Goal: Task Accomplishment & Management: Use online tool/utility

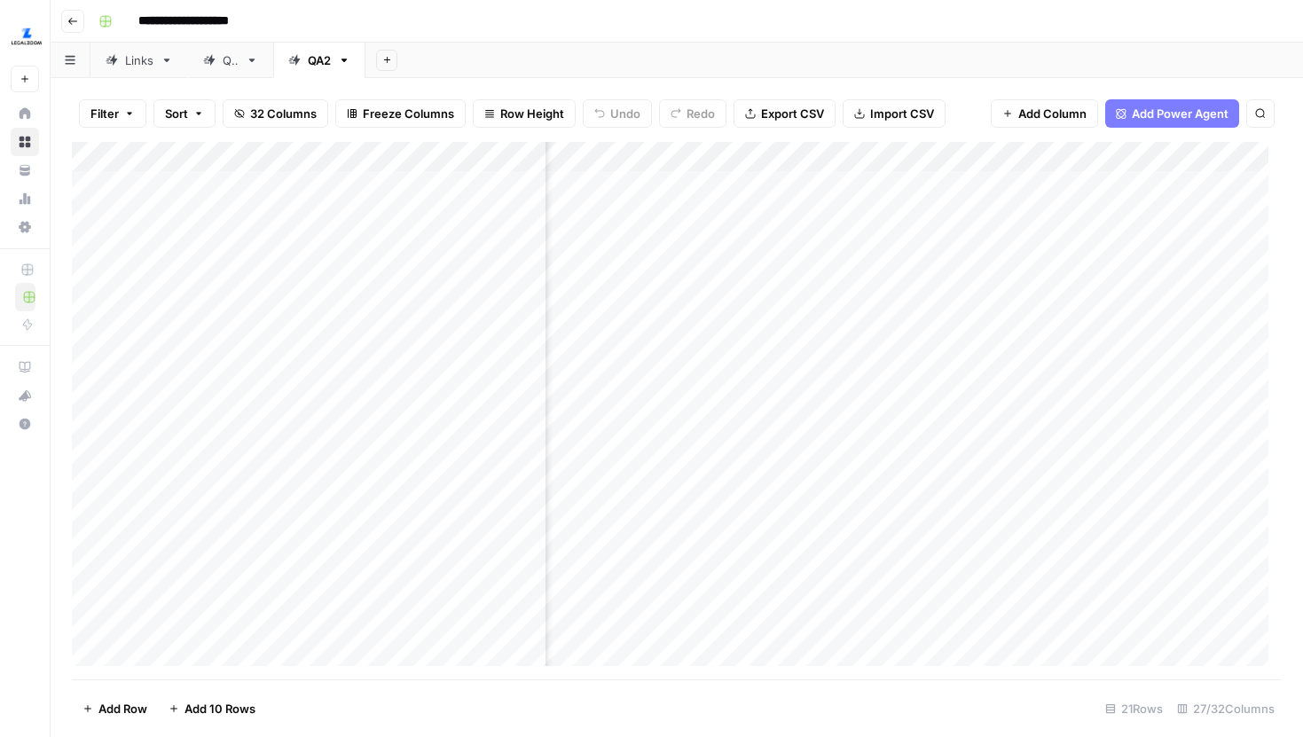
scroll to position [0, 798]
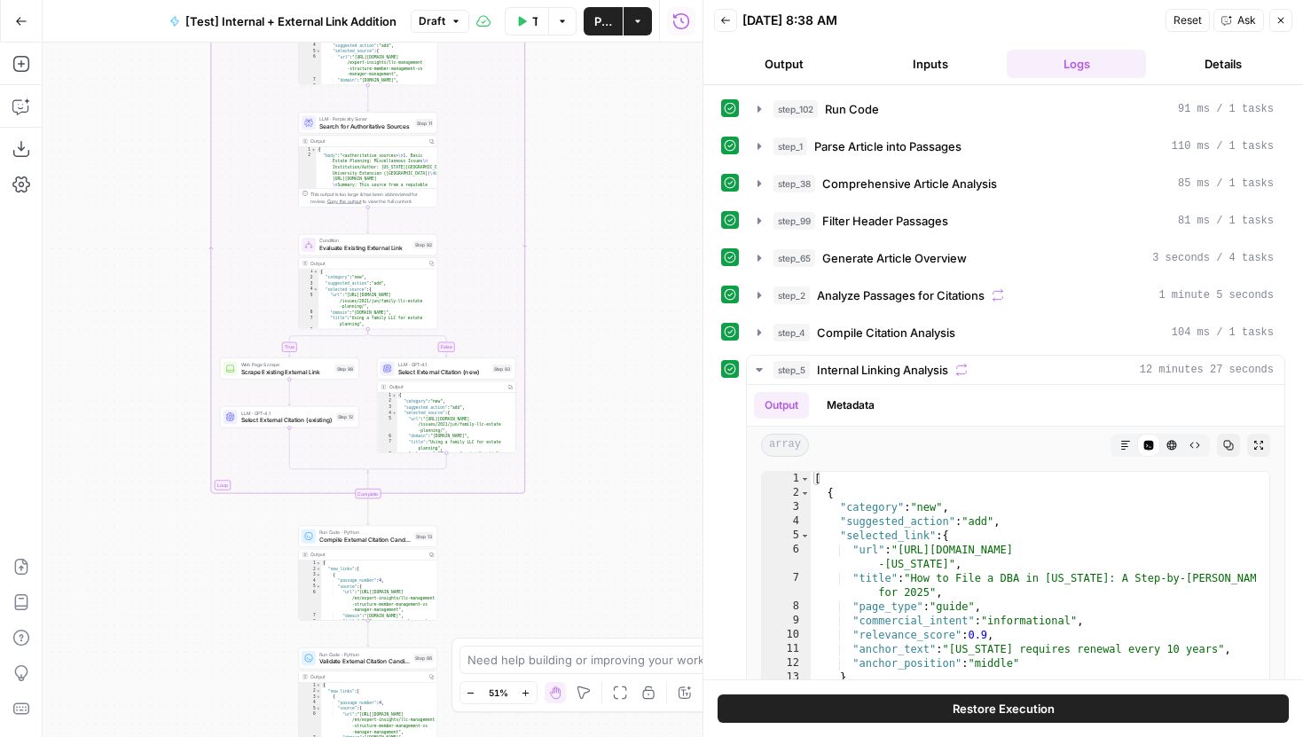
scroll to position [683, 0]
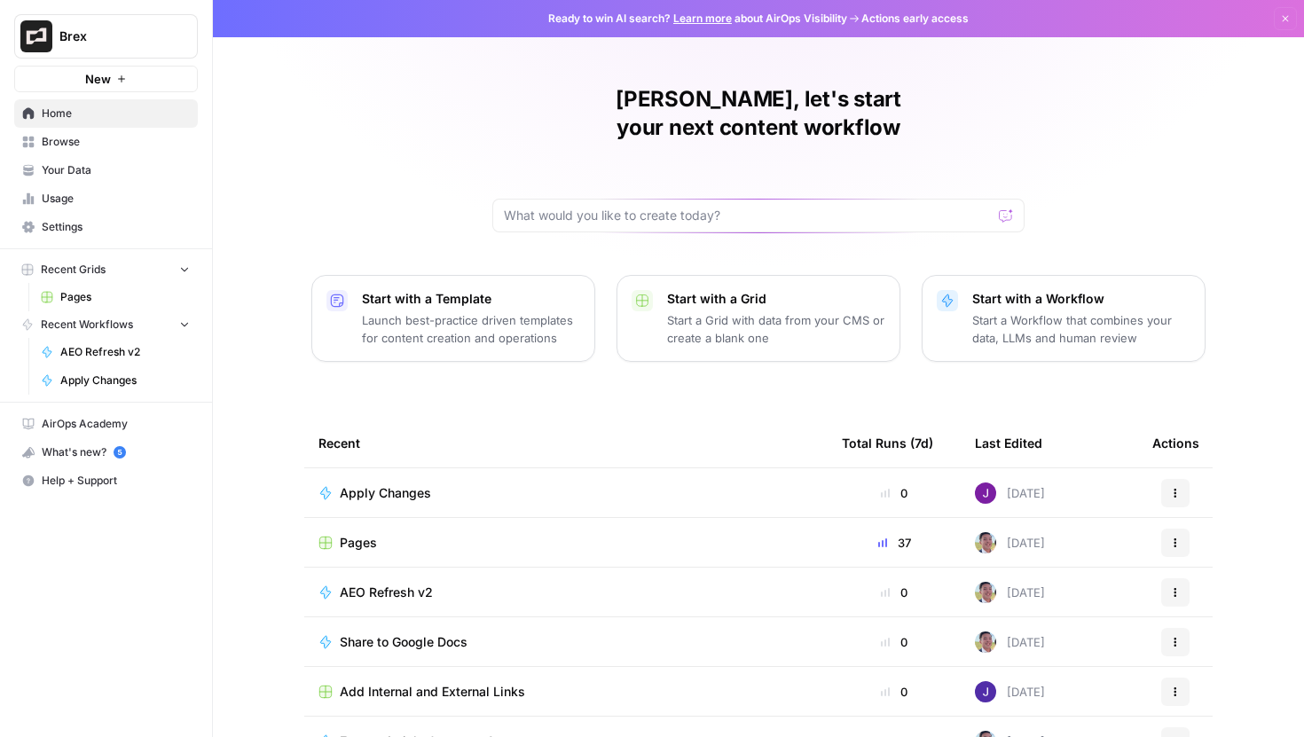
click at [153, 42] on span "Brex" at bounding box center [112, 37] width 107 height 18
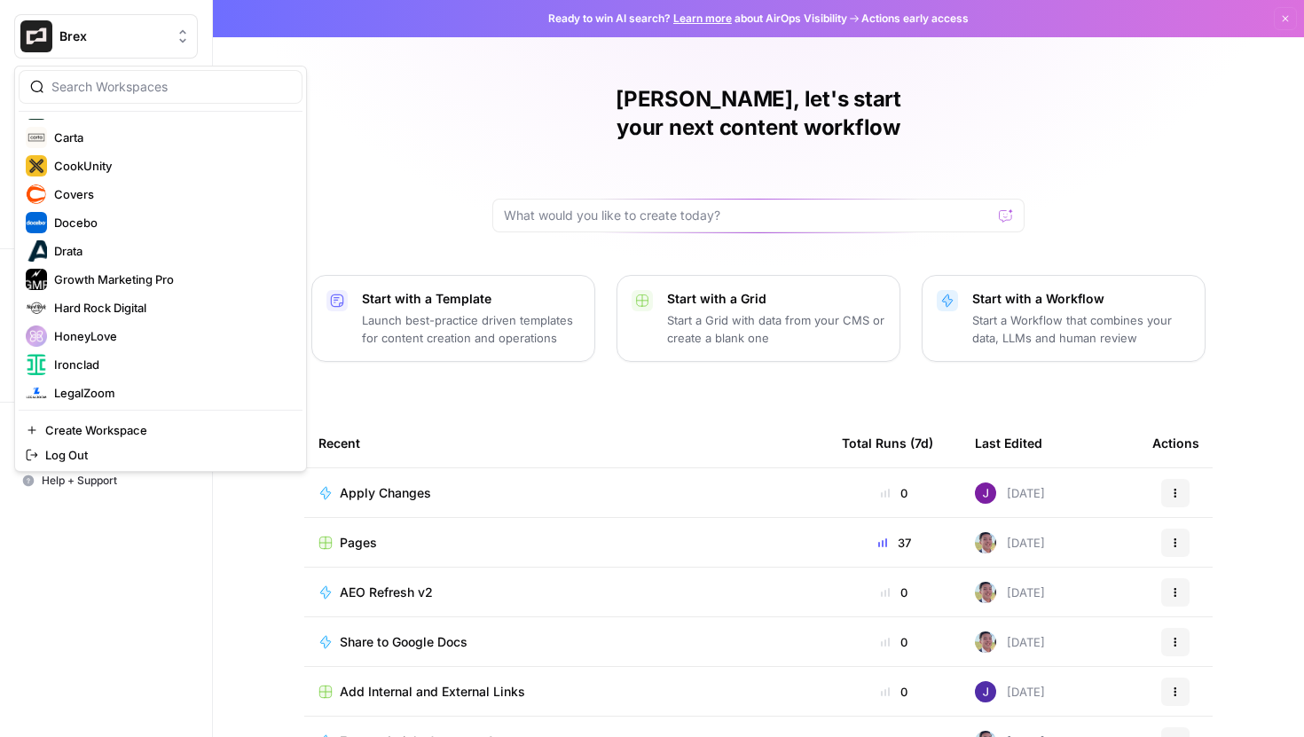
scroll to position [167, 0]
click at [107, 197] on span "Covers" at bounding box center [171, 194] width 234 height 18
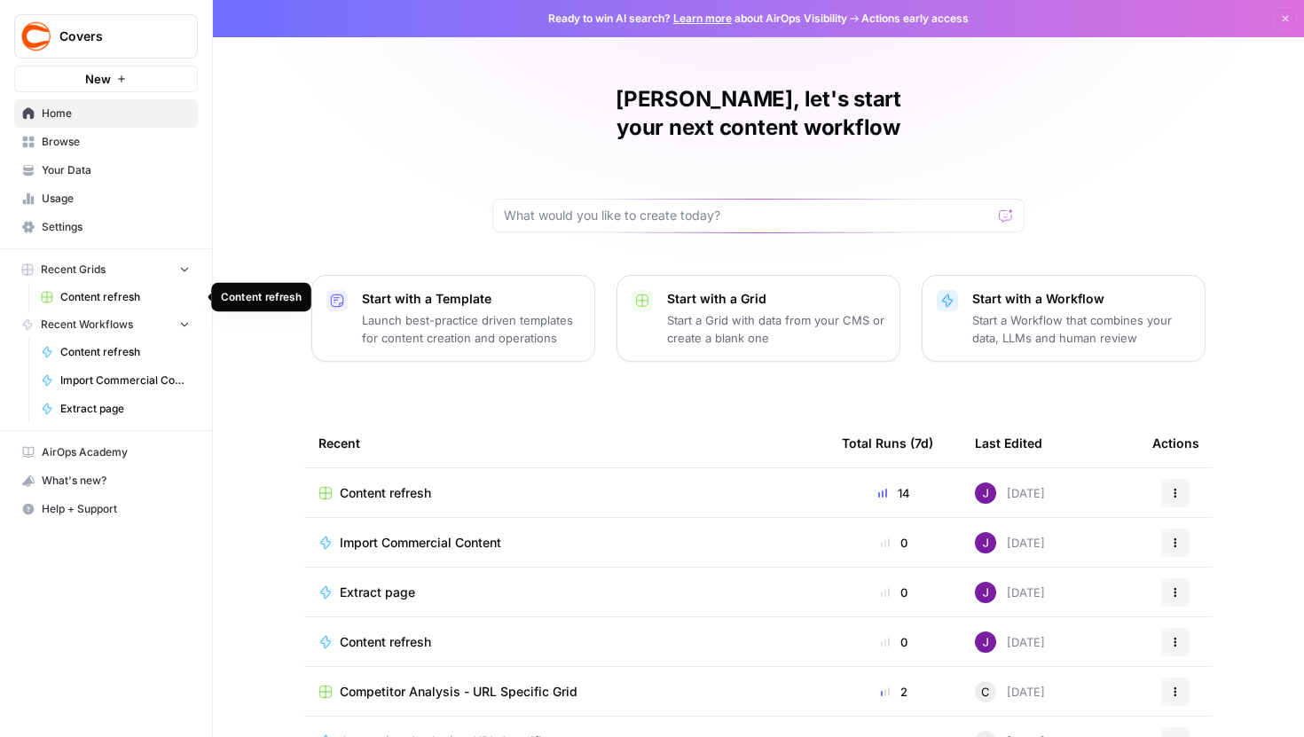
click at [112, 287] on link "Content refresh" at bounding box center [115, 297] width 165 height 28
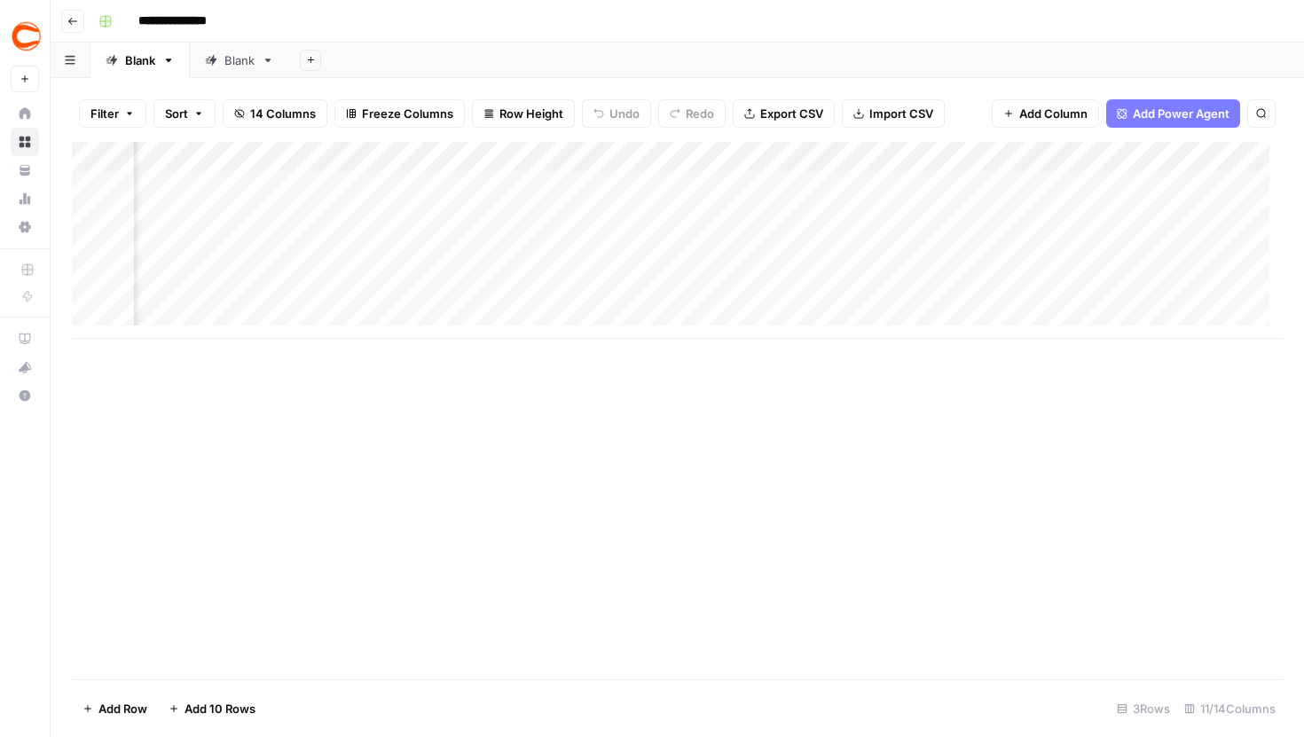
scroll to position [0, 612]
click at [924, 161] on div "Add Column" at bounding box center [677, 240] width 1211 height 197
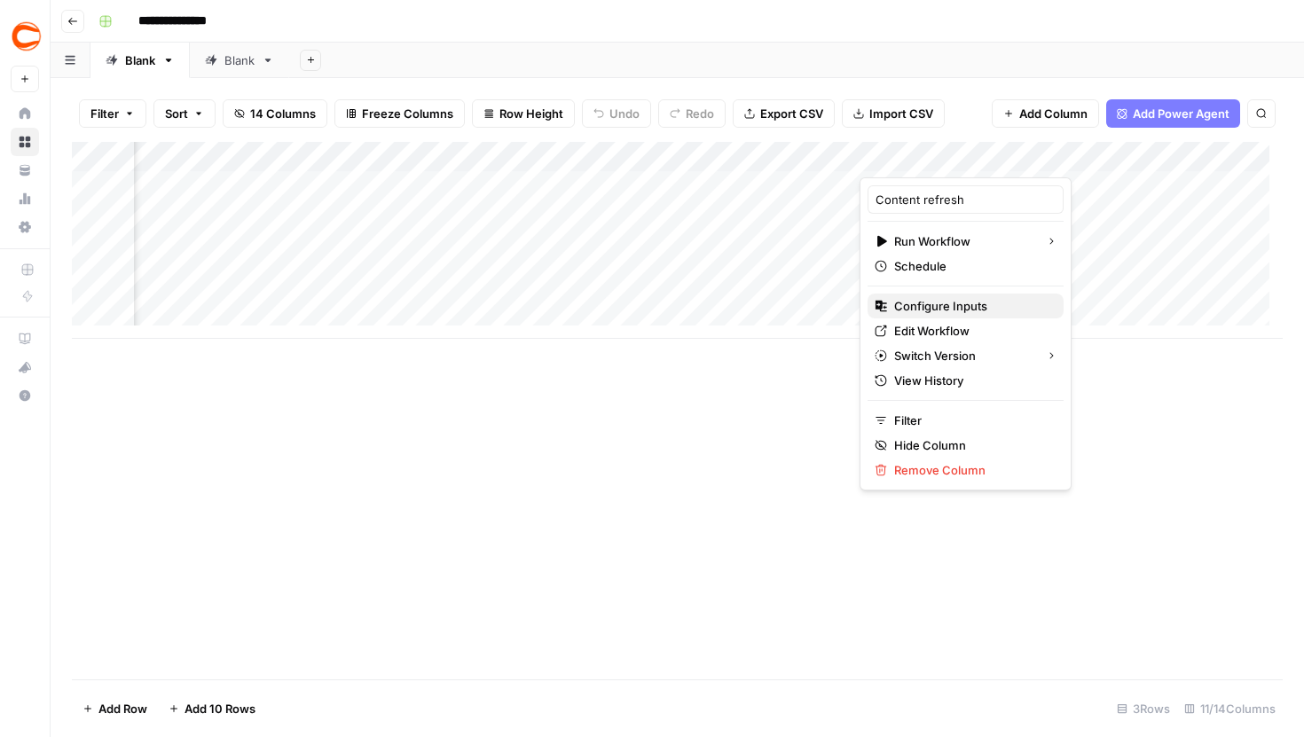
click at [936, 311] on span "Configure Inputs" at bounding box center [971, 306] width 155 height 18
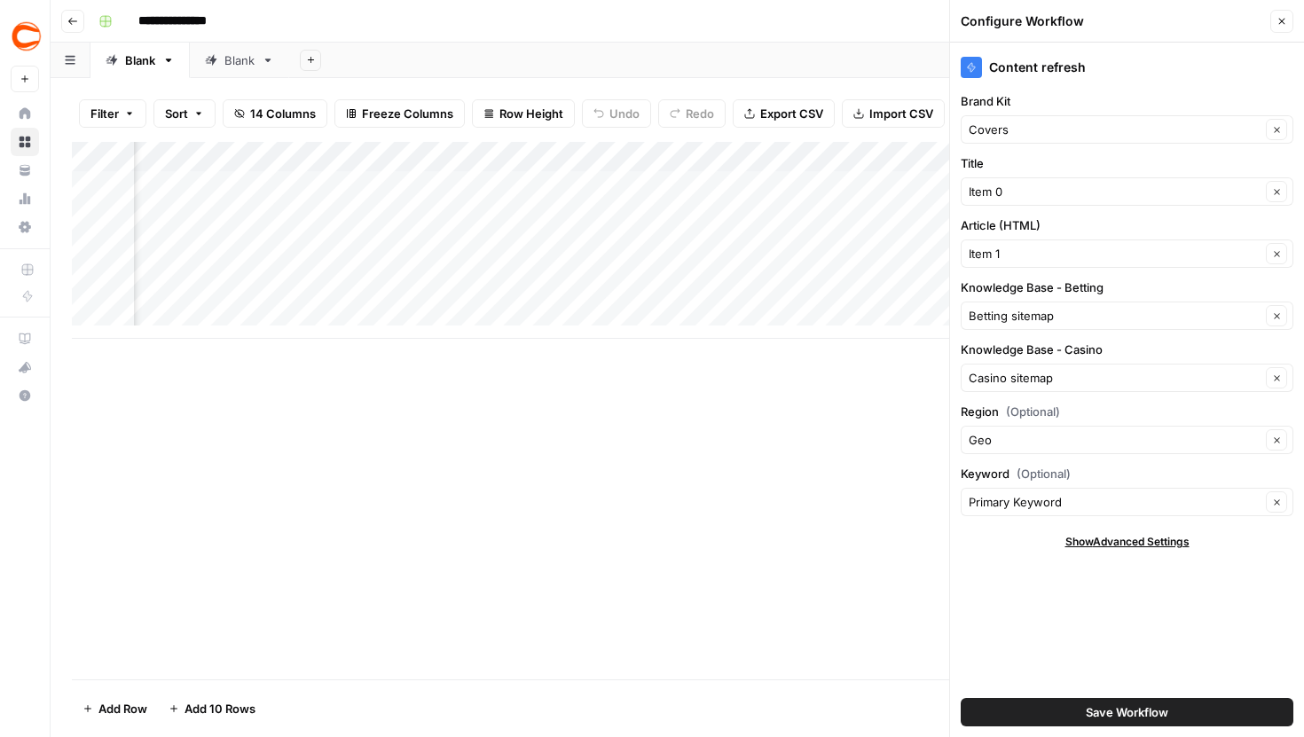
scroll to position [0, 753]
click at [837, 181] on div "Add Column" at bounding box center [677, 240] width 1211 height 197
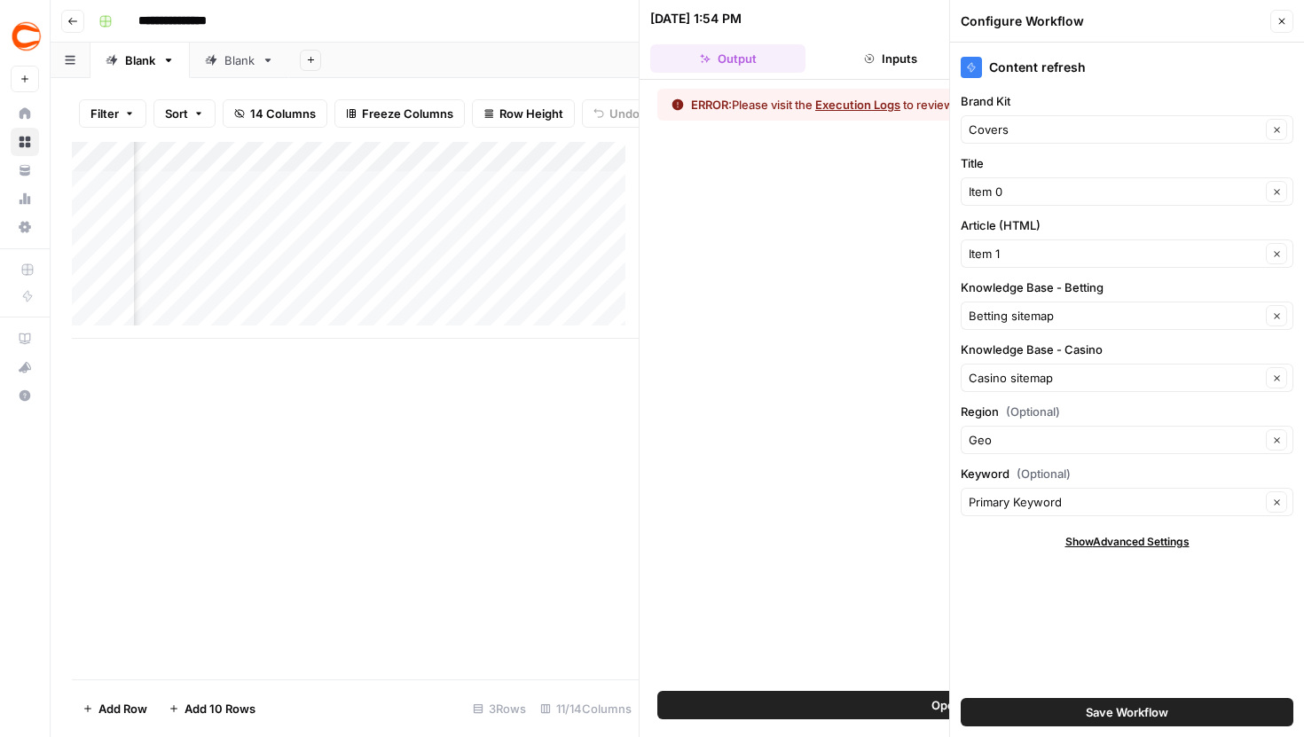
click at [1277, 25] on icon "button" at bounding box center [1282, 21] width 11 height 11
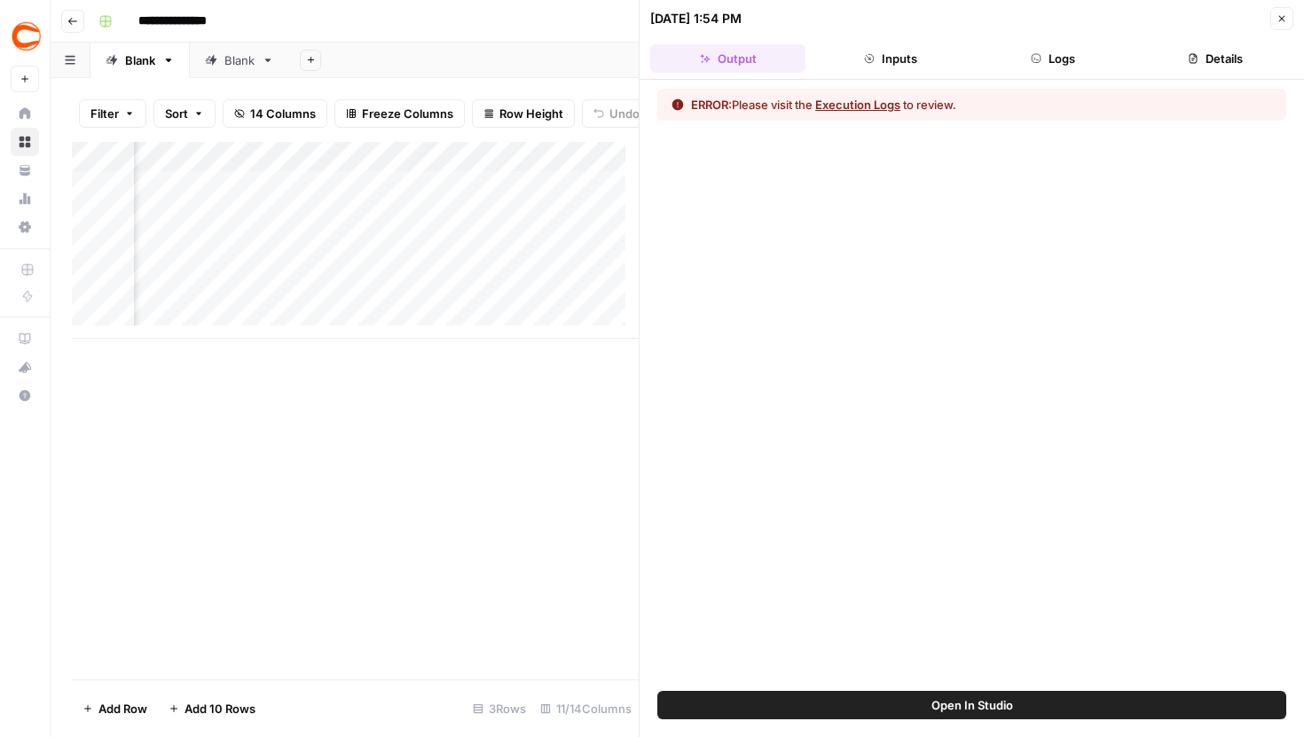
click at [1078, 47] on button "Logs" at bounding box center [1053, 58] width 155 height 28
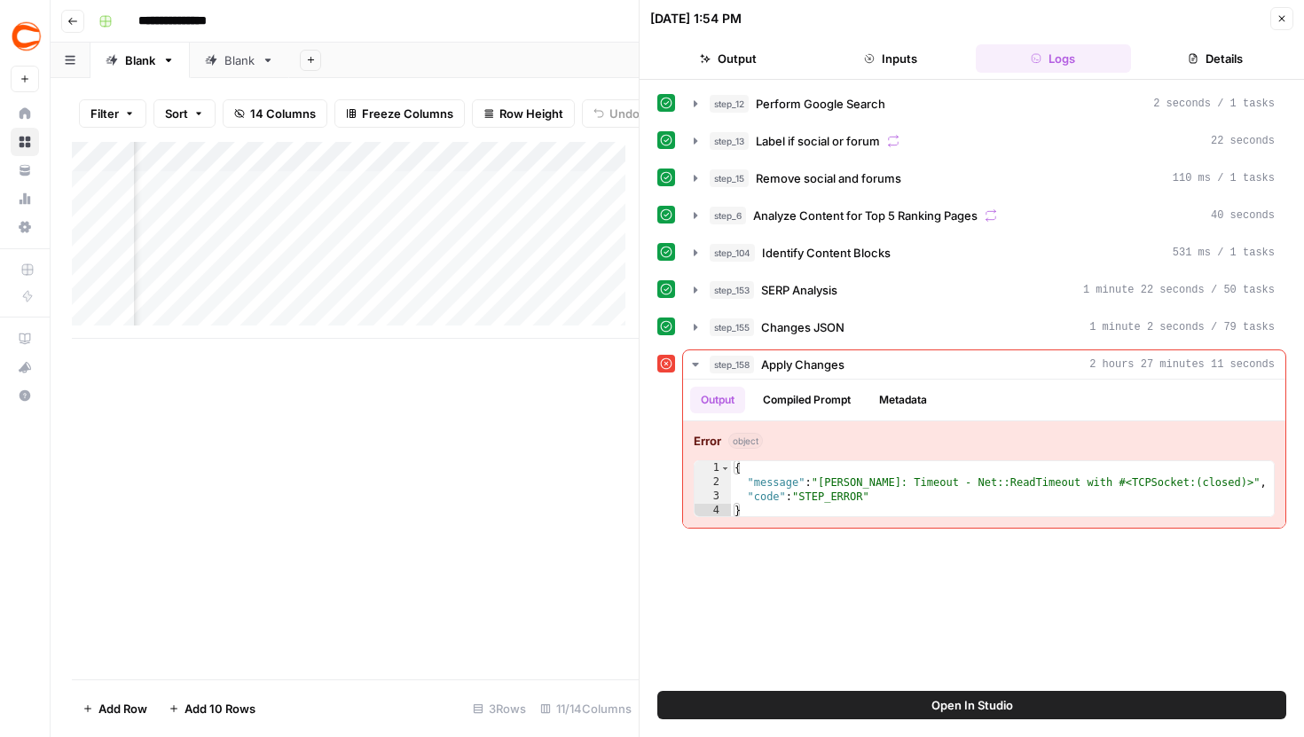
click at [1271, 24] on button "Close" at bounding box center [1281, 18] width 23 height 23
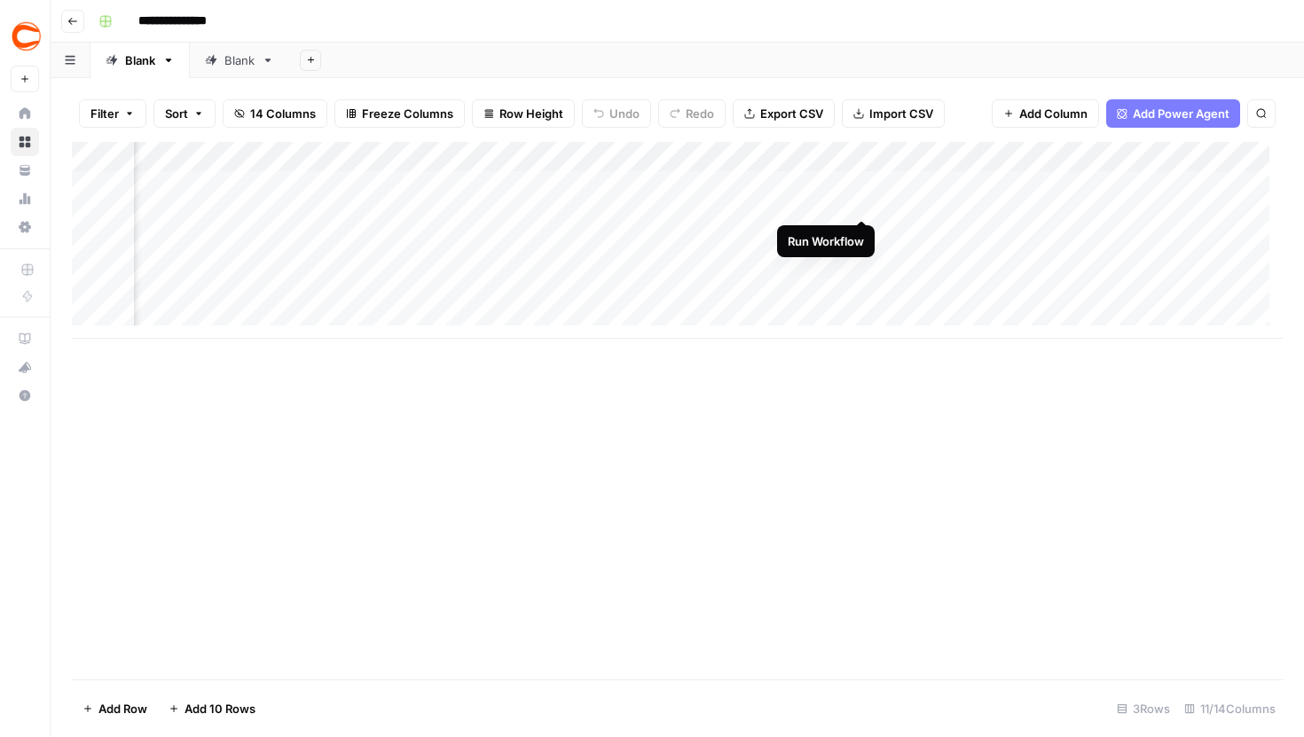
click at [863, 185] on div "Add Column" at bounding box center [677, 240] width 1211 height 197
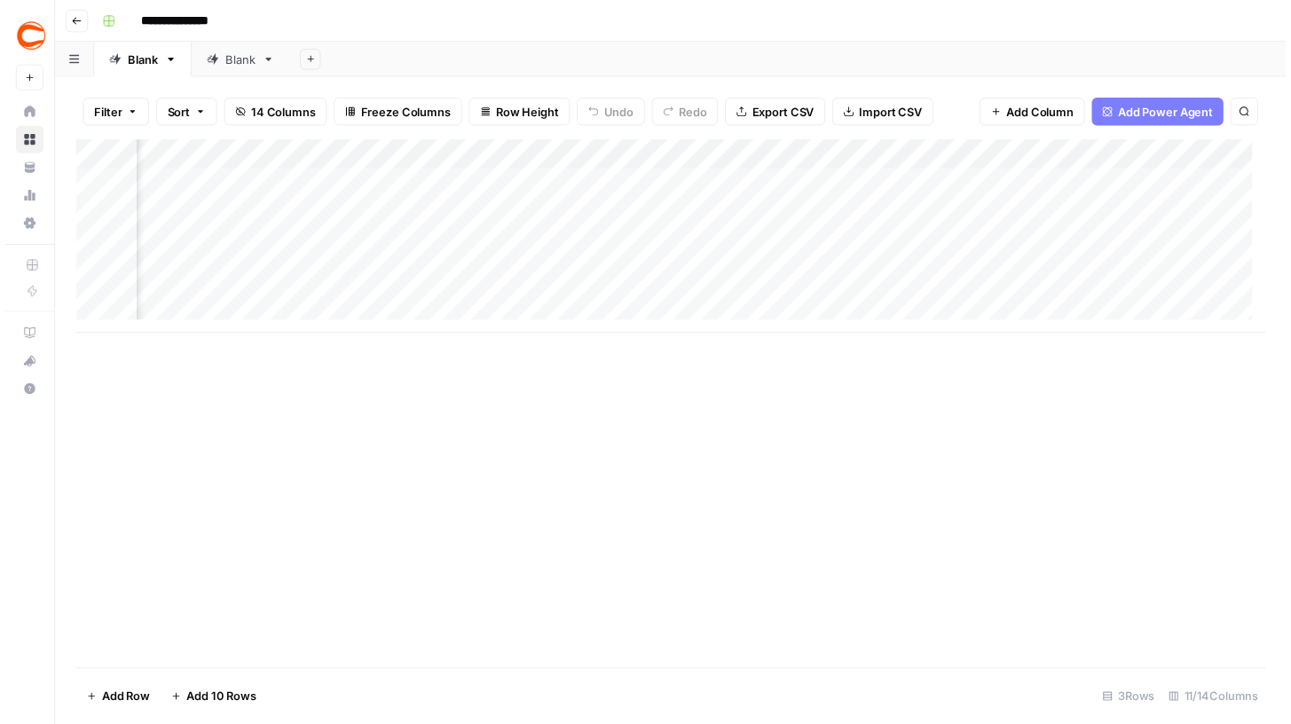
scroll to position [0, 1100]
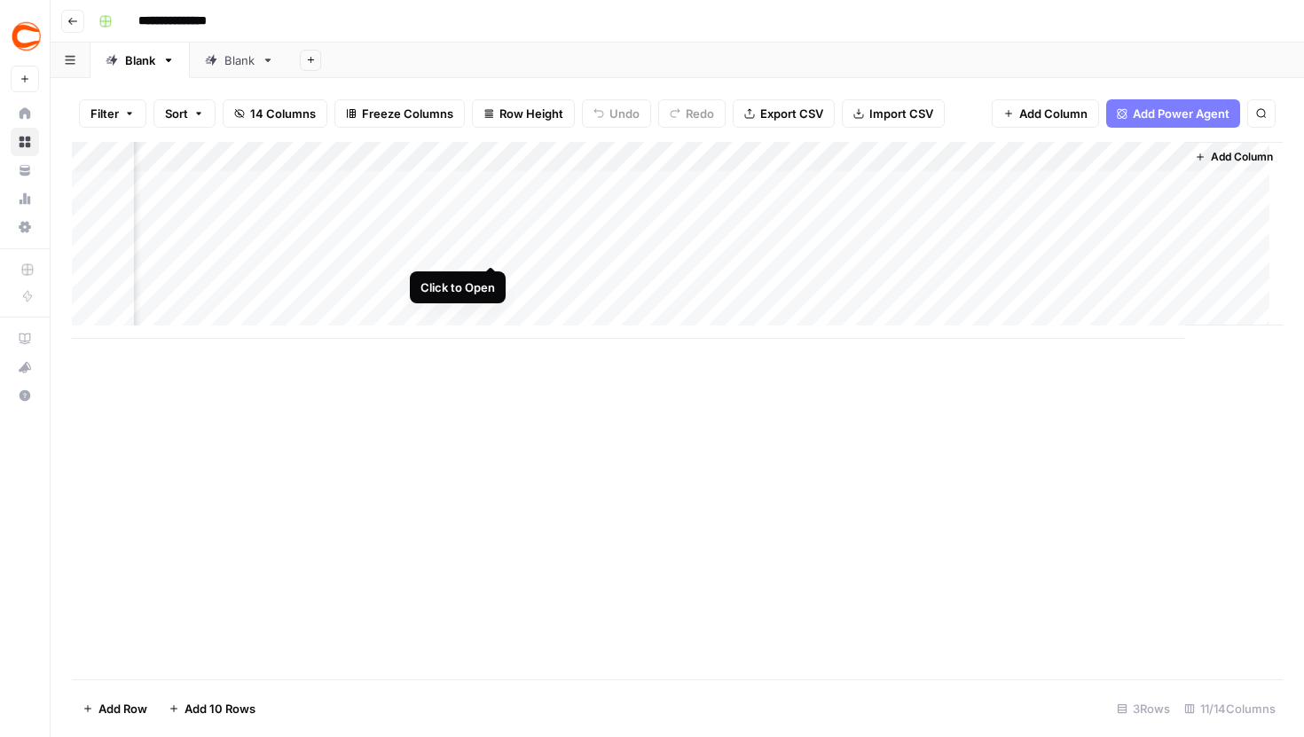
click at [492, 228] on div "Add Column" at bounding box center [677, 240] width 1211 height 197
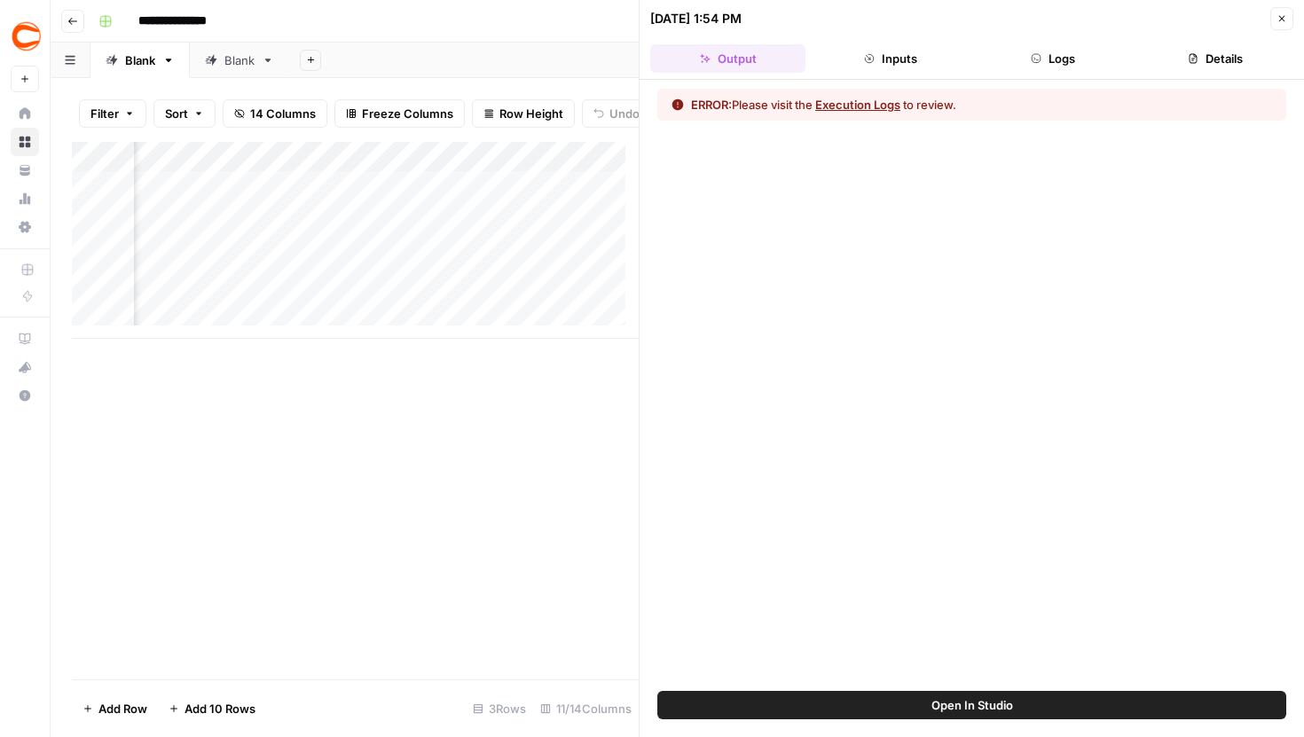
click at [1044, 45] on button "Logs" at bounding box center [1053, 58] width 155 height 28
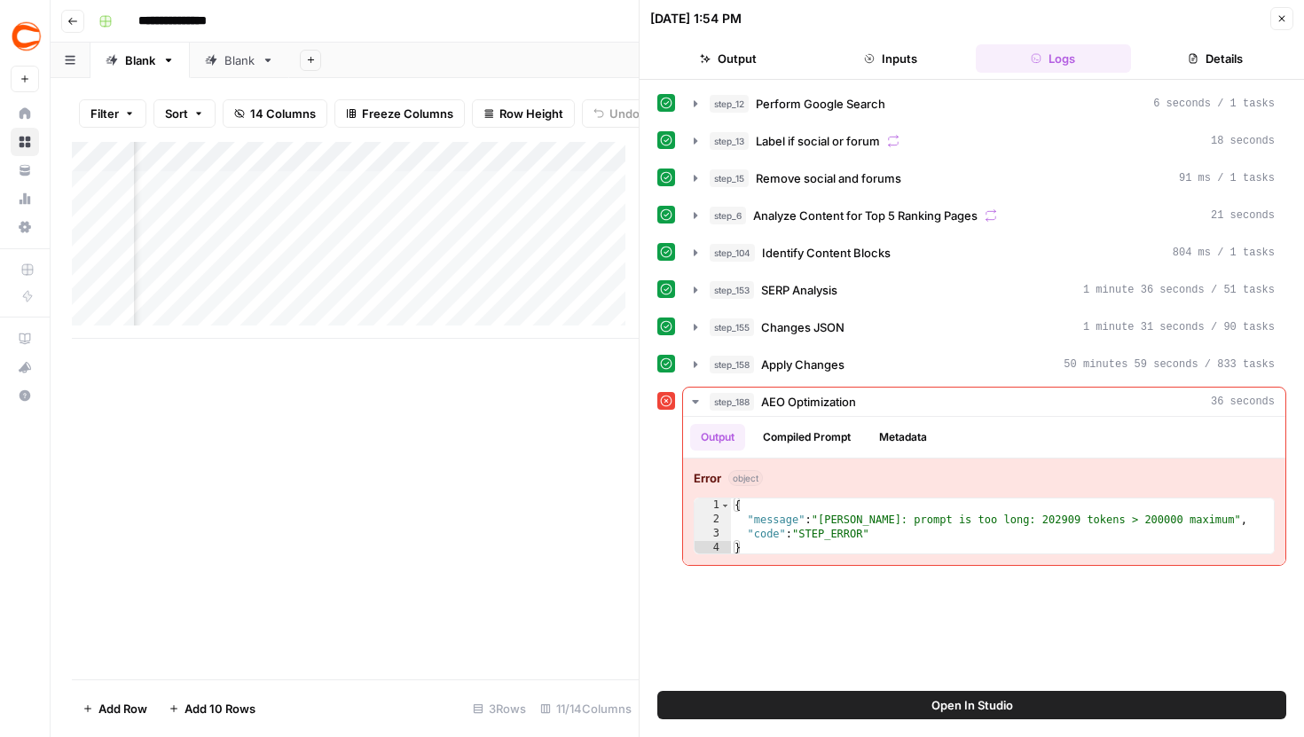
click at [851, 704] on button "Open In Studio" at bounding box center [971, 705] width 629 height 28
click at [1278, 16] on icon "button" at bounding box center [1282, 18] width 11 height 11
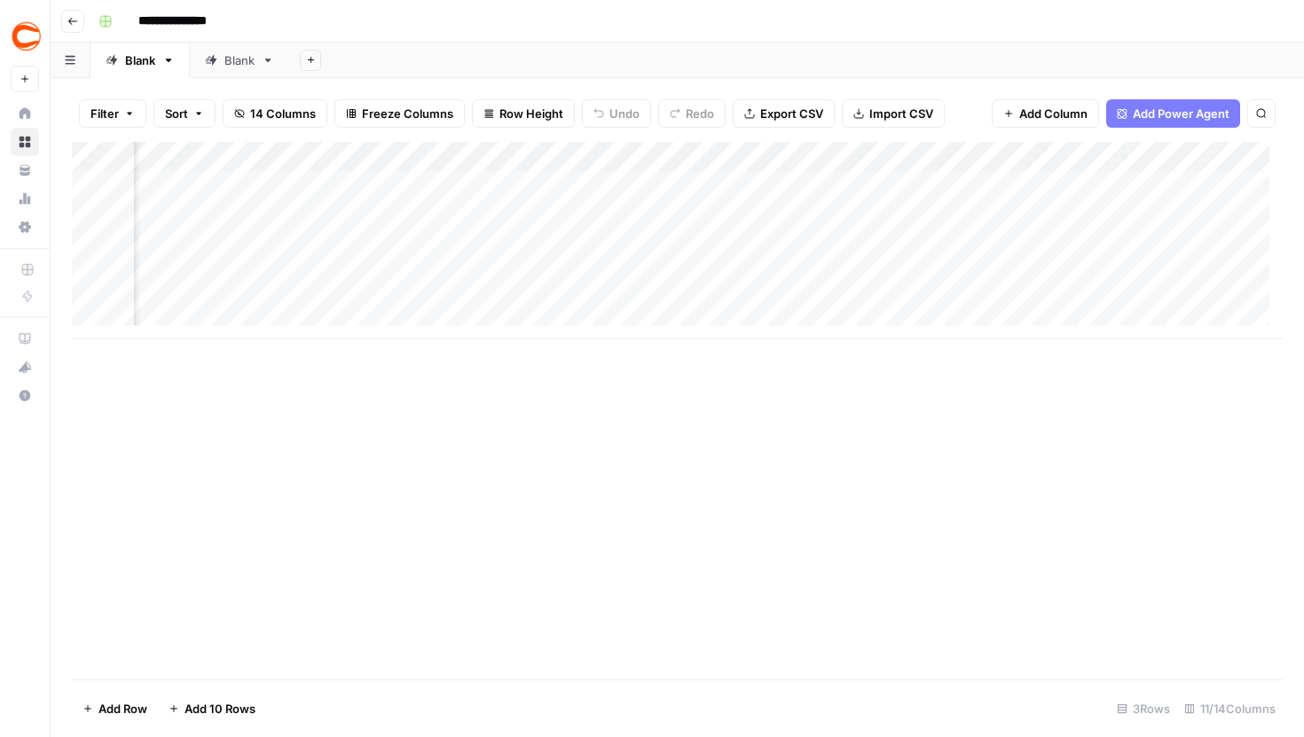
scroll to position [0, 939]
click at [655, 180] on div "Add Column" at bounding box center [677, 240] width 1211 height 197
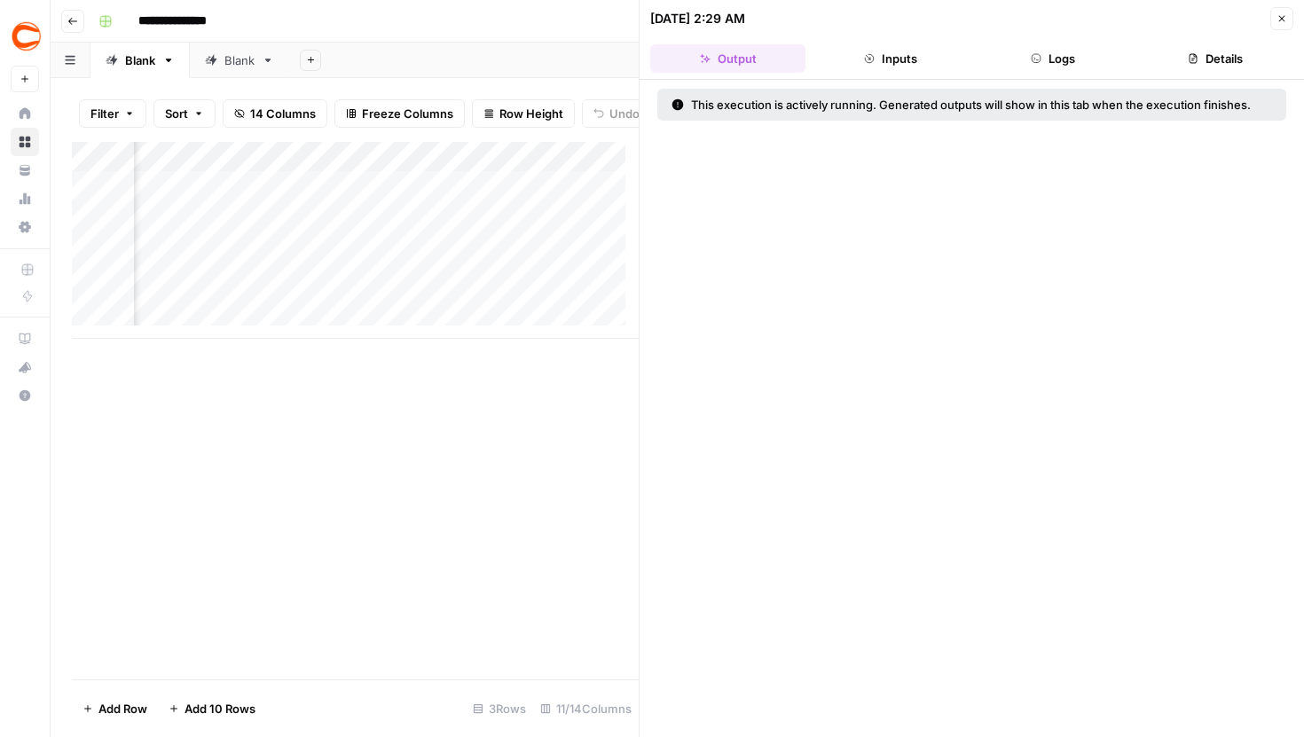
click at [1048, 42] on header "08/26/25 at 2:29 AM Close Output Inputs Logs Details" at bounding box center [972, 40] width 664 height 80
click at [1046, 51] on button "Logs" at bounding box center [1053, 58] width 155 height 28
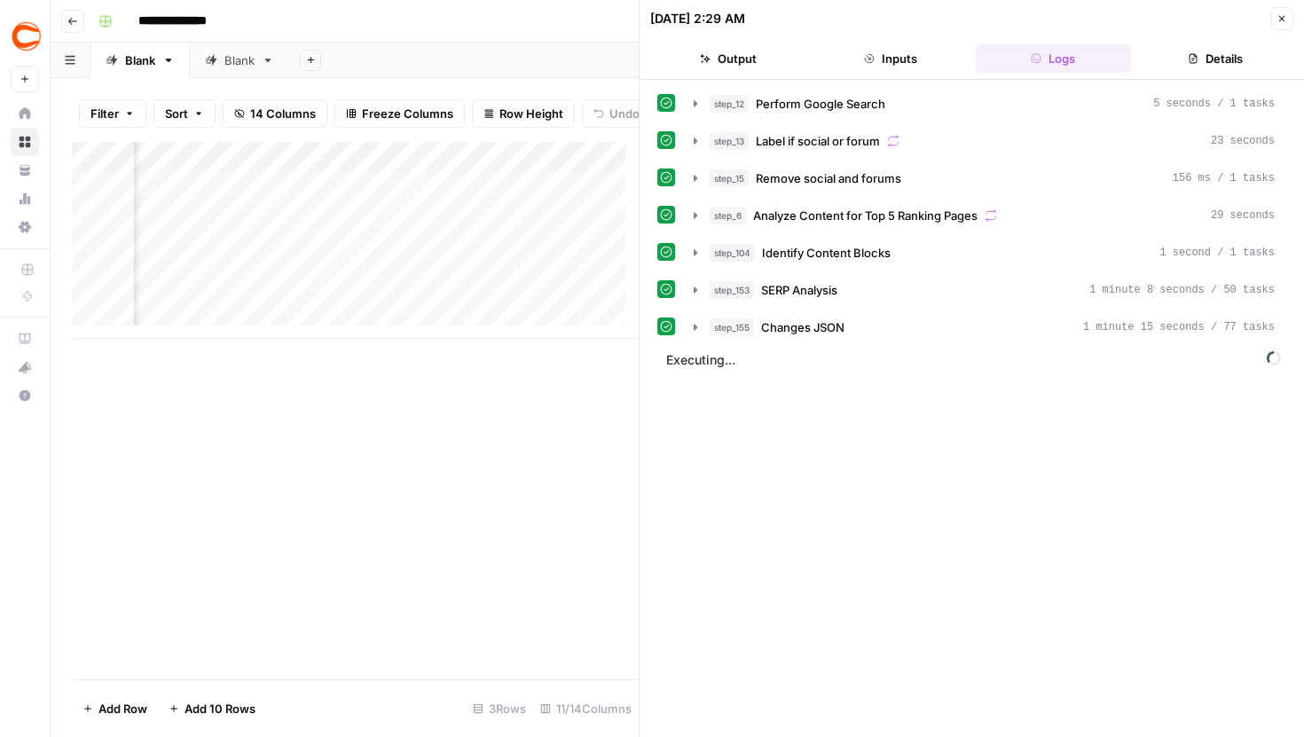
scroll to position [0, 1111]
click at [501, 246] on div "Add Column" at bounding box center [355, 240] width 567 height 197
click at [1286, 10] on button "Close" at bounding box center [1281, 18] width 23 height 23
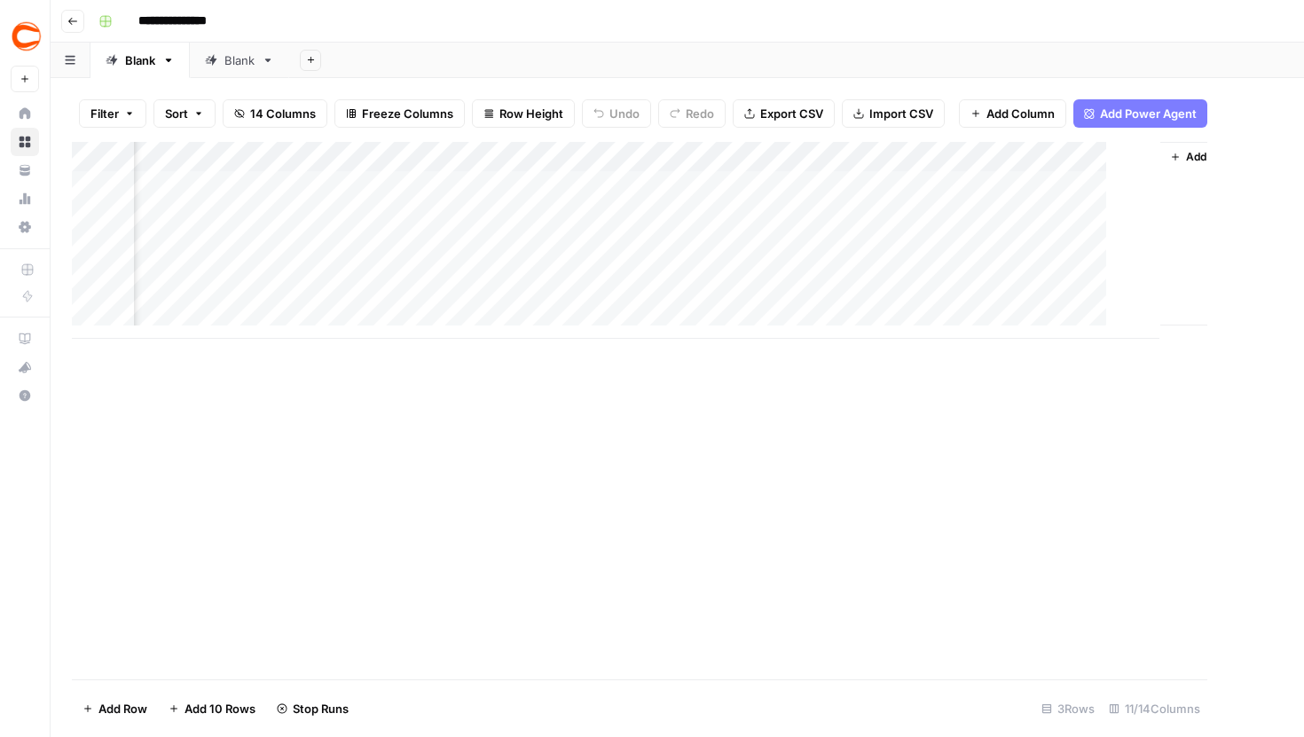
scroll to position [0, 1079]
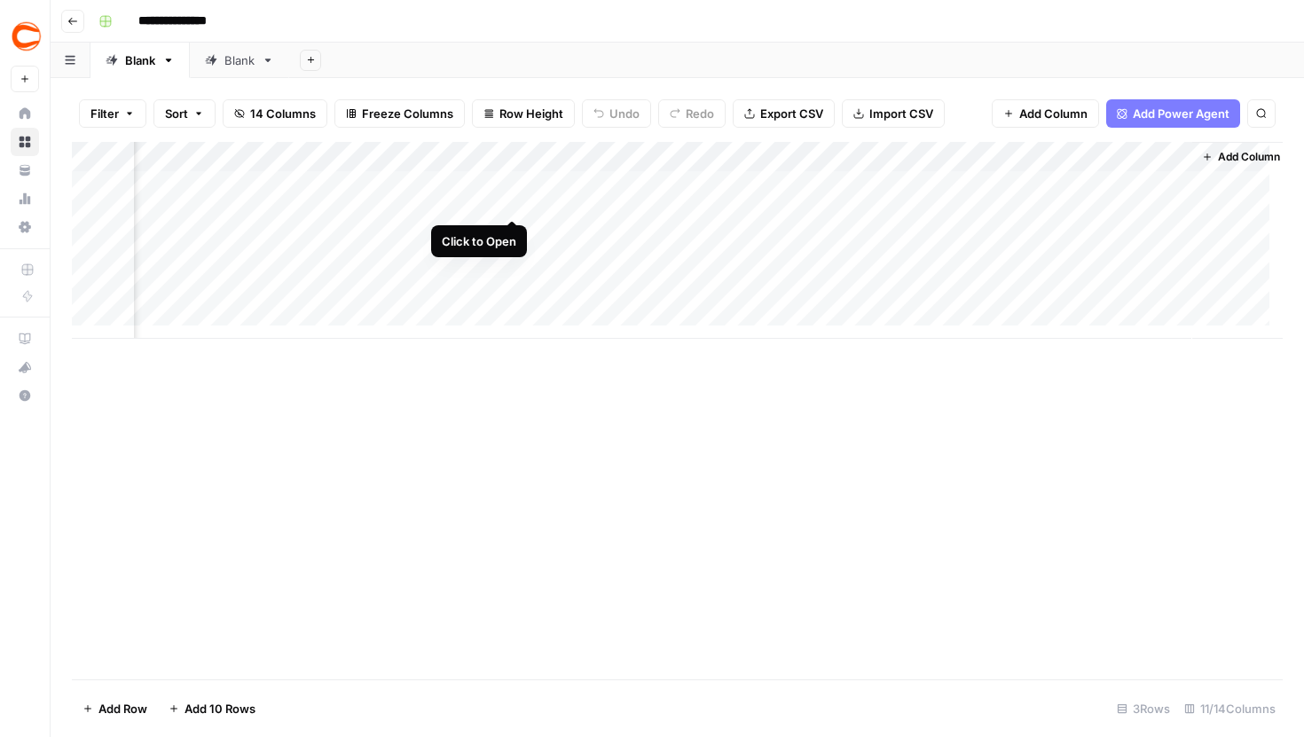
click at [515, 187] on div "Add Column" at bounding box center [677, 240] width 1211 height 197
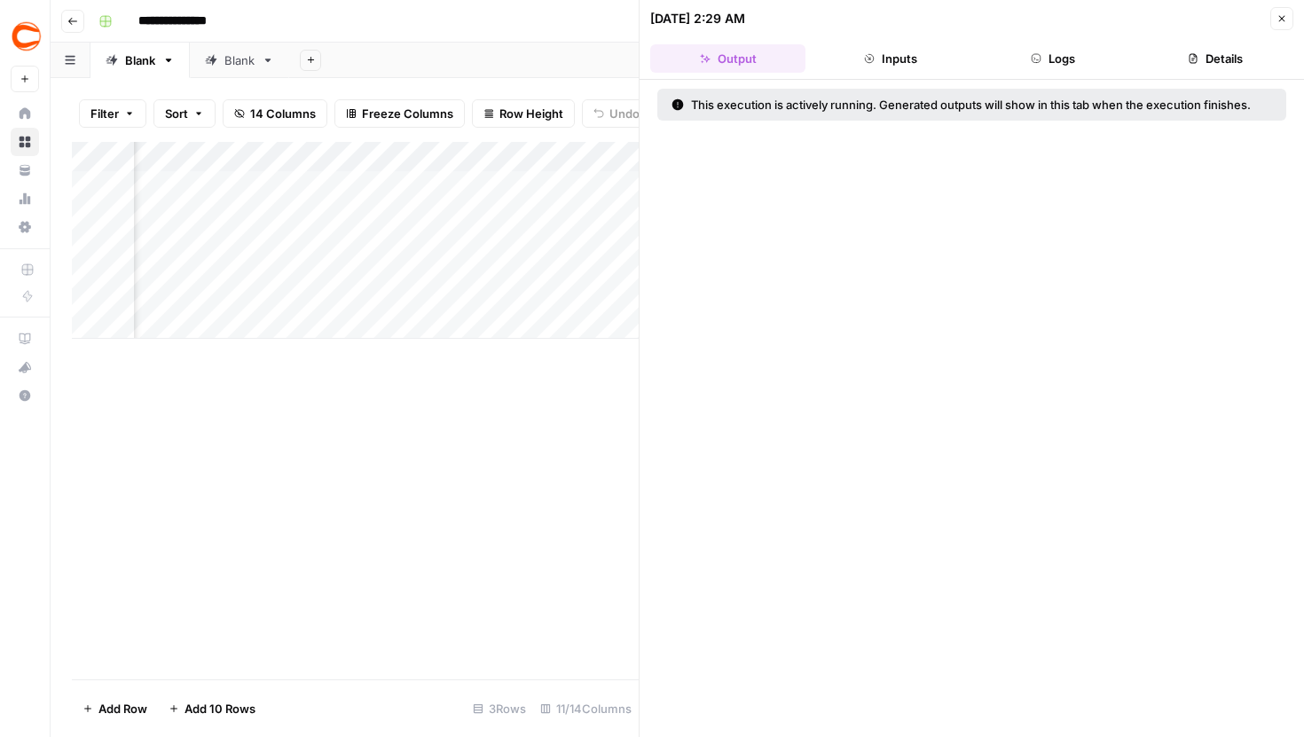
click at [1071, 68] on button "Logs" at bounding box center [1053, 58] width 155 height 28
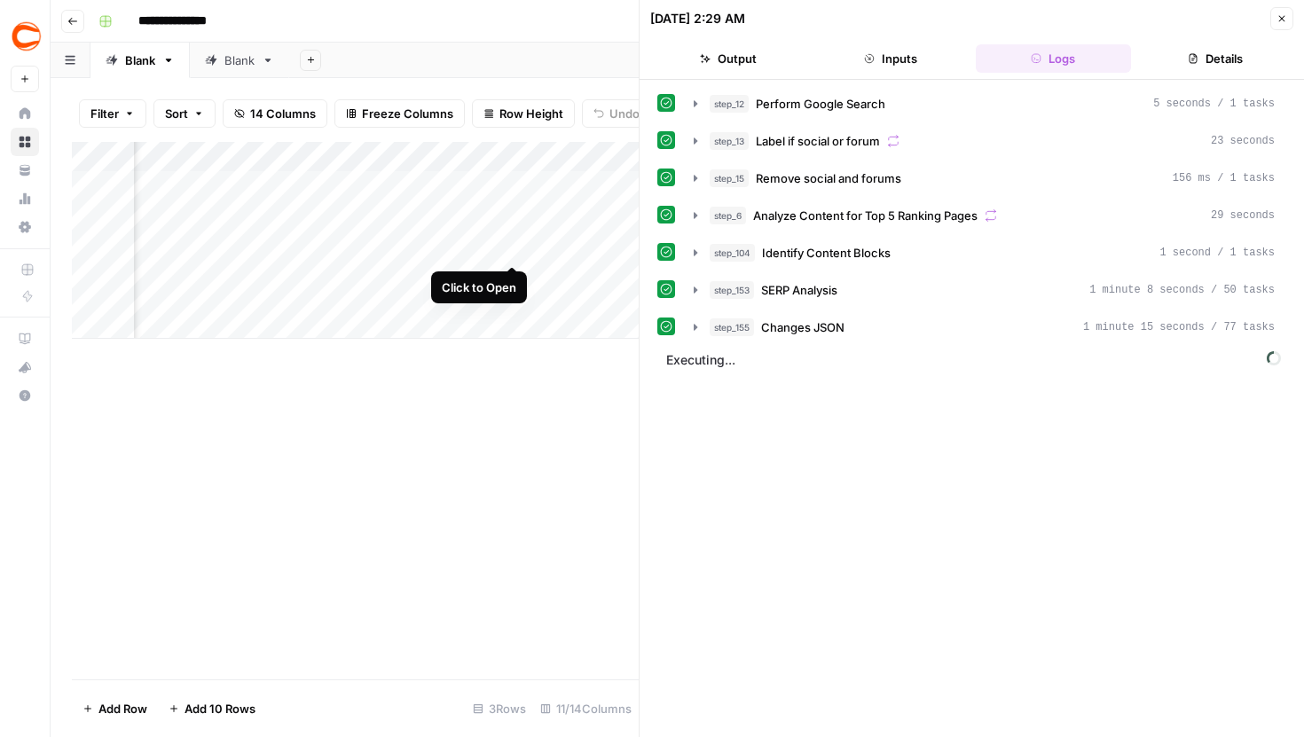
click at [516, 233] on div "Add Column" at bounding box center [355, 240] width 567 height 197
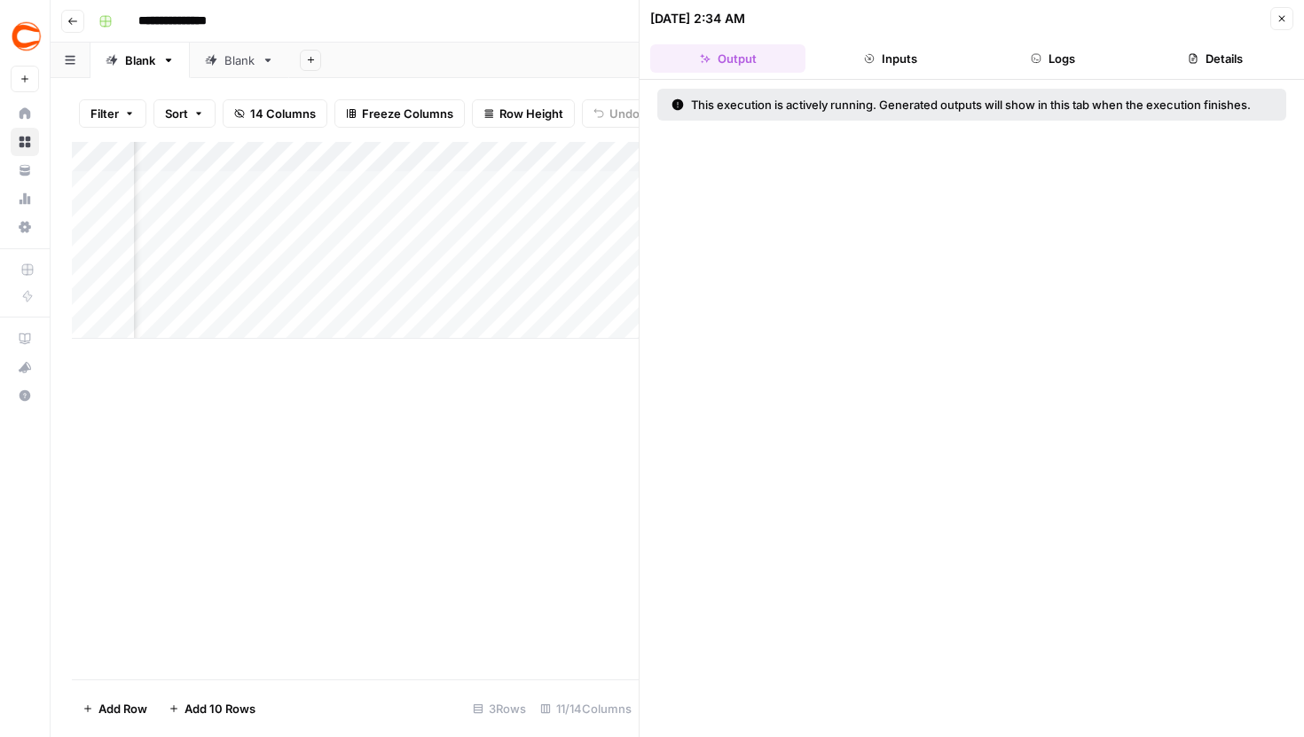
click at [1028, 50] on button "Logs" at bounding box center [1053, 58] width 155 height 28
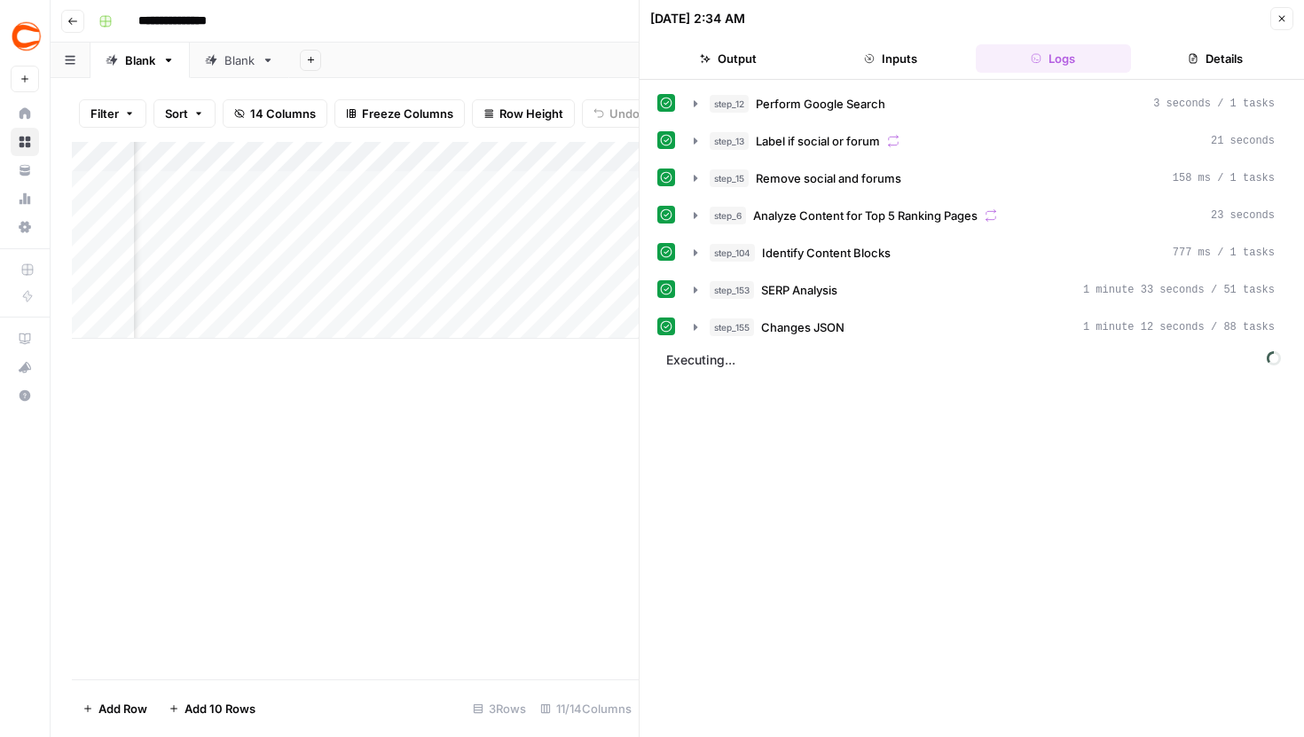
click at [483, 161] on div "Add Column" at bounding box center [355, 240] width 567 height 197
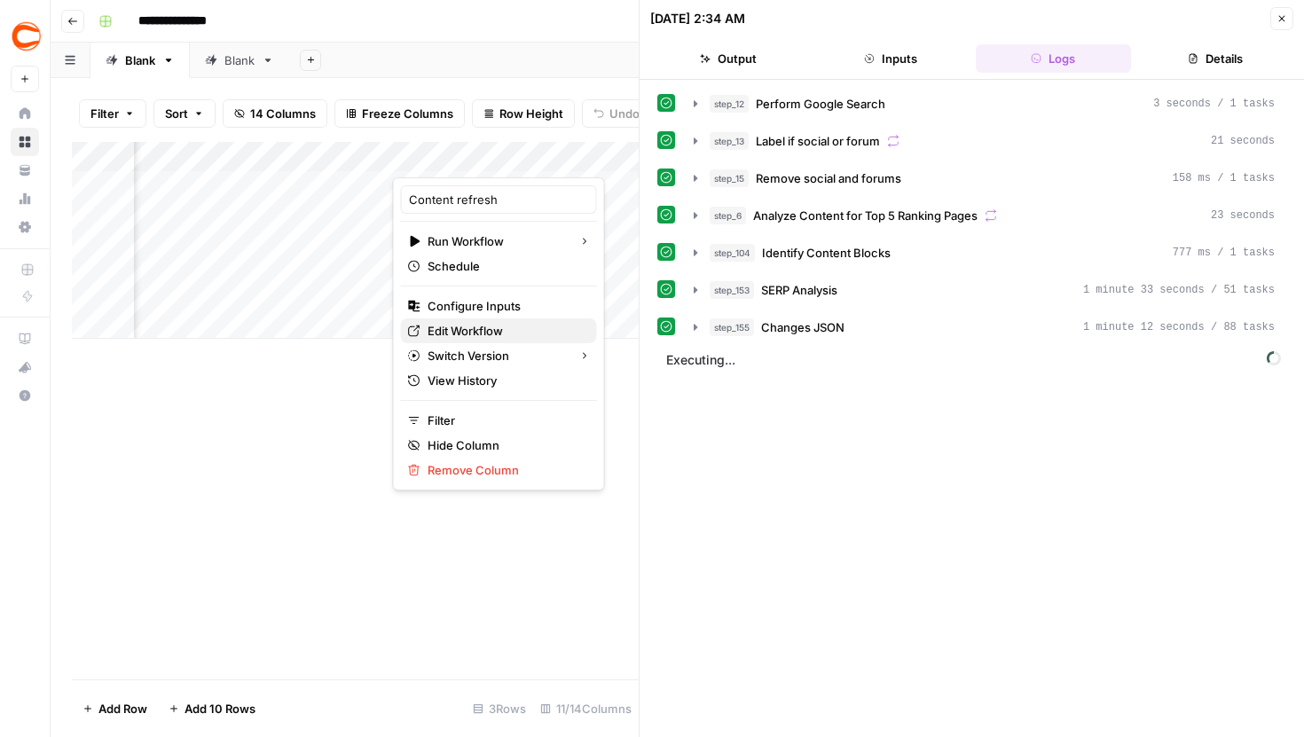
click at [476, 333] on span "Edit Workflow" at bounding box center [505, 331] width 155 height 18
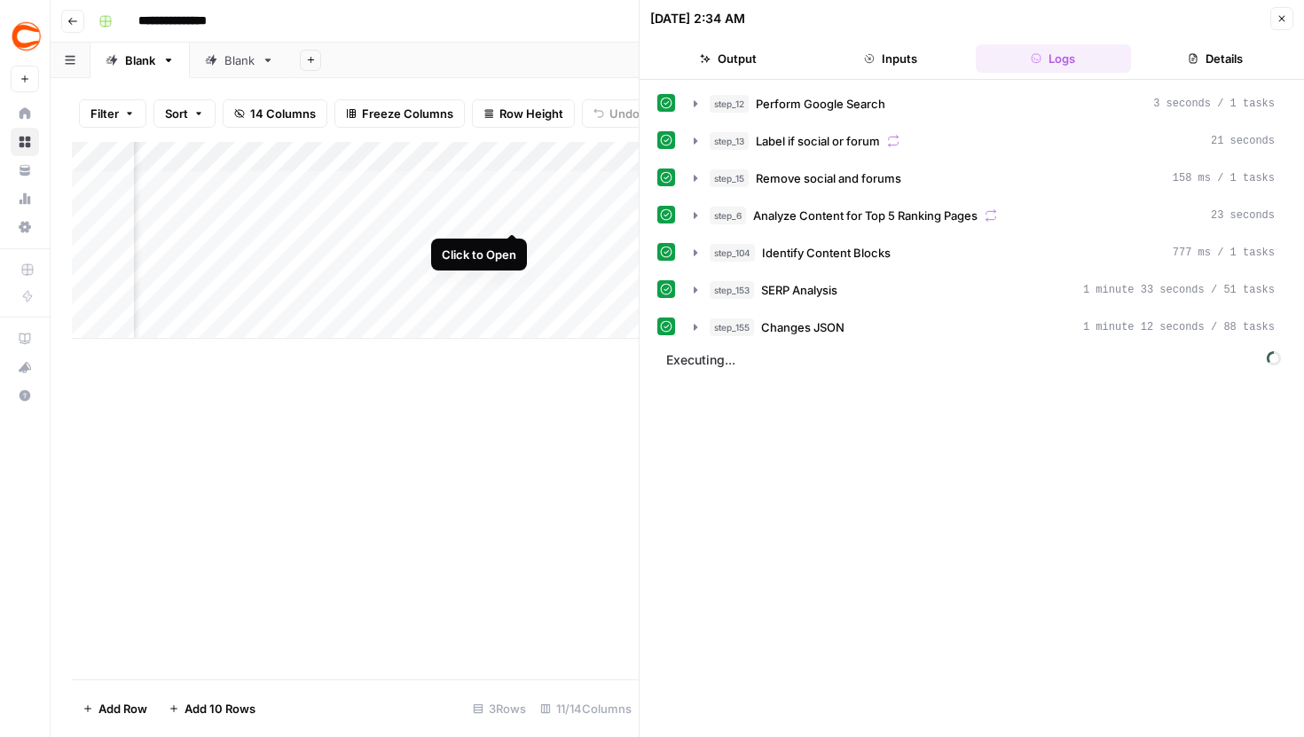
click at [513, 201] on div "Add Column" at bounding box center [355, 240] width 567 height 197
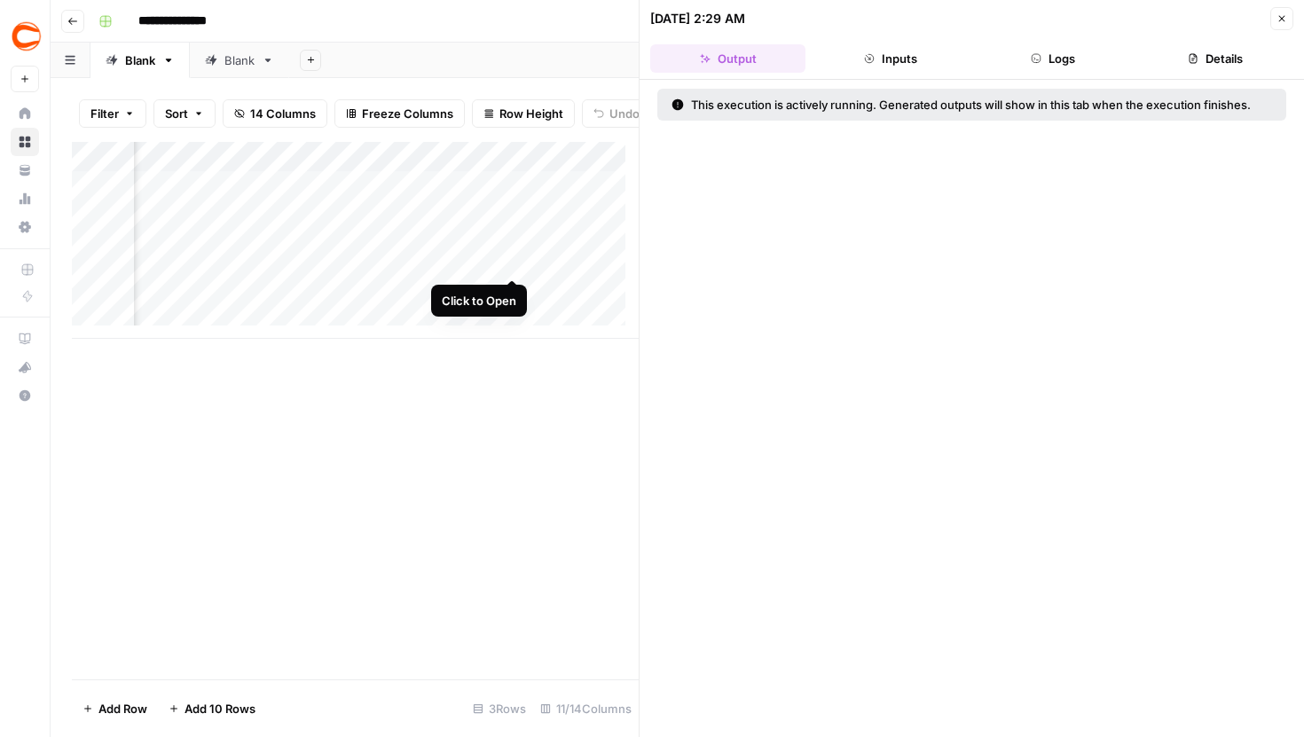
click at [513, 244] on div "Add Column" at bounding box center [355, 240] width 567 height 197
click at [513, 202] on div "Add Column" at bounding box center [355, 240] width 567 height 197
click at [907, 67] on button "Inputs" at bounding box center [890, 58] width 155 height 28
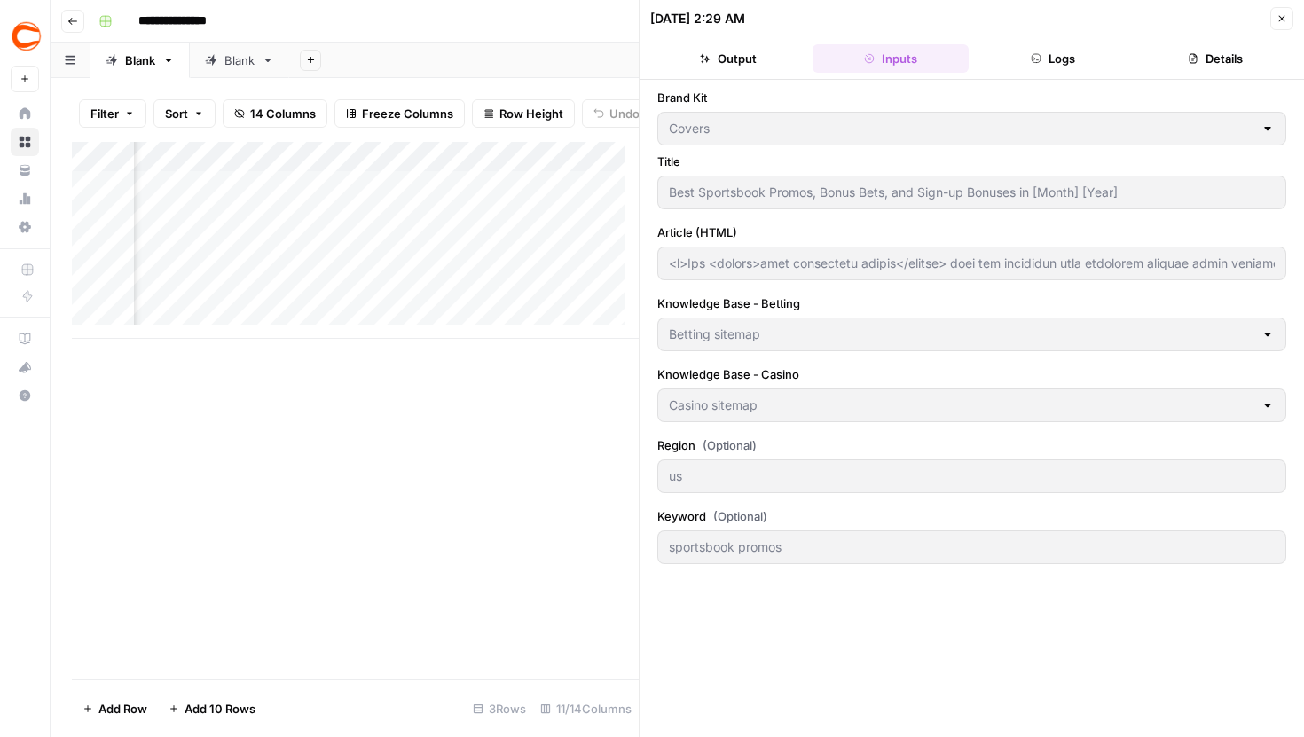
type input "<p>The <strong>best sportsbook promos</strong> help new customers earn lucrativ…"
click at [1028, 62] on button "Logs" at bounding box center [1053, 58] width 155 height 28
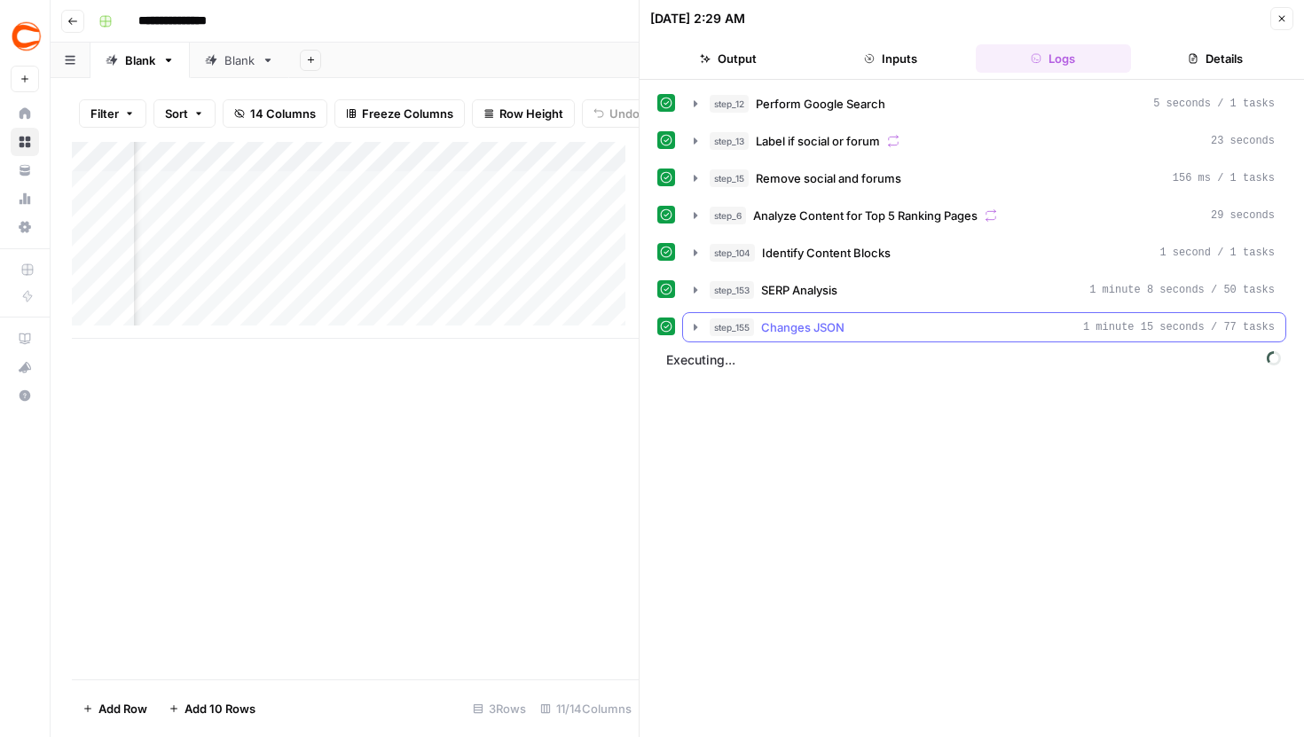
click at [696, 322] on icon "button" at bounding box center [695, 327] width 14 height 14
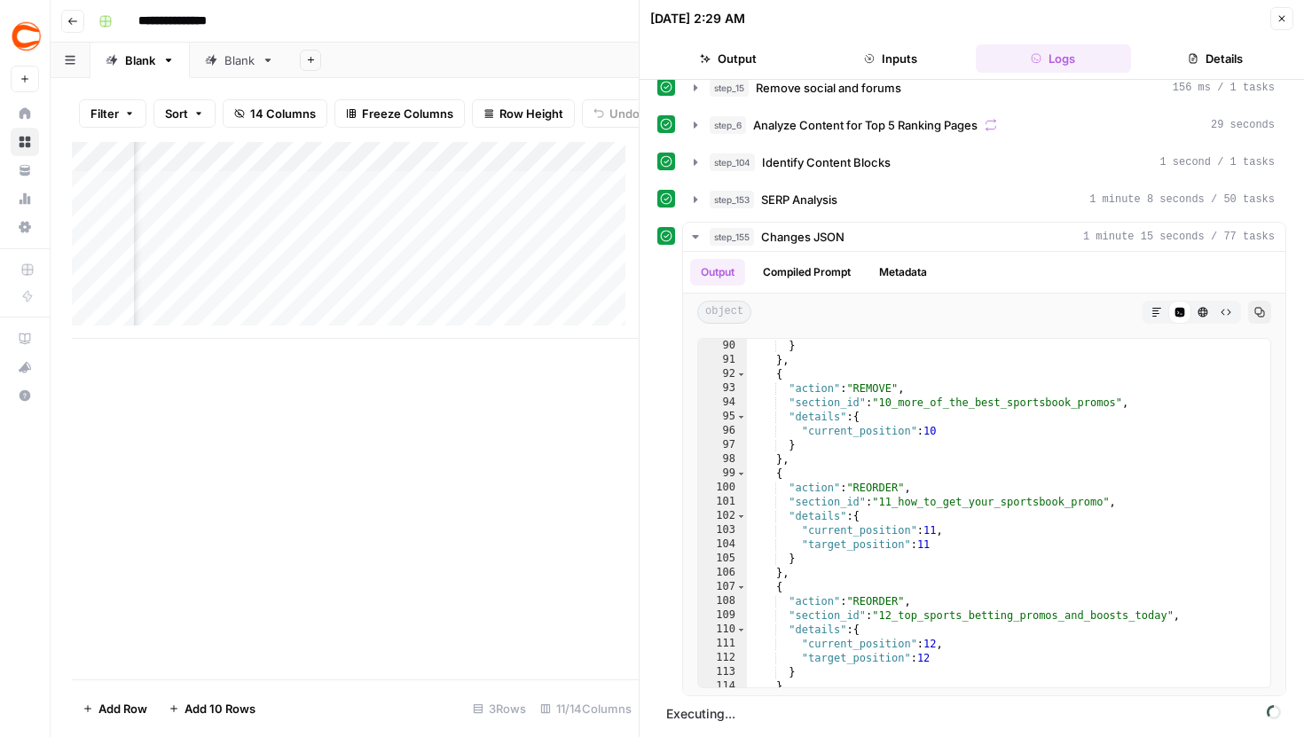
scroll to position [0, 952]
click at [355, 226] on div "Add Column" at bounding box center [355, 240] width 567 height 197
click at [501, 195] on div "Add Column" at bounding box center [355, 240] width 567 height 197
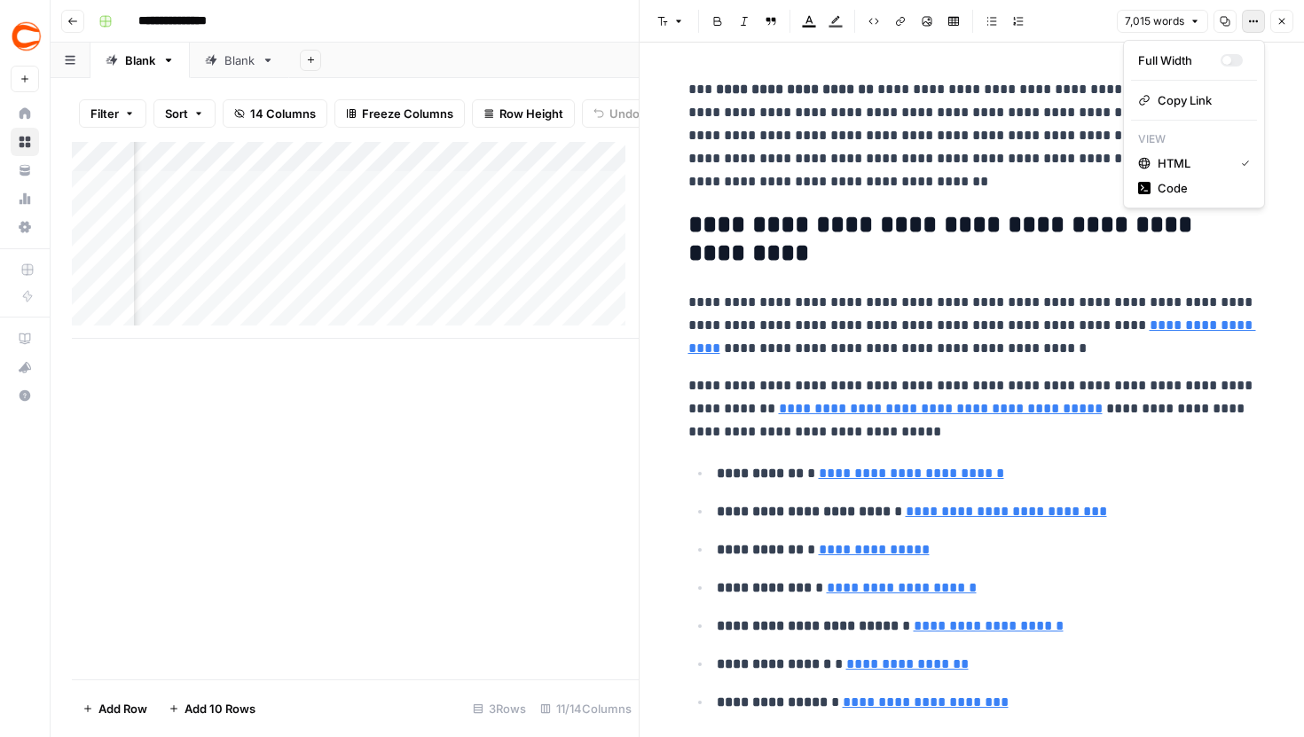
click at [1255, 28] on button "Options" at bounding box center [1253, 21] width 23 height 23
click at [1181, 184] on span "Code" at bounding box center [1200, 188] width 85 height 18
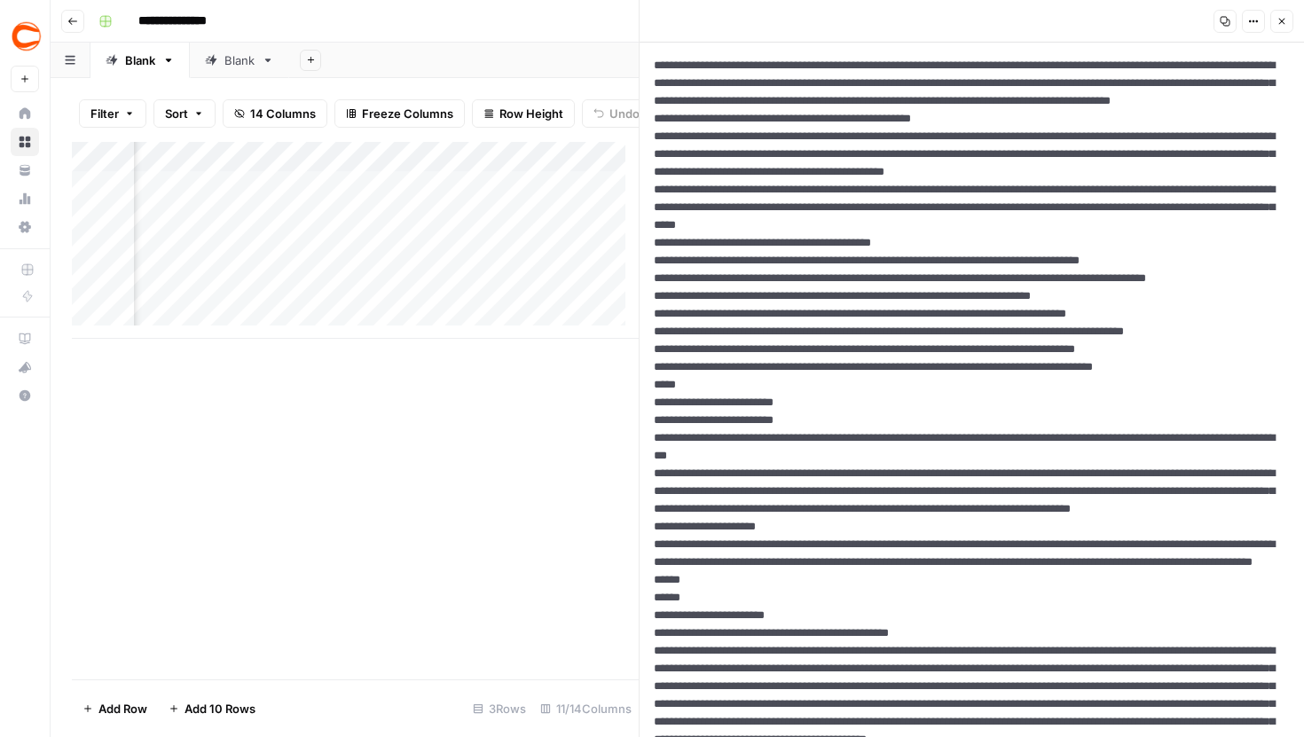
click at [1274, 22] on button "Close" at bounding box center [1281, 21] width 23 height 23
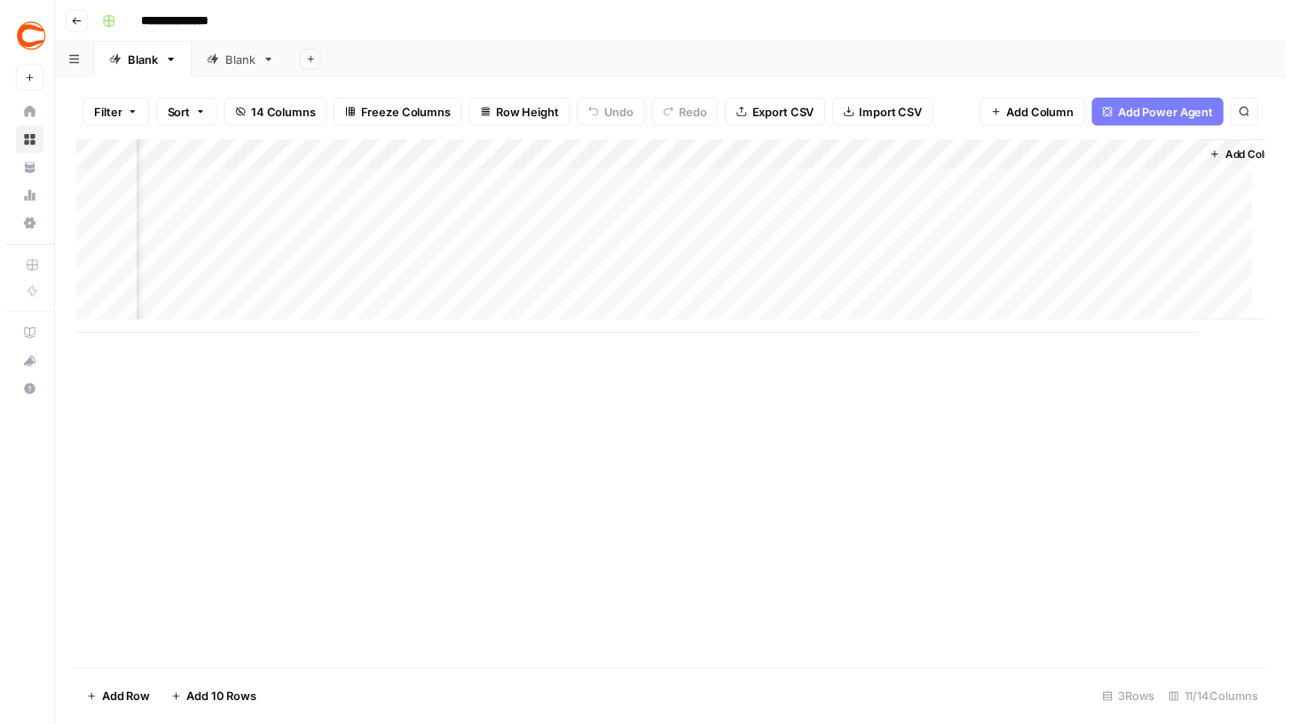
scroll to position [0, 1100]
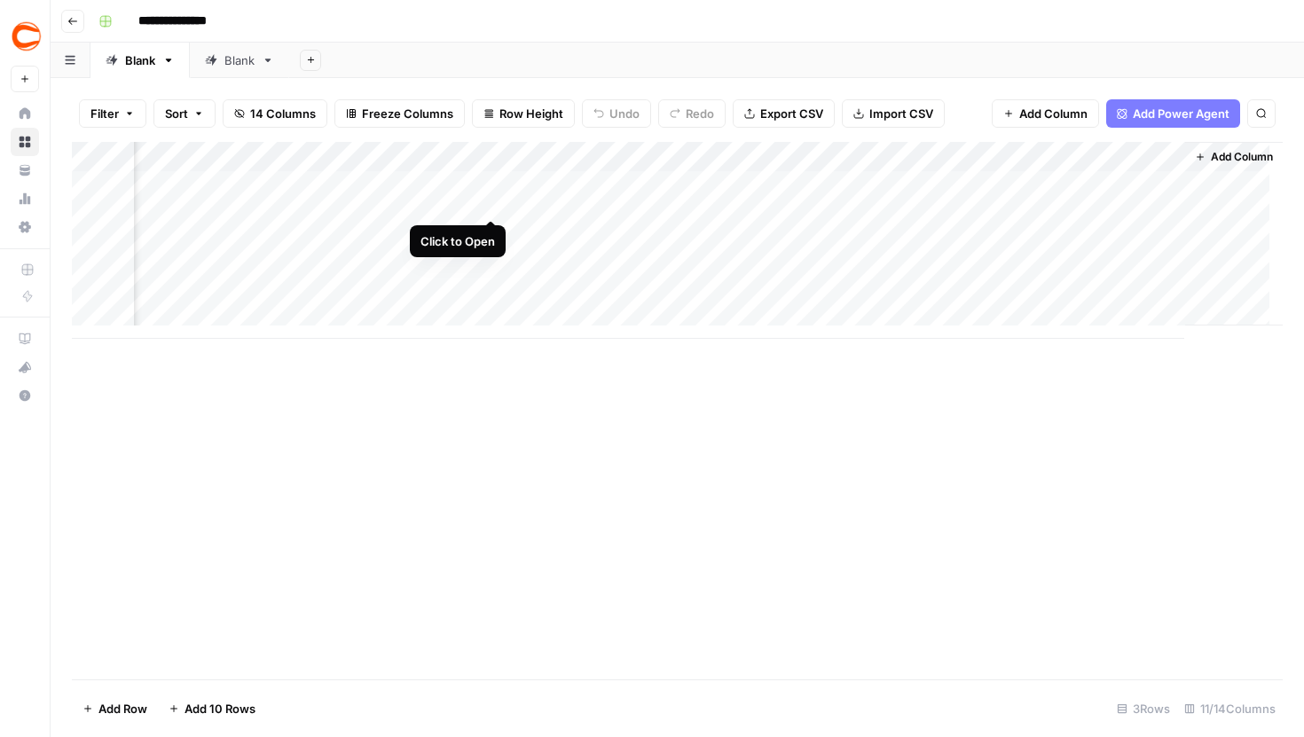
click at [485, 184] on div "Add Column" at bounding box center [677, 240] width 1211 height 197
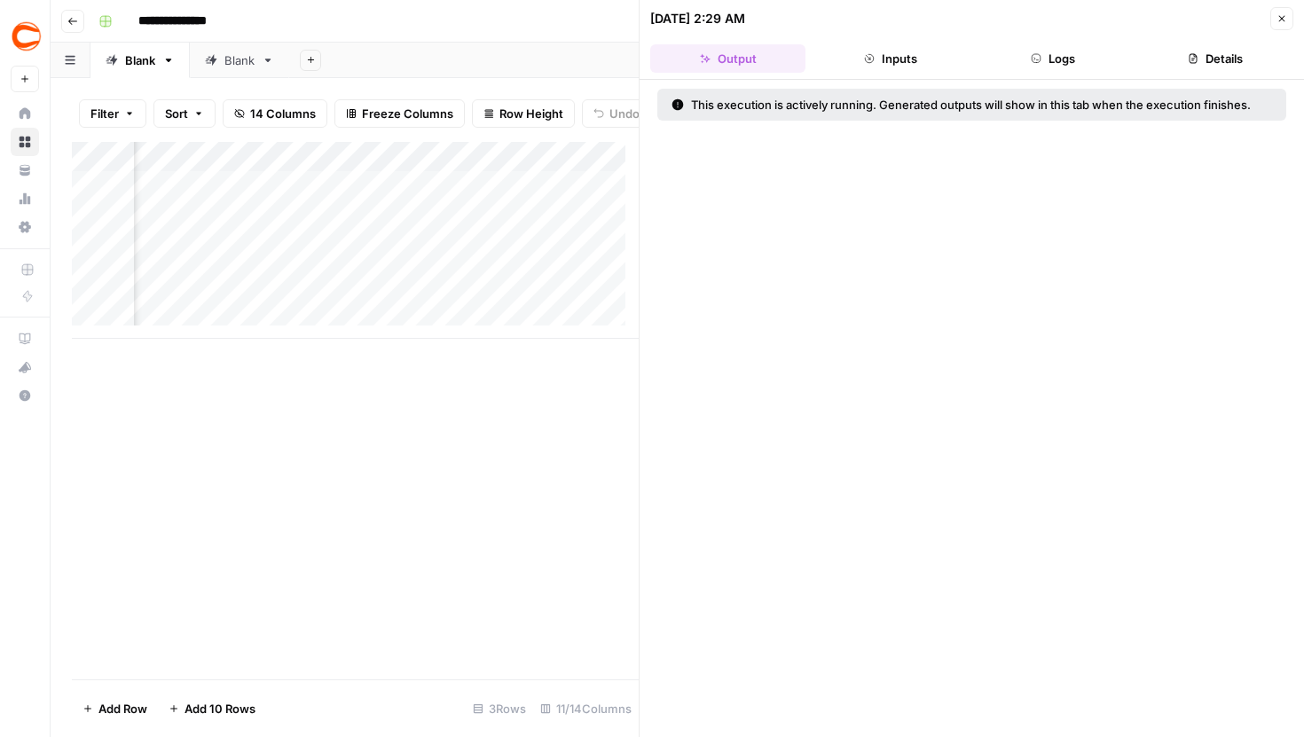
click at [1055, 59] on button "Logs" at bounding box center [1053, 58] width 155 height 28
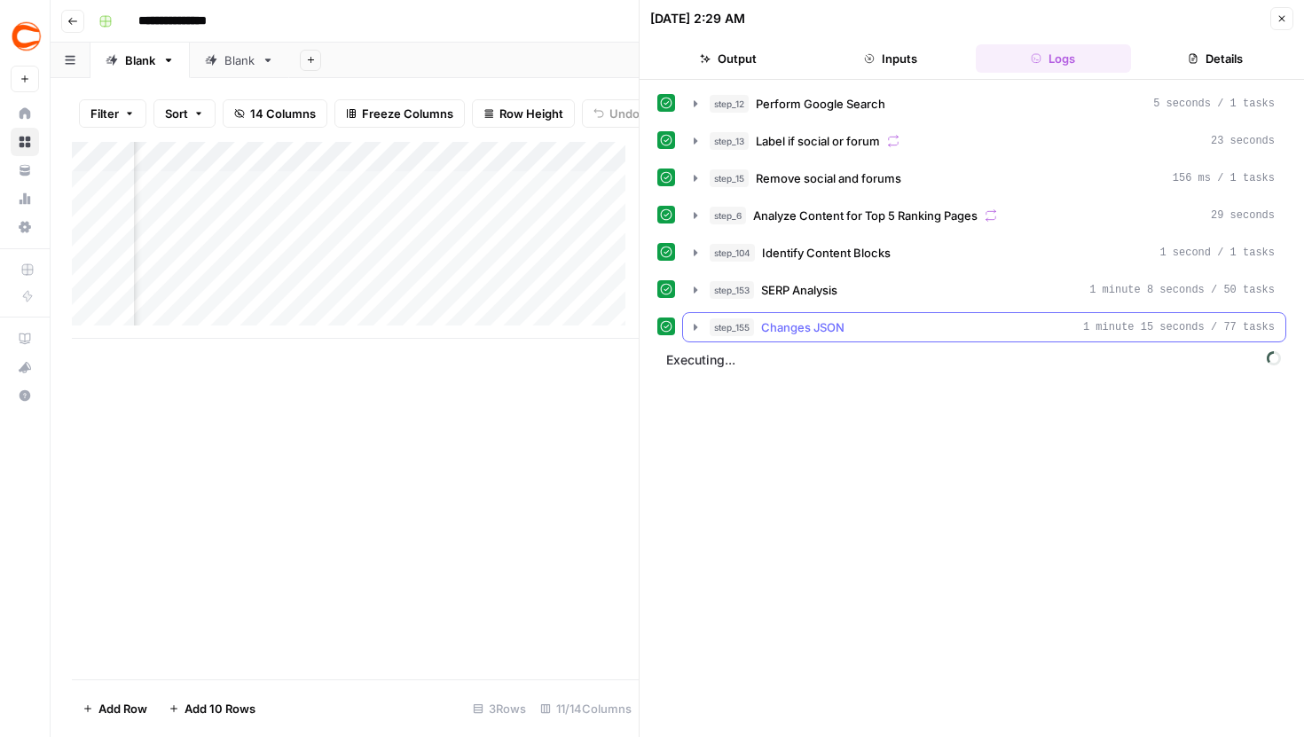
click at [695, 326] on icon "button" at bounding box center [696, 327] width 4 height 6
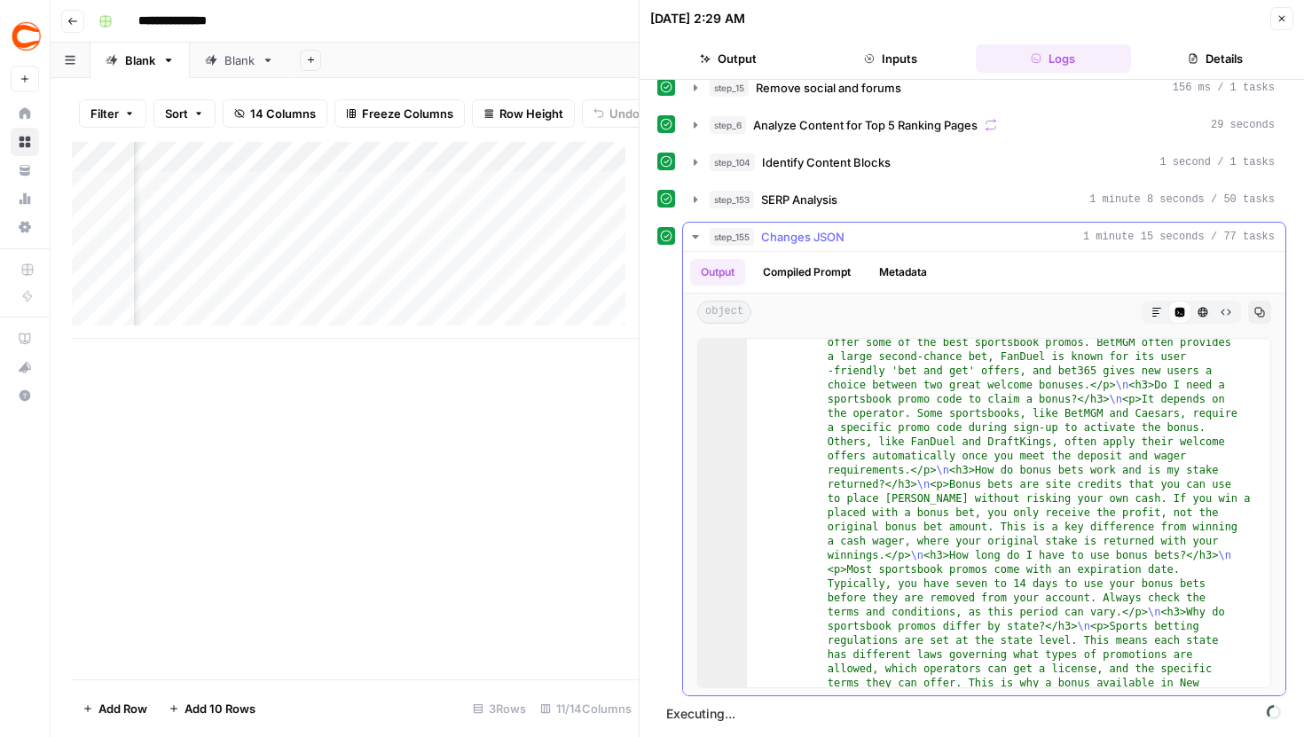
scroll to position [3441, 0]
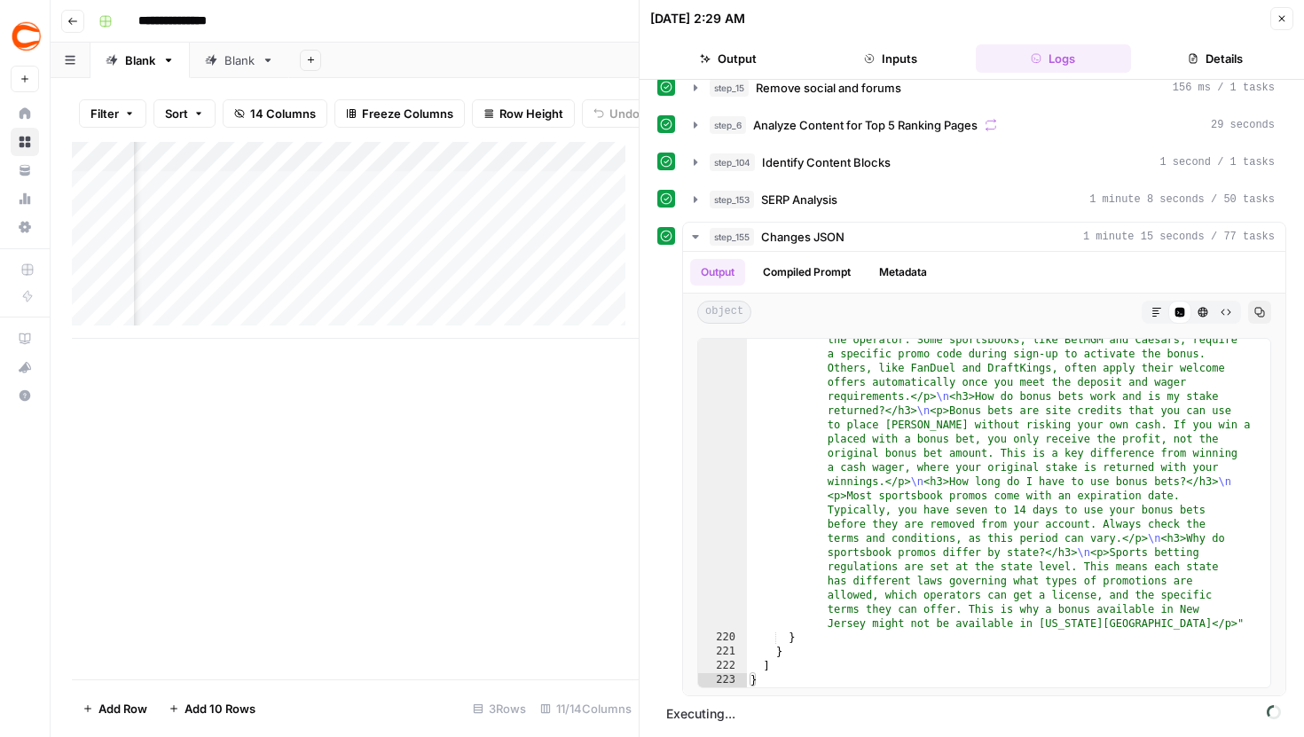
click at [1288, 18] on button "Close" at bounding box center [1281, 18] width 23 height 23
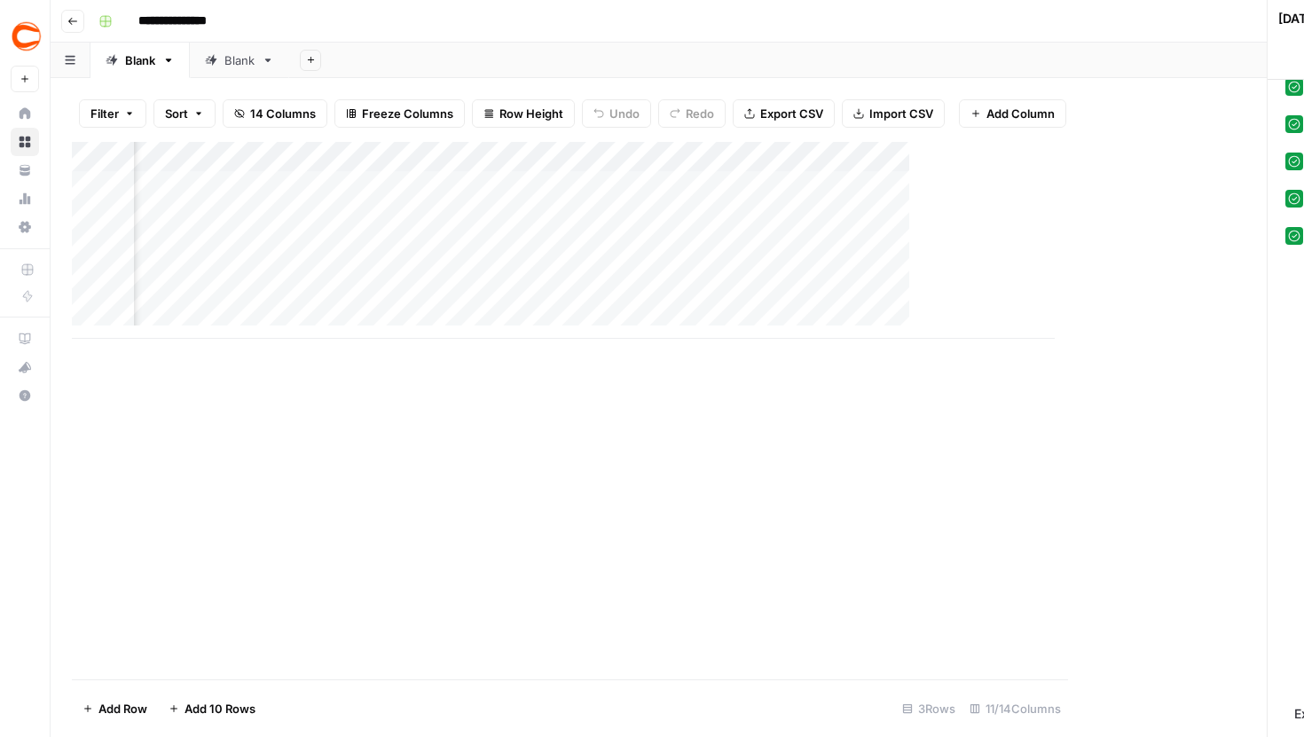
scroll to position [0, 1079]
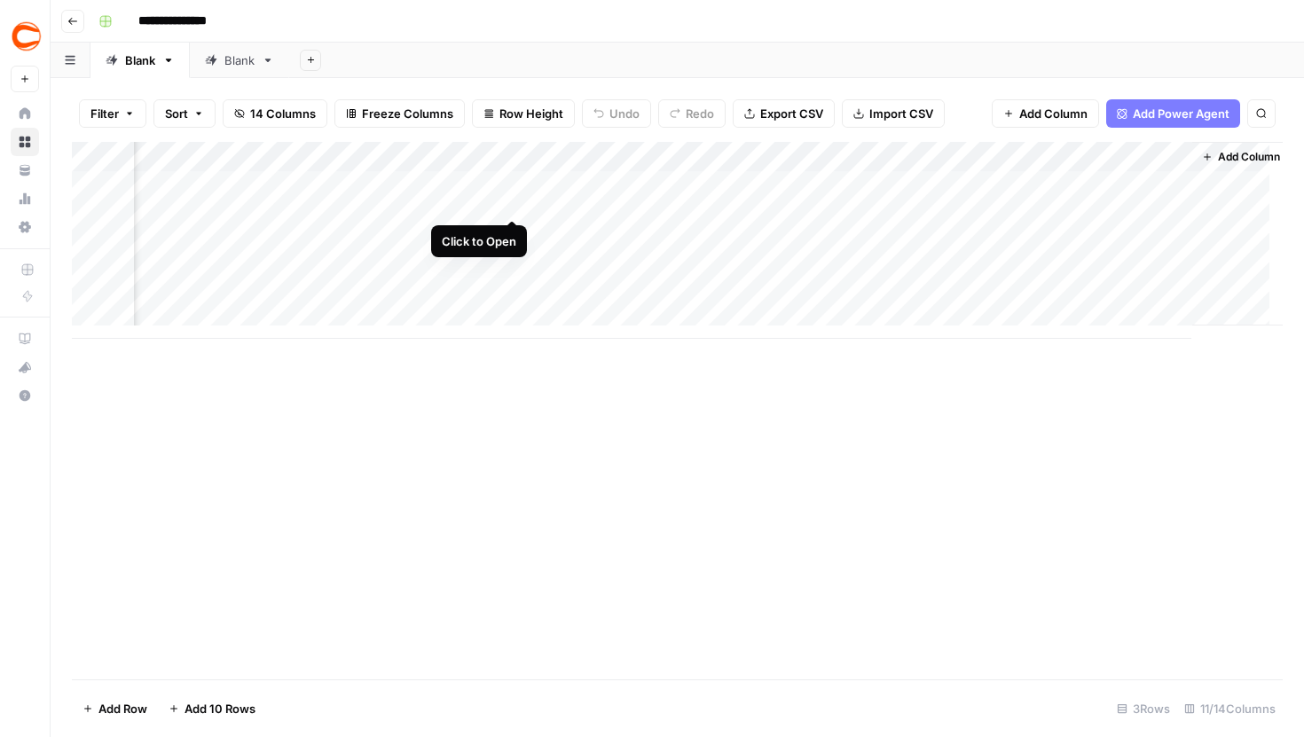
click at [513, 189] on div "Add Column" at bounding box center [677, 240] width 1211 height 197
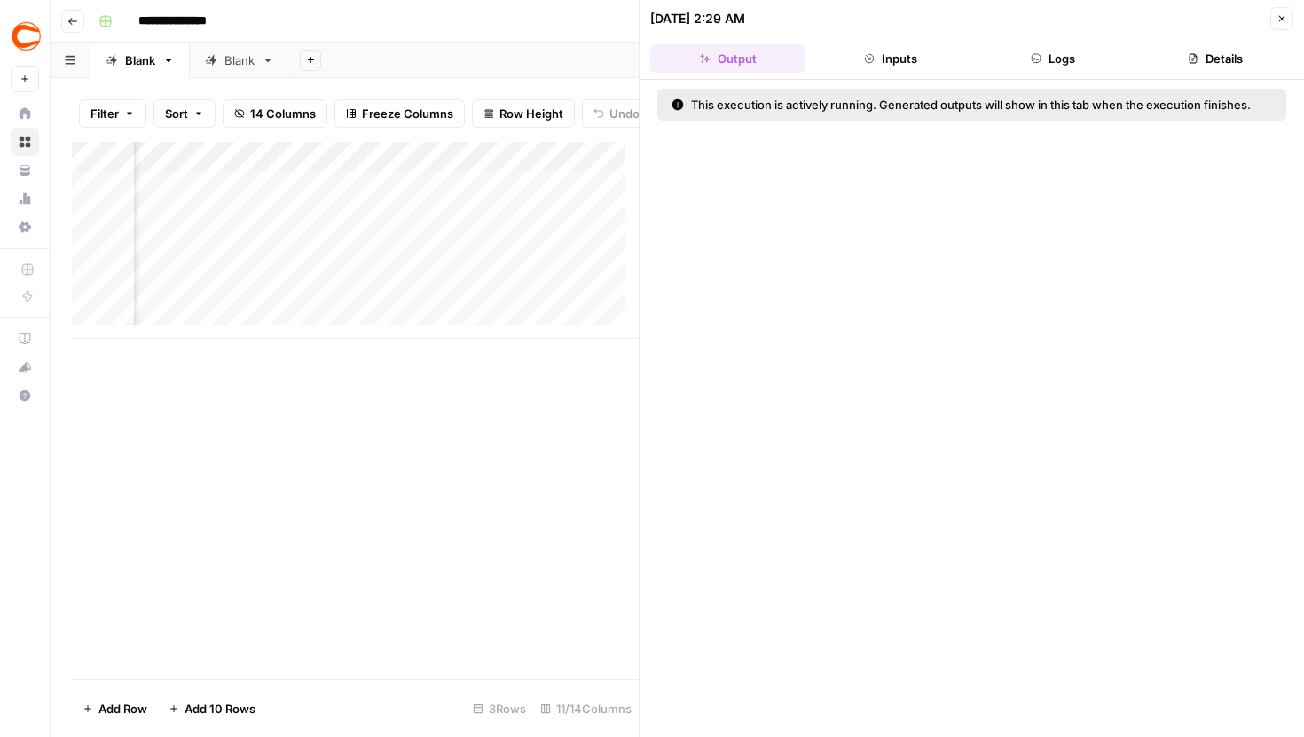
click at [1161, 74] on header "08/26/25 at 2:29 AM Close Output Inputs Logs Details" at bounding box center [972, 40] width 664 height 80
click at [1191, 58] on icon "button" at bounding box center [1193, 58] width 11 height 11
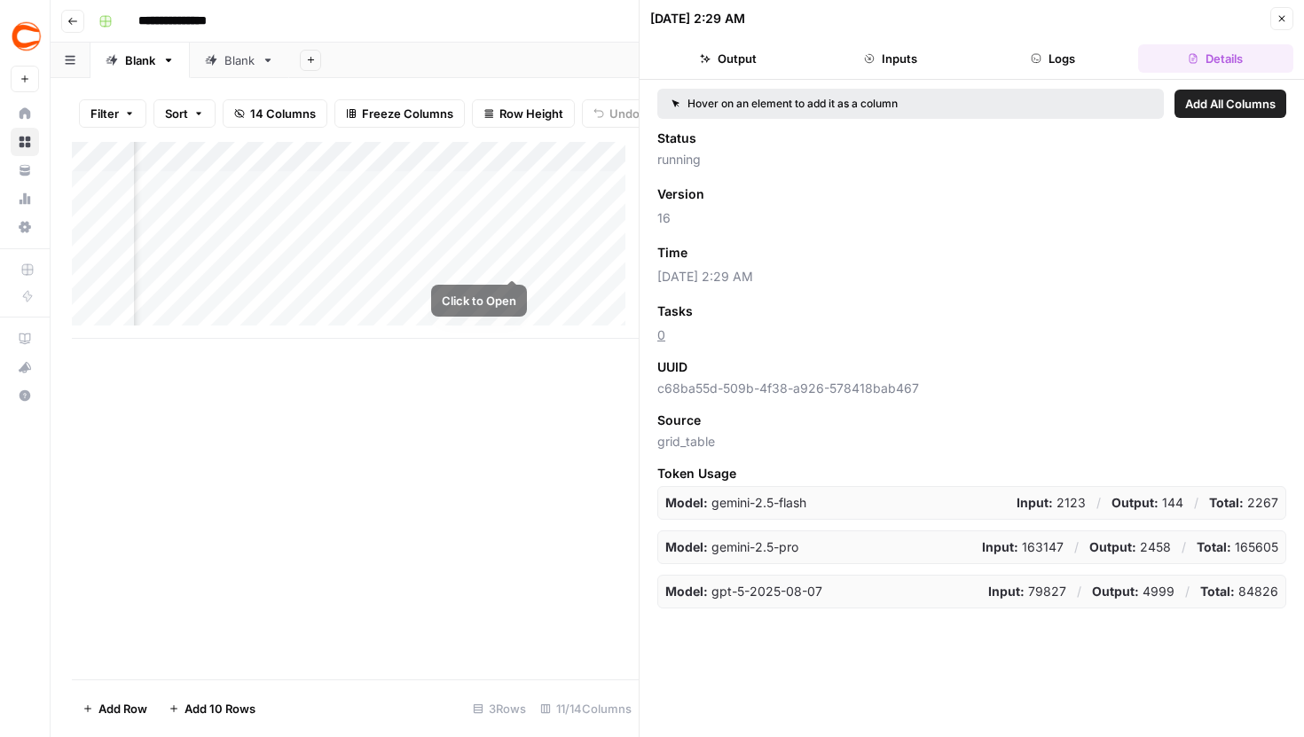
click at [515, 242] on div "Add Column" at bounding box center [355, 240] width 567 height 197
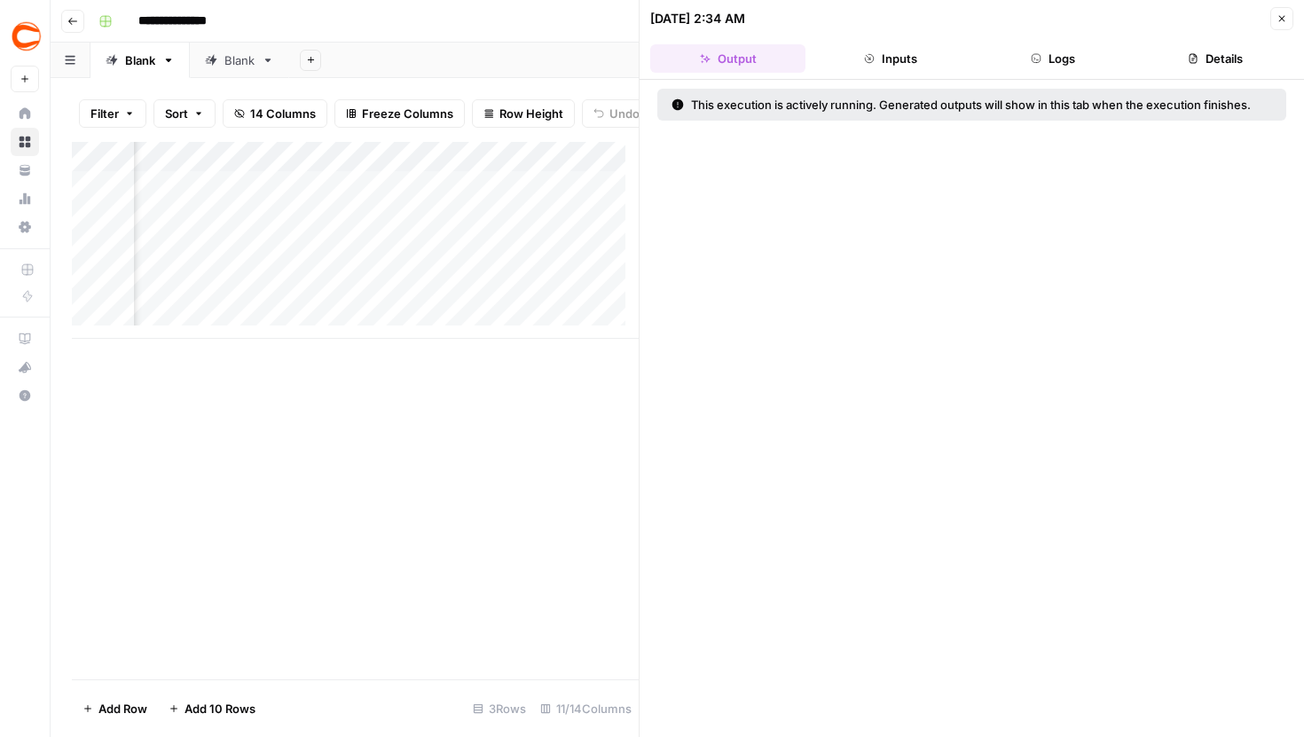
click at [1196, 49] on button "Details" at bounding box center [1215, 58] width 155 height 28
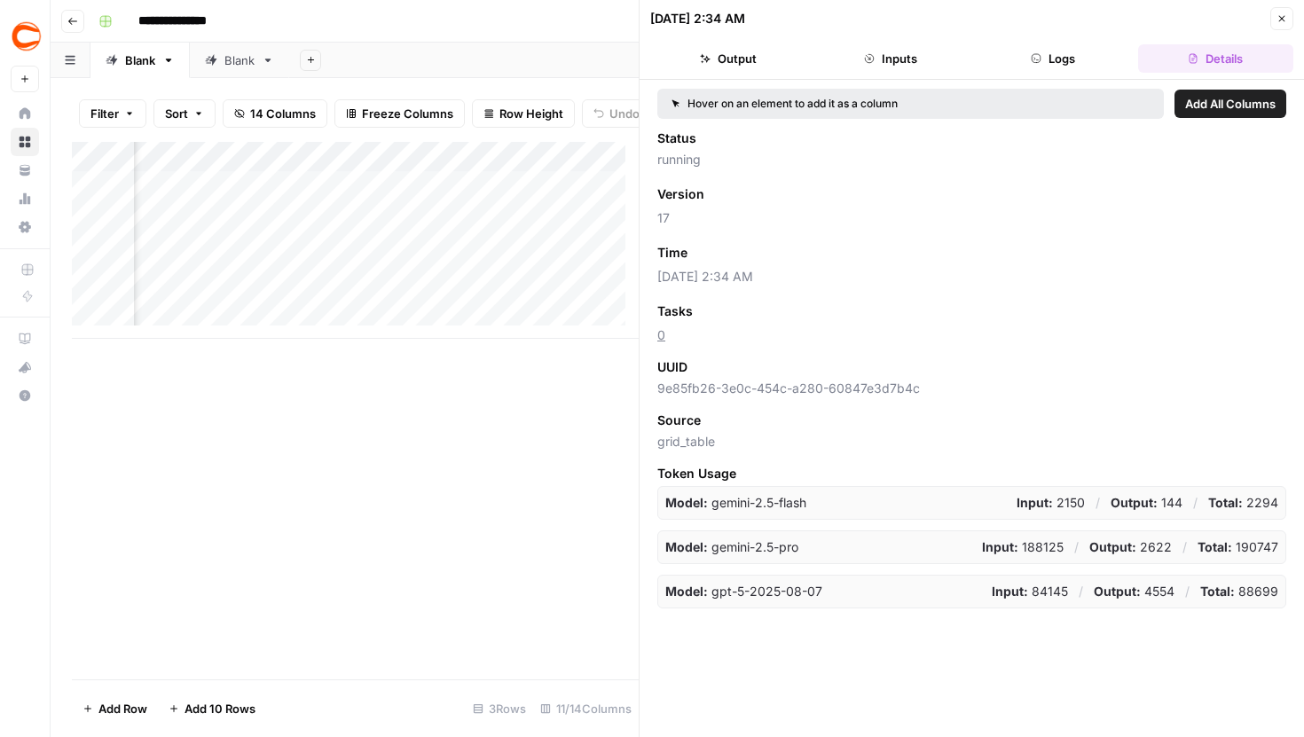
click at [747, 52] on button "Output" at bounding box center [727, 58] width 155 height 28
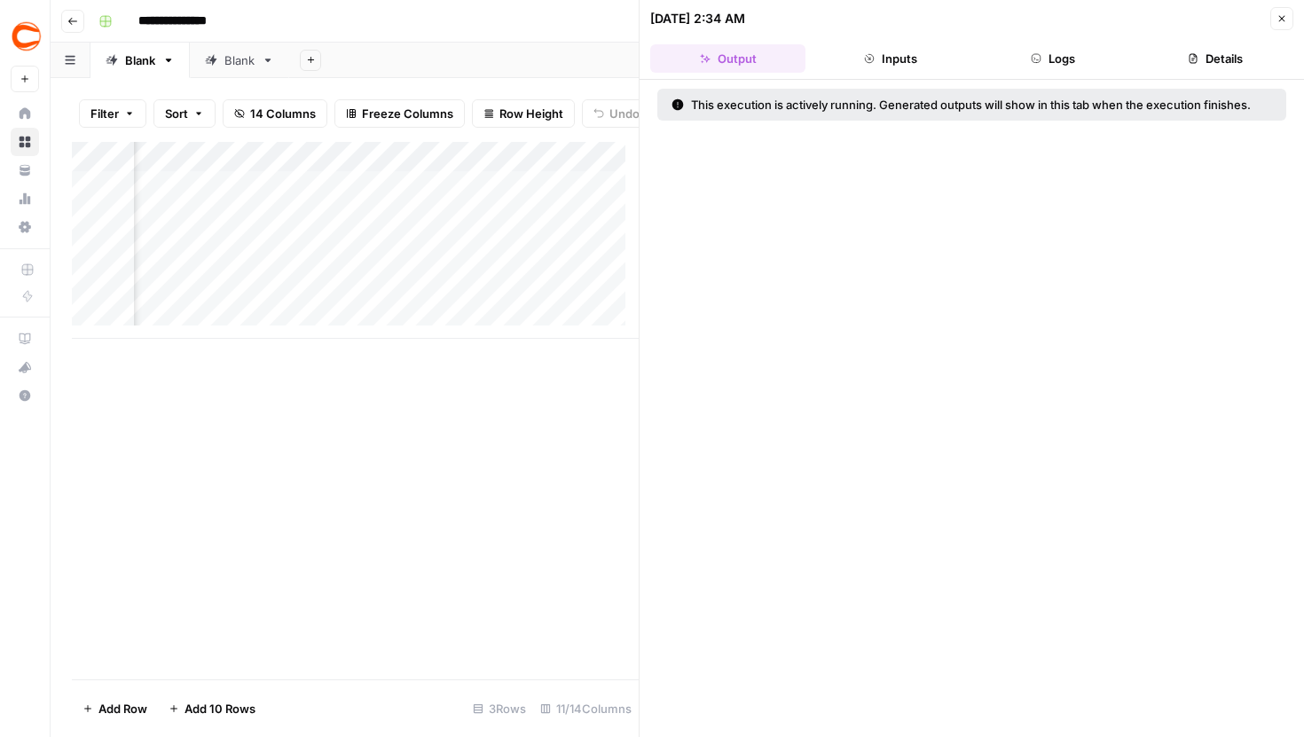
click at [1081, 74] on header "08/26/25 at 2:34 AM Close Output Inputs Logs Details" at bounding box center [972, 40] width 664 height 80
click at [1078, 67] on button "Logs" at bounding box center [1053, 58] width 155 height 28
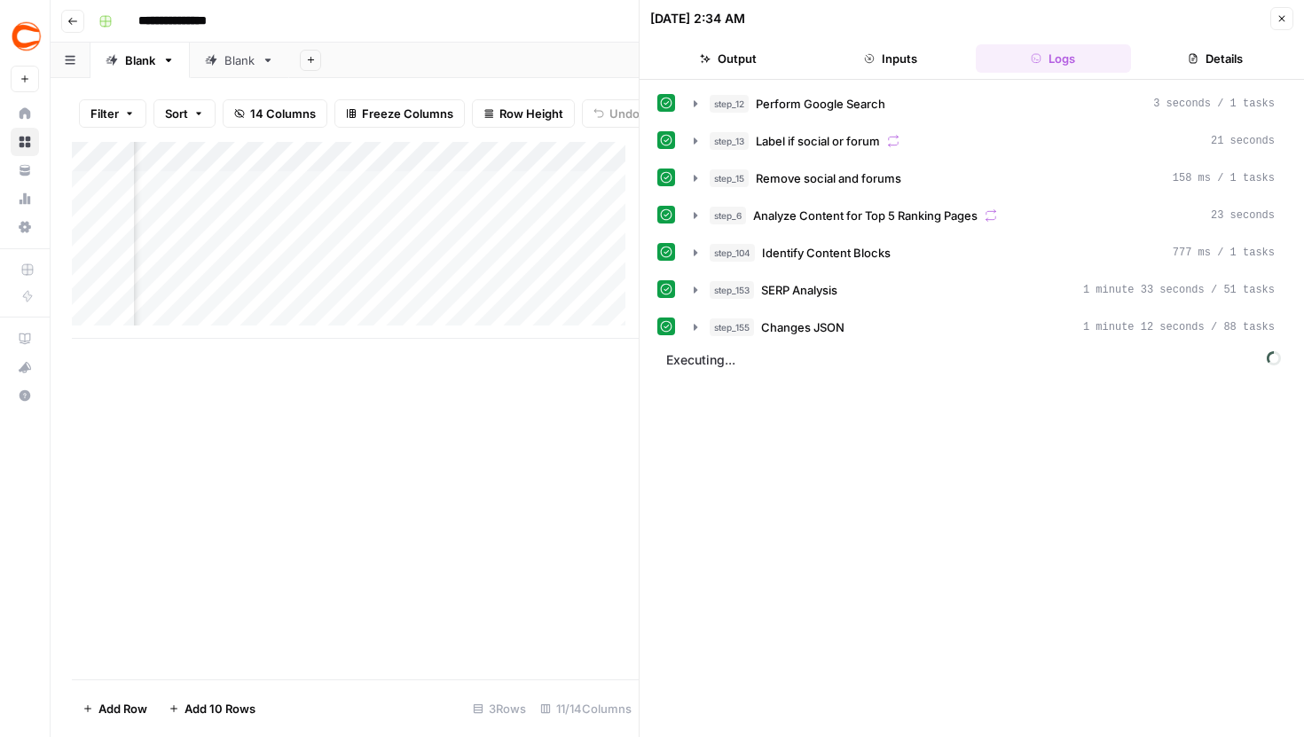
click at [901, 56] on button "Inputs" at bounding box center [890, 58] width 155 height 28
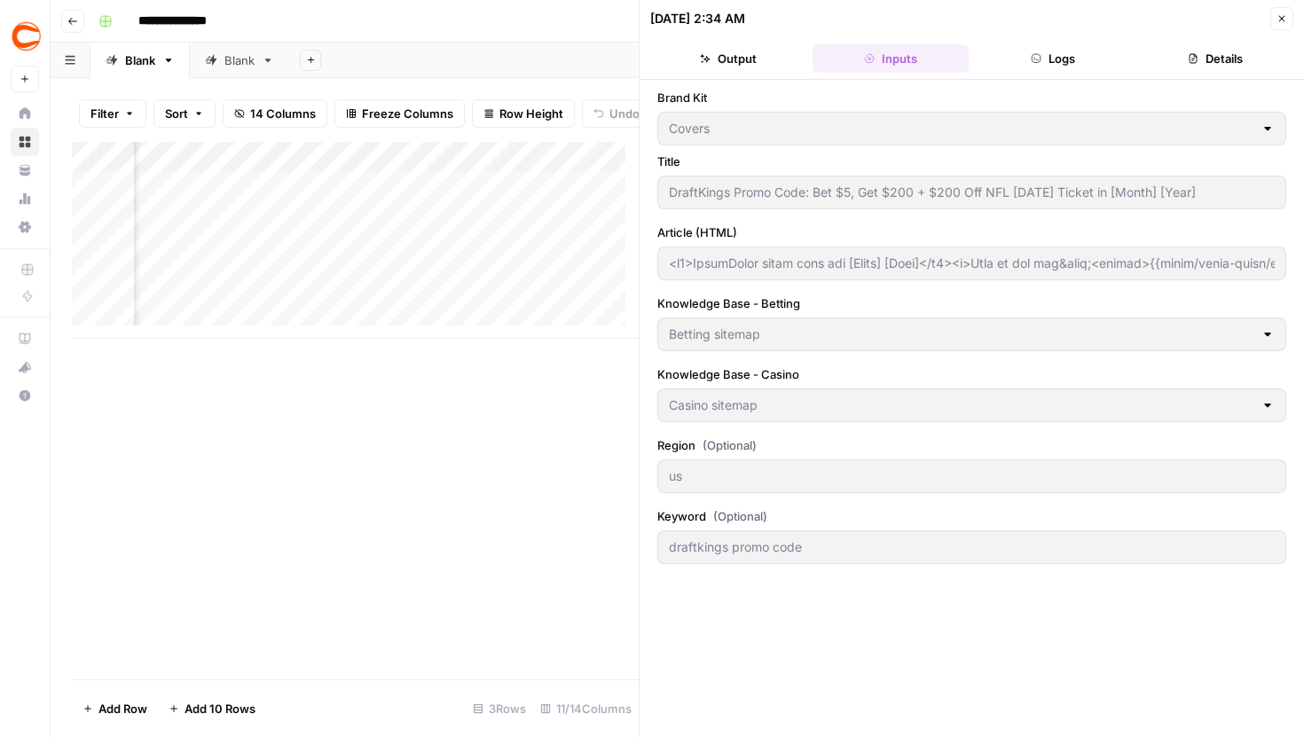
type input "<h2>DraftKings promo code for [Month] [Year]</h2><p>Sign up and get&nbsp;<stron…"
click at [1026, 60] on button "Logs" at bounding box center [1053, 58] width 155 height 28
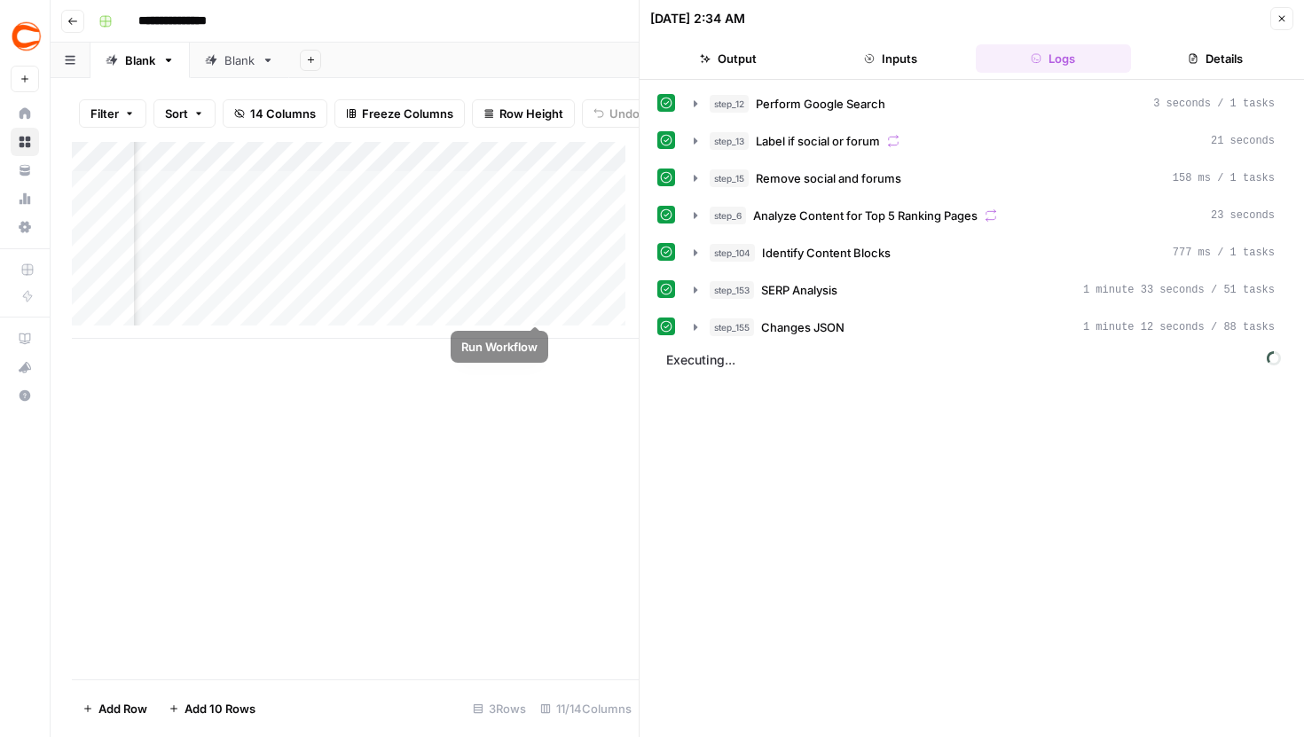
click at [538, 288] on div "Add Column" at bounding box center [355, 240] width 567 height 197
click at [1273, 16] on button "Close" at bounding box center [1281, 18] width 23 height 23
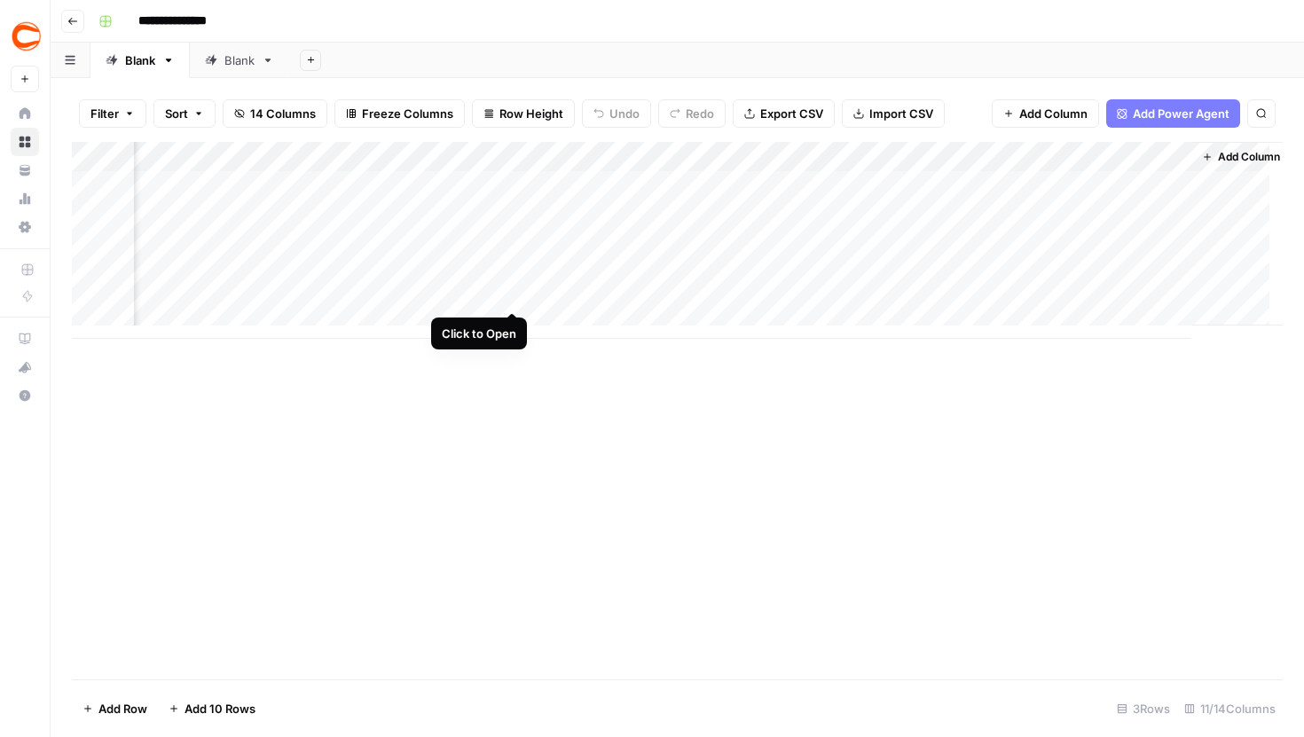
click at [513, 275] on div "Add Column" at bounding box center [677, 240] width 1211 height 197
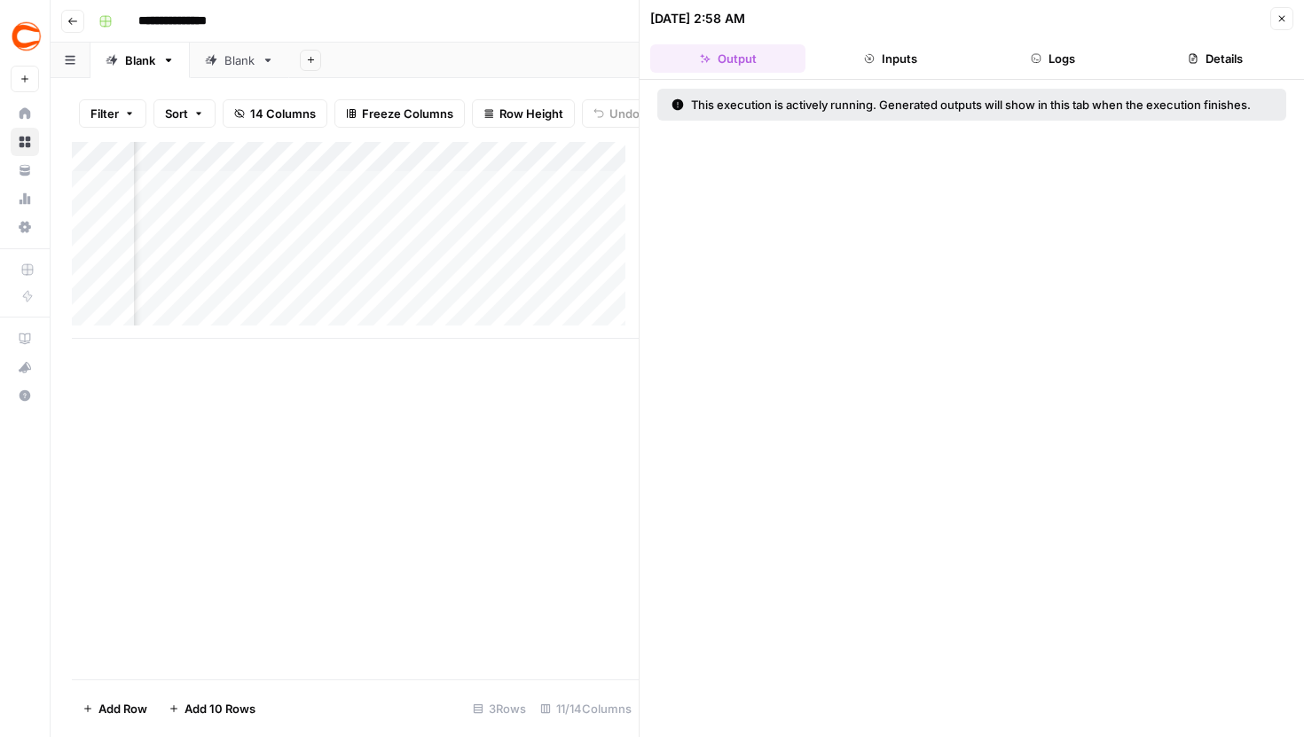
click at [1039, 56] on icon "button" at bounding box center [1036, 58] width 11 height 11
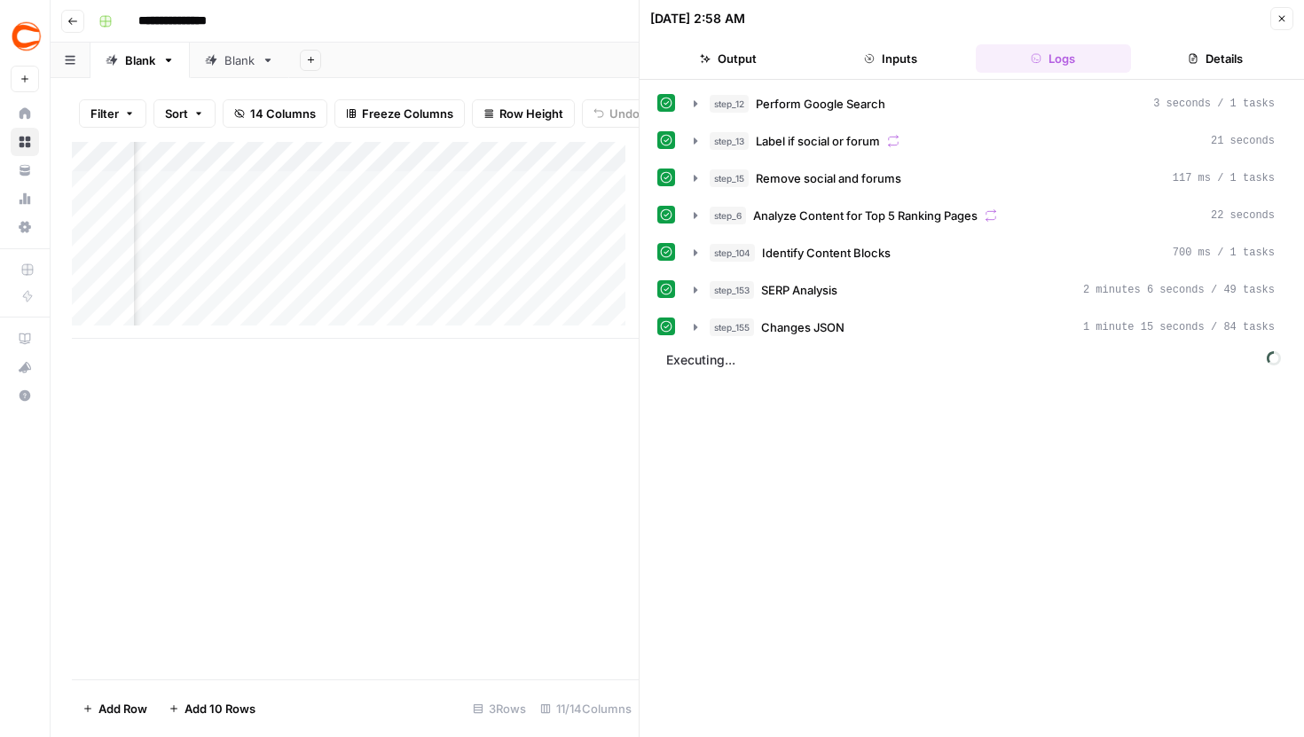
click at [1280, 16] on icon "button" at bounding box center [1282, 18] width 11 height 11
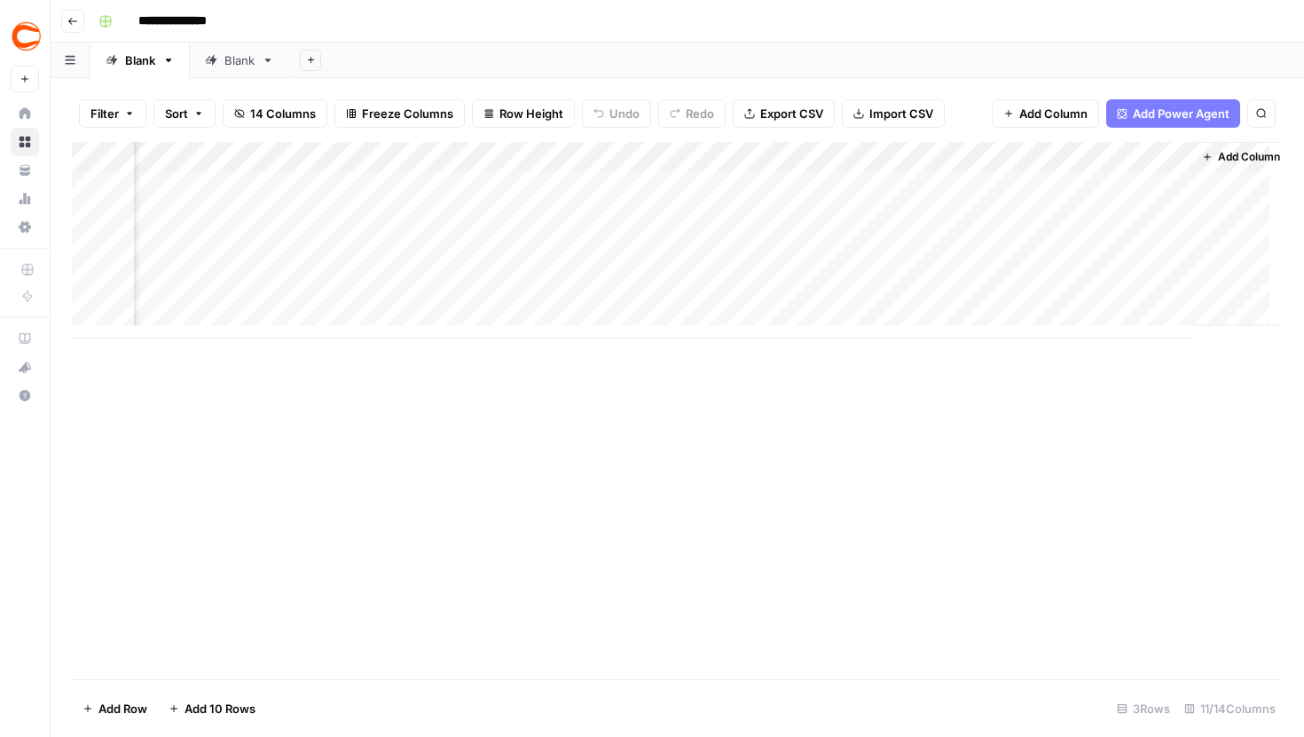
click at [515, 230] on div "Add Column" at bounding box center [677, 240] width 1211 height 197
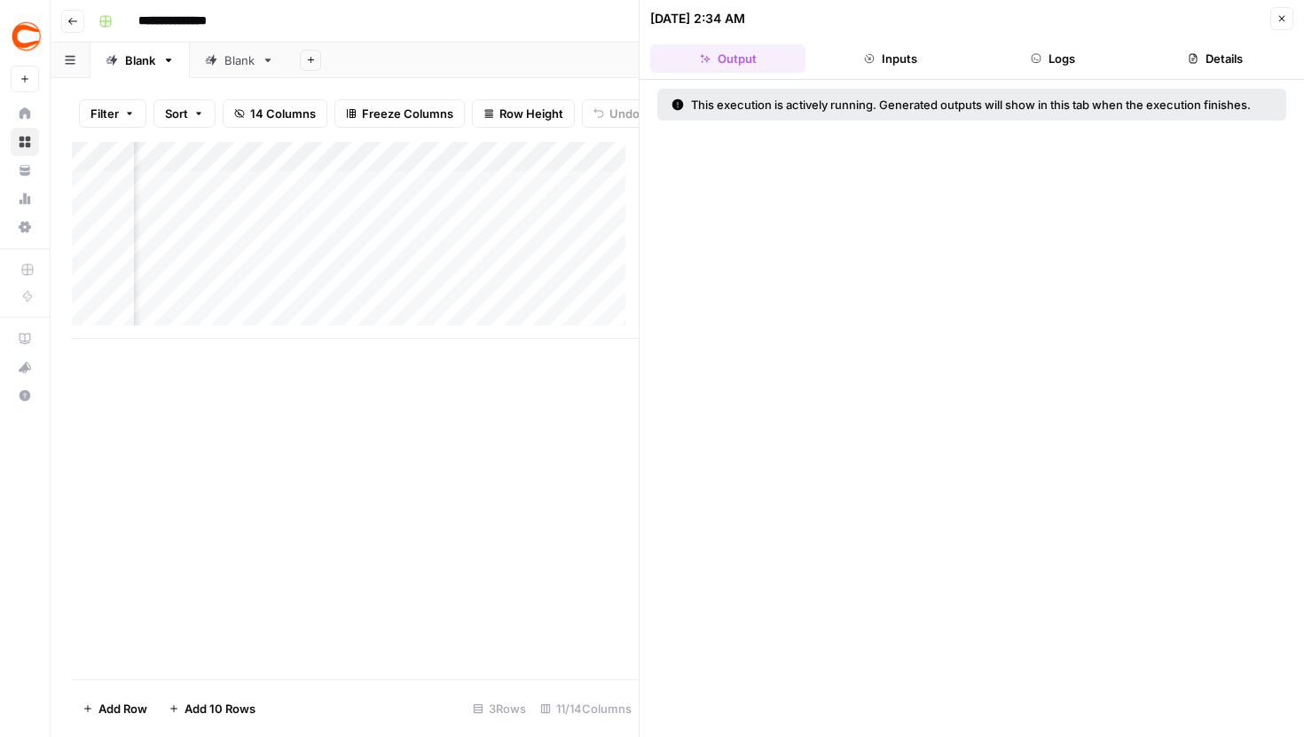
click at [1026, 67] on button "Logs" at bounding box center [1053, 58] width 155 height 28
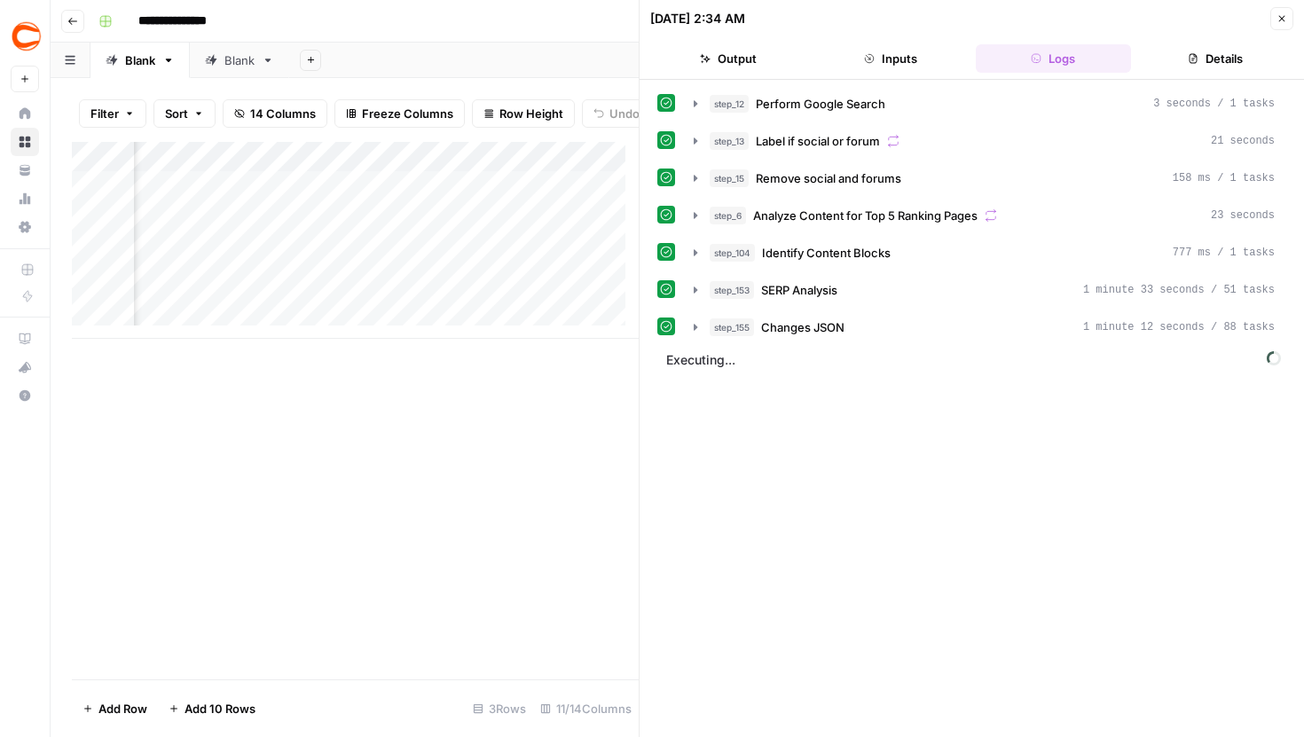
click at [1282, 24] on button "Close" at bounding box center [1281, 18] width 23 height 23
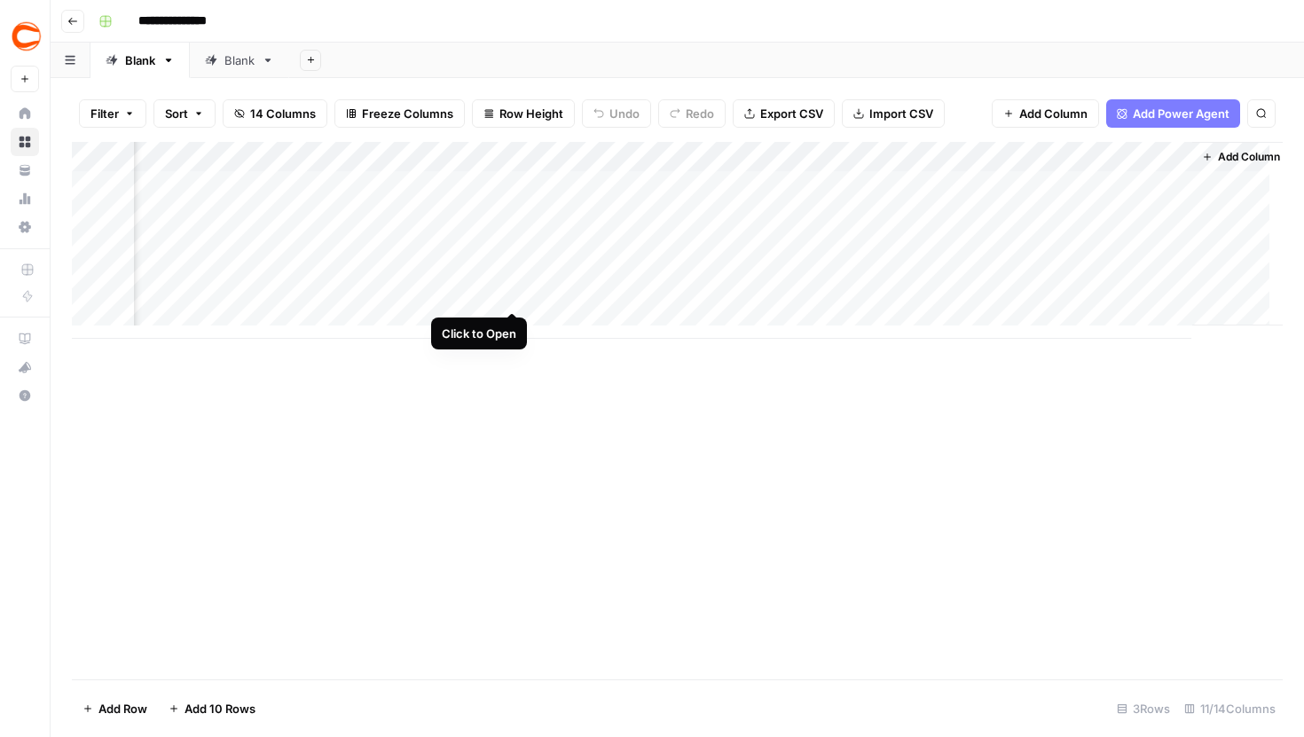
click at [512, 282] on div "Add Column" at bounding box center [677, 240] width 1211 height 197
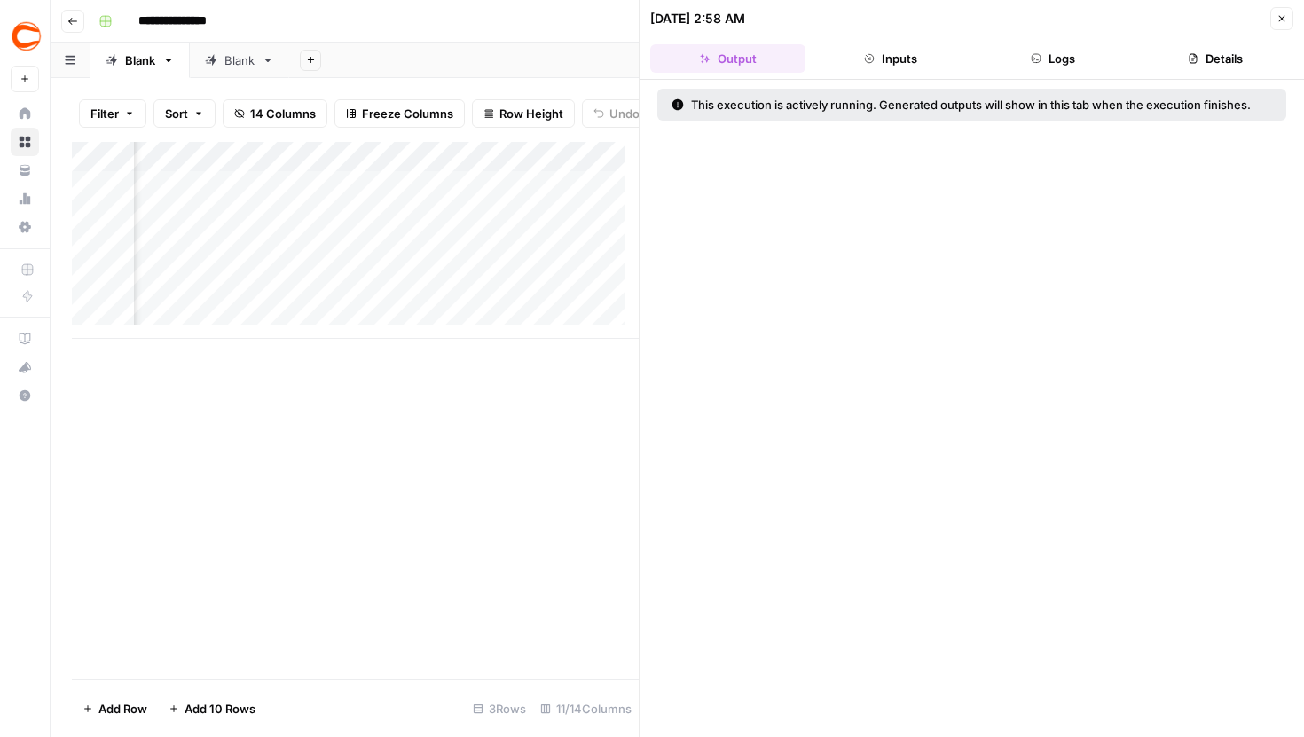
click at [1053, 46] on button "Logs" at bounding box center [1053, 58] width 155 height 28
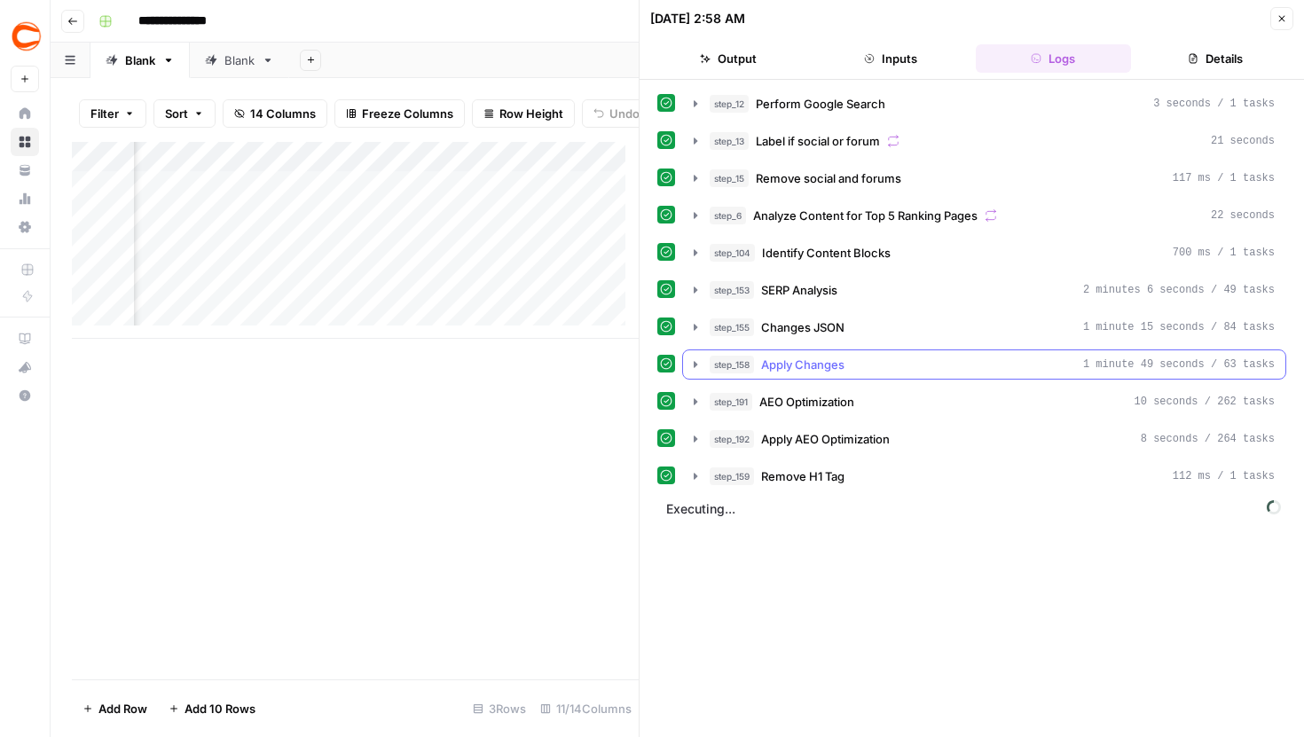
click at [696, 366] on icon "button" at bounding box center [696, 364] width 4 height 6
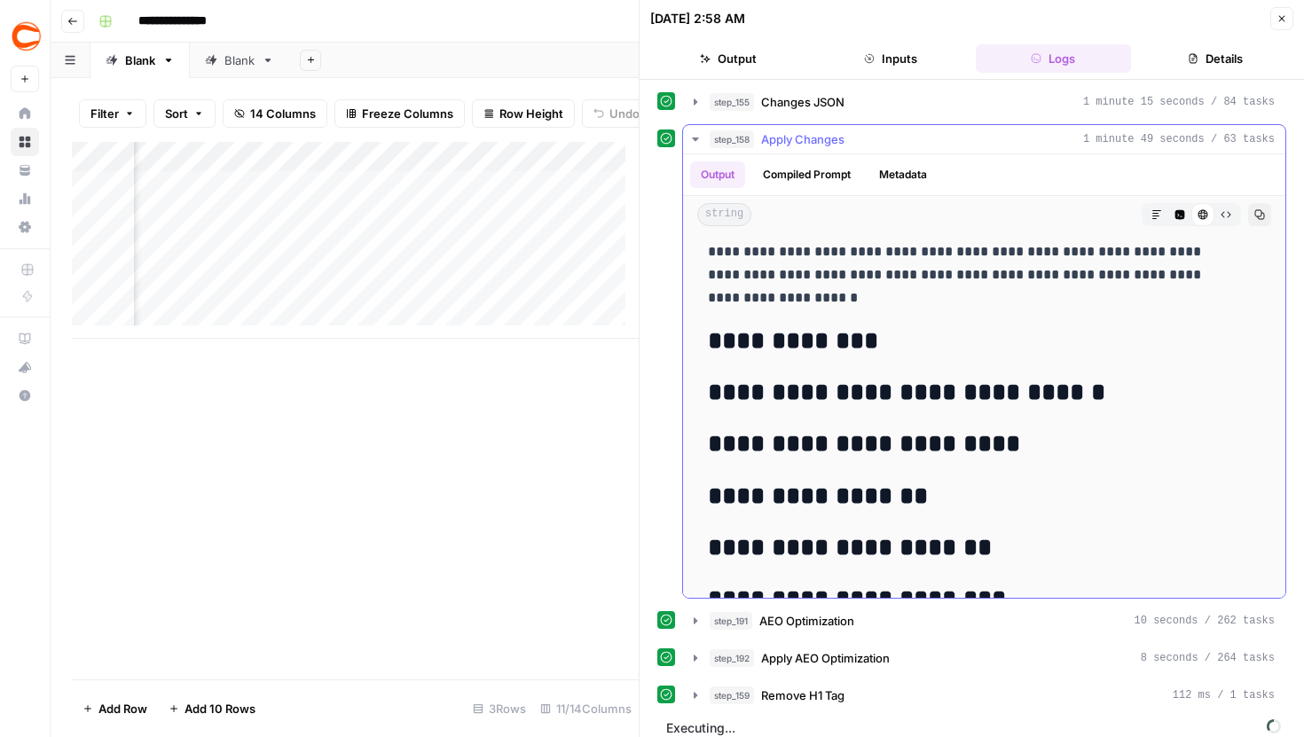
scroll to position [3974, 0]
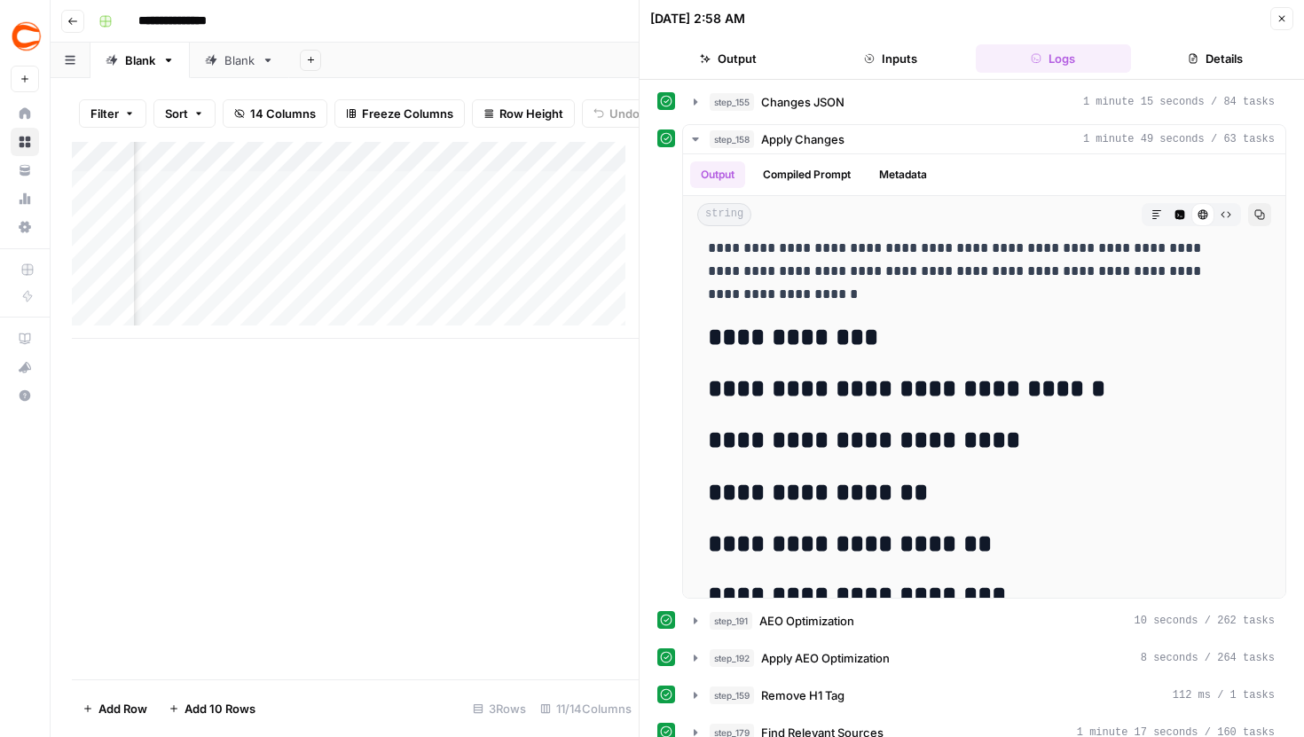
click at [538, 287] on div "Add Column" at bounding box center [355, 240] width 567 height 197
click at [537, 248] on div "Add Column" at bounding box center [355, 240] width 567 height 197
click at [540, 196] on div "Add Column" at bounding box center [355, 240] width 567 height 197
click at [538, 294] on div "Add Column" at bounding box center [355, 240] width 567 height 197
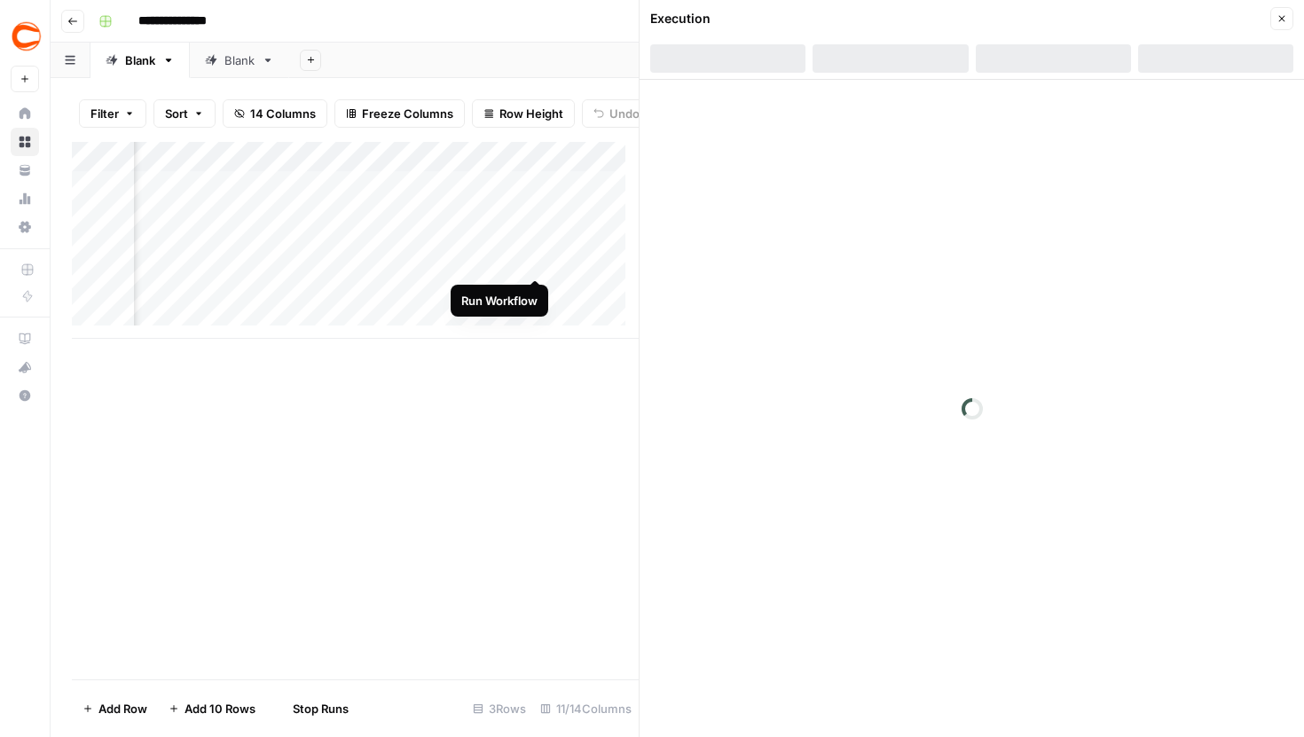
click at [538, 250] on div "Add Column" at bounding box center [355, 240] width 567 height 197
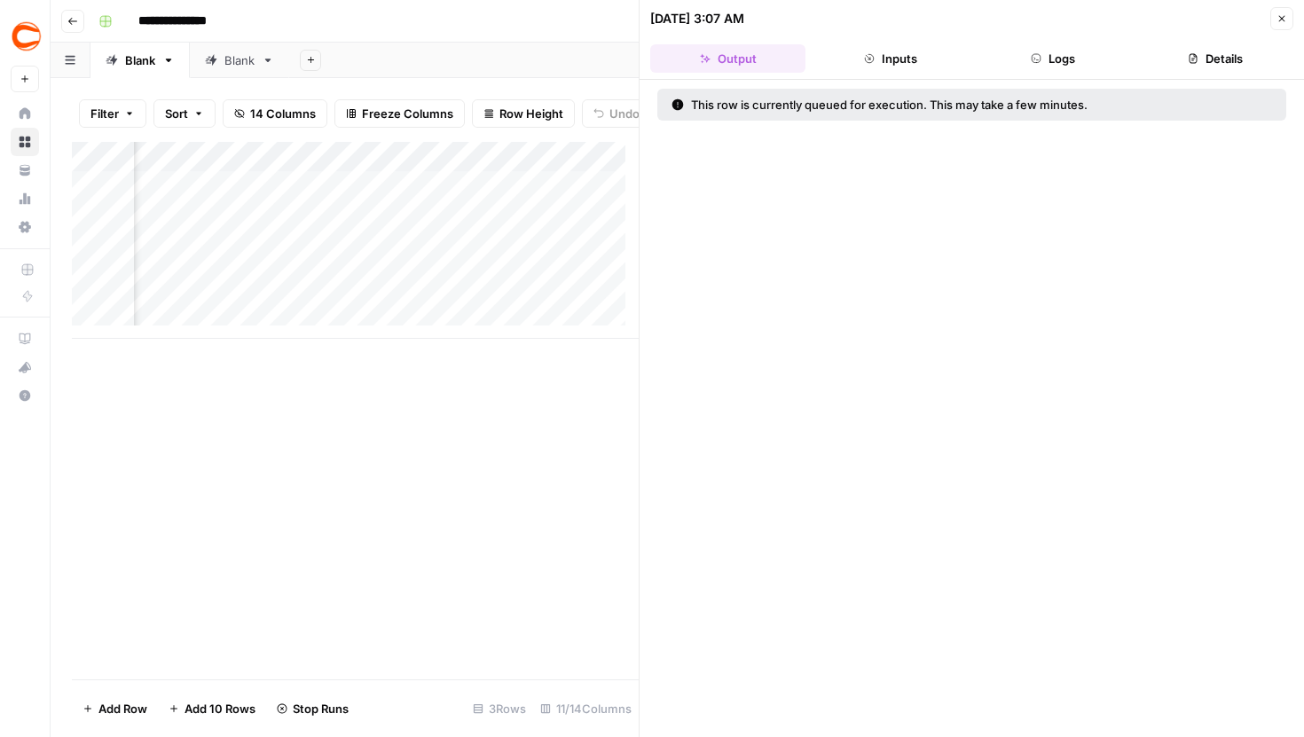
click at [536, 206] on div "Add Column" at bounding box center [355, 240] width 567 height 197
click at [1275, 18] on button "Close" at bounding box center [1281, 18] width 23 height 23
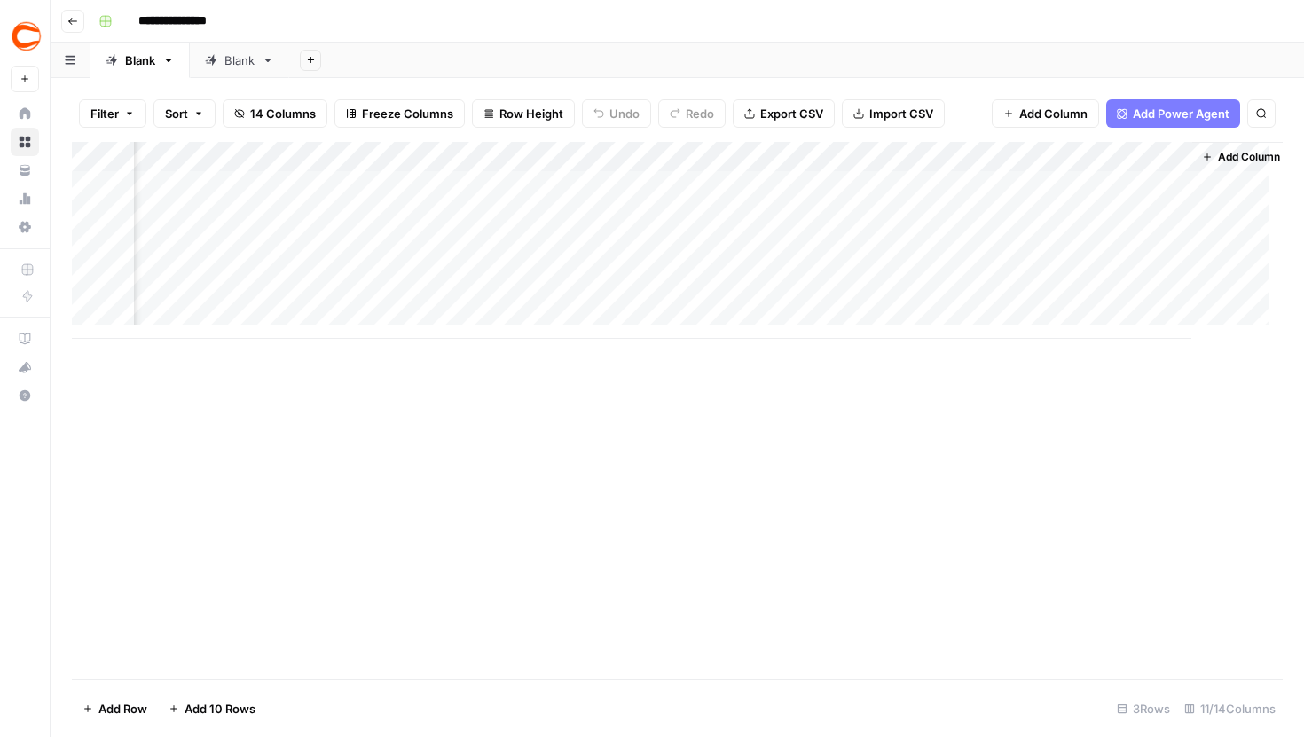
click at [483, 148] on div "Add Column" at bounding box center [677, 240] width 1211 height 197
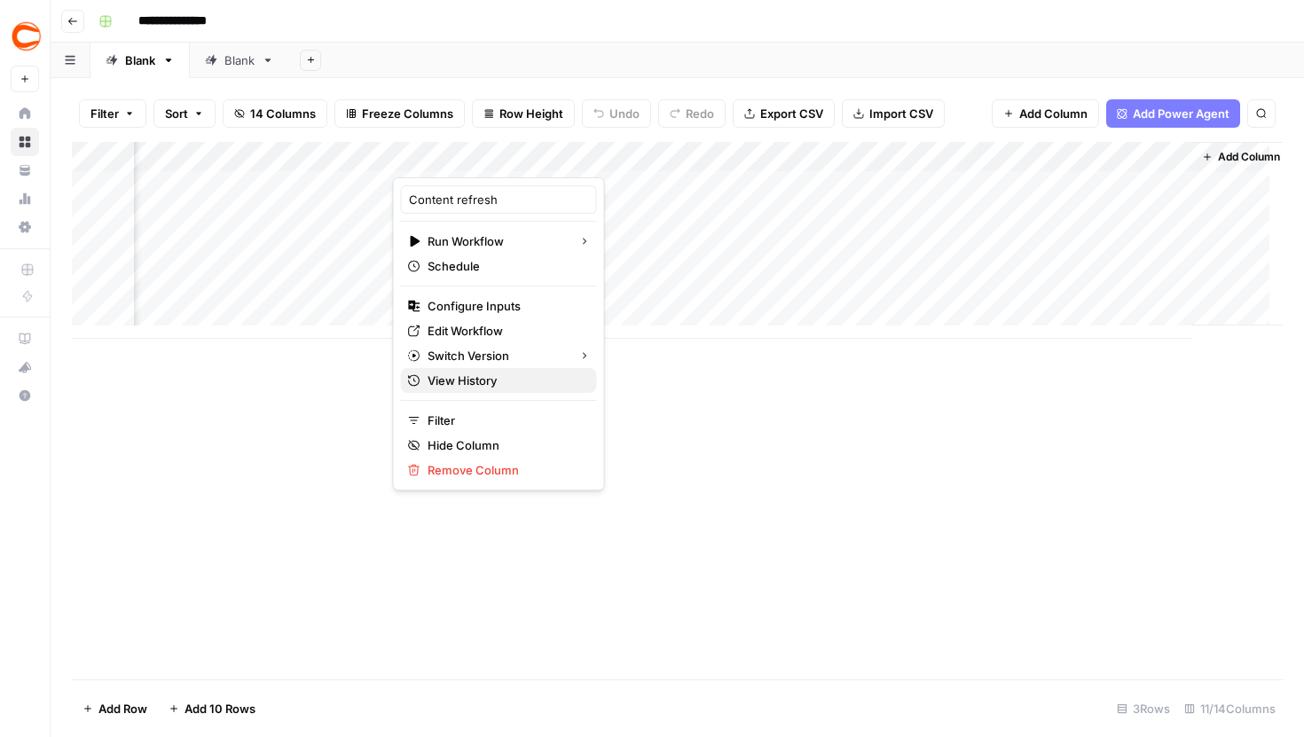
click at [482, 374] on span "View History" at bounding box center [505, 381] width 155 height 18
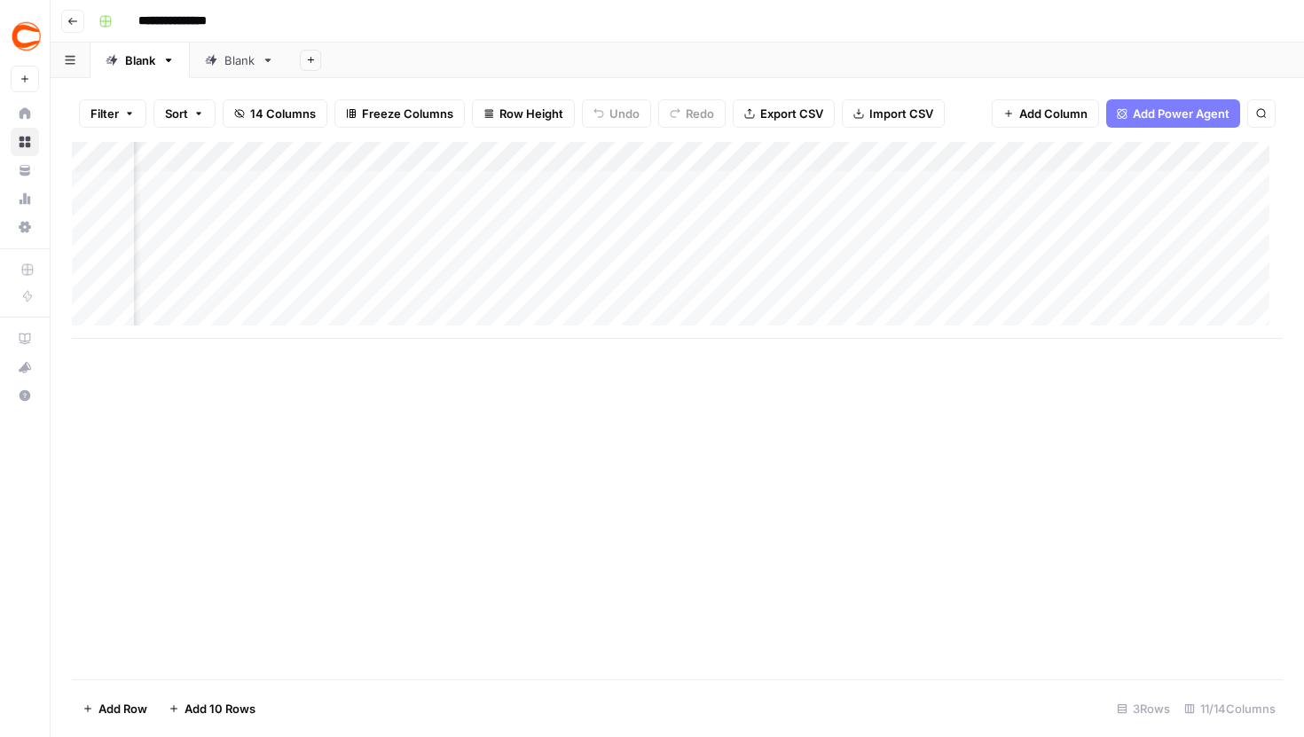
scroll to position [0, 803]
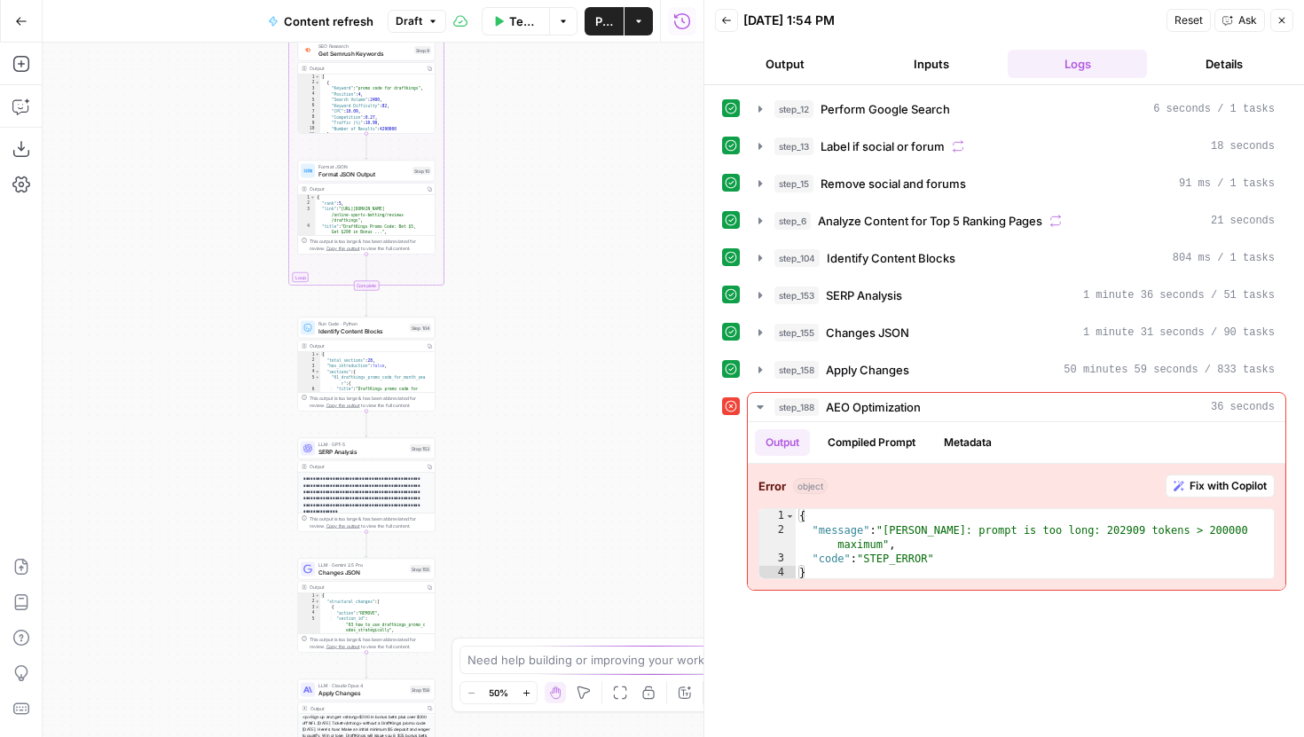
drag, startPoint x: 523, startPoint y: 572, endPoint x: 523, endPoint y: 193, distance: 379.7
click at [523, 193] on div "true false false true false true Workflow Set Inputs Inputs Google Search Perfo…" at bounding box center [373, 390] width 661 height 695
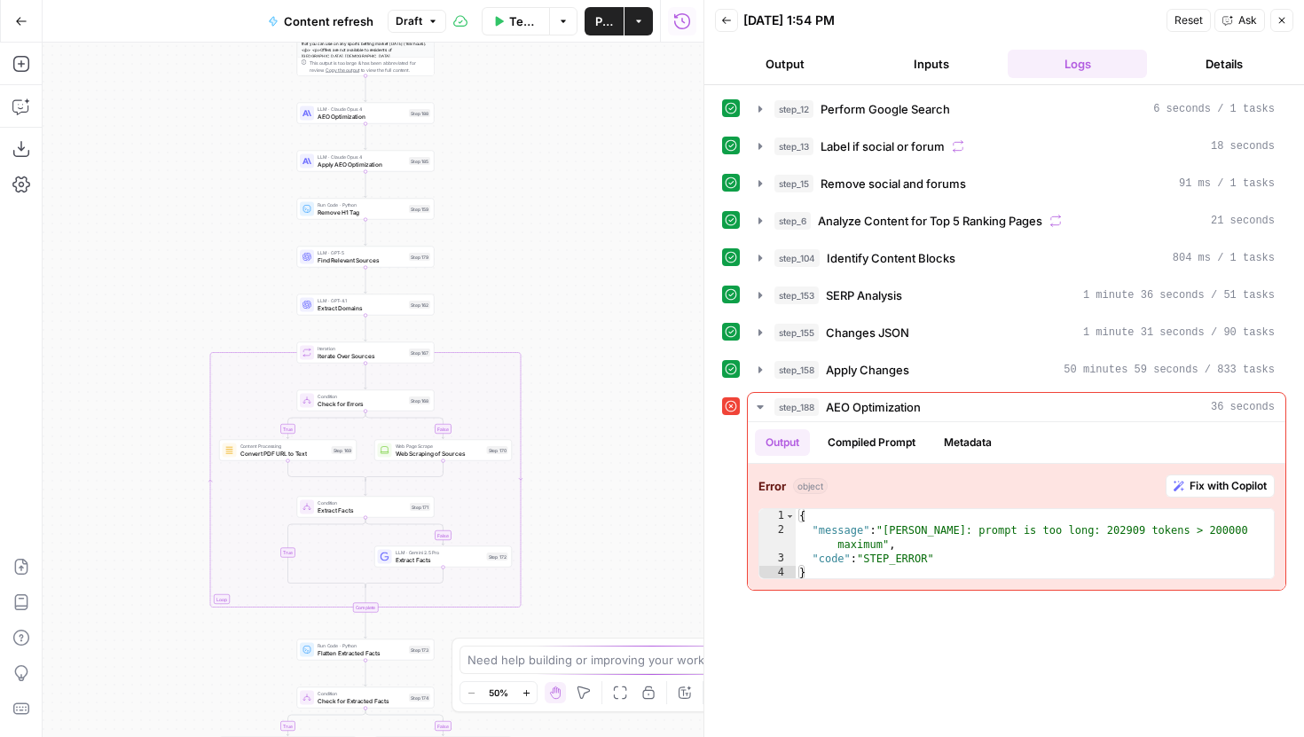
drag, startPoint x: 520, startPoint y: 482, endPoint x: 519, endPoint y: 180, distance: 301.6
click at [519, 180] on div "true false false true false true Workflow Set Inputs Inputs Google Search Perfo…" at bounding box center [373, 390] width 661 height 695
click at [410, 114] on div "Step 188" at bounding box center [419, 113] width 21 height 8
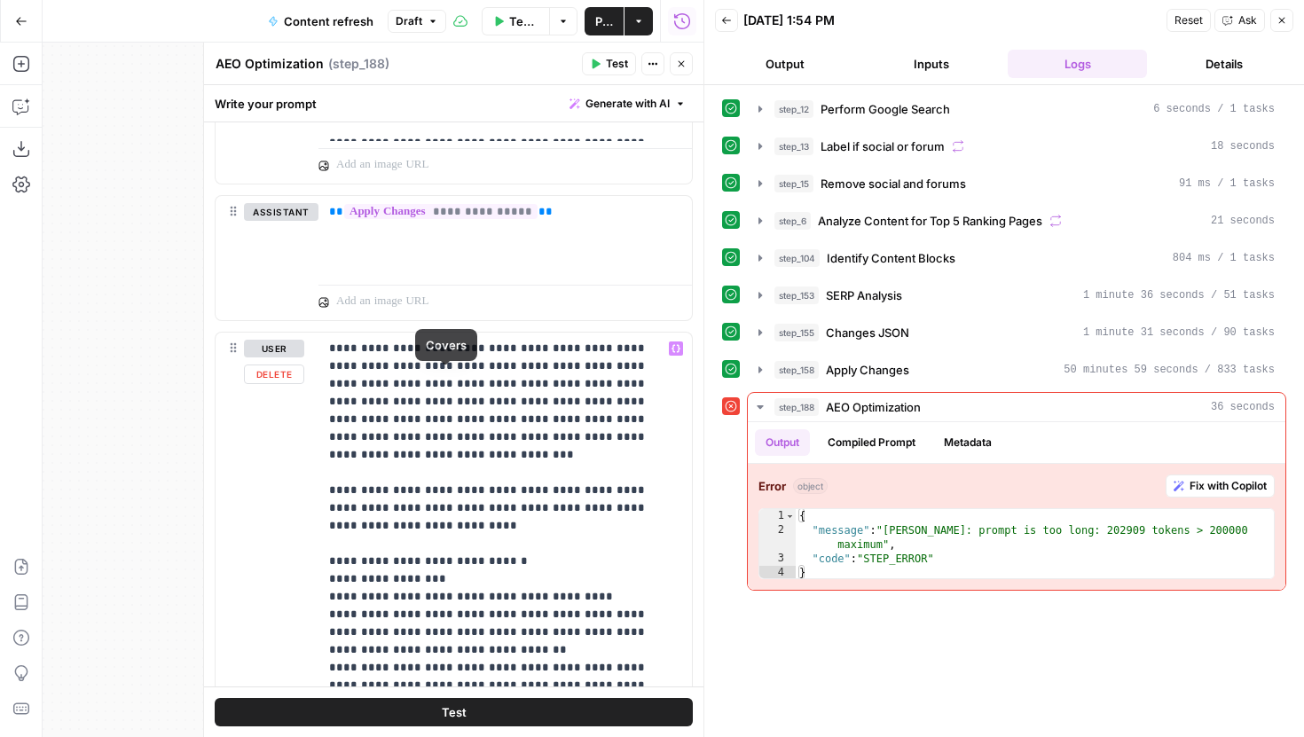
scroll to position [2527, 0]
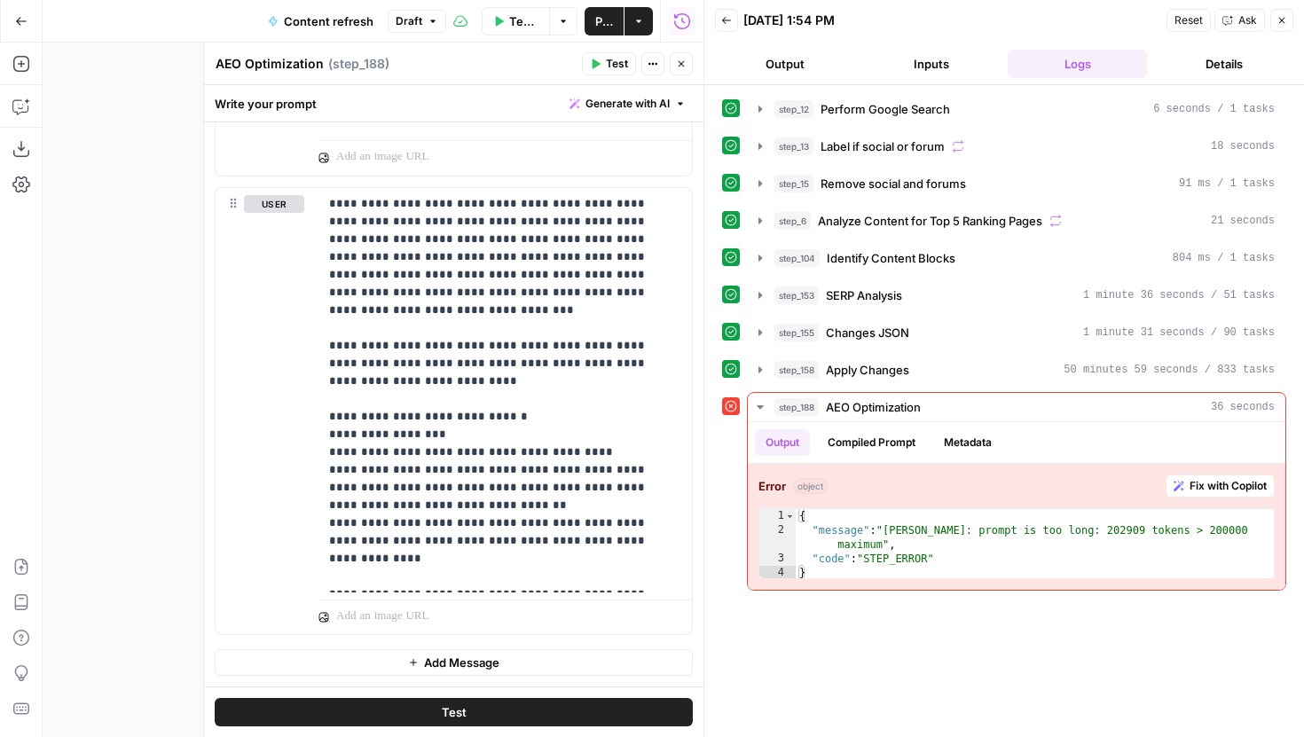
click at [677, 60] on icon "button" at bounding box center [681, 64] width 11 height 11
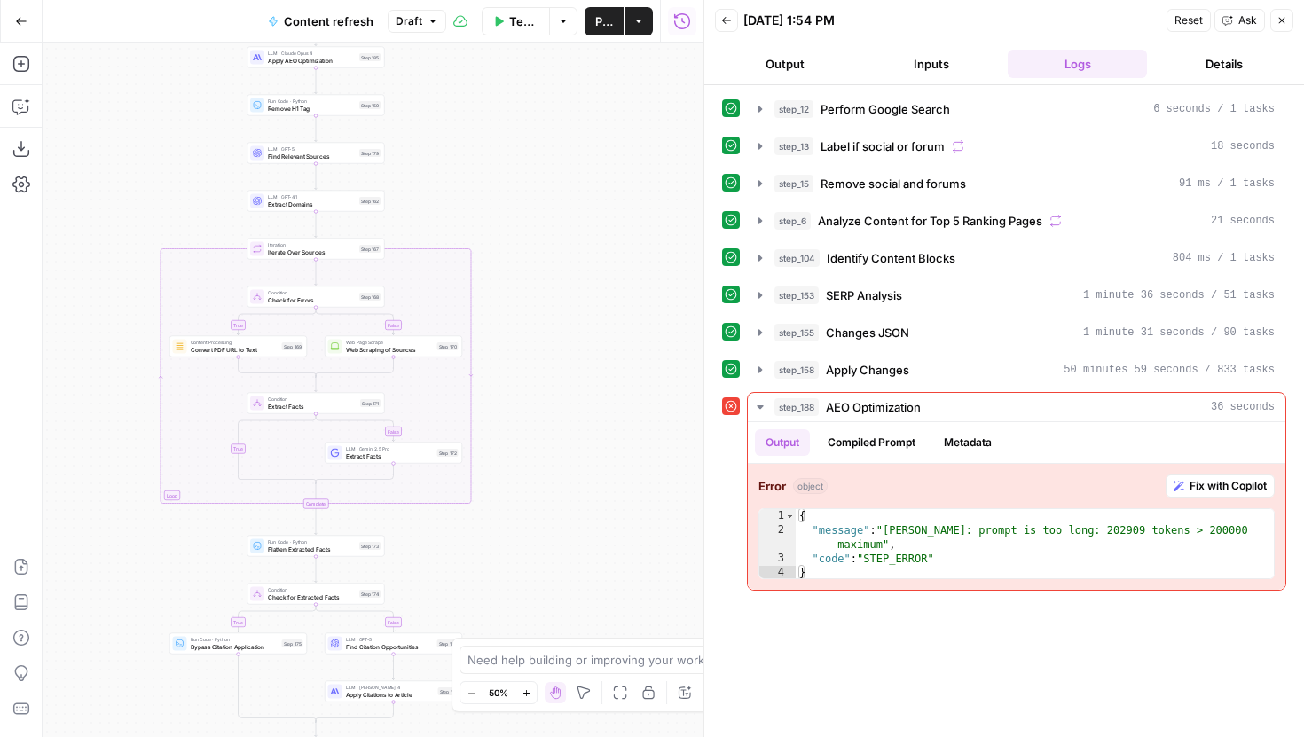
drag, startPoint x: 533, startPoint y: 239, endPoint x: 481, endPoint y: 134, distance: 117.0
click at [481, 134] on div "true false false true false true Workflow Set Inputs Inputs Google Search Perfo…" at bounding box center [373, 390] width 661 height 695
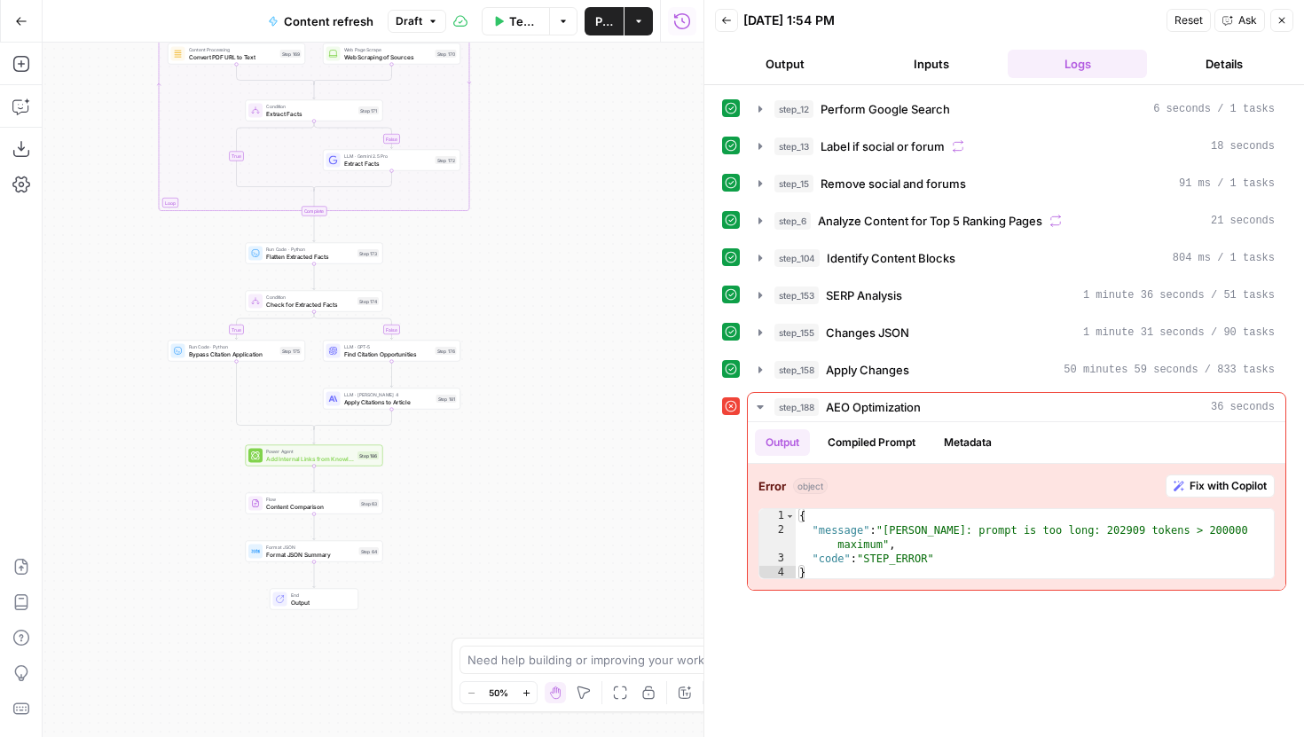
drag, startPoint x: 522, startPoint y: 505, endPoint x: 513, endPoint y: 554, distance: 50.5
click at [513, 552] on div "true false false true false true Workflow Set Inputs Inputs Google Search Perfo…" at bounding box center [373, 390] width 661 height 695
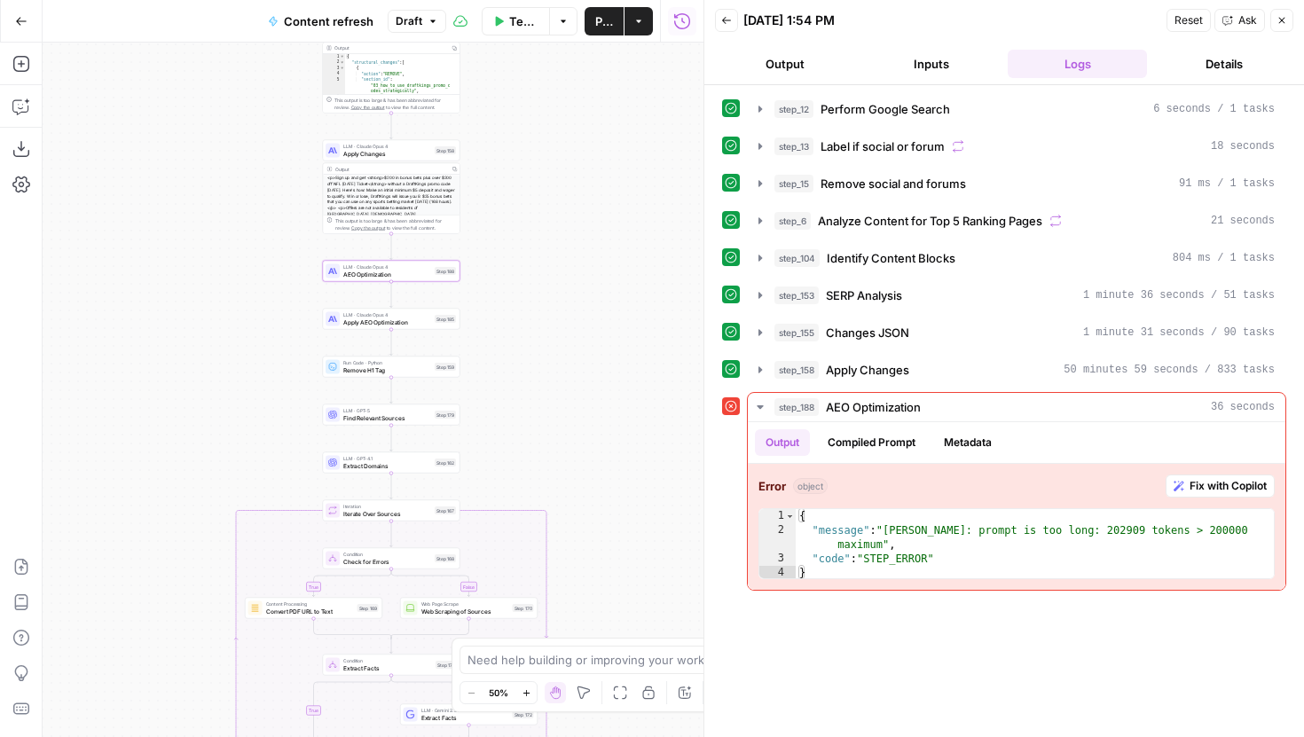
drag, startPoint x: 489, startPoint y: 195, endPoint x: 578, endPoint y: 436, distance: 257.1
click at [578, 436] on div "true false false true false true Workflow Set Inputs Inputs Google Search Perfo…" at bounding box center [373, 390] width 661 height 695
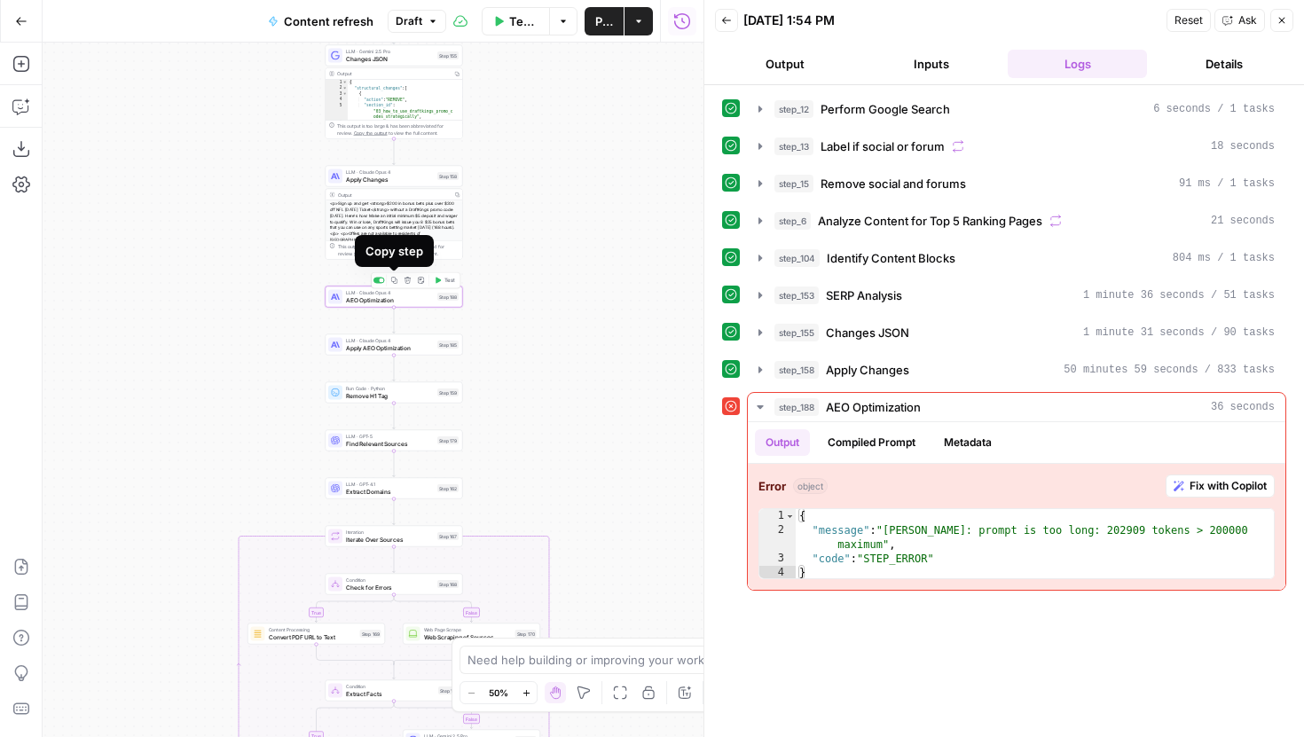
click at [394, 279] on icon "button" at bounding box center [394, 280] width 7 height 7
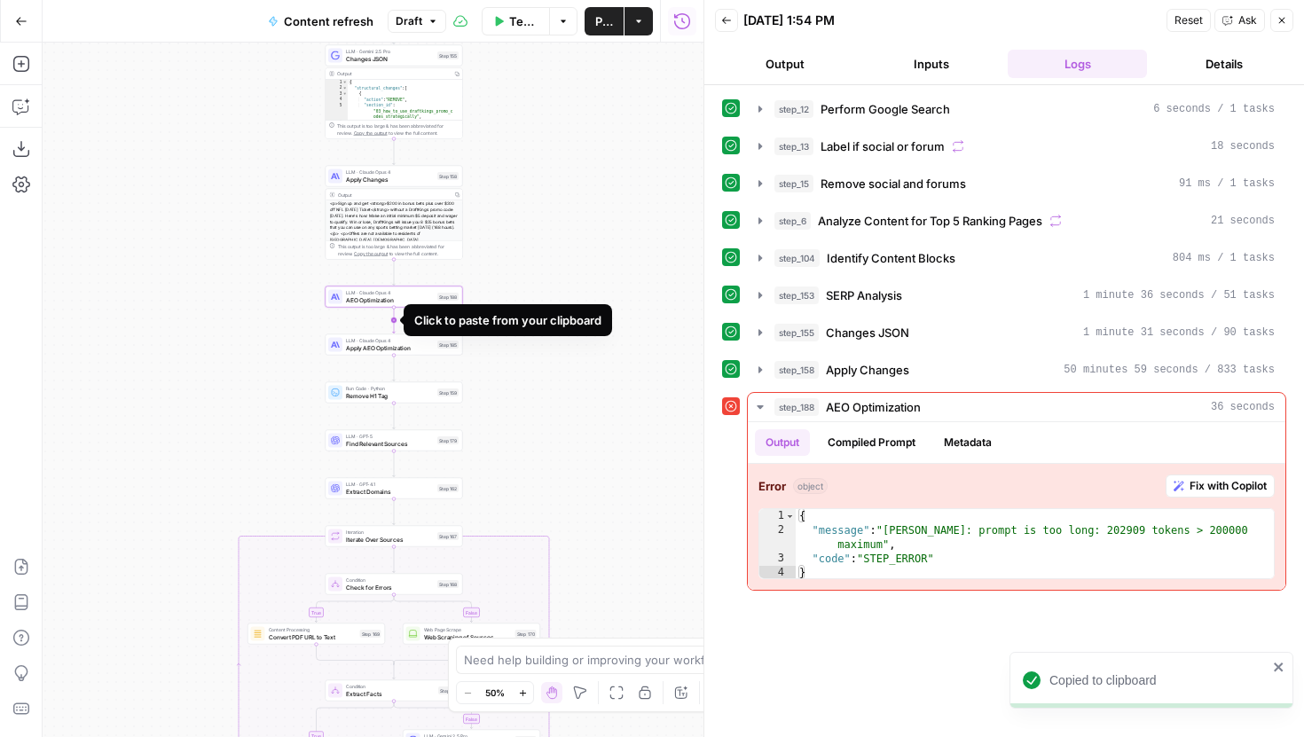
click at [394, 321] on icon "Edge from step_188 to step_185" at bounding box center [394, 321] width 3 height 26
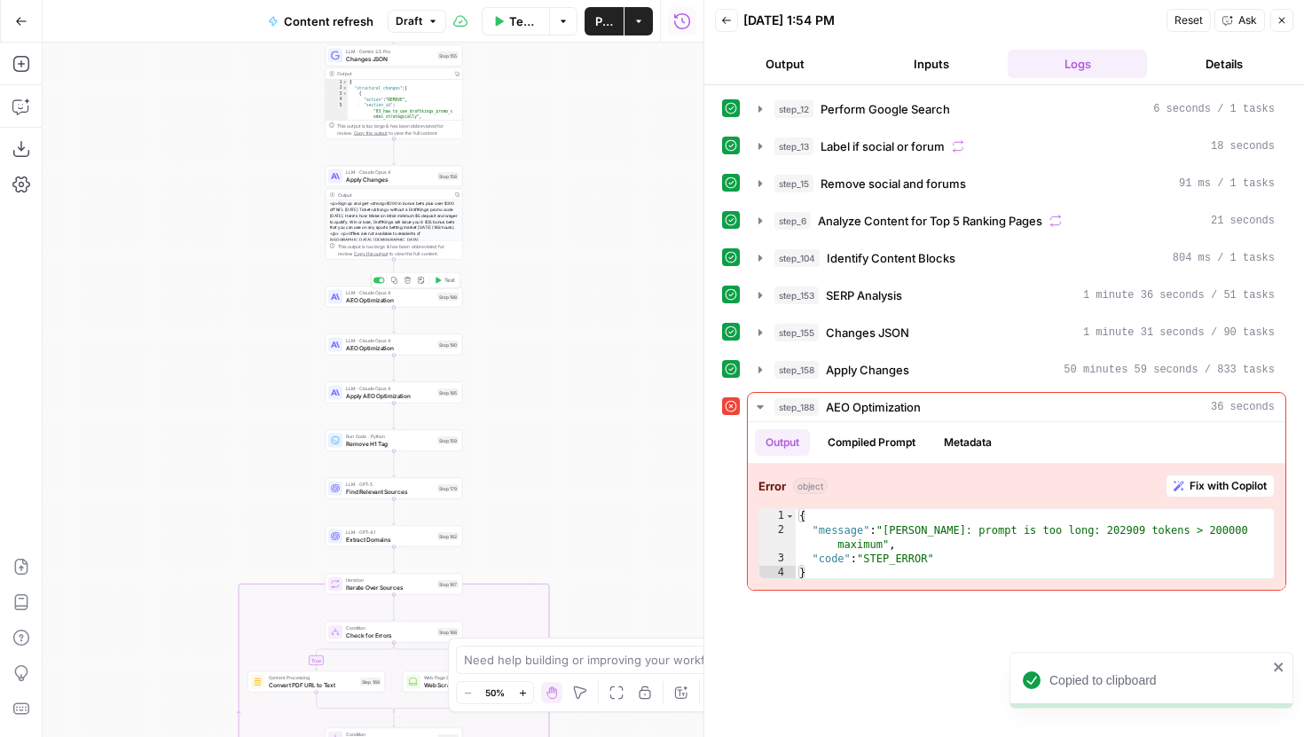
click at [381, 284] on div "Copy step Delete step Add Note Test" at bounding box center [416, 280] width 90 height 16
click at [380, 281] on div at bounding box center [382, 281] width 4 height 4
click at [387, 347] on span "AEO Optimization" at bounding box center [390, 347] width 88 height 9
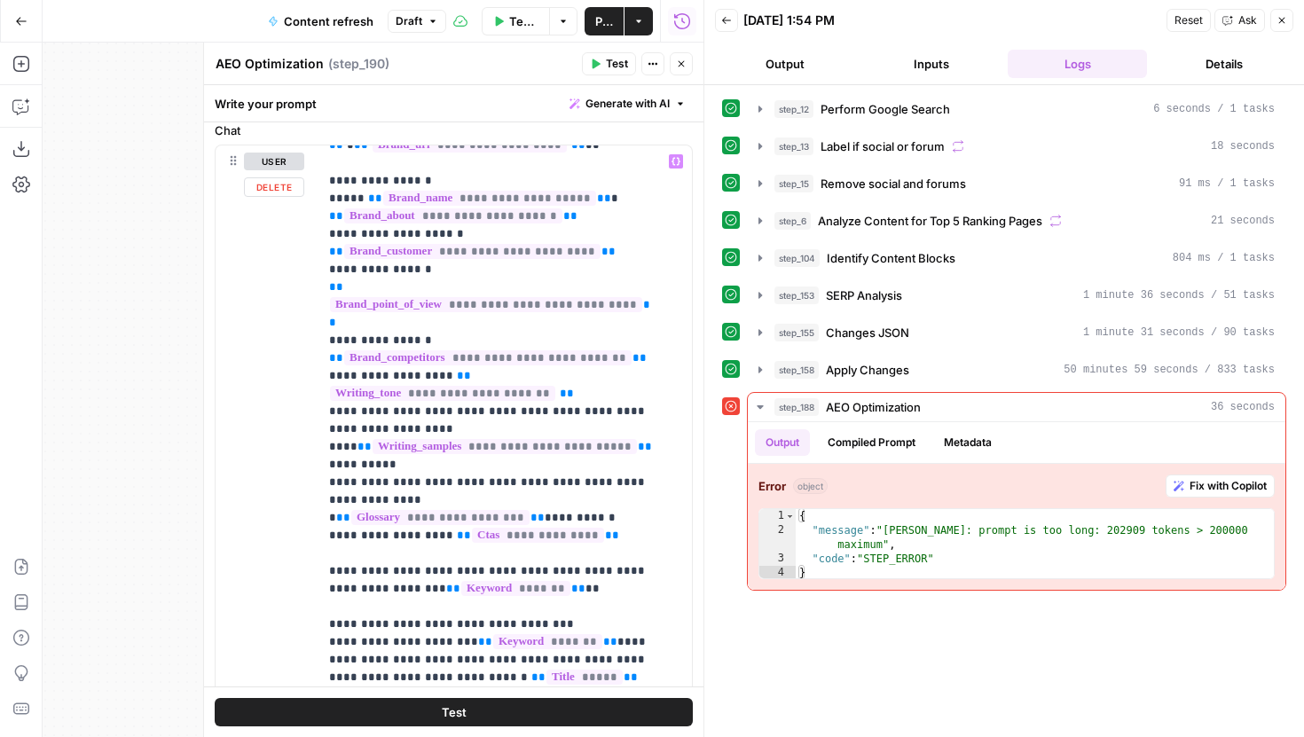
scroll to position [0, 0]
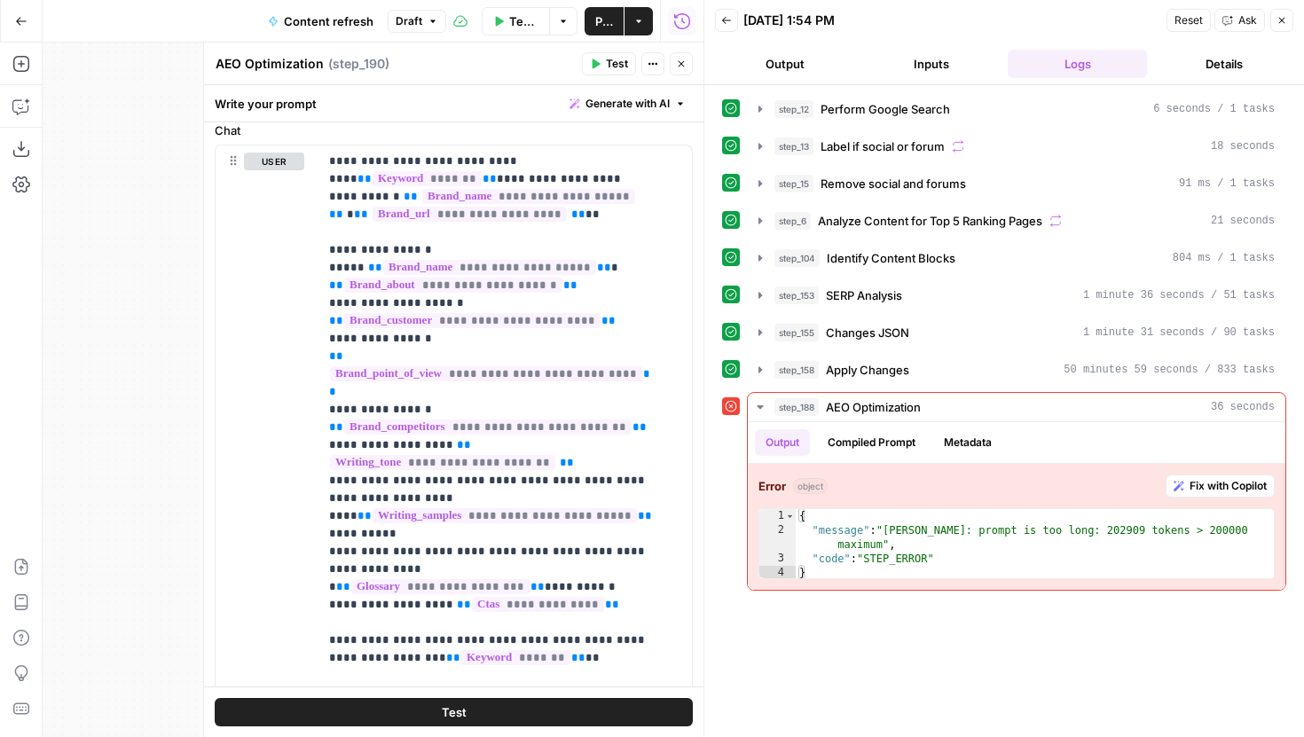
click at [1287, 19] on button "Close" at bounding box center [1281, 20] width 23 height 23
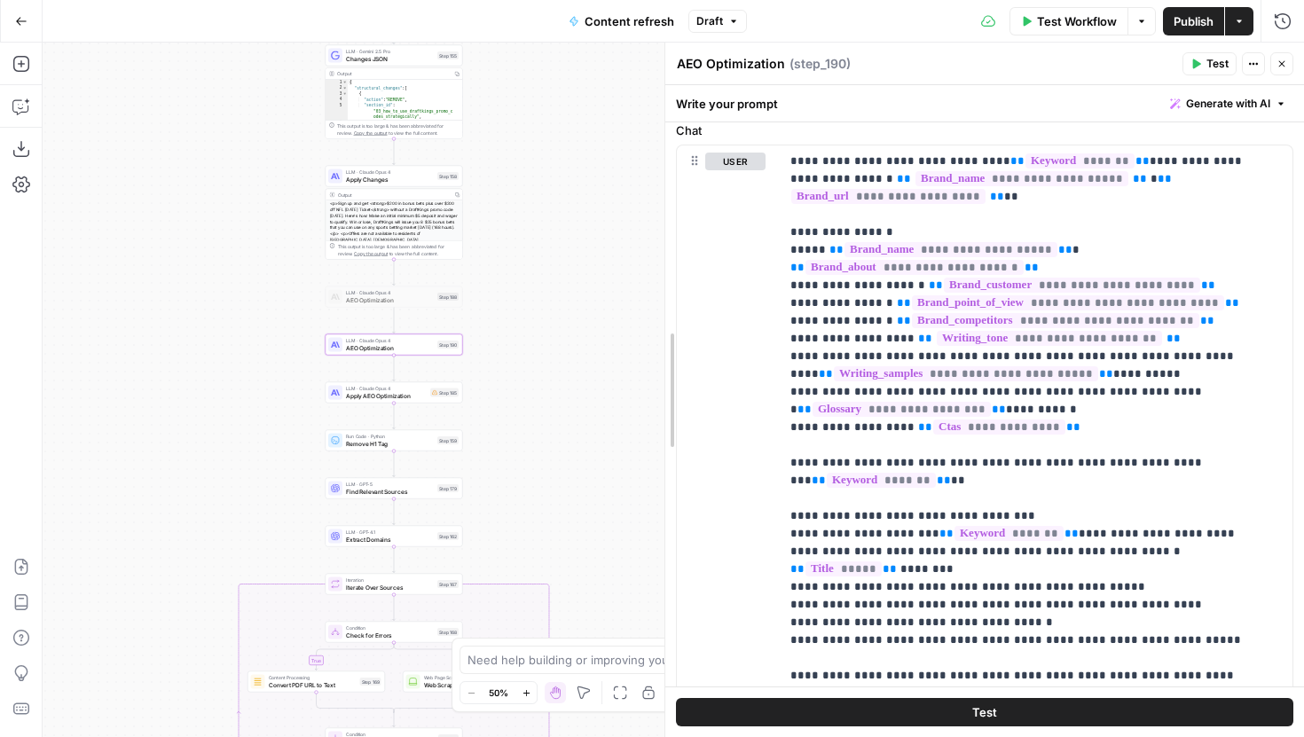
drag, startPoint x: 810, startPoint y: 294, endPoint x: 667, endPoint y: 294, distance: 142.8
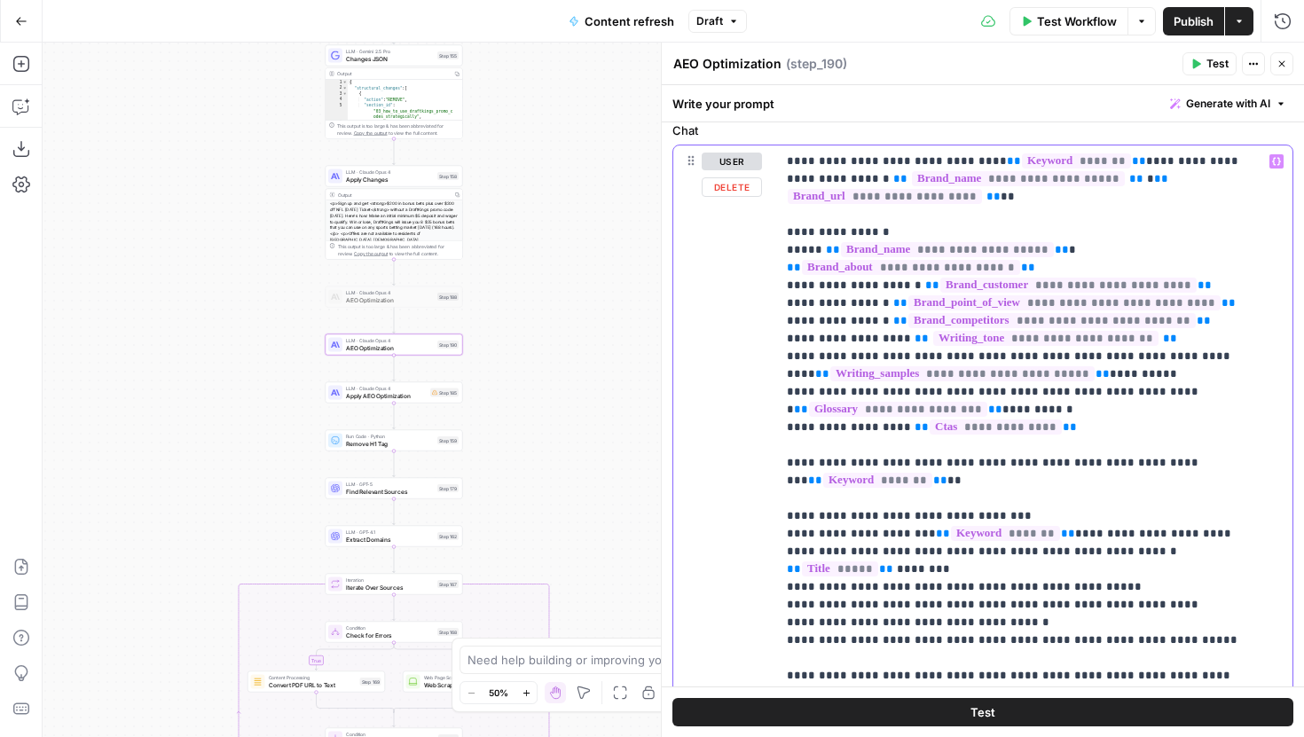
drag, startPoint x: 788, startPoint y: 157, endPoint x: 1043, endPoint y: 429, distance: 373.4
copy p "**********"
click at [735, 192] on button "Delete" at bounding box center [732, 187] width 60 height 20
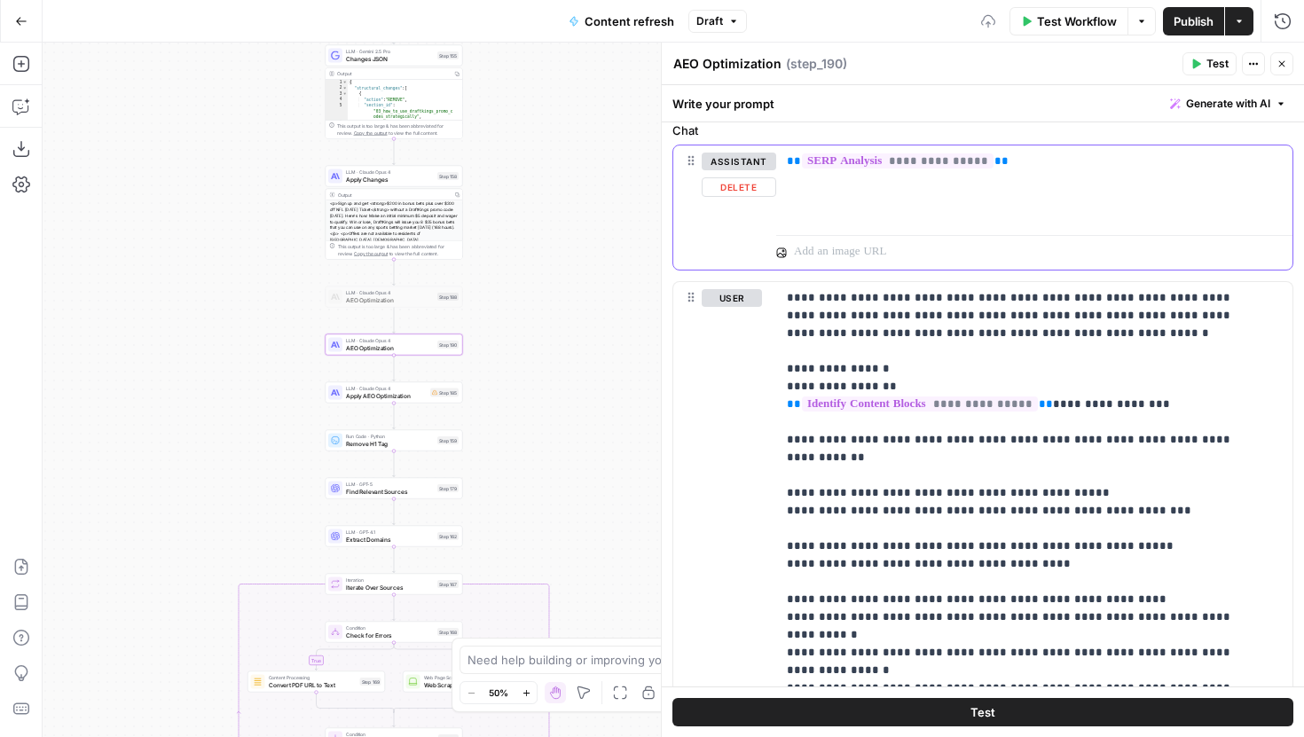
click at [740, 183] on button "Delete" at bounding box center [739, 187] width 75 height 20
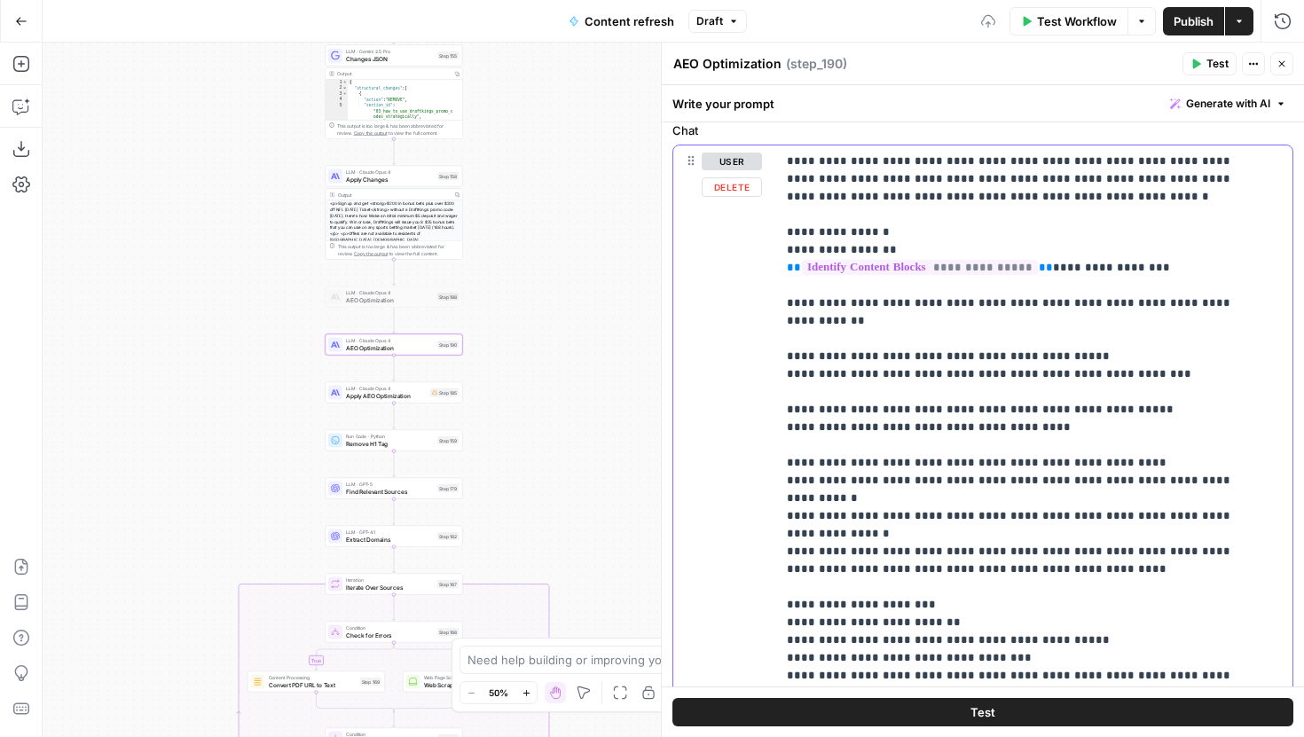
click at [738, 189] on button "Delete" at bounding box center [732, 187] width 60 height 20
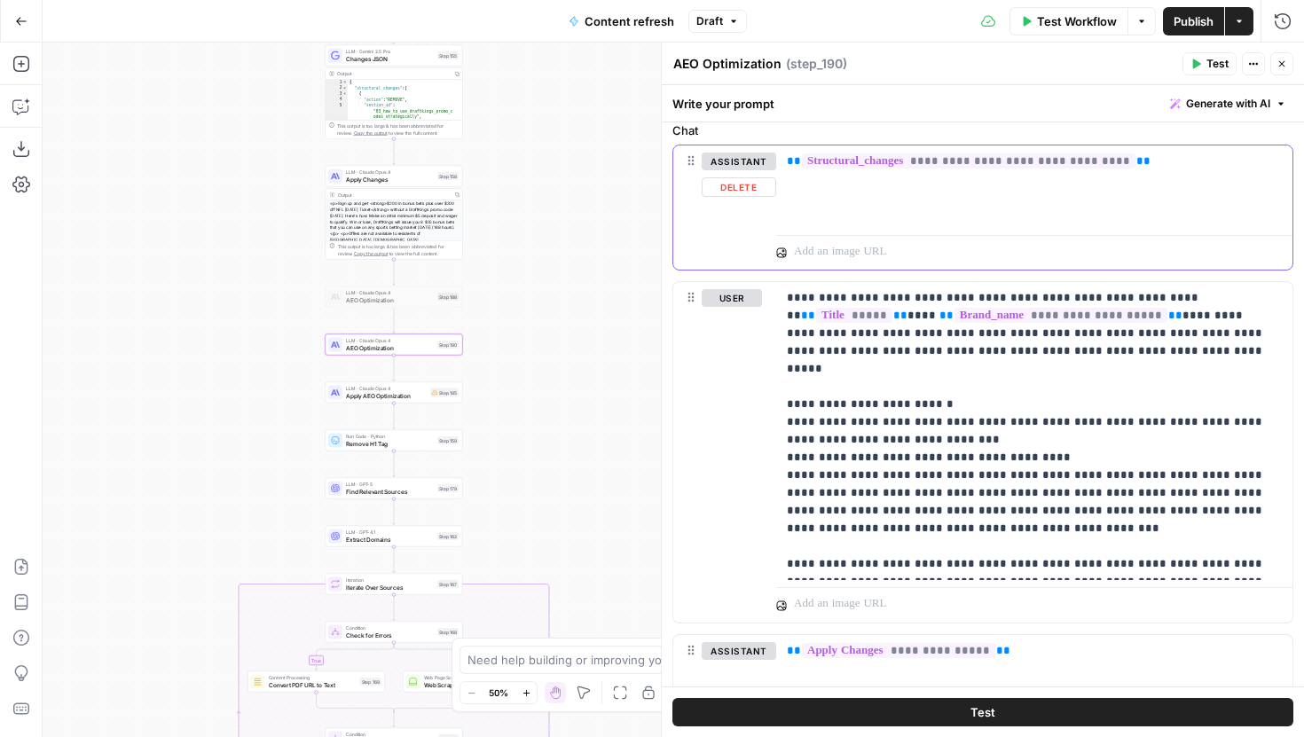
click at [737, 189] on button "Delete" at bounding box center [739, 187] width 75 height 20
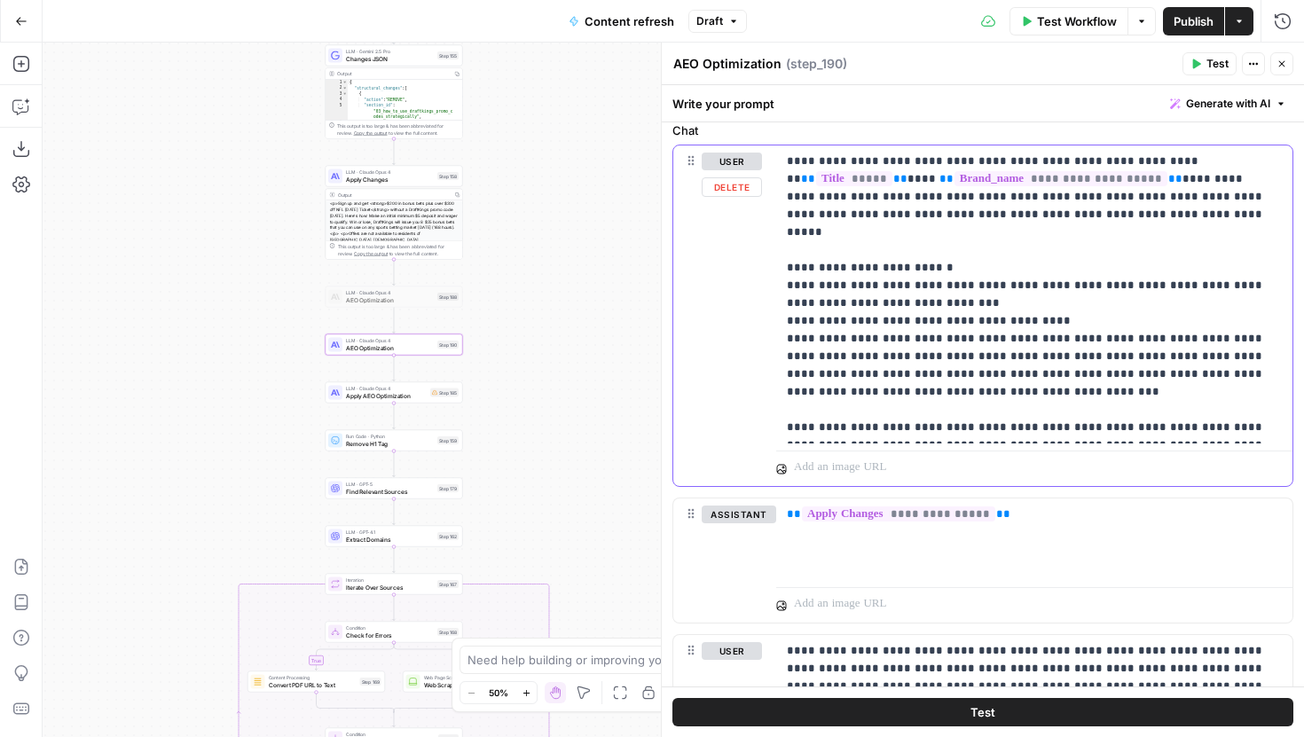
click at [736, 189] on button "Delete" at bounding box center [732, 187] width 60 height 20
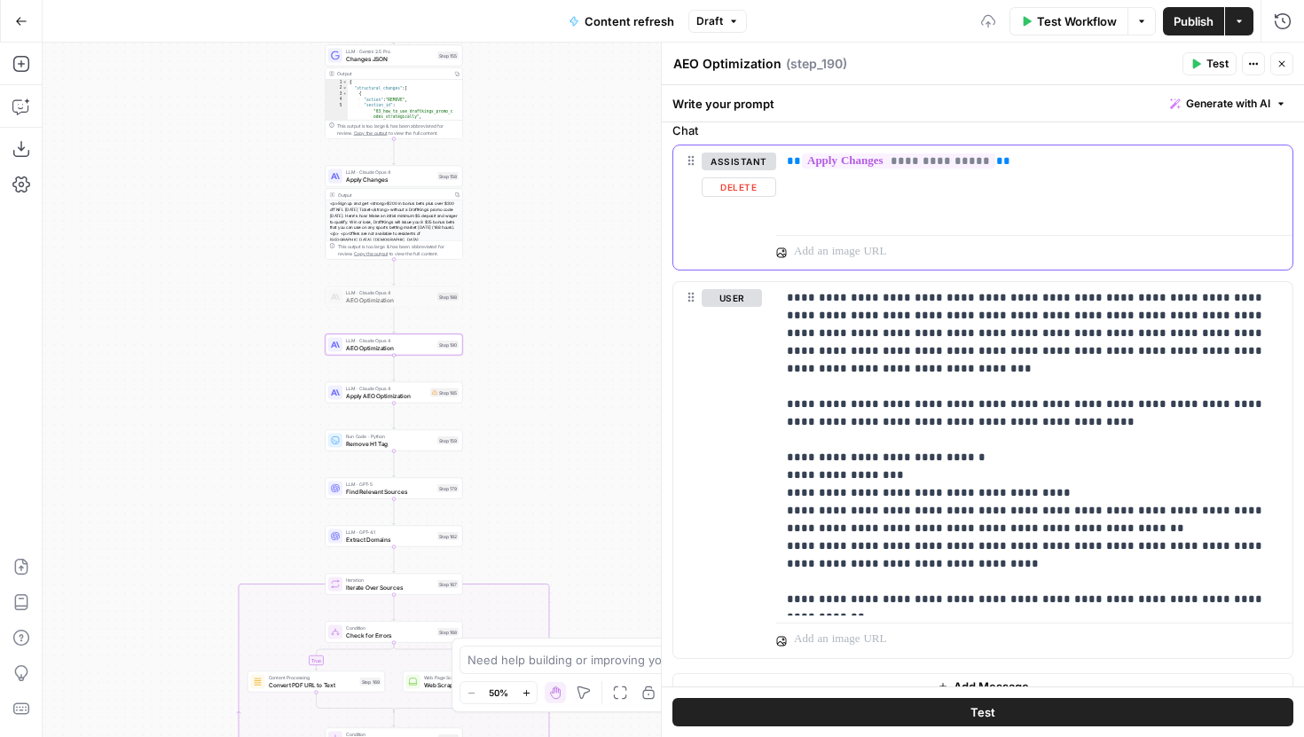
click at [736, 189] on button "Delete" at bounding box center [739, 187] width 75 height 20
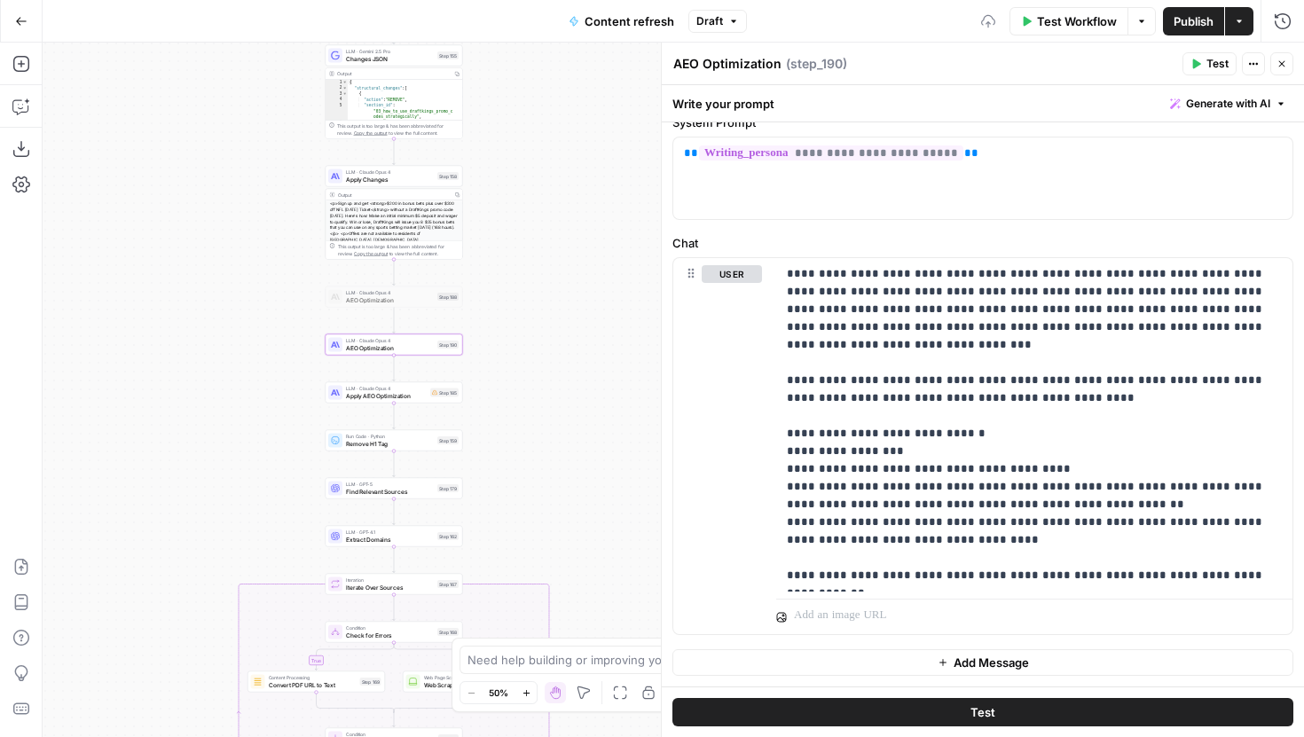
scroll to position [67, 0]
click at [787, 273] on p "**********" at bounding box center [1028, 424] width 482 height 319
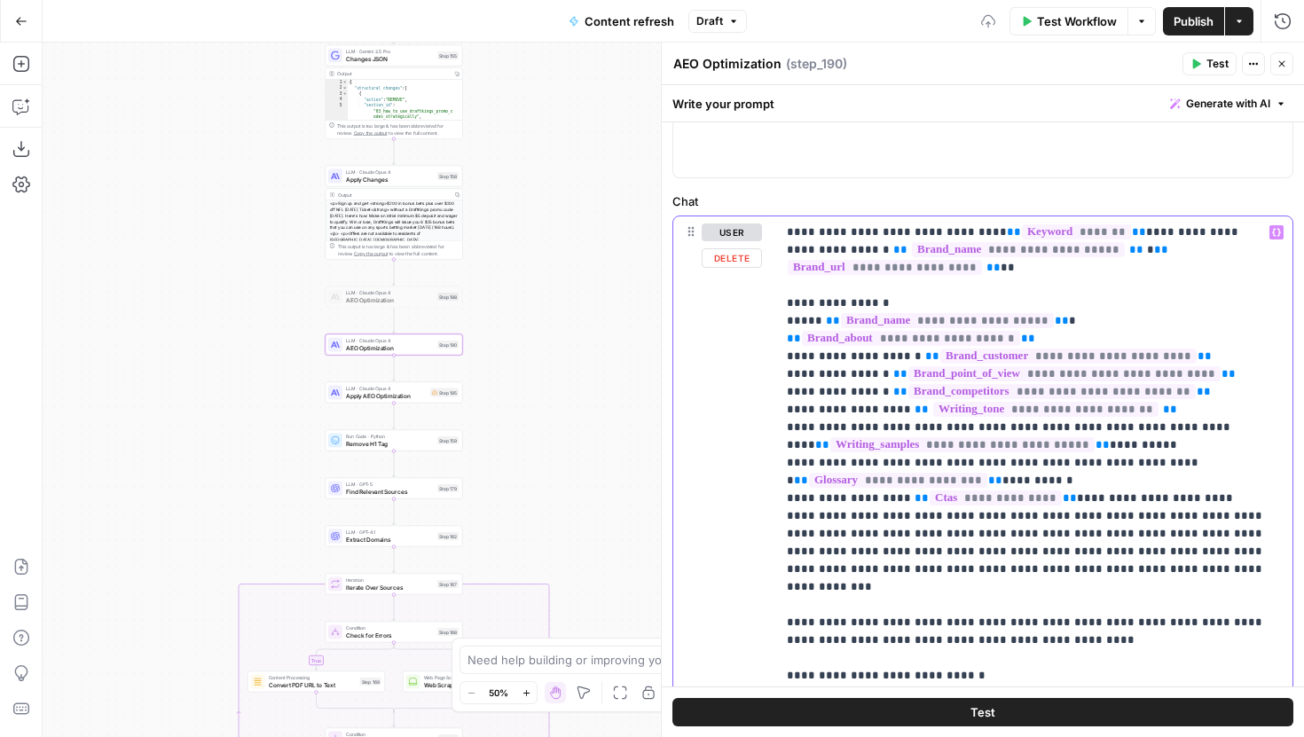
scroll to position [118, 0]
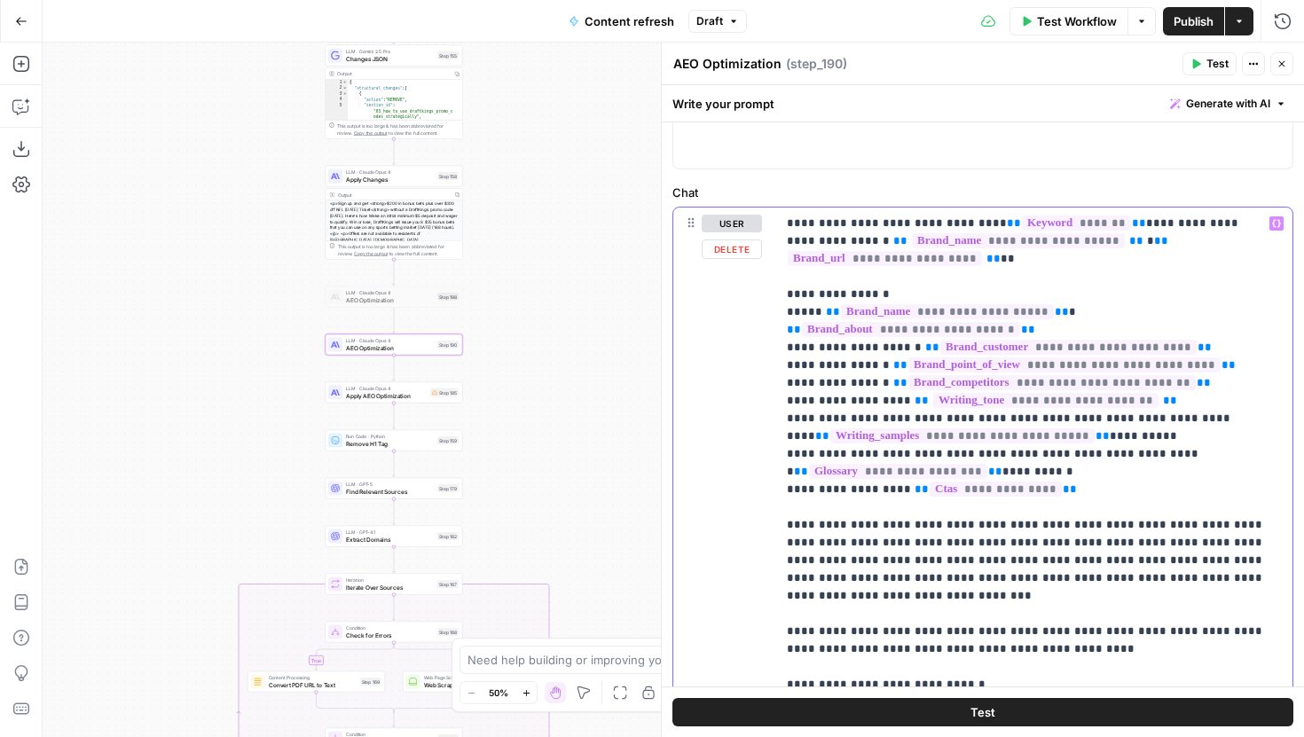
drag, startPoint x: 848, startPoint y: 528, endPoint x: 781, endPoint y: 526, distance: 67.4
click at [781, 526] on div "**********" at bounding box center [1034, 525] width 516 height 635
click at [907, 529] on p "**********" at bounding box center [1028, 516] width 482 height 603
click at [944, 524] on p "**********" at bounding box center [1028, 516] width 482 height 603
click at [954, 526] on p "**********" at bounding box center [1028, 516] width 482 height 603
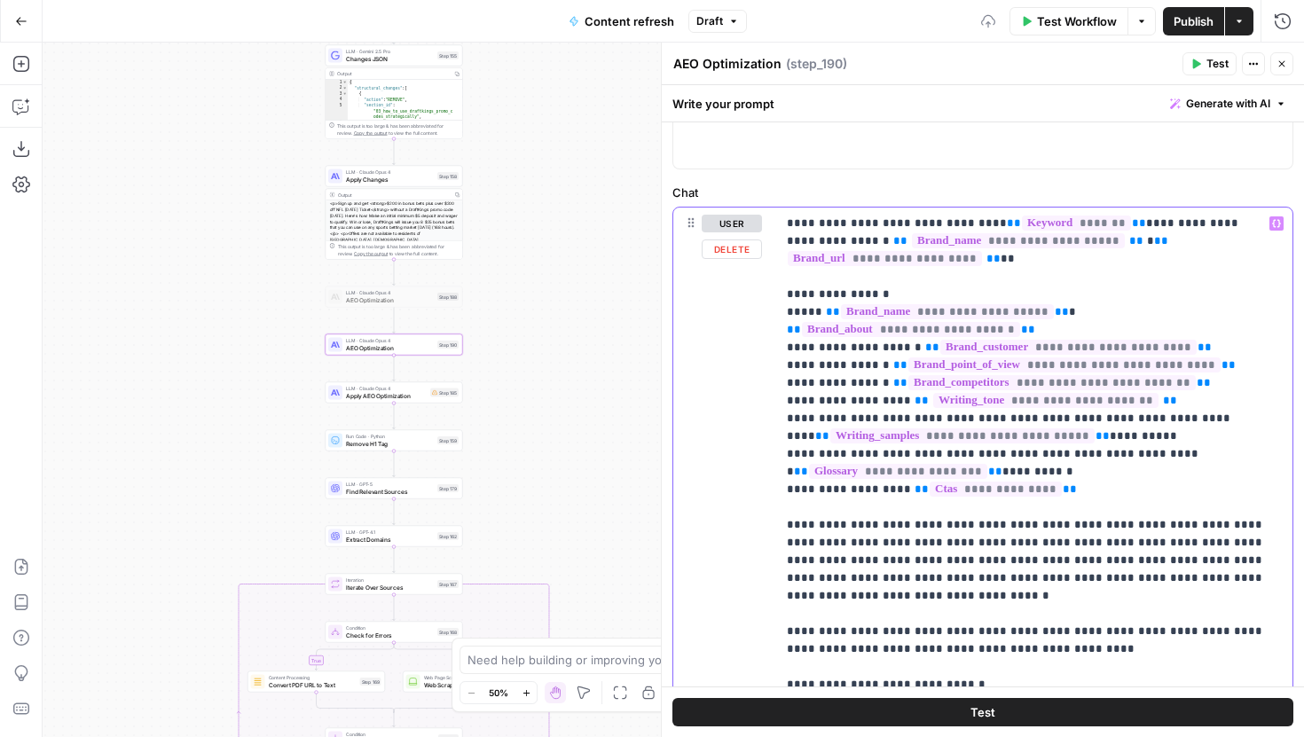
click at [971, 592] on p "**********" at bounding box center [1028, 525] width 482 height 621
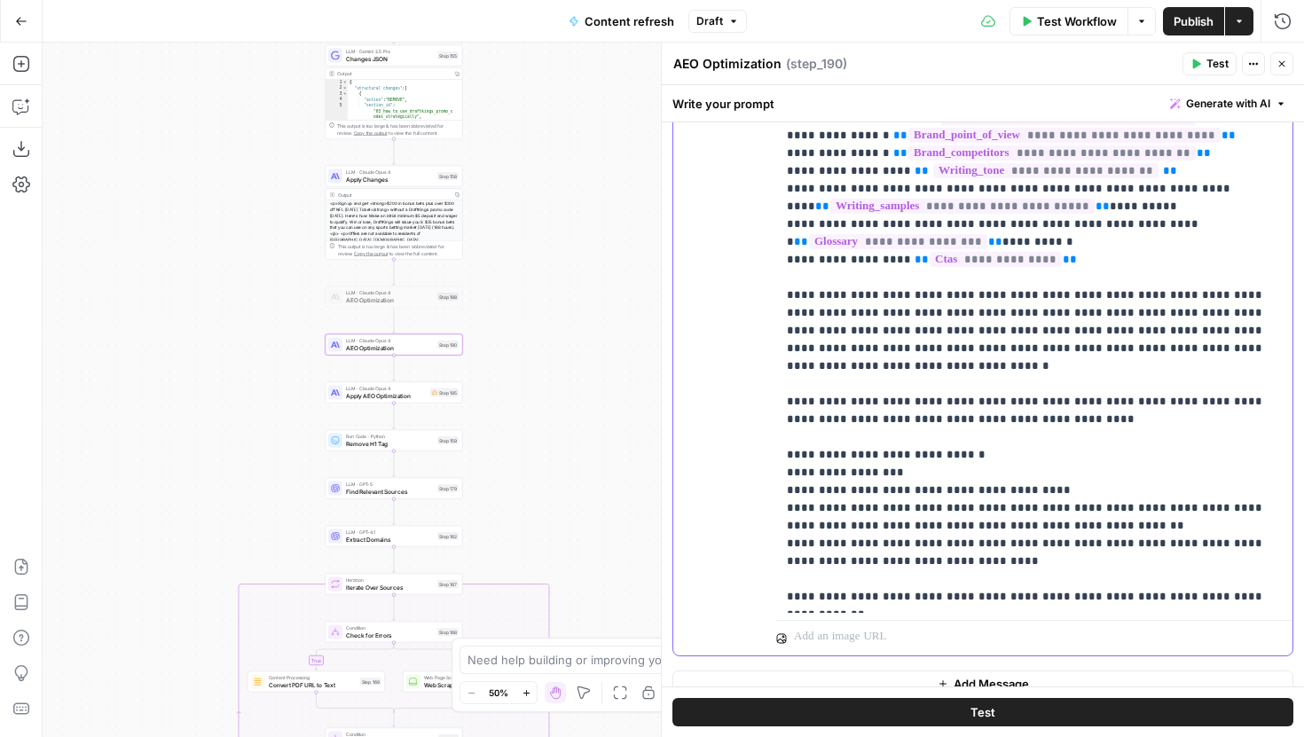
scroll to position [369, 0]
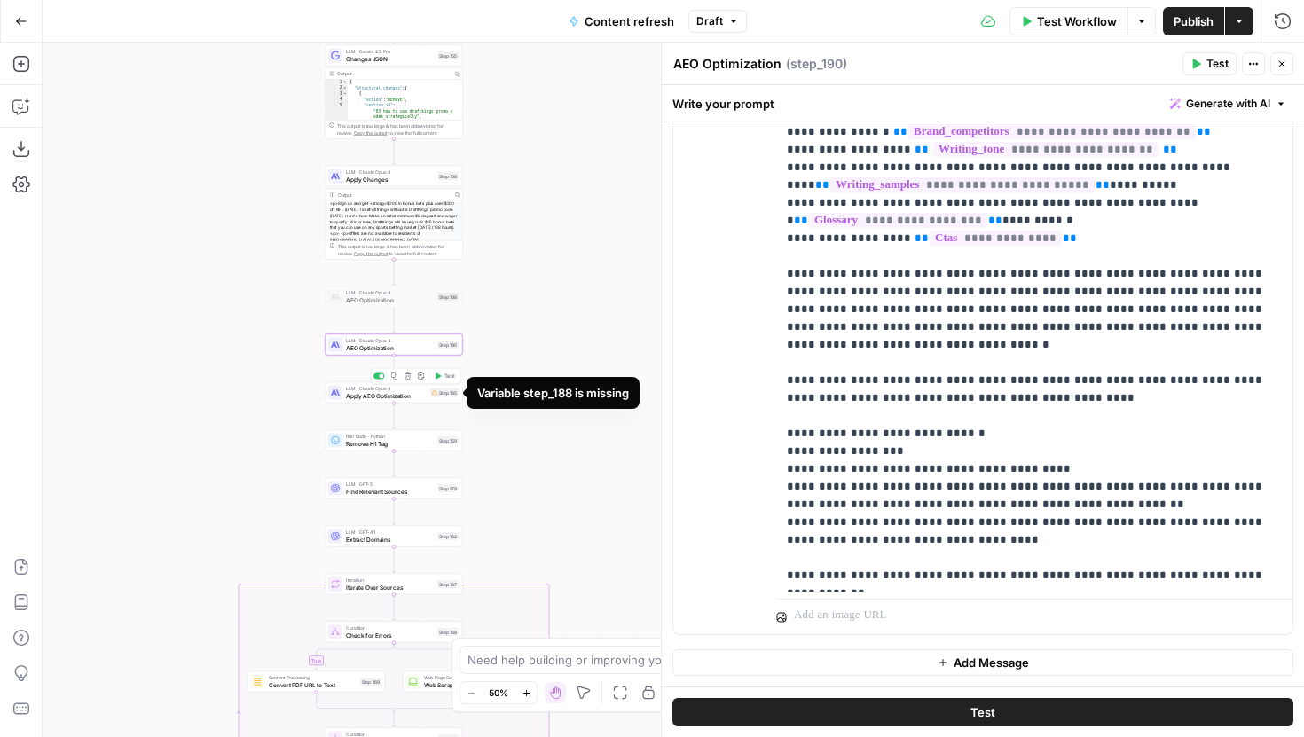
click at [436, 395] on div "Step 185" at bounding box center [444, 393] width 28 height 9
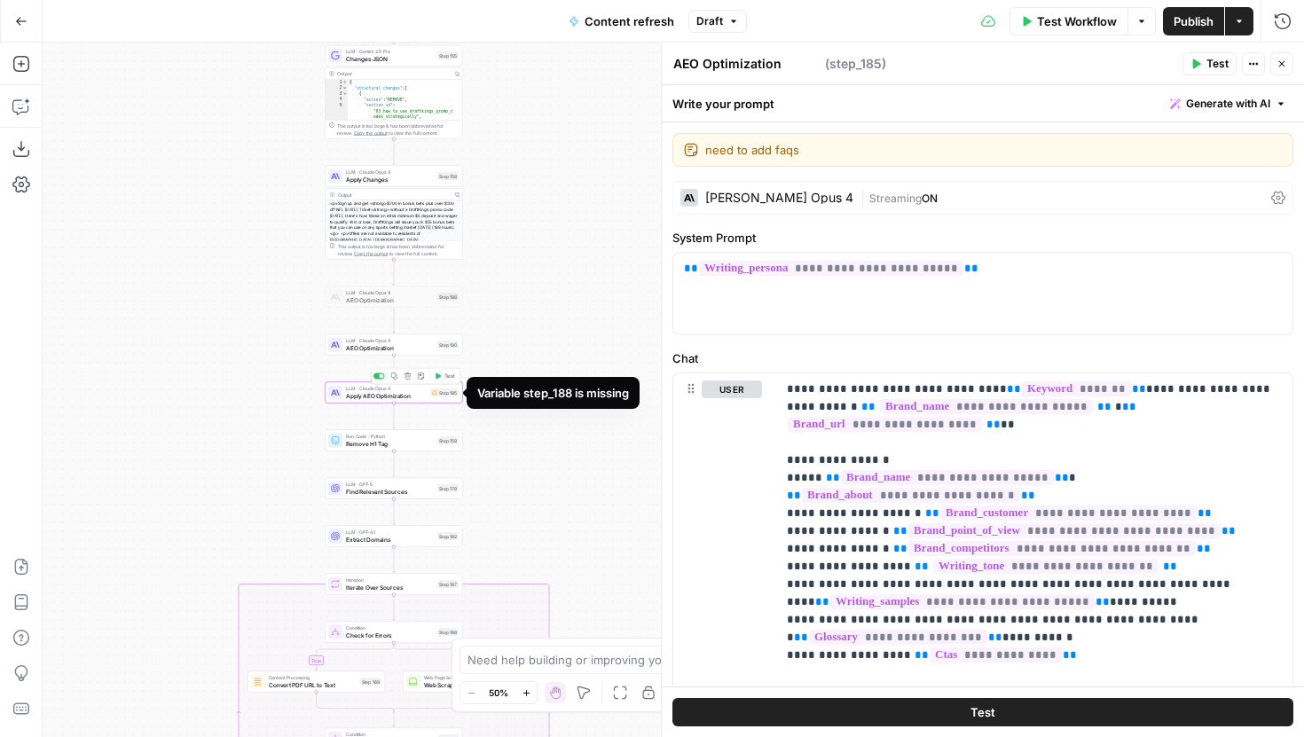
type textarea "Apply AEO Optimization"
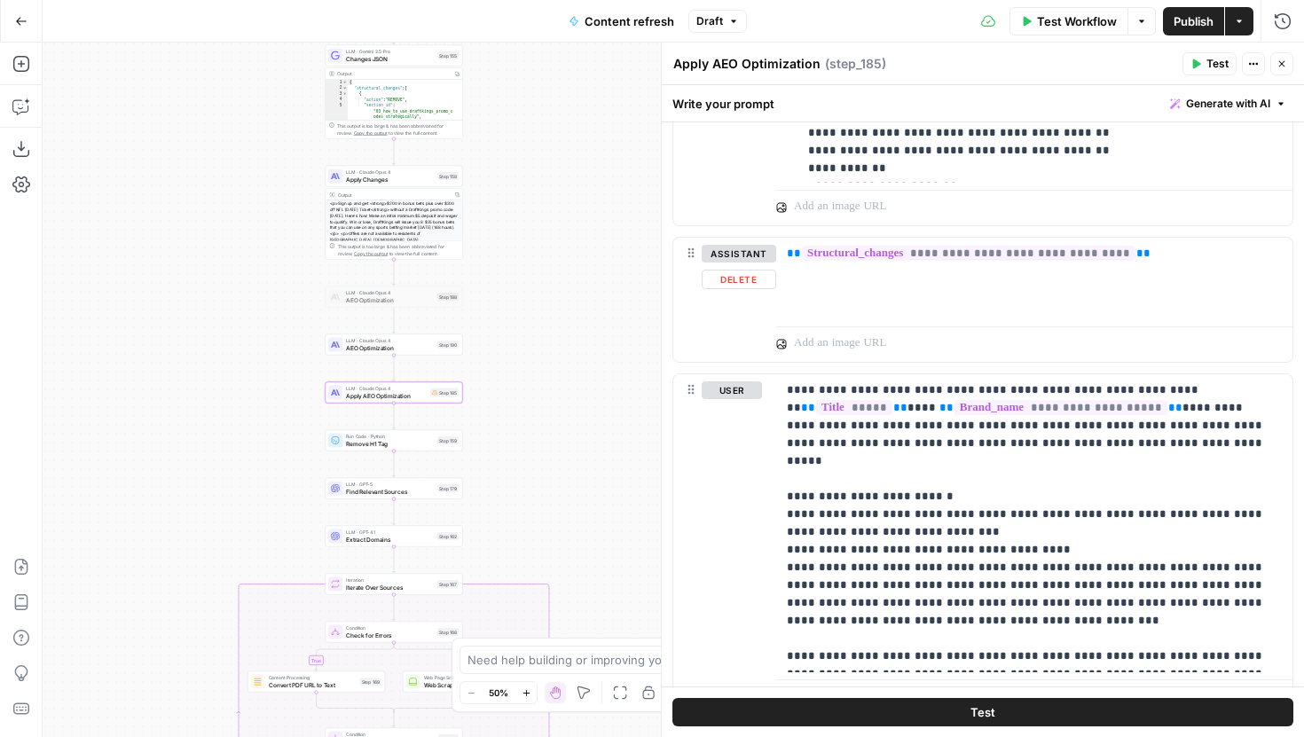
scroll to position [2905, 0]
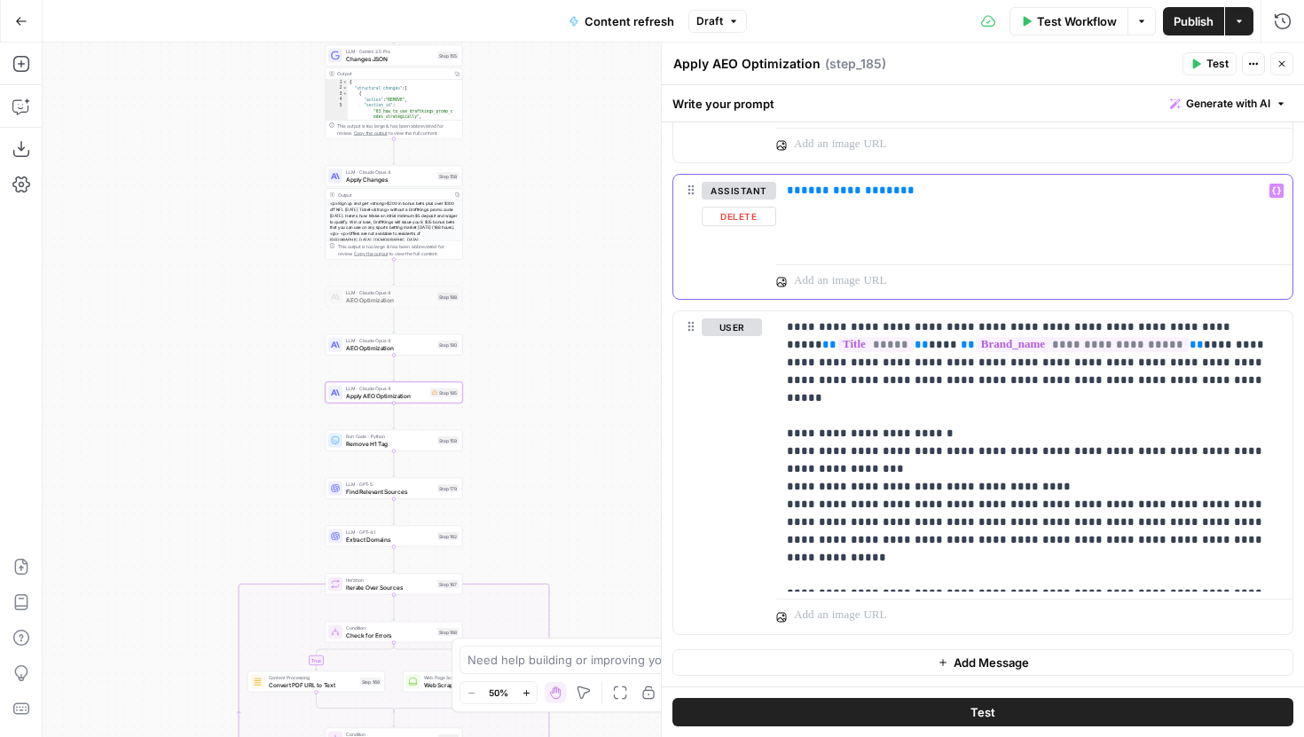
click at [842, 193] on span "**********" at bounding box center [850, 191] width 99 height 12
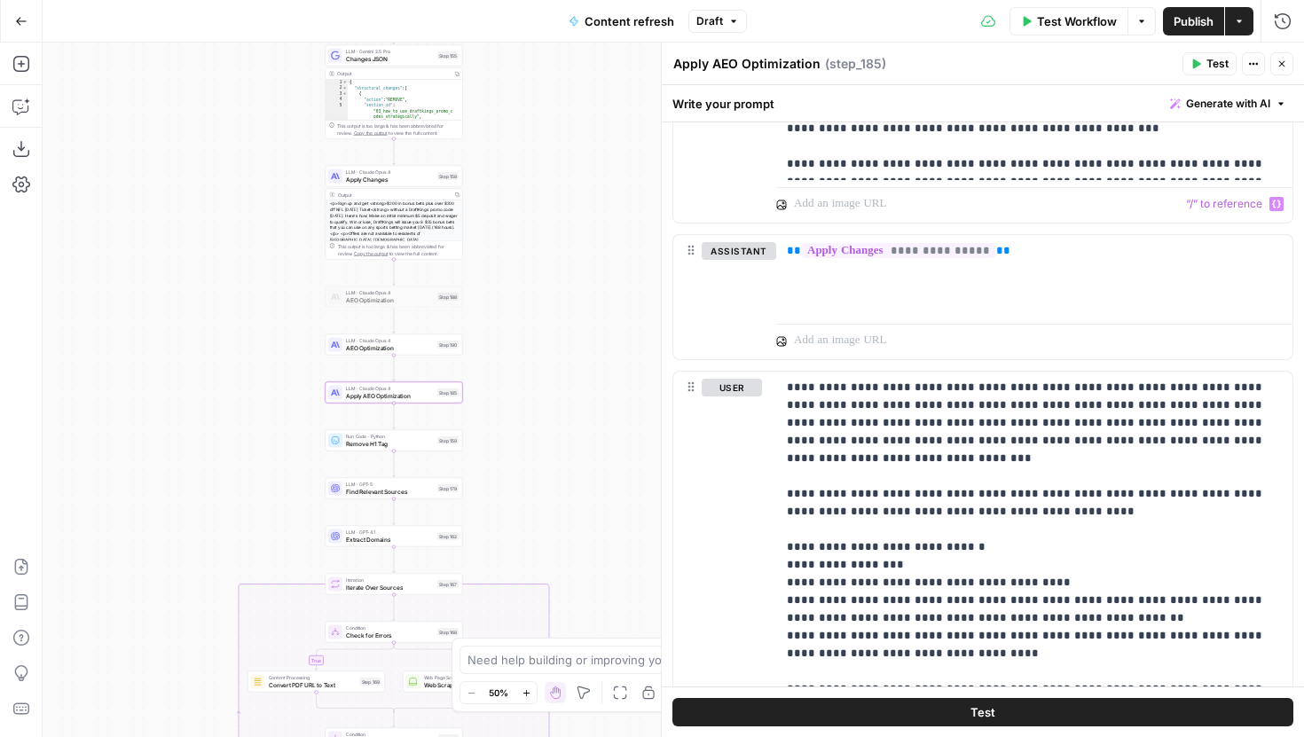
scroll to position [2323, 0]
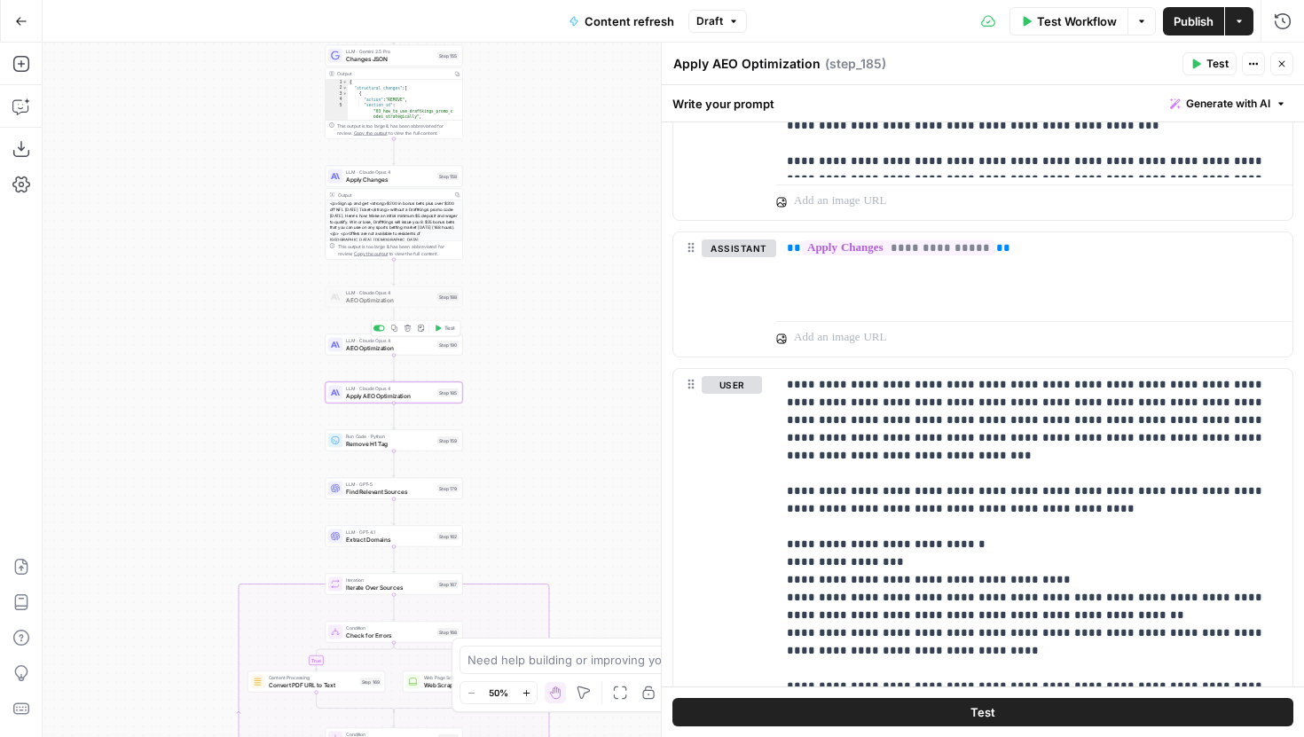
click at [419, 350] on span "AEO Optimization" at bounding box center [390, 347] width 88 height 9
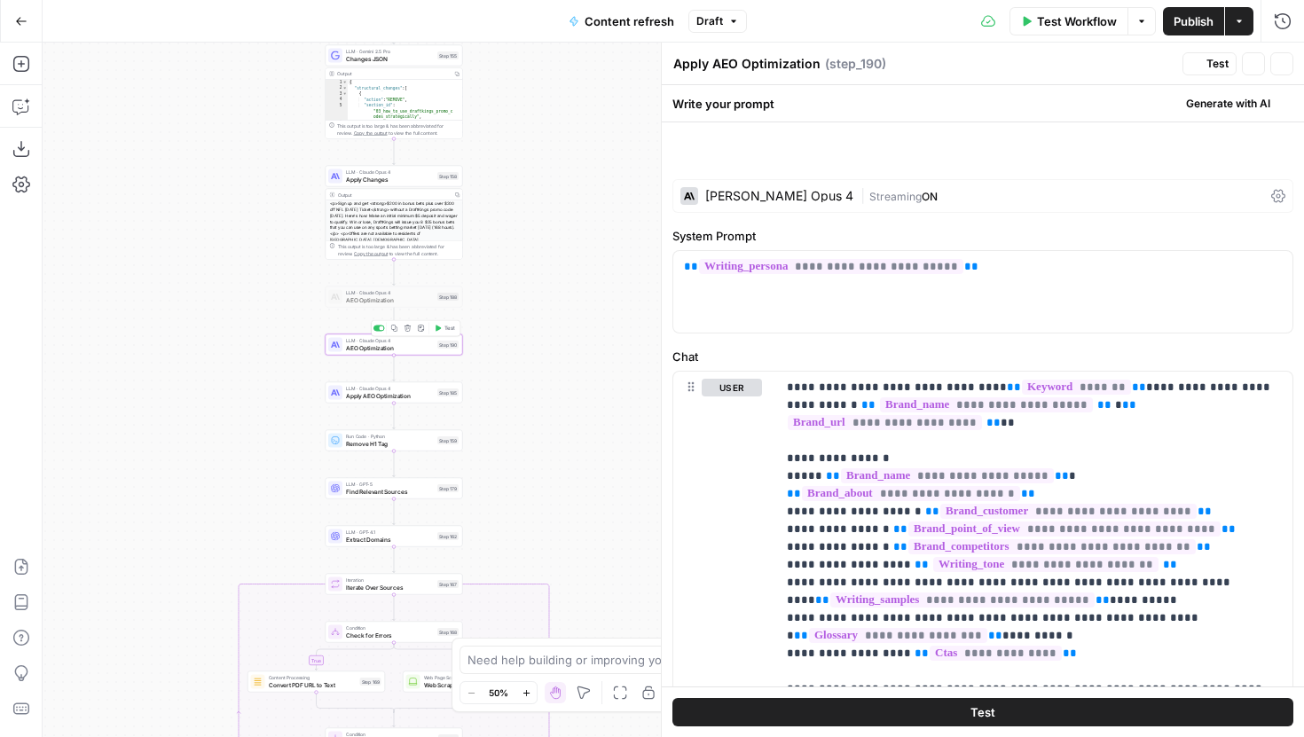
type textarea "AEO Optimization"
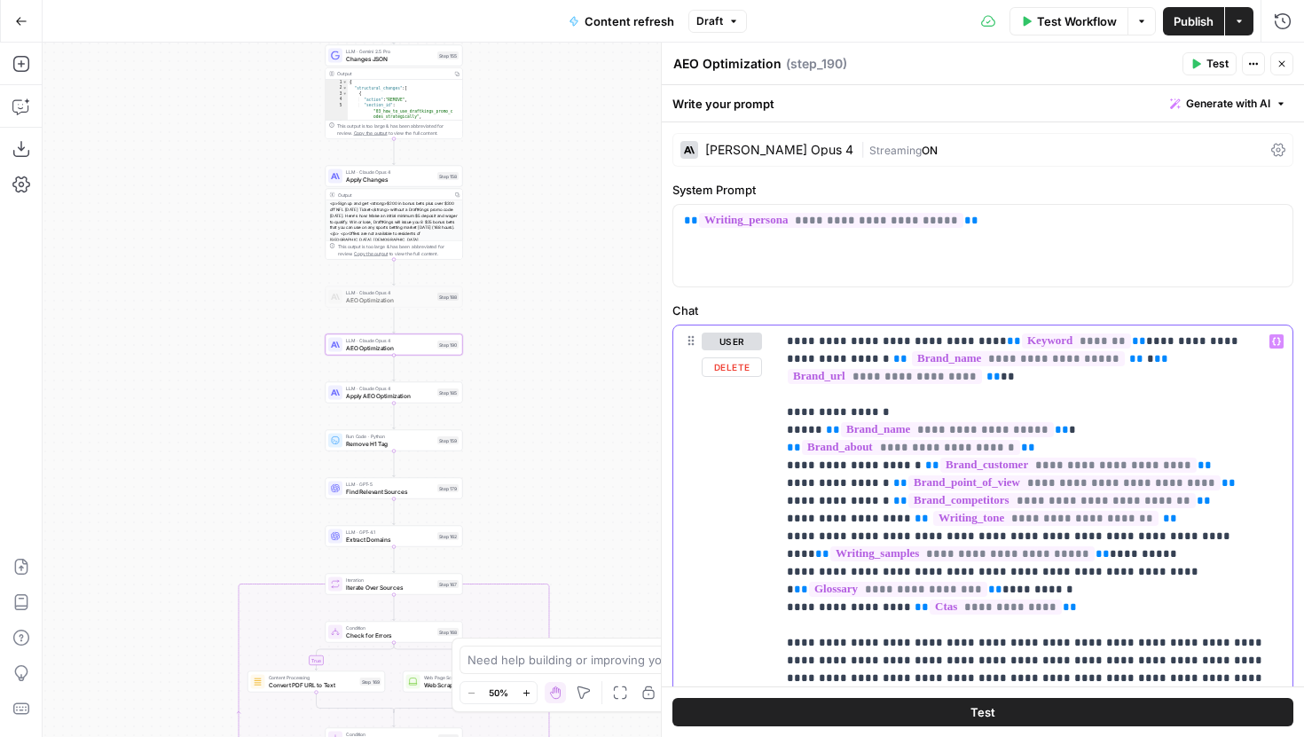
click at [1051, 390] on p "**********" at bounding box center [1028, 643] width 482 height 621
click at [434, 397] on div "LLM · Claude Opus 4 Apply AEO Optimization Step 185 Copy step Delete step Edit …" at bounding box center [393, 392] width 130 height 15
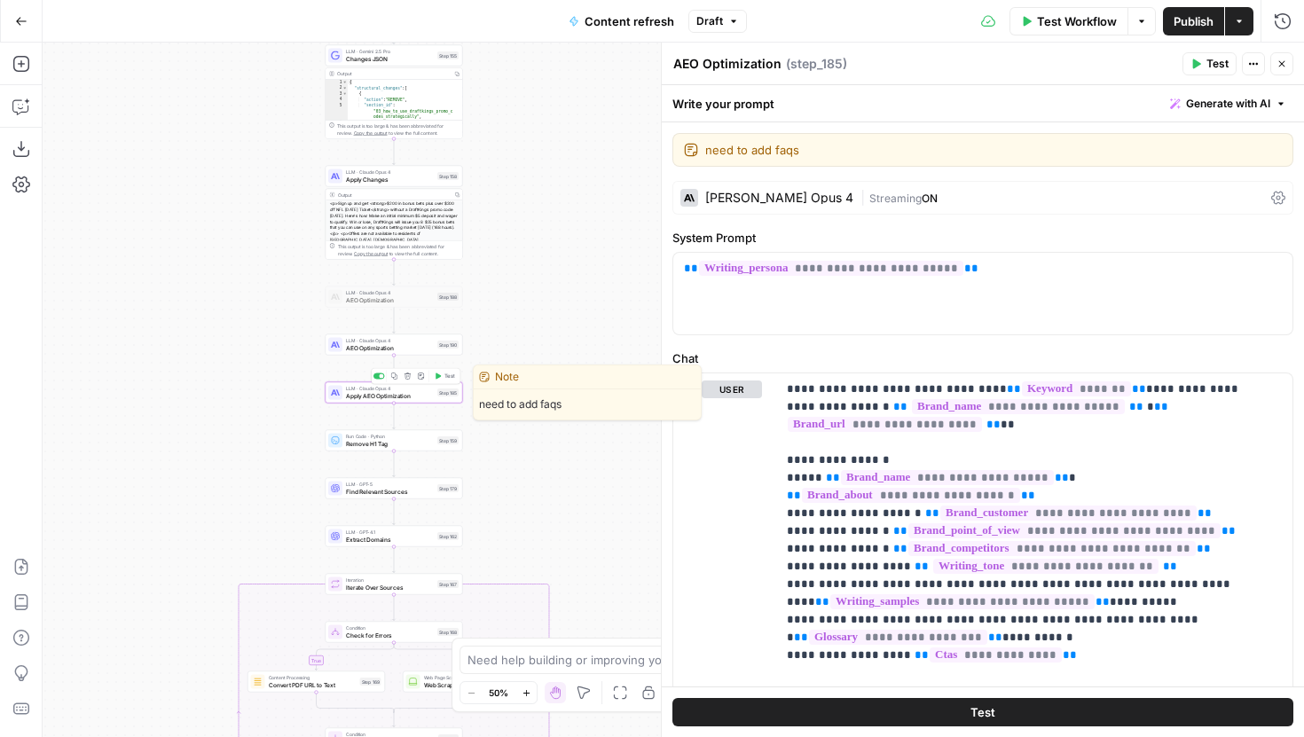
type textarea "Apply AEO Optimization"
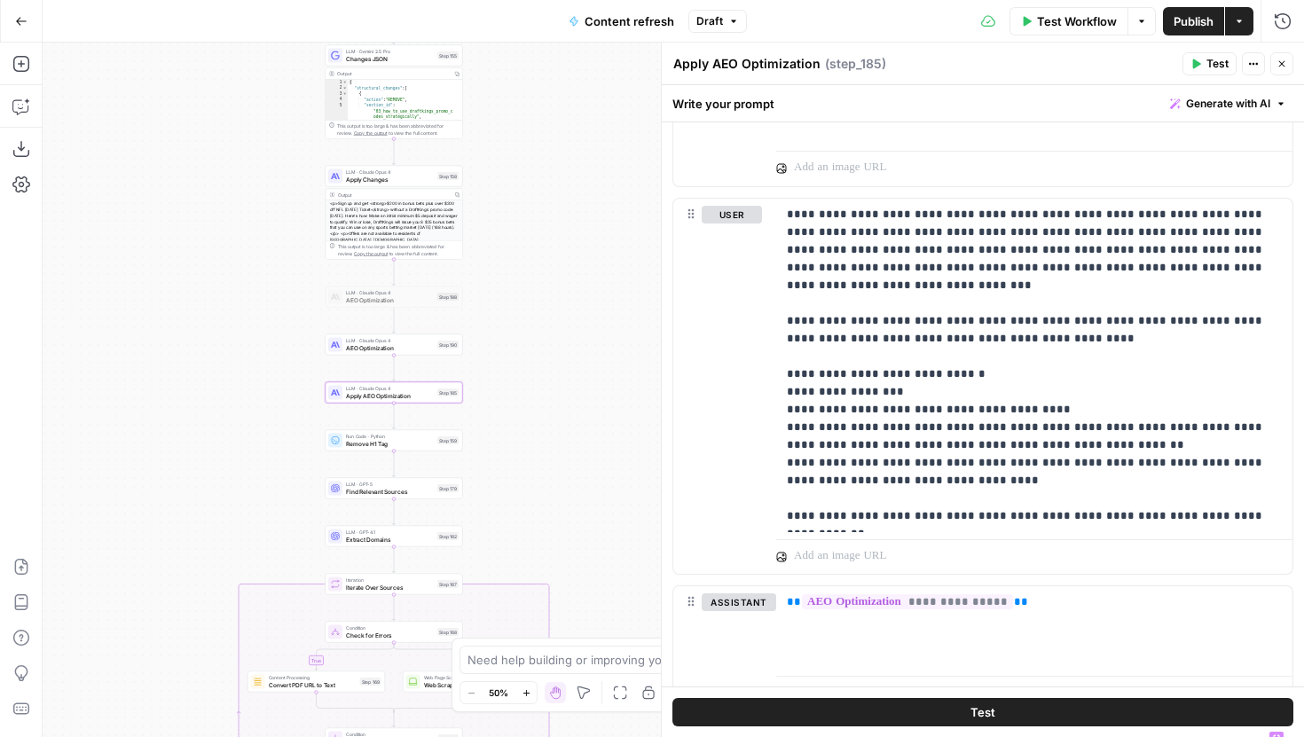
scroll to position [2466, 0]
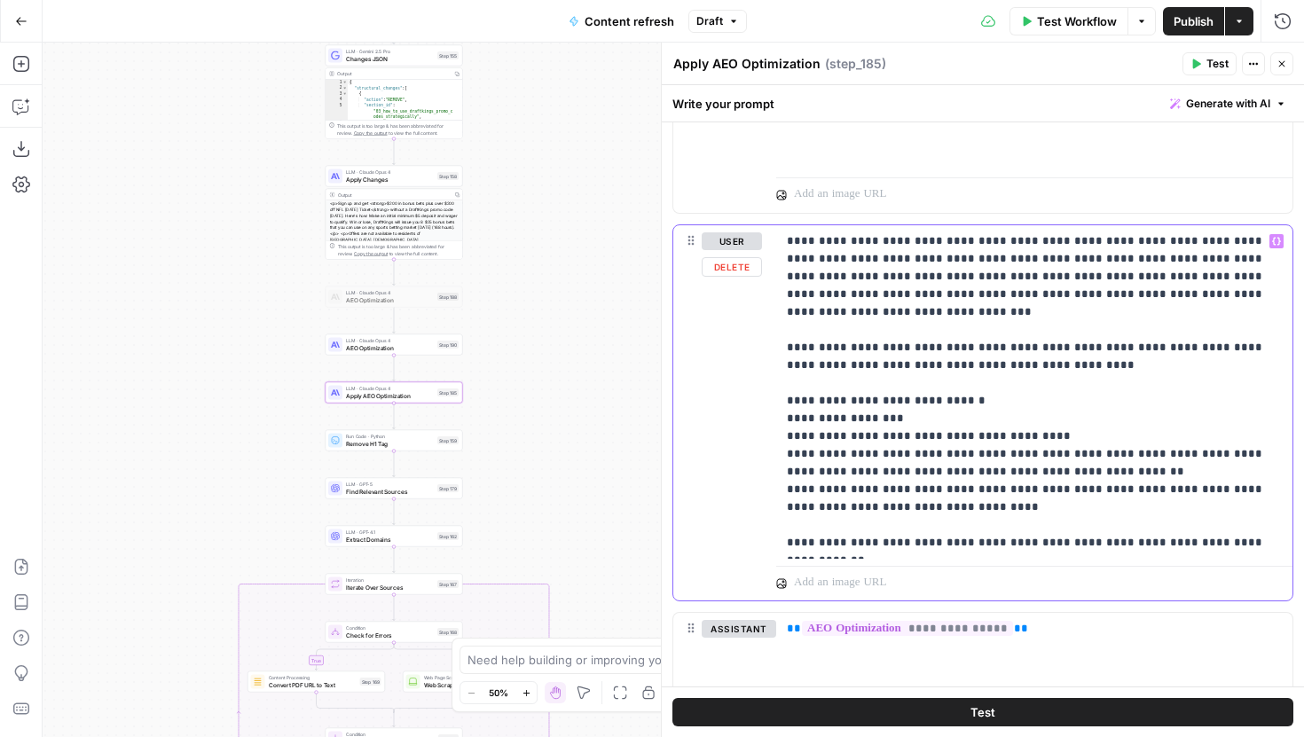
click at [912, 374] on p "**********" at bounding box center [1028, 391] width 482 height 319
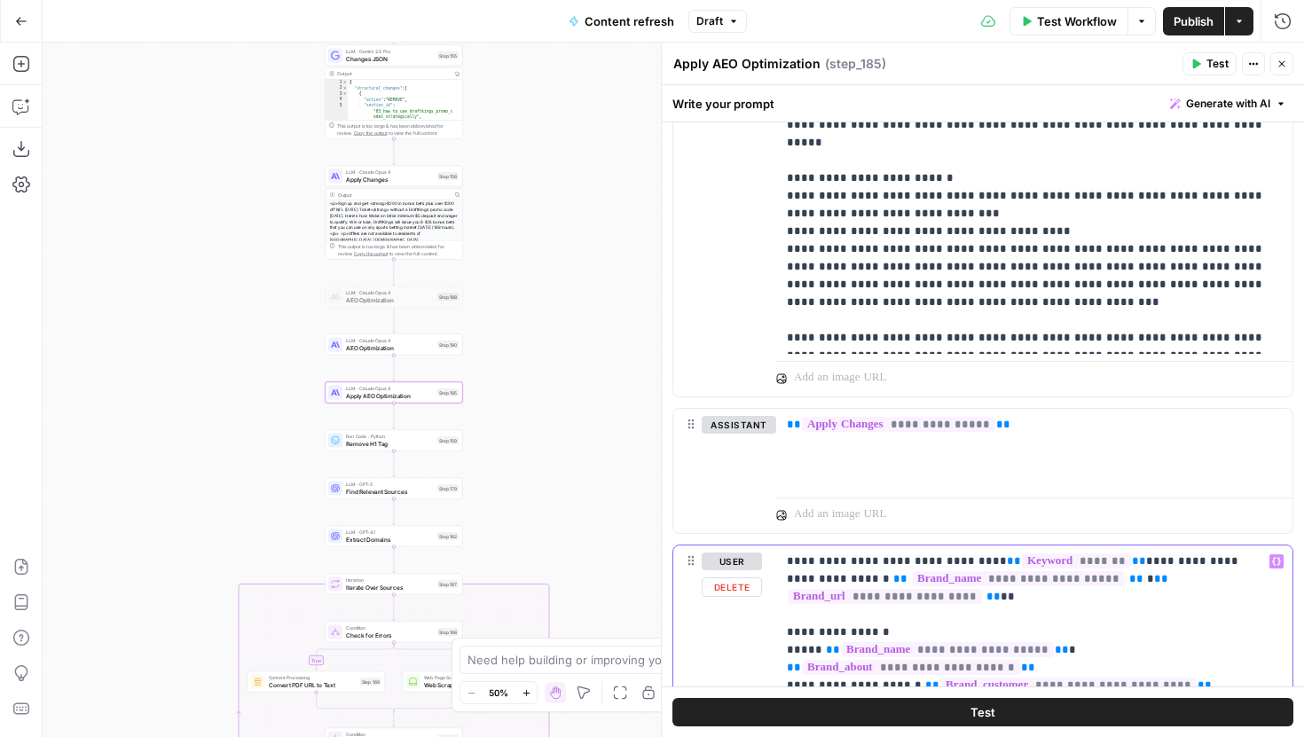
scroll to position [2113, 0]
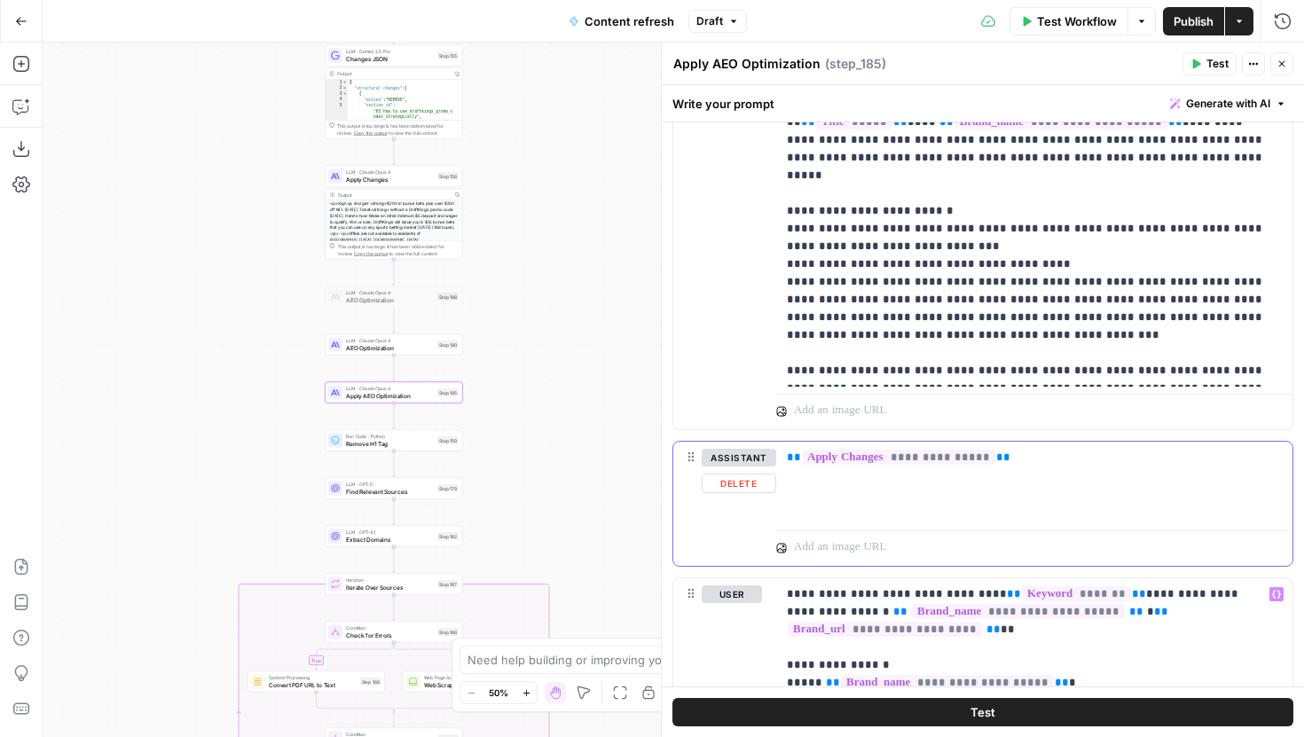
click at [743, 489] on button "Delete" at bounding box center [739, 484] width 75 height 20
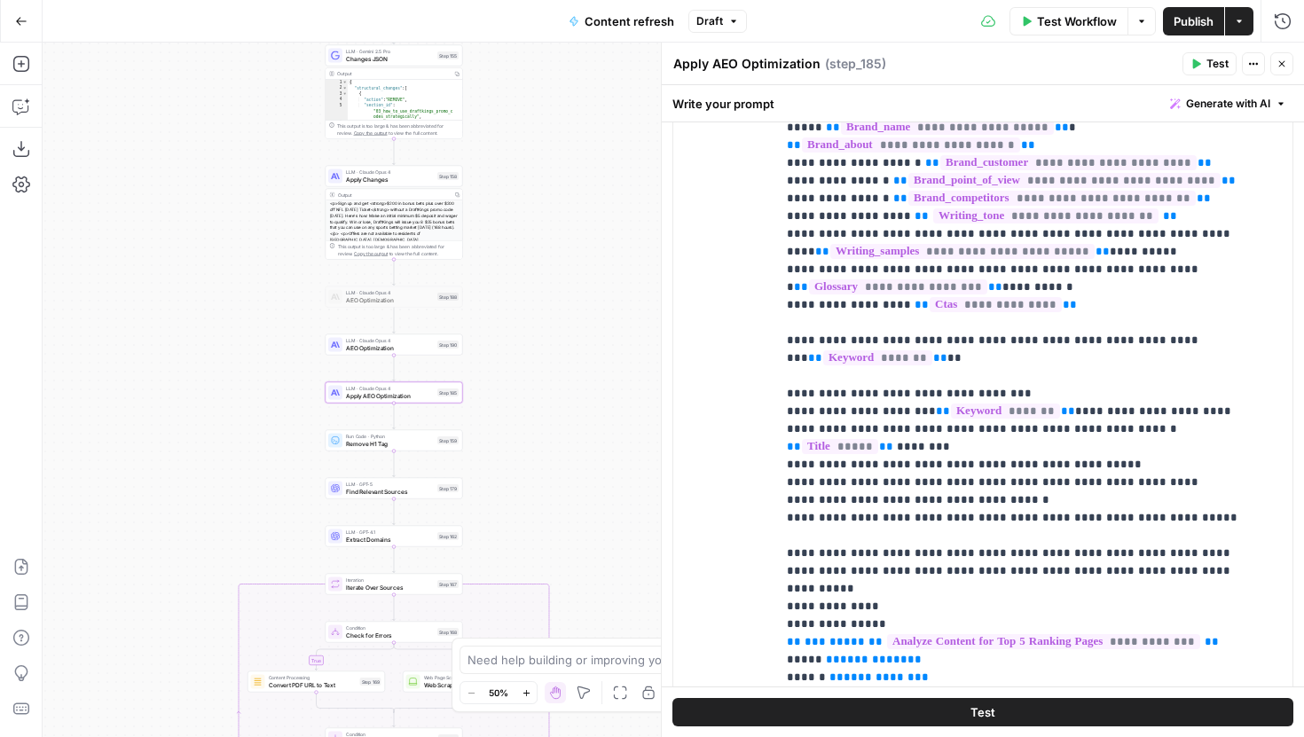
scroll to position [0, 0]
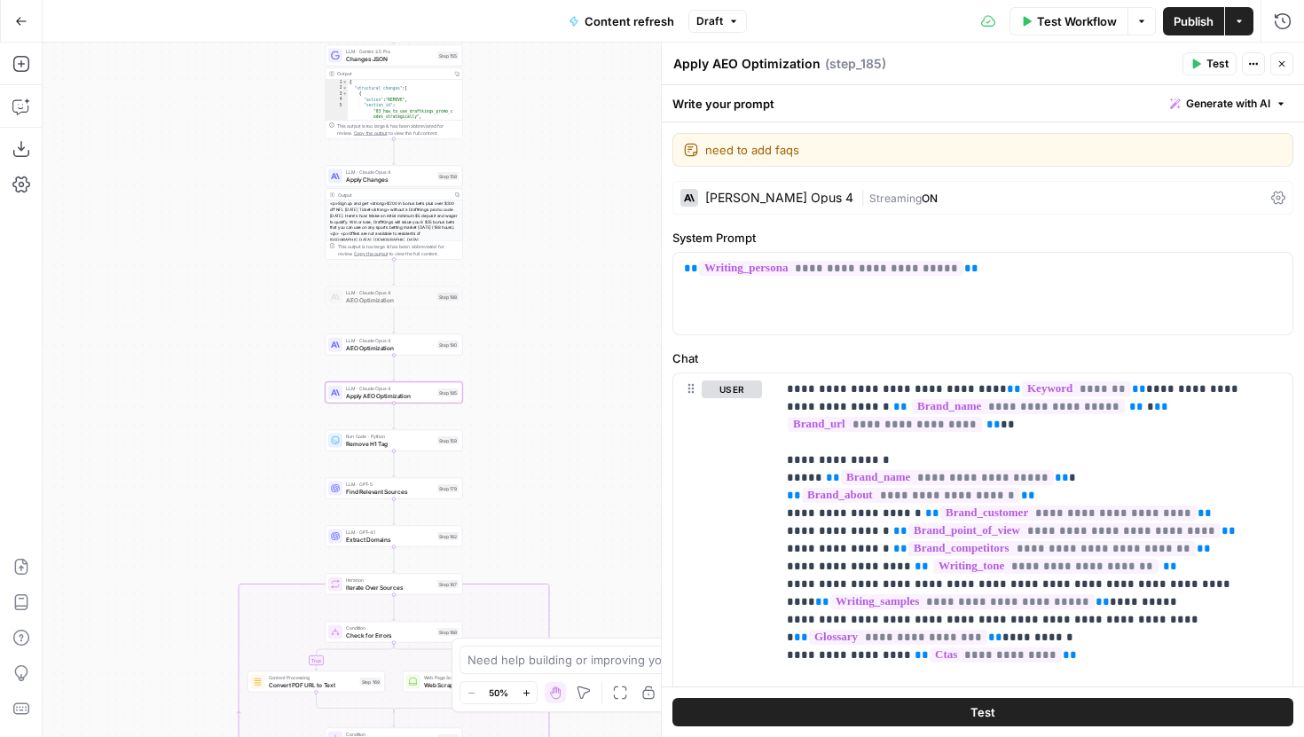
click at [719, 11] on button "Draft" at bounding box center [717, 21] width 59 height 23
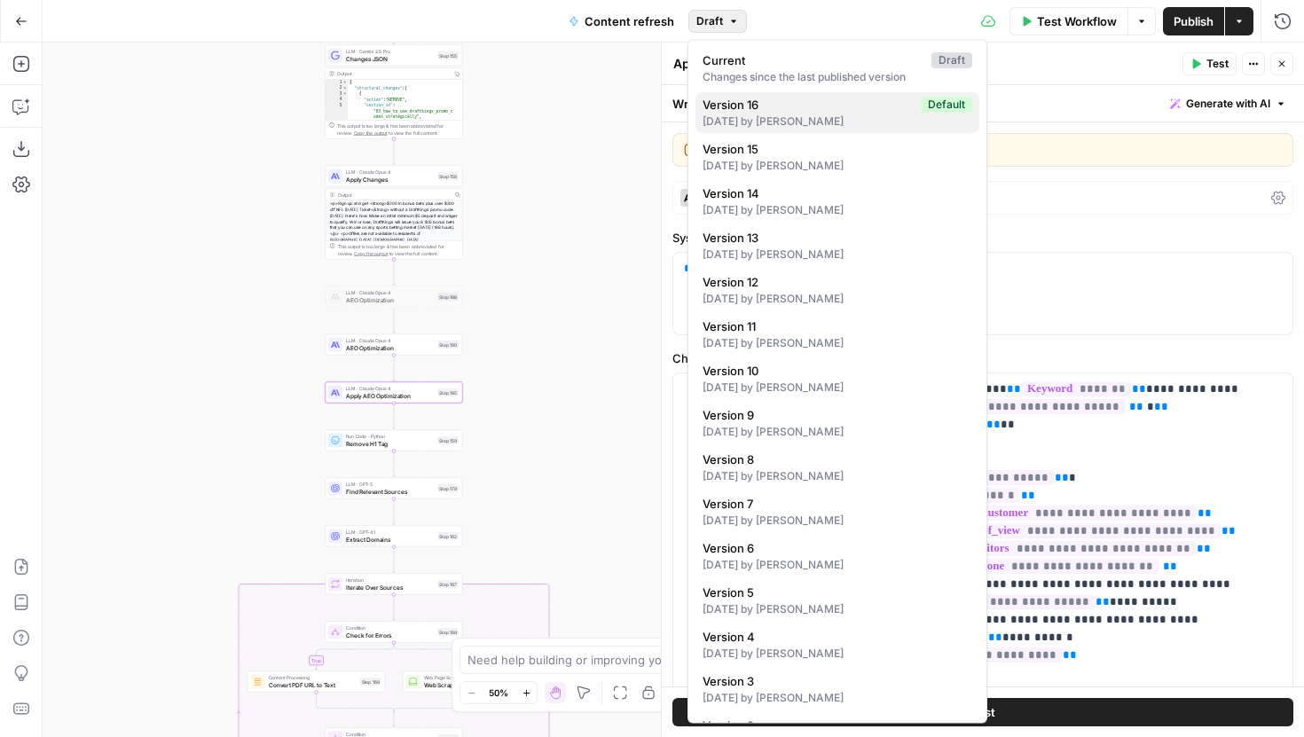
click at [769, 105] on span "Version 16" at bounding box center [808, 105] width 211 height 18
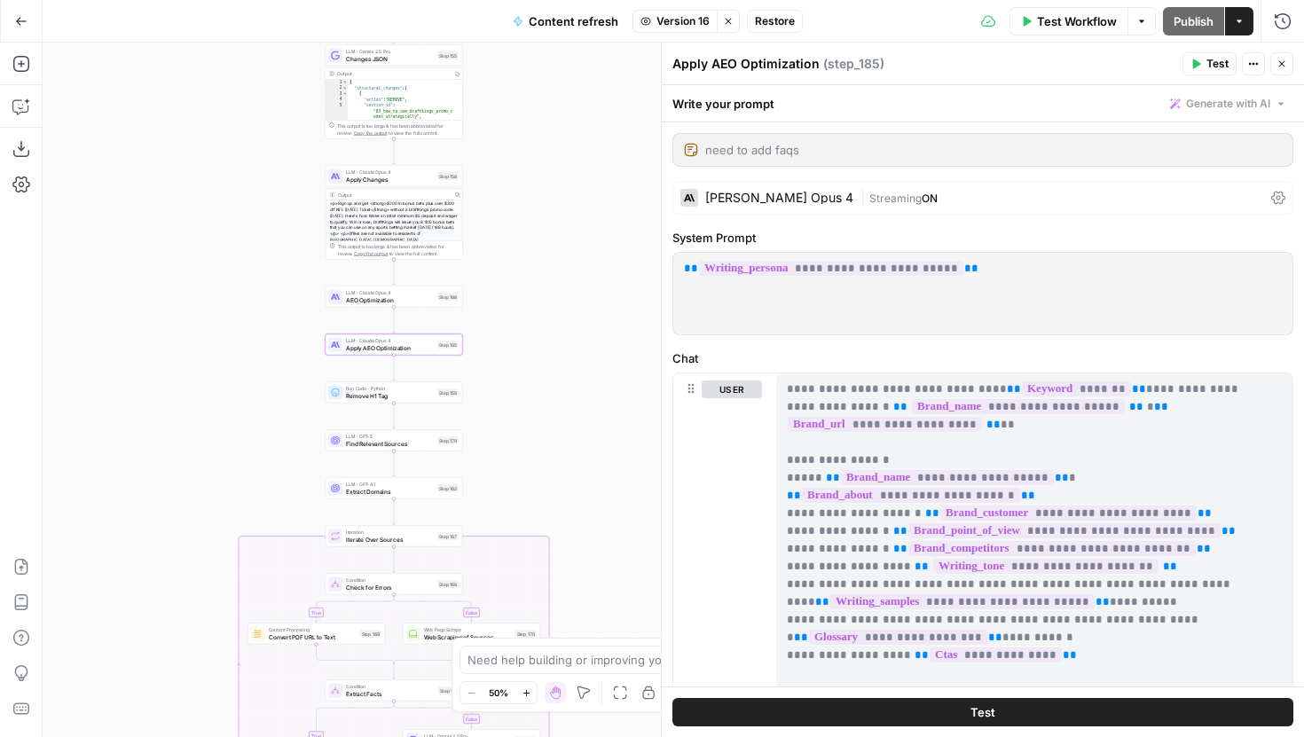
click at [761, 24] on span "Restore" at bounding box center [775, 21] width 40 height 16
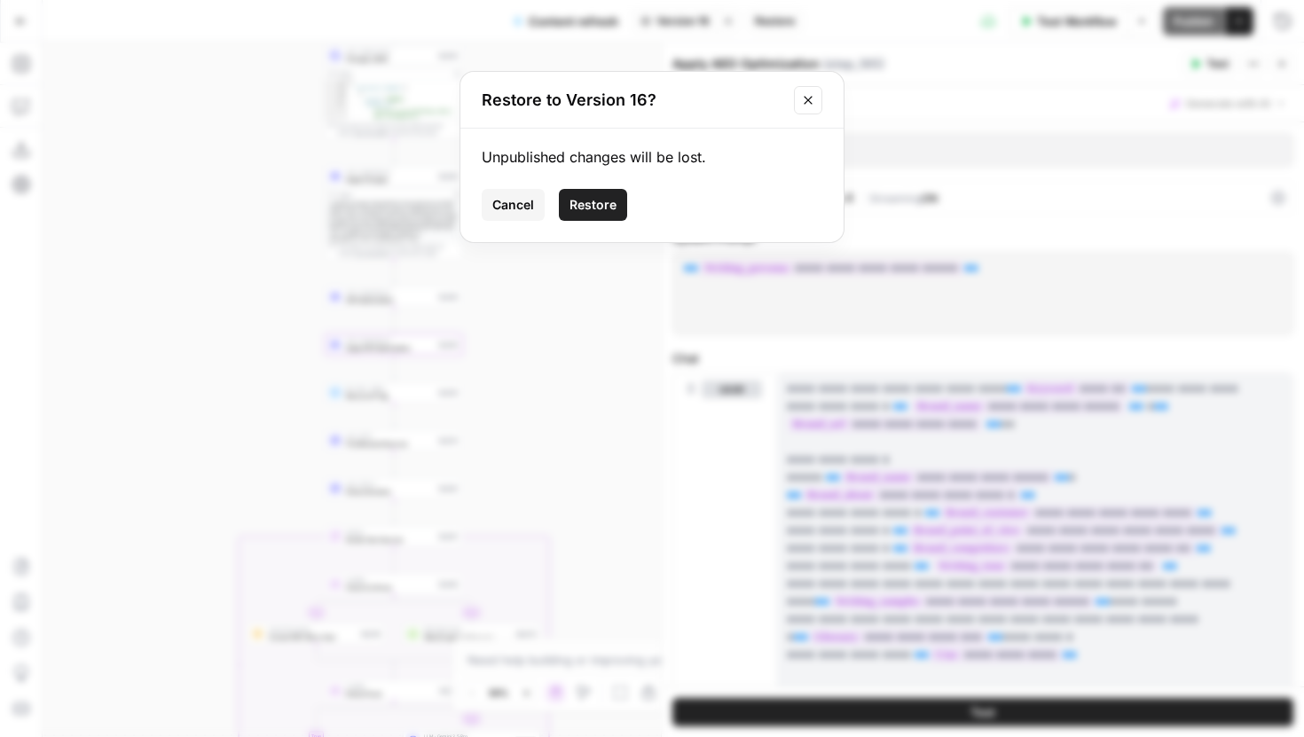
click at [604, 207] on span "Restore" at bounding box center [593, 205] width 47 height 18
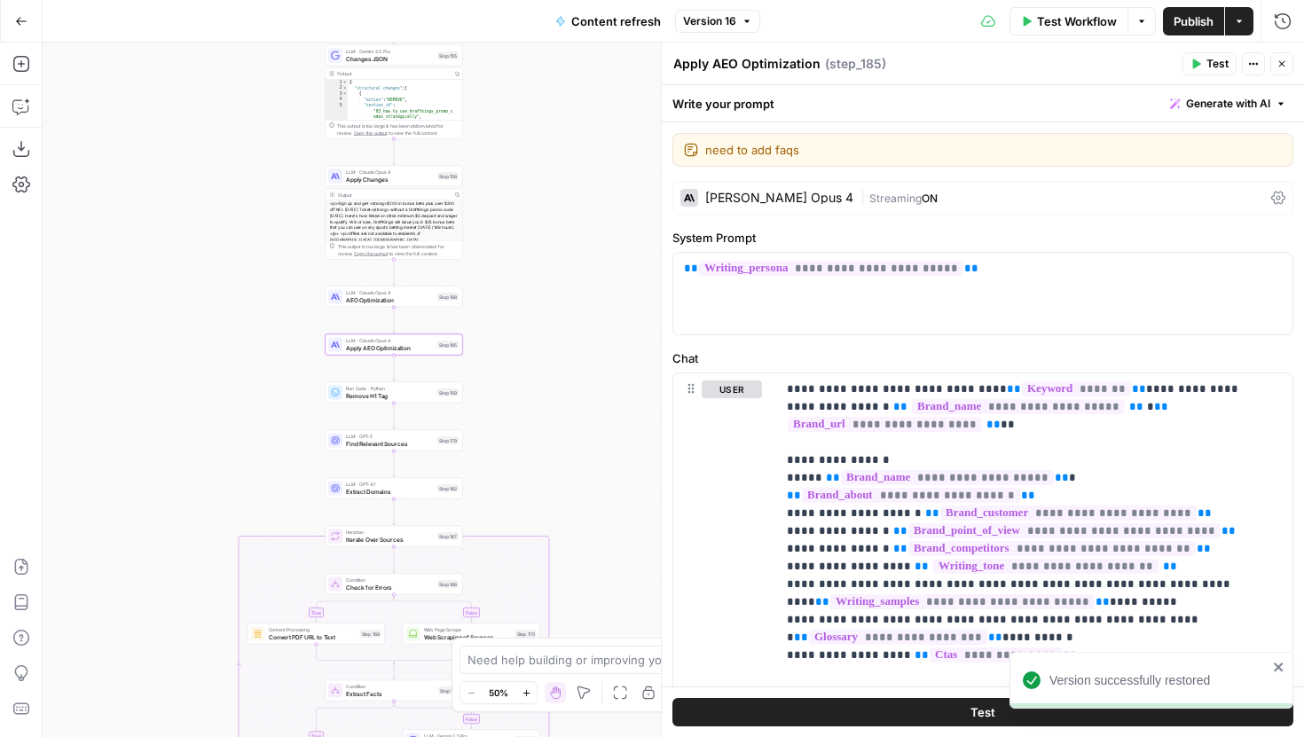
click at [1287, 61] on button "Close" at bounding box center [1281, 63] width 23 height 23
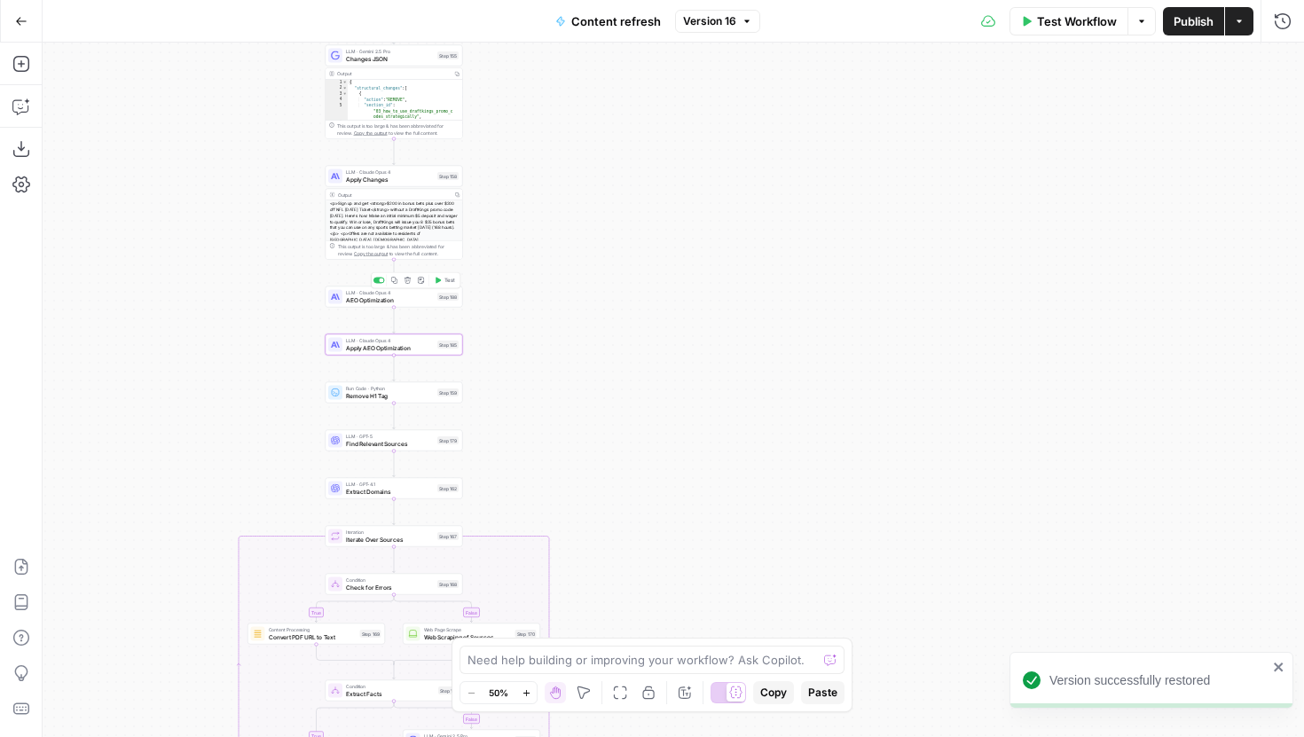
click at [433, 303] on div "LLM · Claude Opus 4 AEO Optimization Step 188 Copy step Delete step Add Note Te…" at bounding box center [393, 296] width 130 height 15
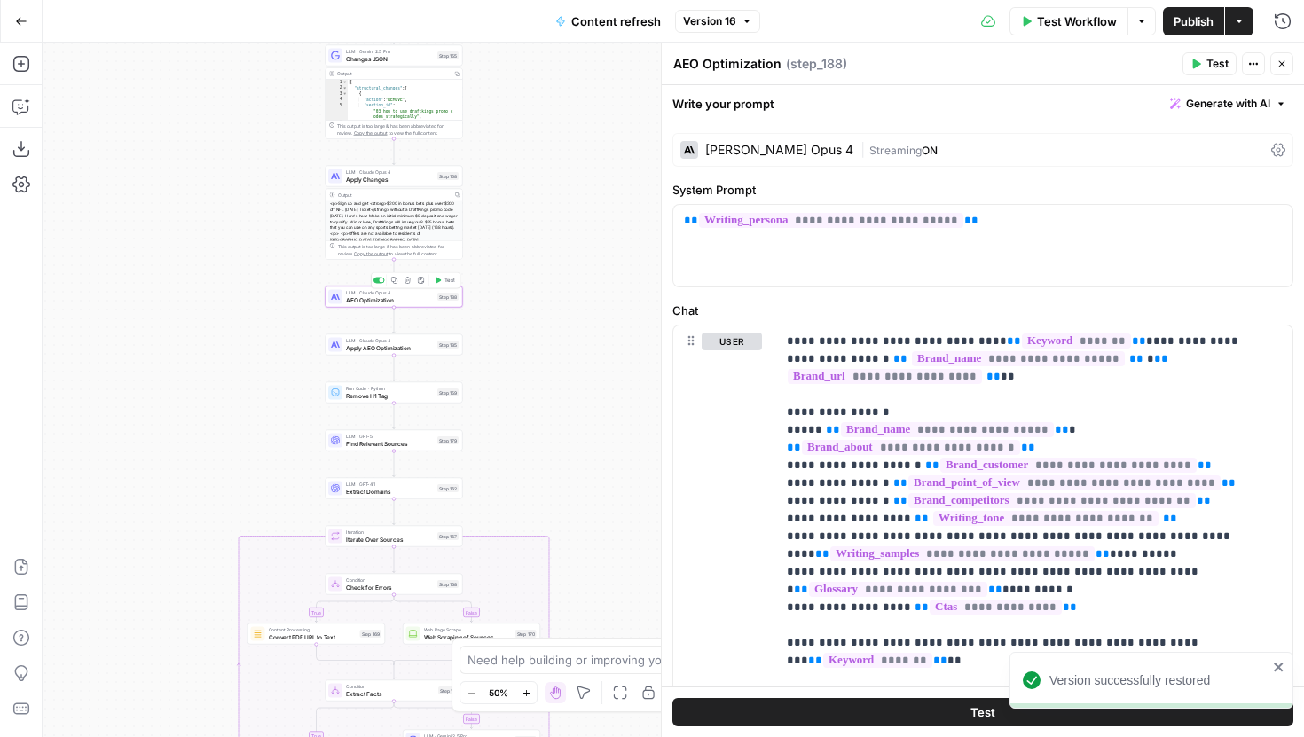
click at [394, 284] on button "Copy step" at bounding box center [395, 281] width 12 height 12
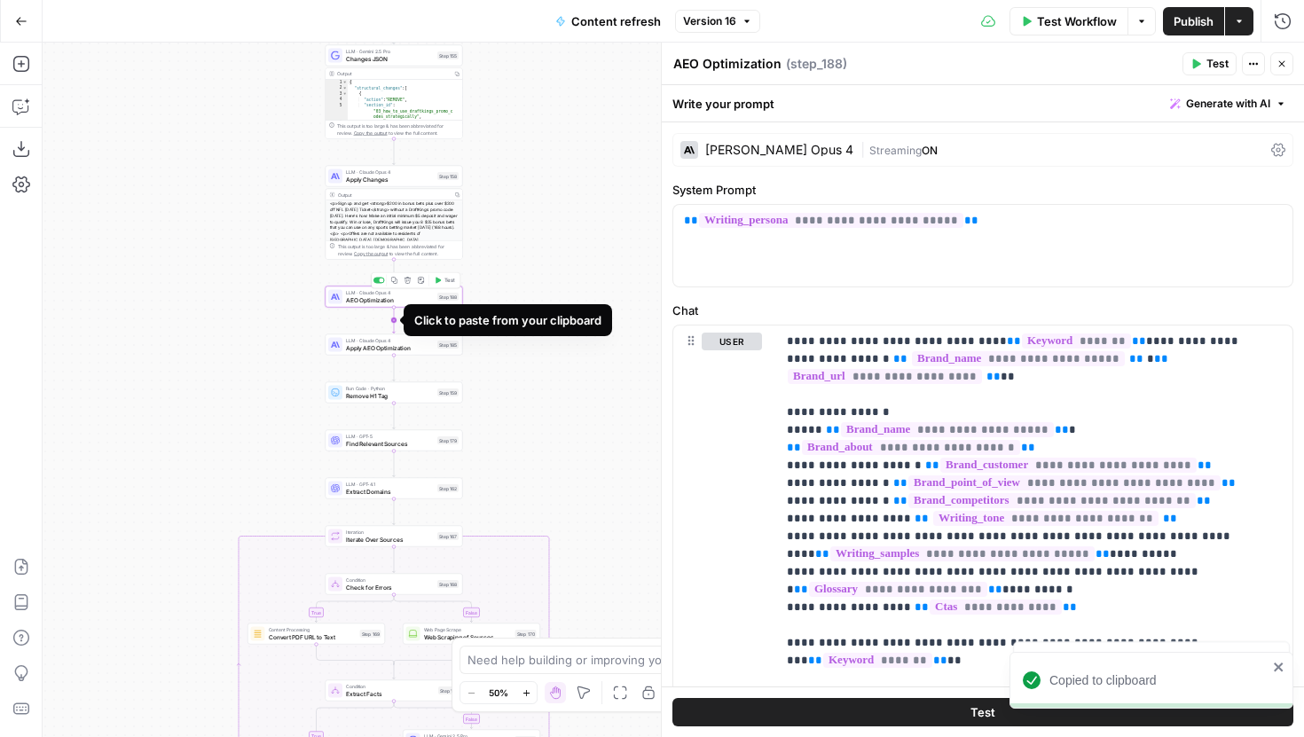
click at [393, 319] on icon "Edge from step_188 to step_185" at bounding box center [394, 321] width 3 height 26
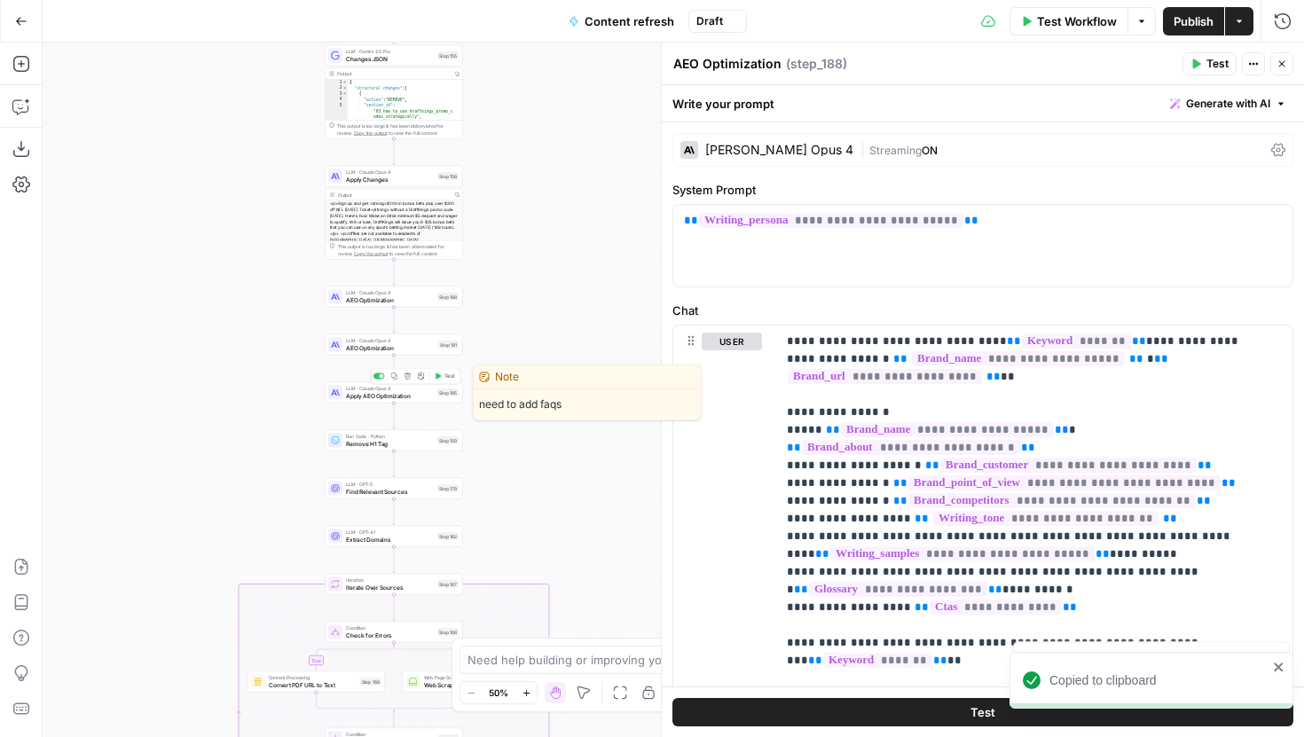
click at [399, 399] on span "Apply AEO Optimization" at bounding box center [390, 395] width 88 height 9
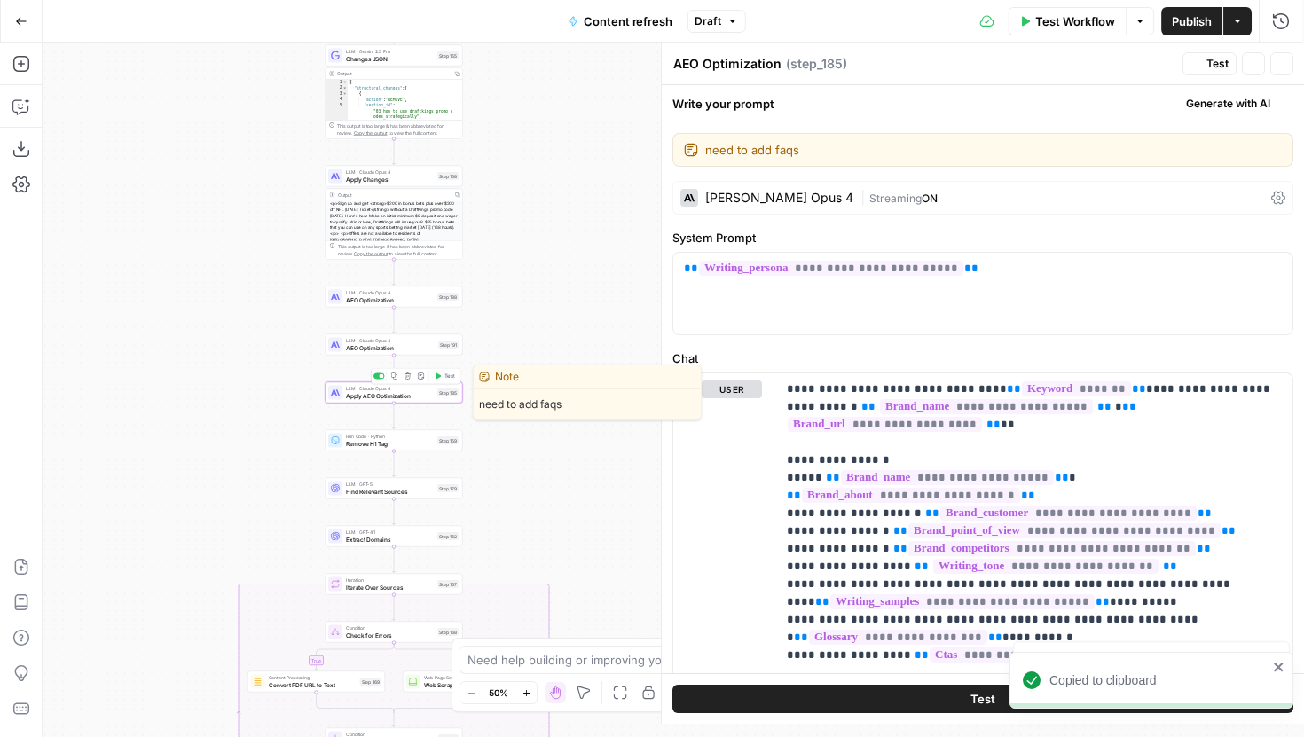
click at [397, 380] on button "Copy step" at bounding box center [395, 377] width 12 height 12
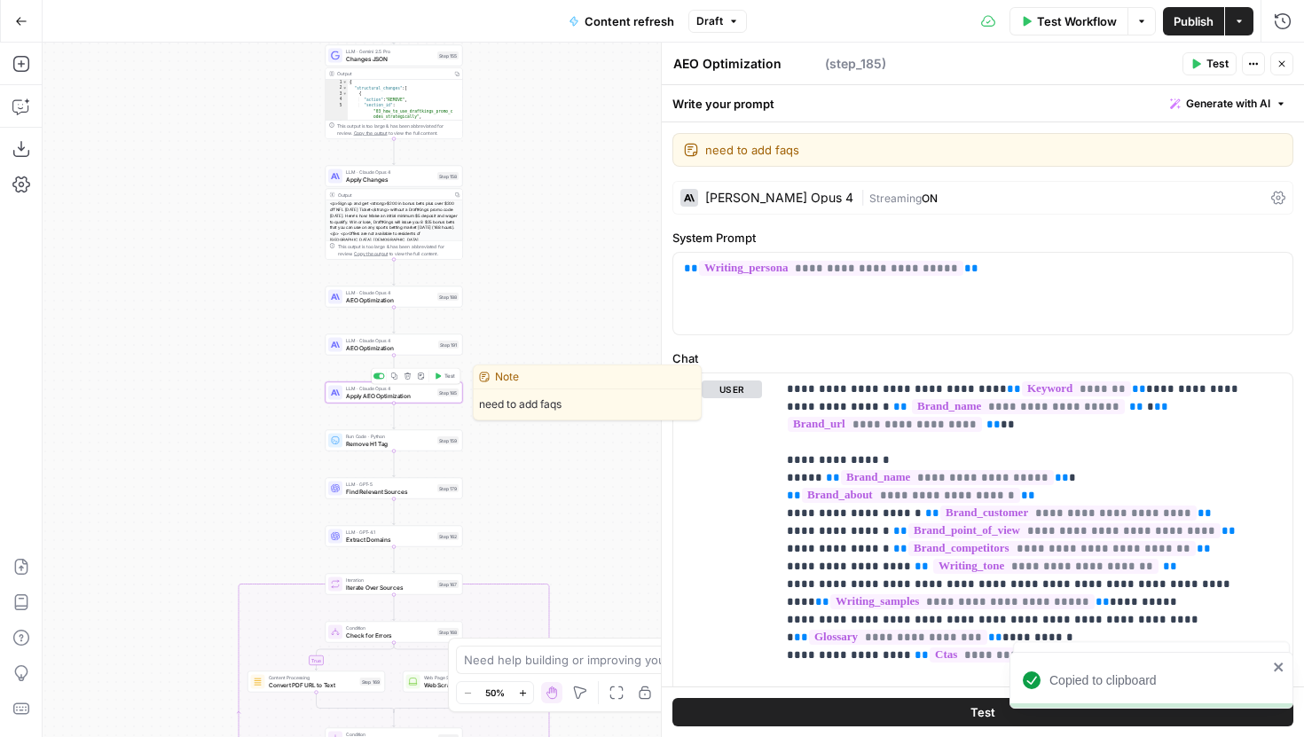
type textarea "Apply AEO Optimization"
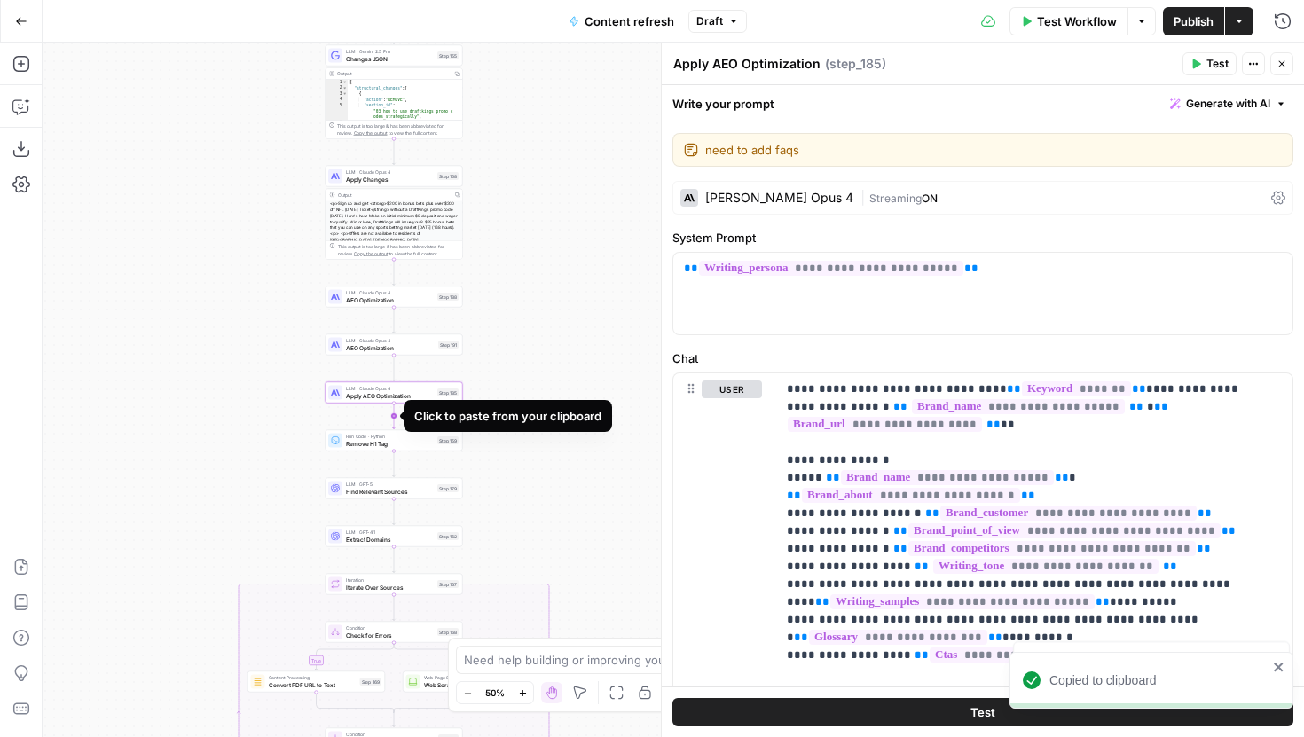
click at [394, 414] on icon "Edge from step_185 to step_159" at bounding box center [394, 417] width 3 height 26
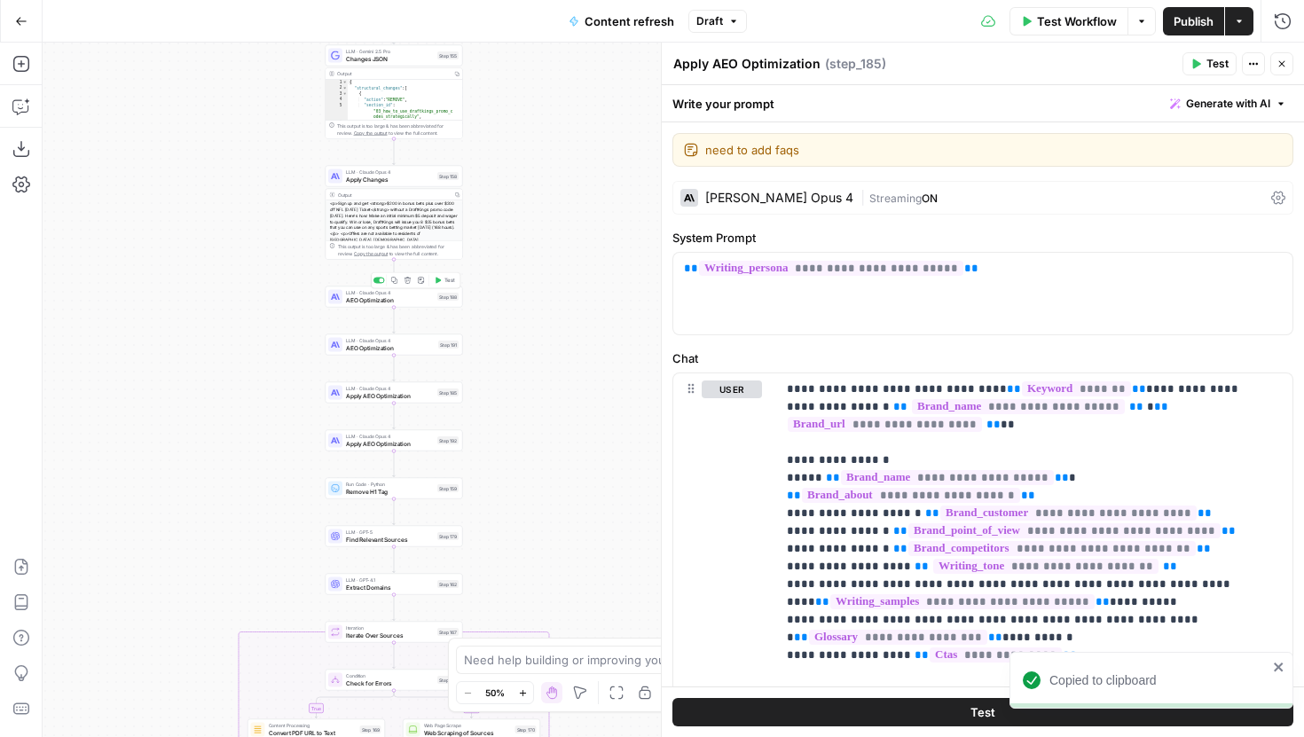
click at [378, 276] on div "Copy step Delete step Add Note Test" at bounding box center [416, 280] width 90 height 16
click at [378, 280] on div at bounding box center [379, 281] width 12 height 6
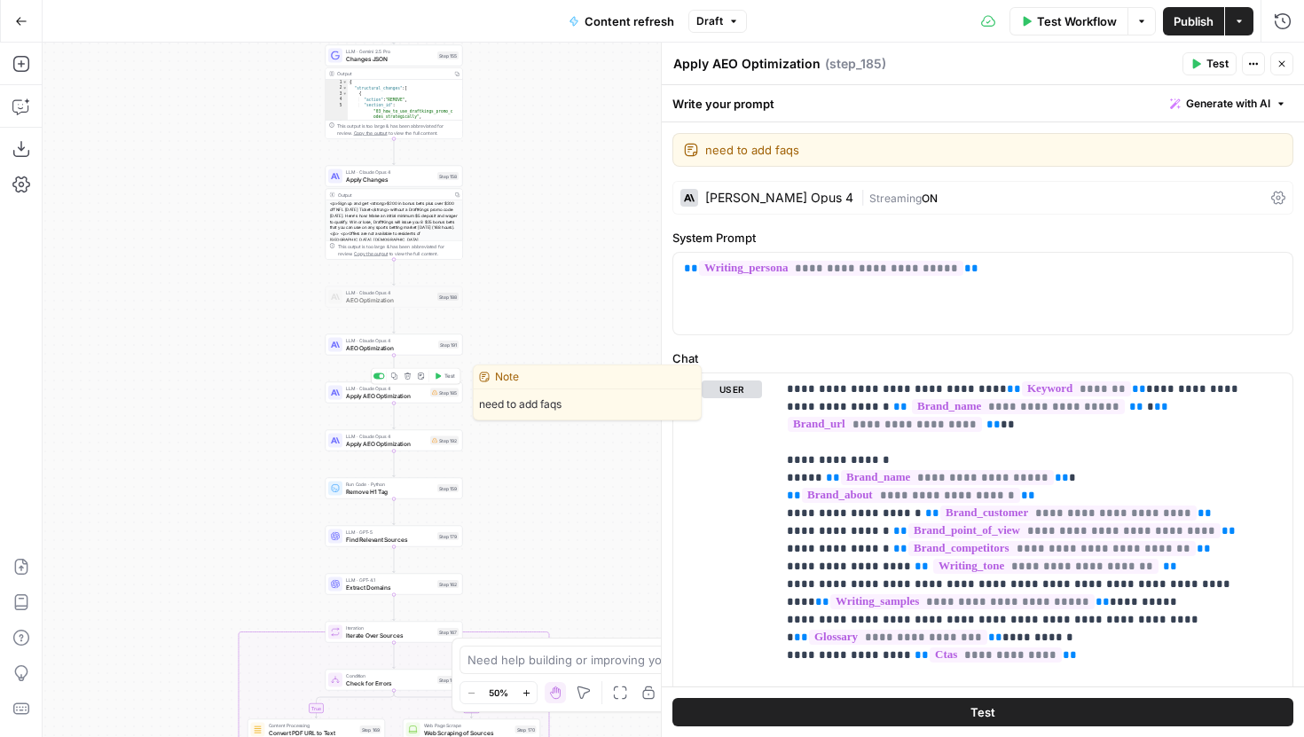
click at [379, 378] on div at bounding box center [379, 376] width 12 height 6
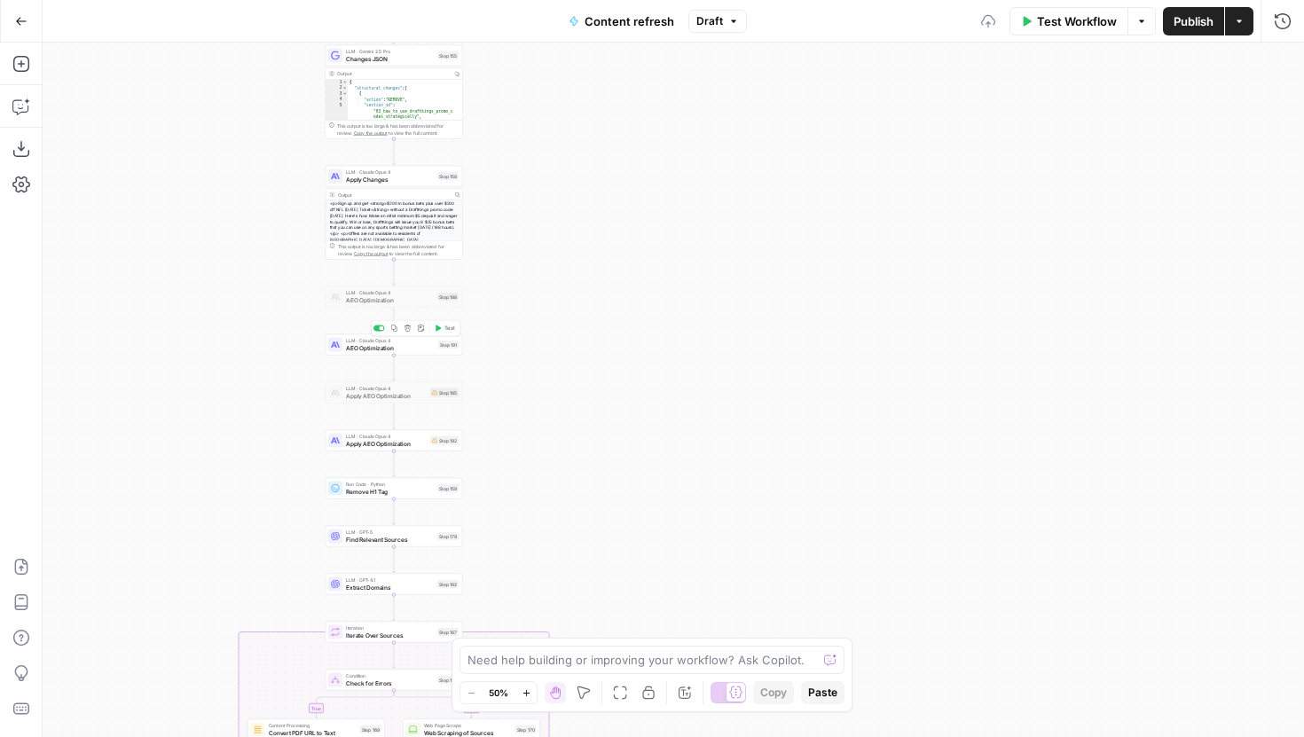
click at [389, 350] on span "AEO Optimization" at bounding box center [390, 347] width 89 height 9
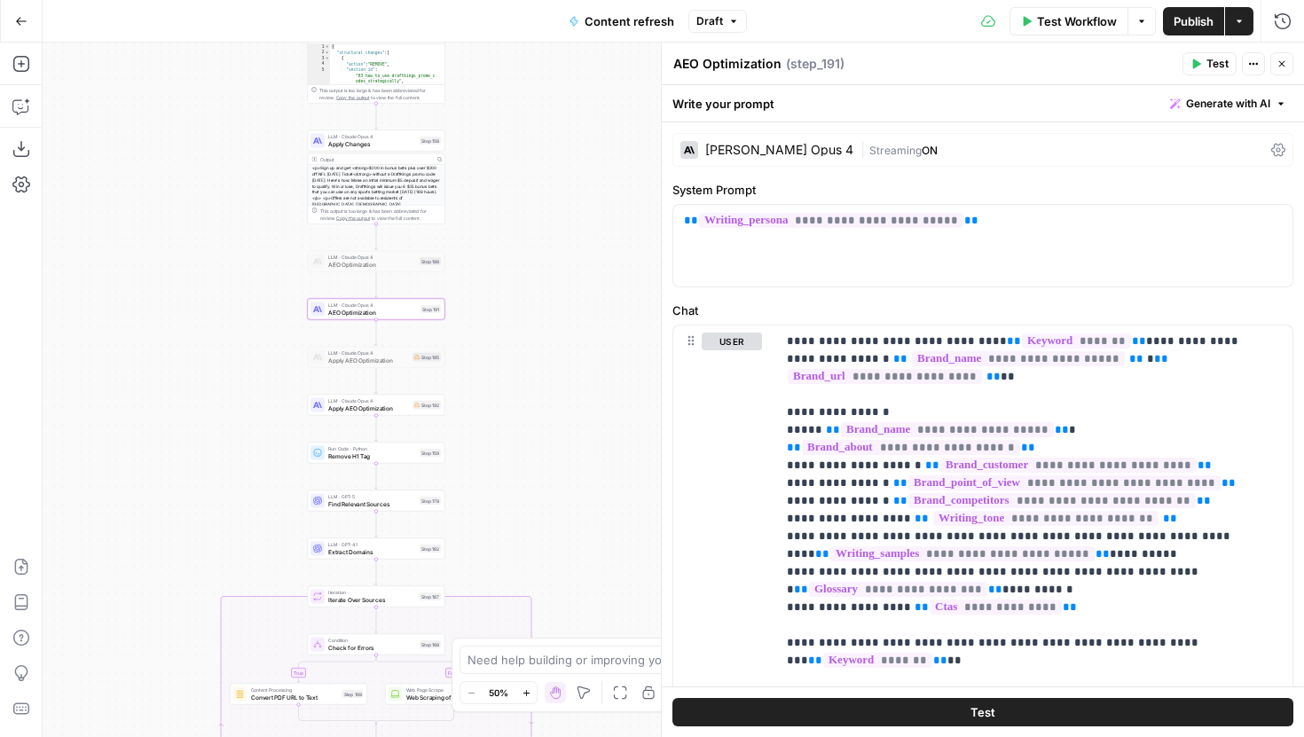
drag, startPoint x: 534, startPoint y: 439, endPoint x: 515, endPoint y: 403, distance: 41.3
click at [515, 403] on div "true false false true false true Workflow Set Inputs Inputs Google Search Perfo…" at bounding box center [674, 390] width 1262 height 695
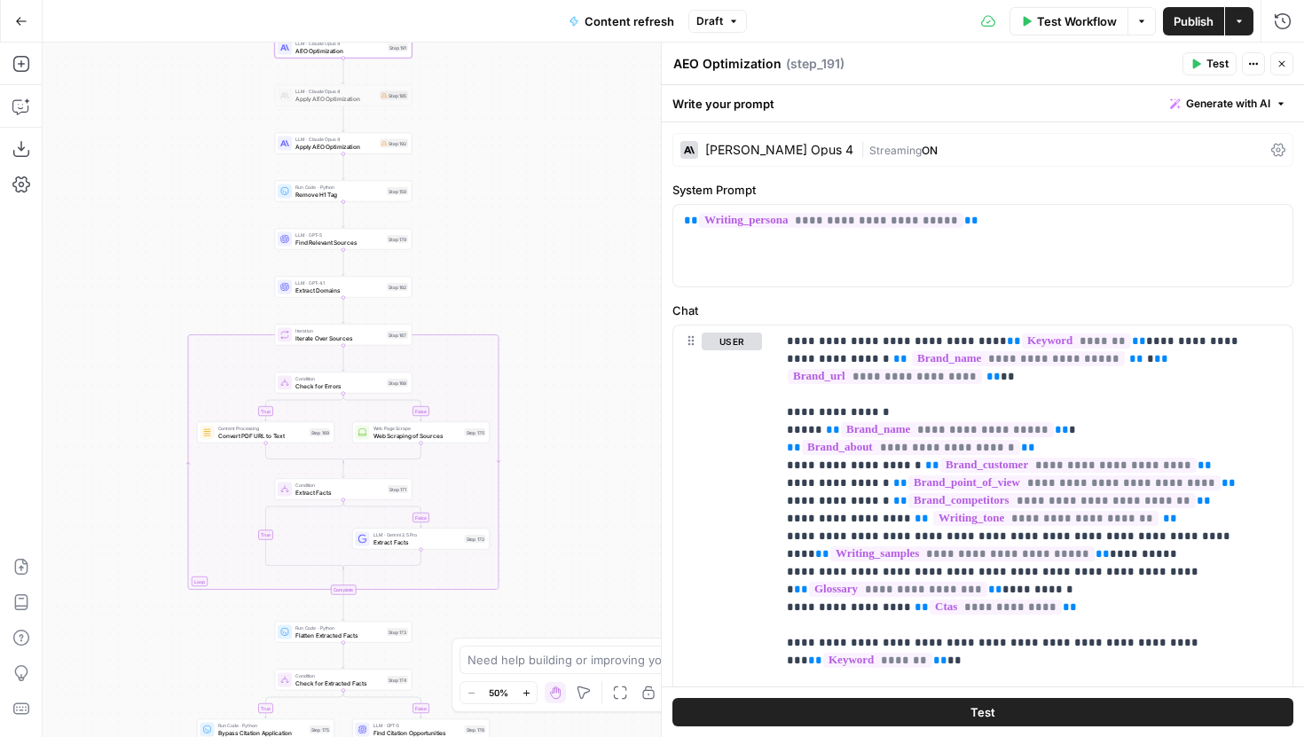
drag, startPoint x: 510, startPoint y: 494, endPoint x: 476, endPoint y: 229, distance: 267.4
click at [476, 229] on div "true false false true false true Workflow Set Inputs Inputs Google Search Perfo…" at bounding box center [674, 390] width 1262 height 695
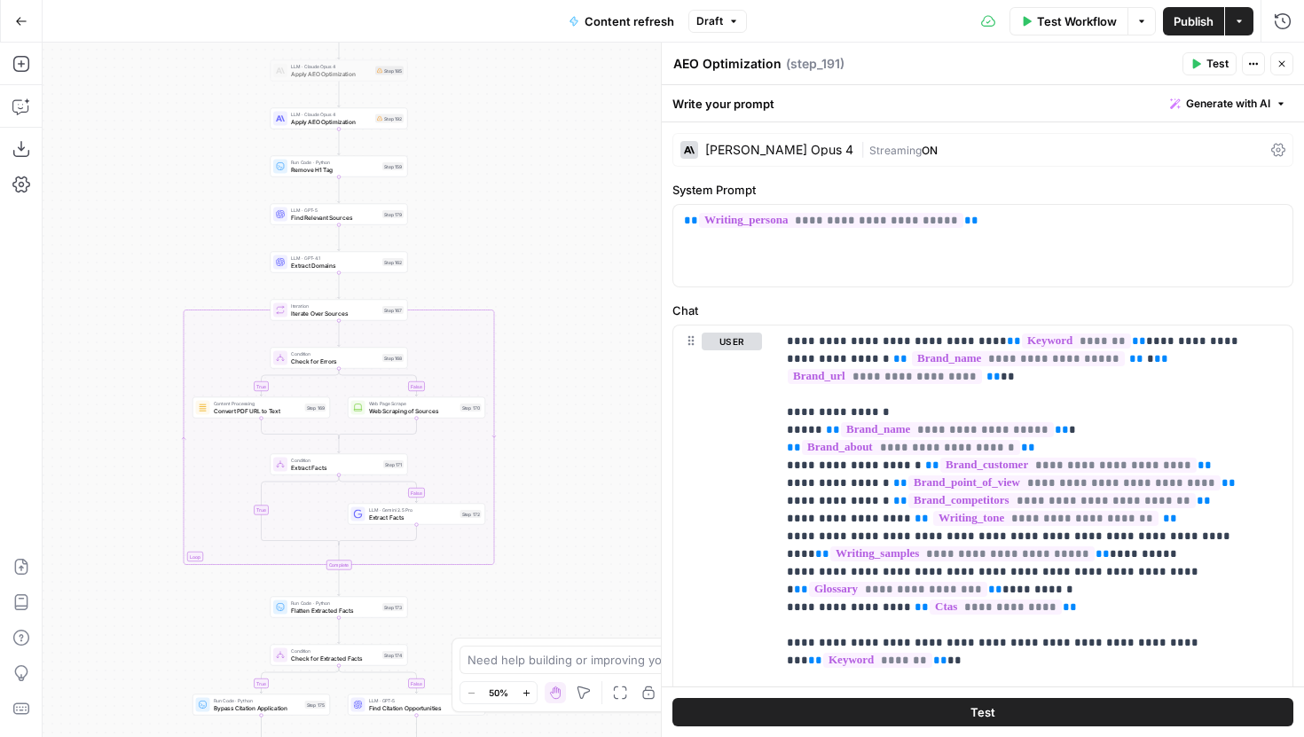
drag, startPoint x: 549, startPoint y: 529, endPoint x: 544, endPoint y: 546, distance: 17.7
click at [544, 546] on div "true false false true false true Workflow Set Inputs Inputs Google Search Perfo…" at bounding box center [674, 390] width 1262 height 695
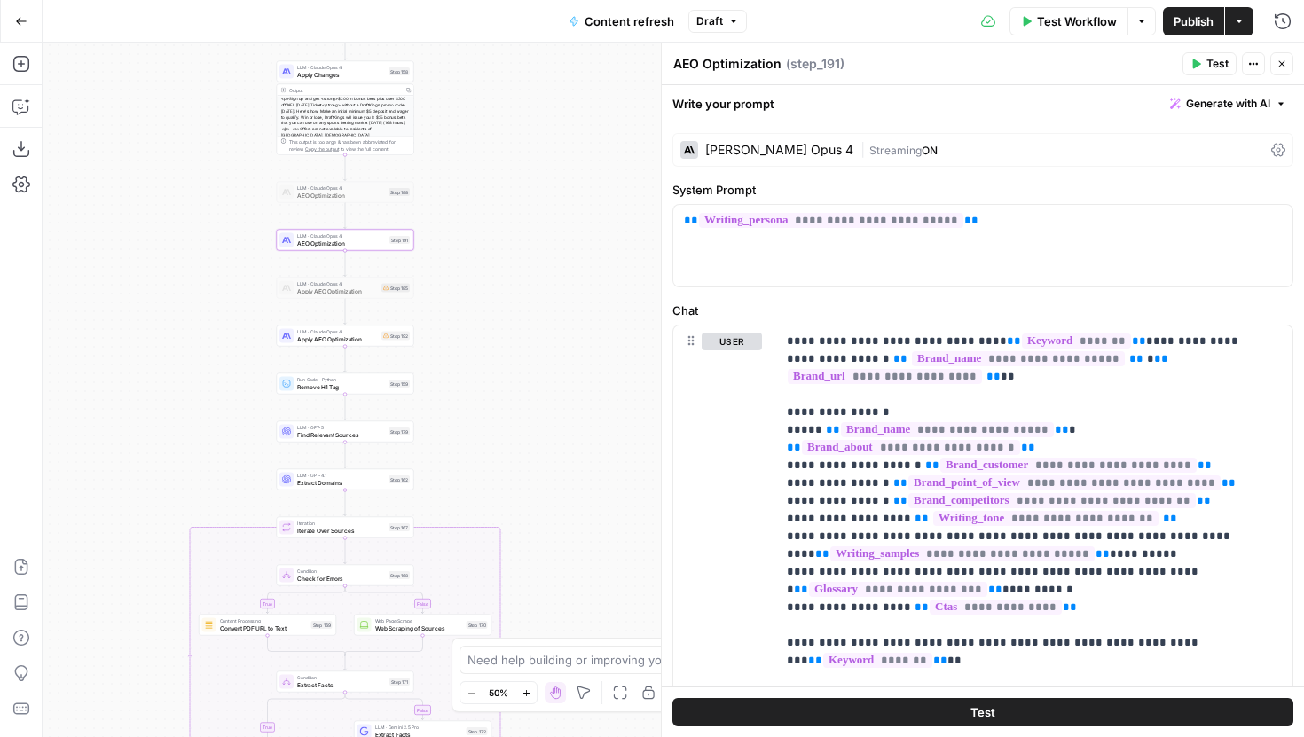
drag, startPoint x: 522, startPoint y: 227, endPoint x: 530, endPoint y: 407, distance: 180.3
click at [530, 407] on div "true false false true false true Workflow Set Inputs Inputs Google Search Perfo…" at bounding box center [674, 390] width 1262 height 695
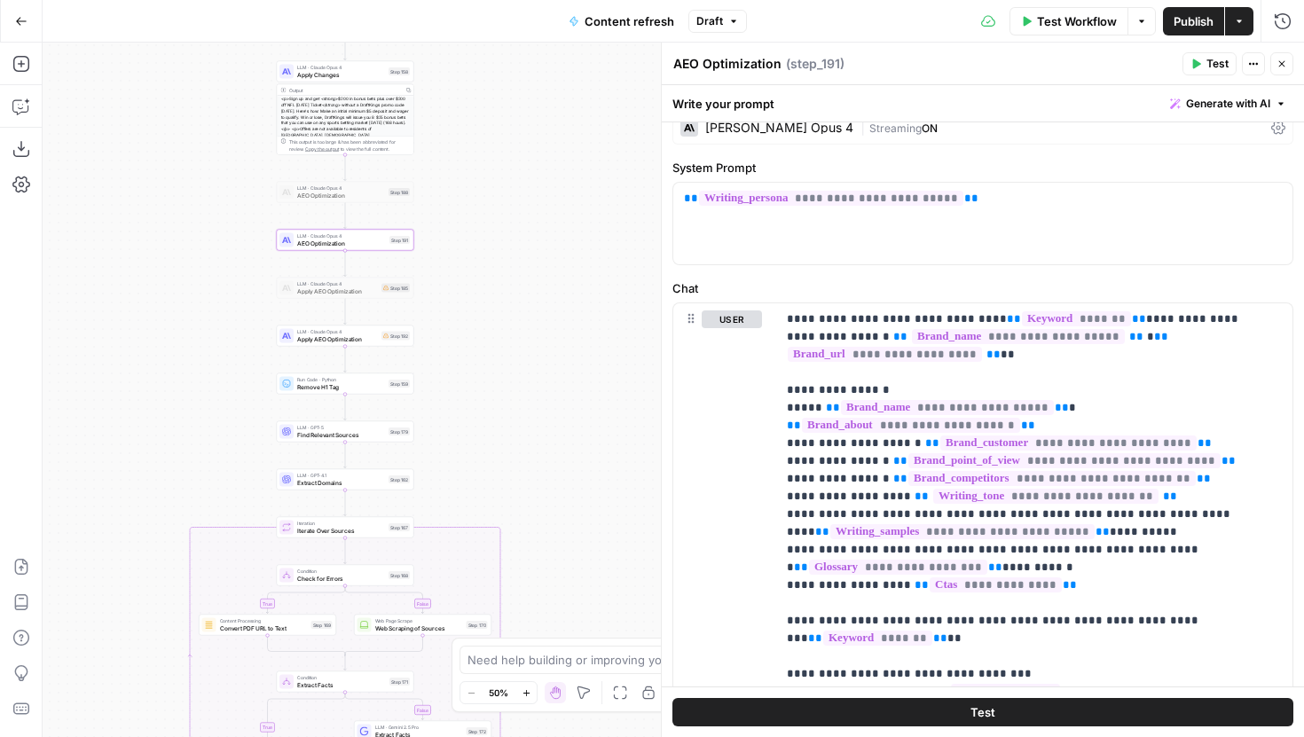
scroll to position [23, 0]
drag, startPoint x: 787, startPoint y: 319, endPoint x: 1058, endPoint y: 583, distance: 378.3
copy p "**********"
click at [751, 351] on button "Delete" at bounding box center [732, 344] width 60 height 20
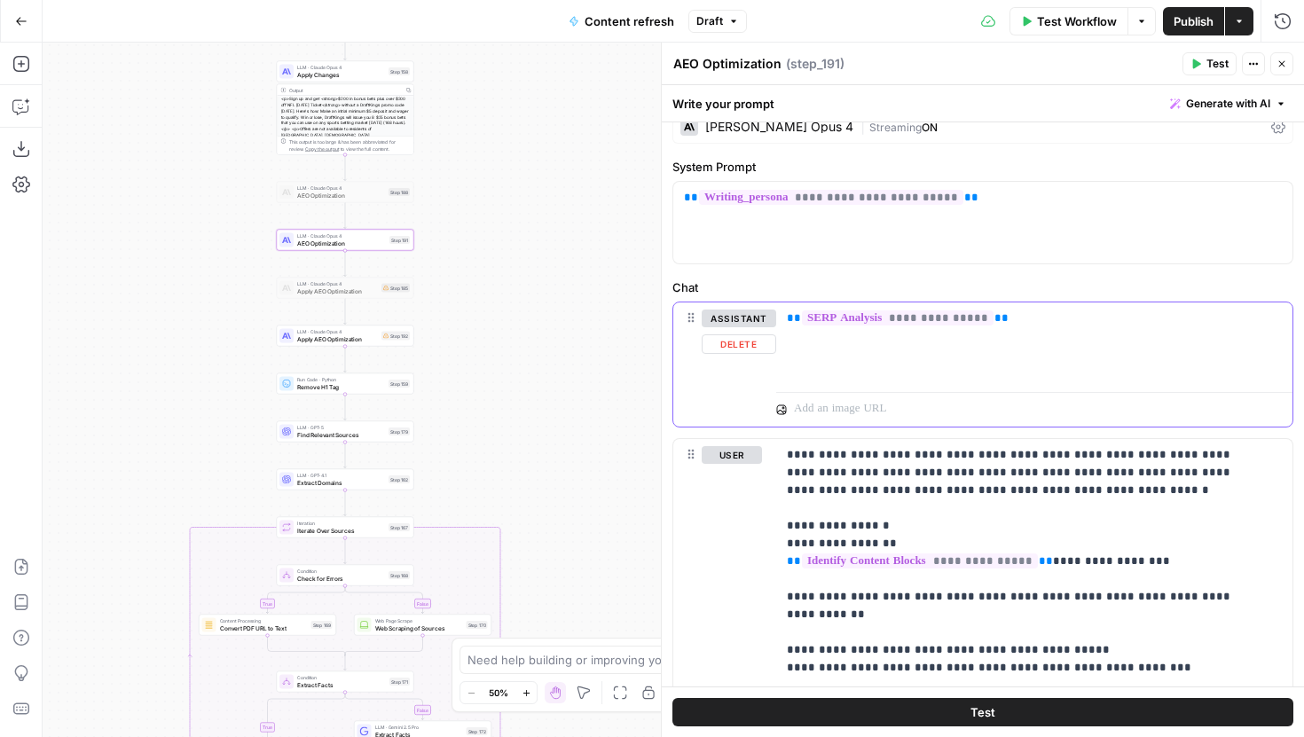
click at [746, 348] on button "Delete" at bounding box center [739, 344] width 75 height 20
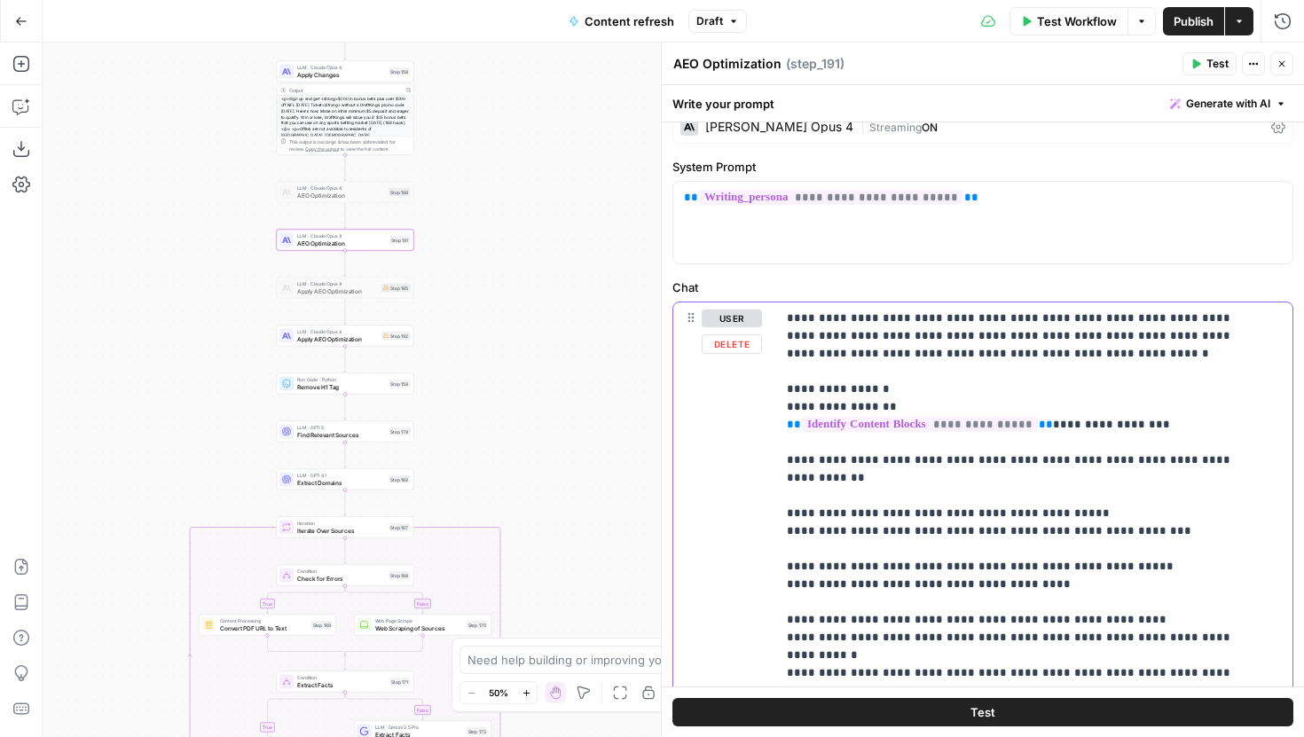
click at [744, 347] on button "Delete" at bounding box center [732, 344] width 60 height 20
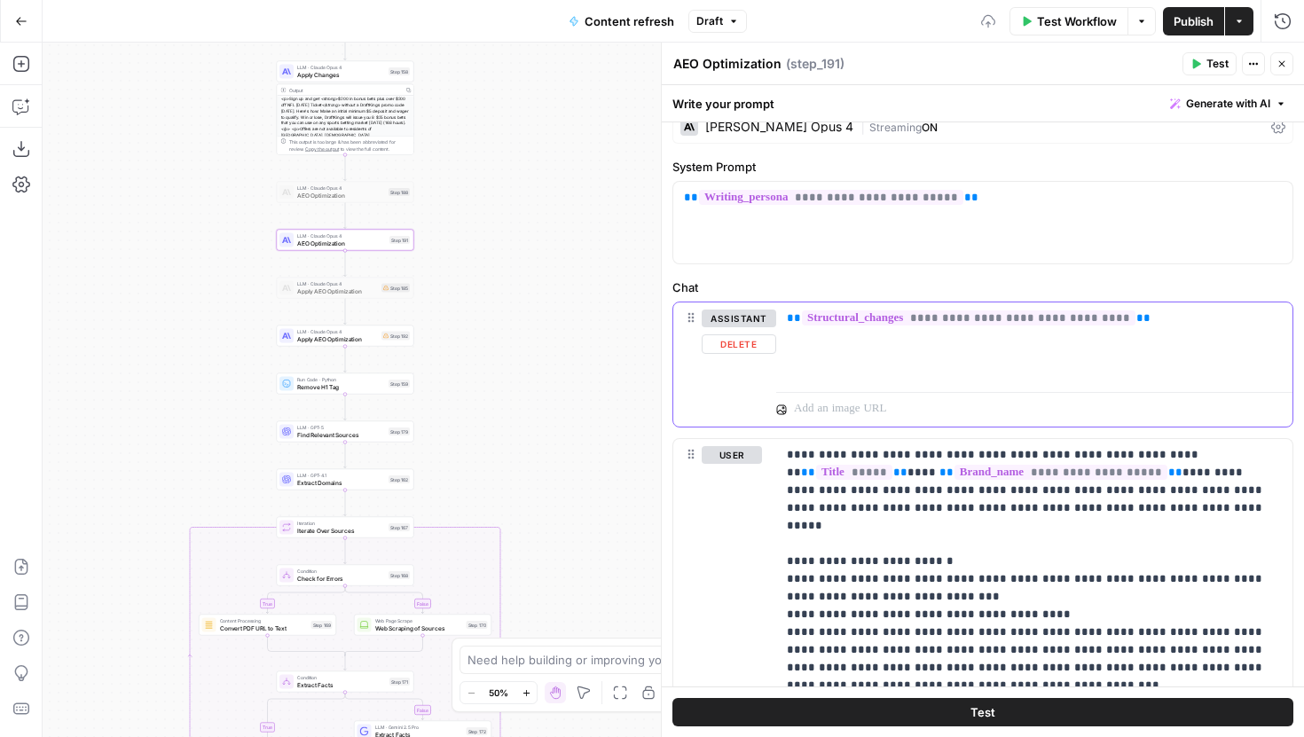
click at [744, 347] on button "Delete" at bounding box center [739, 344] width 75 height 20
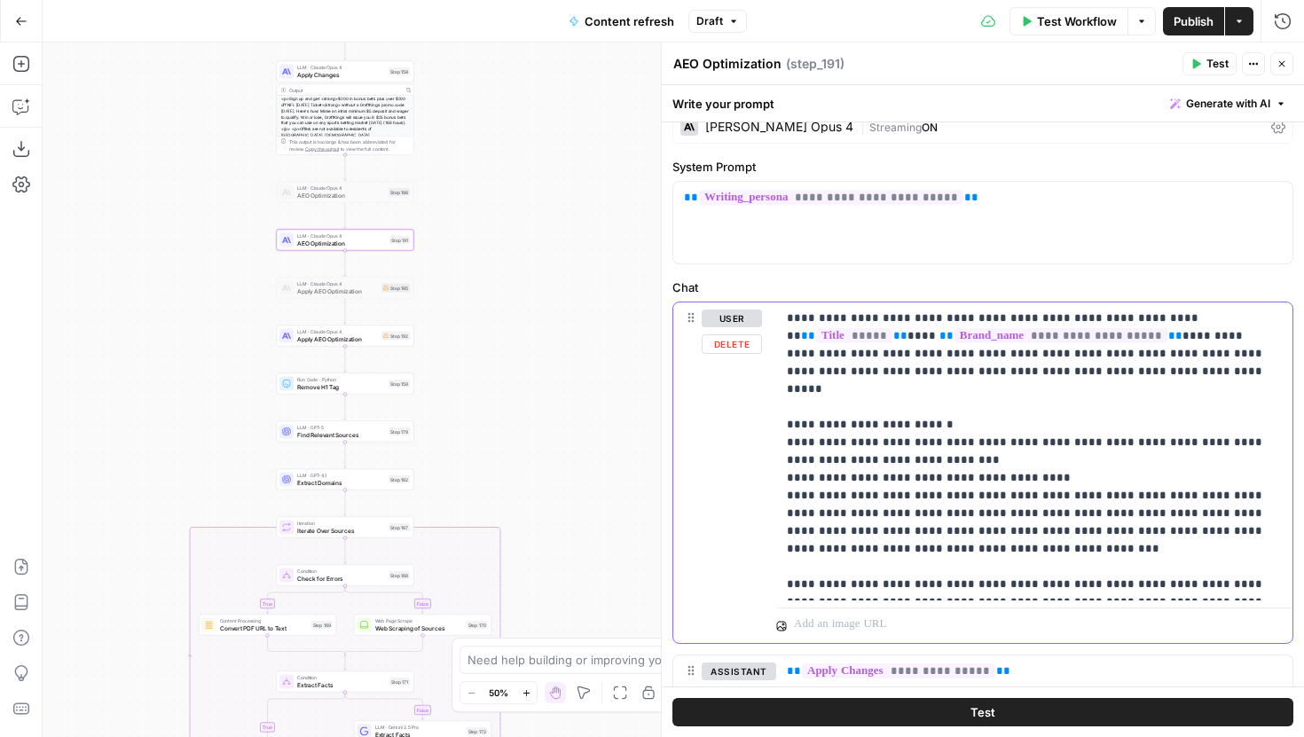
click at [744, 347] on button "Delete" at bounding box center [732, 344] width 60 height 20
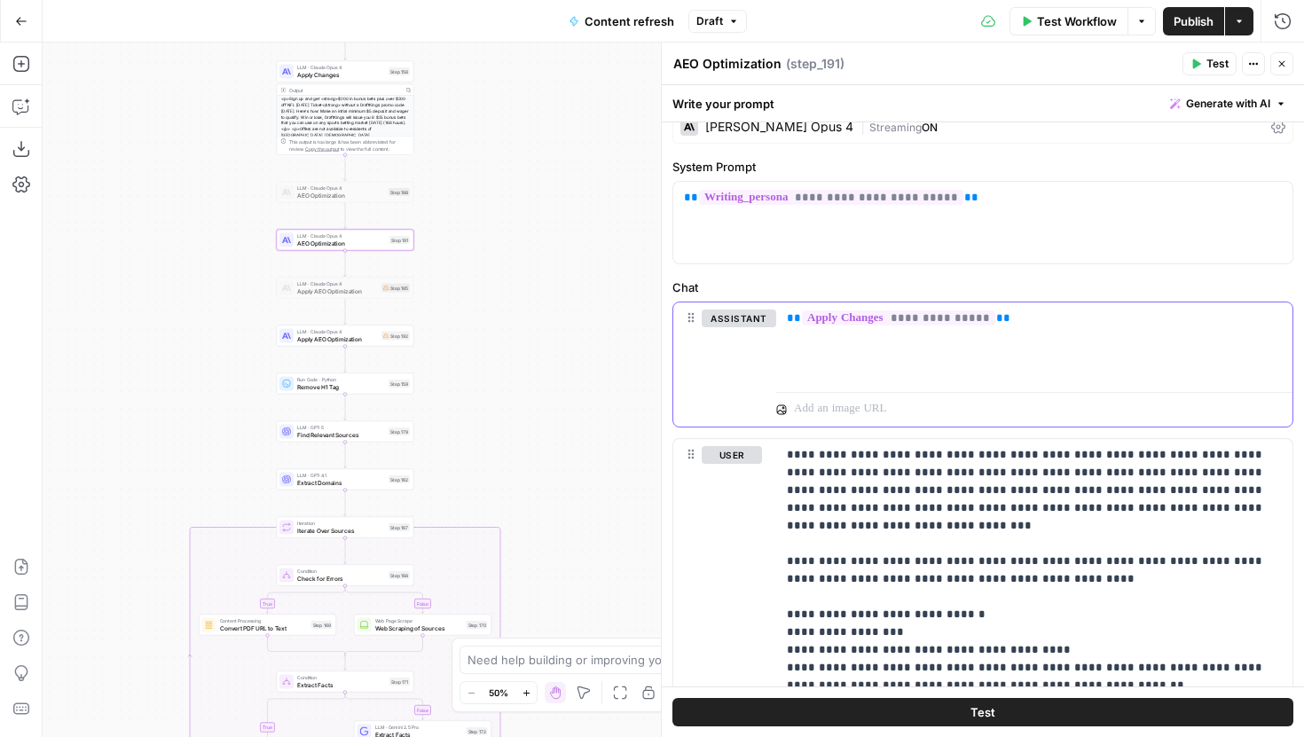
click at [744, 347] on button "Delete" at bounding box center [739, 344] width 75 height 20
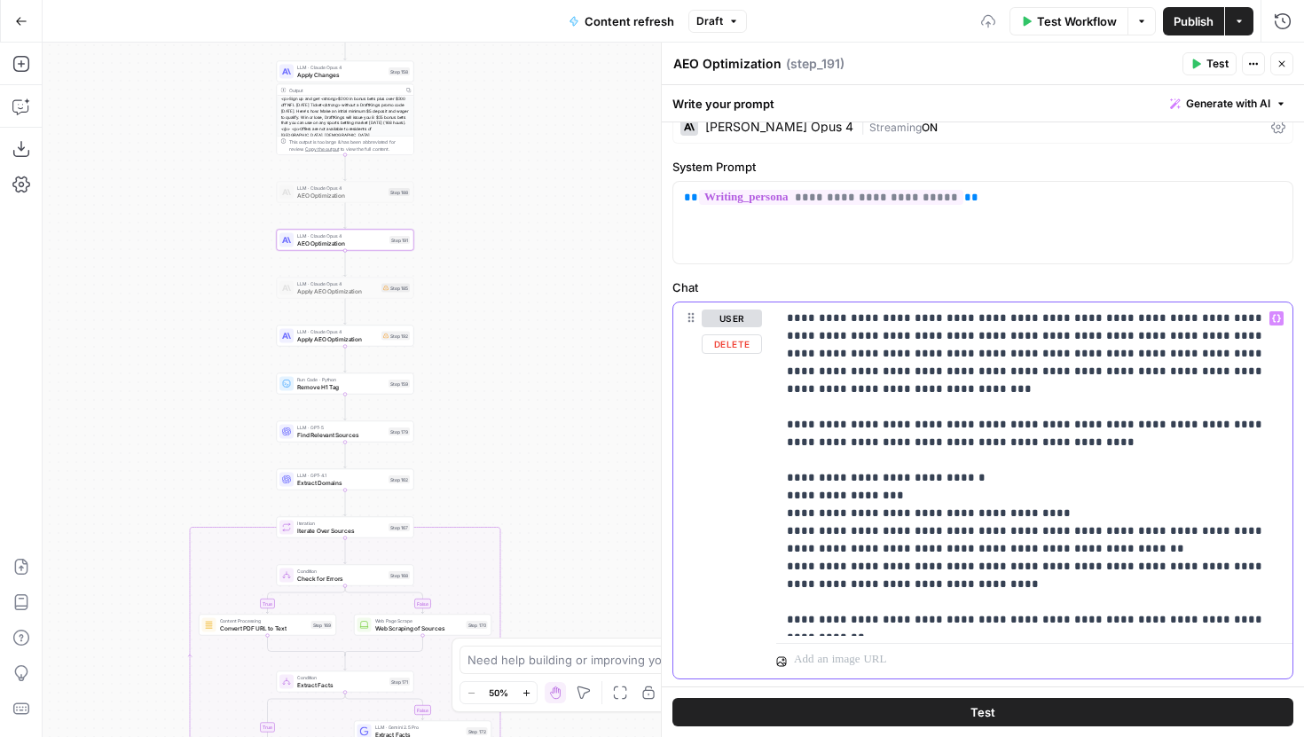
click at [790, 317] on p "**********" at bounding box center [1028, 469] width 482 height 319
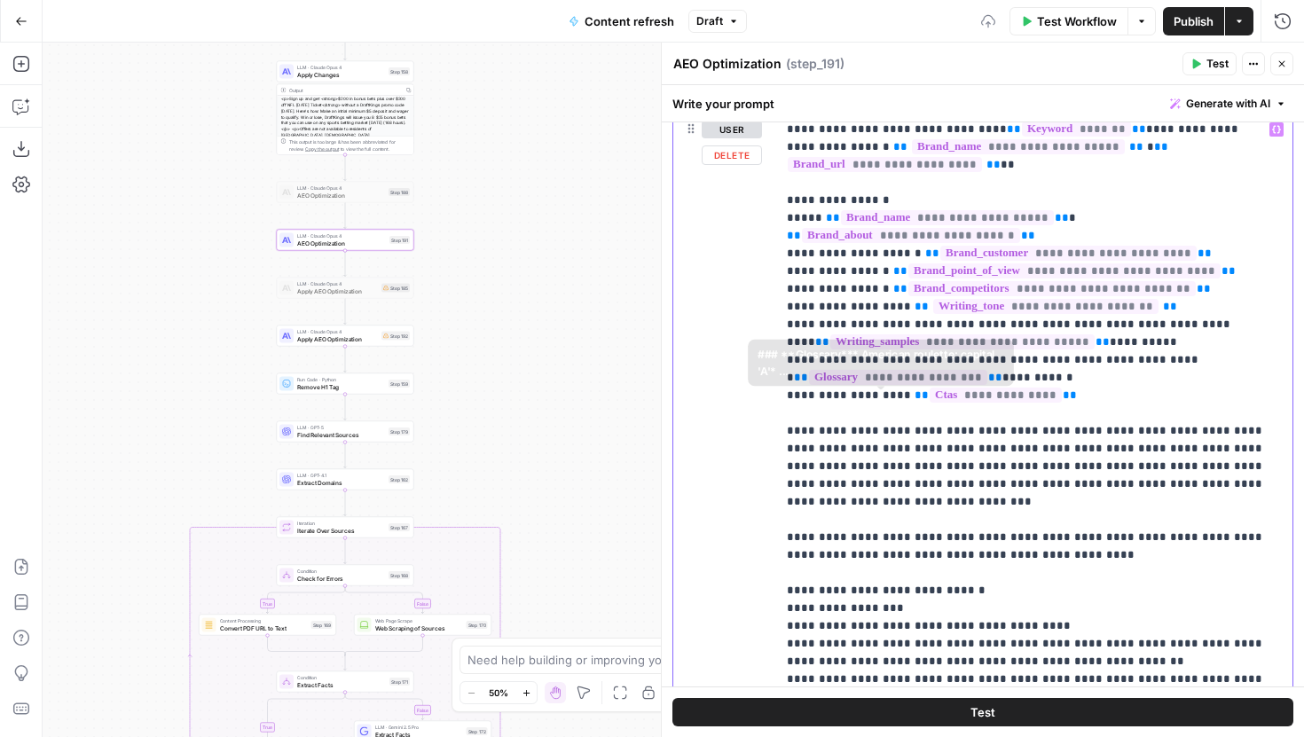
scroll to position [242, 0]
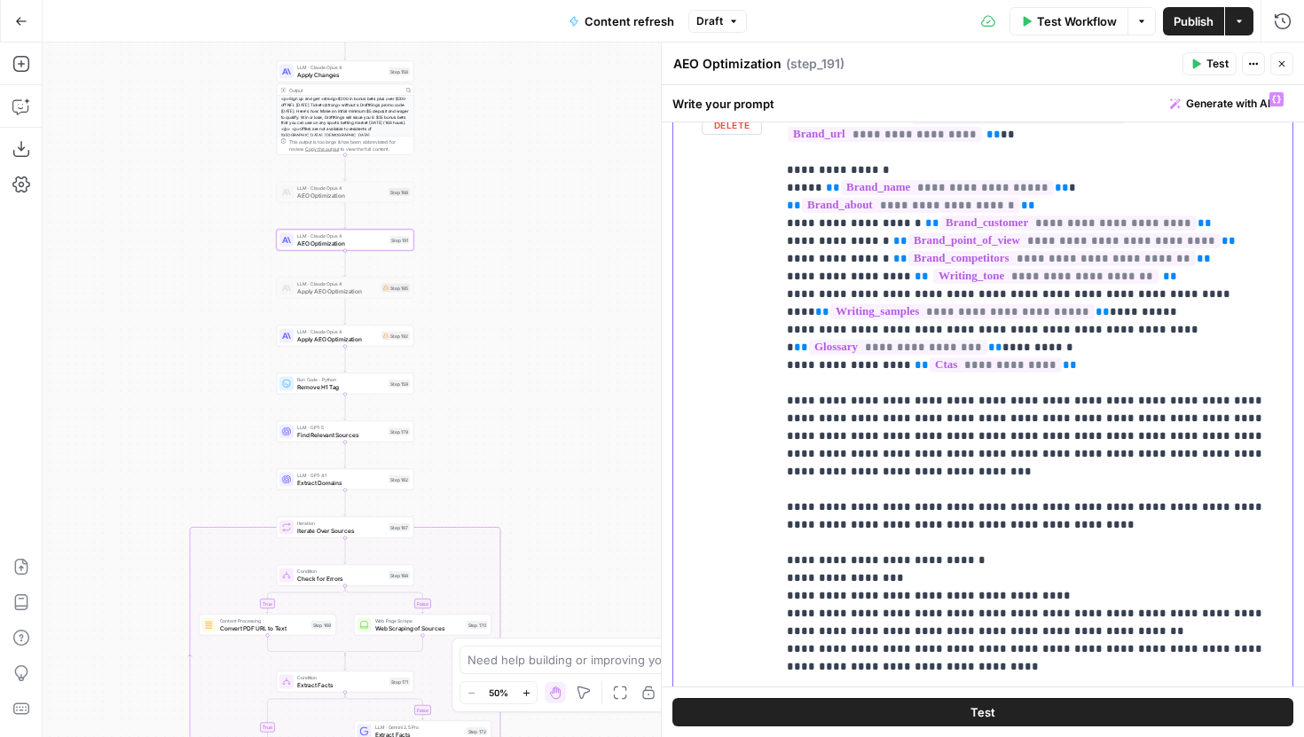
drag, startPoint x: 830, startPoint y: 403, endPoint x: 773, endPoint y: 403, distance: 57.7
click at [773, 403] on div "**********" at bounding box center [982, 422] width 619 height 678
click at [934, 400] on p "**********" at bounding box center [1028, 391] width 482 height 603
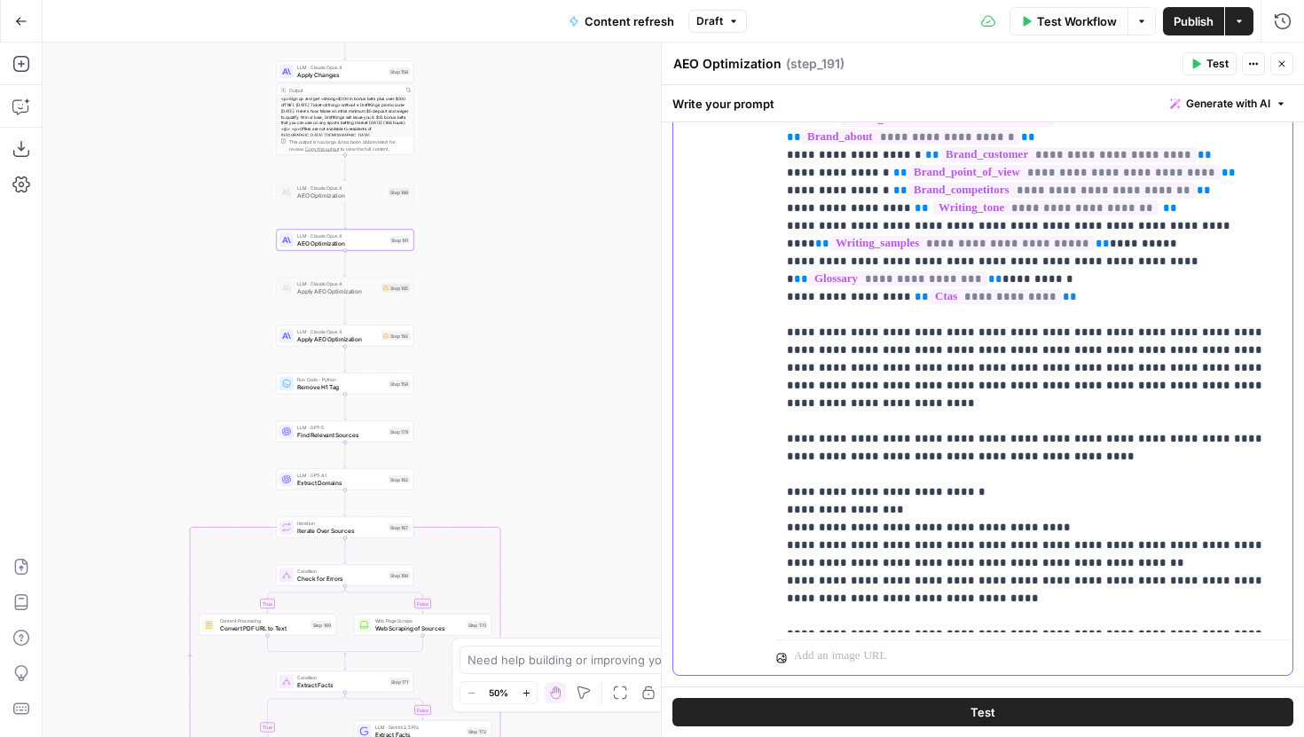
scroll to position [351, 0]
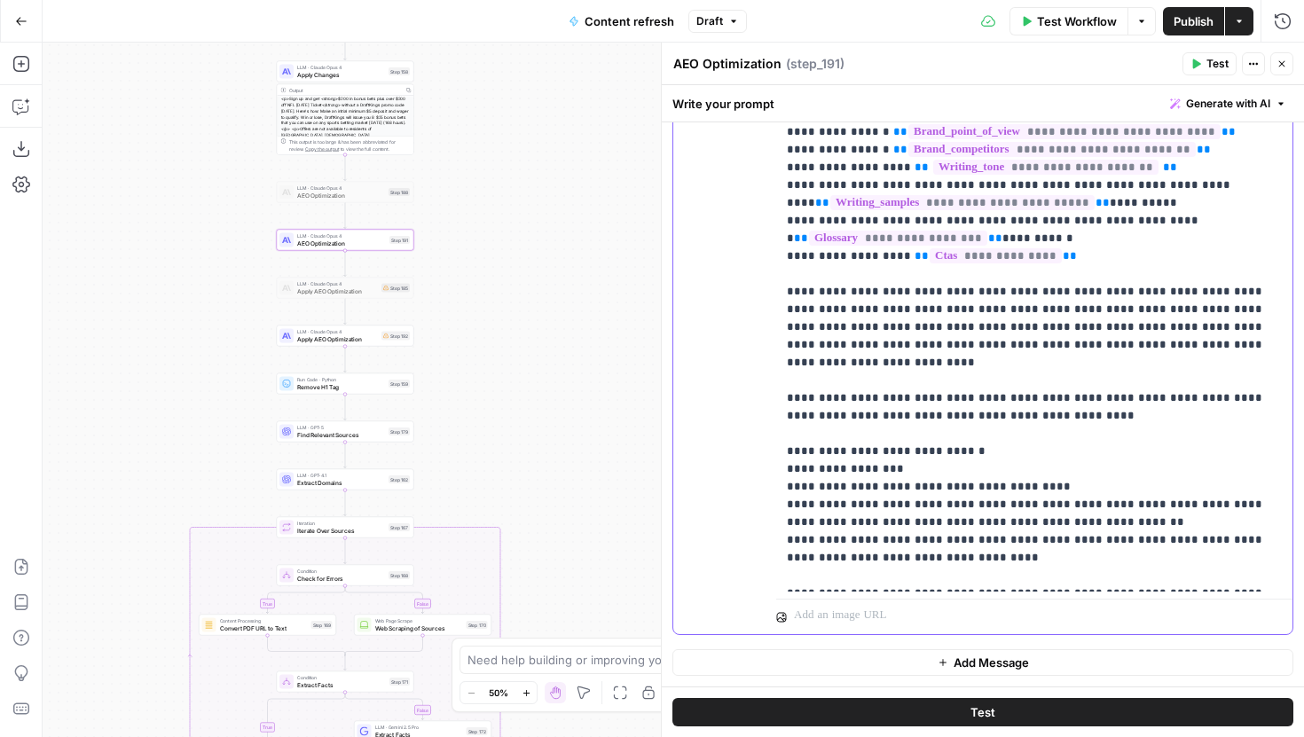
click at [944, 474] on p "**********" at bounding box center [1028, 282] width 482 height 603
click at [366, 341] on span "Apply AEO Optimization" at bounding box center [337, 338] width 81 height 9
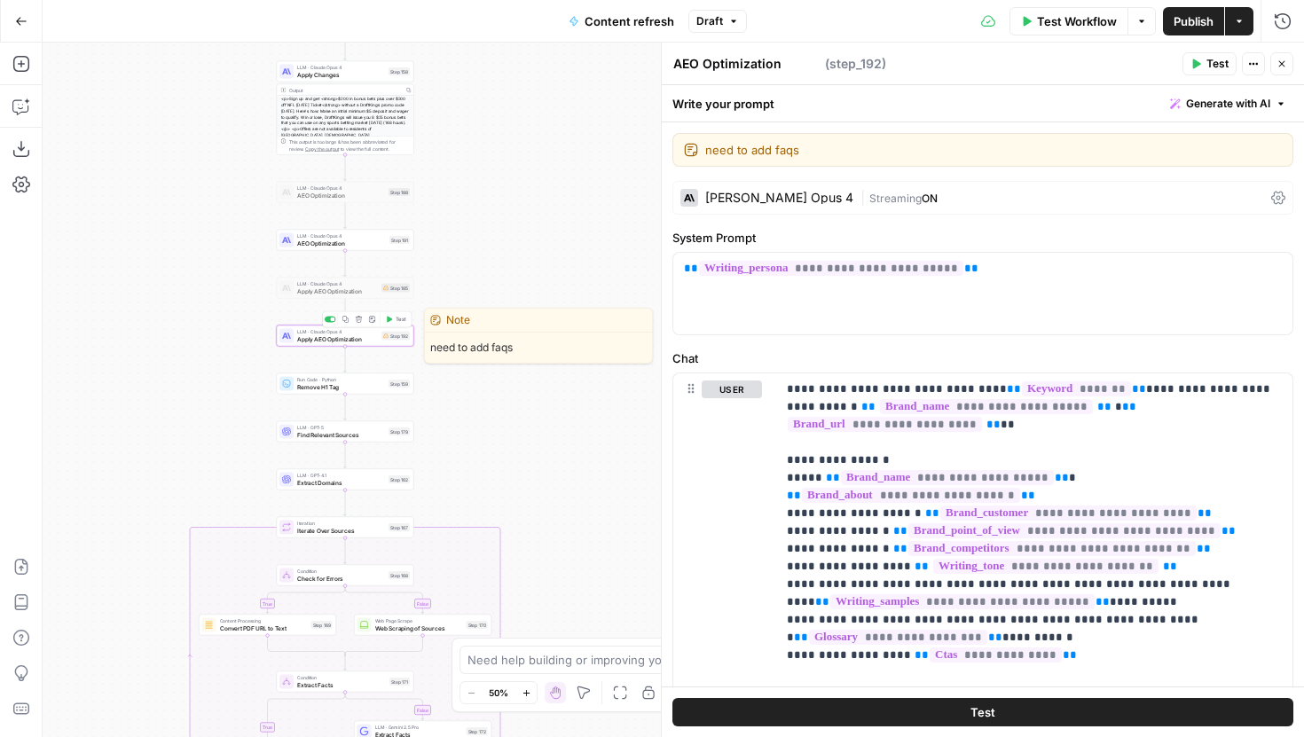
type textarea "Apply AEO Optimization"
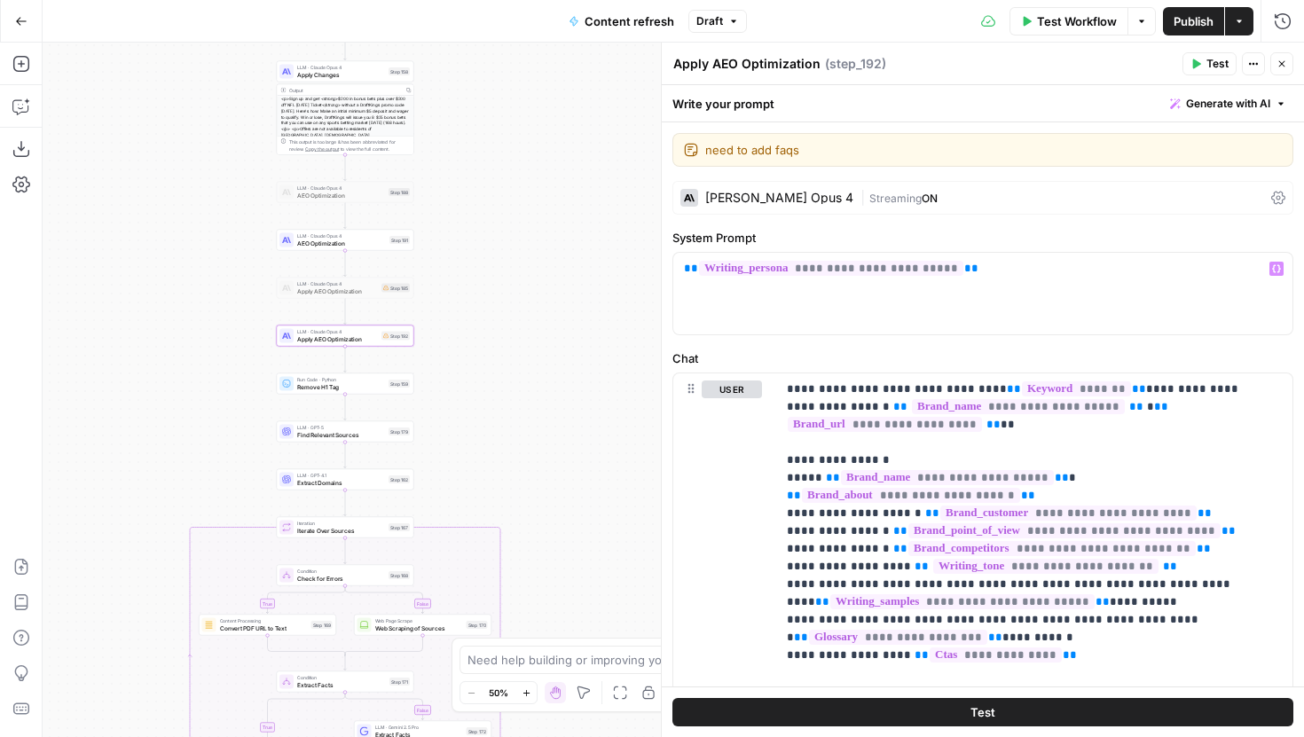
scroll to position [92, 0]
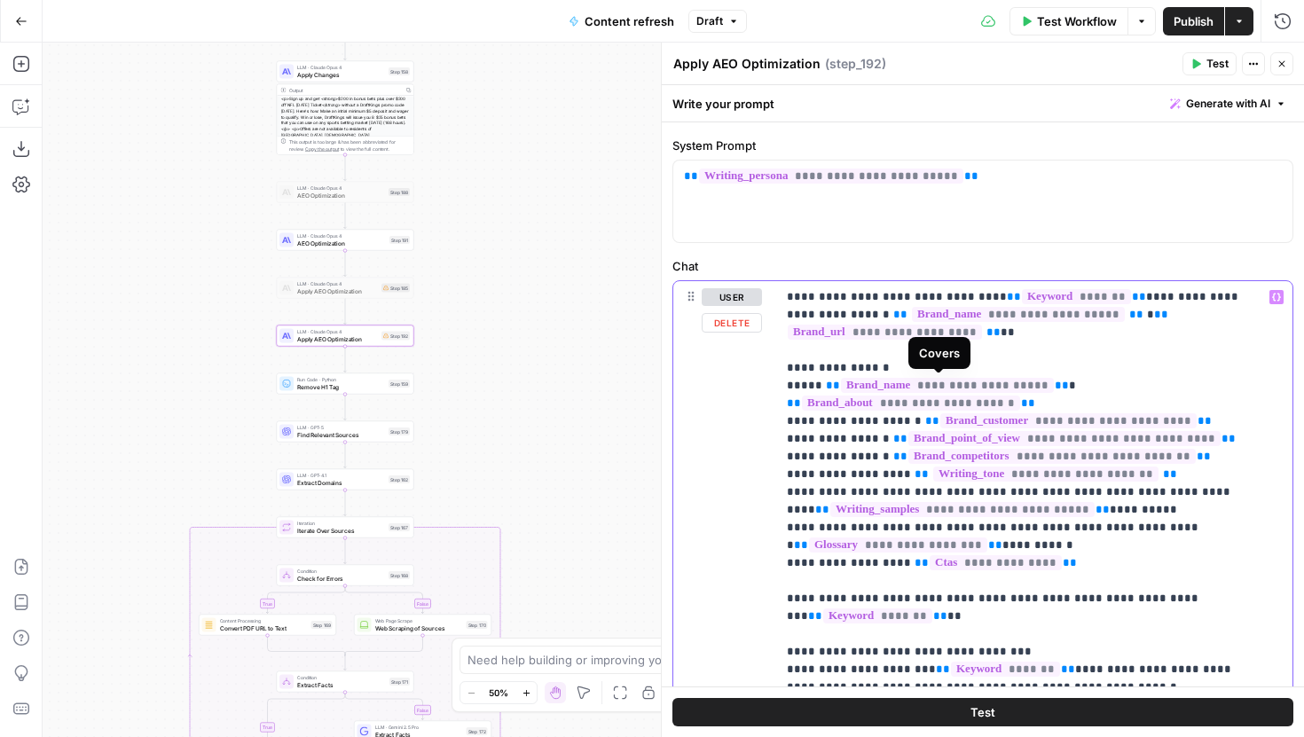
click at [924, 385] on span "**********" at bounding box center [947, 385] width 213 height 15
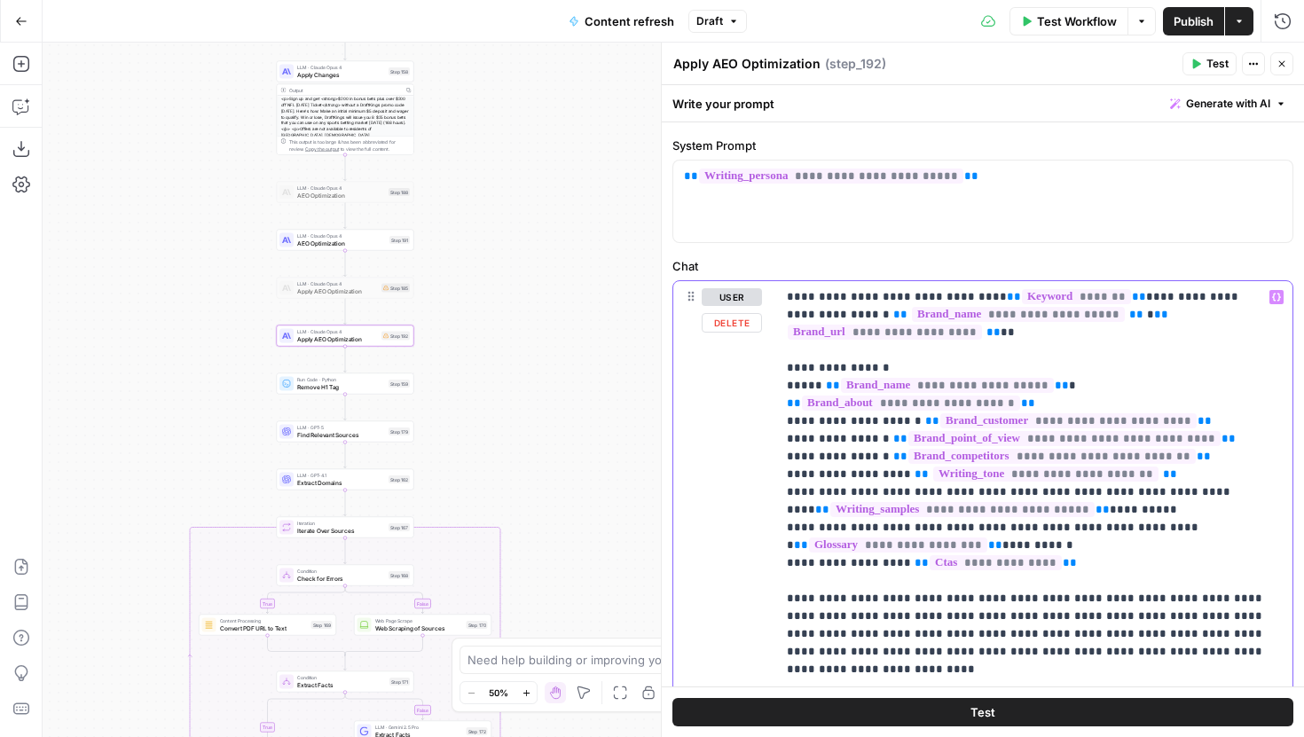
click at [742, 322] on button "Delete" at bounding box center [732, 323] width 60 height 20
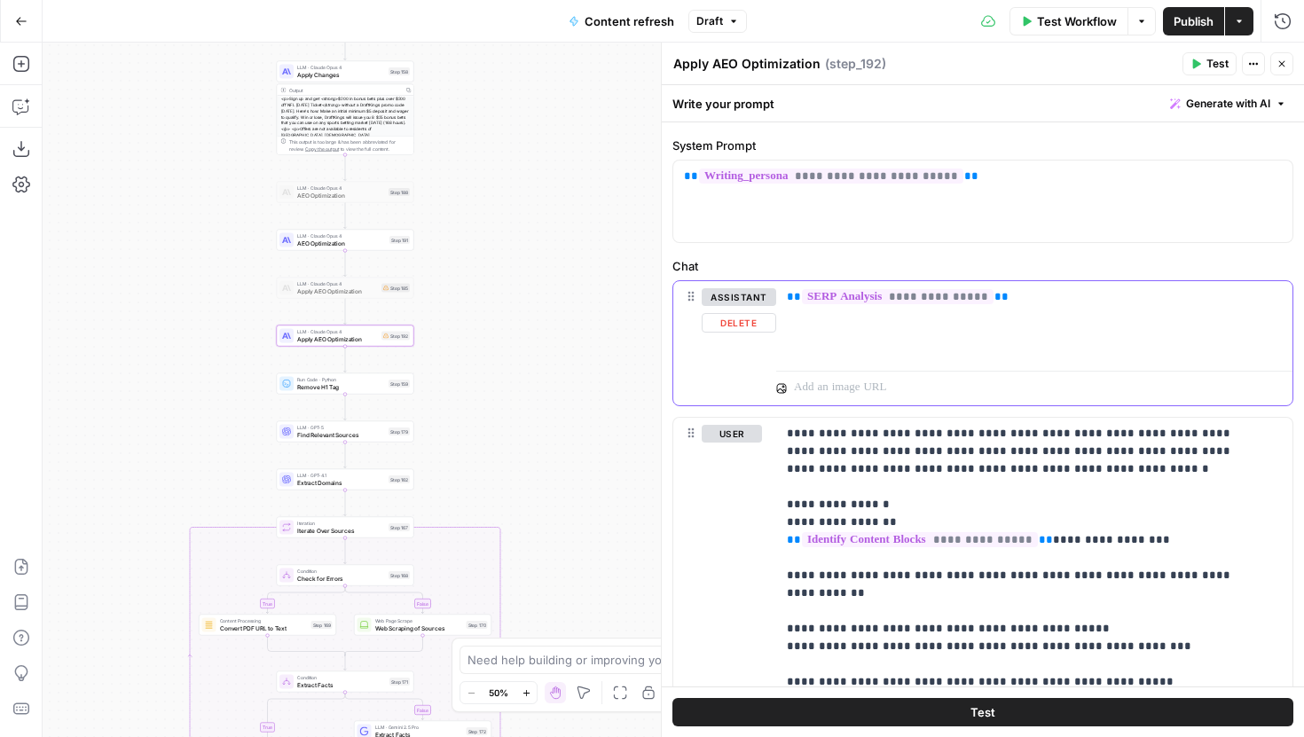
click at [747, 323] on button "Delete" at bounding box center [739, 323] width 75 height 20
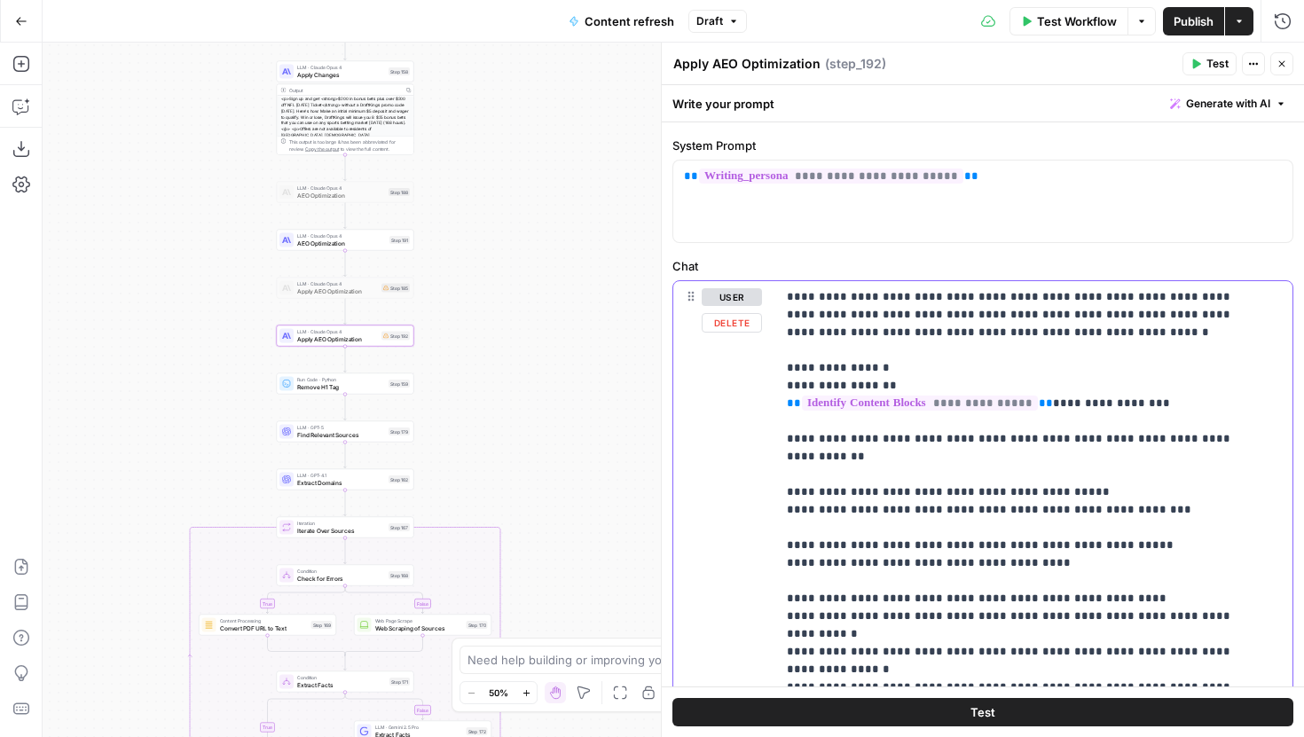
click at [744, 322] on button "Delete" at bounding box center [732, 323] width 60 height 20
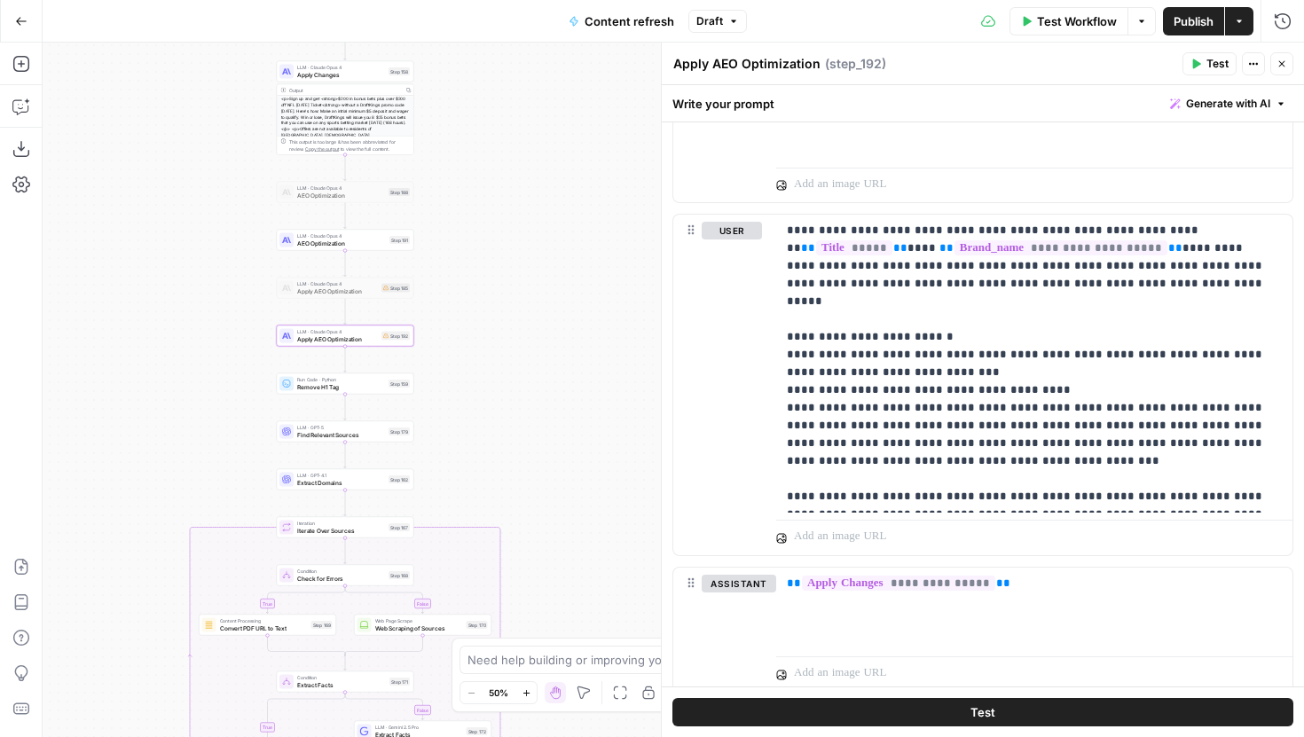
scroll to position [172, 0]
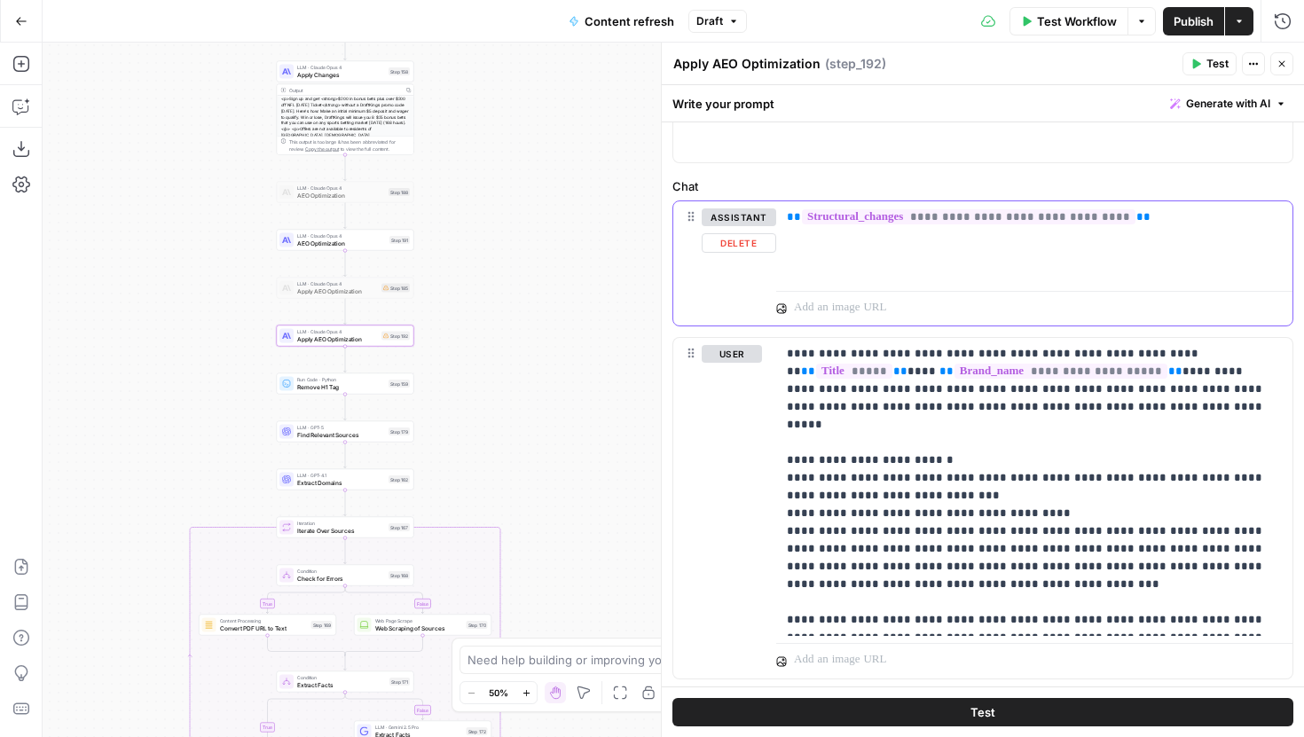
click at [745, 251] on button "Delete" at bounding box center [739, 243] width 75 height 20
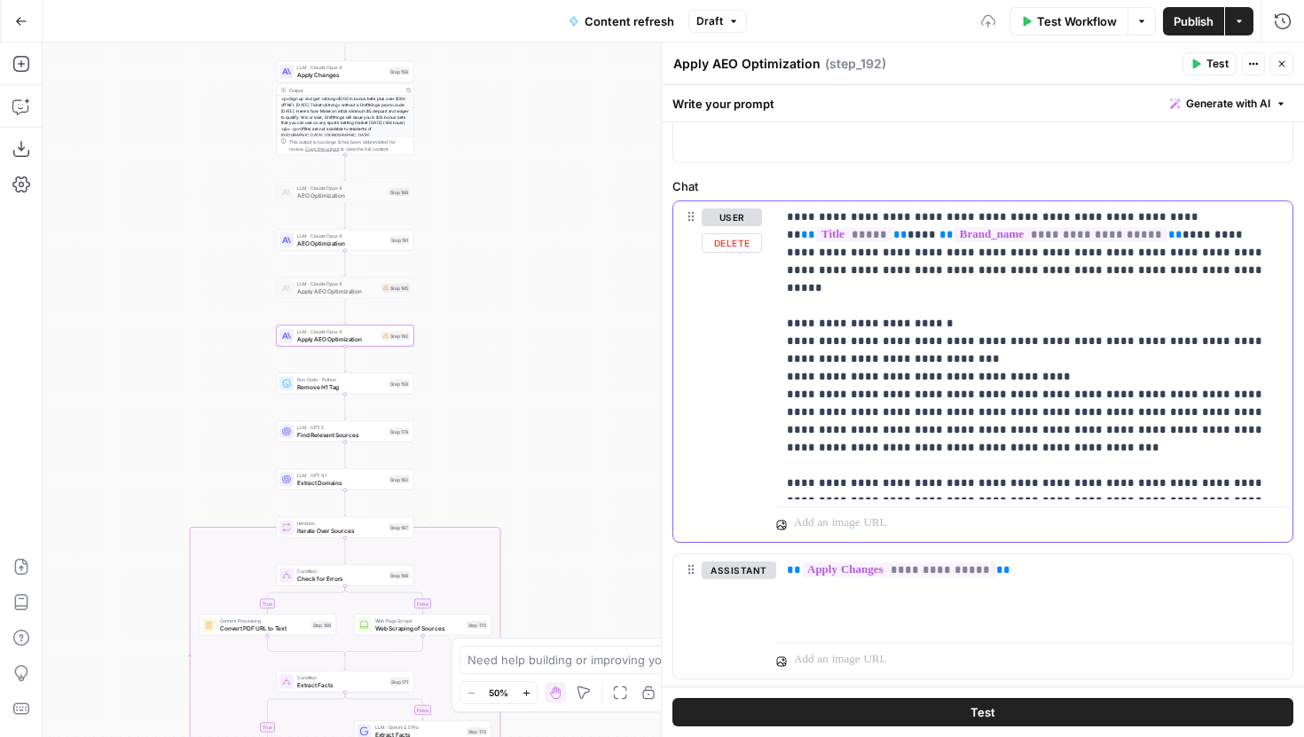
click at [744, 250] on button "Delete" at bounding box center [732, 243] width 60 height 20
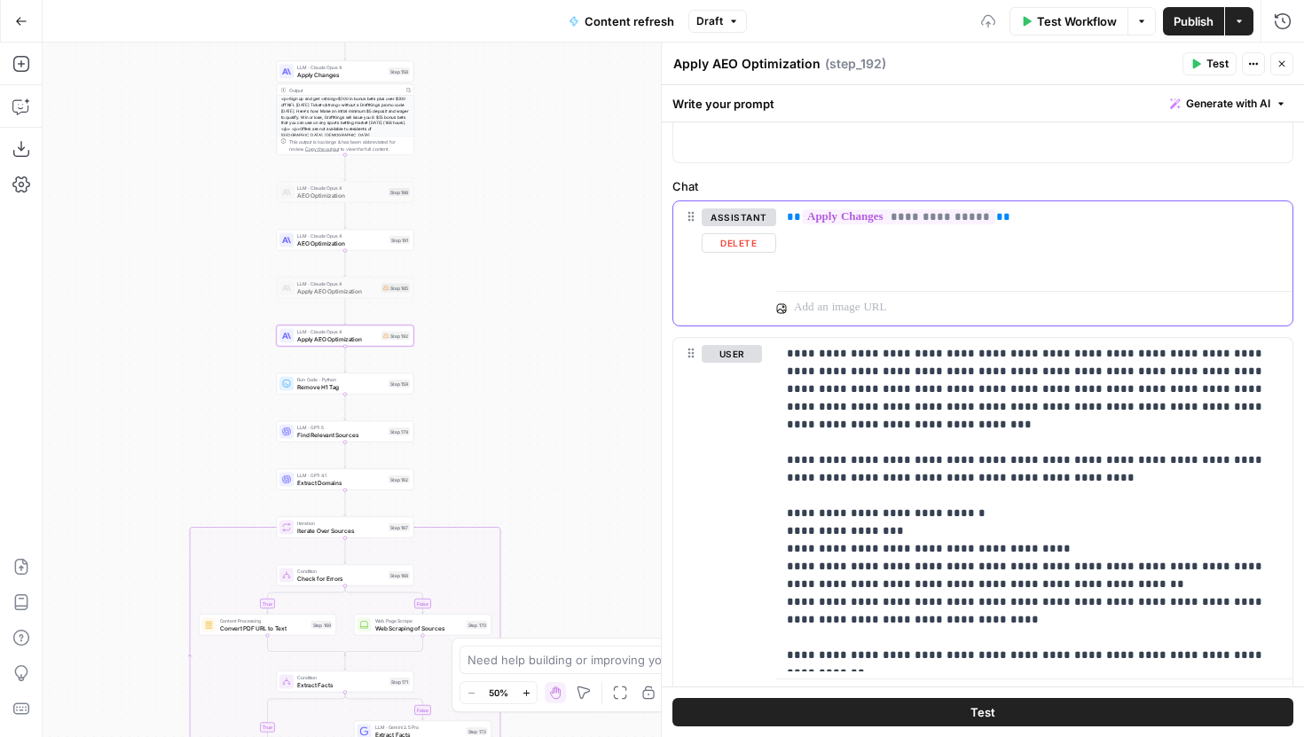
click at [744, 248] on button "Delete" at bounding box center [739, 243] width 75 height 20
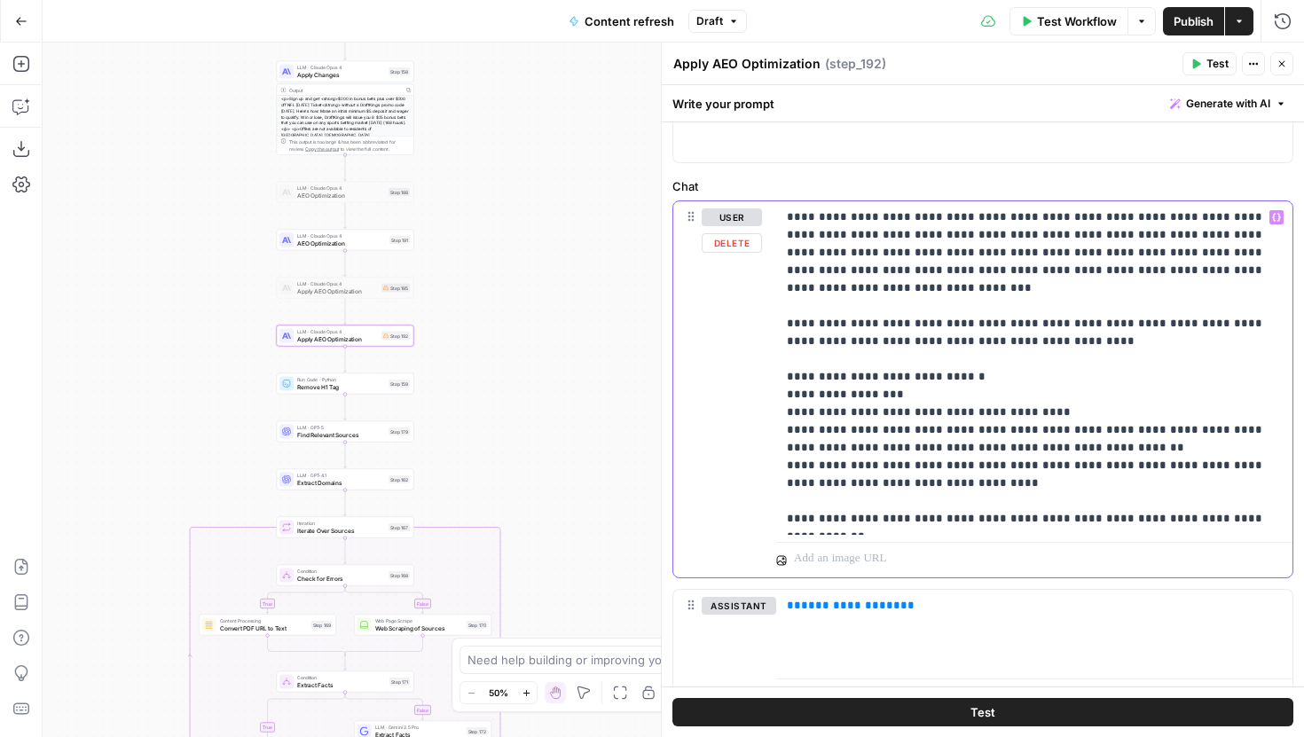
click at [817, 234] on p "**********" at bounding box center [1028, 367] width 482 height 319
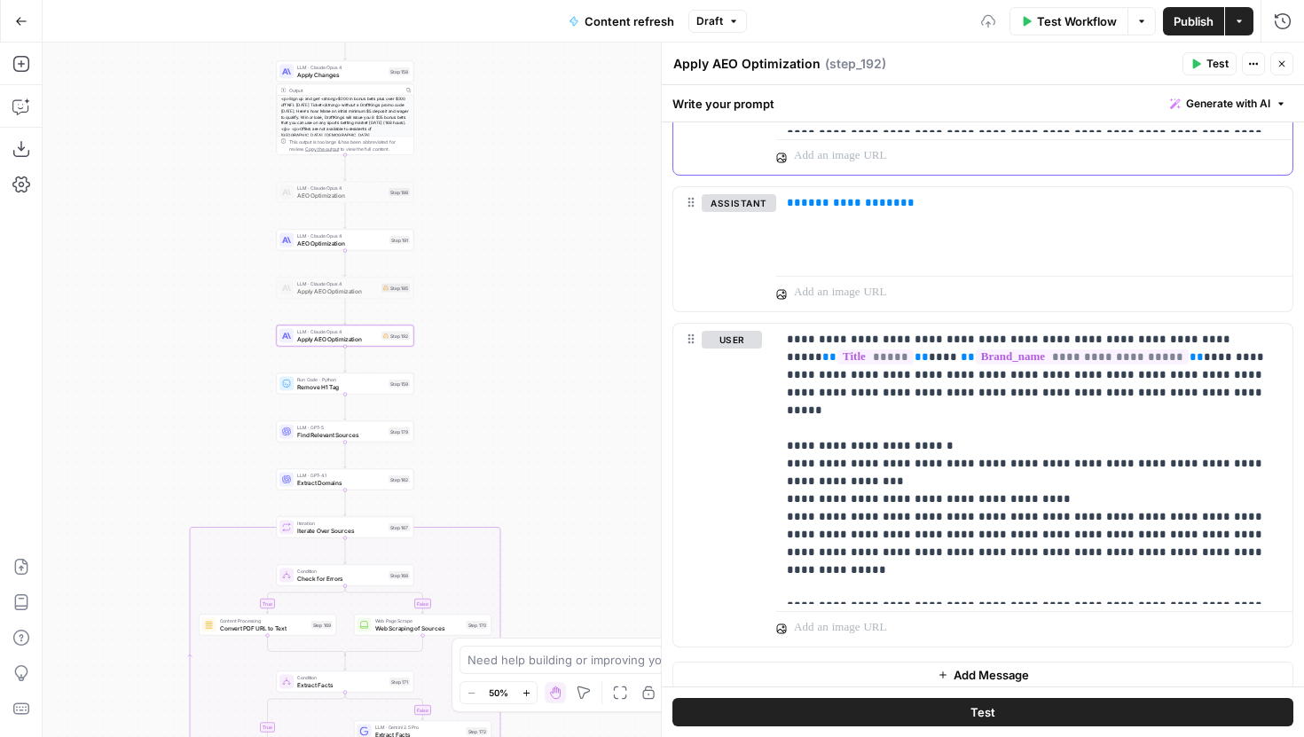
scroll to position [871, 0]
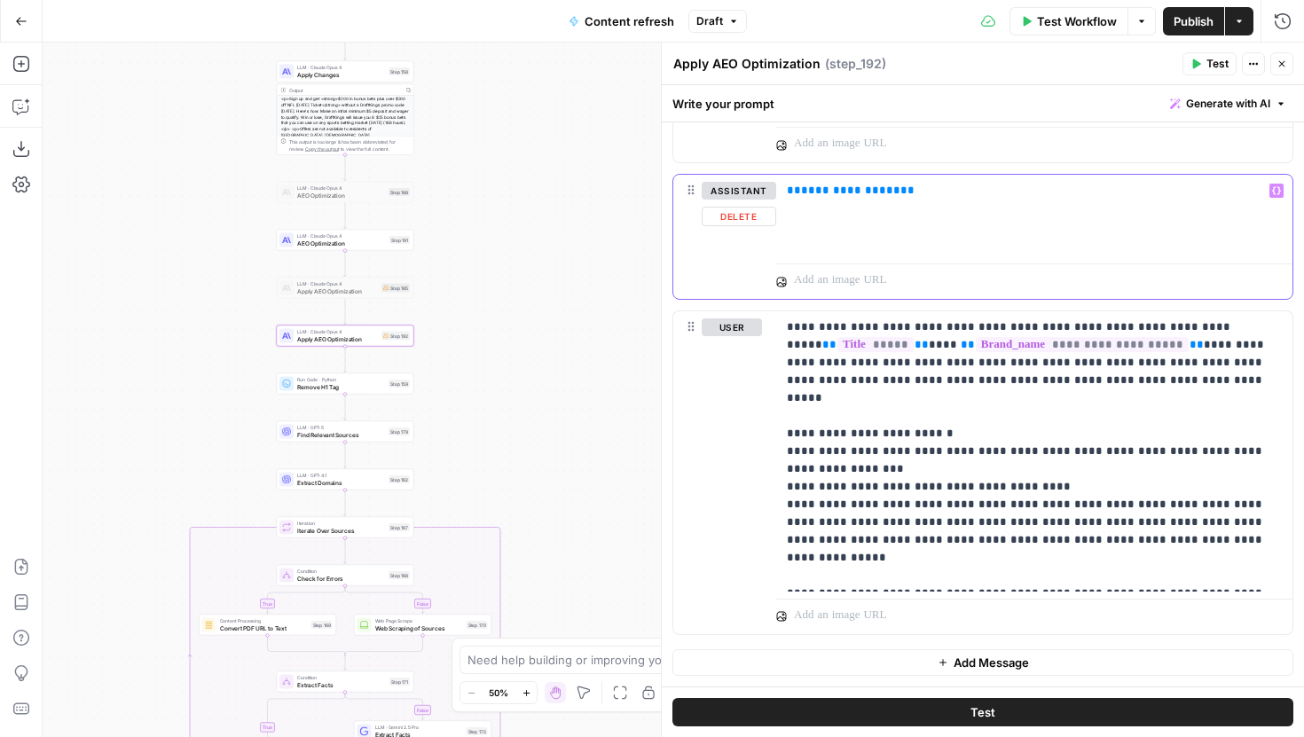
click at [841, 190] on span "**********" at bounding box center [850, 191] width 99 height 12
click at [1281, 62] on icon "button" at bounding box center [1282, 64] width 11 height 11
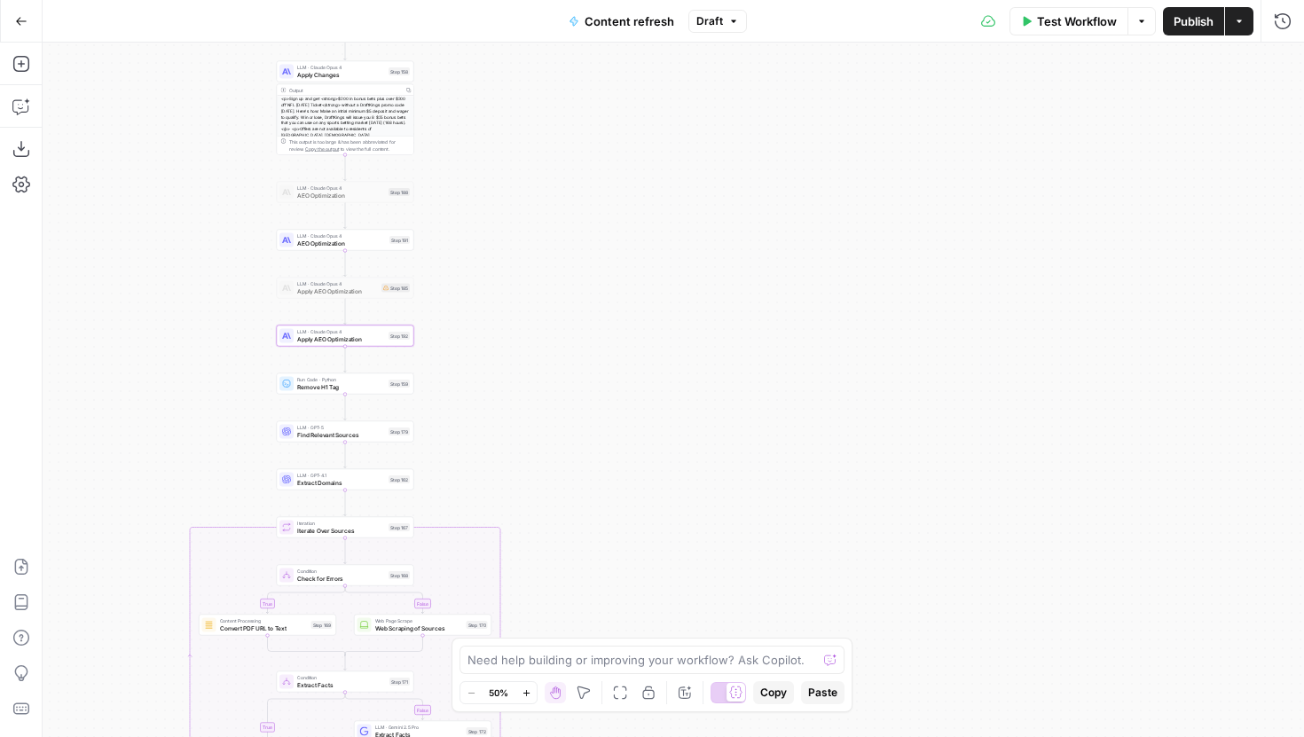
drag, startPoint x: 505, startPoint y: 461, endPoint x: 516, endPoint y: 299, distance: 162.8
click at [516, 299] on div "true false false true false true Workflow Set Inputs Inputs Google Search Perfo…" at bounding box center [674, 390] width 1262 height 695
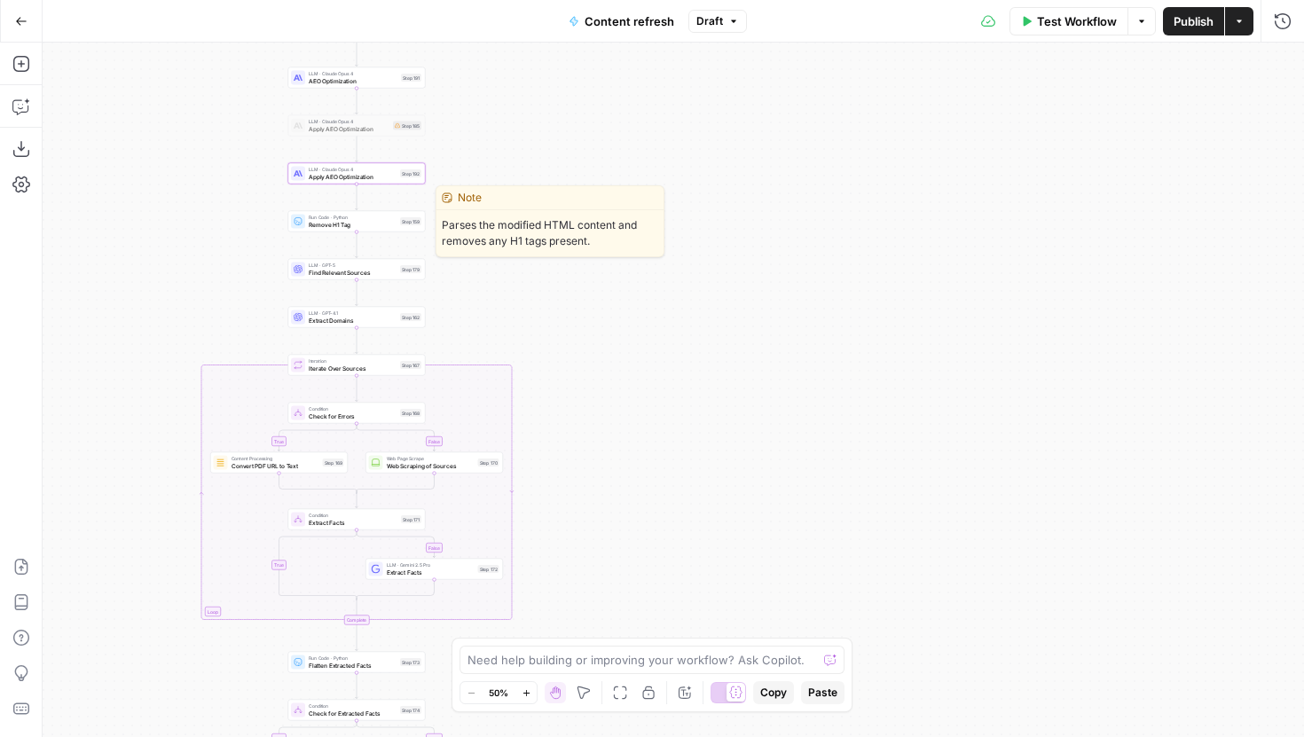
click at [376, 229] on div "Run Code · Python Remove H1 Tag Step 159 Copy step Delete step Edit Note Test" at bounding box center [357, 221] width 138 height 21
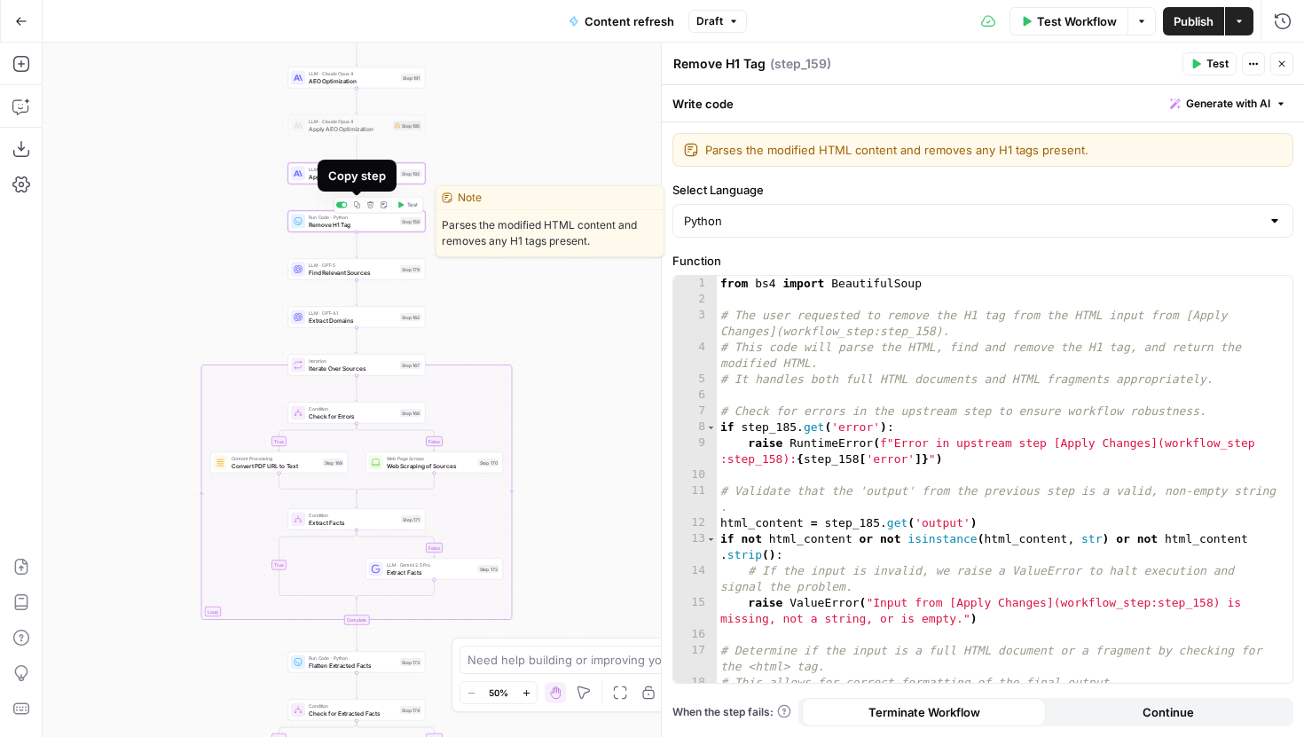
click at [354, 205] on icon "button" at bounding box center [357, 204] width 6 height 6
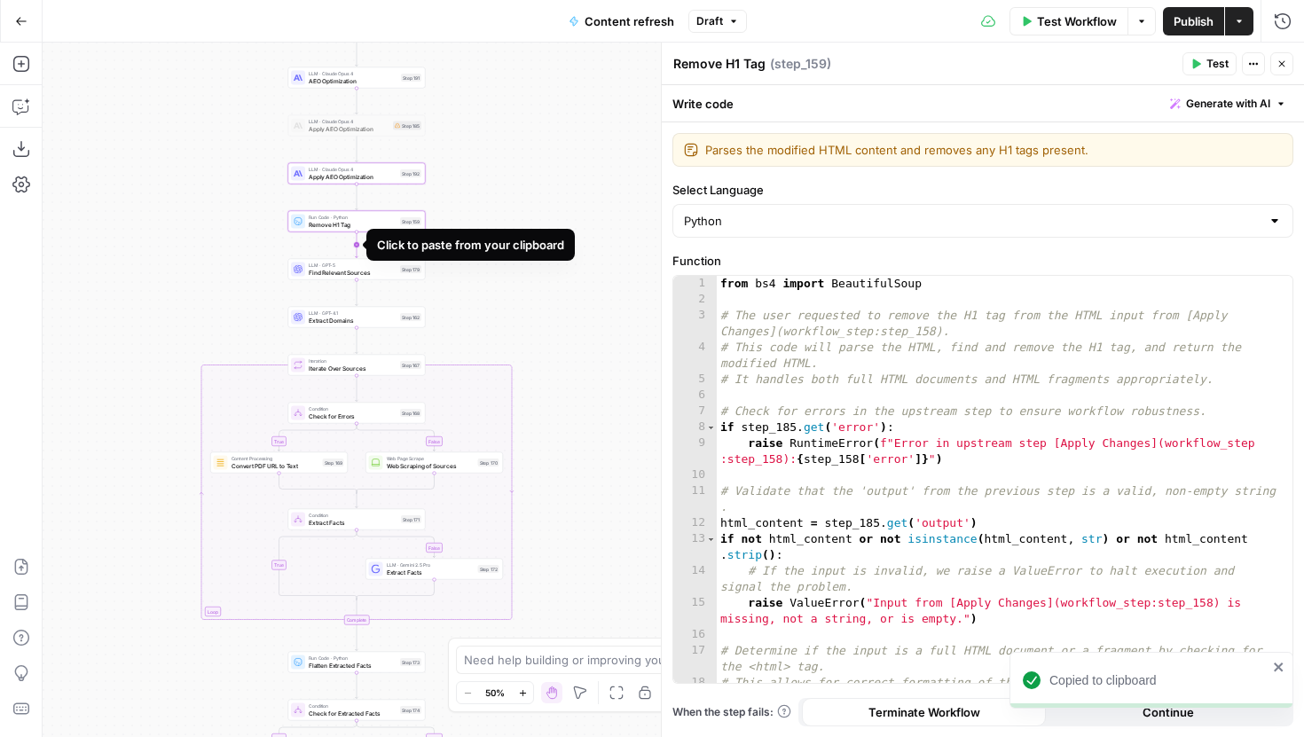
click at [358, 247] on icon "Edge from step_159 to step_179" at bounding box center [357, 245] width 3 height 26
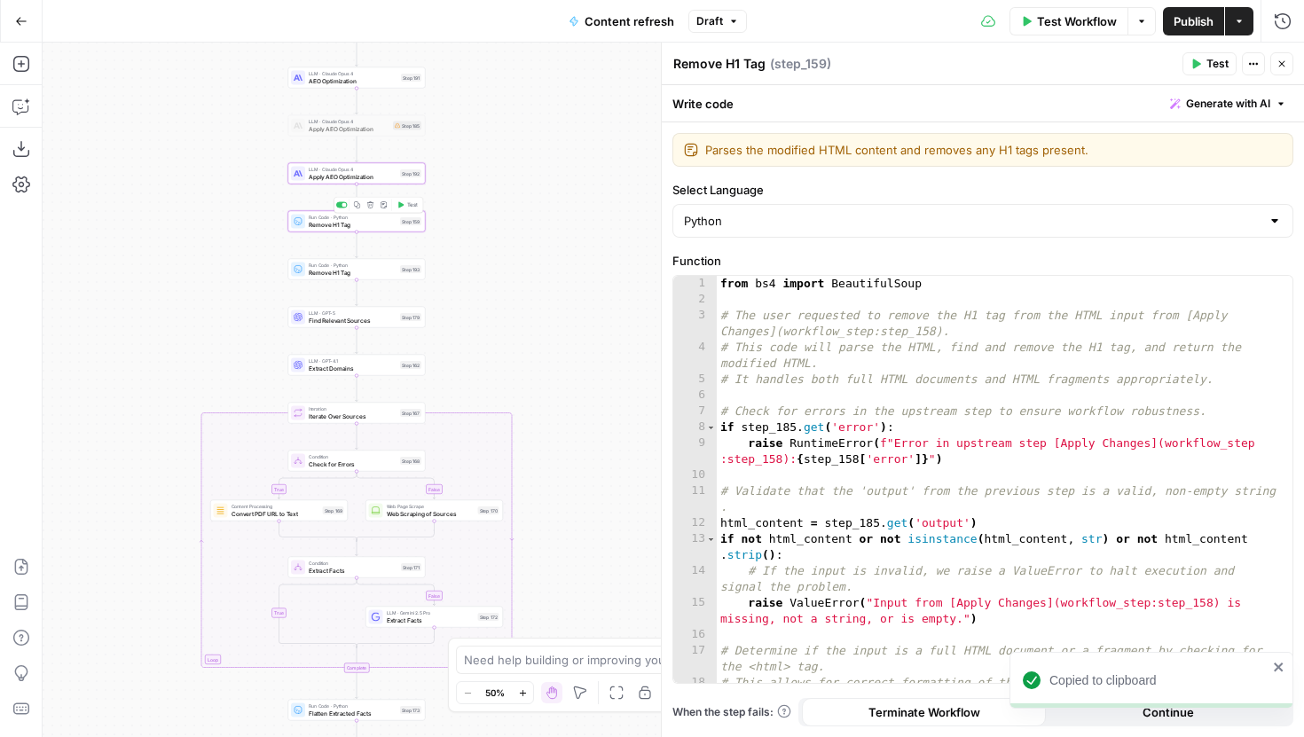
click at [342, 204] on div at bounding box center [344, 205] width 4 height 4
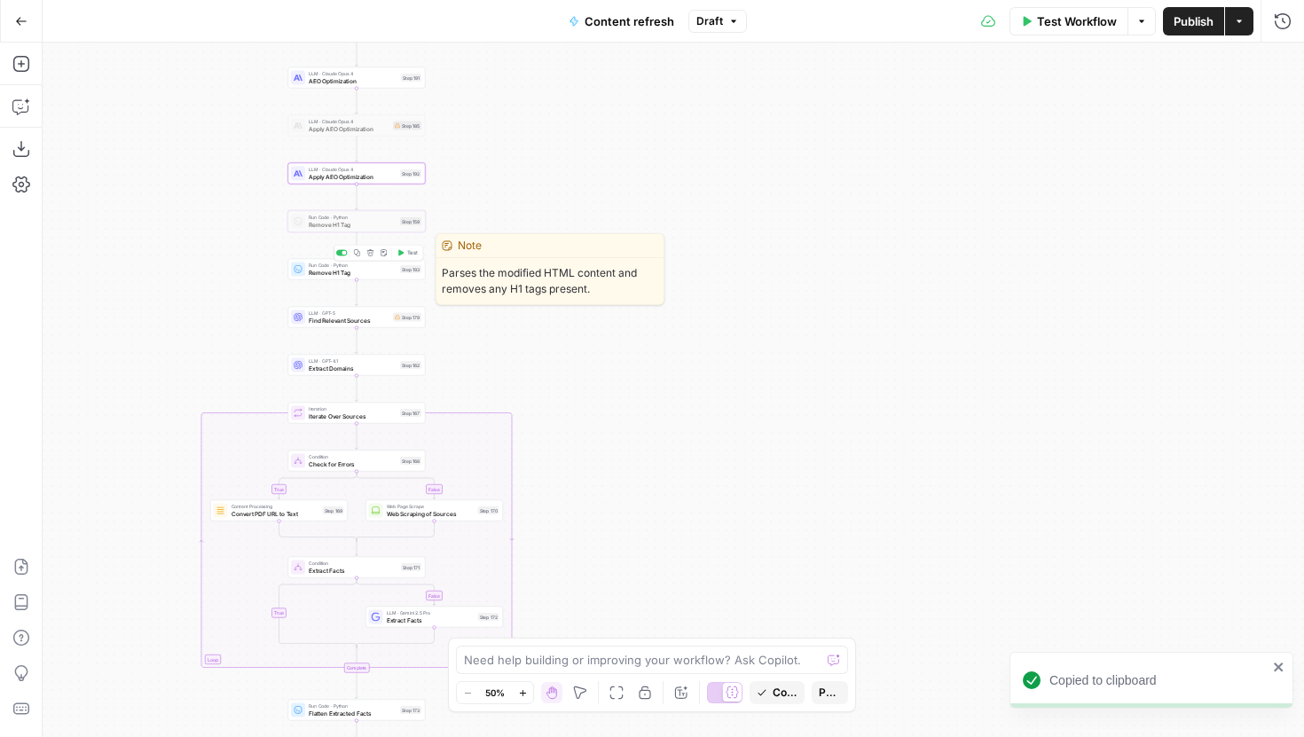
click at [344, 271] on span "Remove H1 Tag" at bounding box center [353, 272] width 88 height 9
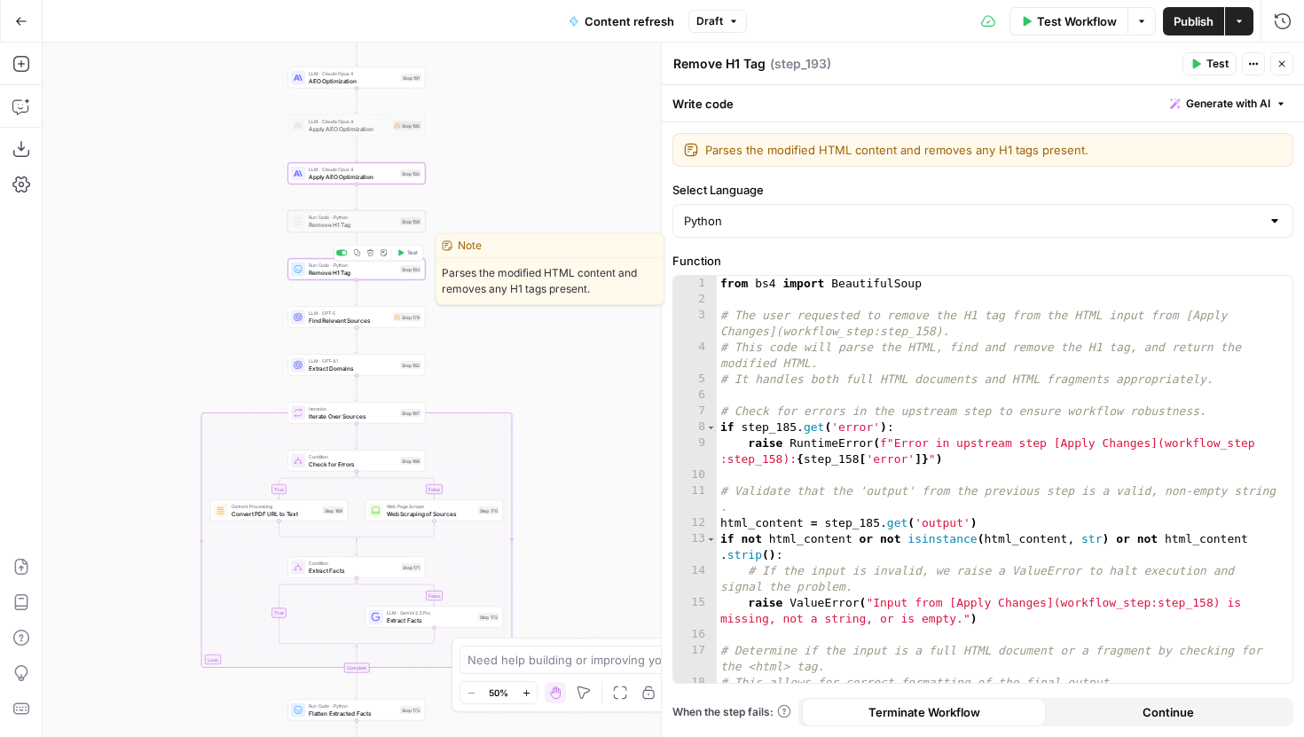
click at [369, 255] on icon "button" at bounding box center [370, 252] width 6 height 6
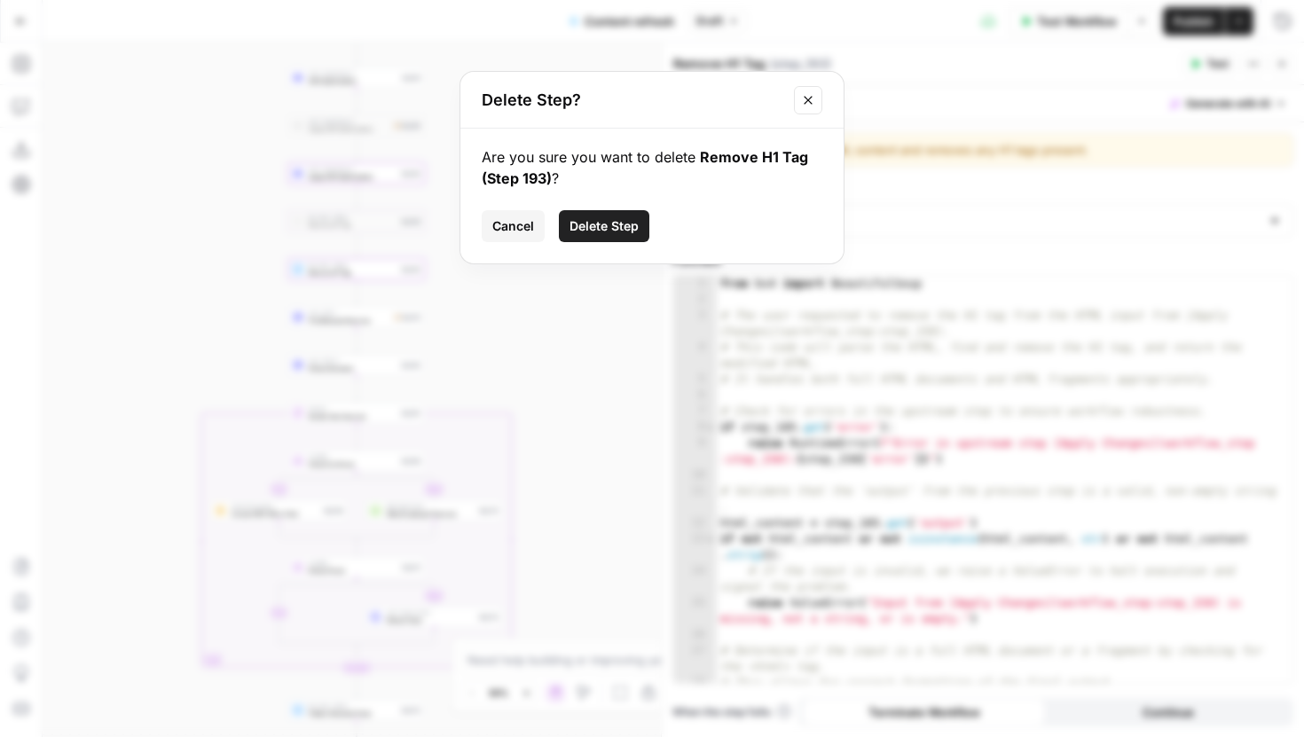
click at [610, 231] on span "Delete Step" at bounding box center [604, 226] width 69 height 18
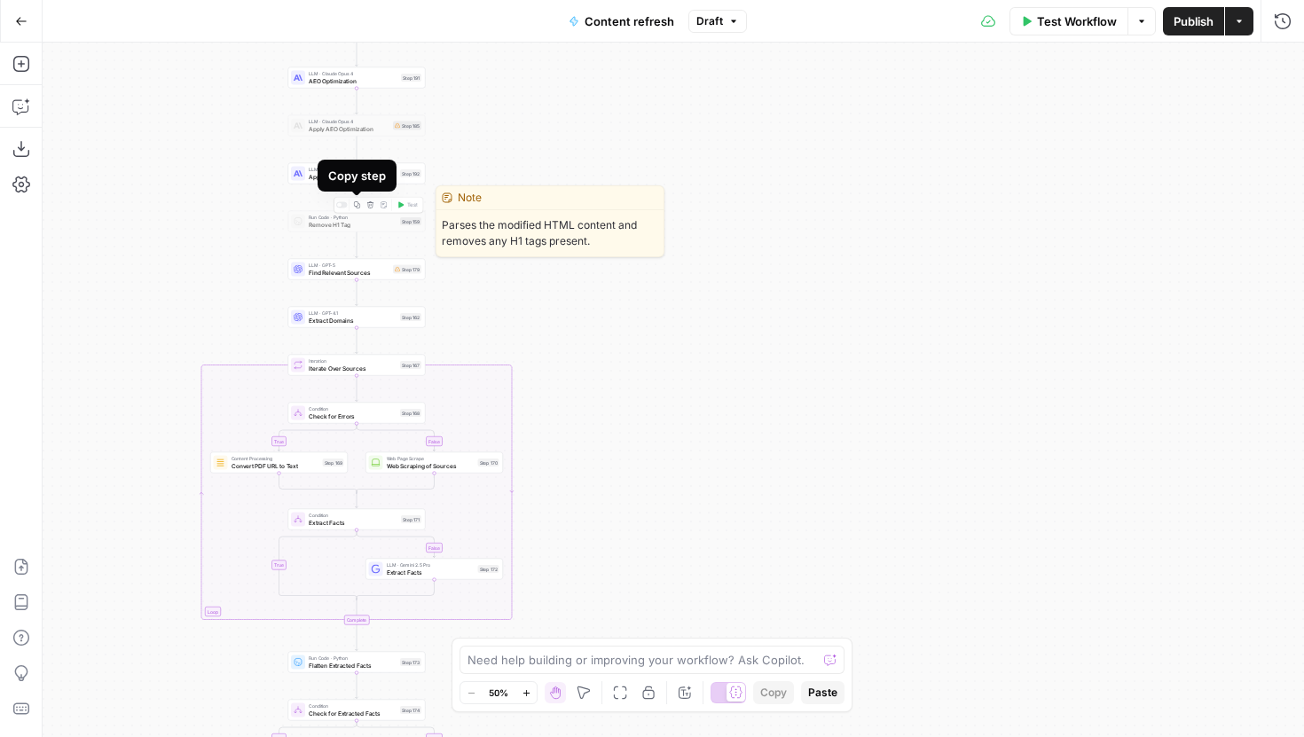
click at [342, 204] on div at bounding box center [342, 205] width 12 height 6
click at [338, 231] on div "Run Code · Python Remove H1 Tag Step 159 Copy step Delete step Edit Note Test" at bounding box center [357, 221] width 138 height 21
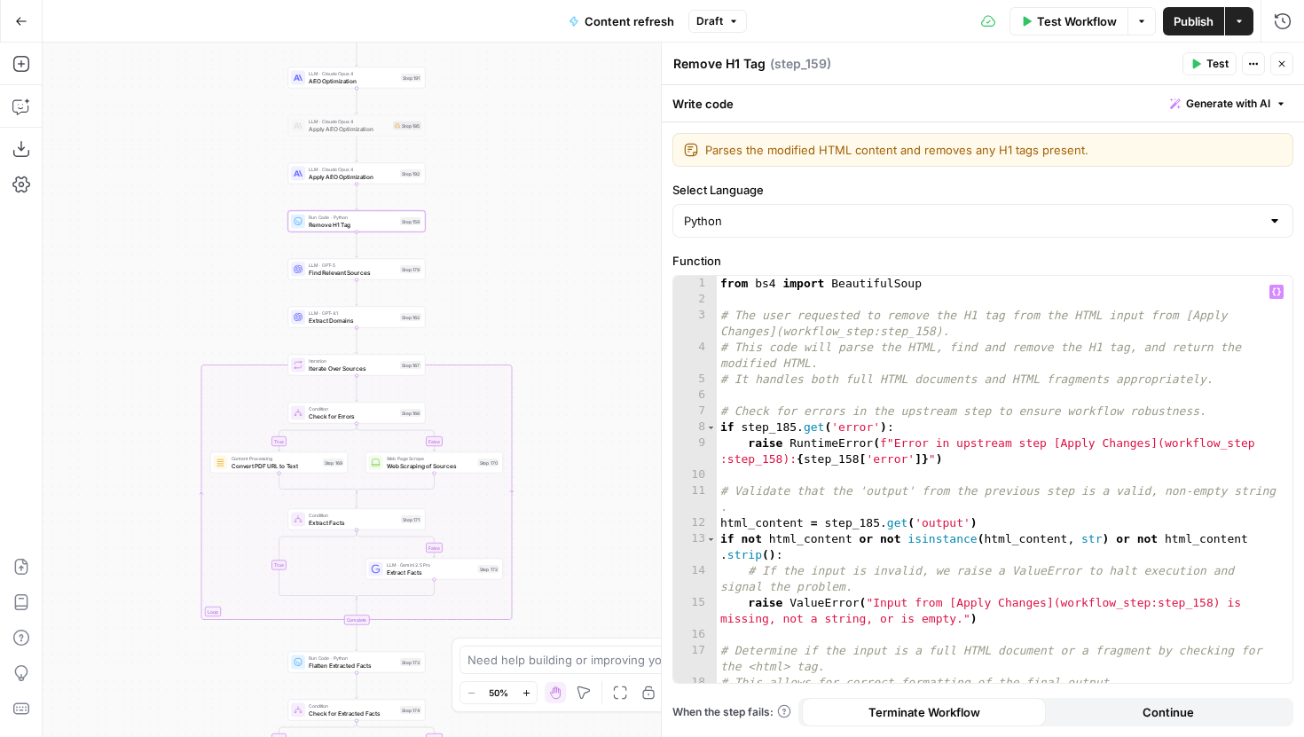
click at [794, 428] on div "from bs4 import BeautifulSoup # The user requested to remove the H1 tag from th…" at bounding box center [998, 495] width 562 height 439
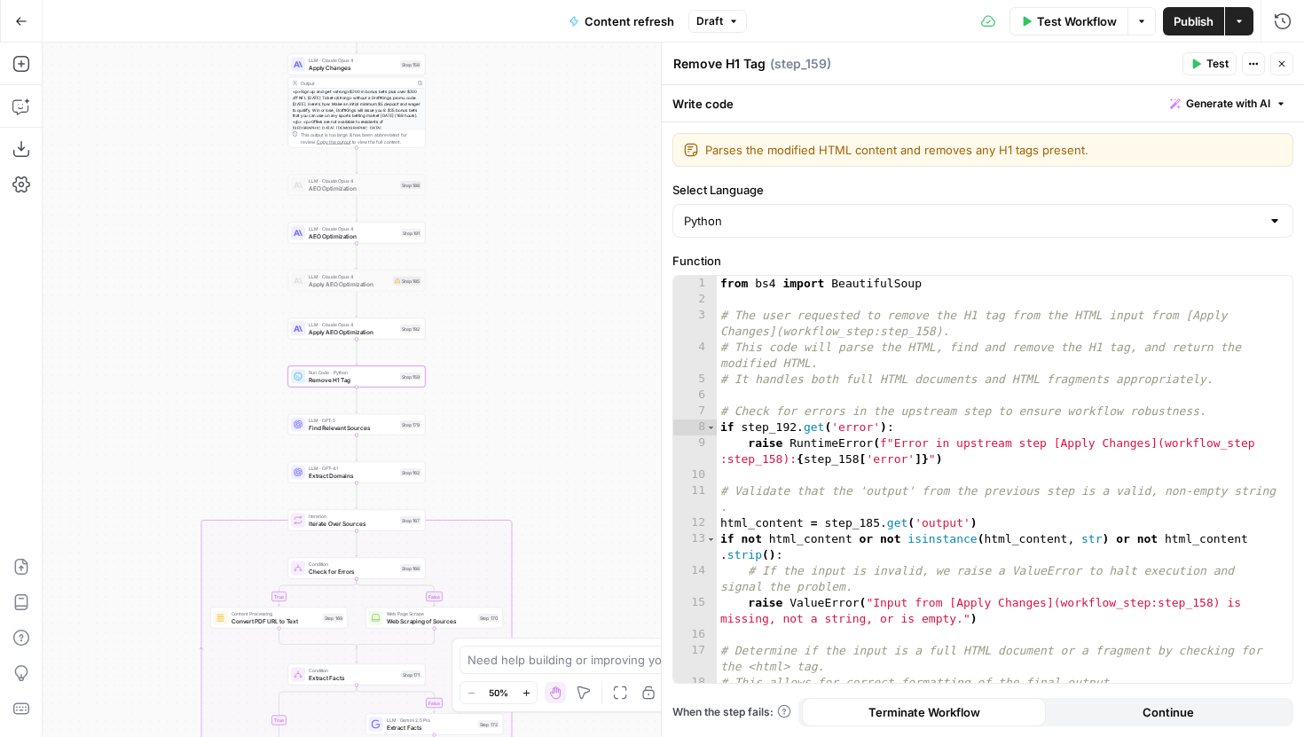
drag, startPoint x: 460, startPoint y: 279, endPoint x: 460, endPoint y: 435, distance: 155.3
click at [460, 435] on div "true false false true false true Workflow Set Inputs Inputs Google Search Perfo…" at bounding box center [674, 390] width 1262 height 695
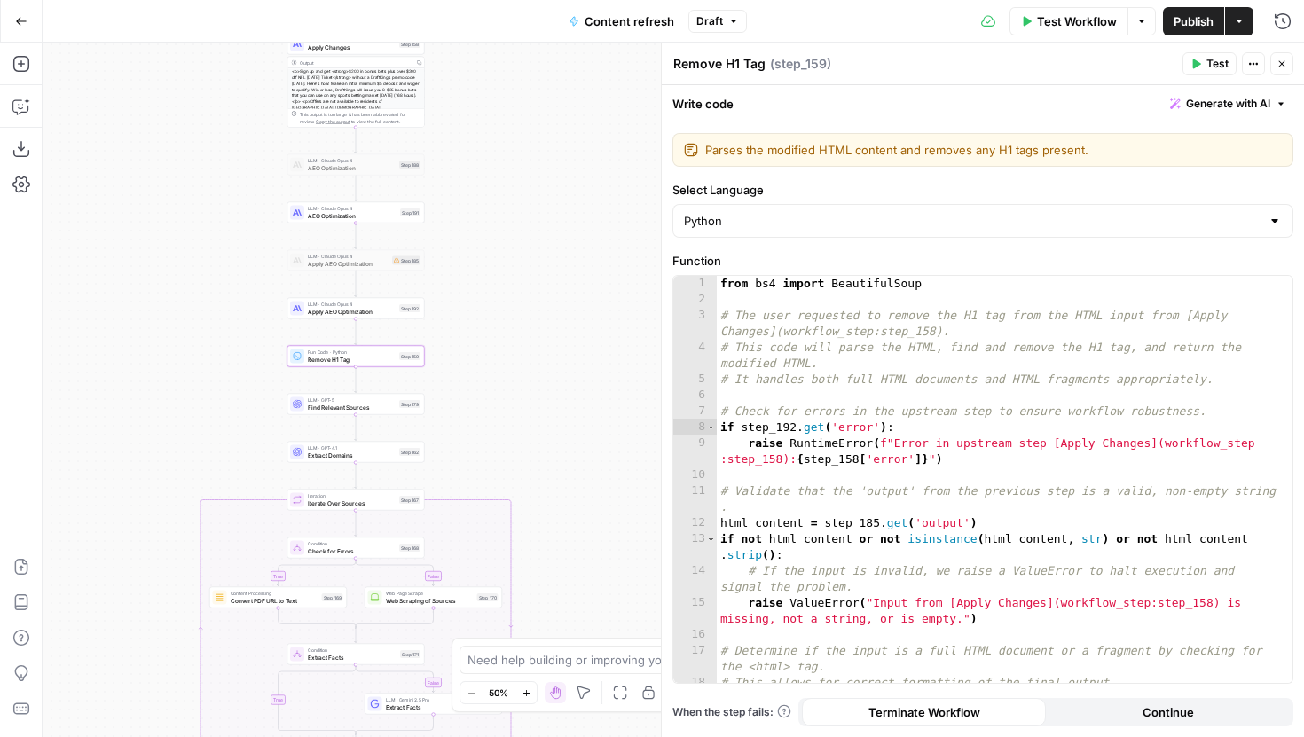
drag, startPoint x: 518, startPoint y: 364, endPoint x: 517, endPoint y: 343, distance: 20.4
click at [517, 343] on div "true false false true false true Workflow Set Inputs Inputs Google Search Perfo…" at bounding box center [674, 390] width 1262 height 695
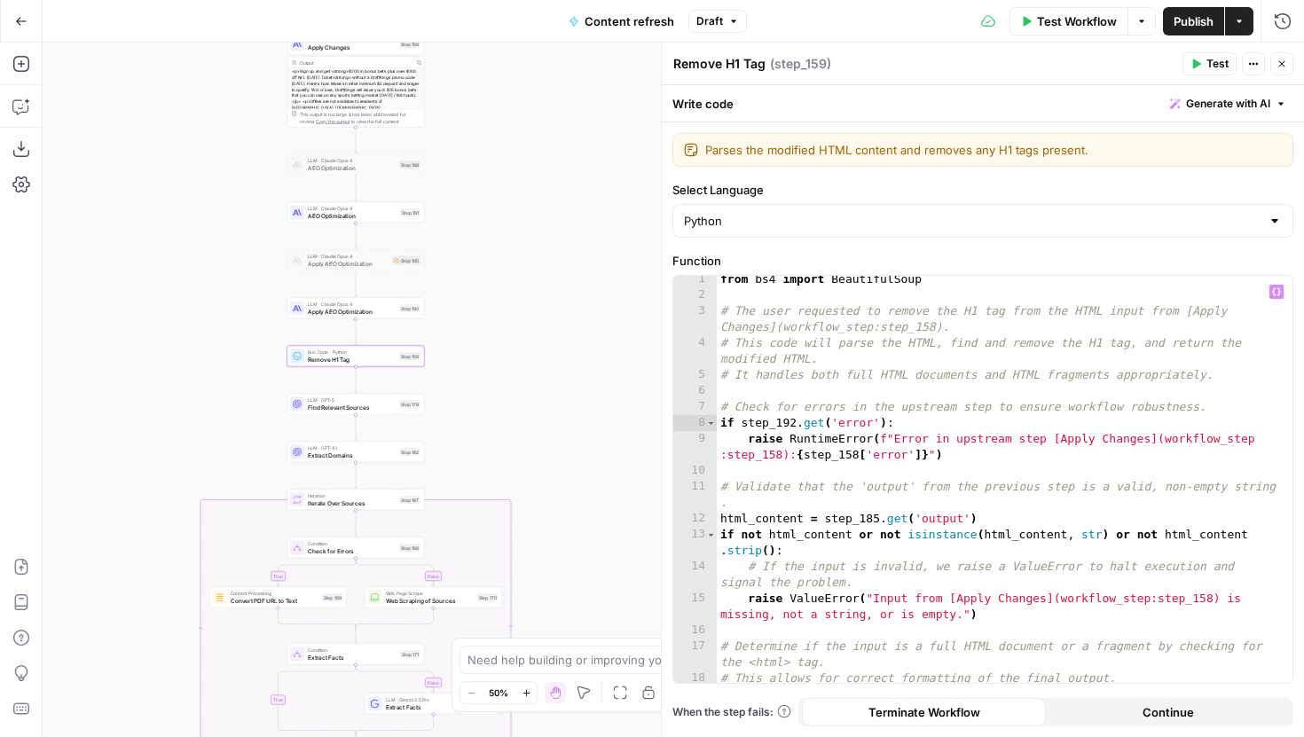
scroll to position [9, 0]
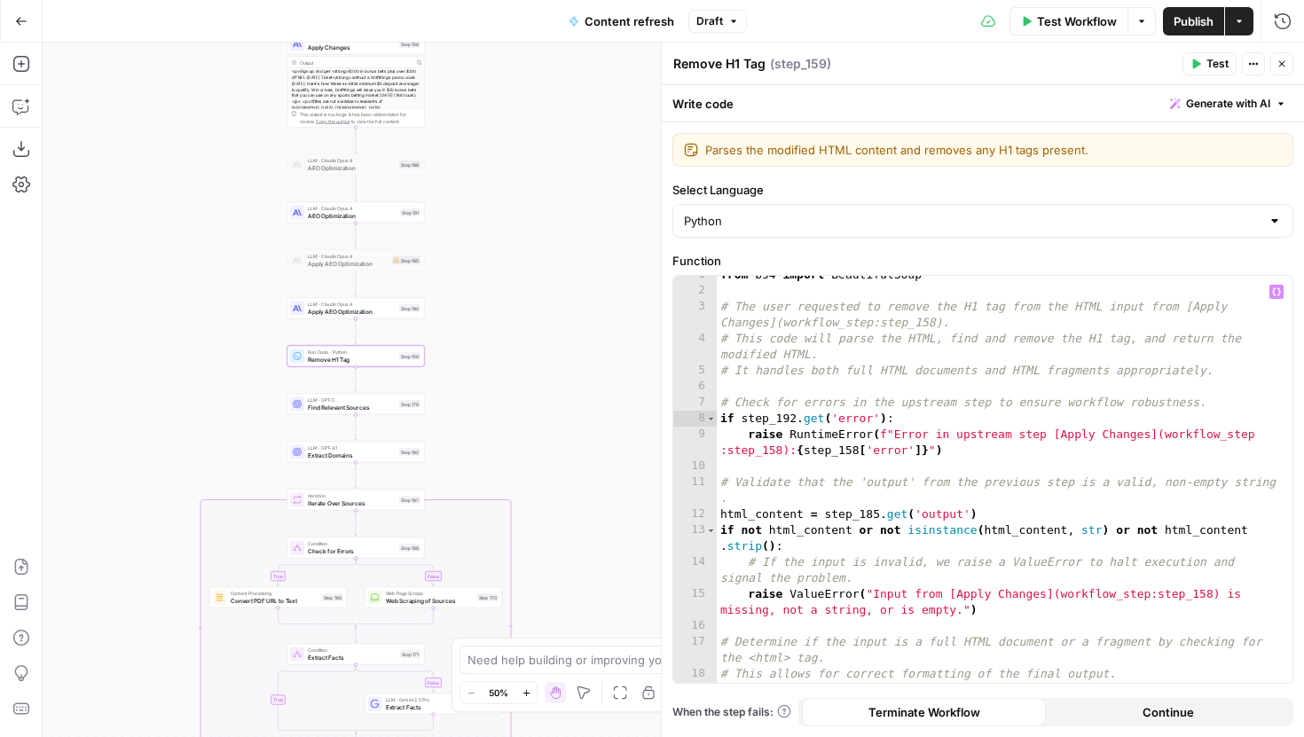
click at [877, 512] on div "from bs4 import BeautifulSoup # The user requested to remove the H1 tag from th…" at bounding box center [998, 486] width 562 height 439
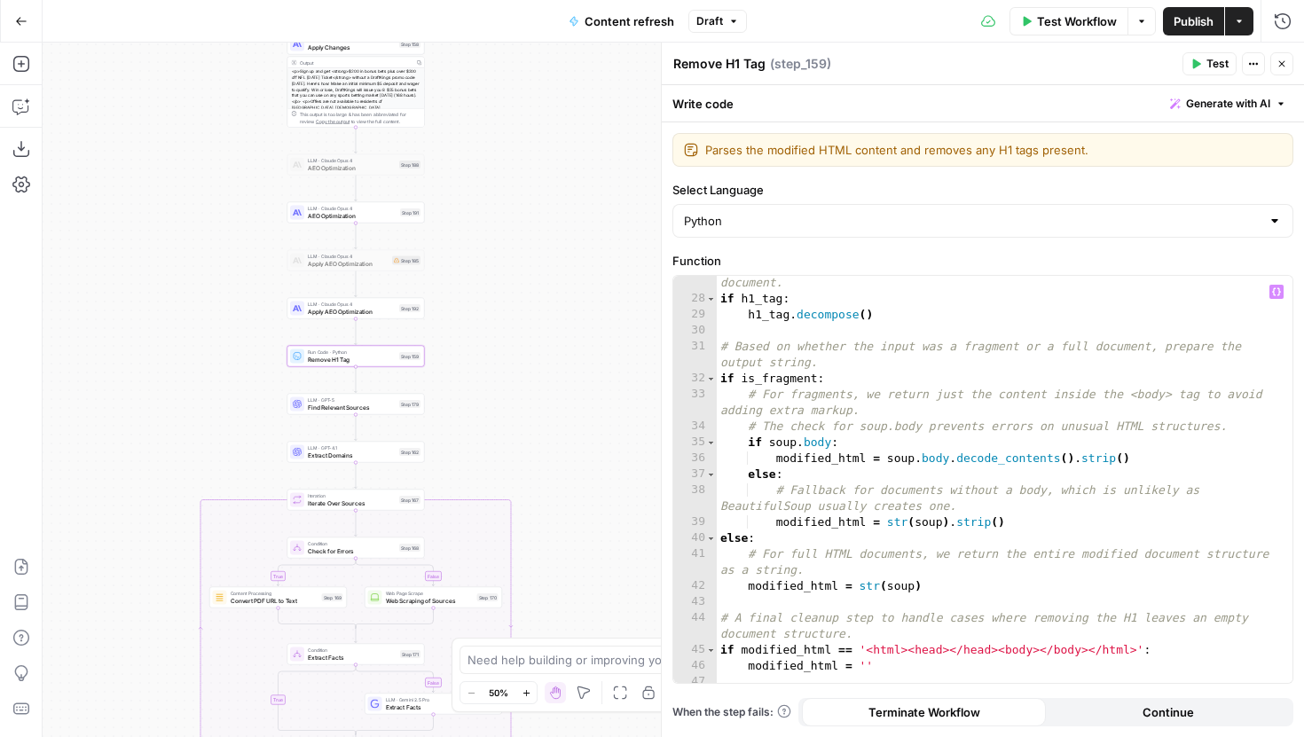
scroll to position [615, 0]
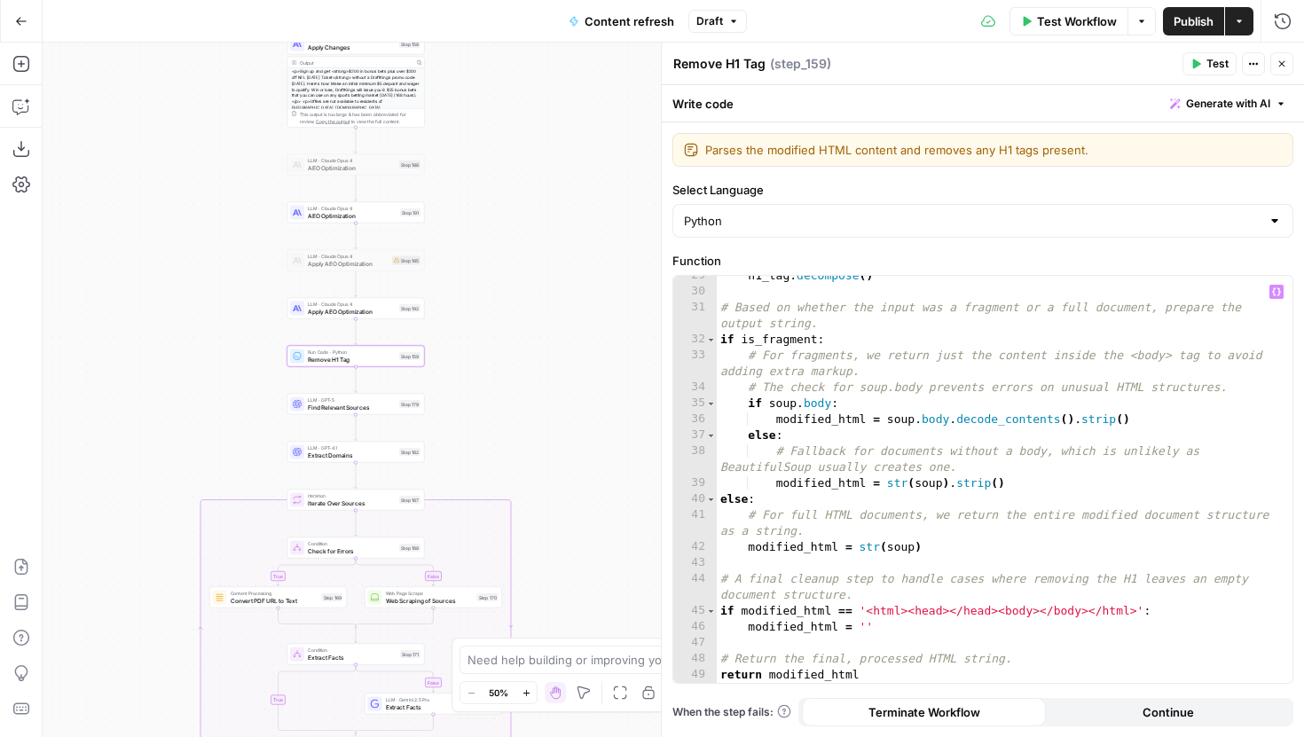
type textarea "**********"
drag, startPoint x: 563, startPoint y: 440, endPoint x: 568, endPoint y: 365, distance: 75.5
click at [567, 366] on div "true false false true false true Workflow Set Inputs Inputs Google Search Perfo…" at bounding box center [674, 390] width 1262 height 695
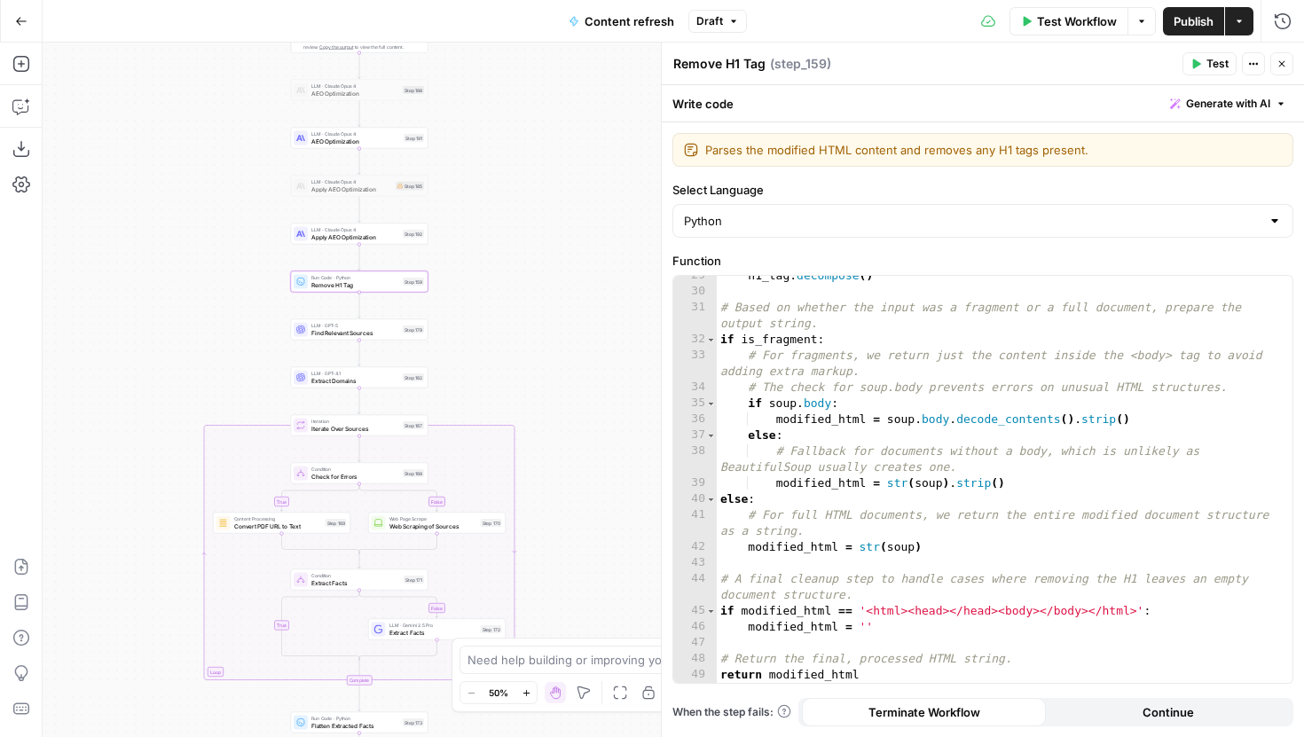
click at [366, 337] on div "LLM · GPT-5 Find Relevant Sources Step 179 Copy step Delete step Edit Note Test" at bounding box center [360, 329] width 138 height 21
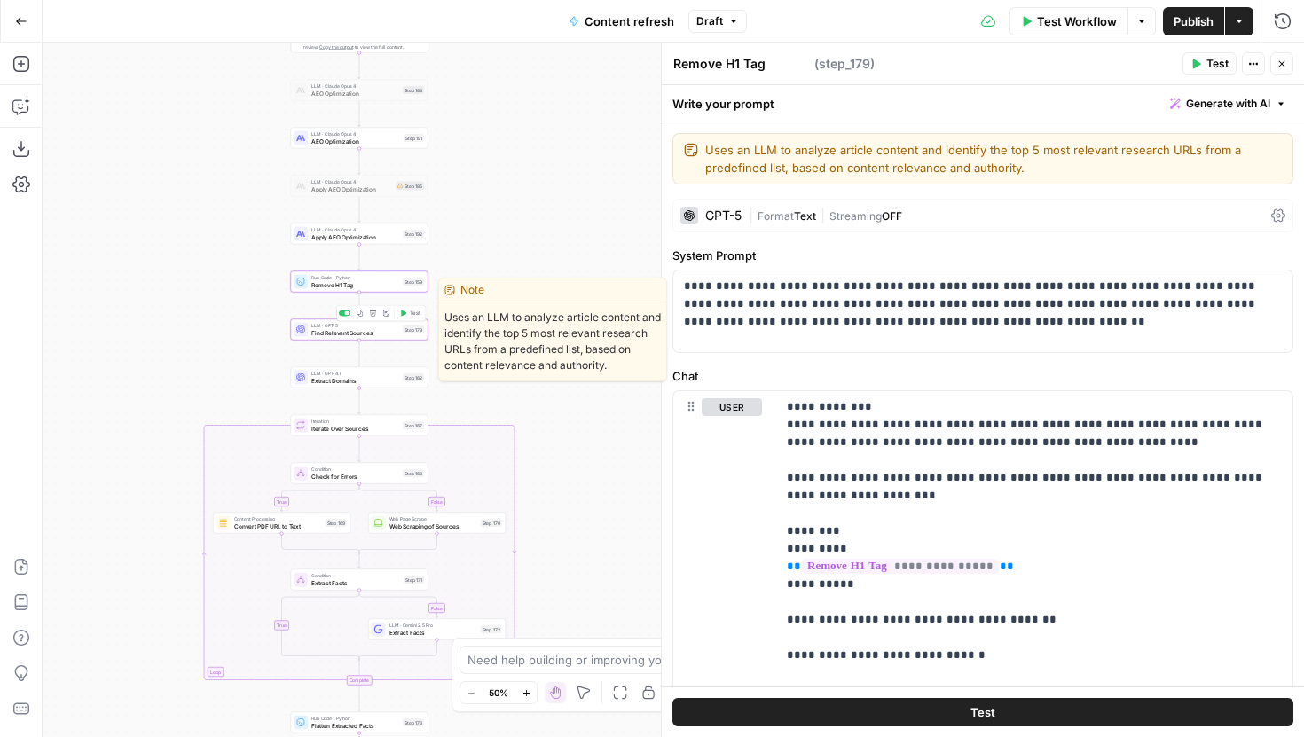
type textarea "Find Relevant Sources"
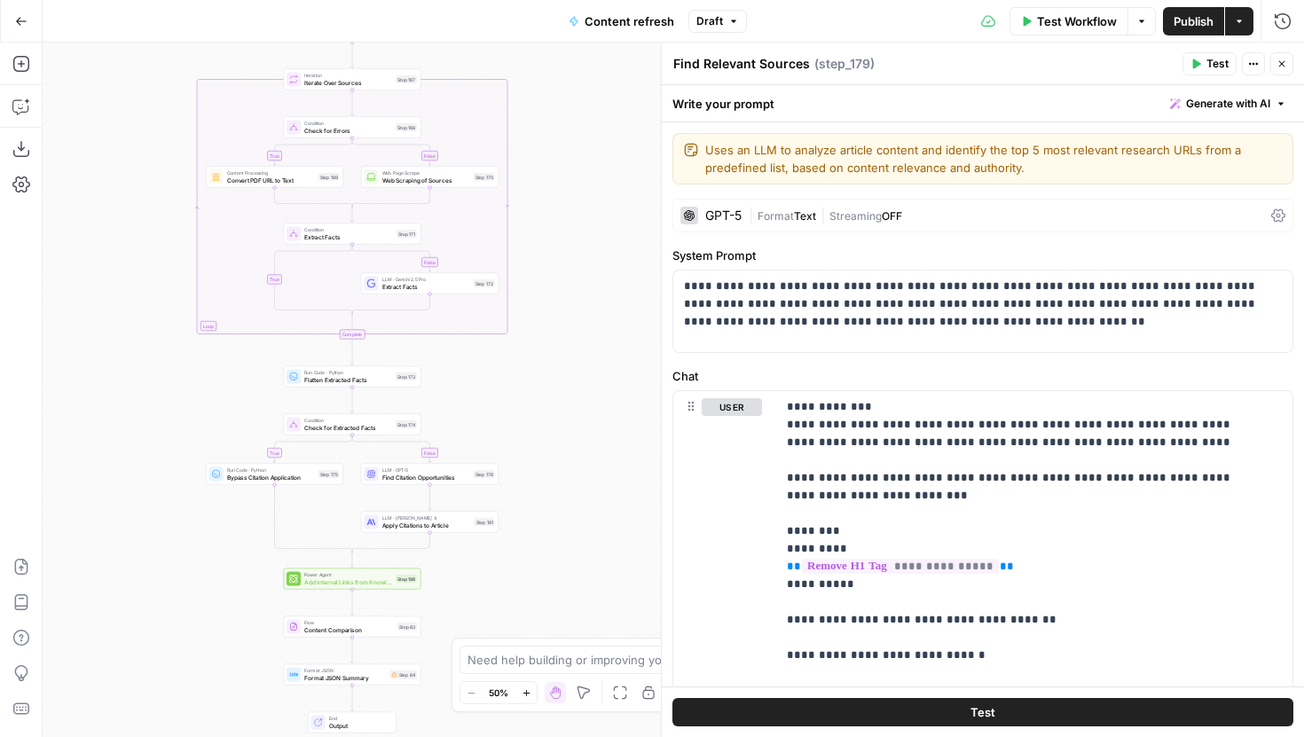
drag, startPoint x: 527, startPoint y: 483, endPoint x: 517, endPoint y: 125, distance: 358.5
click at [517, 125] on div "true false false true false true Workflow Set Inputs Inputs Google Search Perfo…" at bounding box center [674, 390] width 1262 height 695
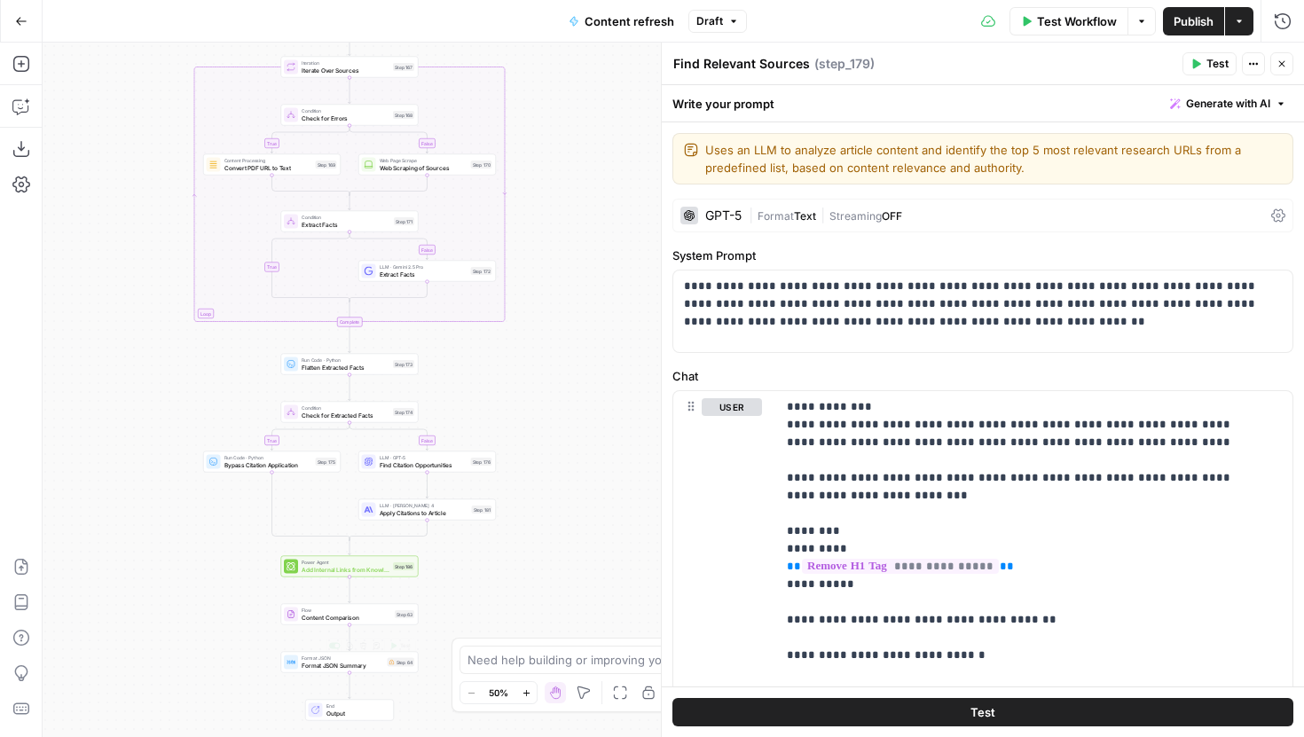
click at [371, 672] on div "Format JSON Format JSON Summary Step 64 Copy step Delete step Edit Note Test" at bounding box center [350, 662] width 138 height 21
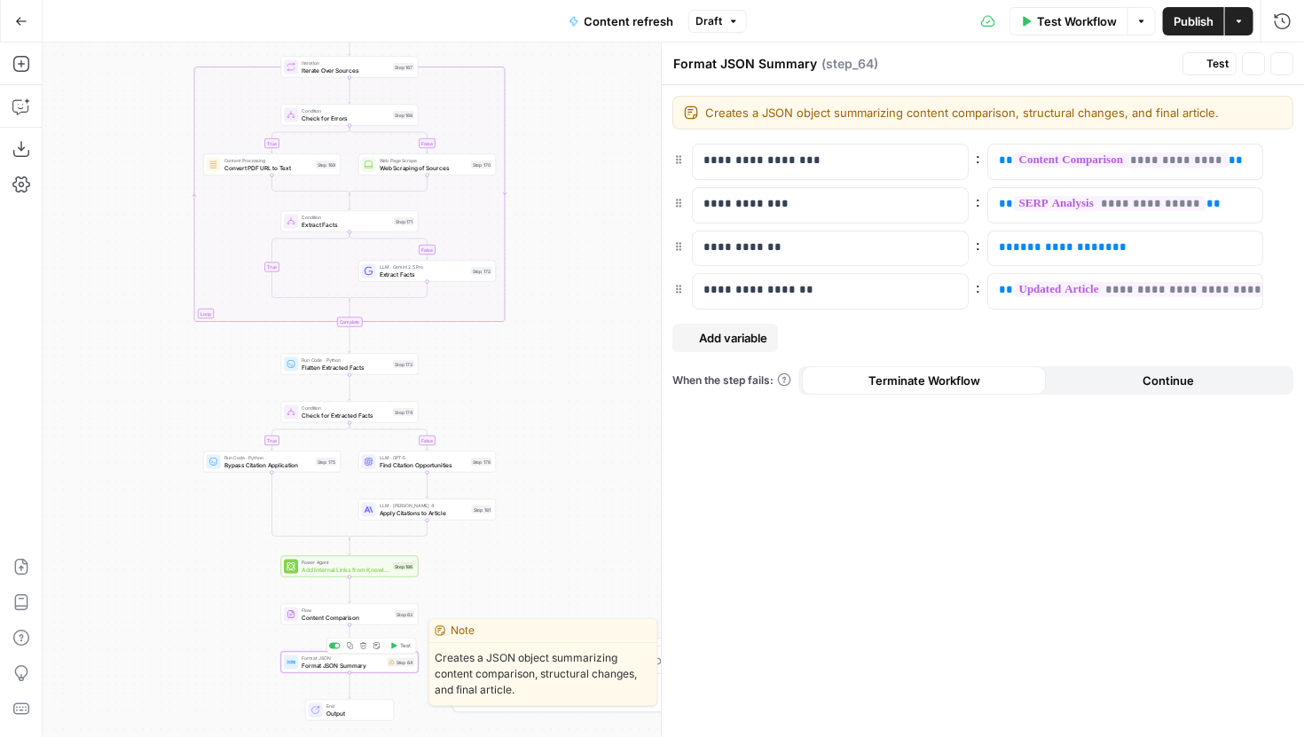
click at [374, 672] on div "Format JSON Format JSON Summary Step 64 Copy step Delete step Edit Note Test" at bounding box center [350, 662] width 138 height 21
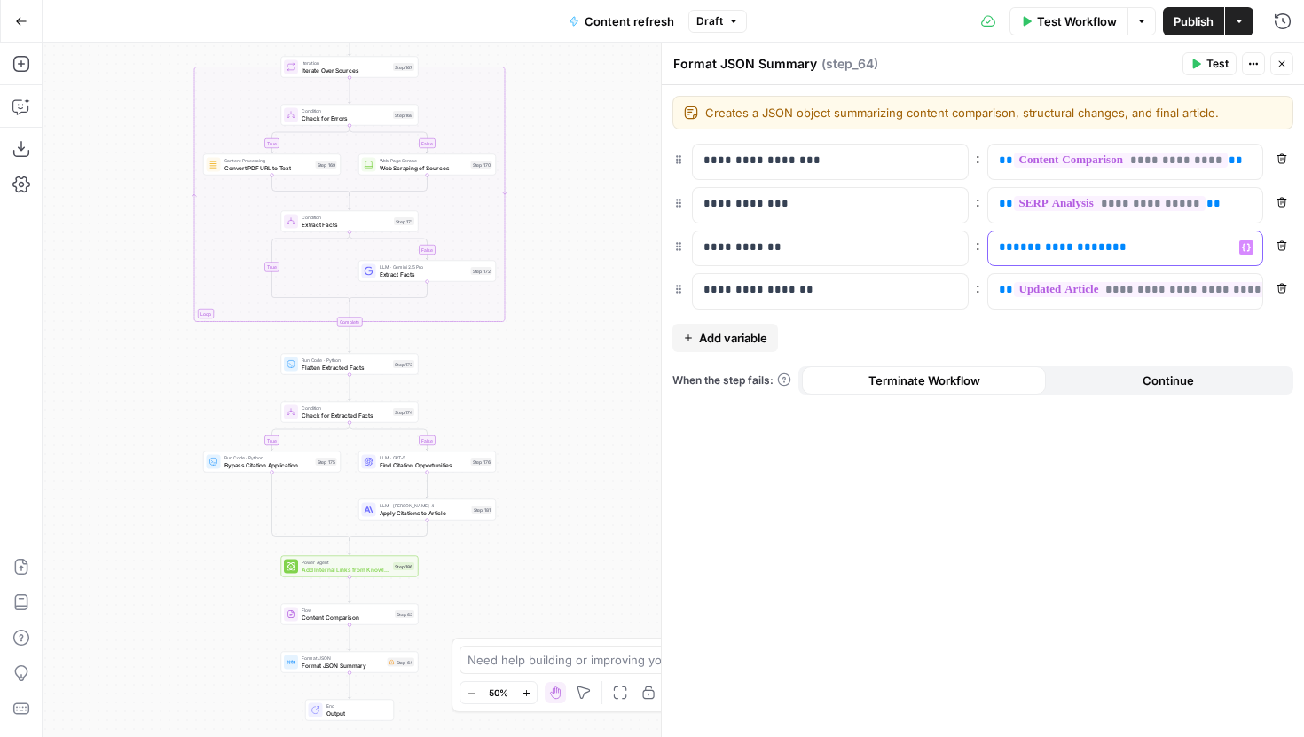
click at [1050, 247] on span "**********" at bounding box center [1062, 247] width 99 height 12
click at [1282, 67] on icon "button" at bounding box center [1282, 64] width 11 height 11
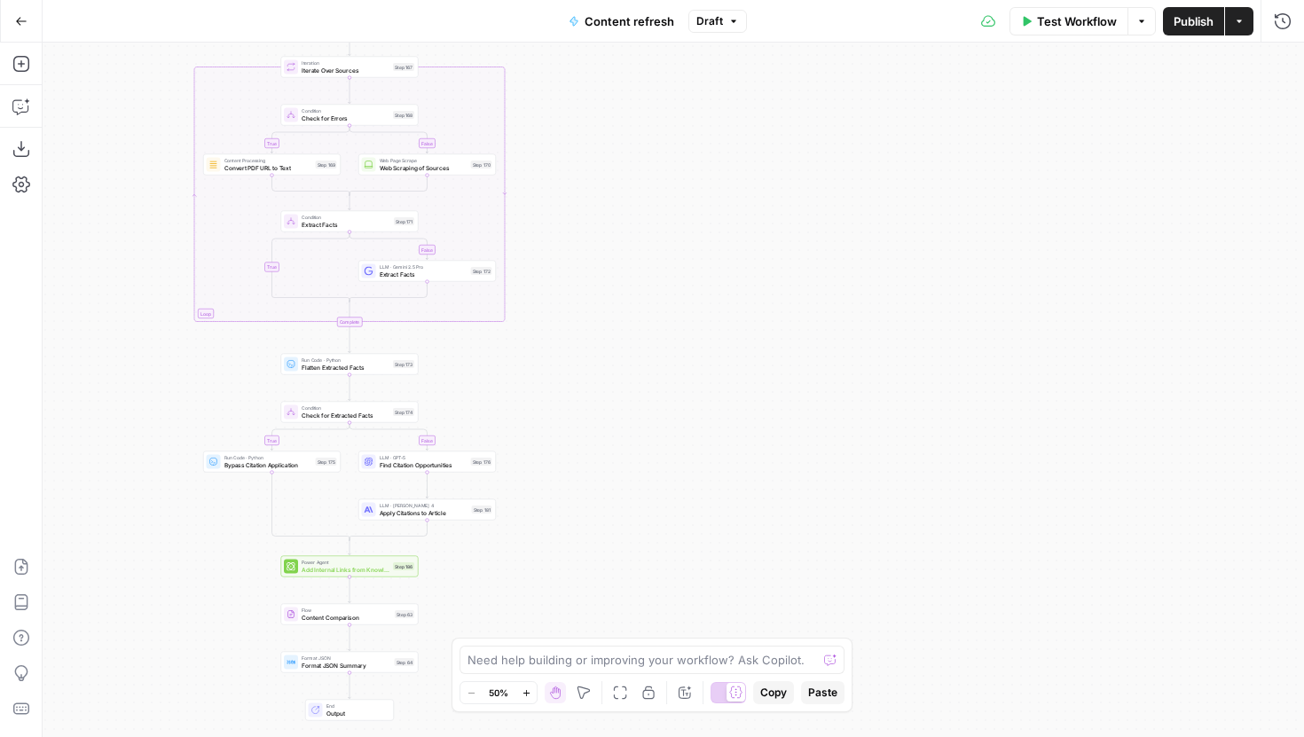
click at [738, 24] on button "Draft" at bounding box center [717, 21] width 59 height 23
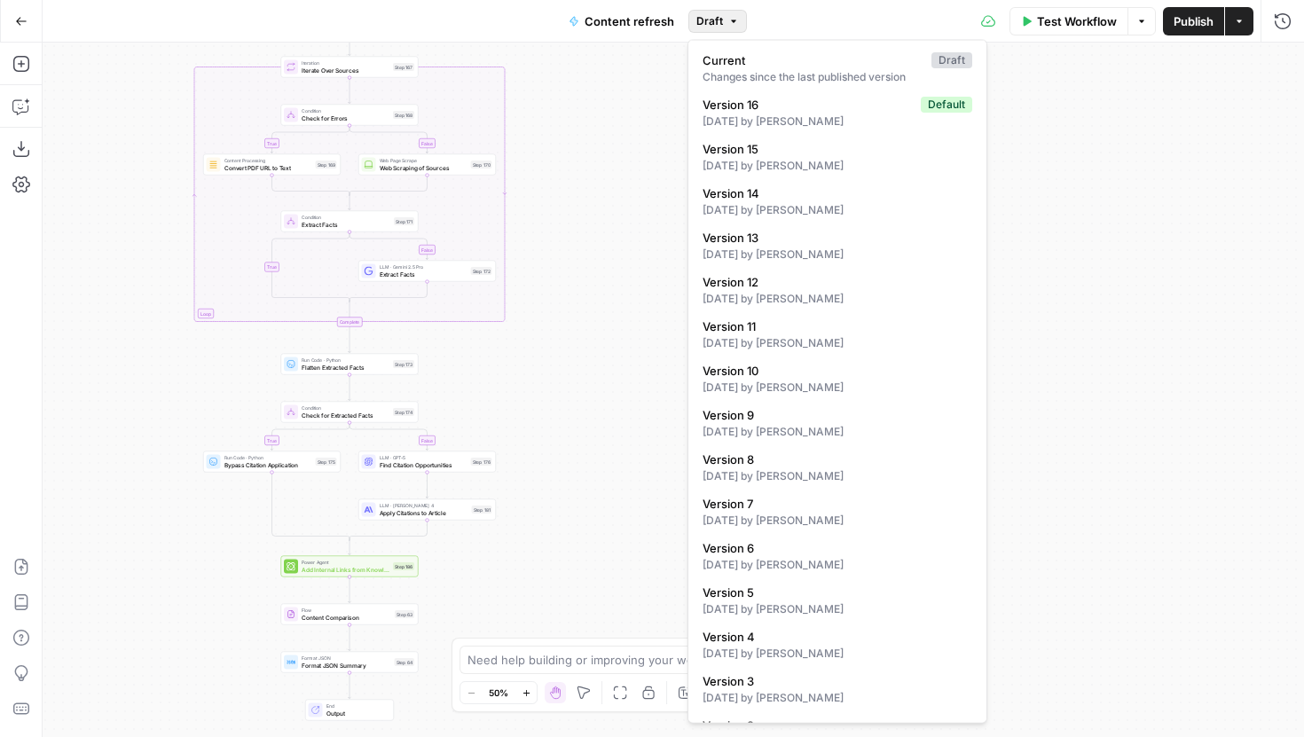
click at [728, 20] on icon "button" at bounding box center [733, 21] width 11 height 11
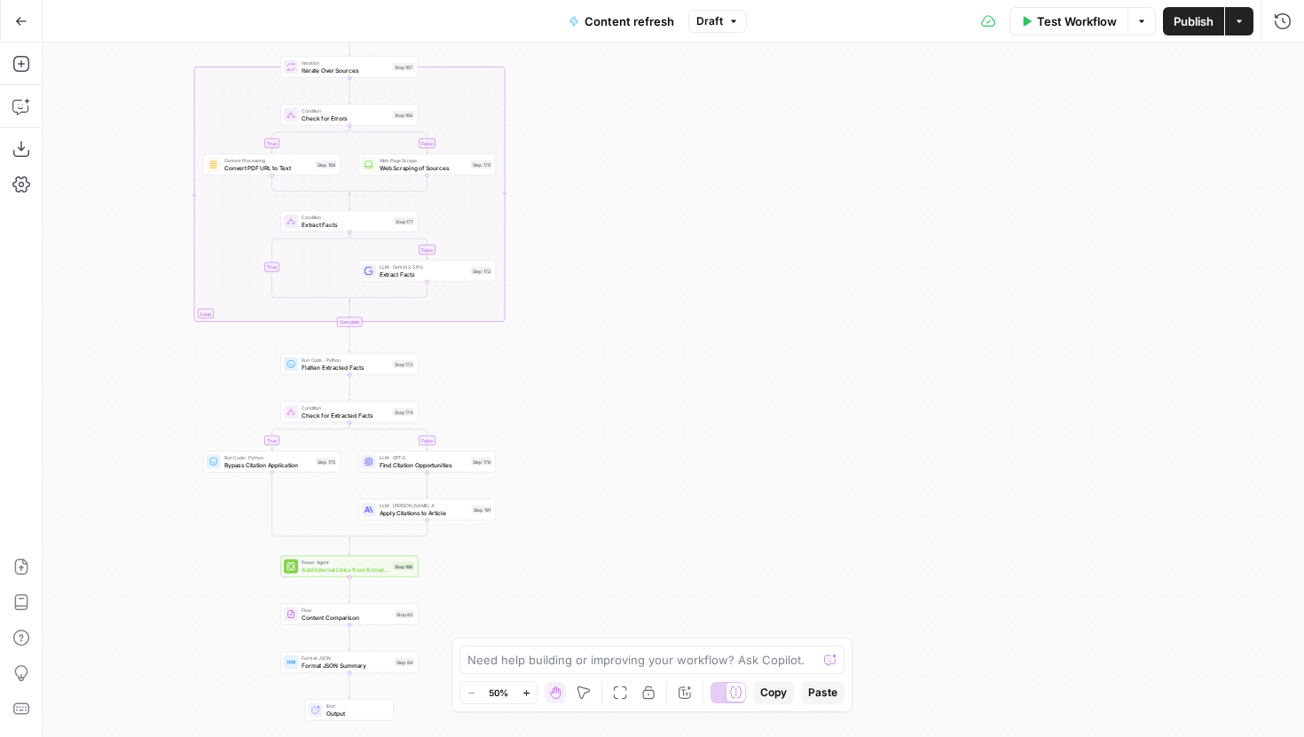
click at [1175, 25] on span "Publish" at bounding box center [1194, 21] width 40 height 18
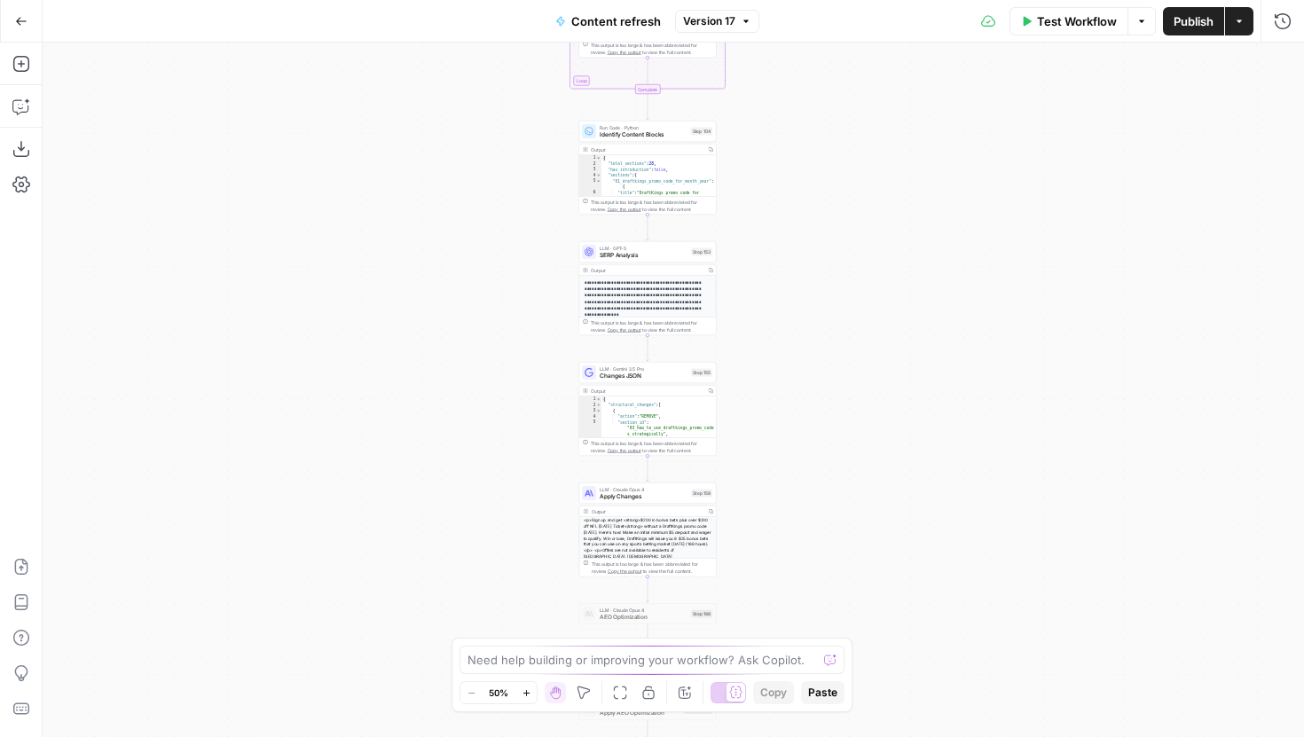
drag, startPoint x: 810, startPoint y: 542, endPoint x: 759, endPoint y: 44, distance: 500.3
click at [759, 46] on div "true false true false true false Workflow Set Inputs Inputs Google Search Perfo…" at bounding box center [674, 390] width 1262 height 695
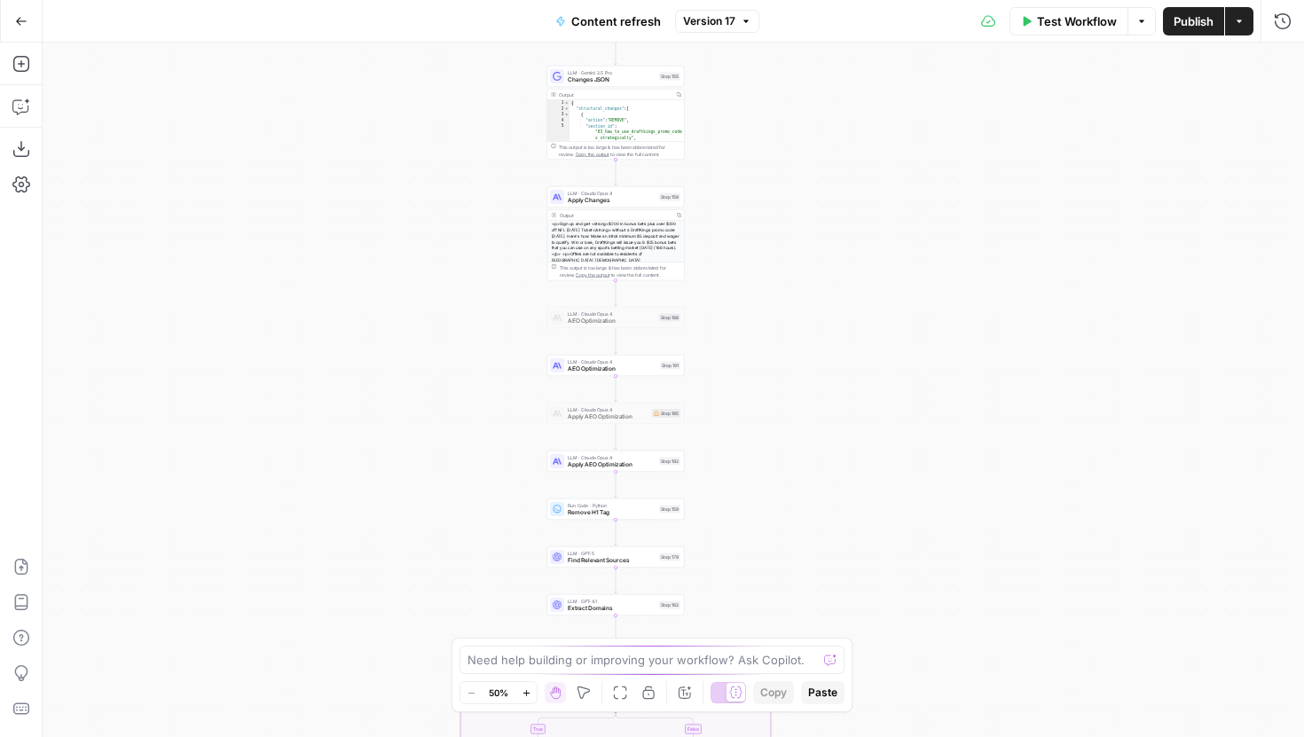
drag, startPoint x: 436, startPoint y: 186, endPoint x: 436, endPoint y: 342, distance: 156.1
click at [436, 342] on div "true false true false true false Workflow Set Inputs Inputs Google Search Perfo…" at bounding box center [674, 390] width 1262 height 695
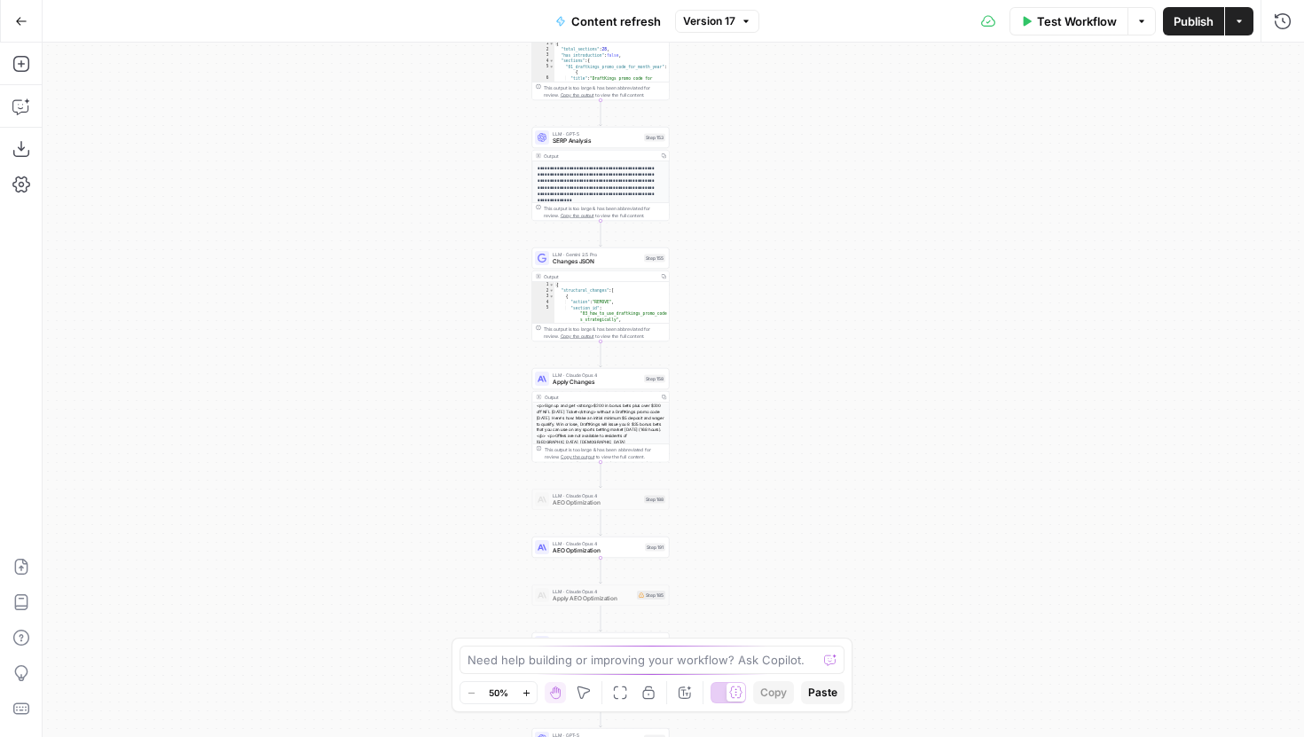
drag, startPoint x: 484, startPoint y: 232, endPoint x: 437, endPoint y: 314, distance: 95.0
click at [439, 314] on div "true false true false true false Workflow Set Inputs Inputs Google Search Perfo…" at bounding box center [674, 390] width 1262 height 695
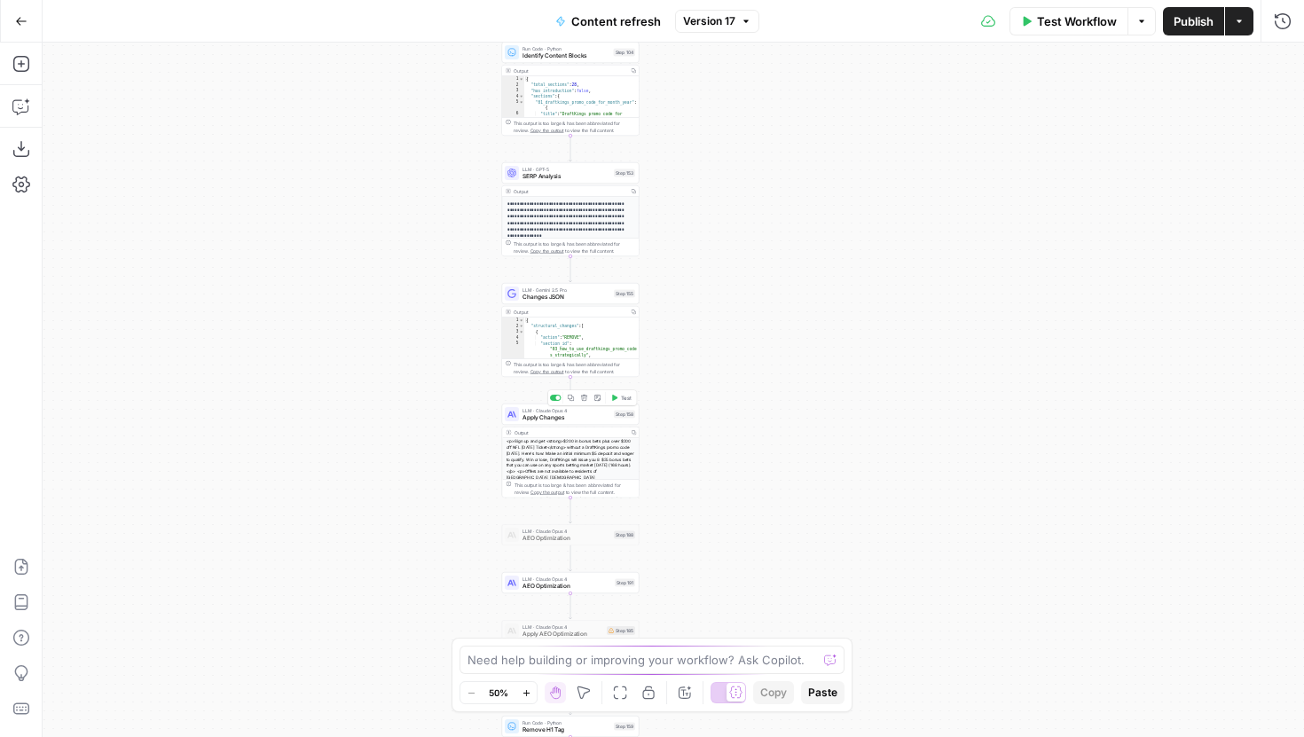
click at [575, 418] on span "Apply Changes" at bounding box center [567, 417] width 88 height 9
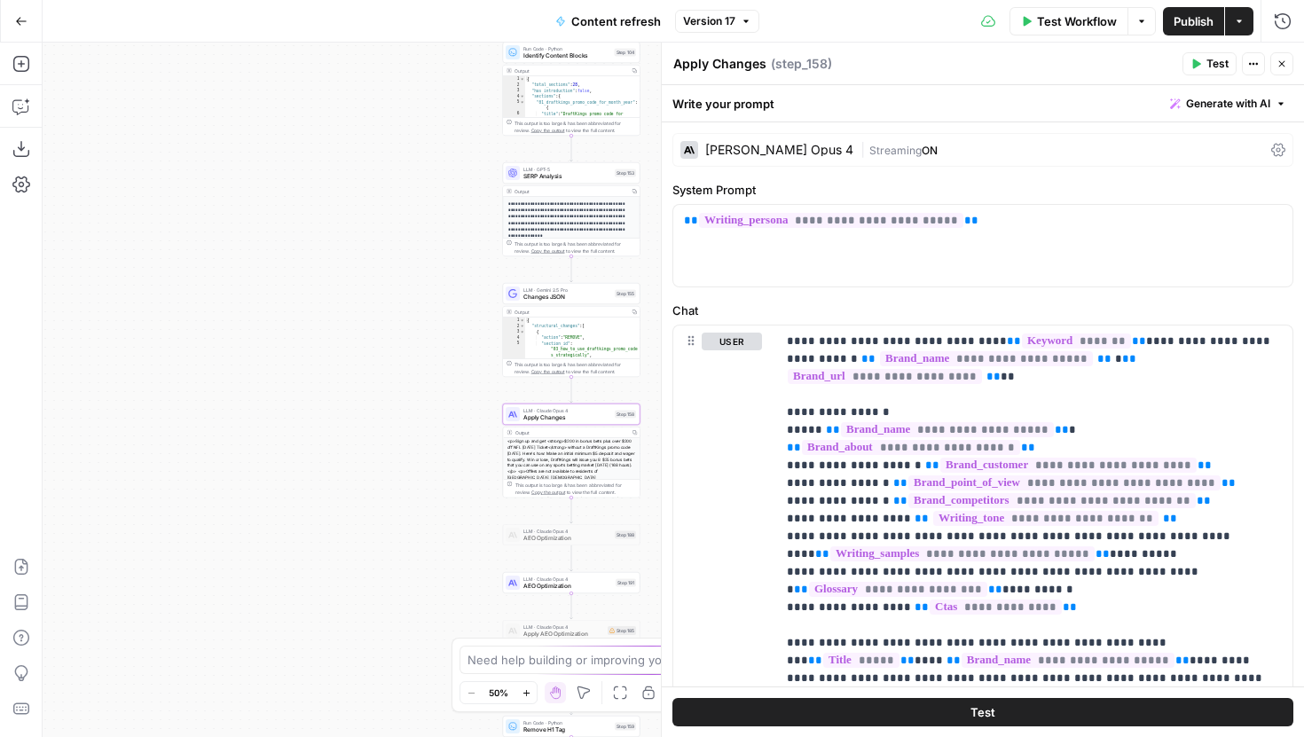
drag, startPoint x: 419, startPoint y: 460, endPoint x: 220, endPoint y: 343, distance: 230.7
click at [220, 343] on div "true false false true false true Workflow Set Inputs Inputs Google Search Perfo…" at bounding box center [674, 390] width 1262 height 695
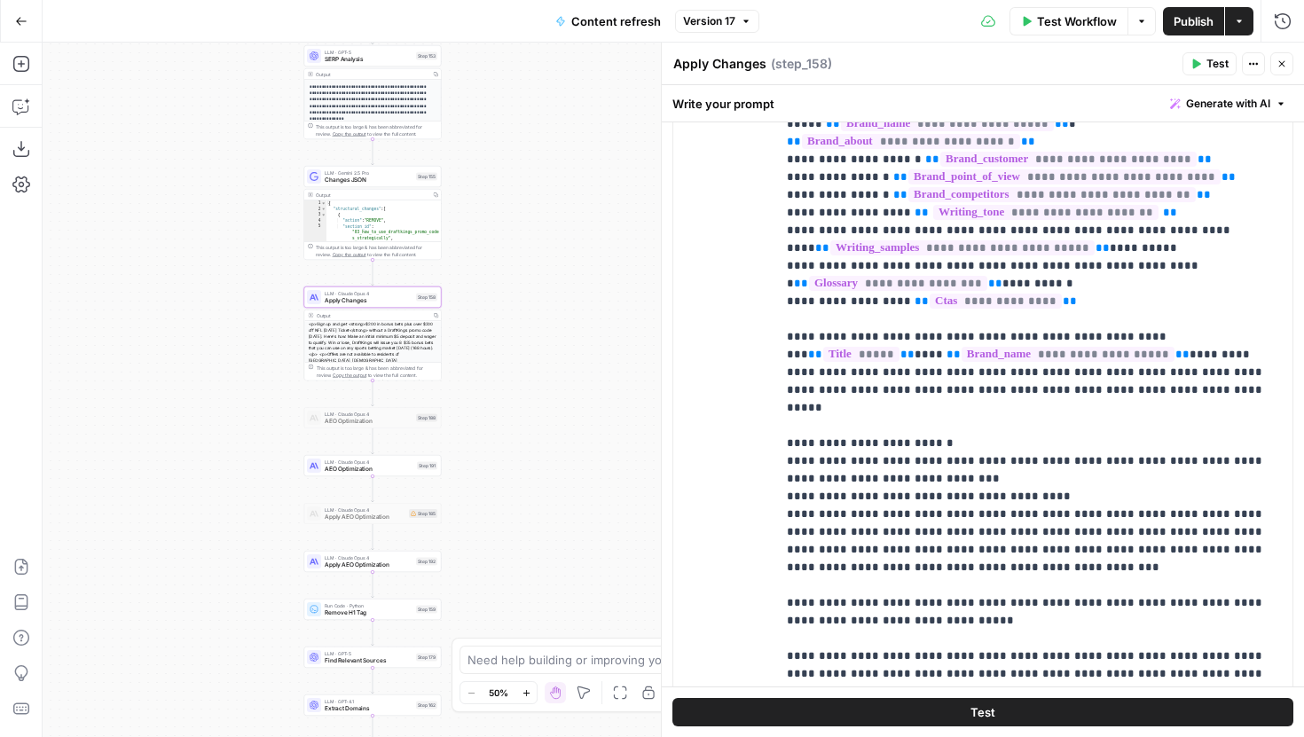
scroll to position [422, 0]
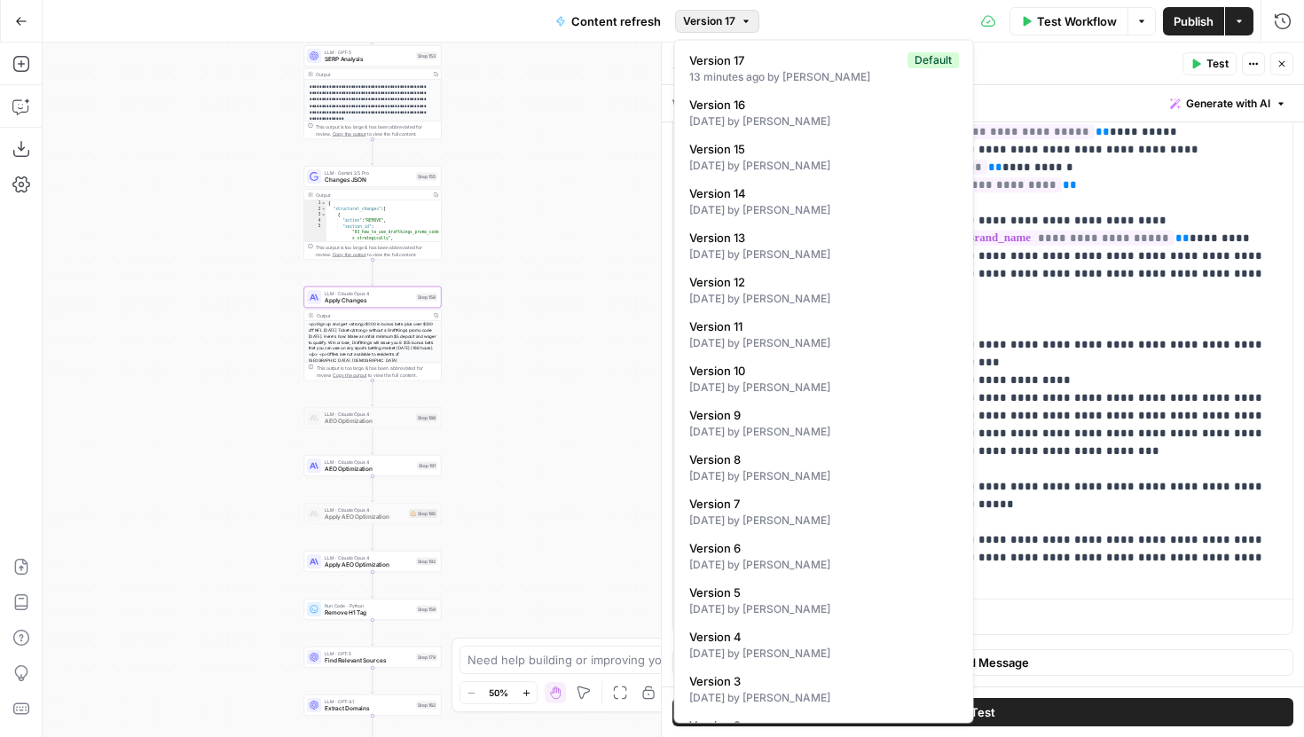
click at [719, 21] on span "Version 17" at bounding box center [709, 21] width 52 height 16
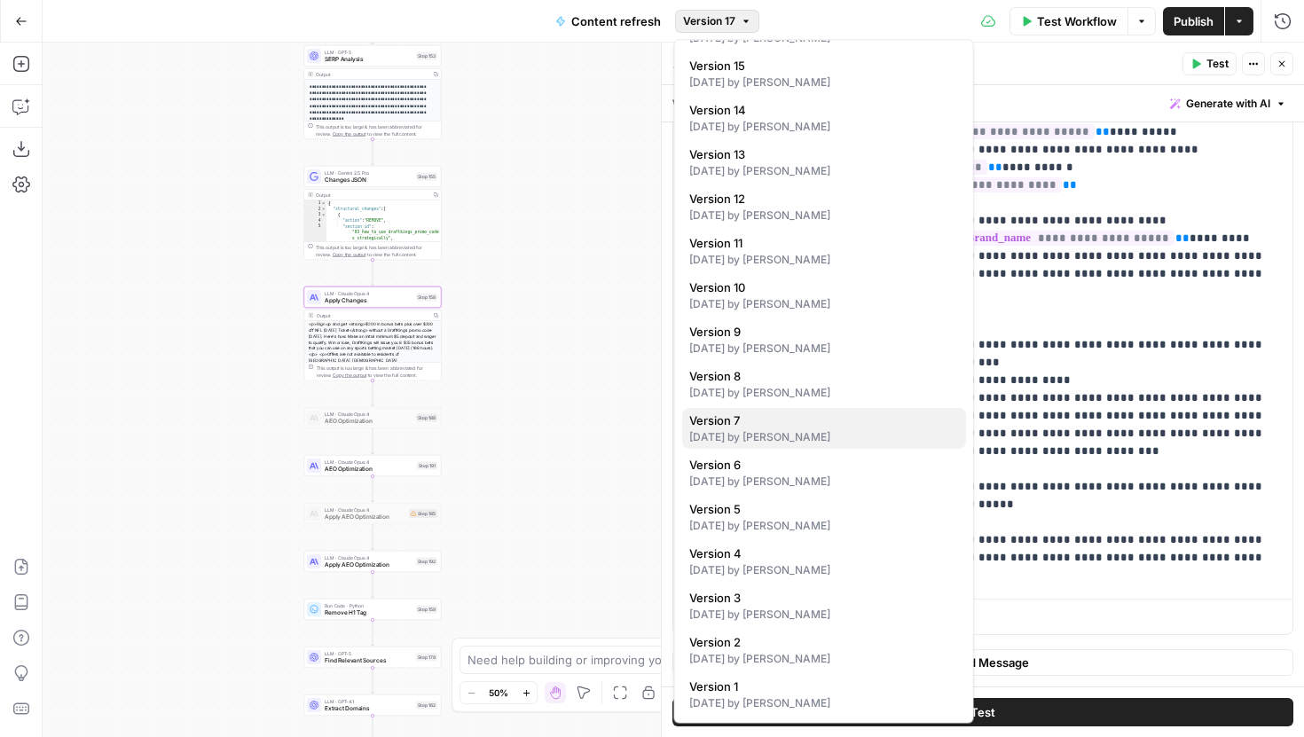
click at [777, 439] on div "20 days ago by Melanie Dell'Olio" at bounding box center [824, 438] width 270 height 16
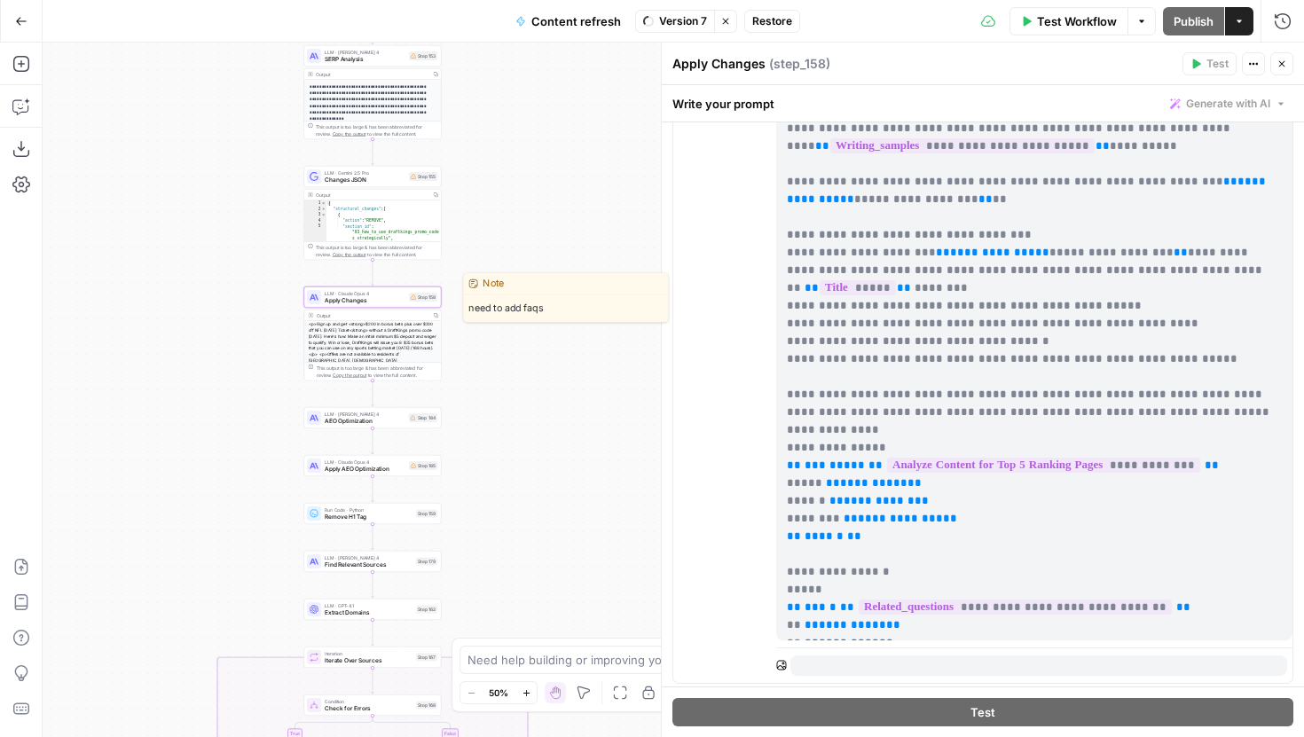
scroll to position [0, 0]
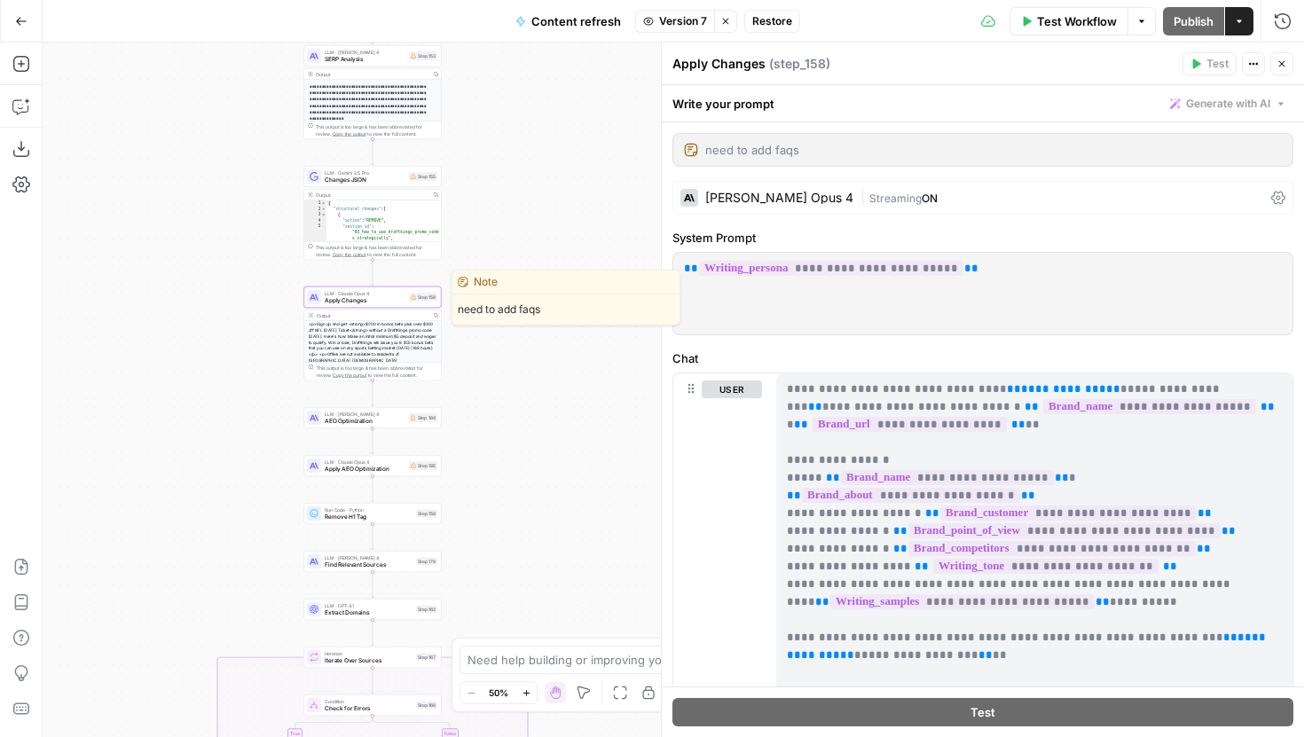
click at [397, 301] on span "Apply Changes" at bounding box center [365, 300] width 81 height 9
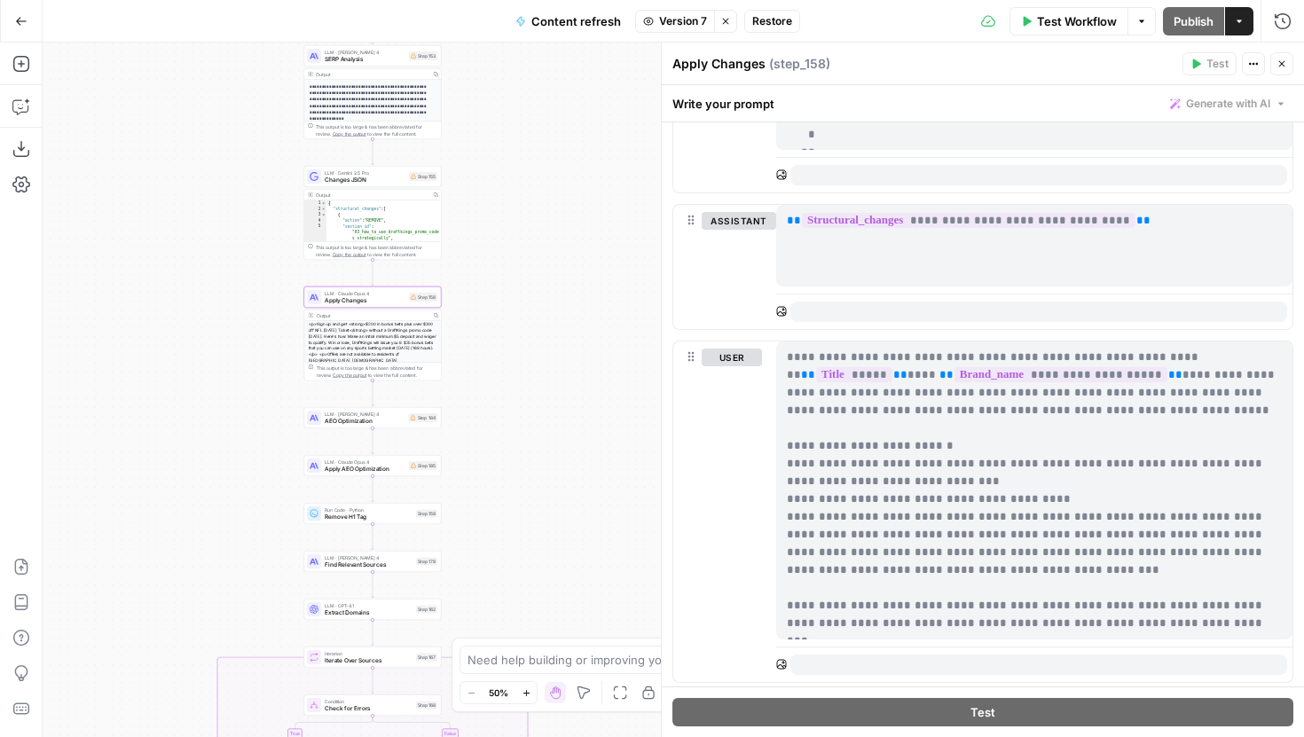
scroll to position [1855, 0]
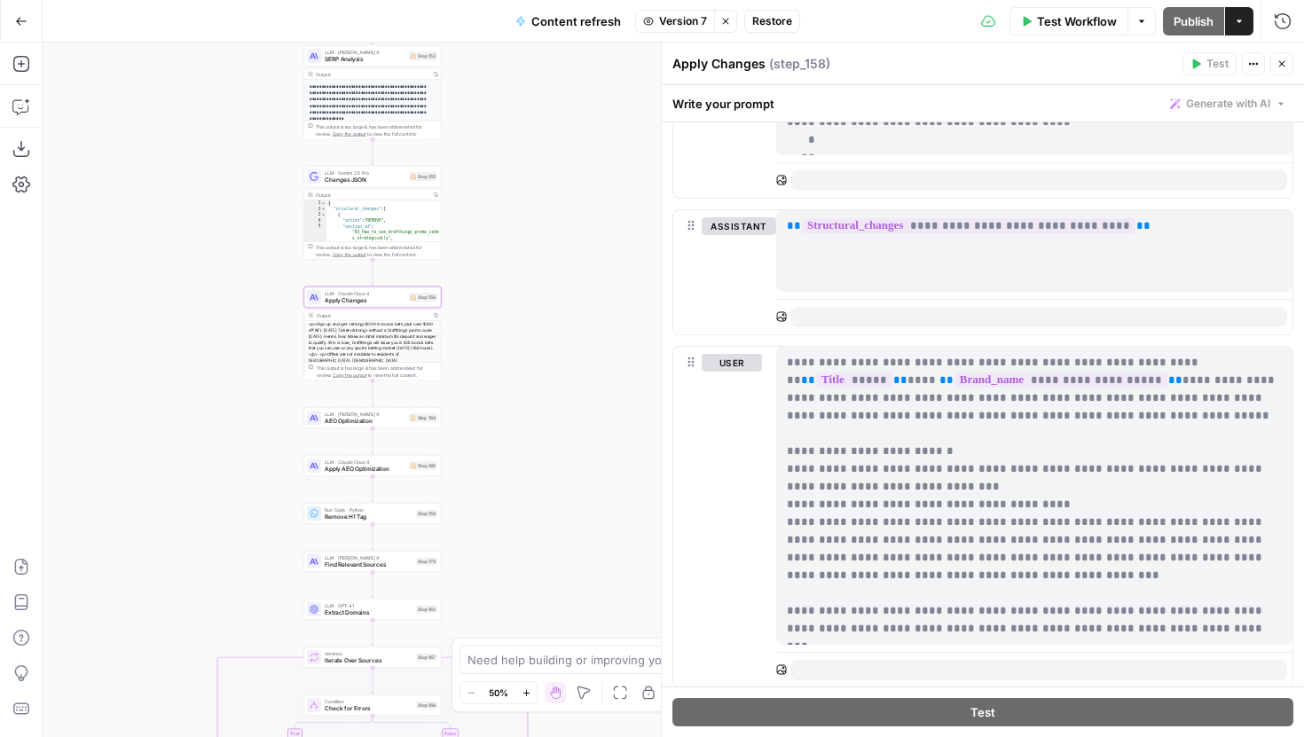
click at [679, 19] on span "Version 7" at bounding box center [683, 21] width 48 height 16
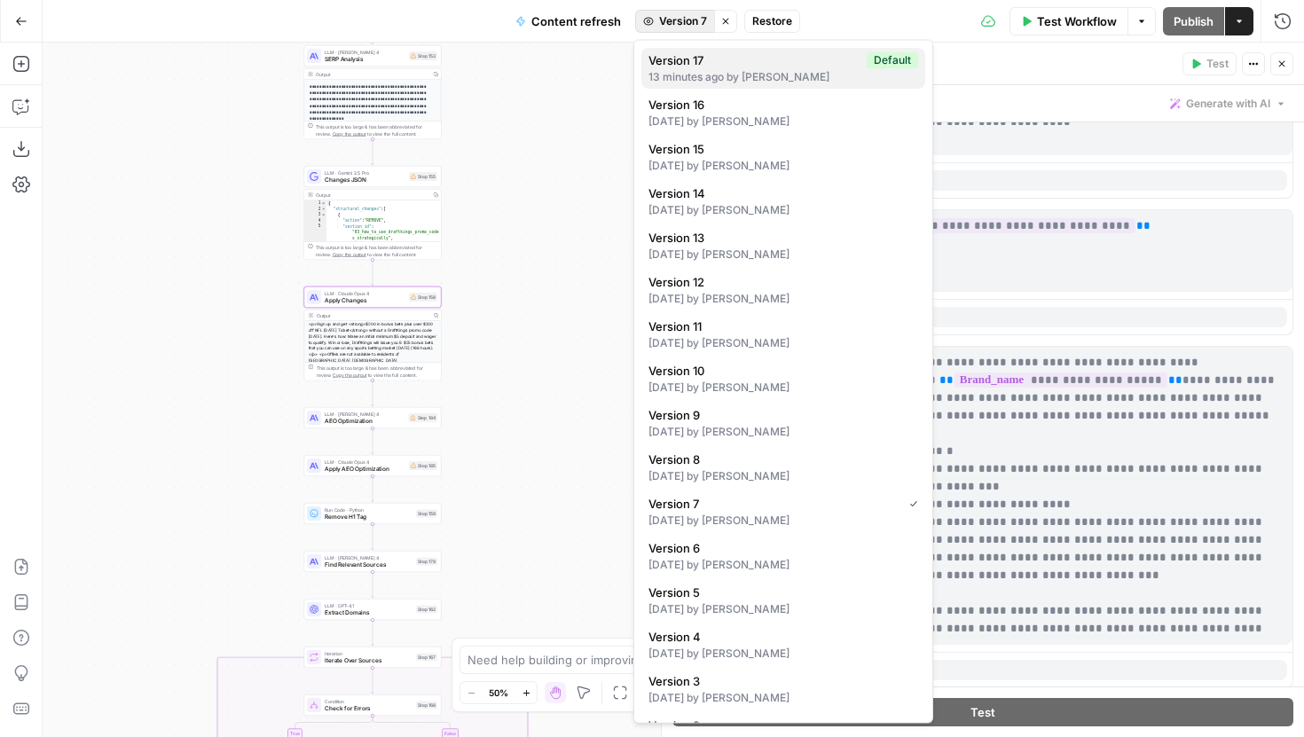
click at [692, 65] on span "Version 17" at bounding box center [754, 60] width 211 height 18
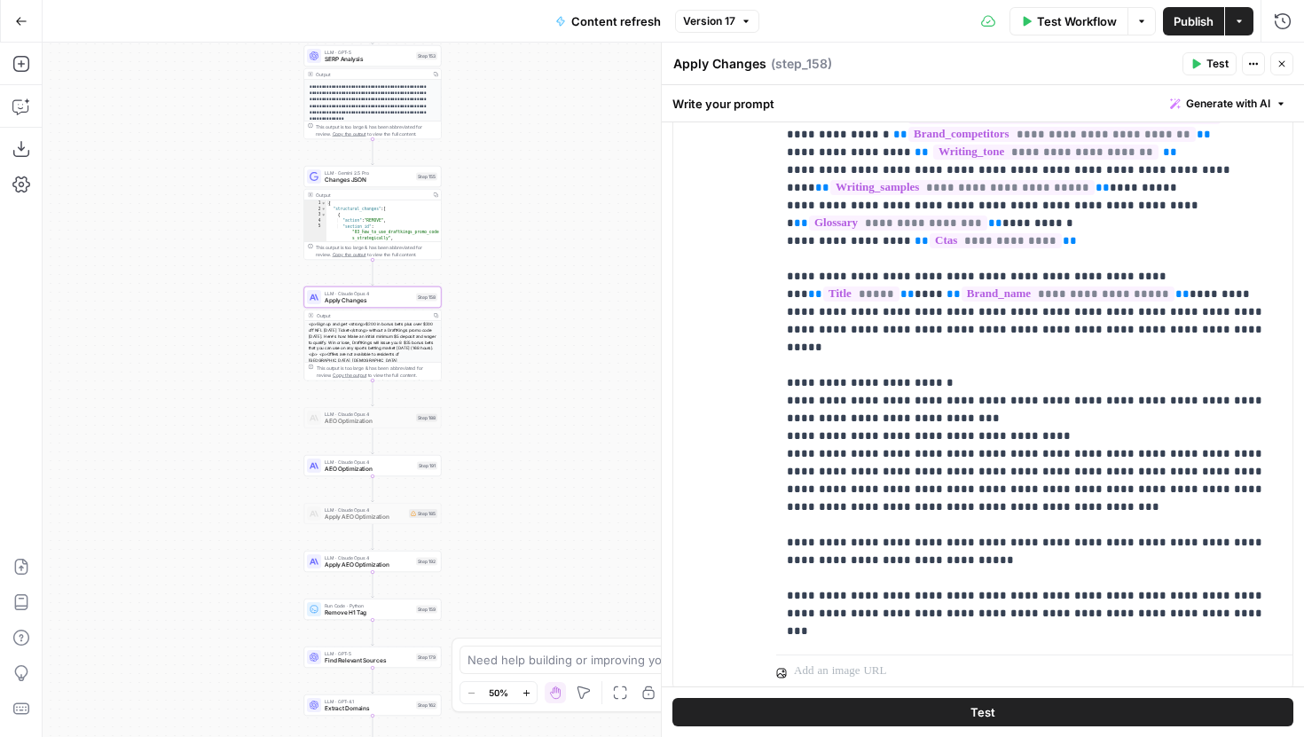
scroll to position [400, 0]
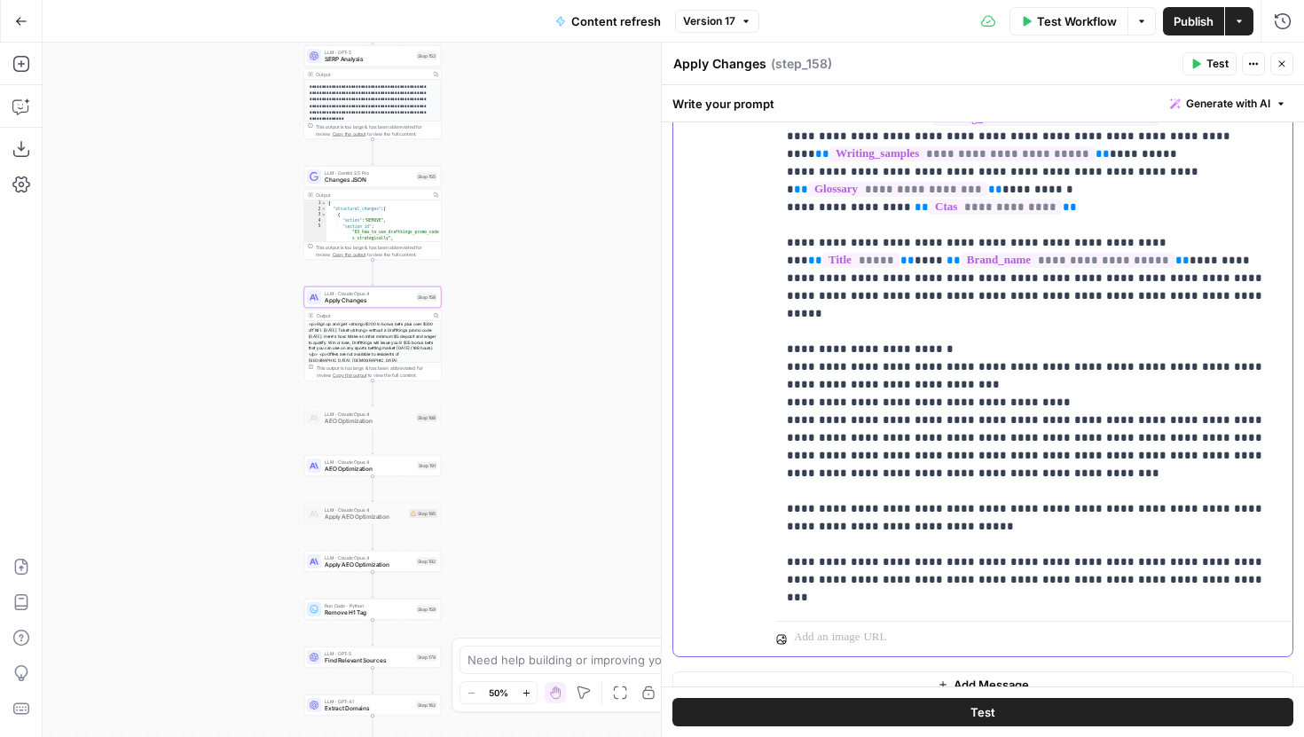
click at [962, 225] on p "**********" at bounding box center [1034, 270] width 495 height 674
click at [410, 299] on span "Apply Changes" at bounding box center [369, 300] width 88 height 9
click at [1280, 69] on button "Close" at bounding box center [1281, 63] width 23 height 23
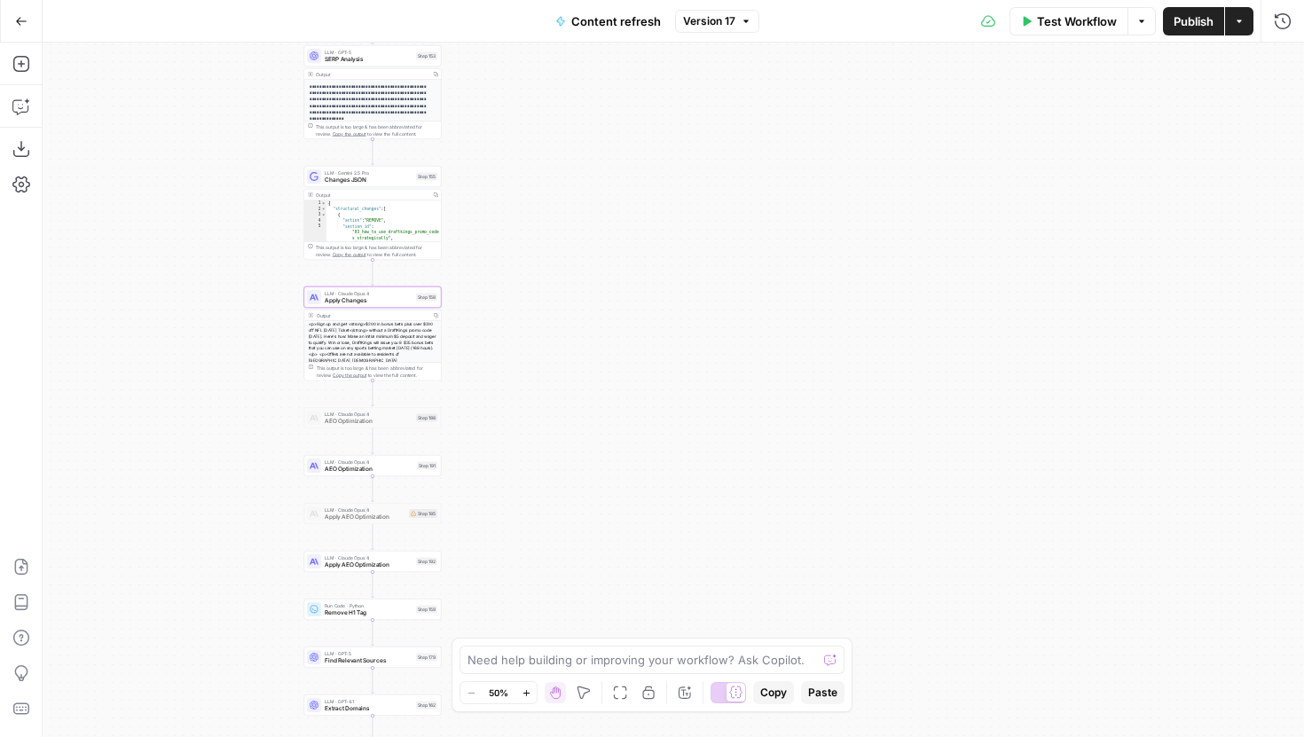
click at [356, 301] on span "Apply Changes" at bounding box center [369, 300] width 88 height 9
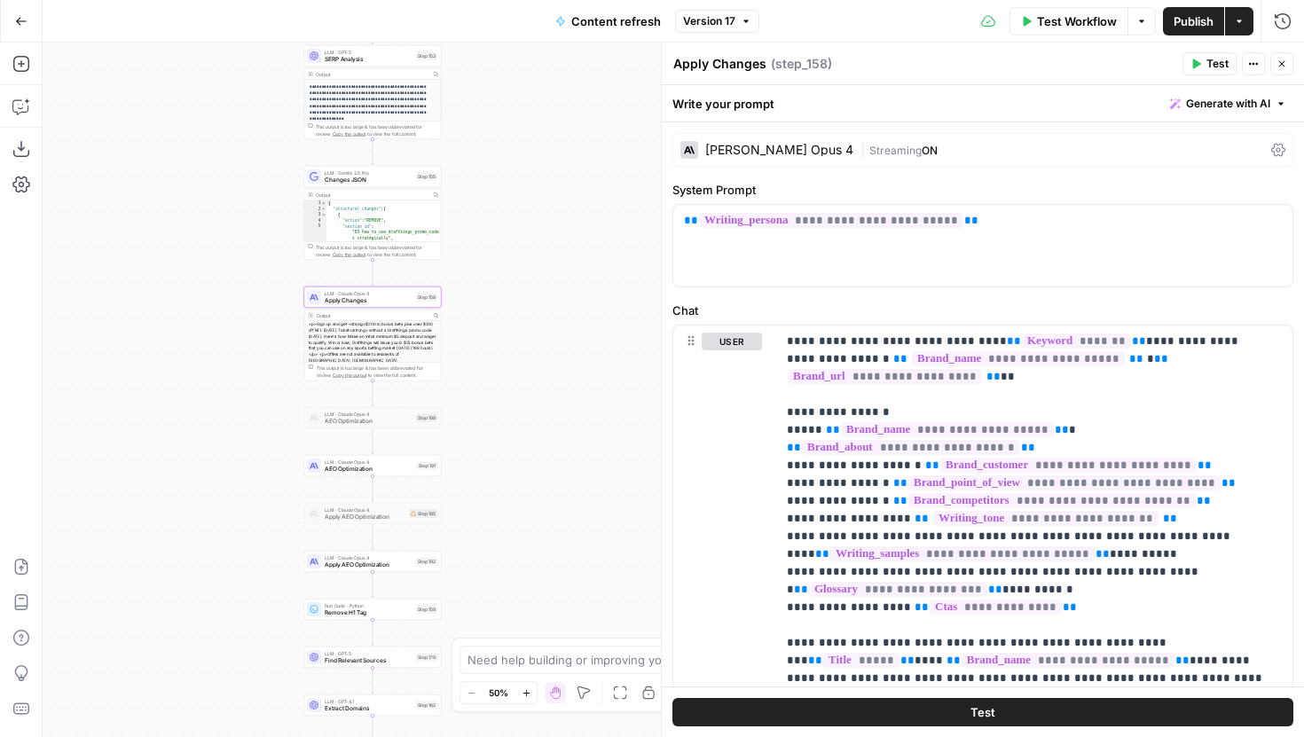
click at [764, 149] on div "Claude Opus 4" at bounding box center [779, 150] width 148 height 12
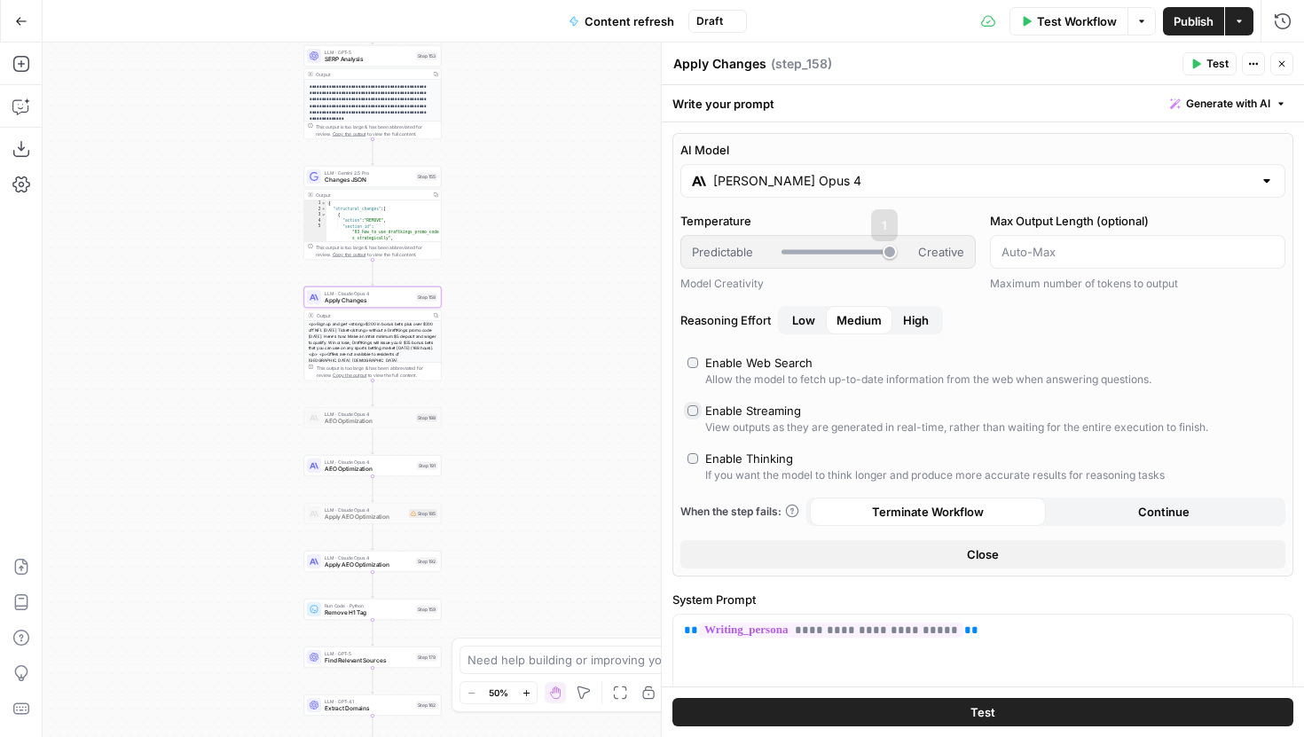
click at [846, 177] on input "Claude Opus 4" at bounding box center [982, 181] width 539 height 18
click at [422, 321] on div "<p>Sign up and get <strong>$200 in bonus bets plus over $200 off NFL Sunday Tic…" at bounding box center [372, 369] width 137 height 96
click at [1284, 35] on div "Close" at bounding box center [1270, 28] width 31 height 17
click at [1269, 26] on button "Run History" at bounding box center [1283, 21] width 28 height 28
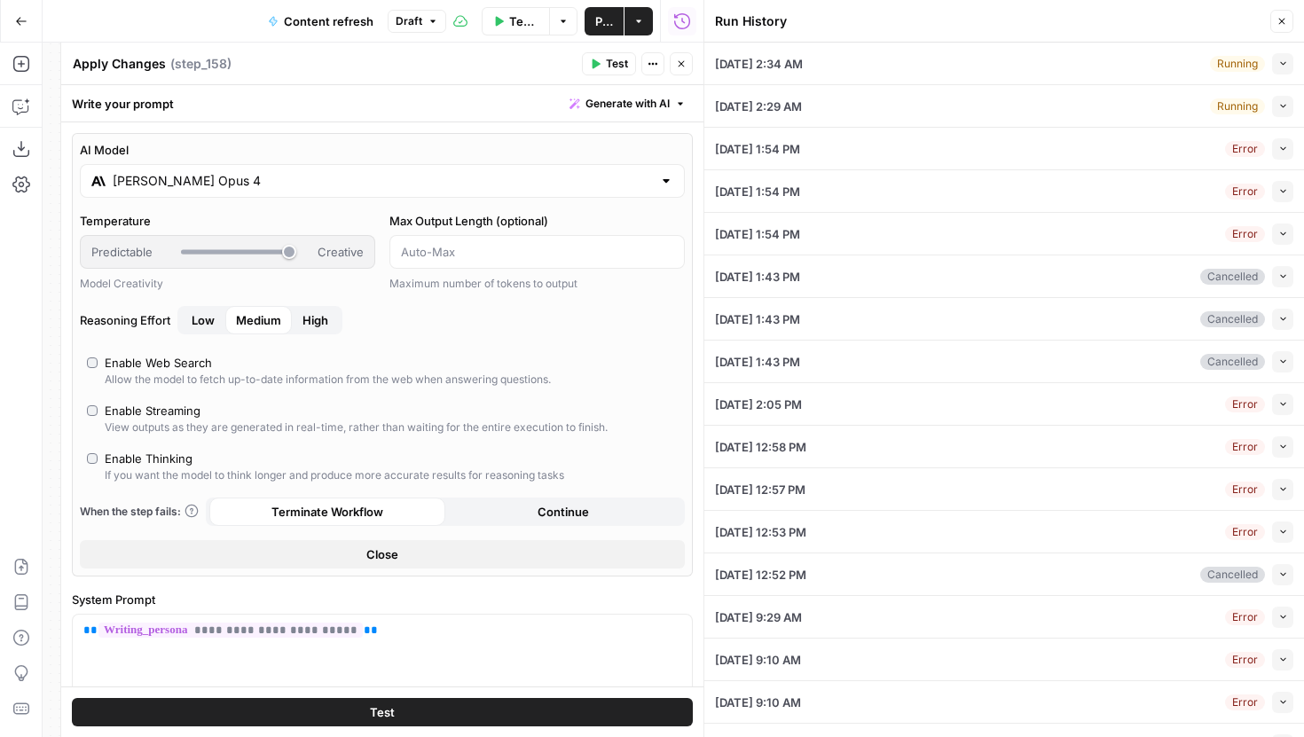
click at [1272, 67] on button "Collapse" at bounding box center [1282, 63] width 21 height 21
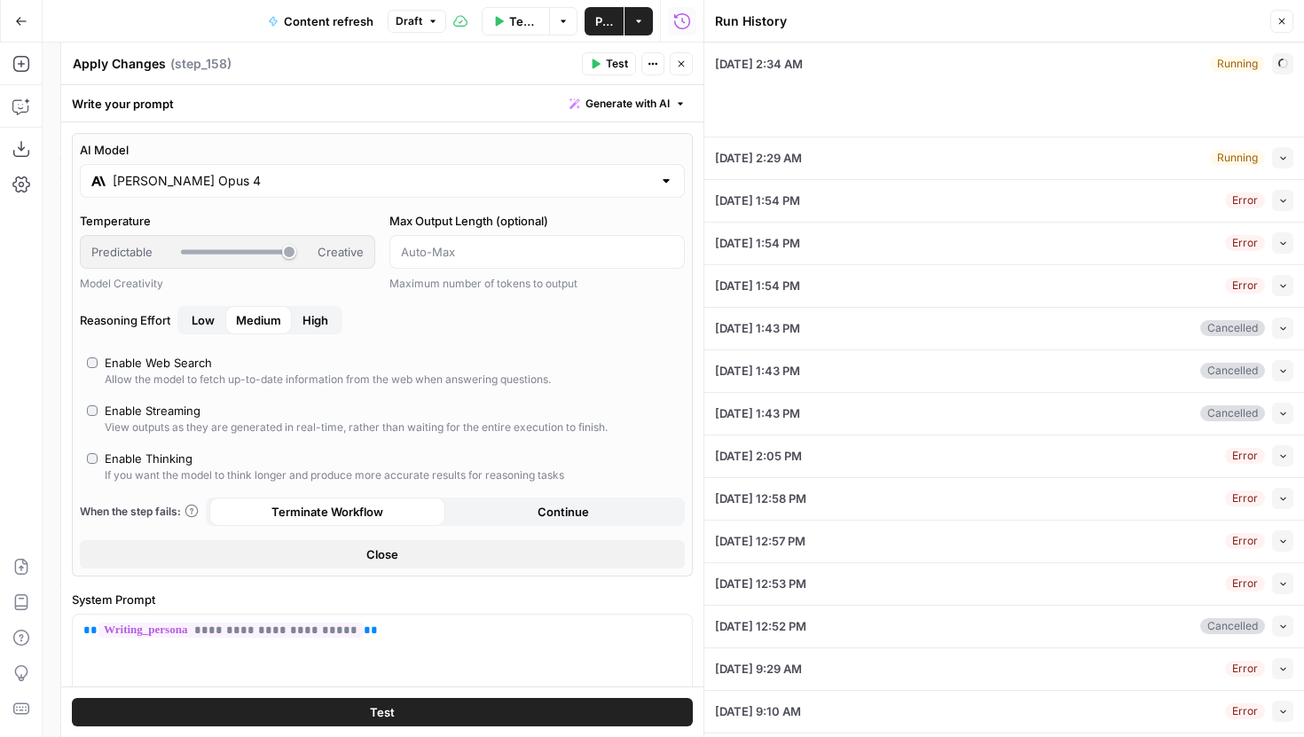
type input "Covers"
type input "Betting sitemap"
type input "Casino sitemap"
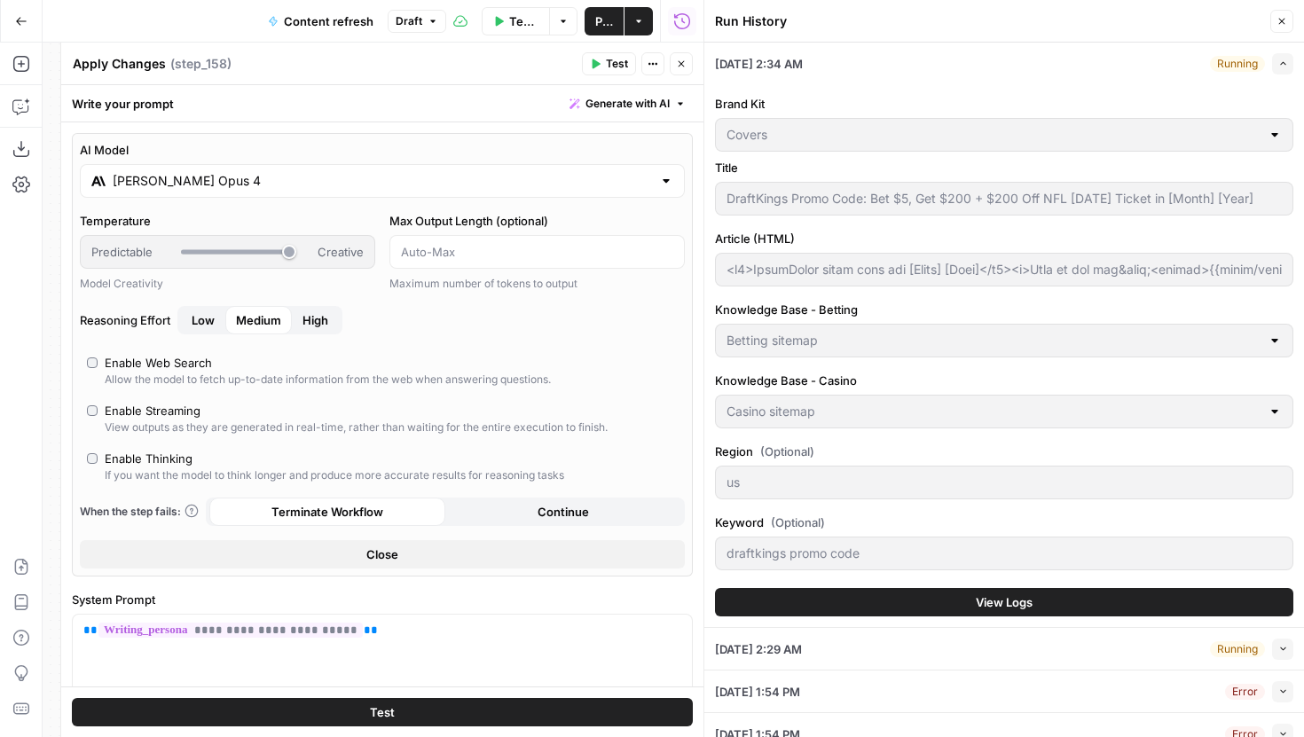
type input "<h2>DraftKings promo code for [Month] [Year]</h2><p>Sign up and get&nbsp;<stron…"
click at [963, 577] on div "Keyword (Optional) draftkings promo code" at bounding box center [1004, 546] width 578 height 64
click at [963, 609] on button "View Logs" at bounding box center [1004, 602] width 578 height 28
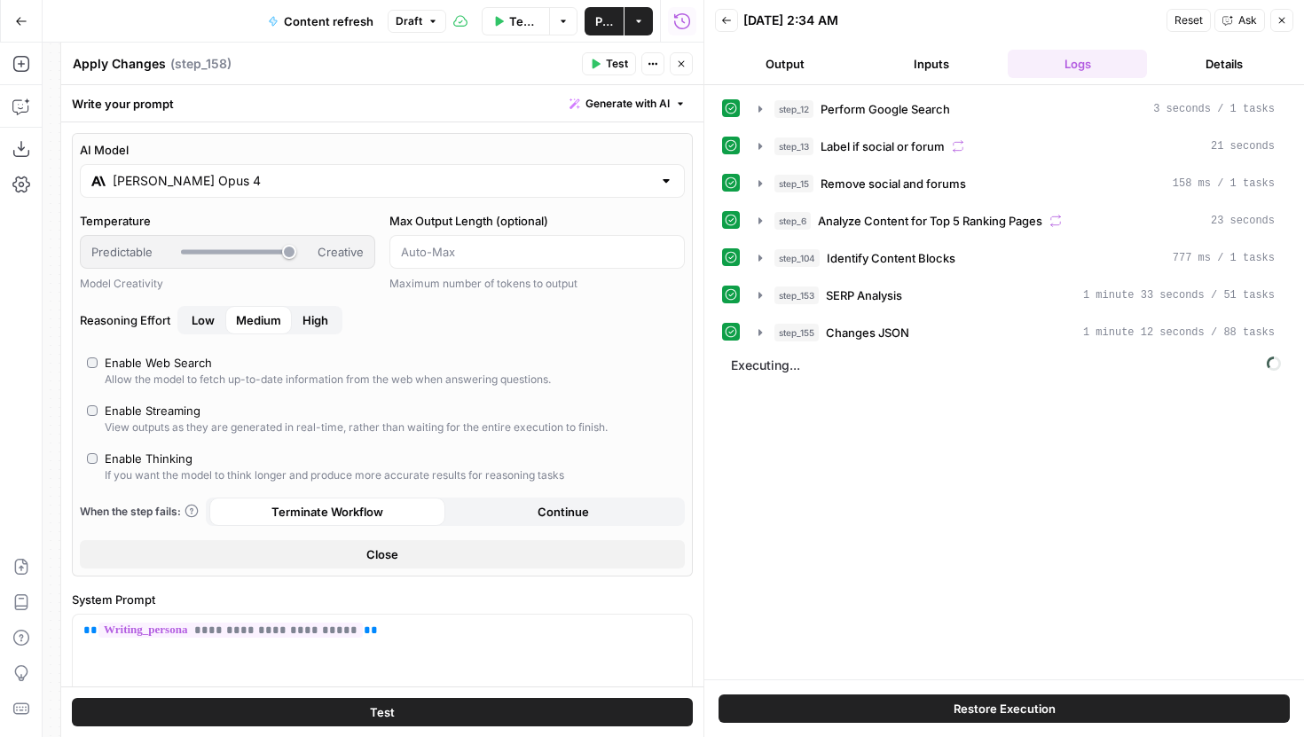
click at [807, 69] on button "Output" at bounding box center [784, 64] width 139 height 28
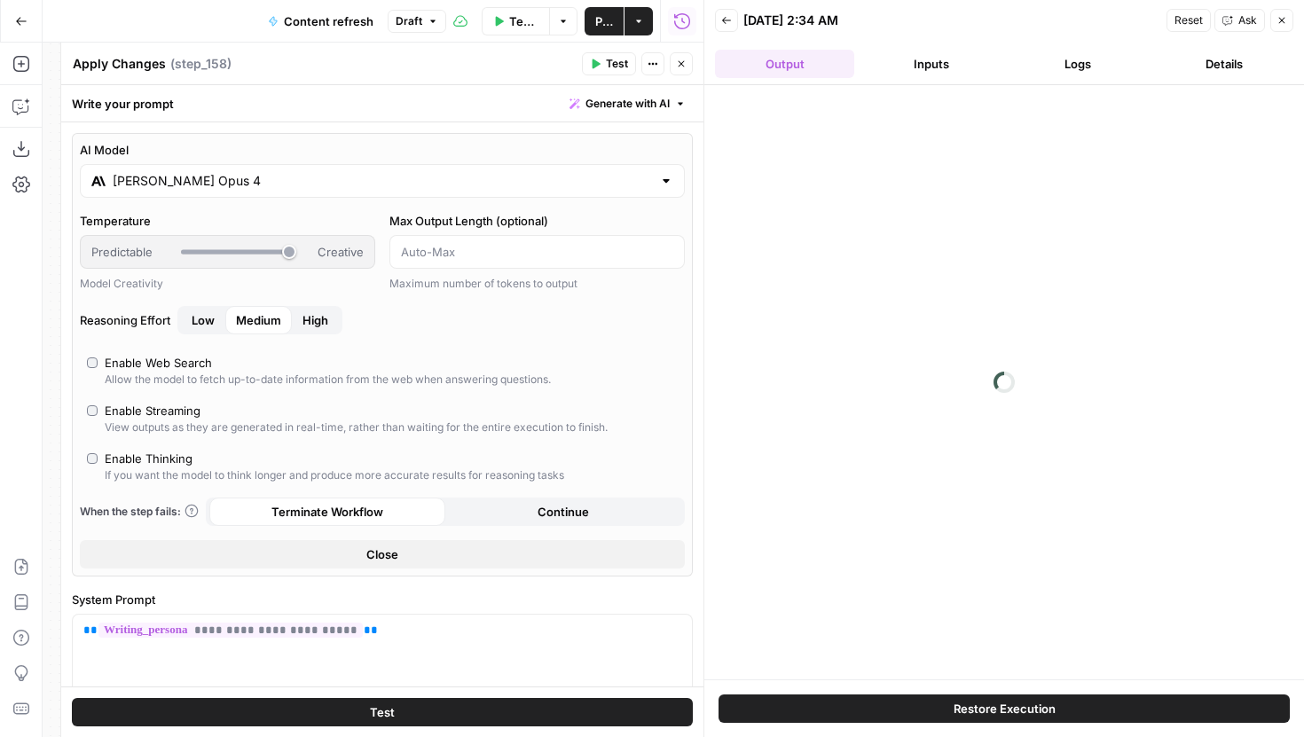
click at [1065, 67] on button "Logs" at bounding box center [1077, 64] width 139 height 28
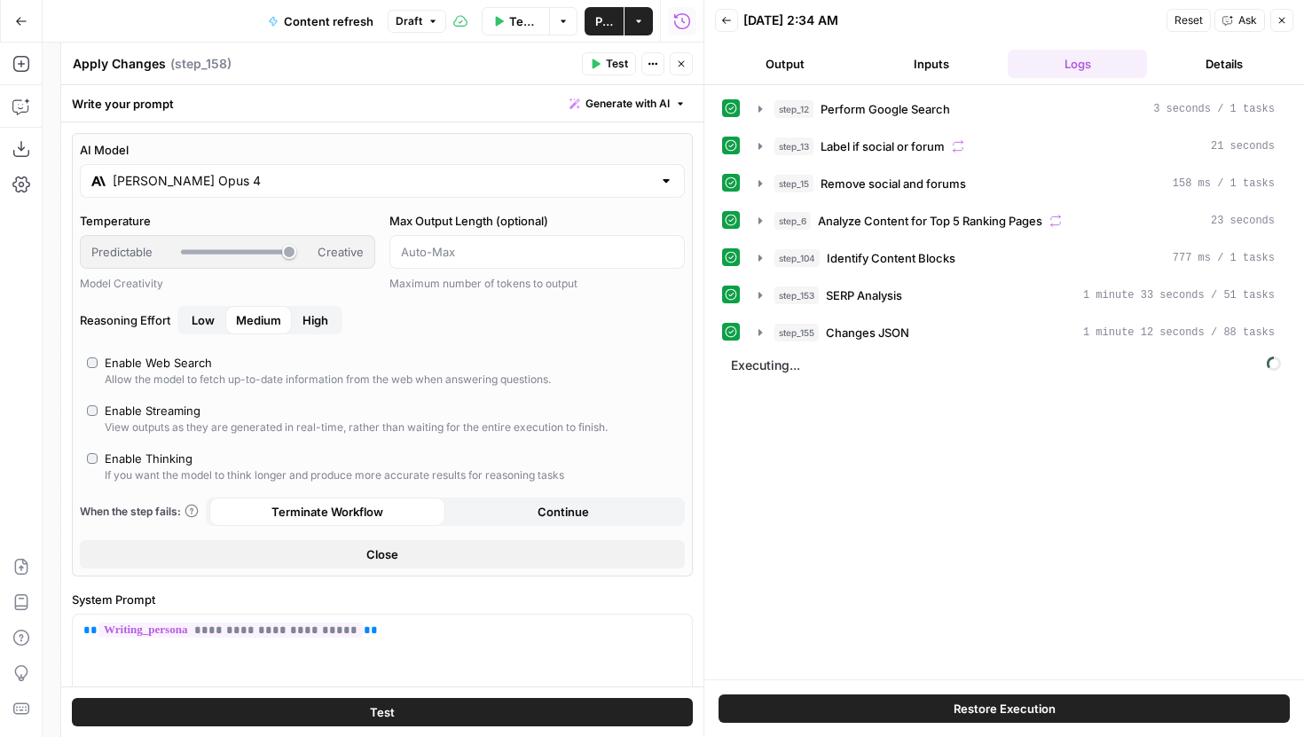
click at [963, 63] on button "Inputs" at bounding box center [930, 64] width 139 height 28
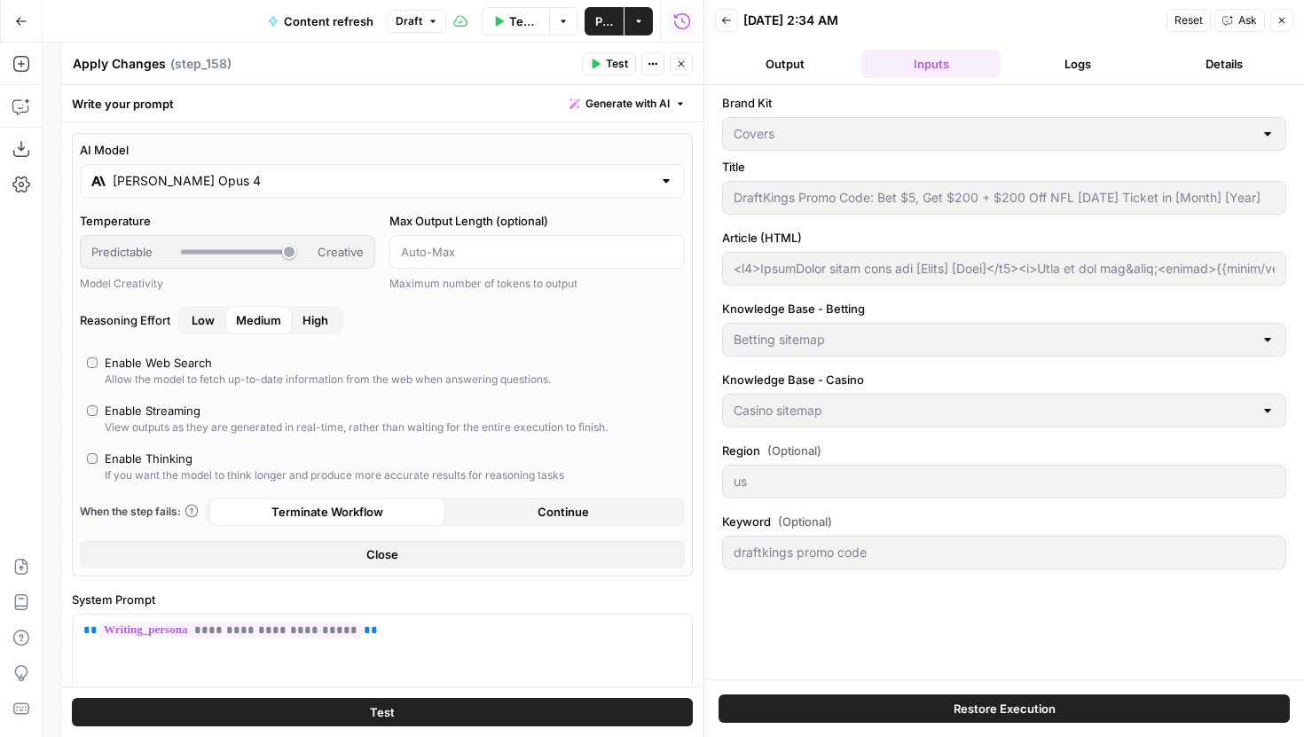
type input "<h2>DraftKings promo code for [Month] [Year]</h2><p>Sign up and get&nbsp;<stron…"
click at [1074, 63] on button "Logs" at bounding box center [1077, 64] width 139 height 28
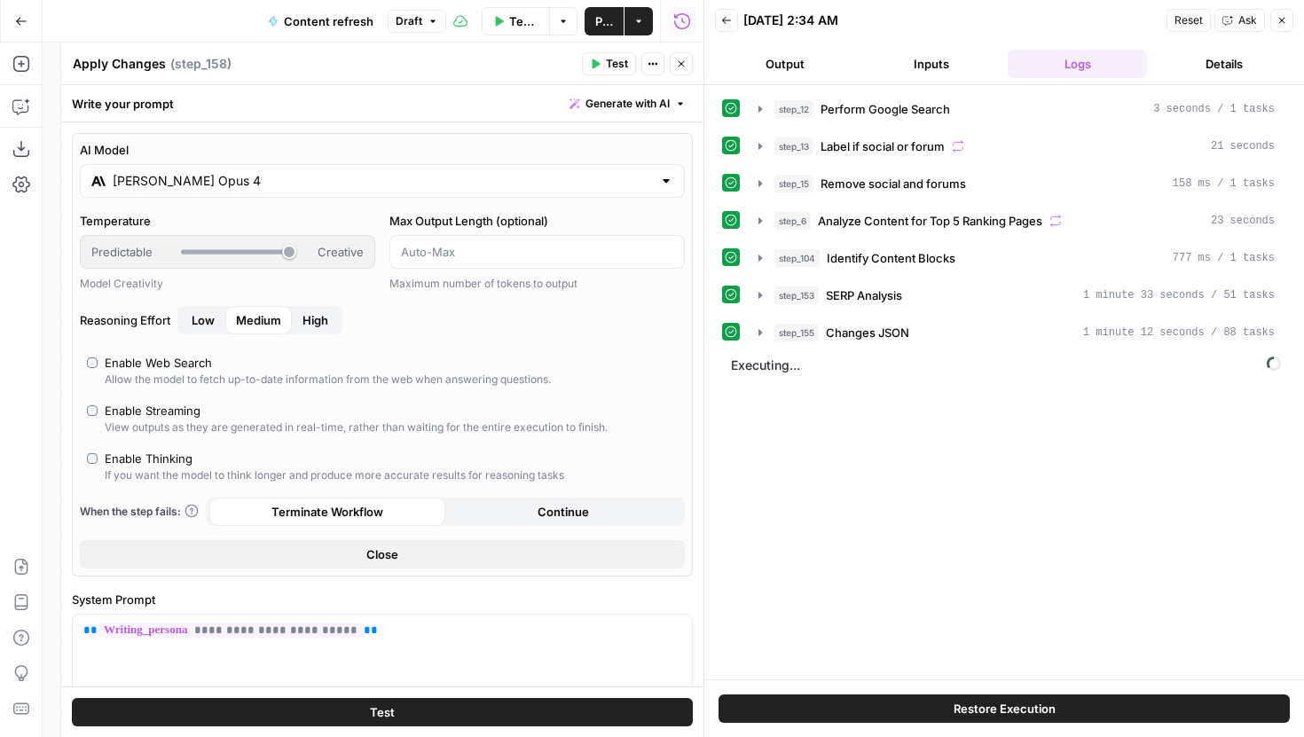
click at [1283, 24] on icon "button" at bounding box center [1282, 20] width 11 height 11
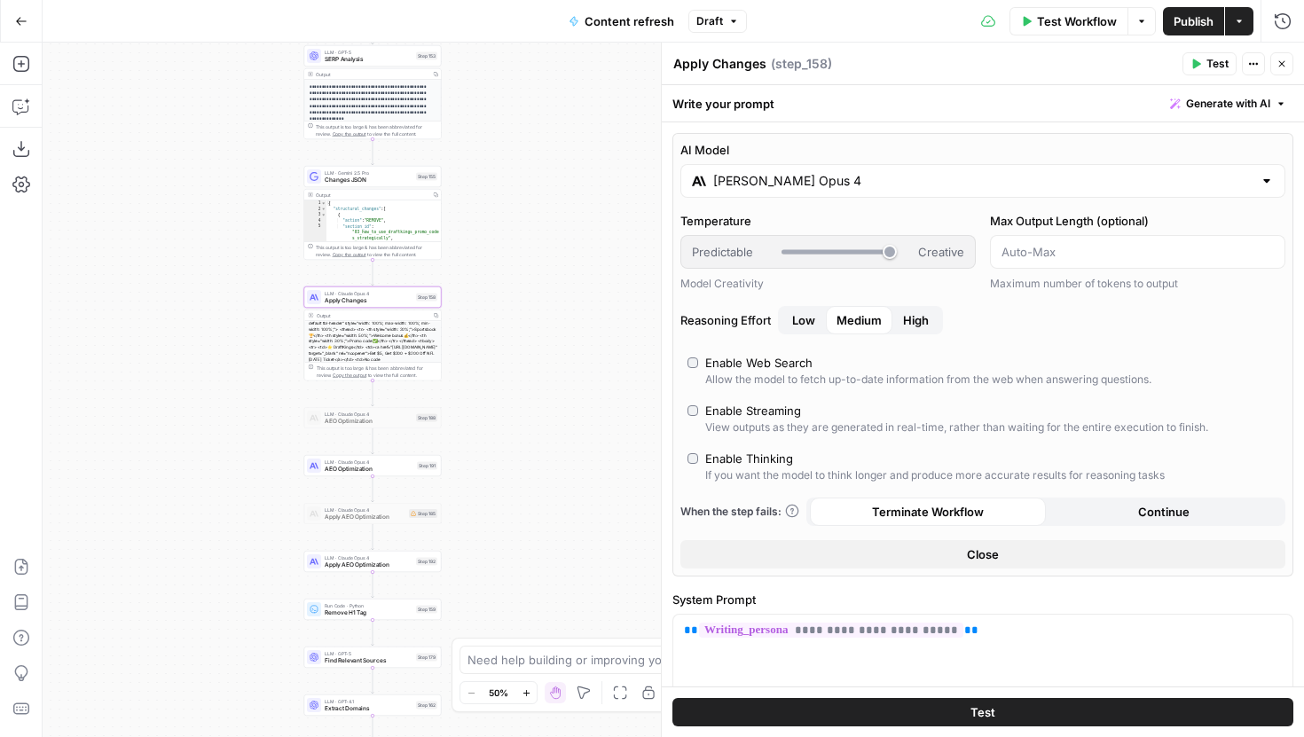
click at [762, 182] on input "Claude Opus 4" at bounding box center [982, 181] width 539 height 18
click at [872, 184] on input "Claude Opus 4" at bounding box center [982, 181] width 539 height 18
click at [890, 178] on input "Claude Opus 4" at bounding box center [982, 181] width 539 height 18
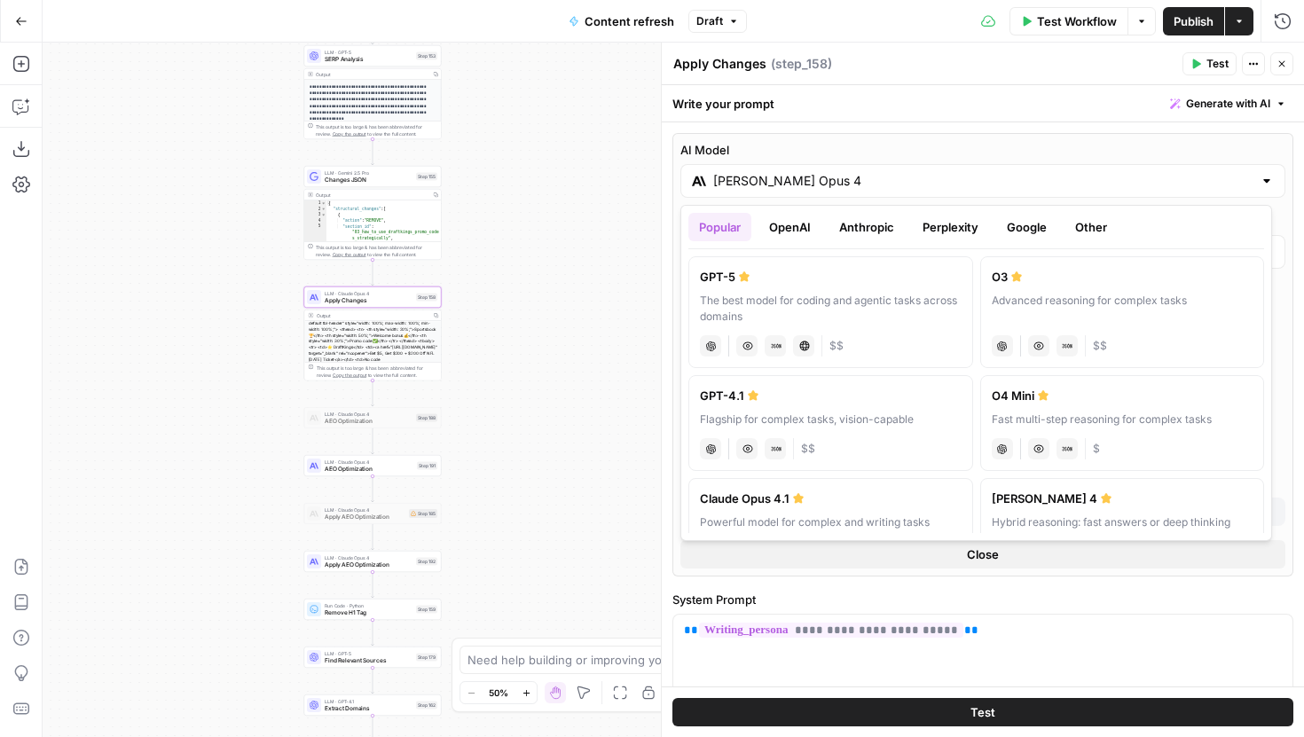
click at [930, 427] on div "Flagship for complex tasks, vision-capable" at bounding box center [831, 420] width 262 height 16
type input "GPT-4.1"
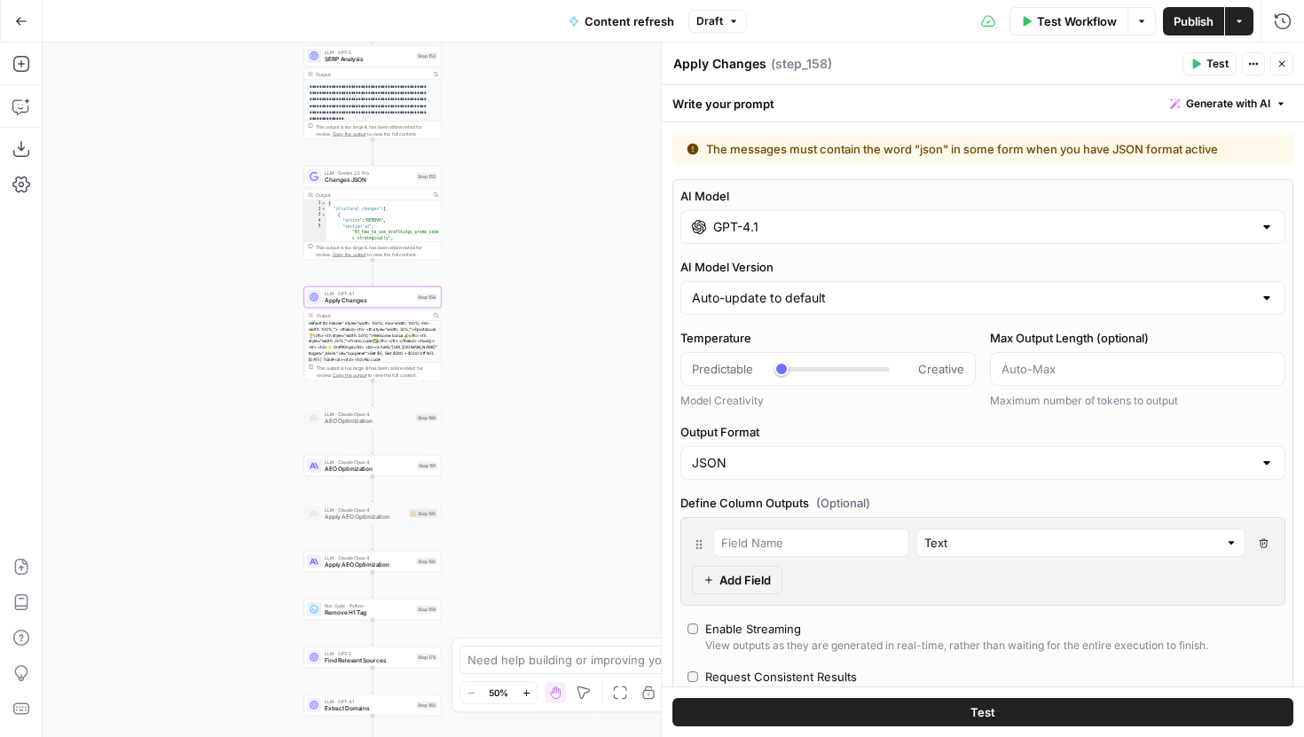
click at [963, 224] on input "GPT-4.1" at bounding box center [982, 227] width 539 height 18
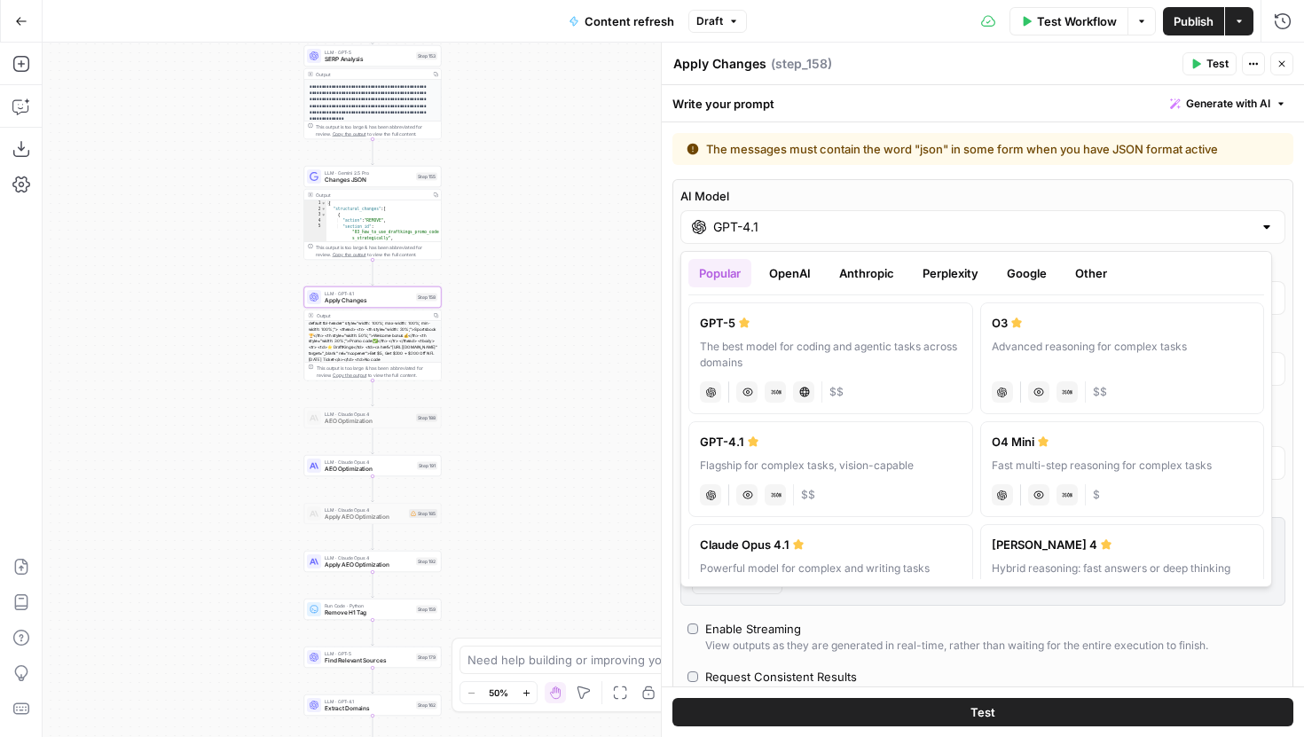
click at [734, 29] on button "Draft" at bounding box center [717, 21] width 59 height 23
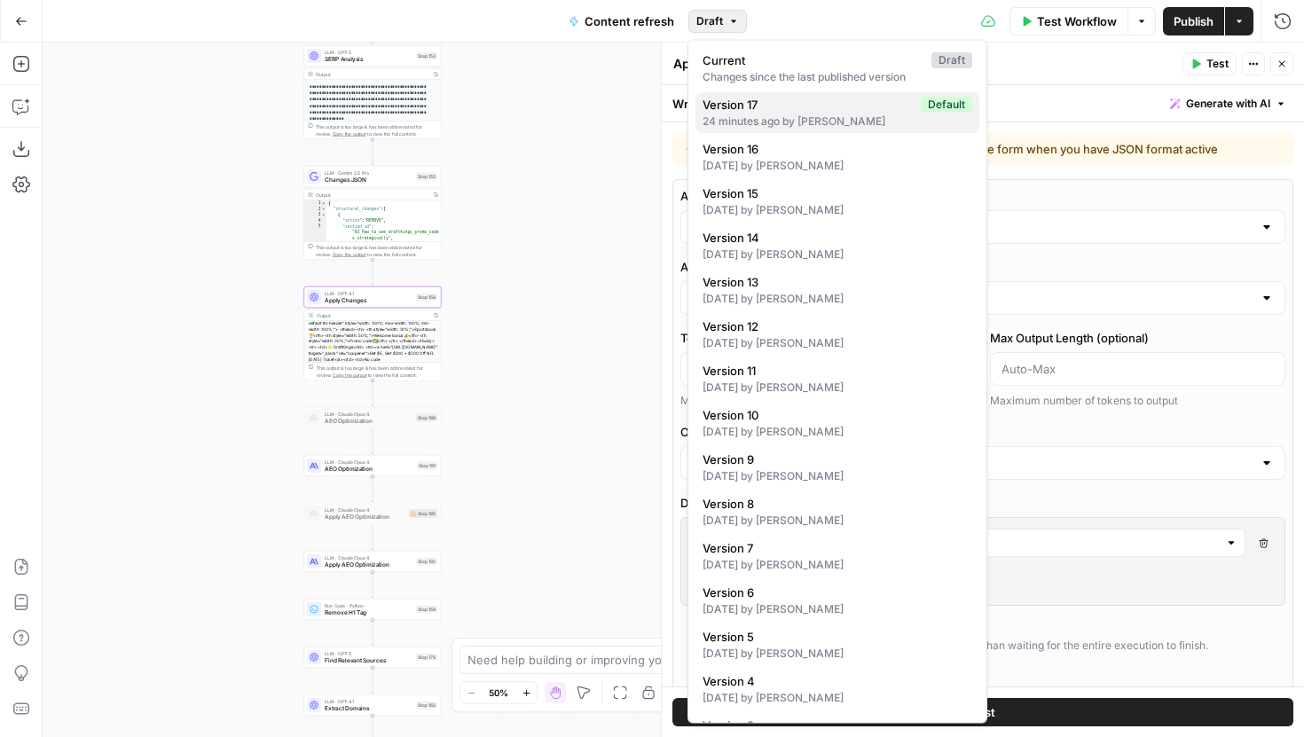
click at [762, 106] on span "Version 17" at bounding box center [808, 105] width 211 height 18
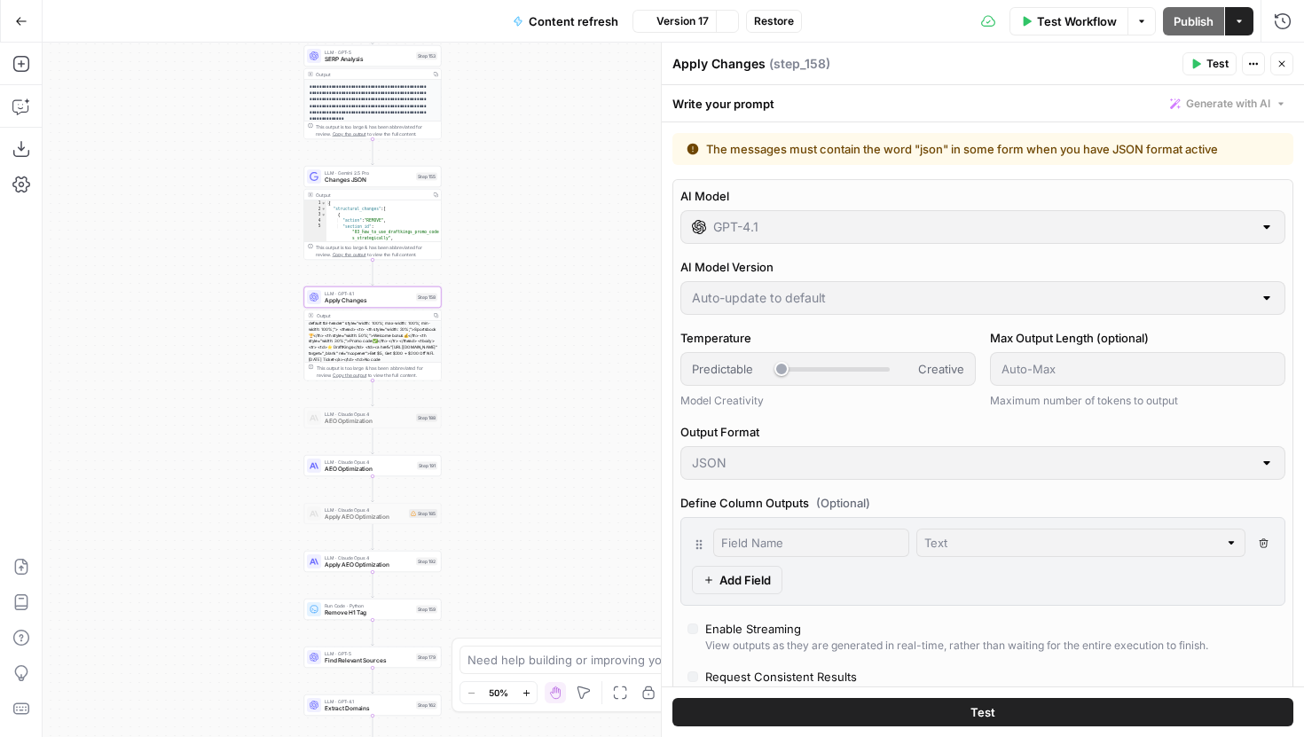
type input "*"
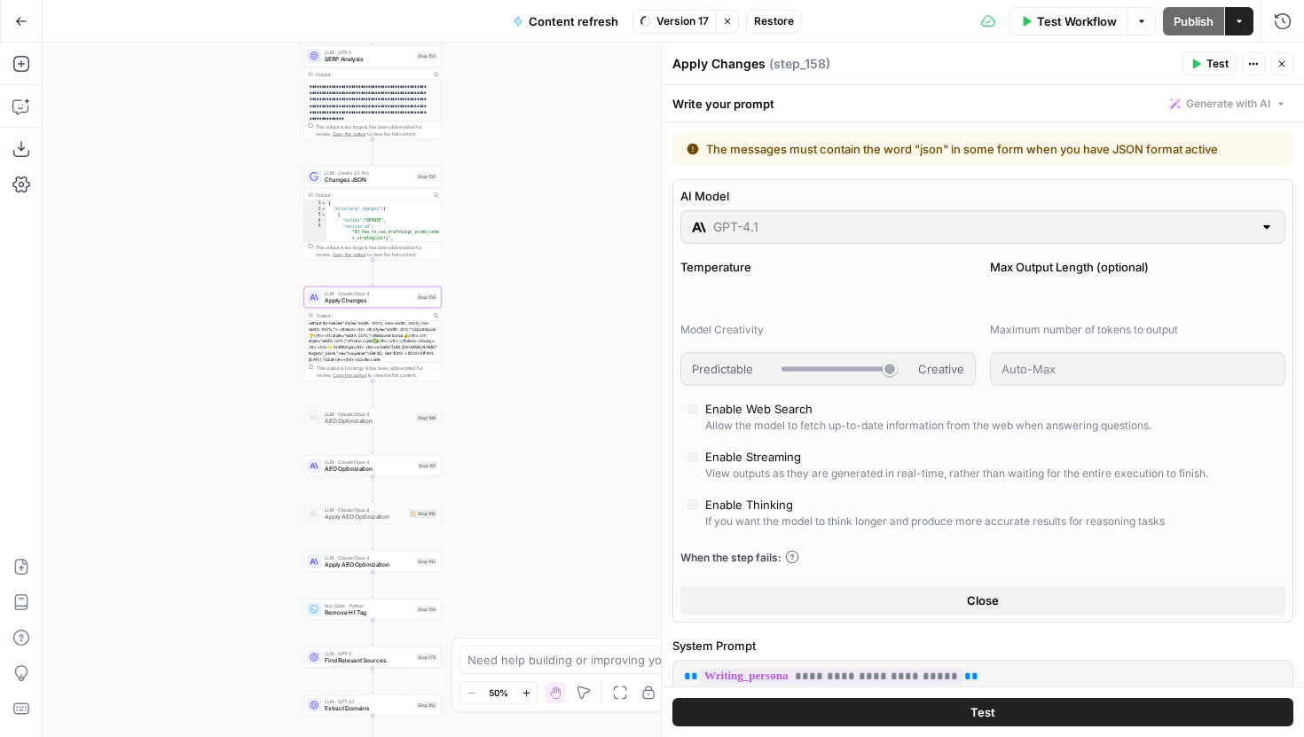
type input "[PERSON_NAME] Opus 4"
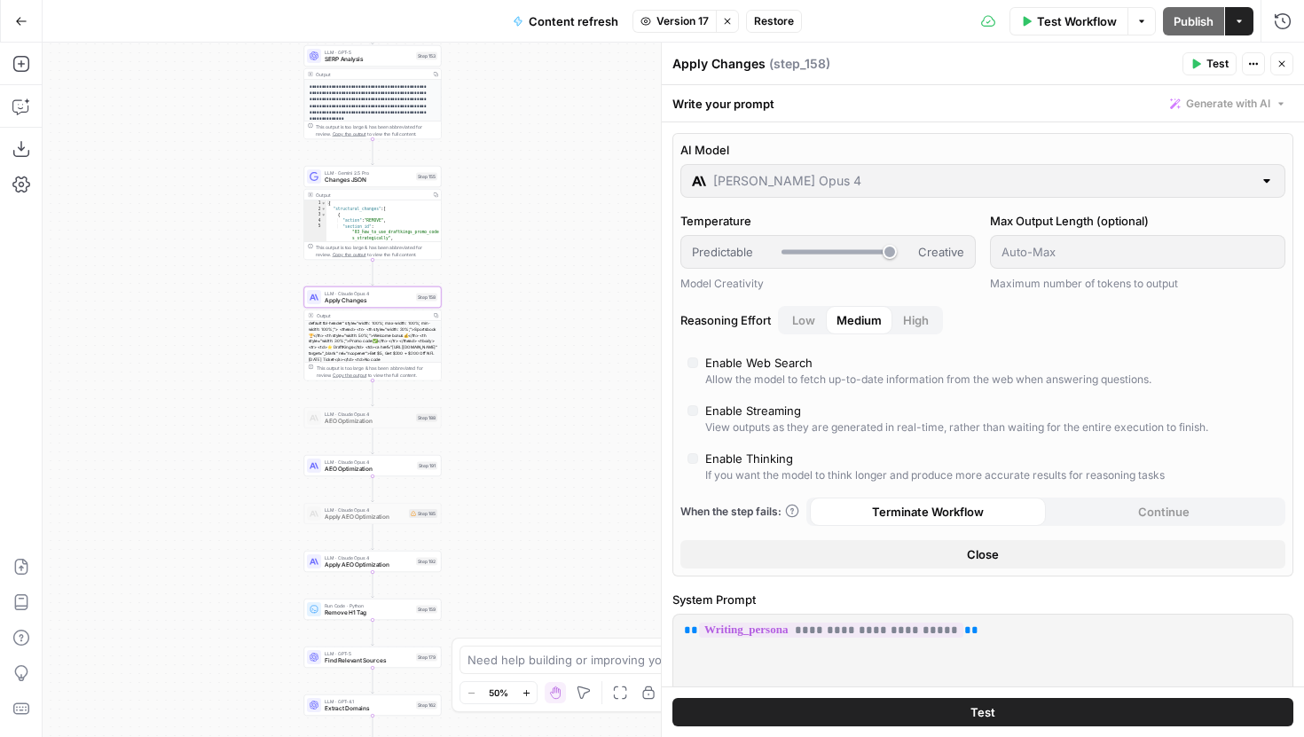
click at [385, 299] on span "Apply Changes" at bounding box center [369, 300] width 88 height 9
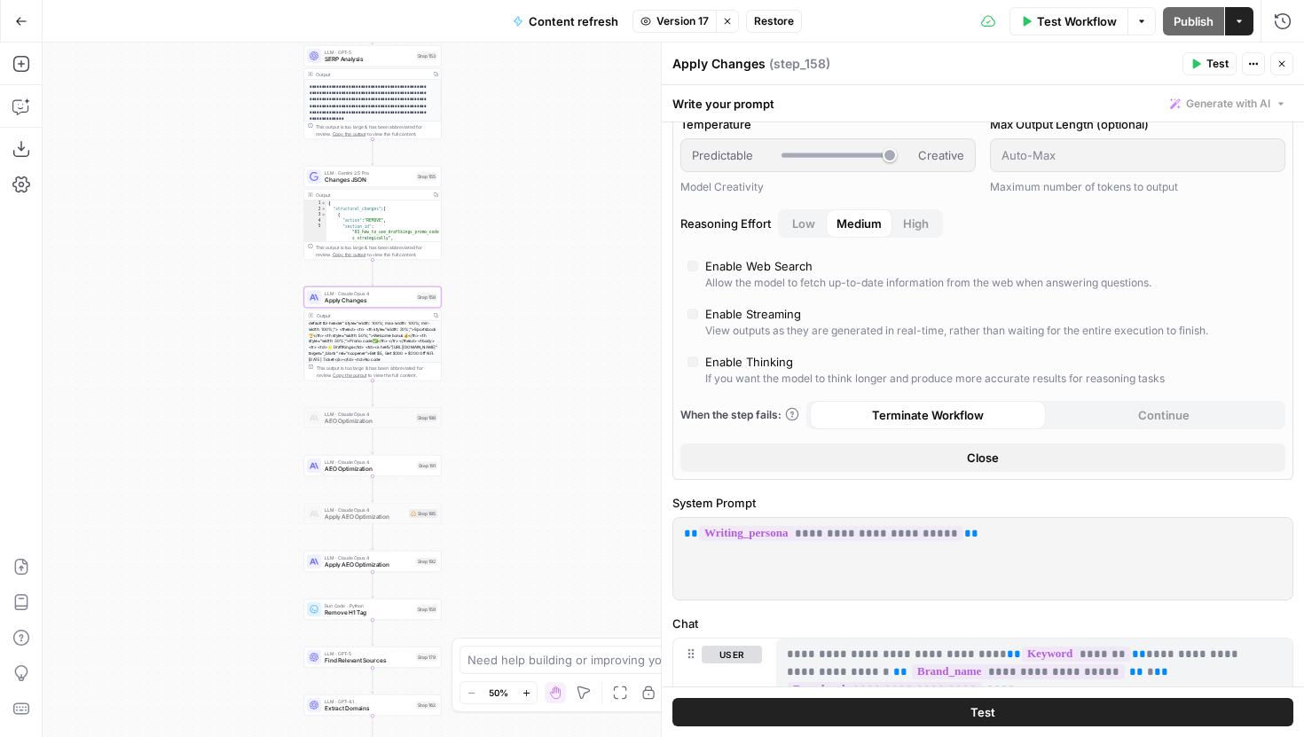
scroll to position [90, 0]
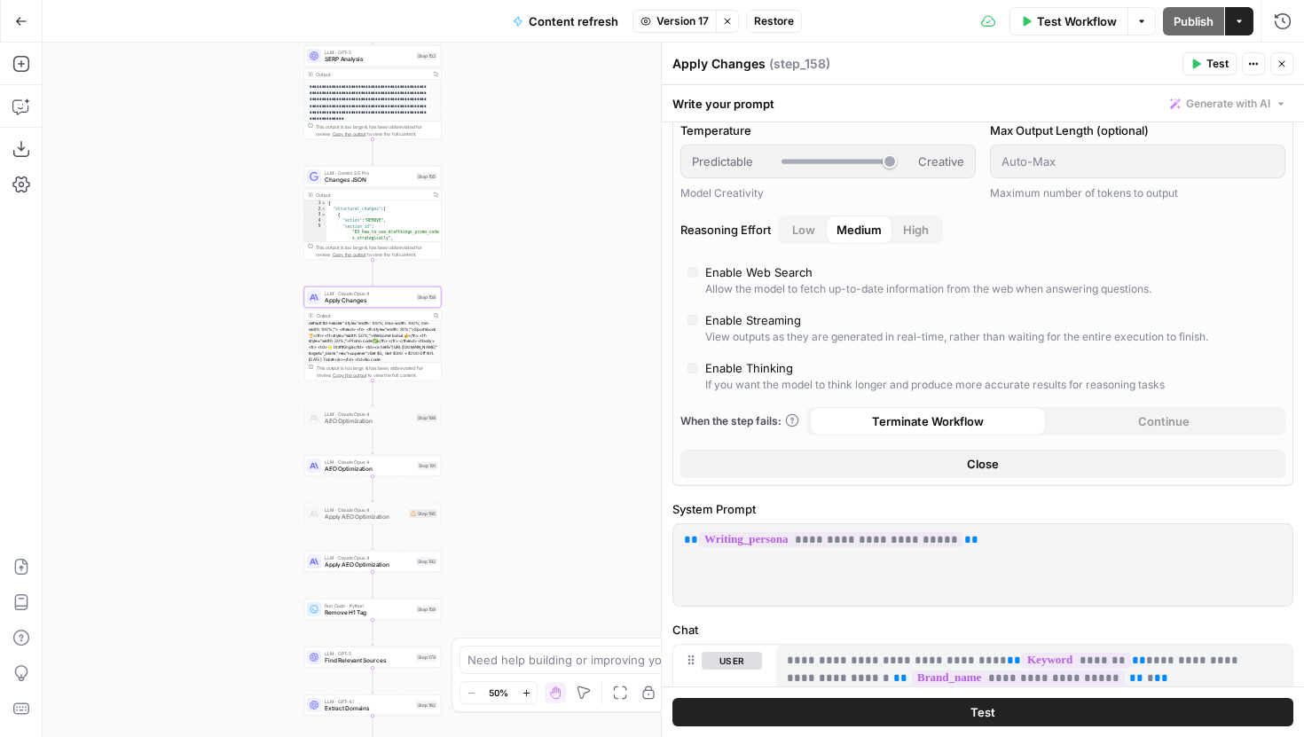
click at [415, 472] on div "LLM · Claude Opus 4 AEO Optimization Step 191" at bounding box center [372, 466] width 130 height 15
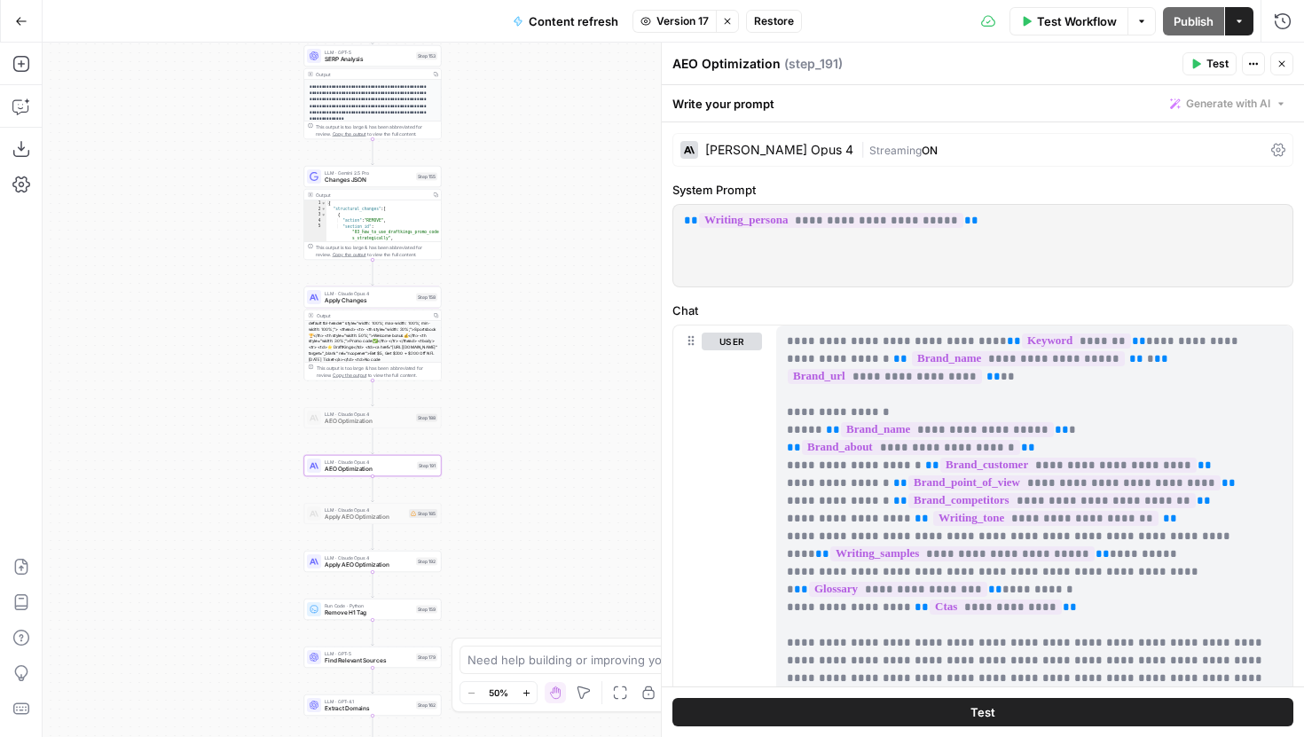
click at [397, 300] on span "Apply Changes" at bounding box center [369, 300] width 88 height 9
click at [366, 294] on span "LLM · Claude Opus 4" at bounding box center [369, 292] width 88 height 7
click at [829, 158] on div "Claude Opus 4 | Streaming ON" at bounding box center [982, 150] width 621 height 34
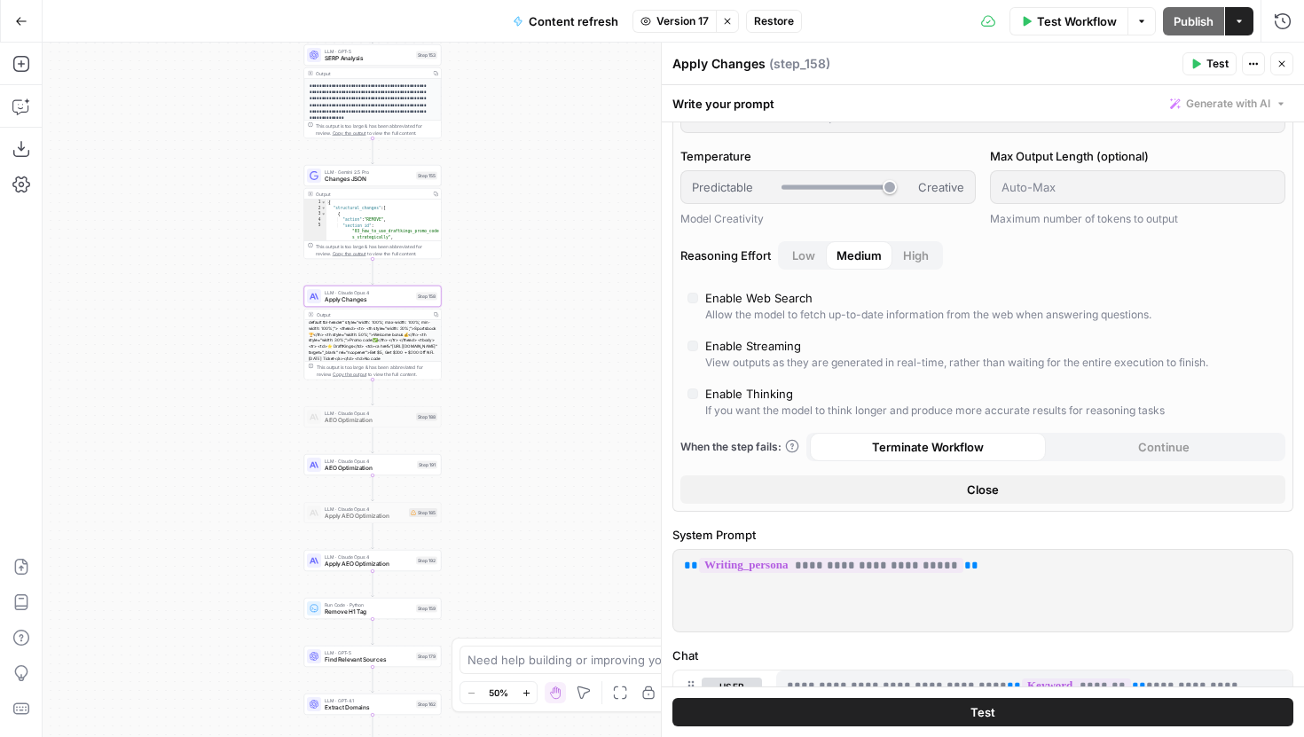
scroll to position [0, 0]
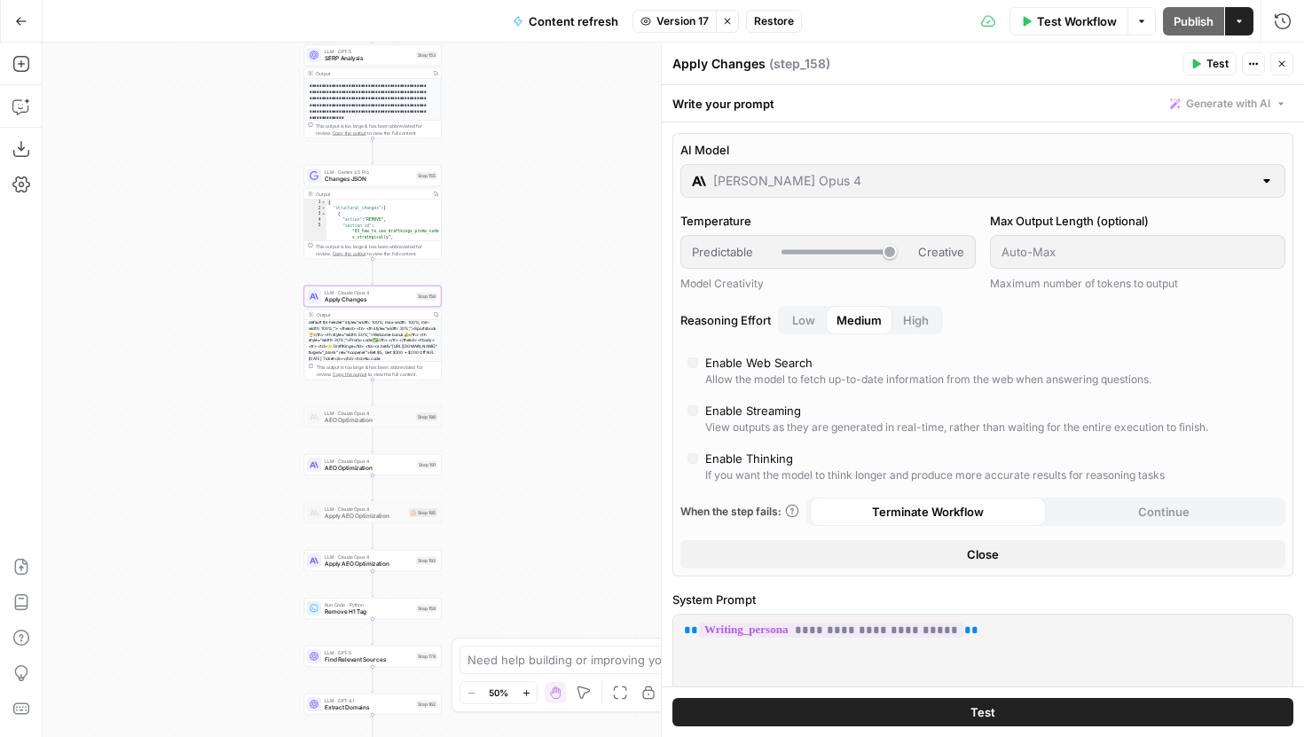
click at [695, 20] on span "Version 17" at bounding box center [682, 21] width 52 height 16
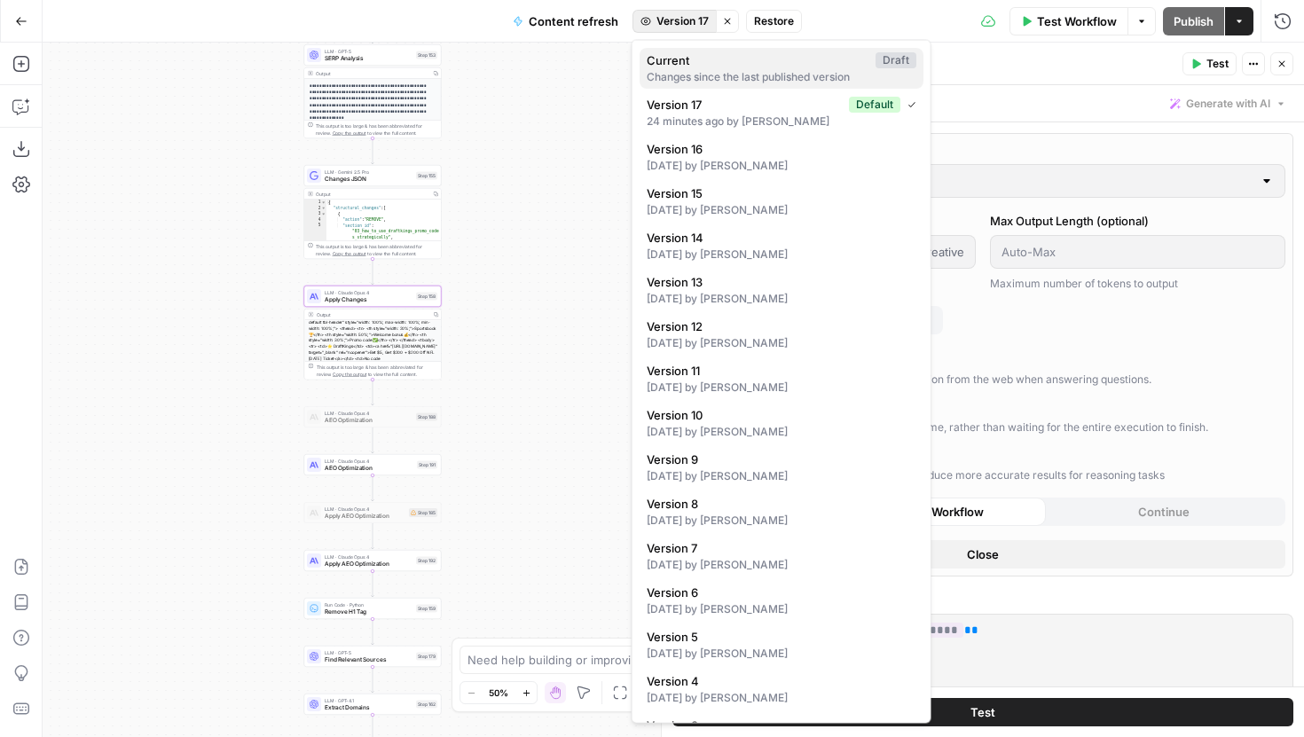
click at [695, 51] on span "Current" at bounding box center [758, 60] width 222 height 18
type input "GPT-4.1"
type input "*"
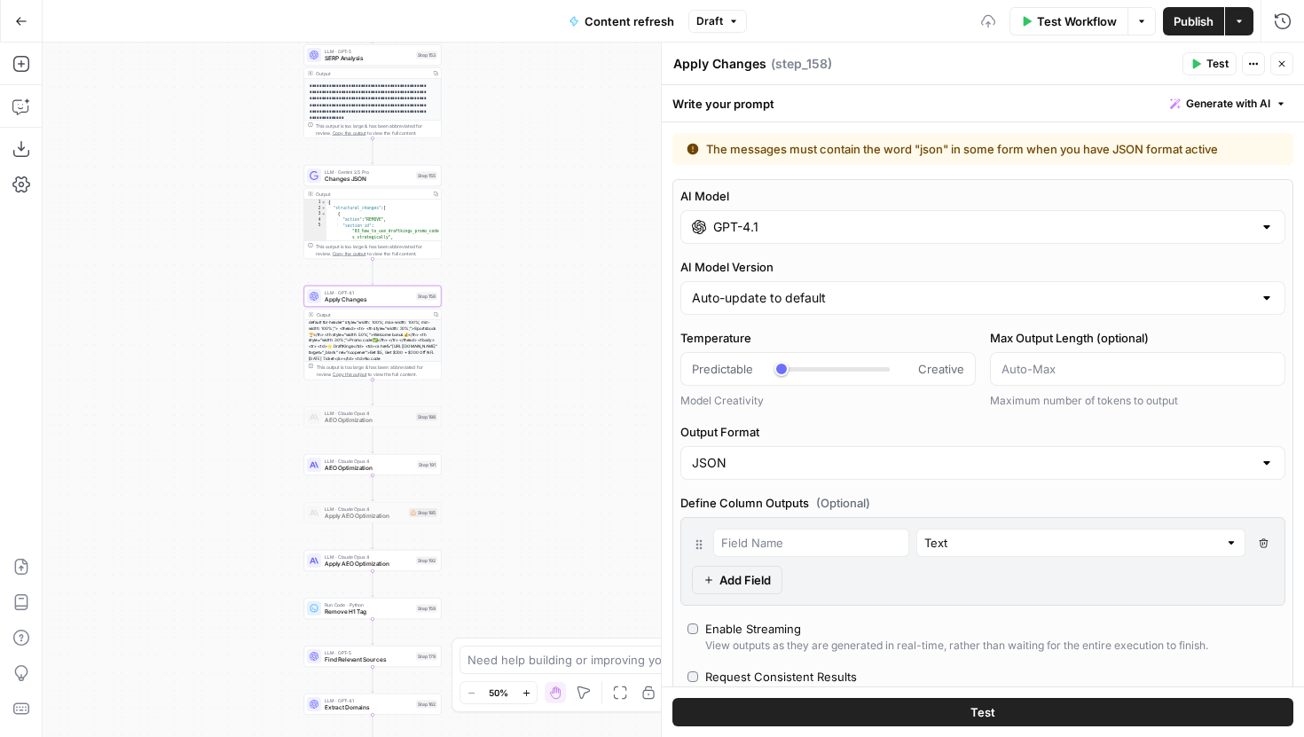
click at [771, 236] on div "GPT-4.1" at bounding box center [982, 227] width 605 height 34
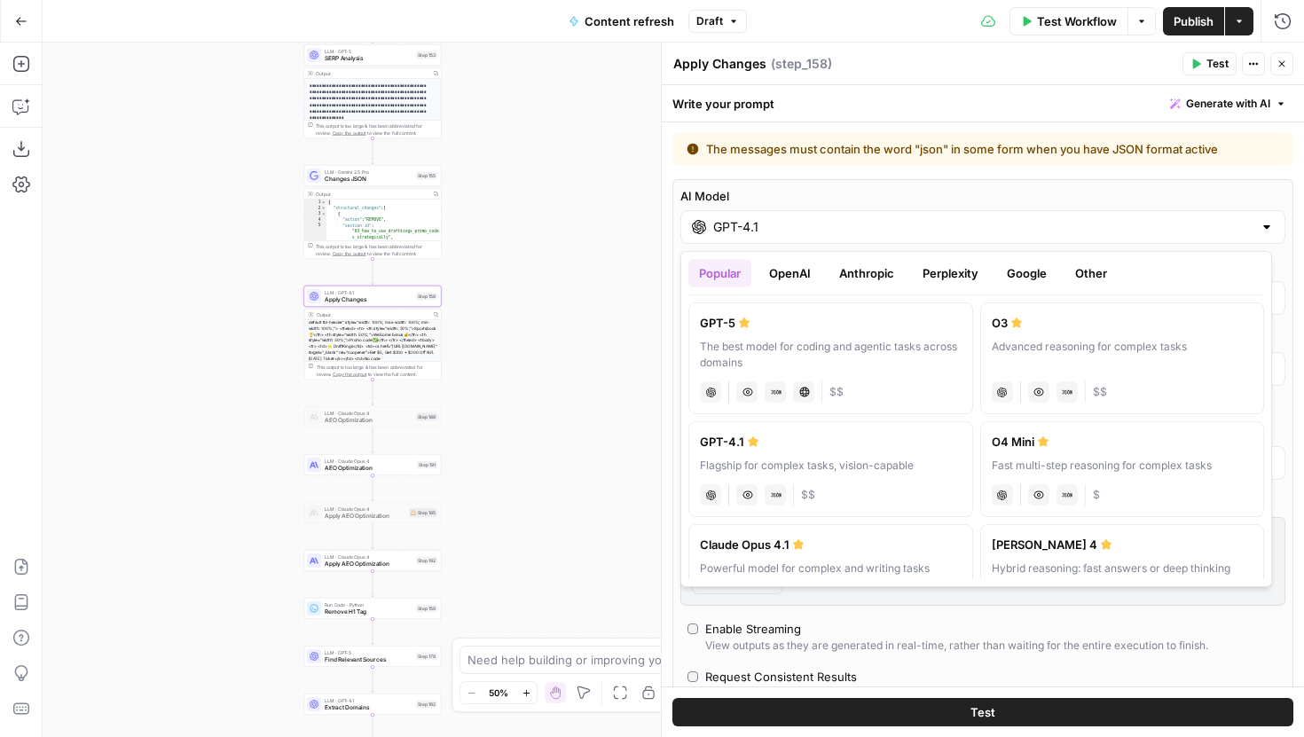
click at [846, 201] on label "AI Model" at bounding box center [982, 196] width 605 height 18
click at [846, 218] on input "GPT-4.1" at bounding box center [982, 227] width 539 height 18
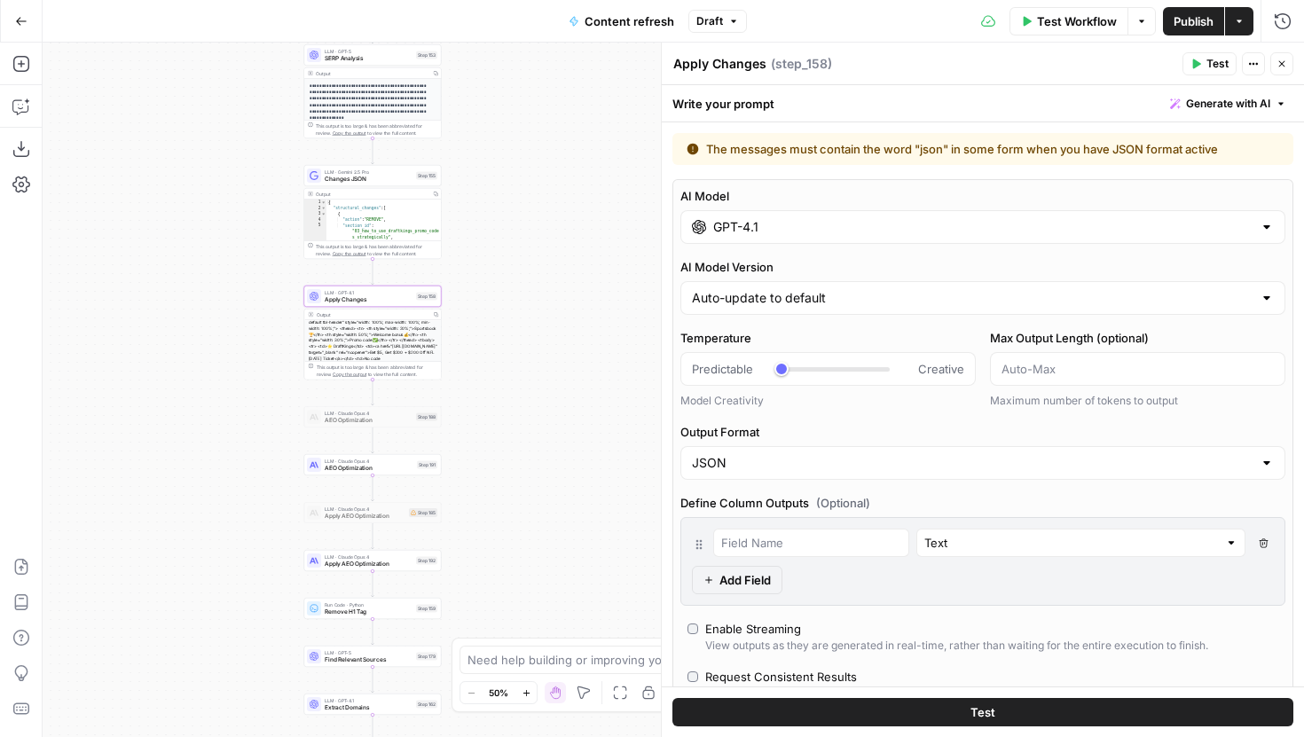
click at [976, 185] on div "AI Model GPT-4.1 AI Model Version Auto-update to default Temperature Predictabl…" at bounding box center [982, 487] width 621 height 616
click at [924, 458] on input "Output Format" at bounding box center [972, 463] width 561 height 18
click at [826, 510] on span "Text" at bounding box center [973, 508] width 554 height 18
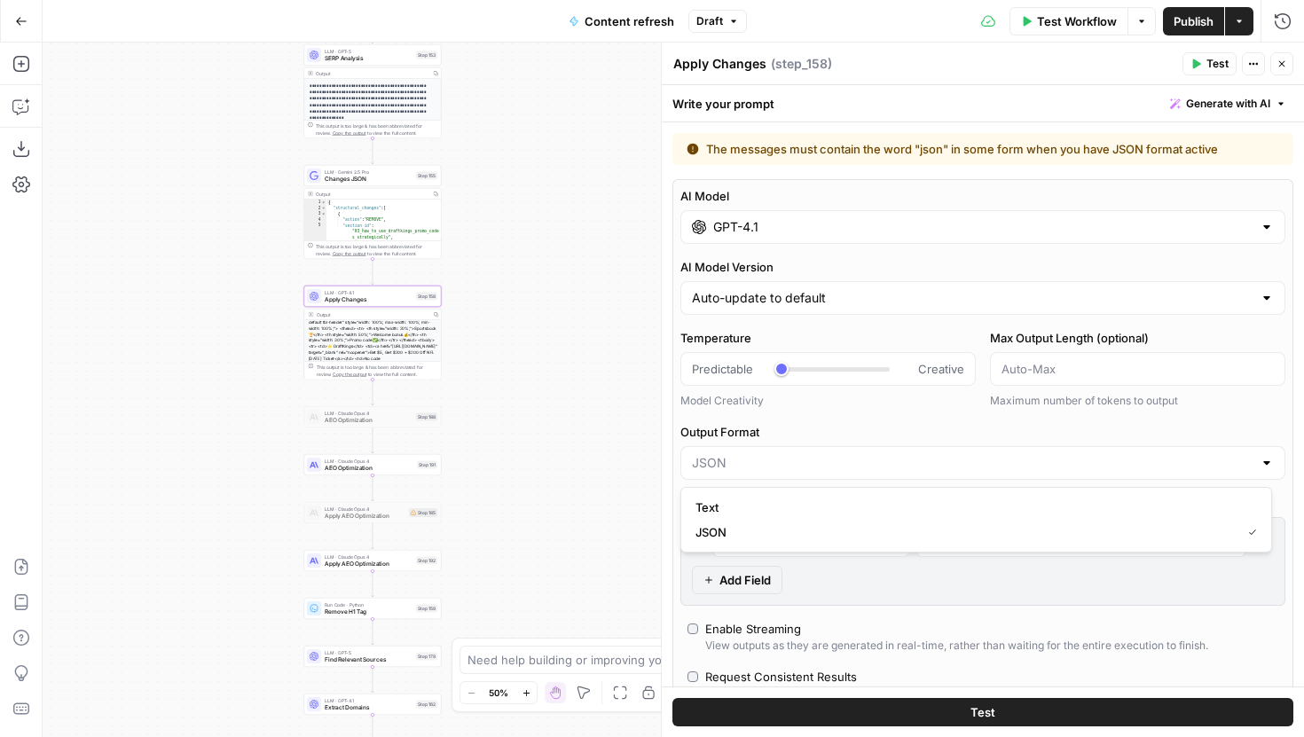
type input "Text"
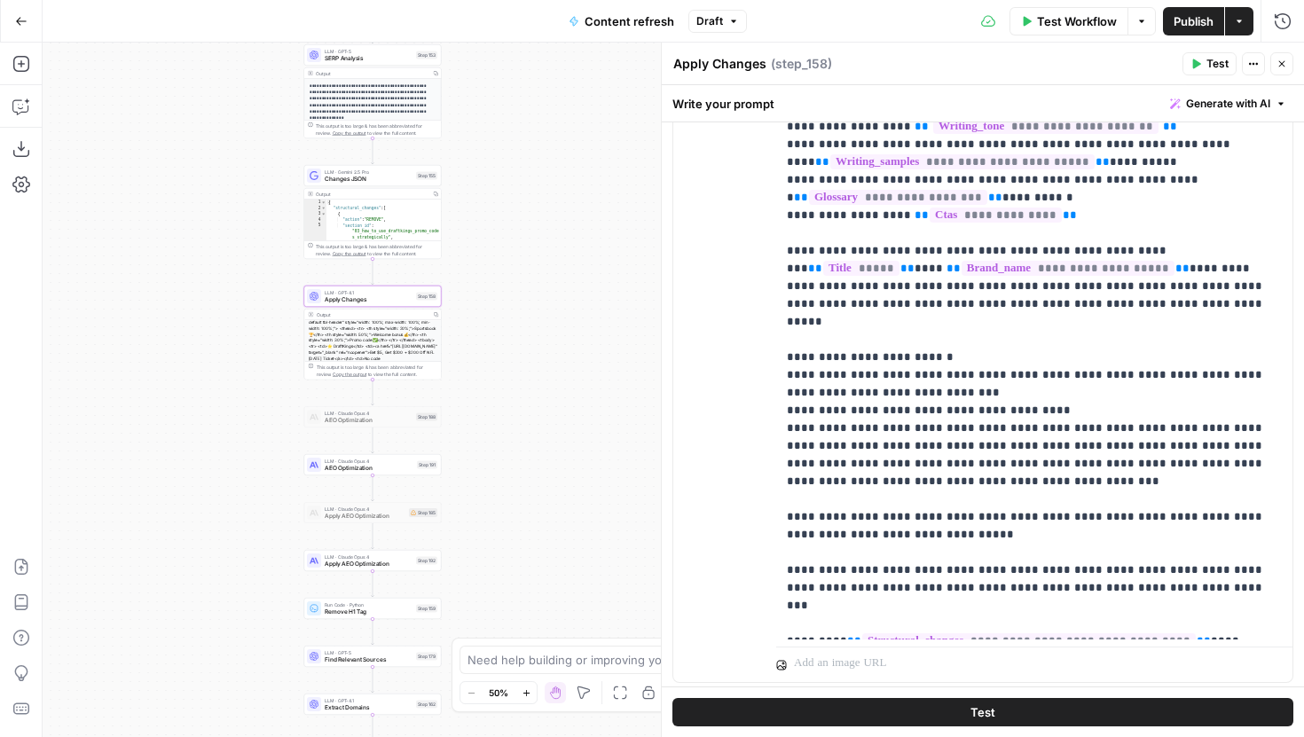
scroll to position [896, 0]
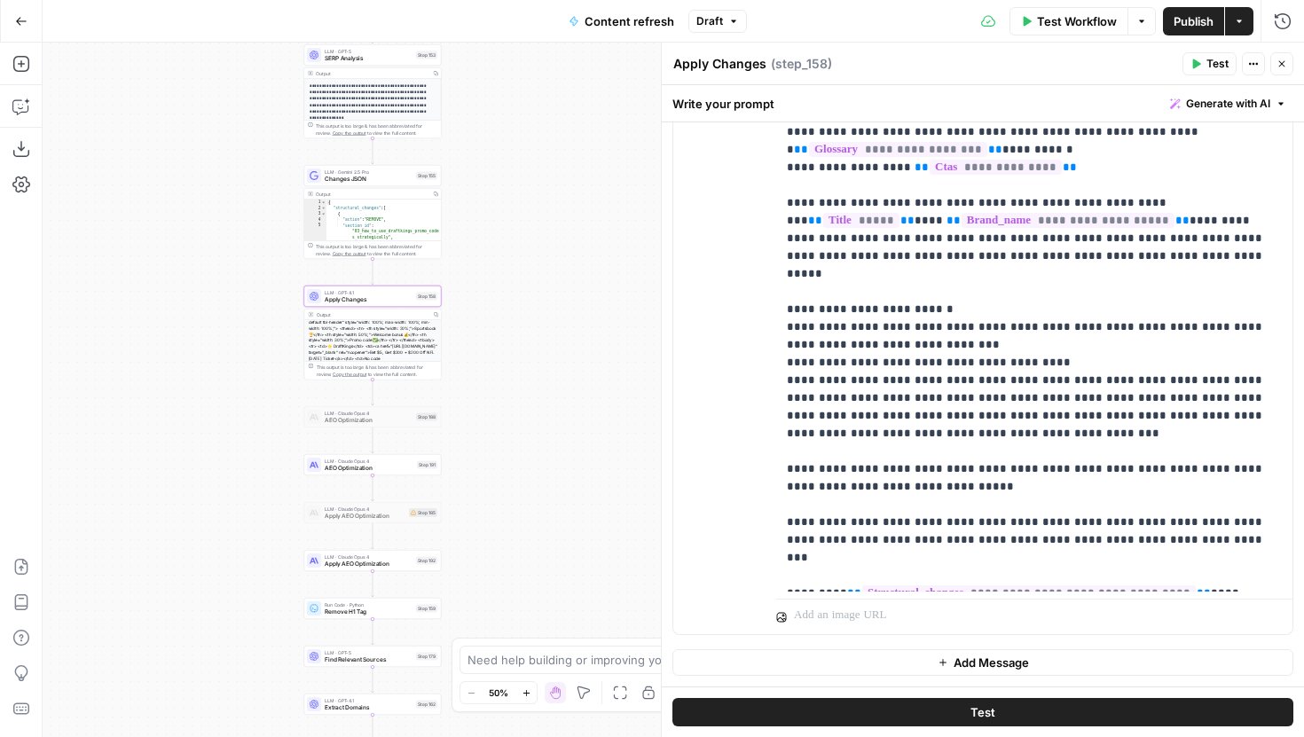
click at [1183, 25] on span "Publish" at bounding box center [1194, 21] width 40 height 18
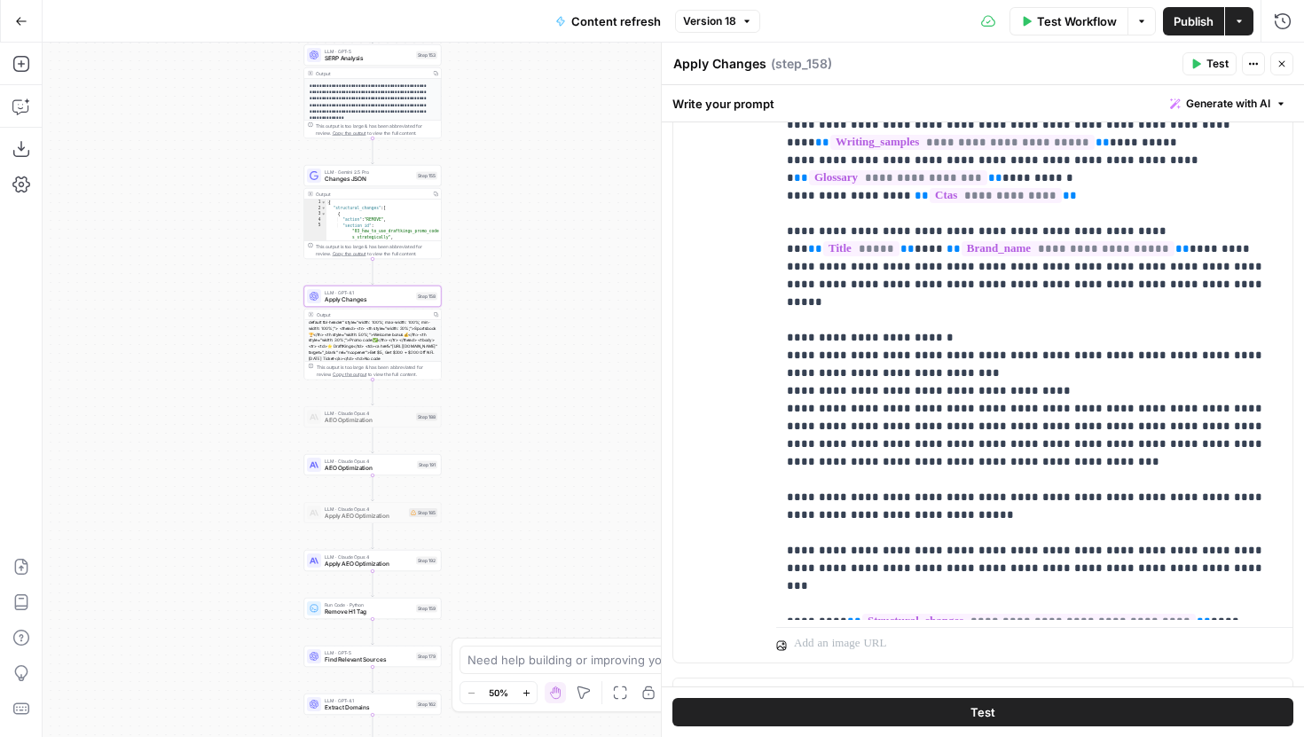
scroll to position [872, 0]
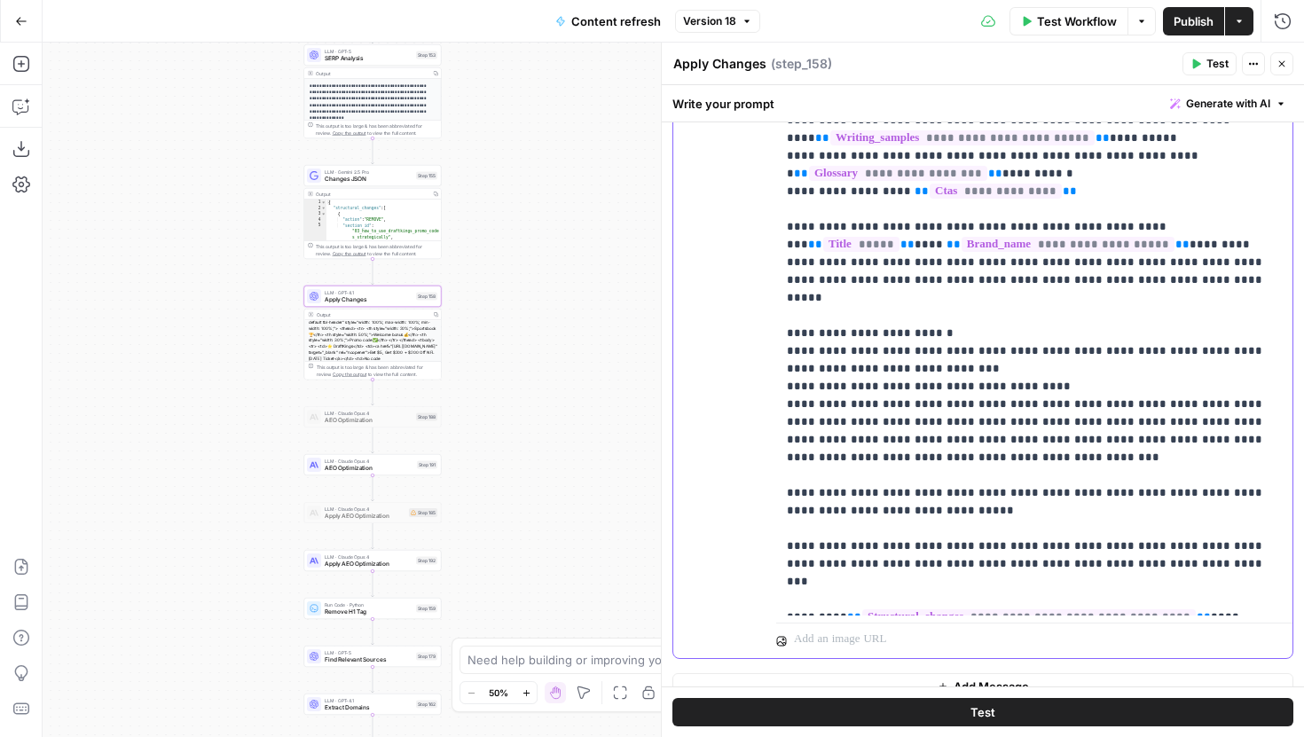
click at [1166, 551] on p "**********" at bounding box center [1028, 263] width 482 height 692
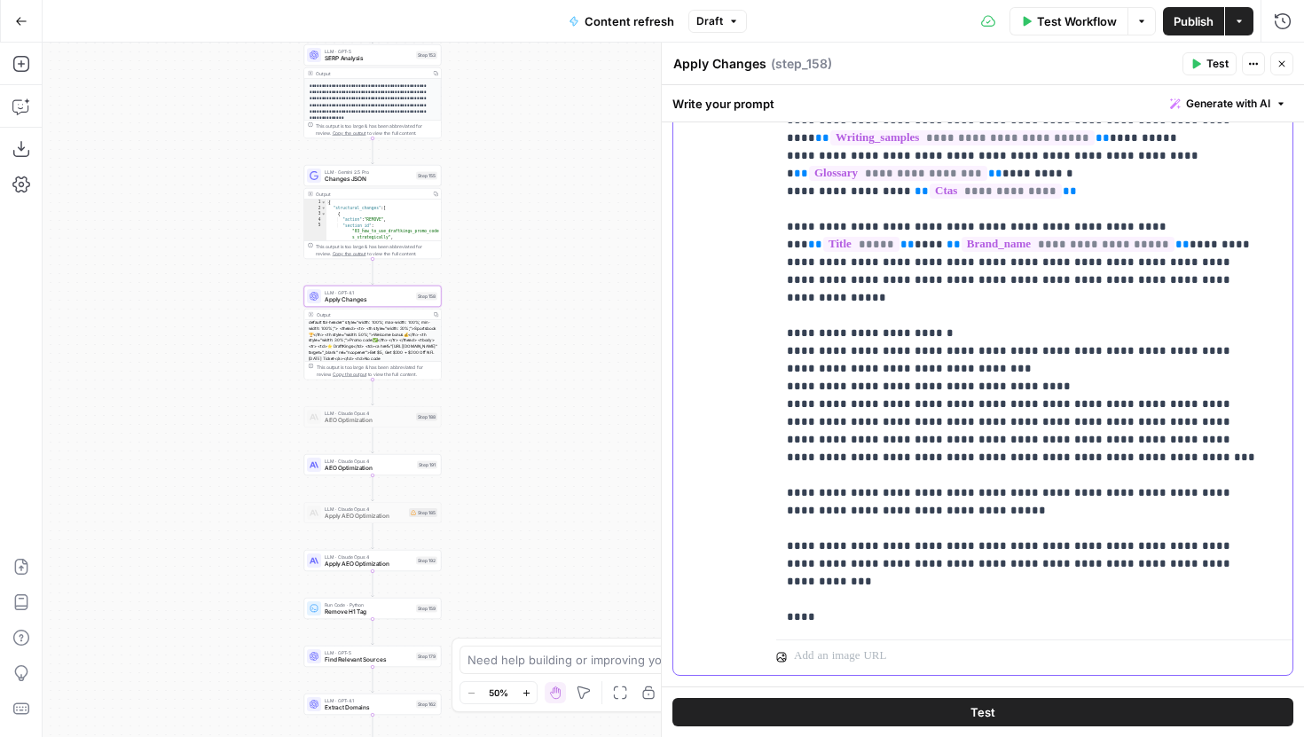
click at [1021, 530] on p "**********" at bounding box center [1021, 289] width 468 height 745
click at [874, 587] on p "**********" at bounding box center [1021, 289] width 468 height 745
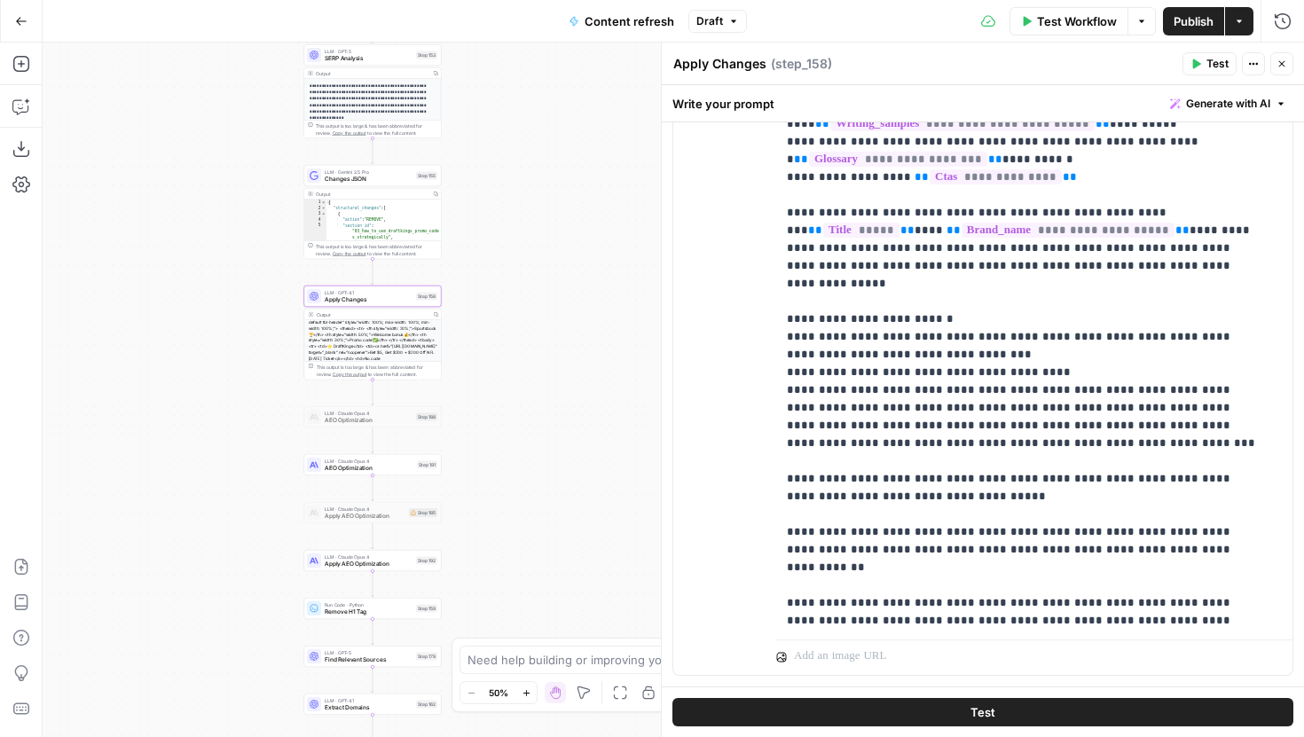
click at [1200, 15] on span "Publish" at bounding box center [1194, 21] width 40 height 18
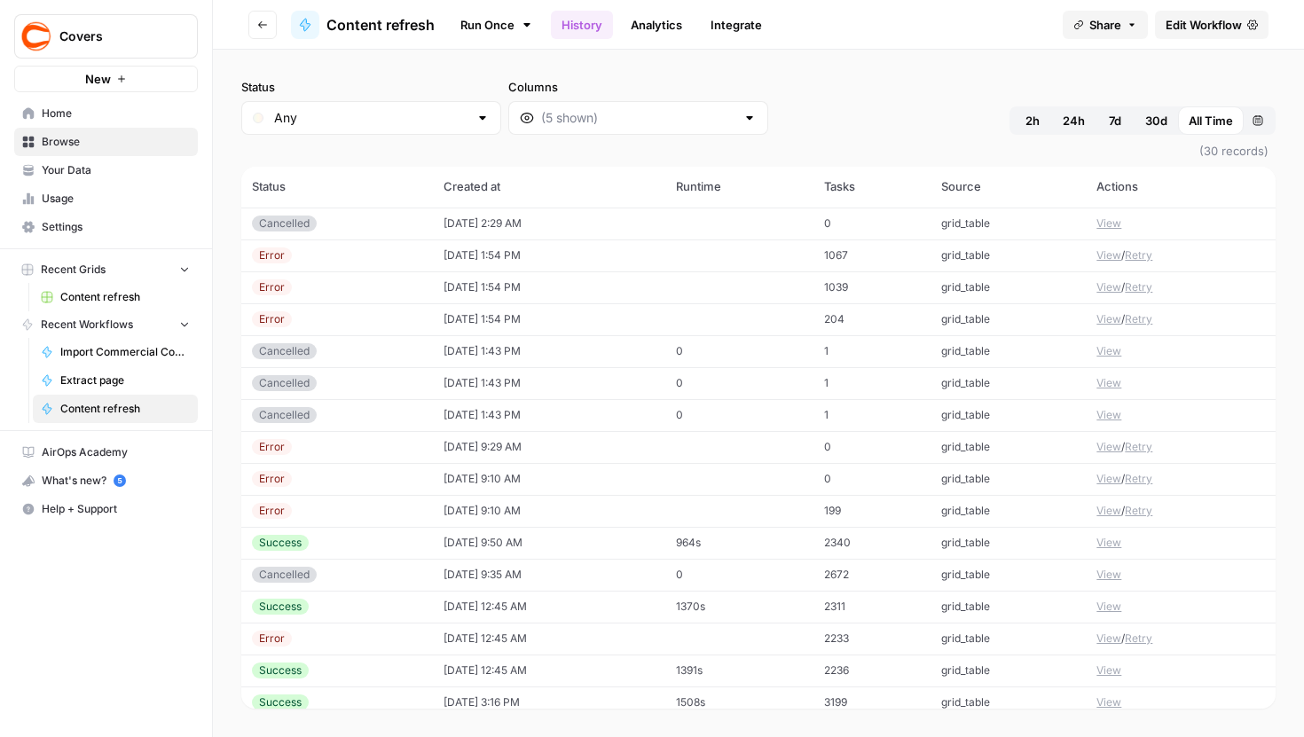
scroll to position [162, 0]
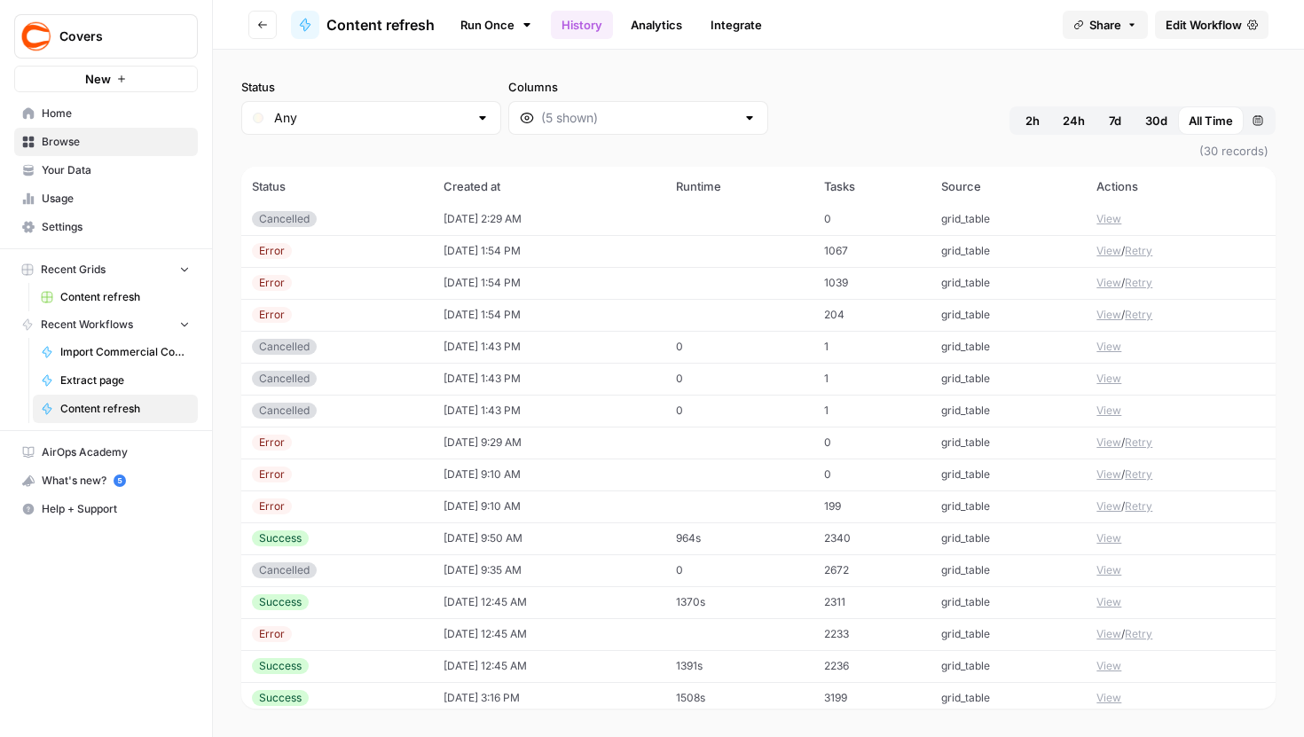
click at [1097, 534] on button "View" at bounding box center [1109, 539] width 25 height 16
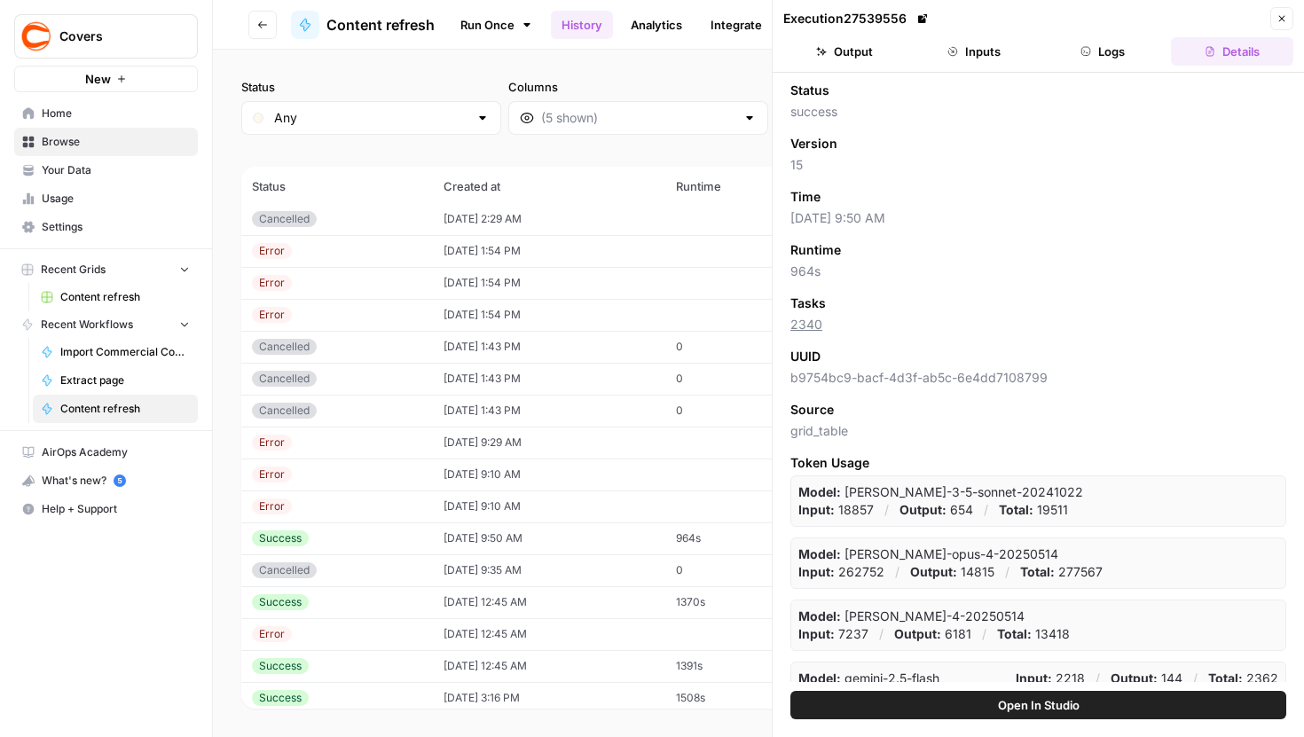
click at [1095, 45] on button "Logs" at bounding box center [1103, 51] width 122 height 28
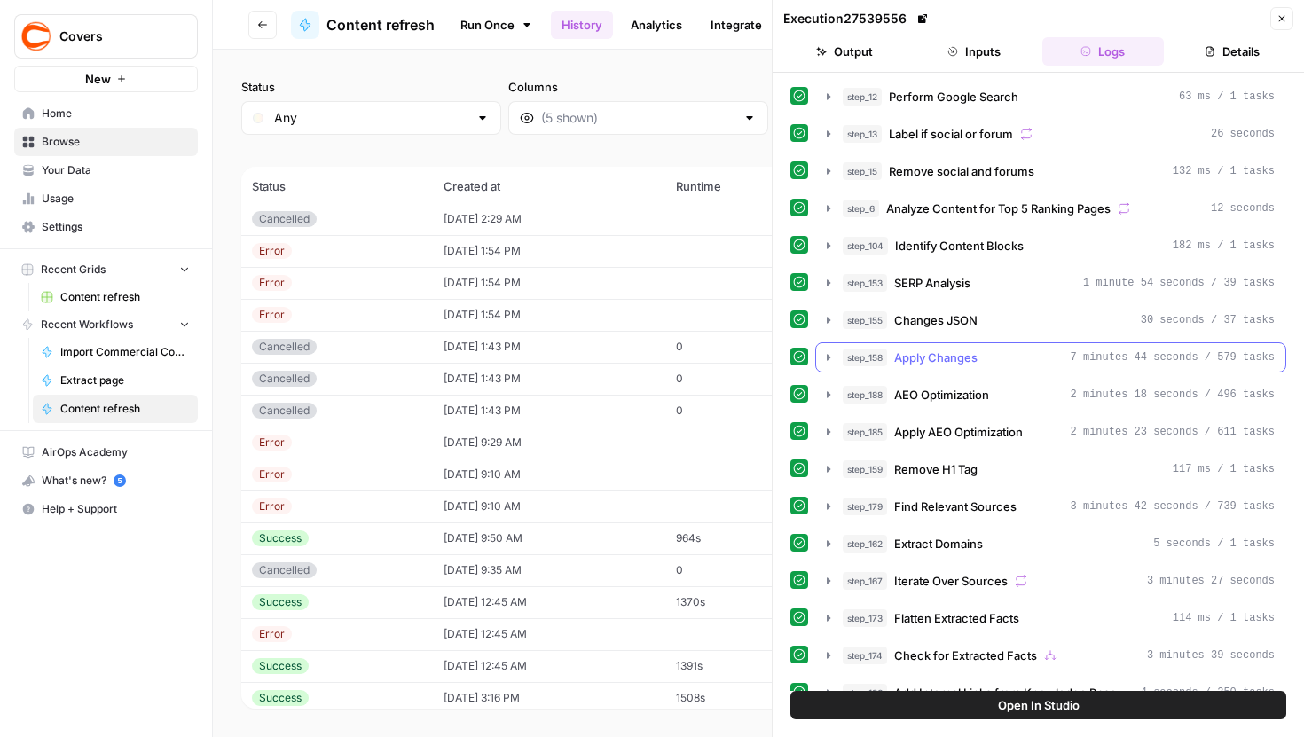
click at [824, 362] on icon "button" at bounding box center [828, 357] width 14 height 14
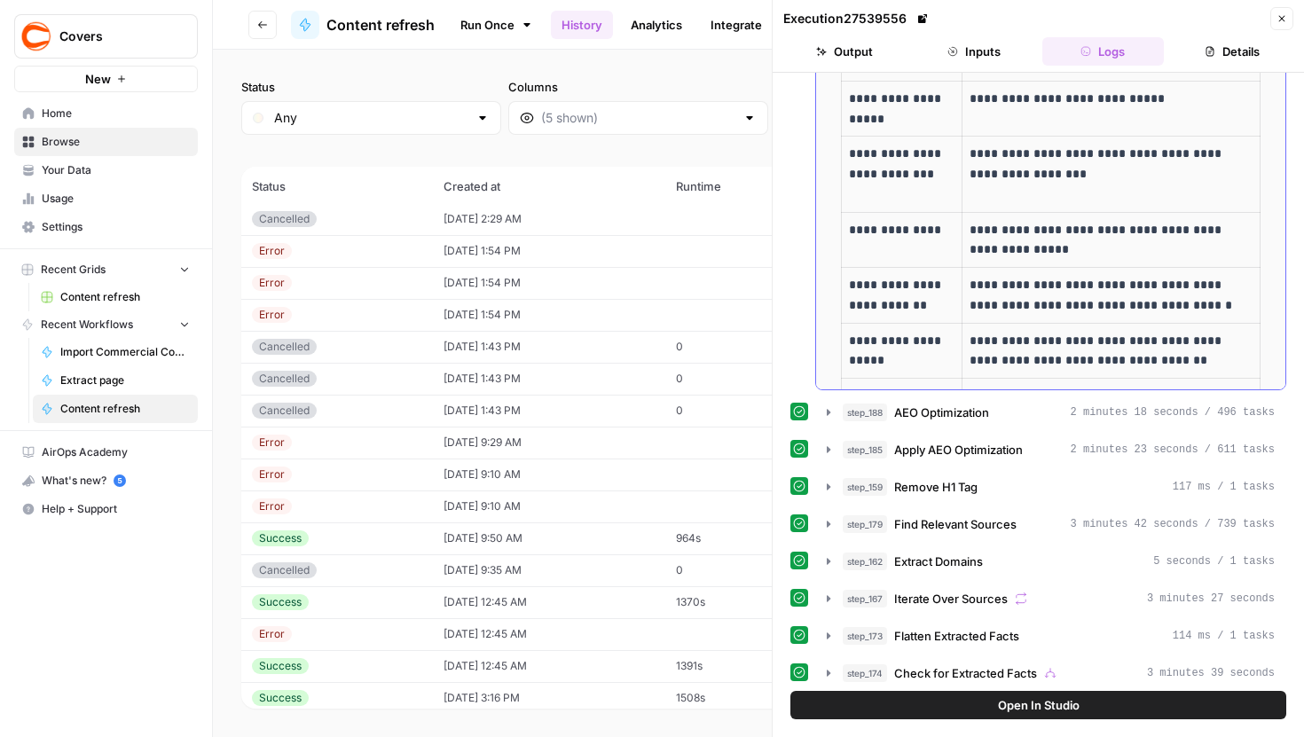
scroll to position [5349, 0]
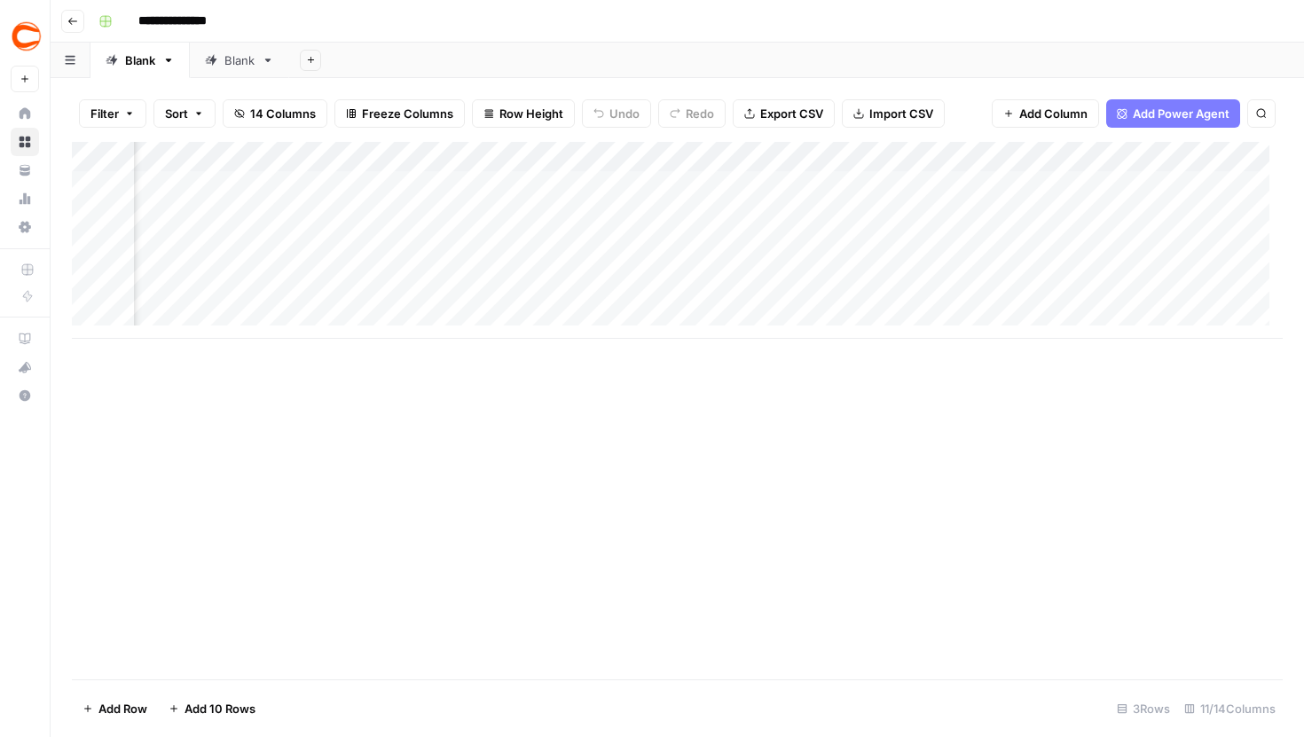
scroll to position [0, 803]
click at [794, 185] on div "Add Column" at bounding box center [677, 240] width 1211 height 197
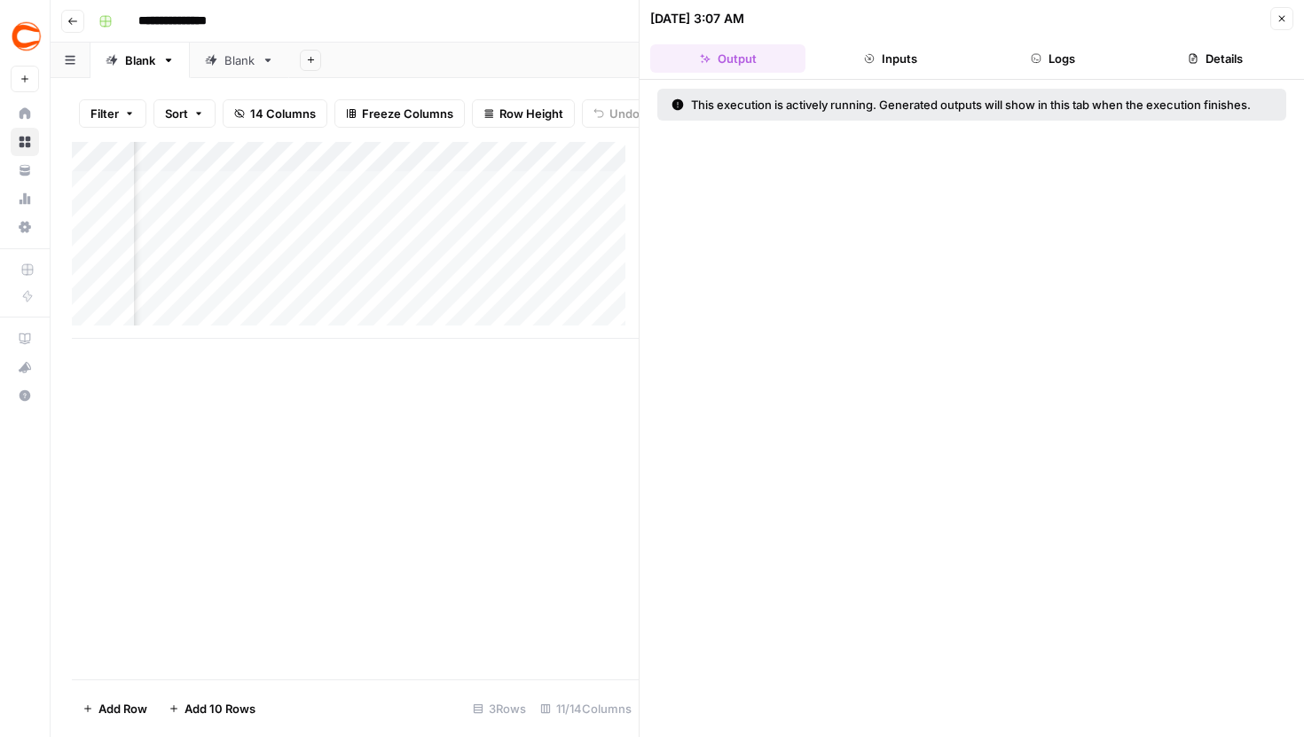
click at [1084, 62] on button "Logs" at bounding box center [1053, 58] width 155 height 28
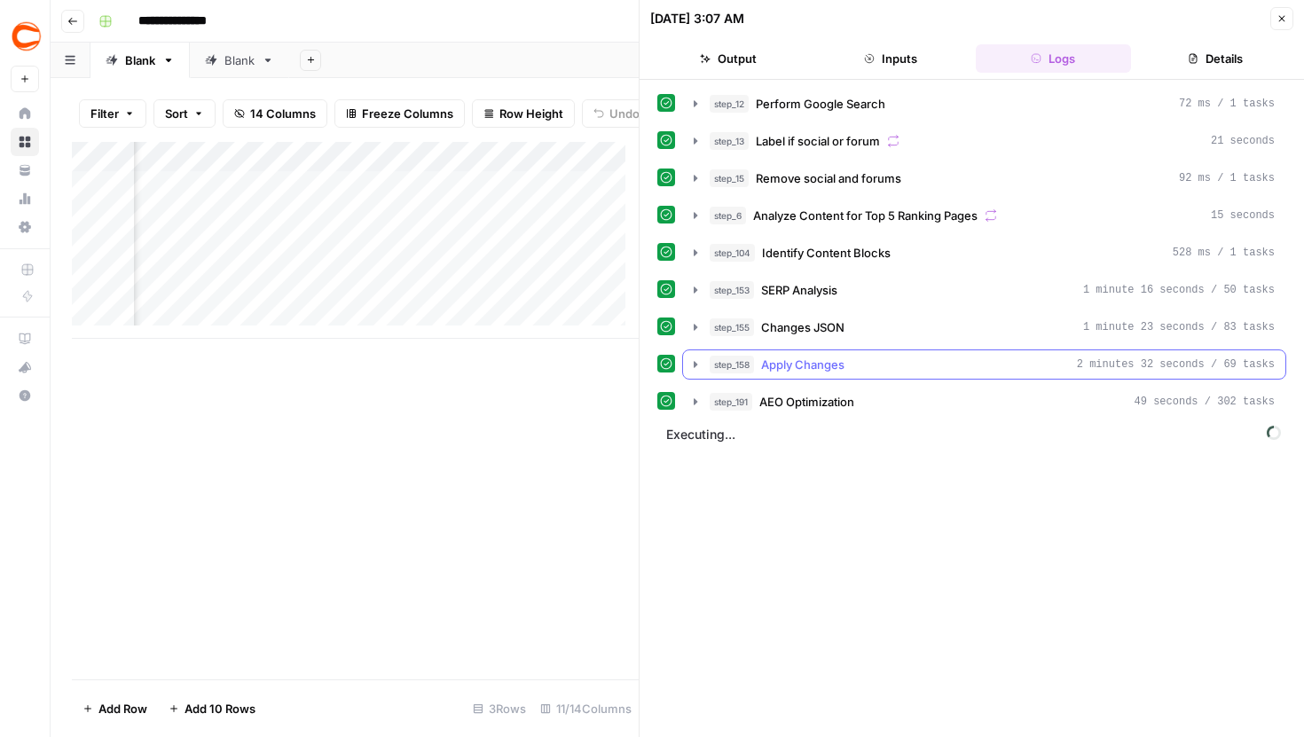
click at [696, 366] on icon "button" at bounding box center [696, 364] width 4 height 6
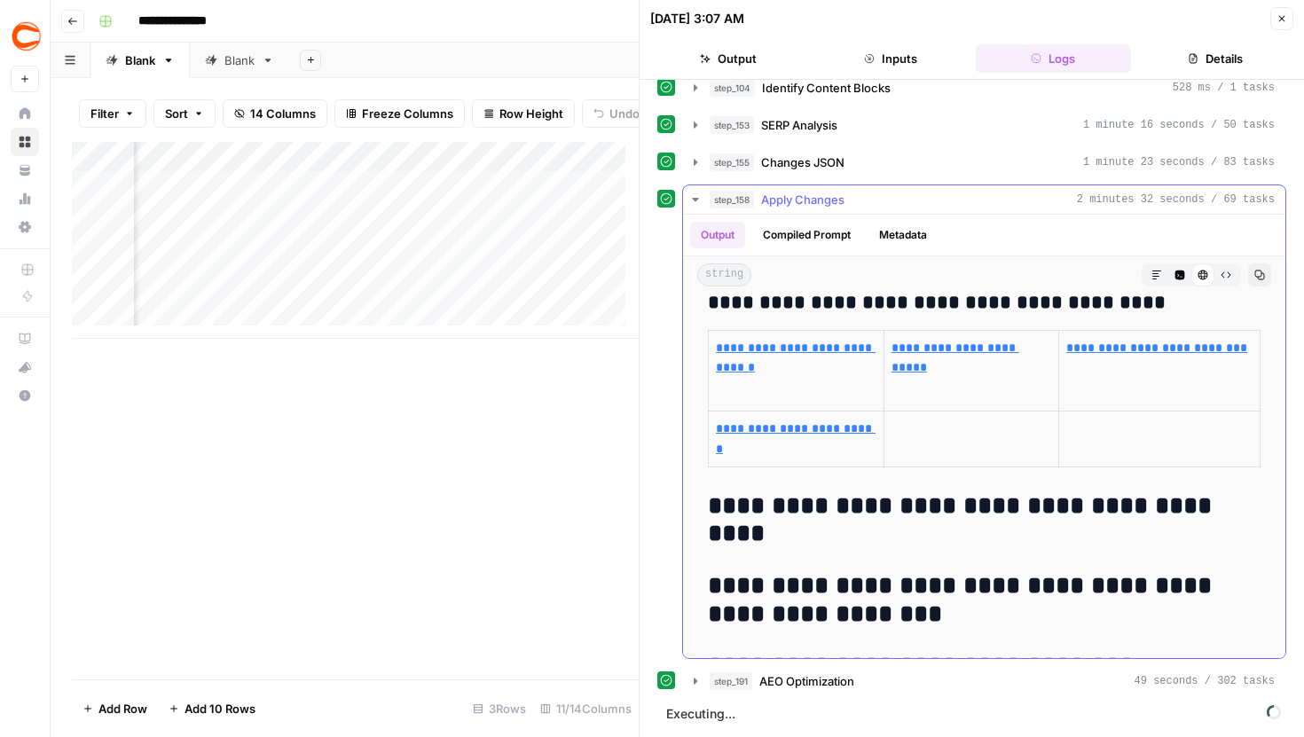
scroll to position [4100, 0]
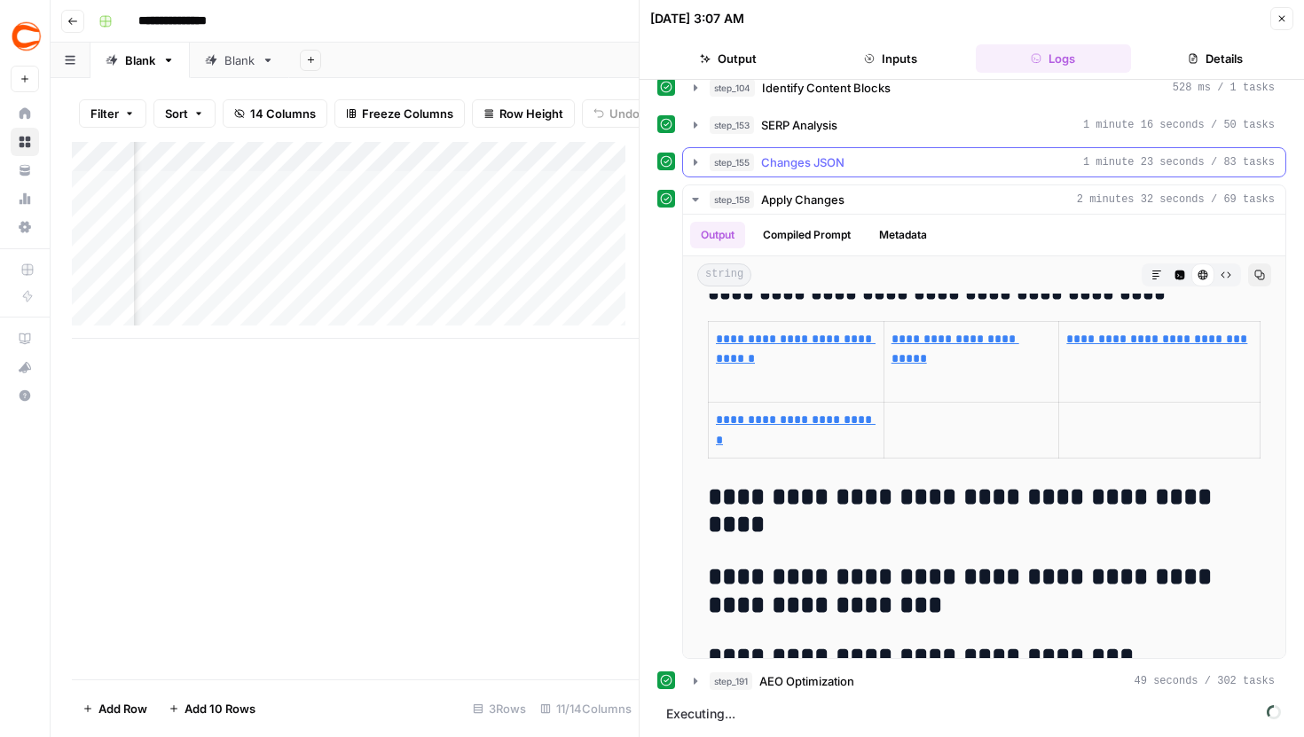
click at [696, 160] on icon "button" at bounding box center [695, 162] width 14 height 14
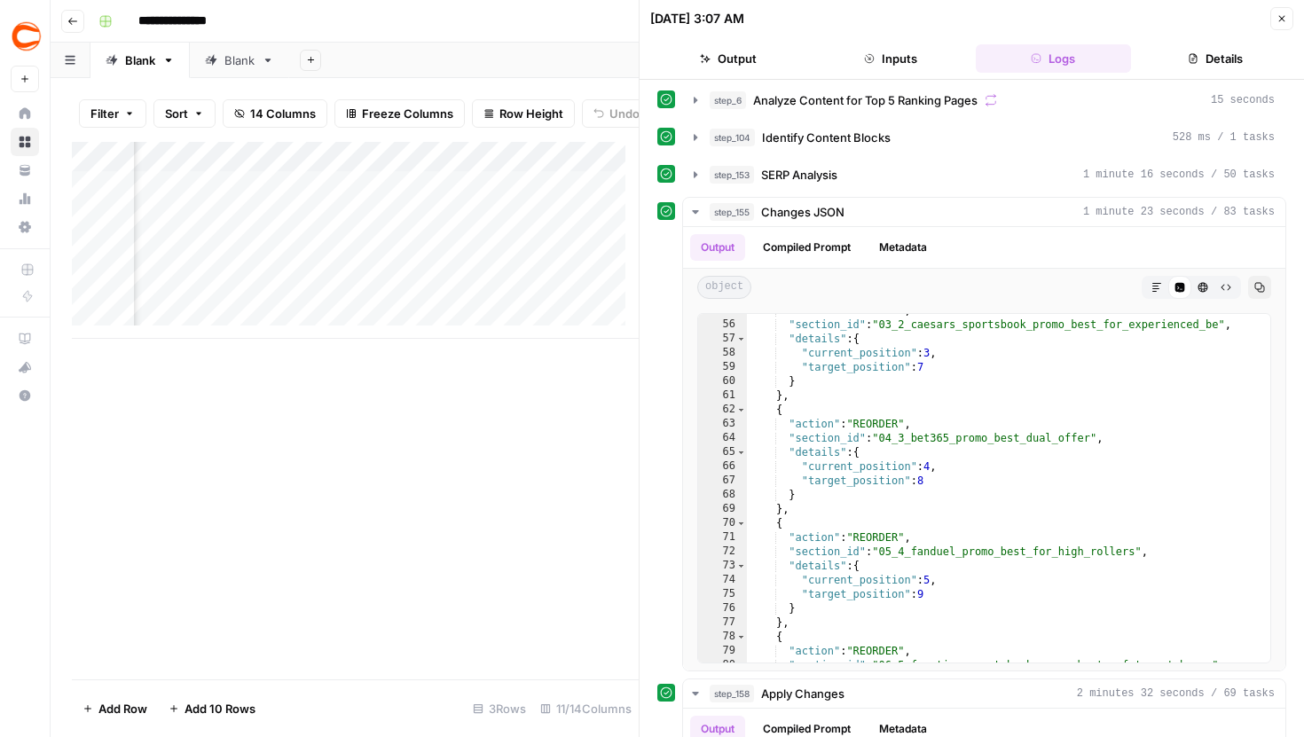
scroll to position [0, 0]
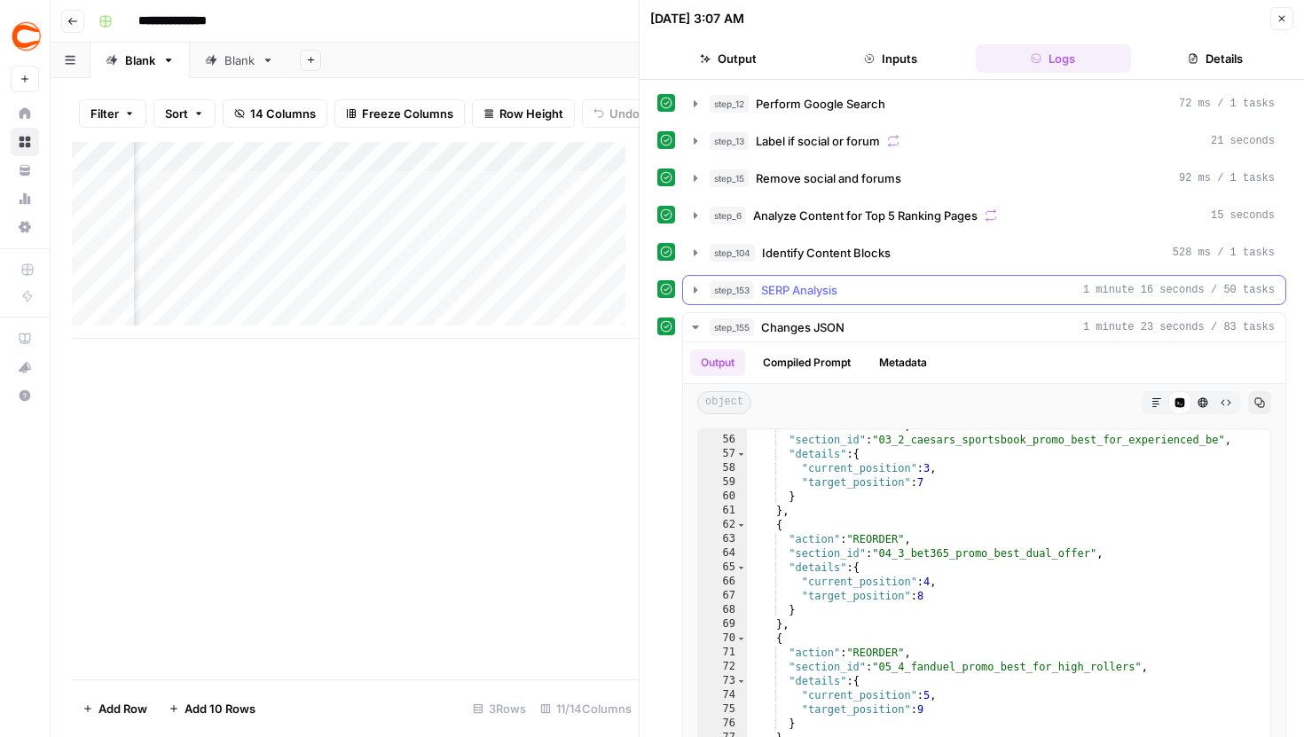
click at [692, 288] on icon "button" at bounding box center [695, 290] width 14 height 14
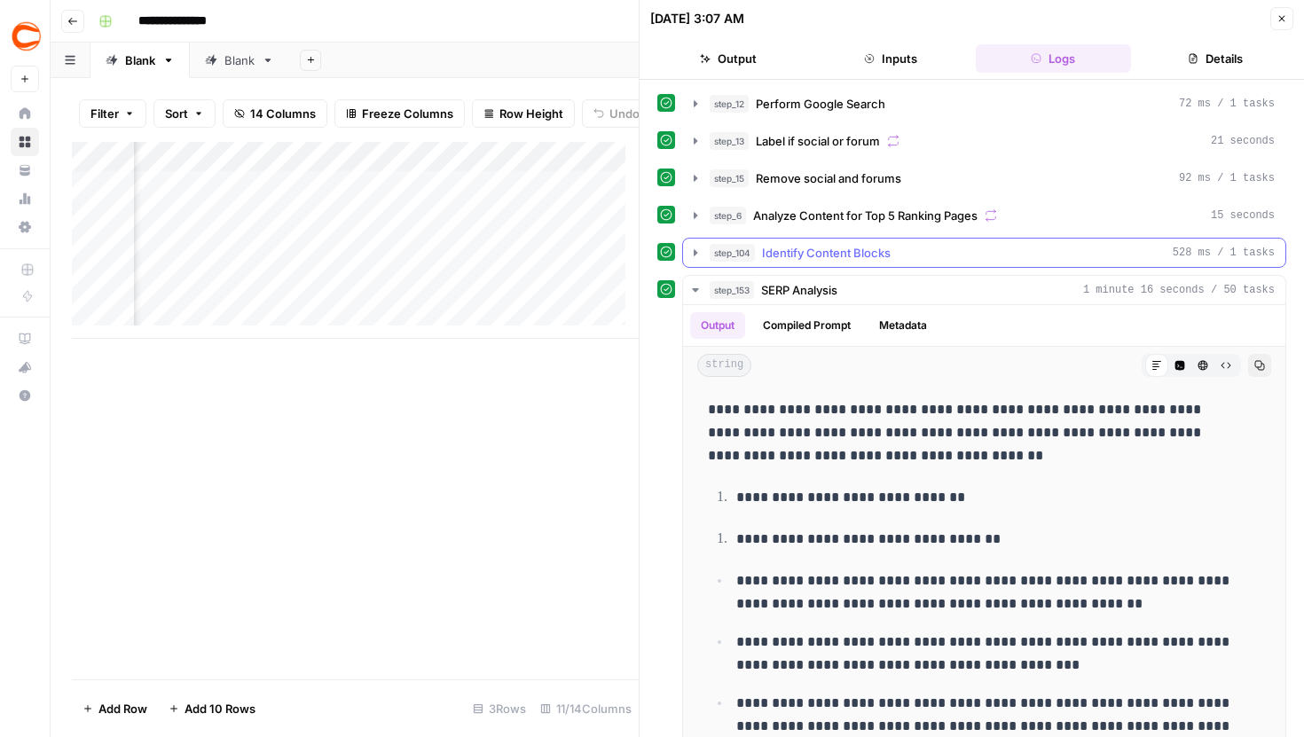
click at [696, 250] on icon "button" at bounding box center [695, 253] width 14 height 14
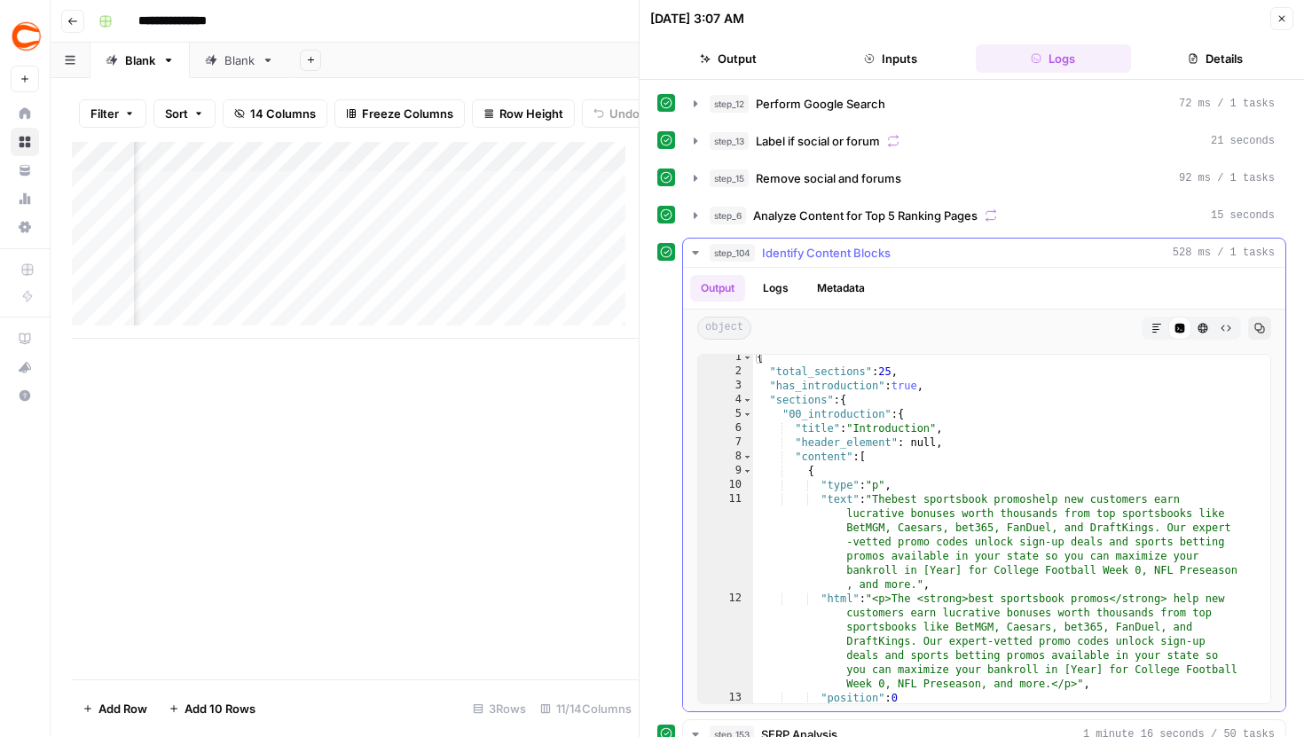
scroll to position [4, 0]
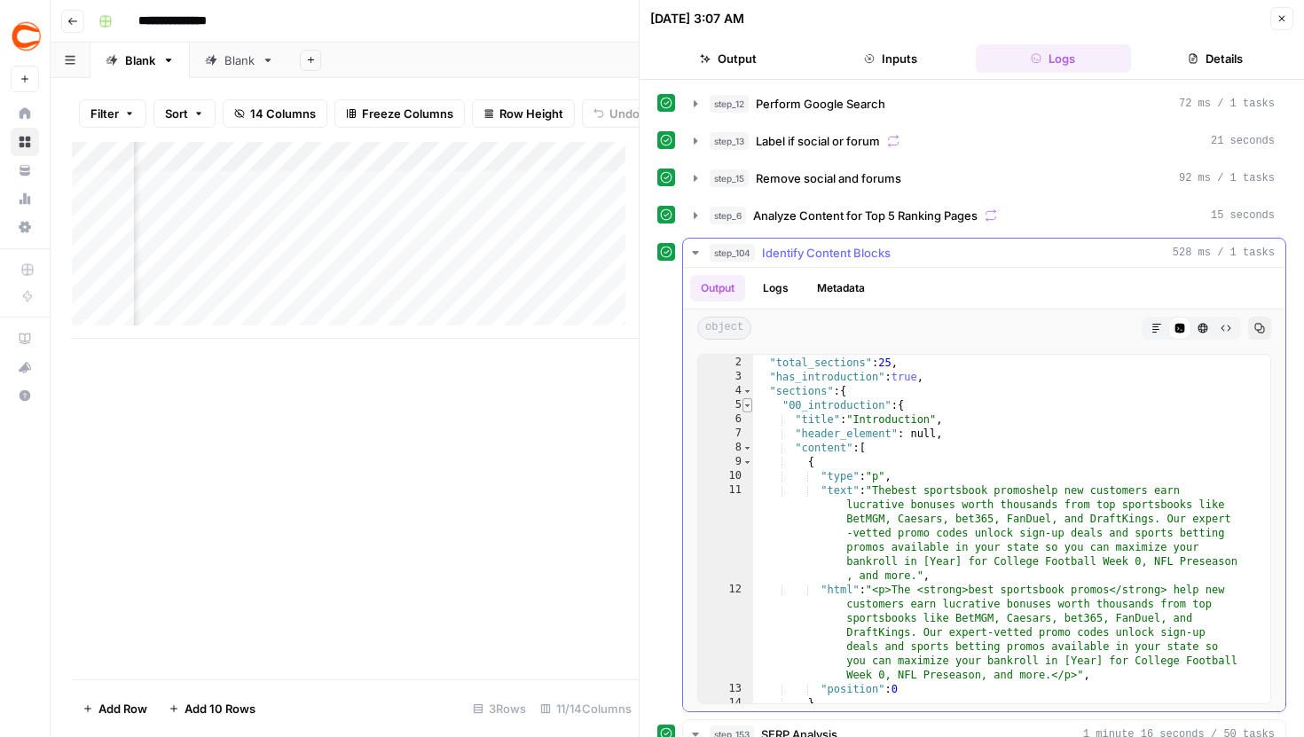
type textarea "*"
click at [745, 405] on span "Toggle code folding, rows 5 through 31" at bounding box center [748, 405] width 10 height 14
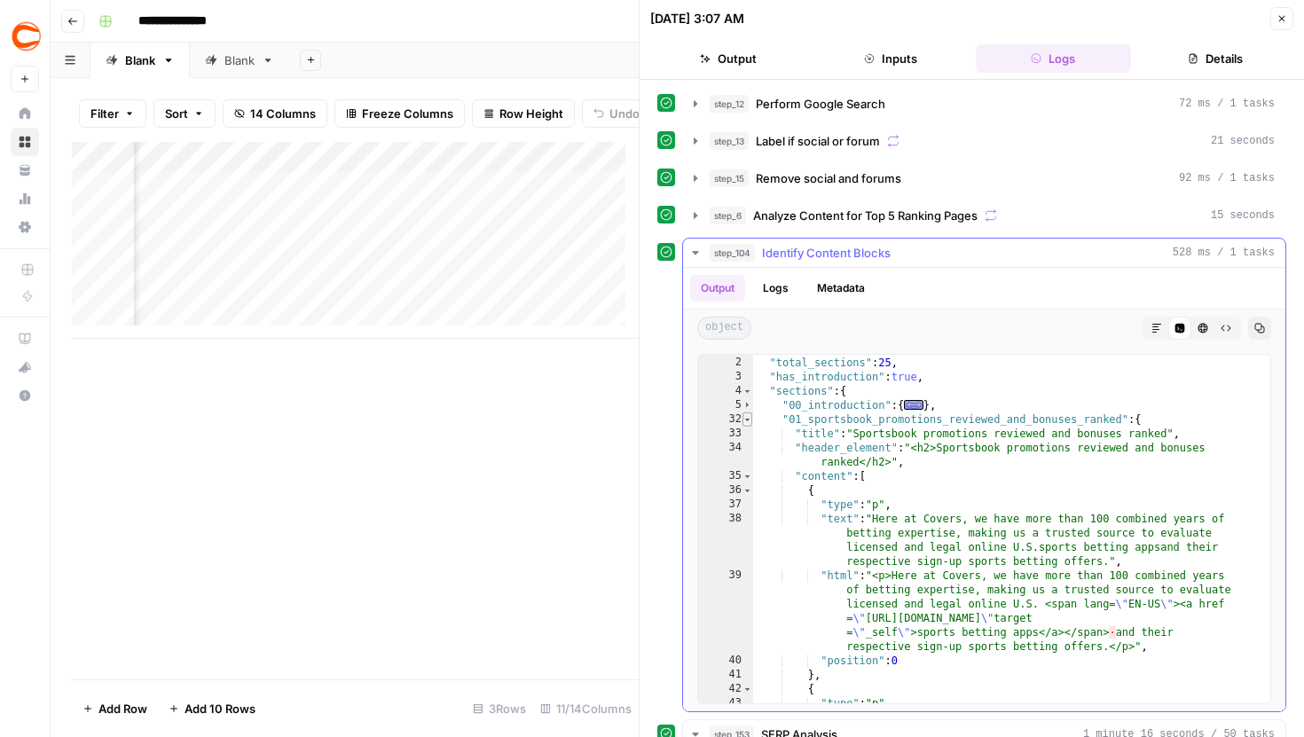
click at [748, 420] on span "Toggle code folding, rows 32 through 221" at bounding box center [748, 420] width 10 height 14
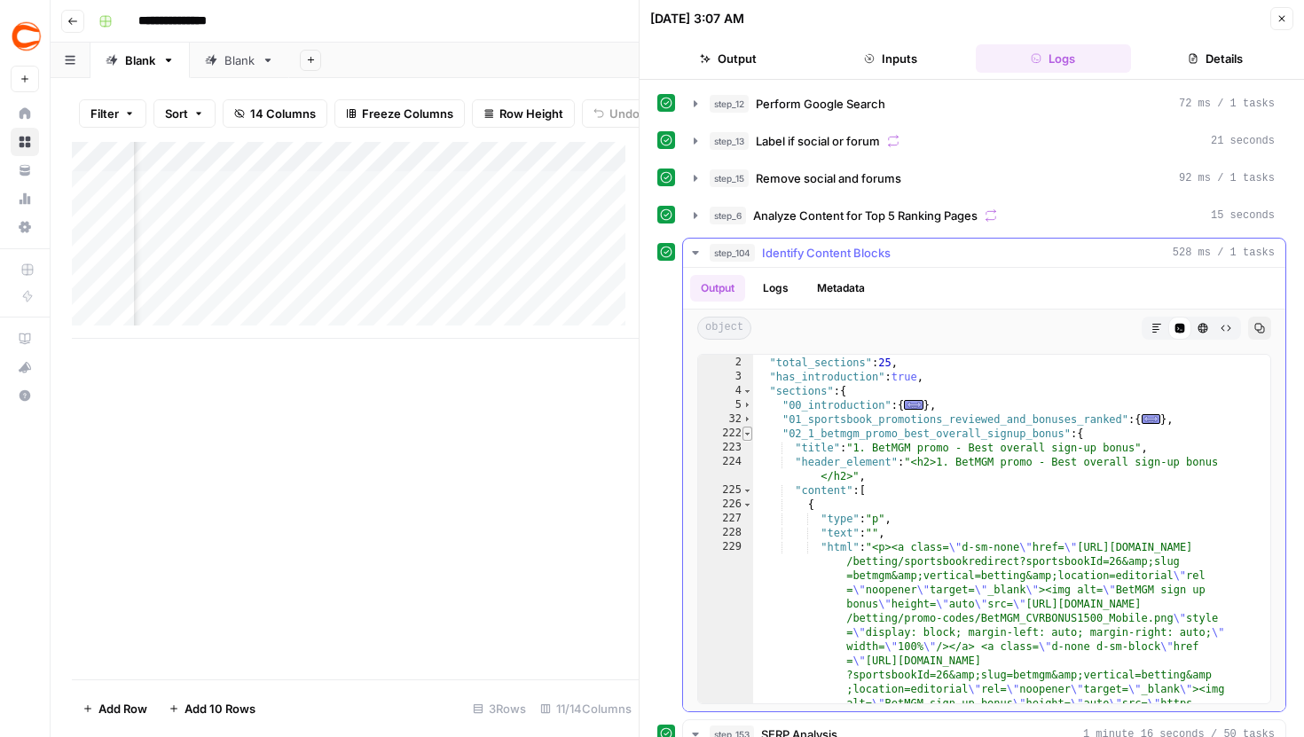
click at [750, 431] on span "Toggle code folding, rows 222 through 559" at bounding box center [748, 434] width 10 height 14
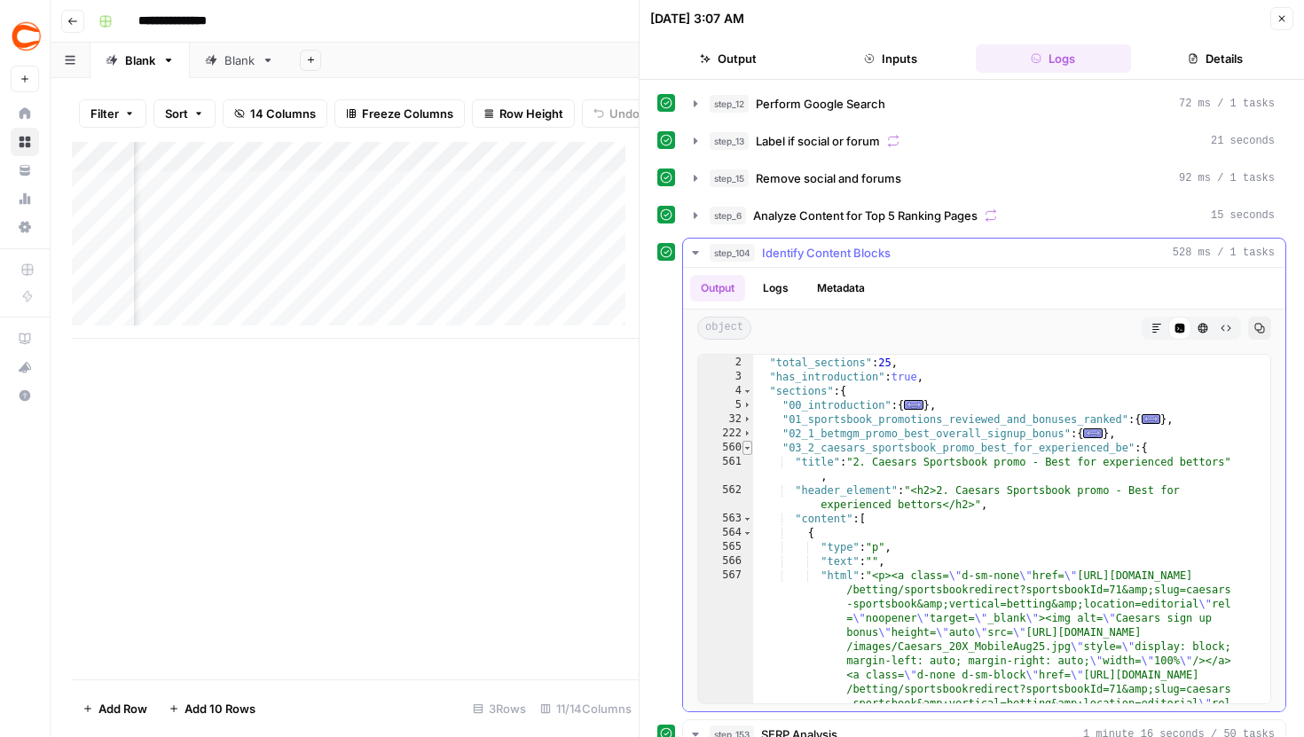
click at [750, 448] on span "Toggle code folding, rows 560 through 897" at bounding box center [748, 448] width 10 height 14
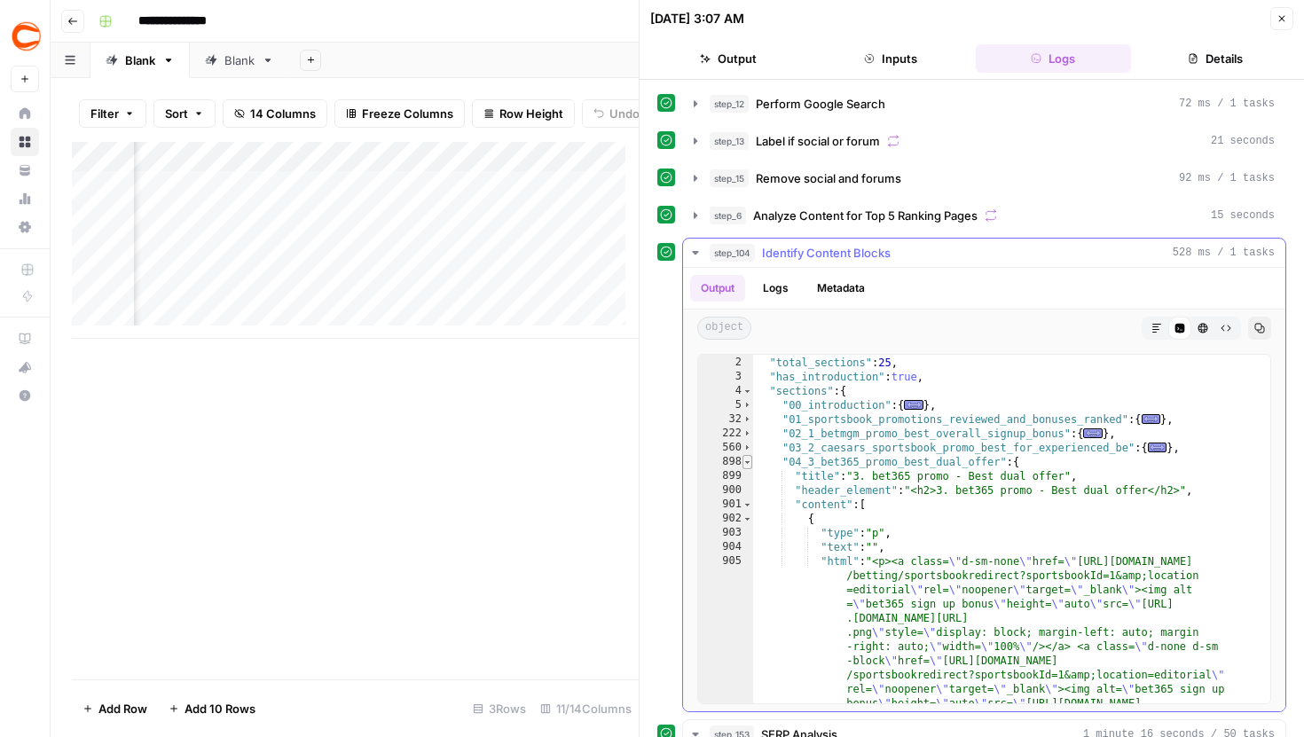
click at [749, 464] on span "Toggle code folding, rows 898 through 1281" at bounding box center [748, 462] width 10 height 14
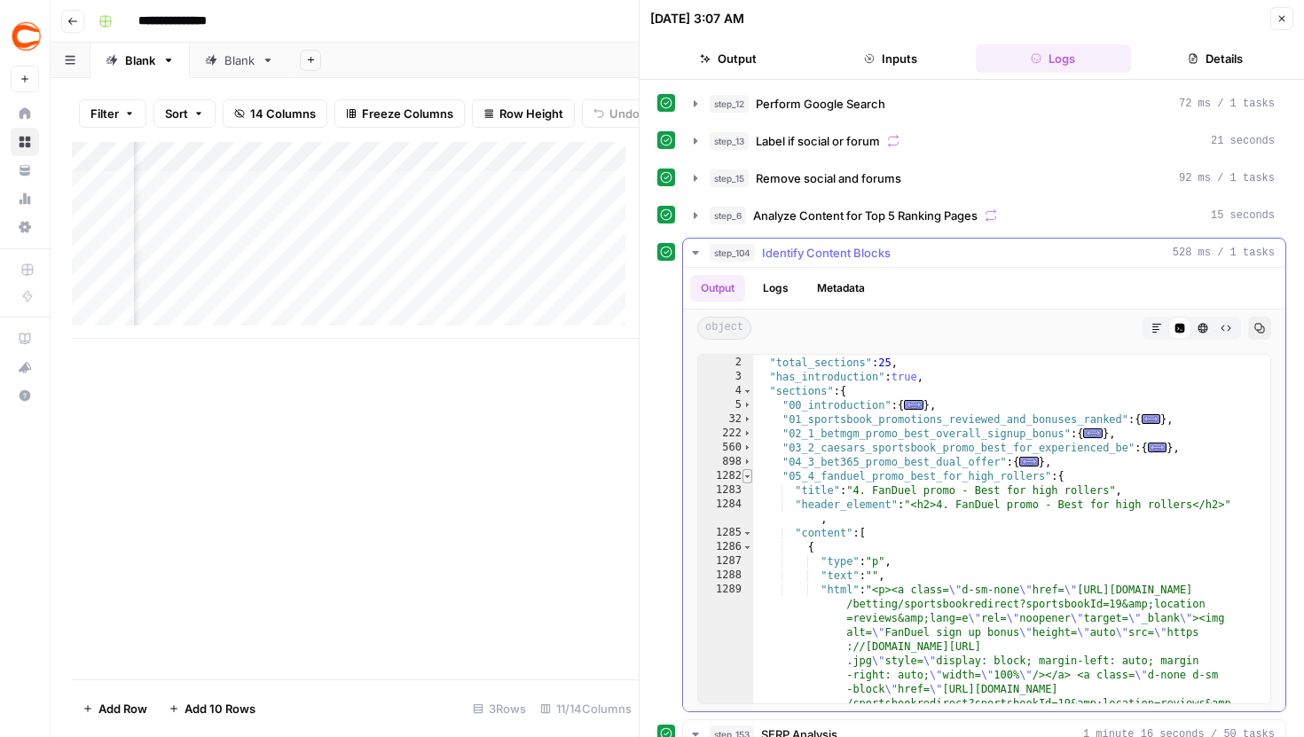
click at [749, 479] on span "Toggle code folding, rows 1282 through 1619" at bounding box center [748, 476] width 10 height 14
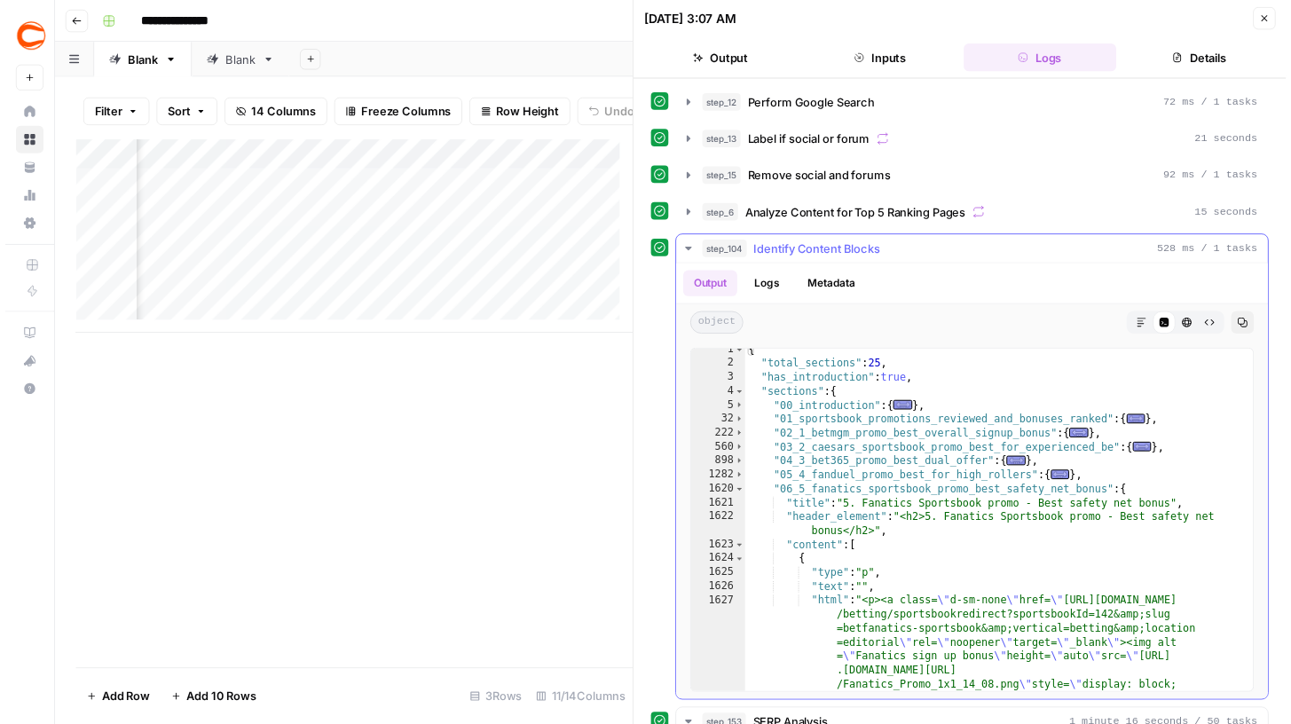
scroll to position [3, 0]
click at [1277, 14] on icon "button" at bounding box center [1282, 18] width 11 height 11
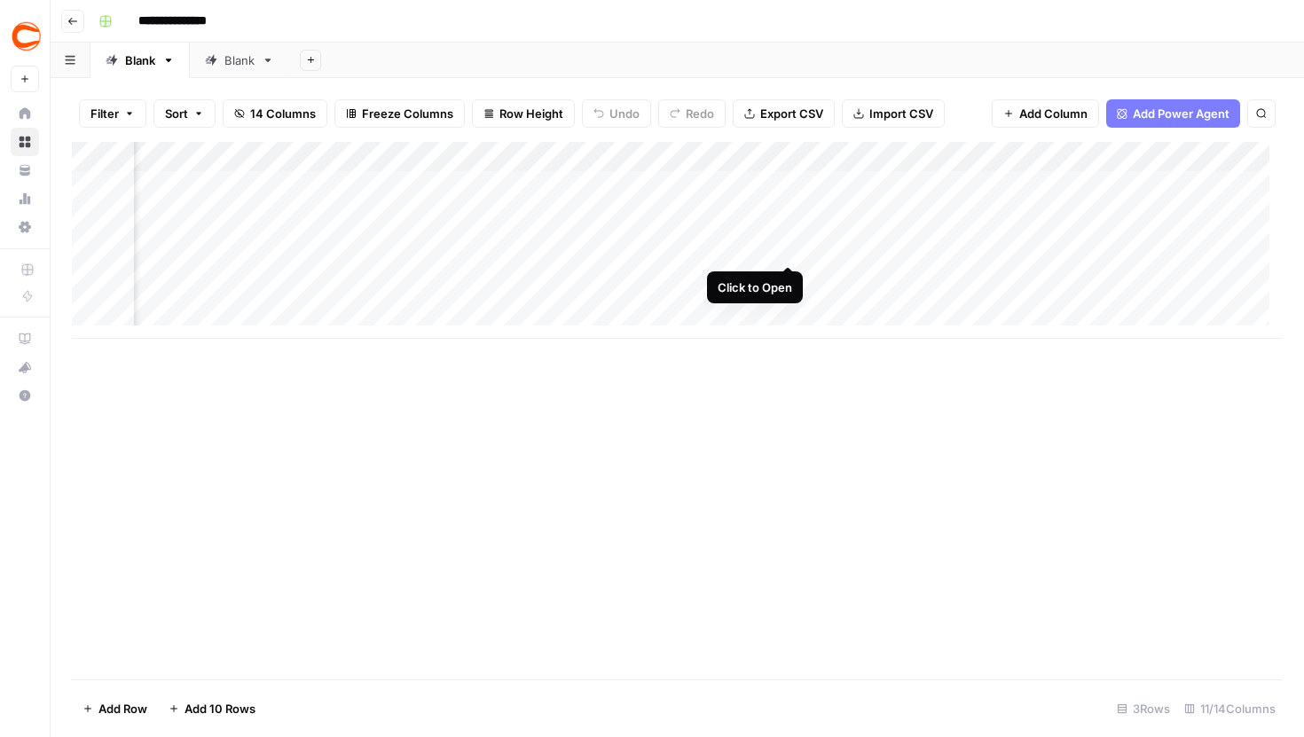
click at [787, 236] on div "Add Column" at bounding box center [677, 240] width 1211 height 197
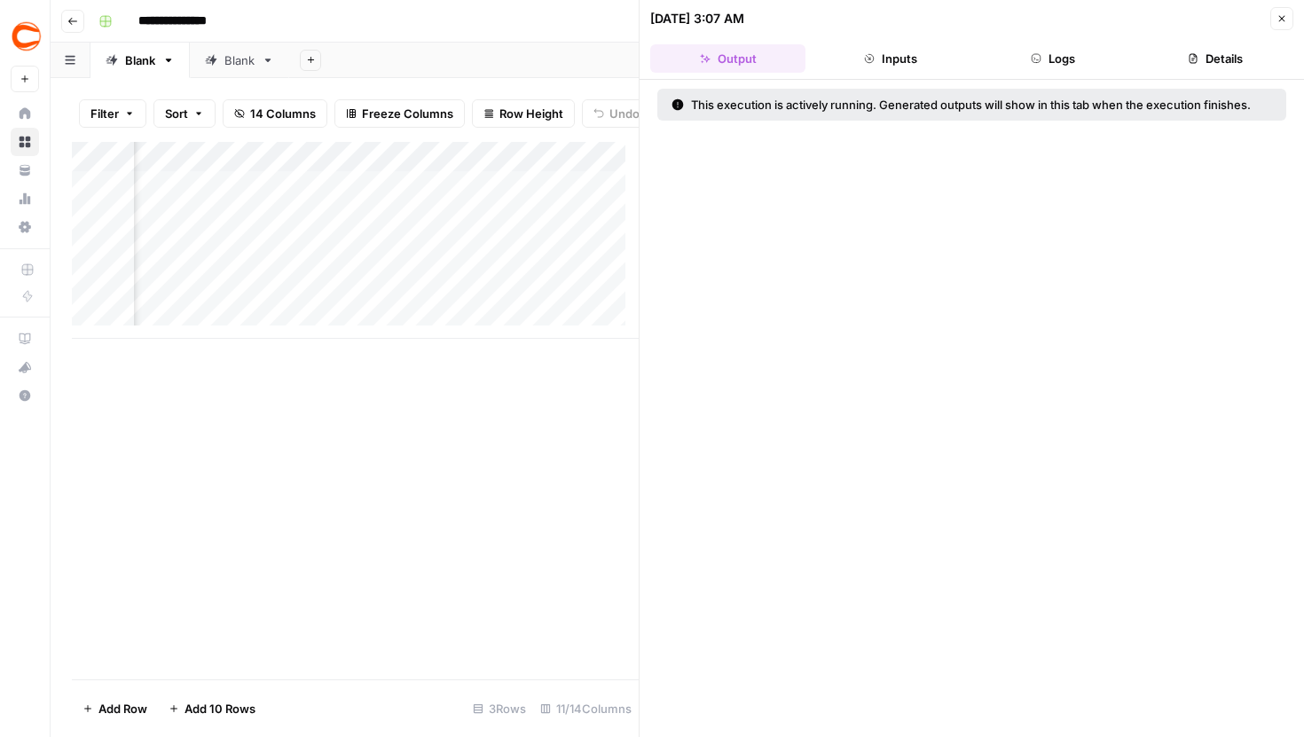
click at [1031, 62] on icon "button" at bounding box center [1036, 58] width 11 height 11
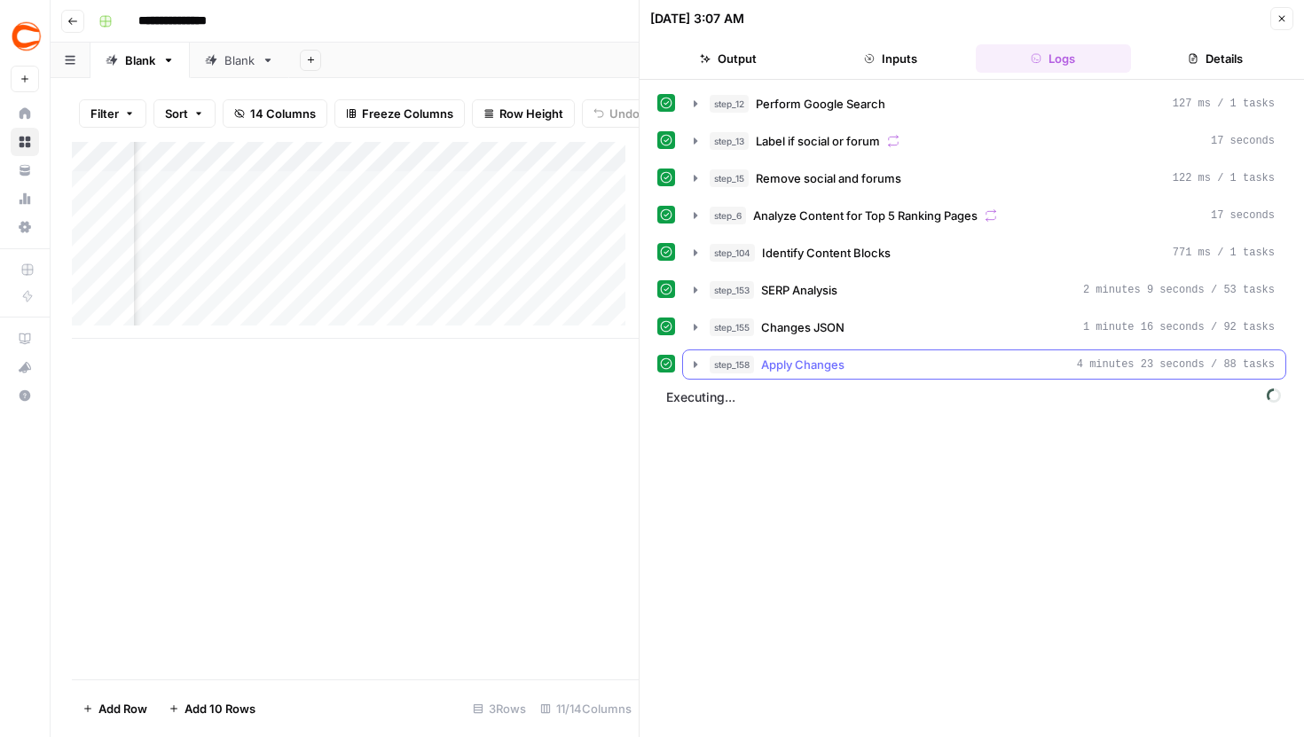
click at [696, 360] on icon "button" at bounding box center [695, 365] width 14 height 14
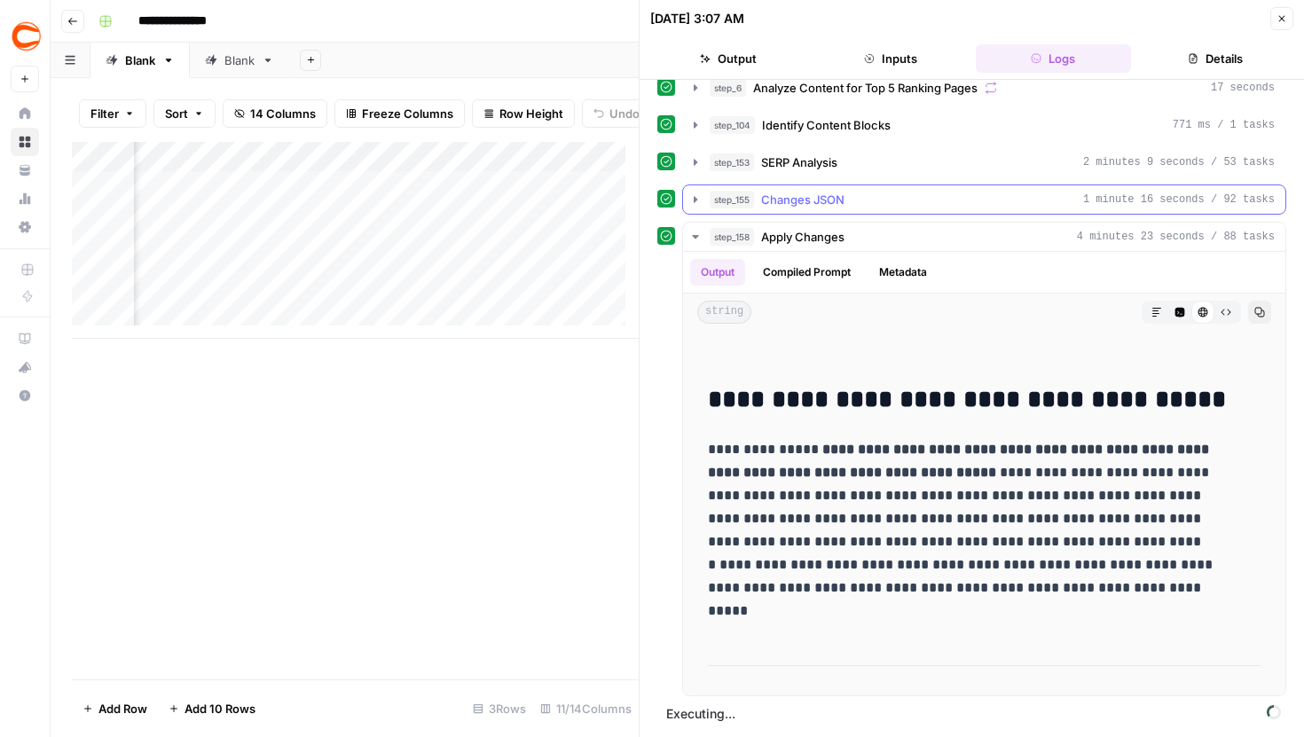
click at [702, 201] on icon "button" at bounding box center [695, 200] width 14 height 14
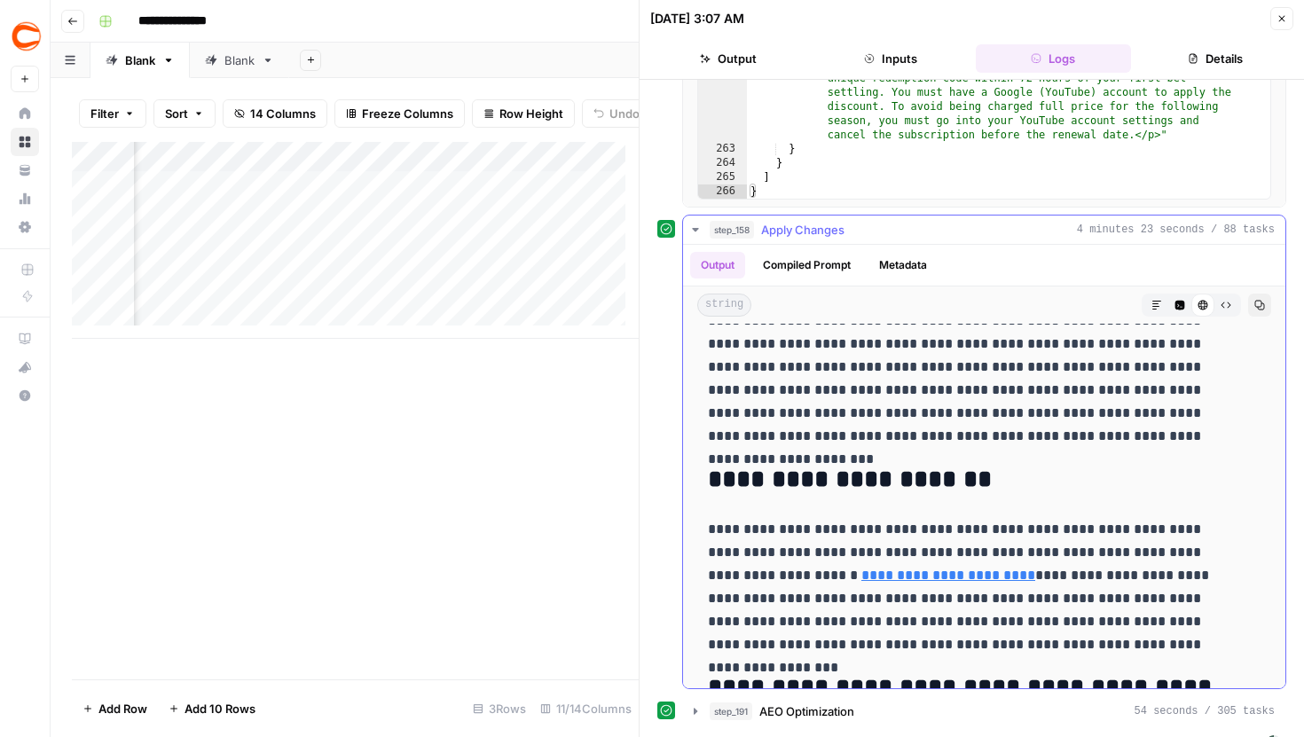
scroll to position [12282, 0]
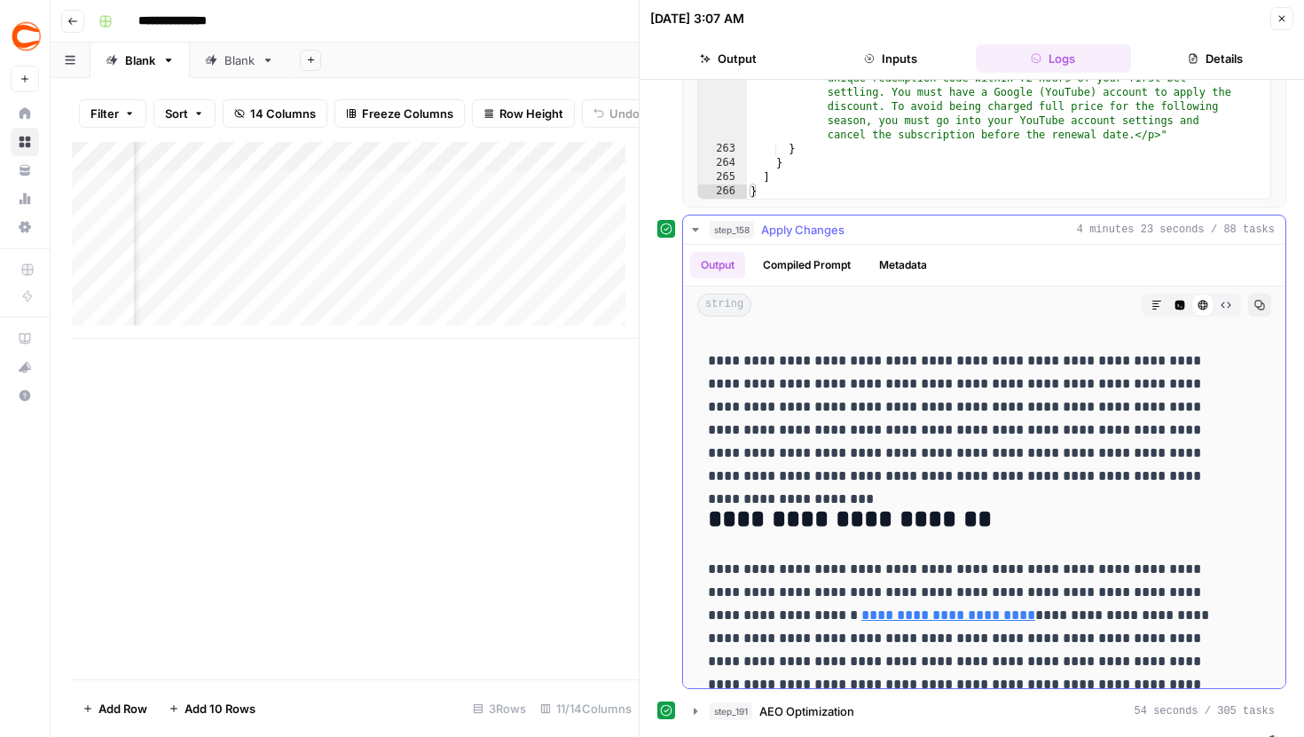
click at [696, 231] on icon "button" at bounding box center [695, 230] width 6 height 4
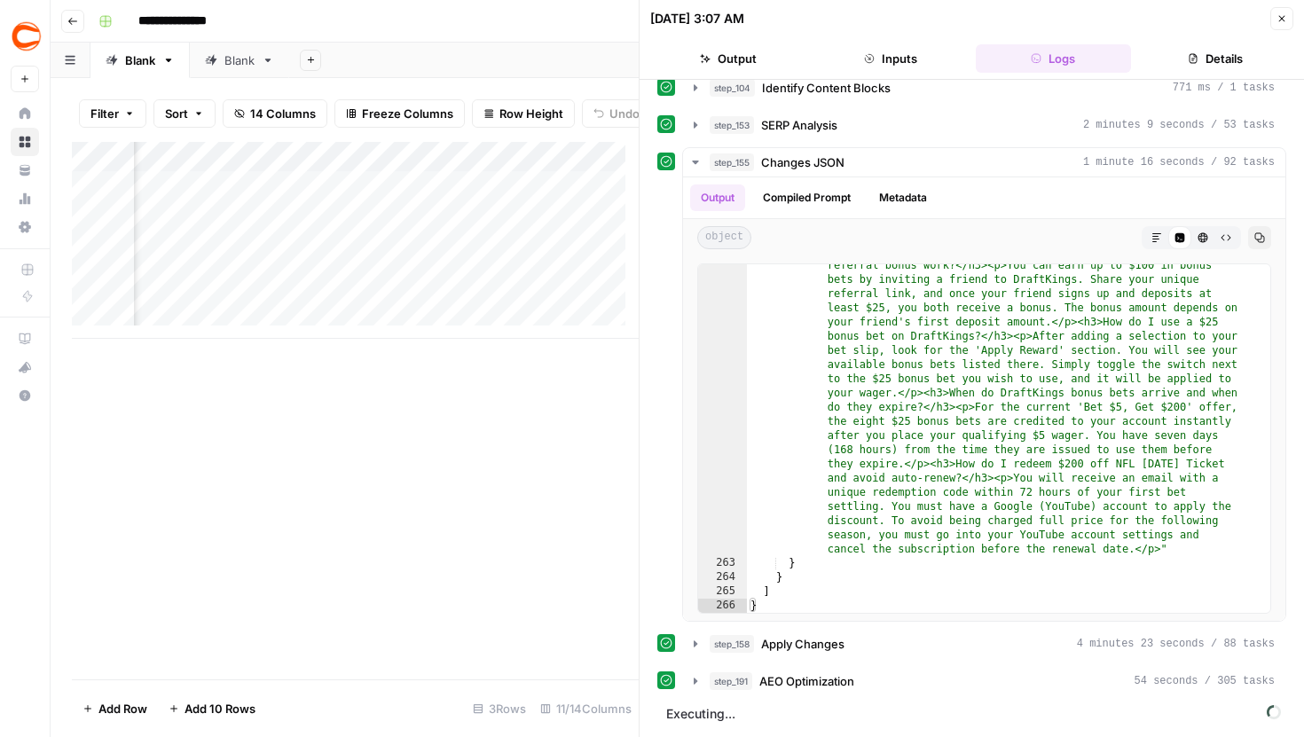
scroll to position [0, 1128]
click at [462, 200] on div "Add Column" at bounding box center [355, 240] width 567 height 197
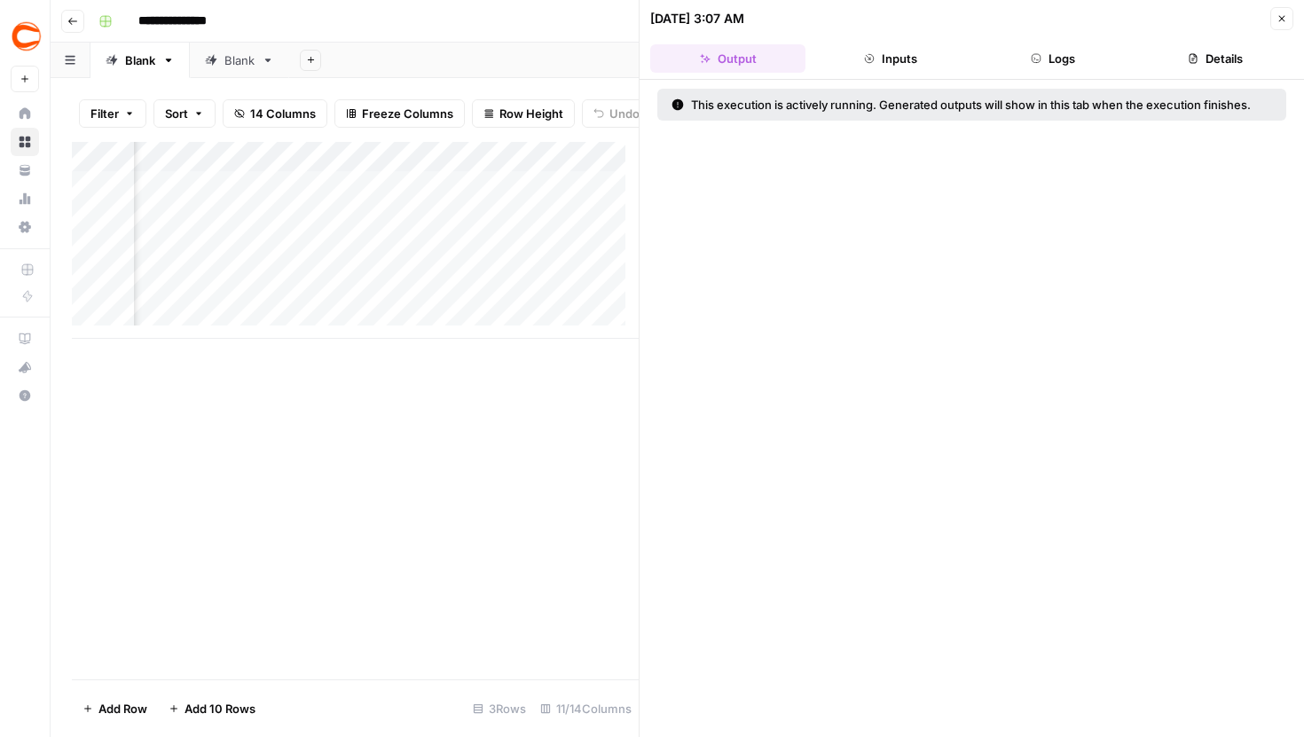
click at [1023, 53] on button "Logs" at bounding box center [1053, 58] width 155 height 28
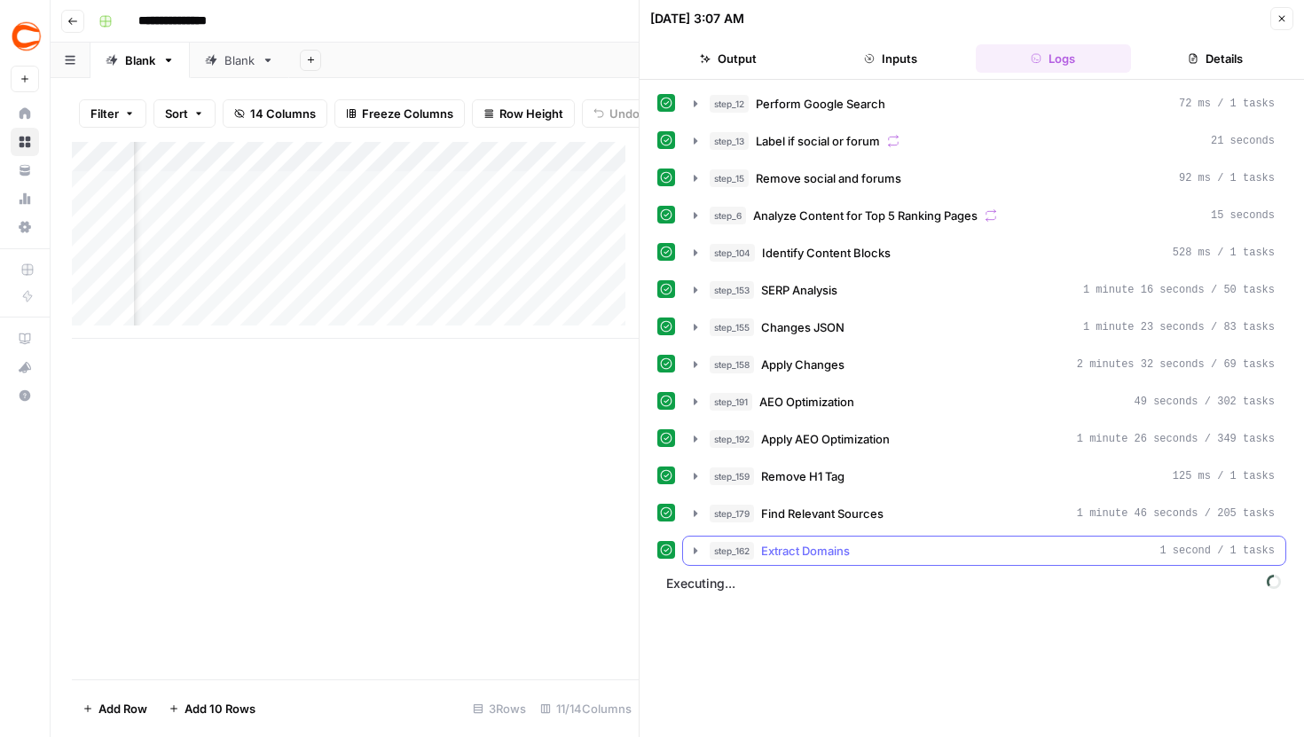
click at [682, 549] on div "step_162 Extract Domains 1 second / 1 tasks" at bounding box center [984, 551] width 604 height 30
click at [693, 551] on icon "button" at bounding box center [695, 551] width 14 height 14
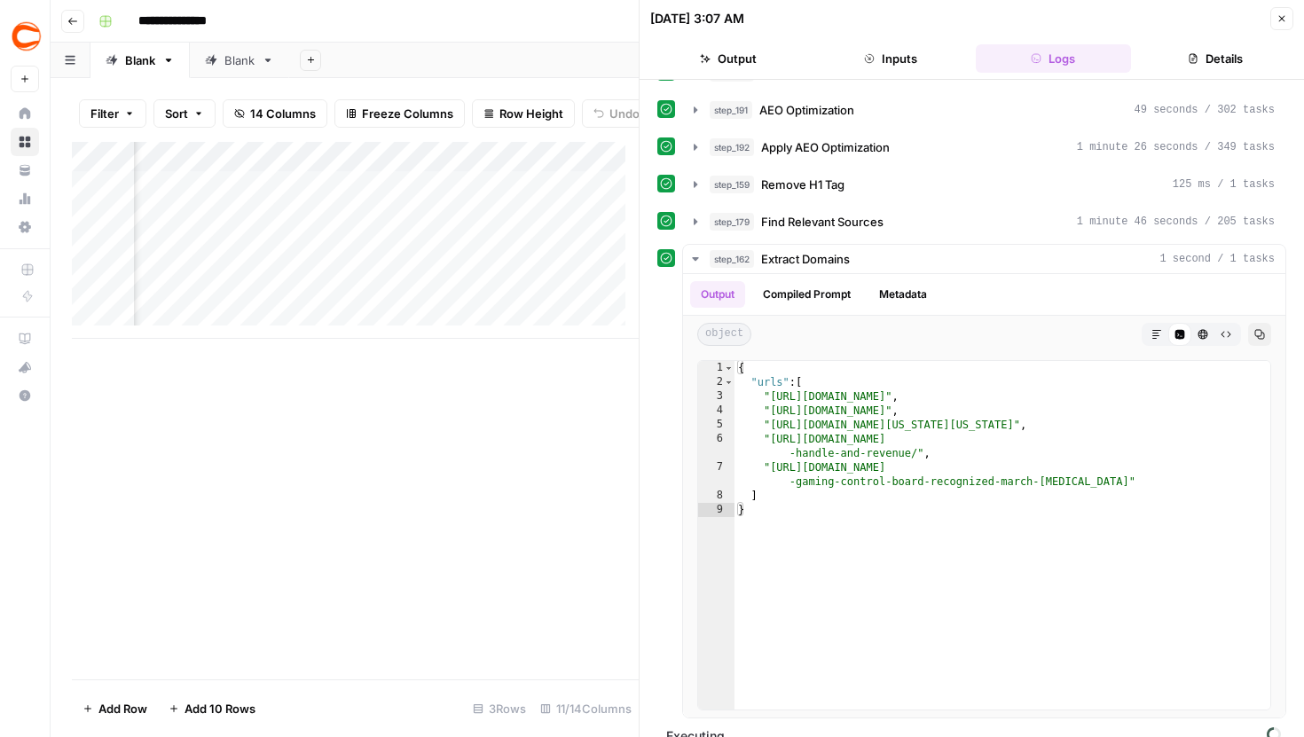
scroll to position [293, 0]
click at [689, 224] on icon "button" at bounding box center [695, 221] width 14 height 14
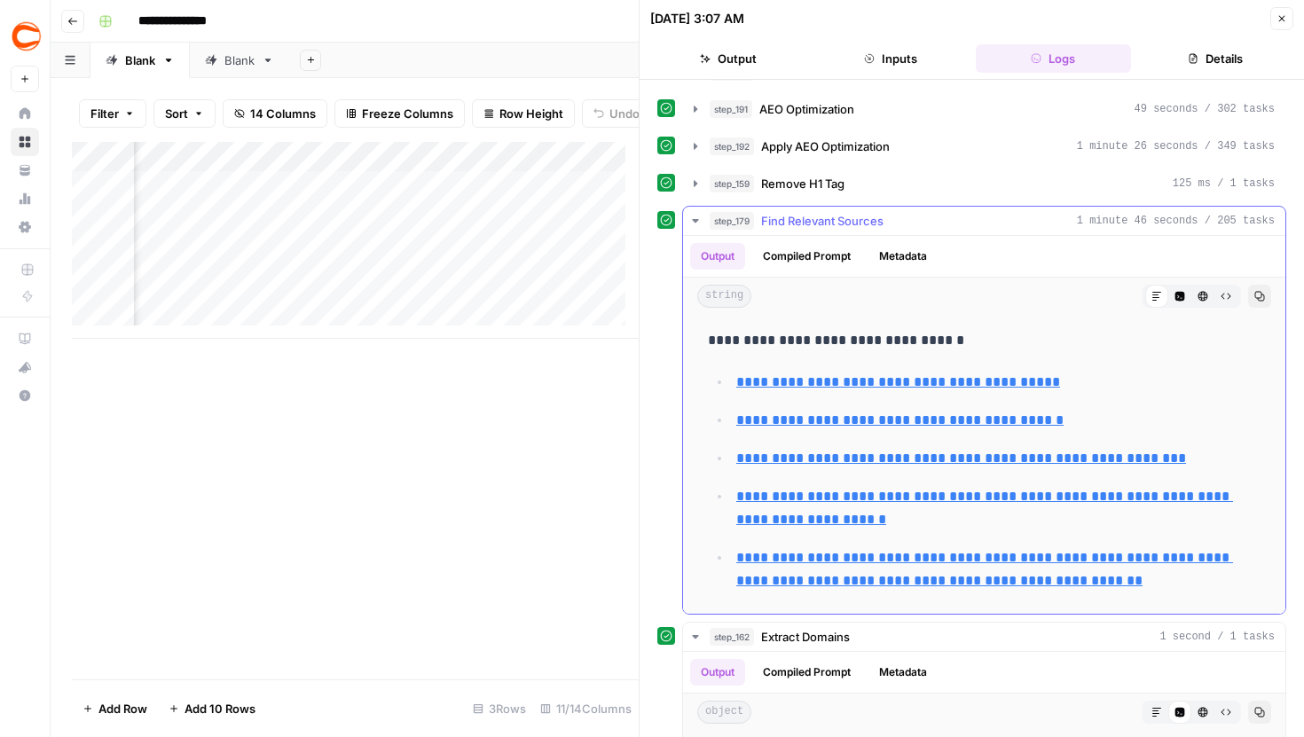
click at [690, 223] on icon "button" at bounding box center [695, 221] width 14 height 14
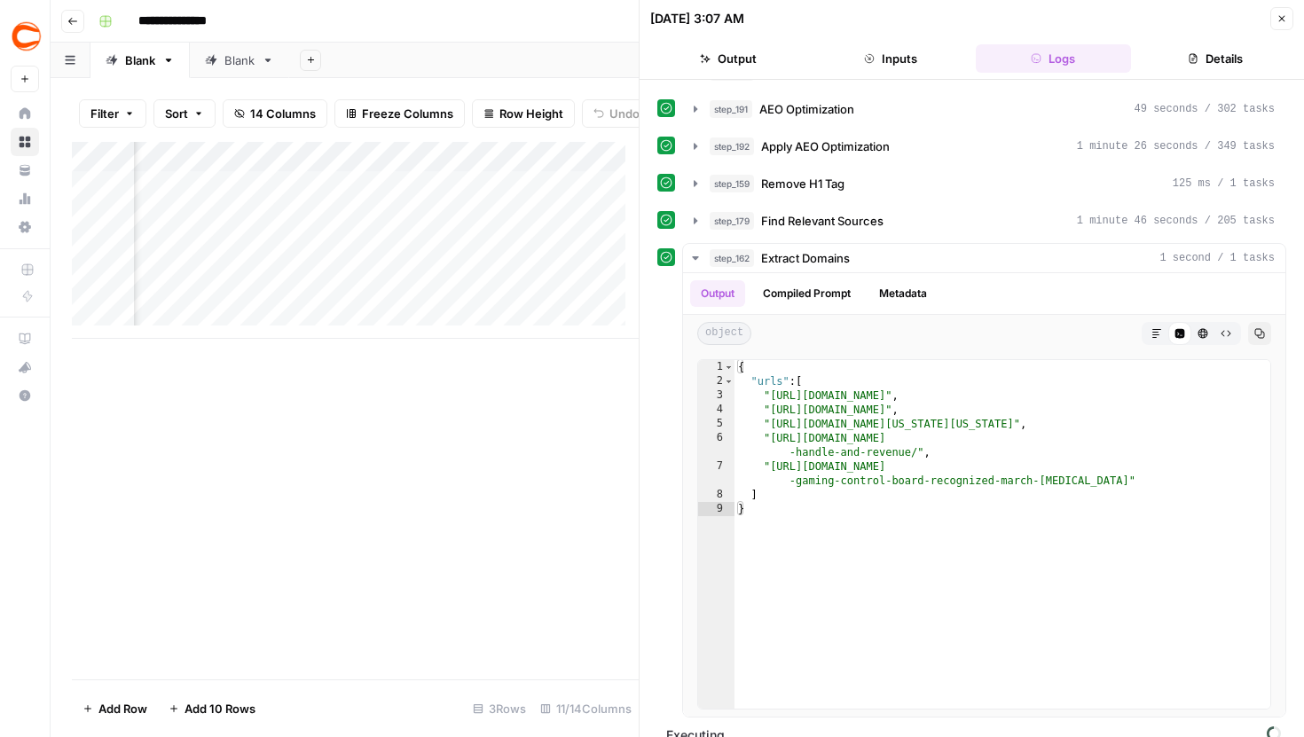
click at [691, 249] on button "step_162 Extract Domains 1 second / 1 tasks" at bounding box center [984, 258] width 602 height 28
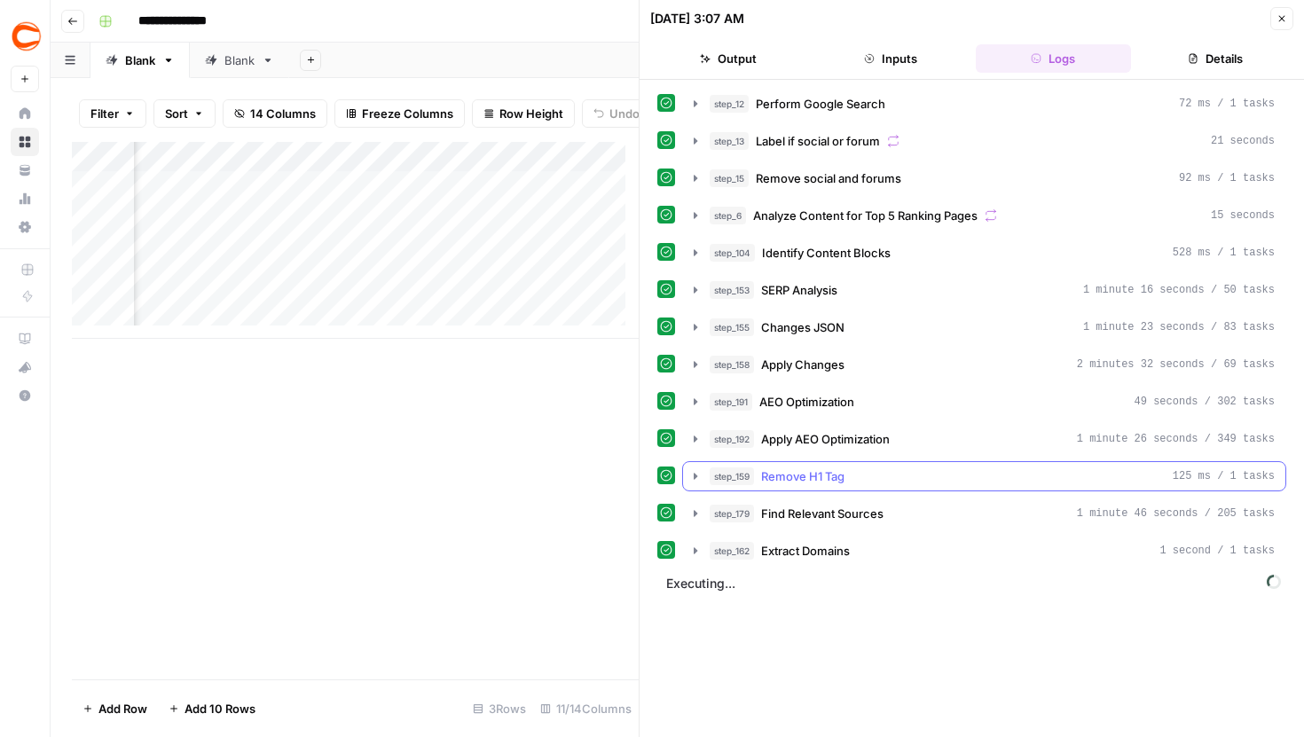
click at [696, 484] on button "step_159 Remove H1 Tag 125 ms / 1 tasks" at bounding box center [984, 476] width 602 height 28
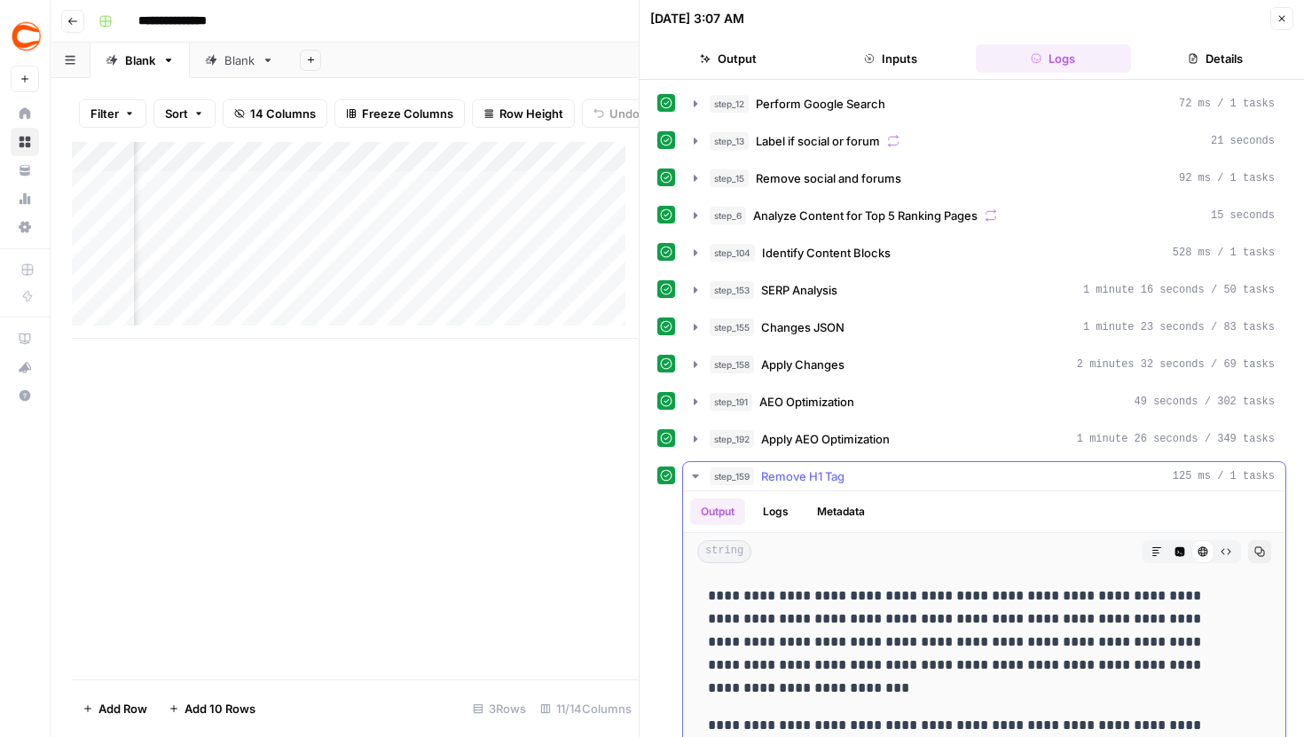
click at [694, 480] on icon "button" at bounding box center [695, 476] width 14 height 14
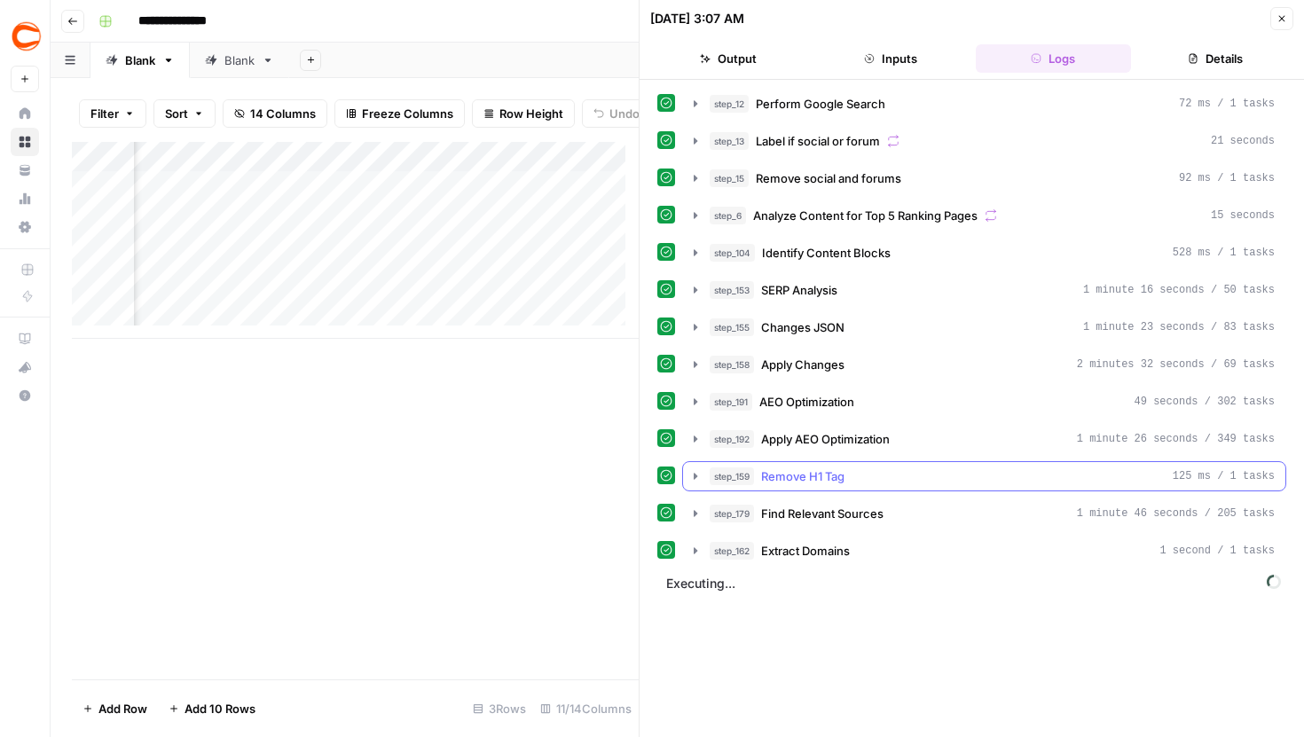
click at [694, 478] on icon "button" at bounding box center [696, 476] width 4 height 7
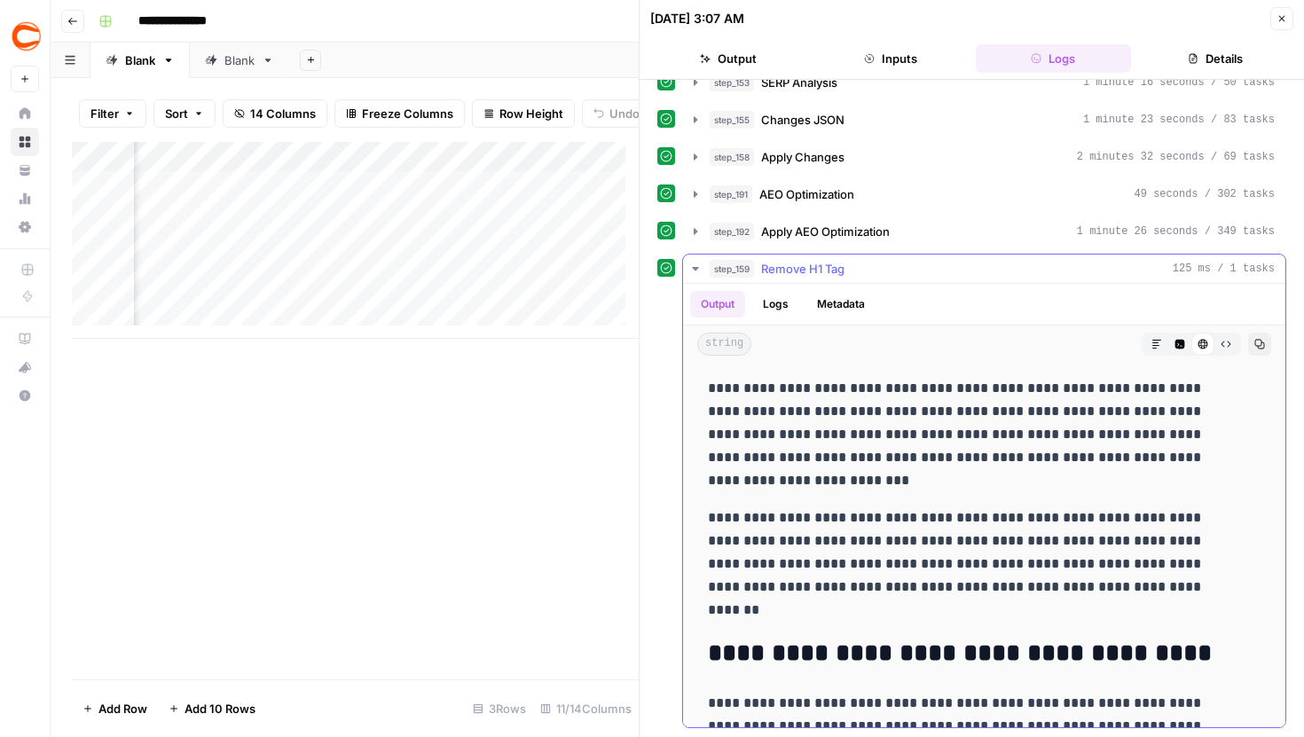
scroll to position [195, 0]
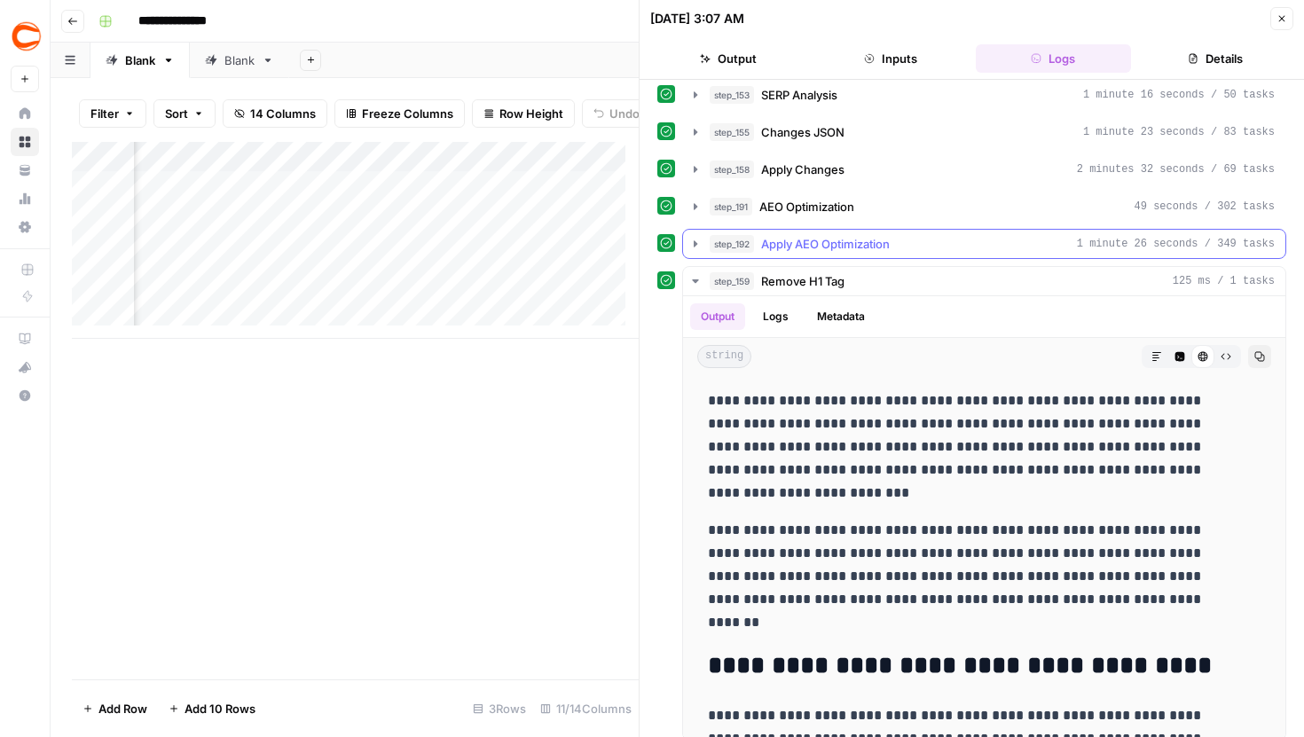
click at [694, 242] on icon "button" at bounding box center [696, 243] width 4 height 6
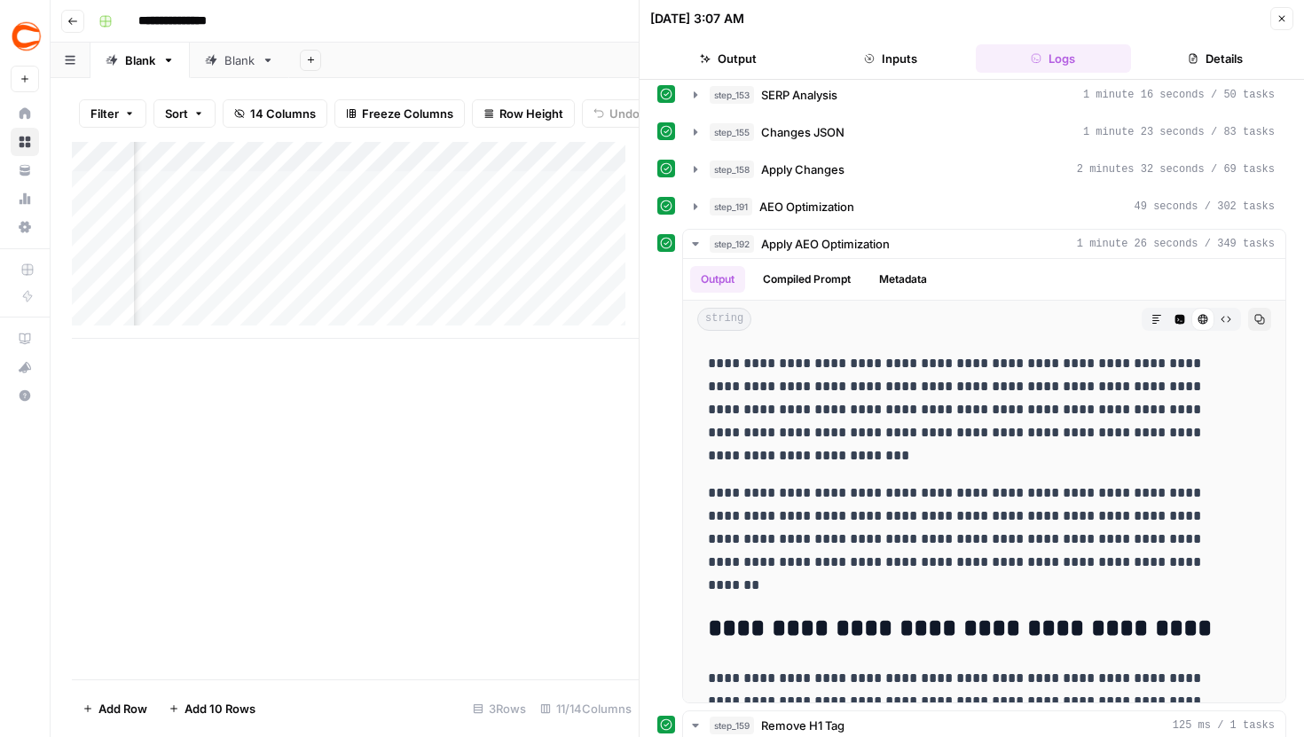
click at [690, 216] on button "step_191 AEO Optimization 49 seconds / 302 tasks" at bounding box center [984, 207] width 602 height 28
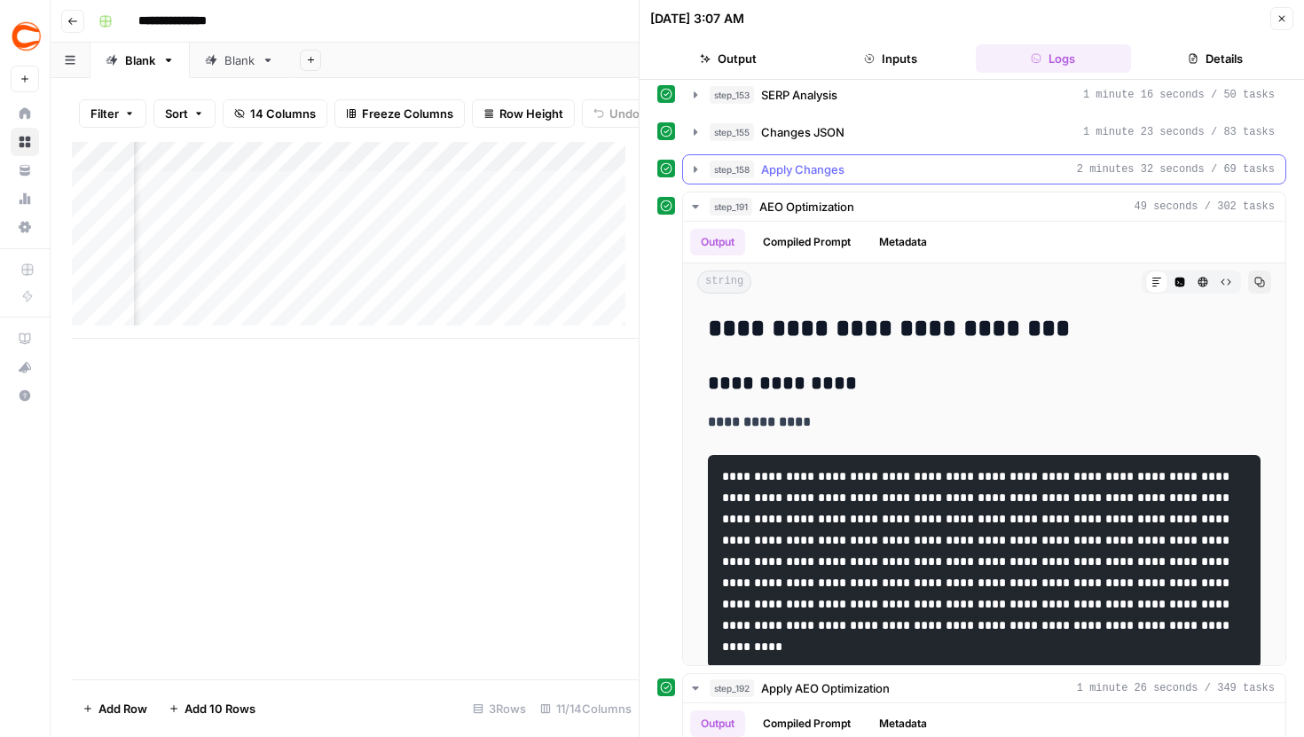
click at [699, 166] on icon "button" at bounding box center [695, 169] width 14 height 14
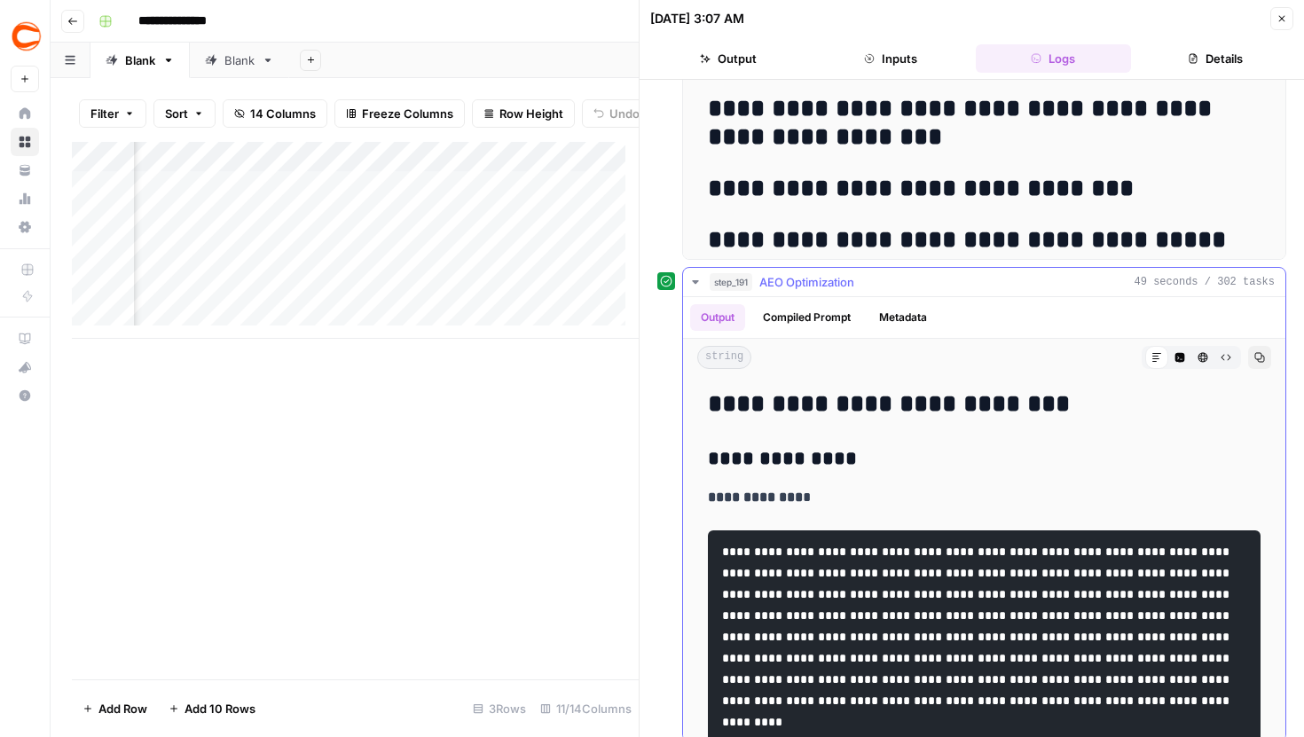
scroll to position [759, 0]
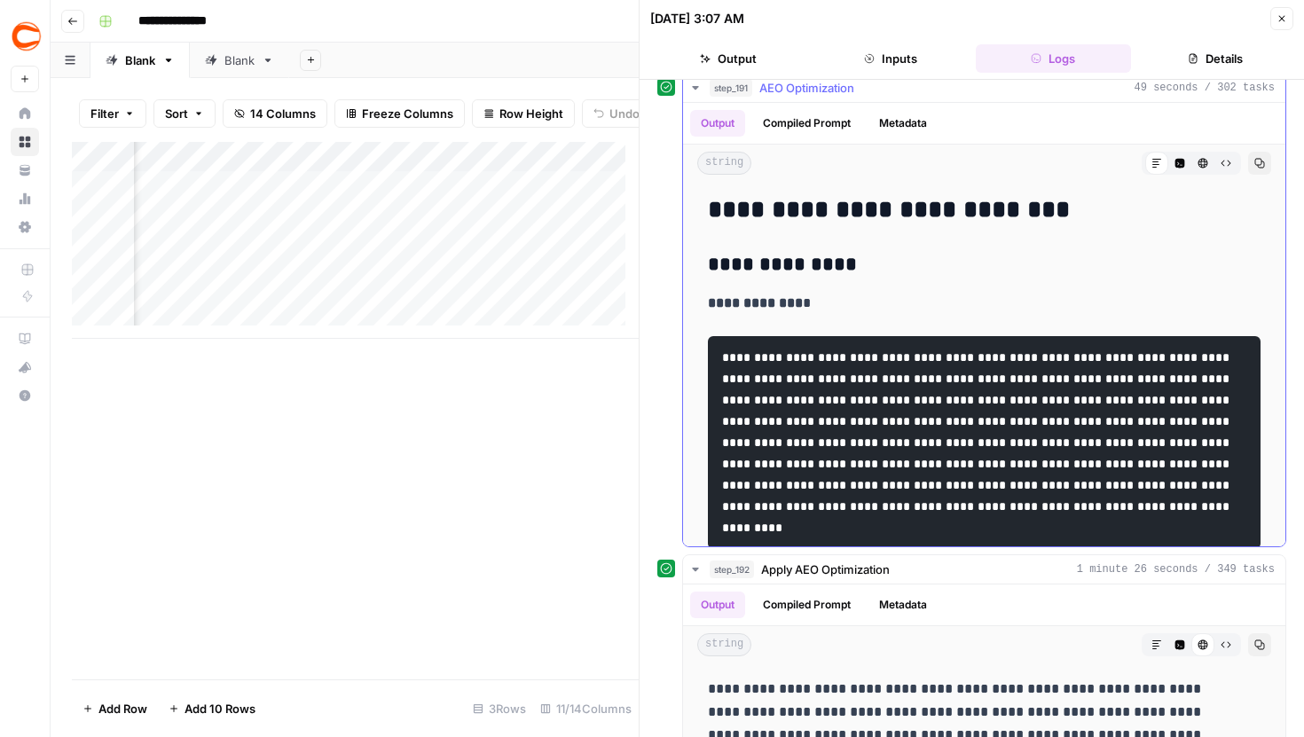
click at [702, 84] on icon "button" at bounding box center [695, 88] width 14 height 14
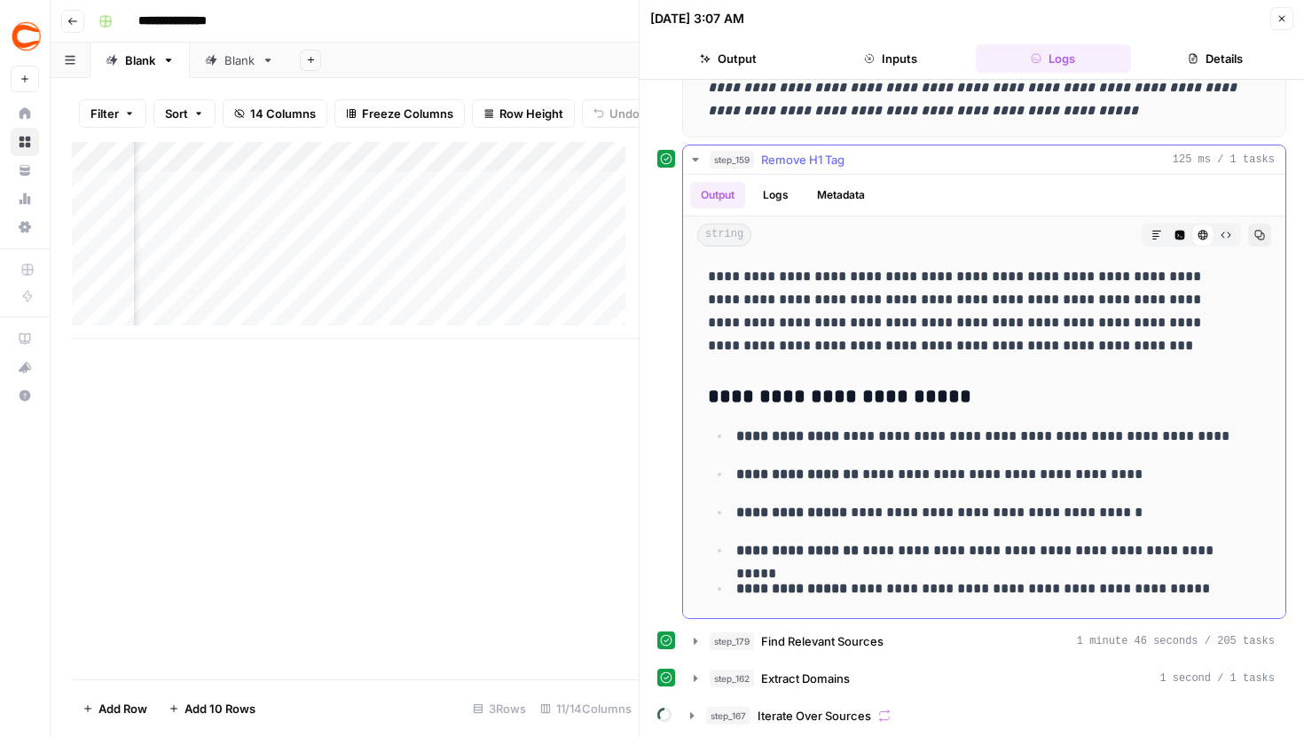
scroll to position [2376, 0]
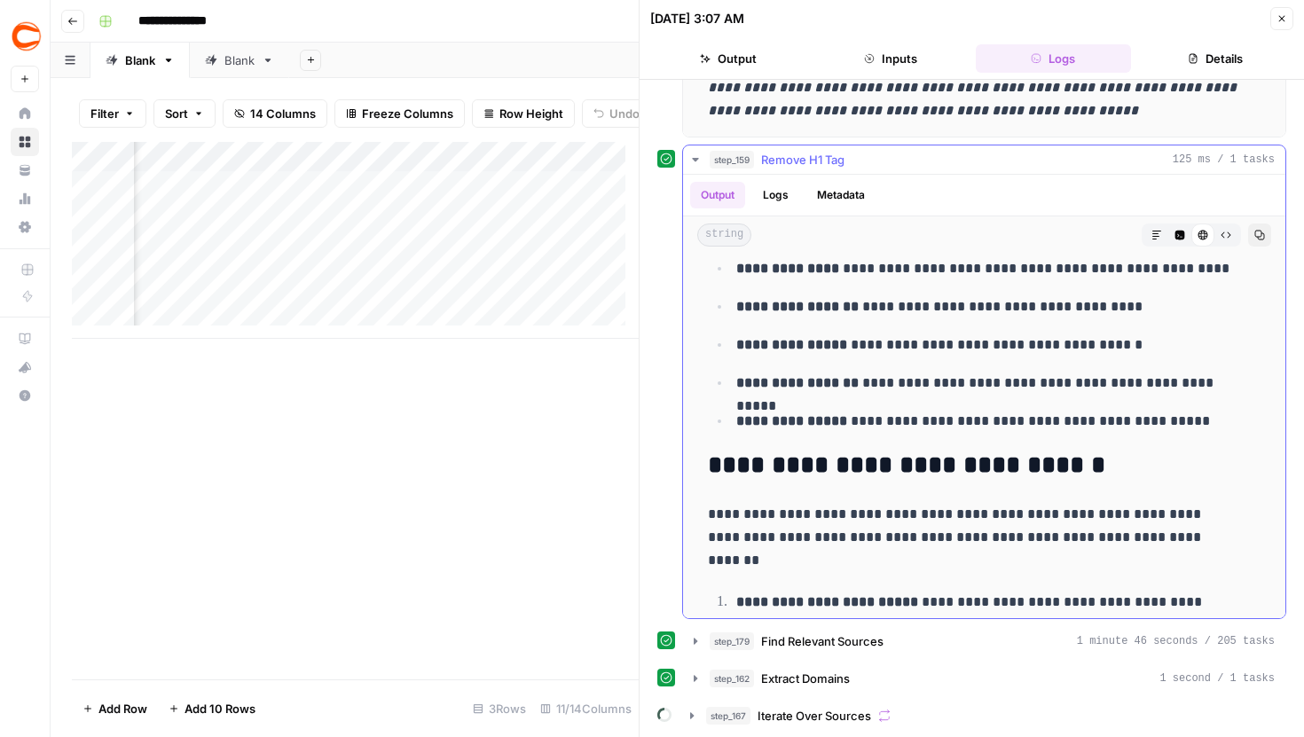
click at [697, 165] on icon "button" at bounding box center [695, 160] width 14 height 14
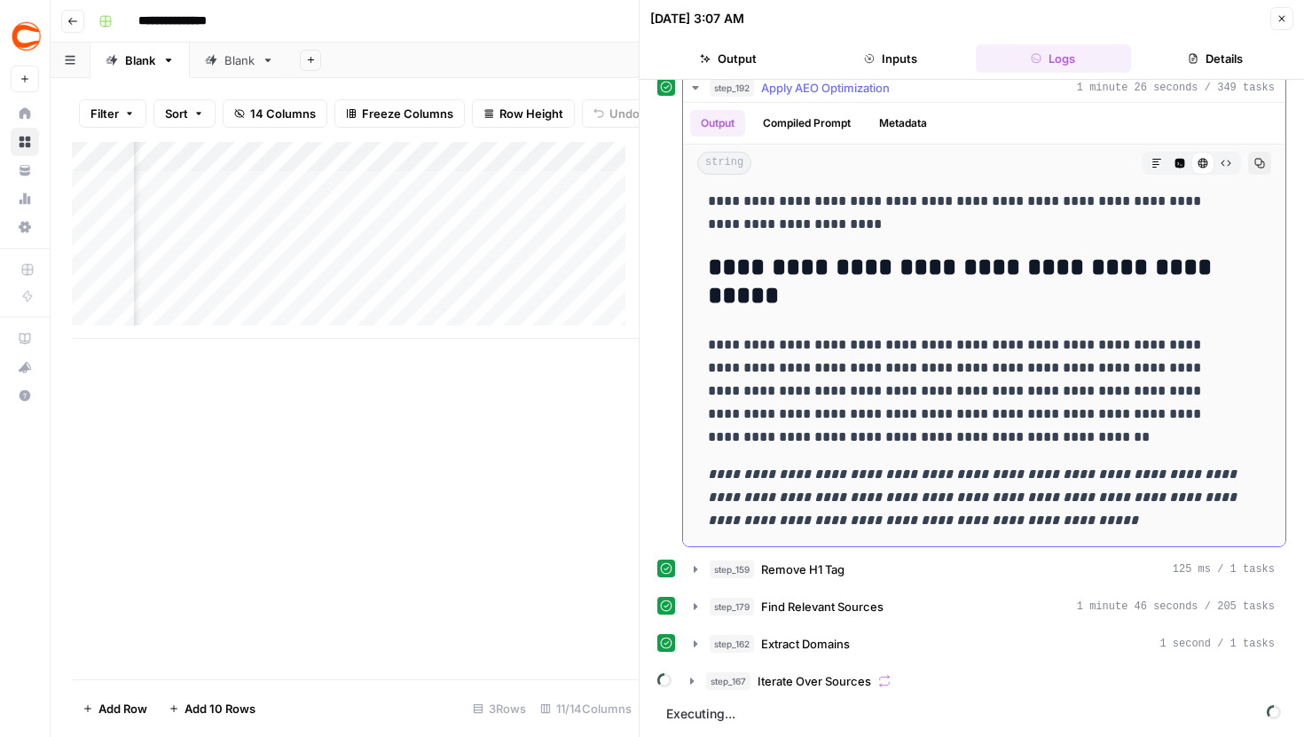
click at [696, 91] on icon "button" at bounding box center [695, 88] width 14 height 14
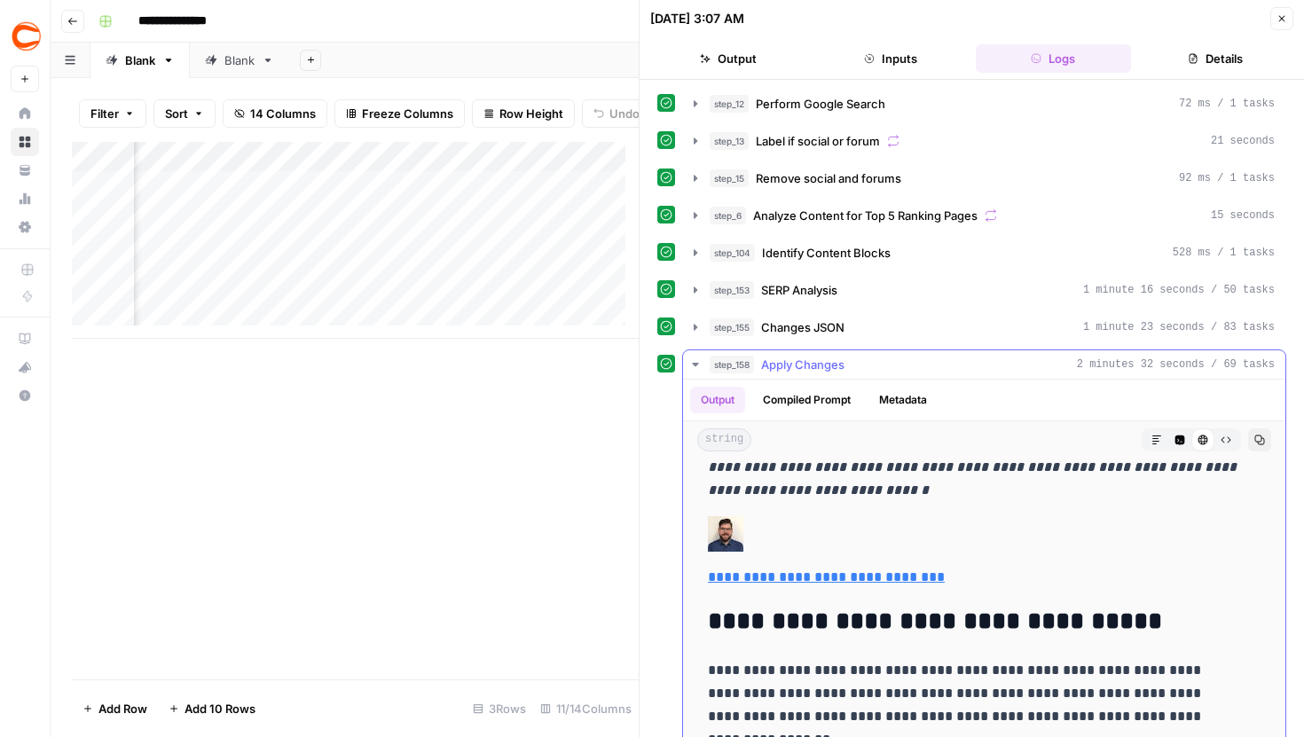
click at [691, 360] on icon "button" at bounding box center [695, 365] width 14 height 14
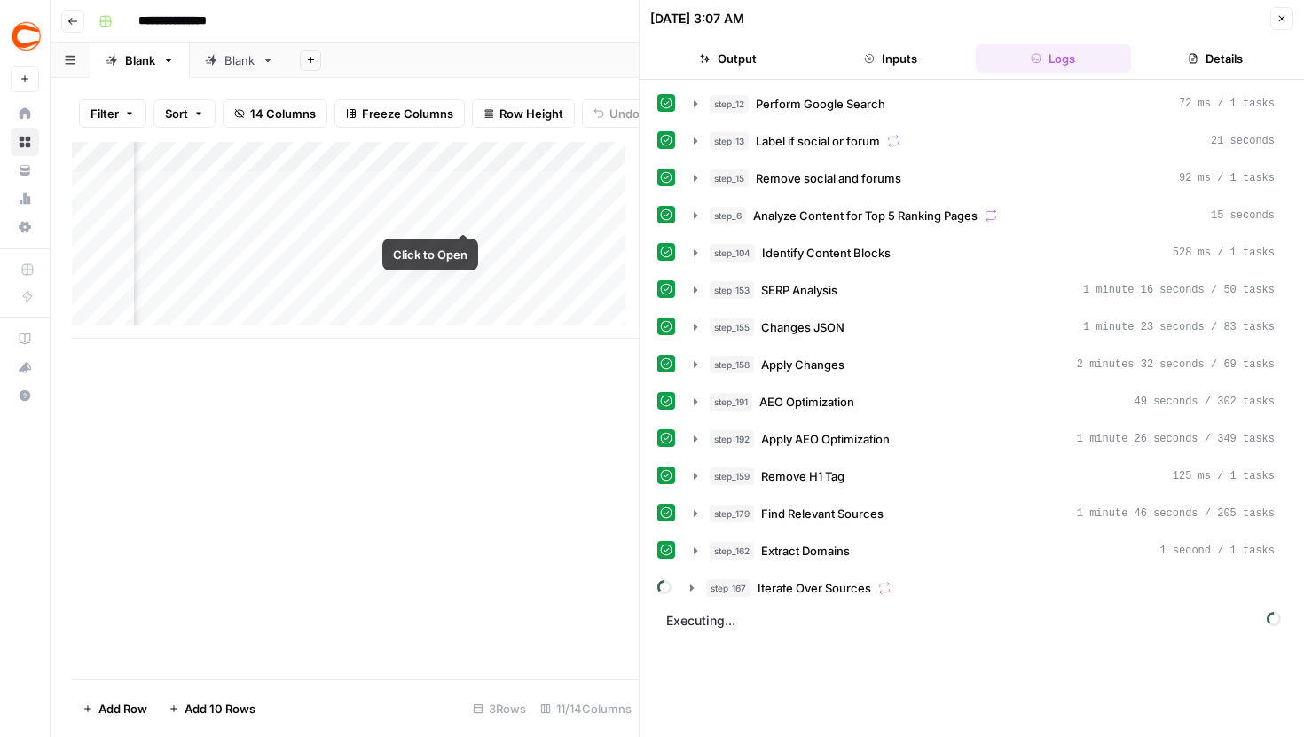
click at [429, 159] on div "Add Column" at bounding box center [355, 240] width 567 height 197
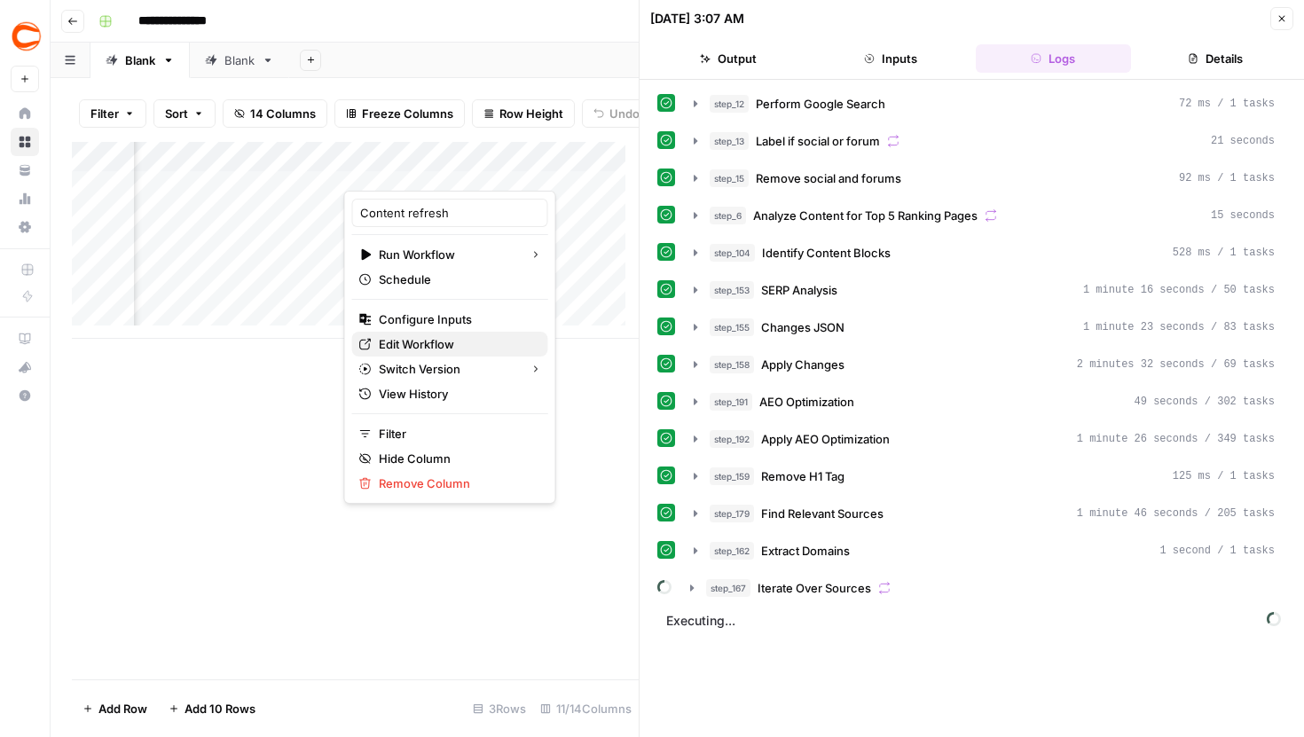
click at [432, 345] on span "Edit Workflow" at bounding box center [456, 344] width 155 height 18
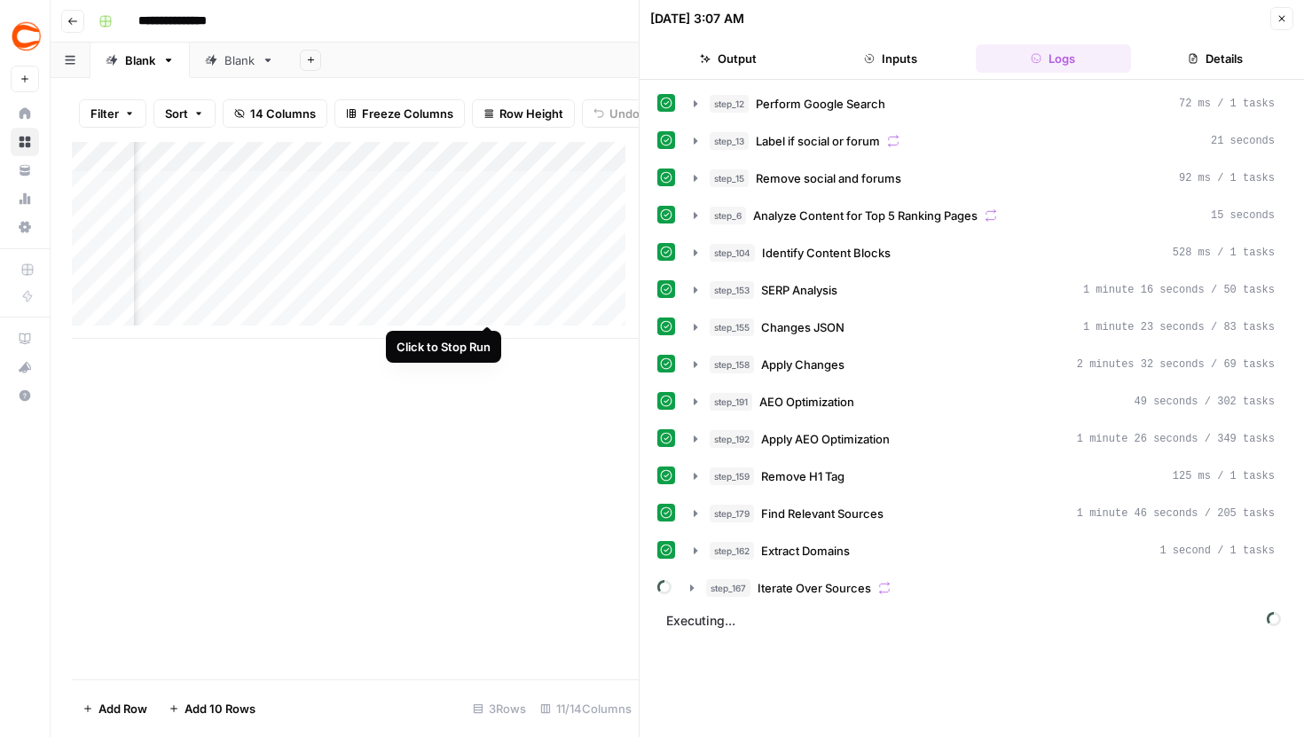
click at [490, 292] on div "Add Column" at bounding box center [355, 240] width 567 height 197
click at [490, 251] on div "Add Column" at bounding box center [355, 240] width 567 height 197
click at [489, 202] on div "Add Column" at bounding box center [355, 240] width 567 height 197
click at [490, 200] on div "Add Column" at bounding box center [355, 240] width 567 height 197
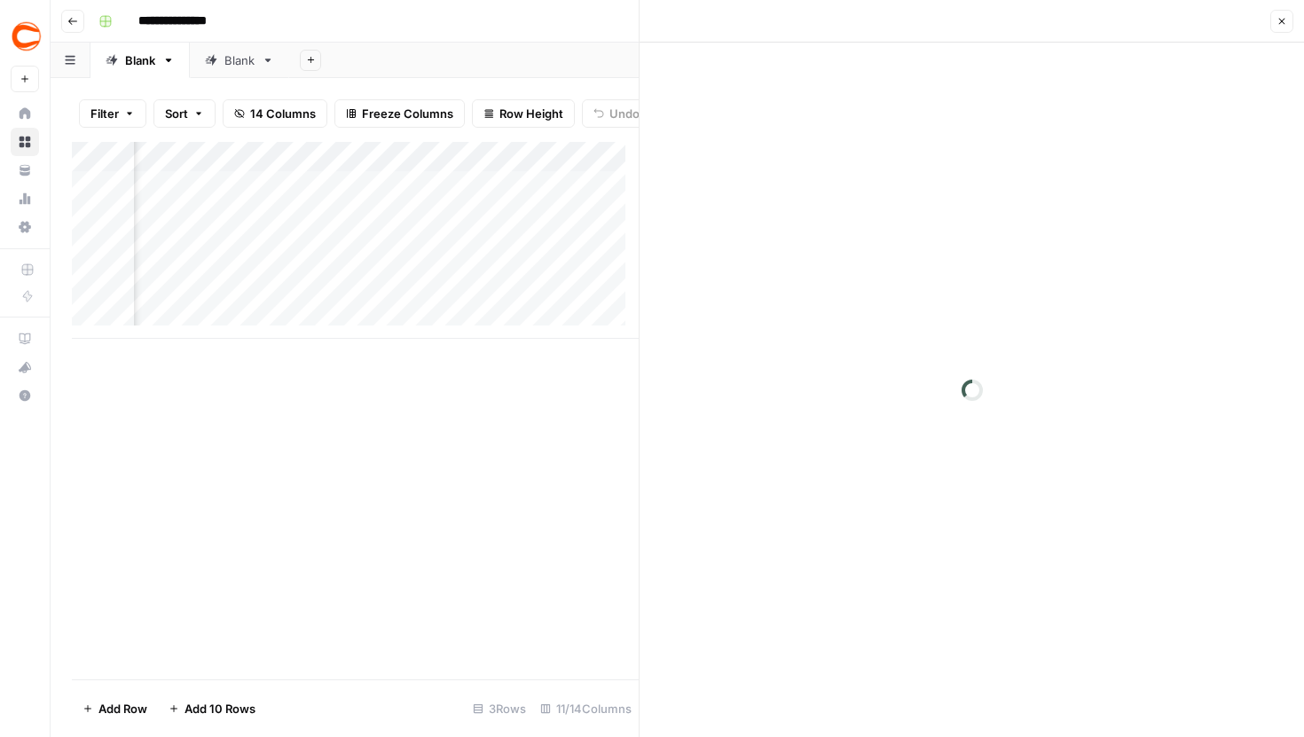
click at [487, 243] on div "Add Column" at bounding box center [355, 240] width 567 height 197
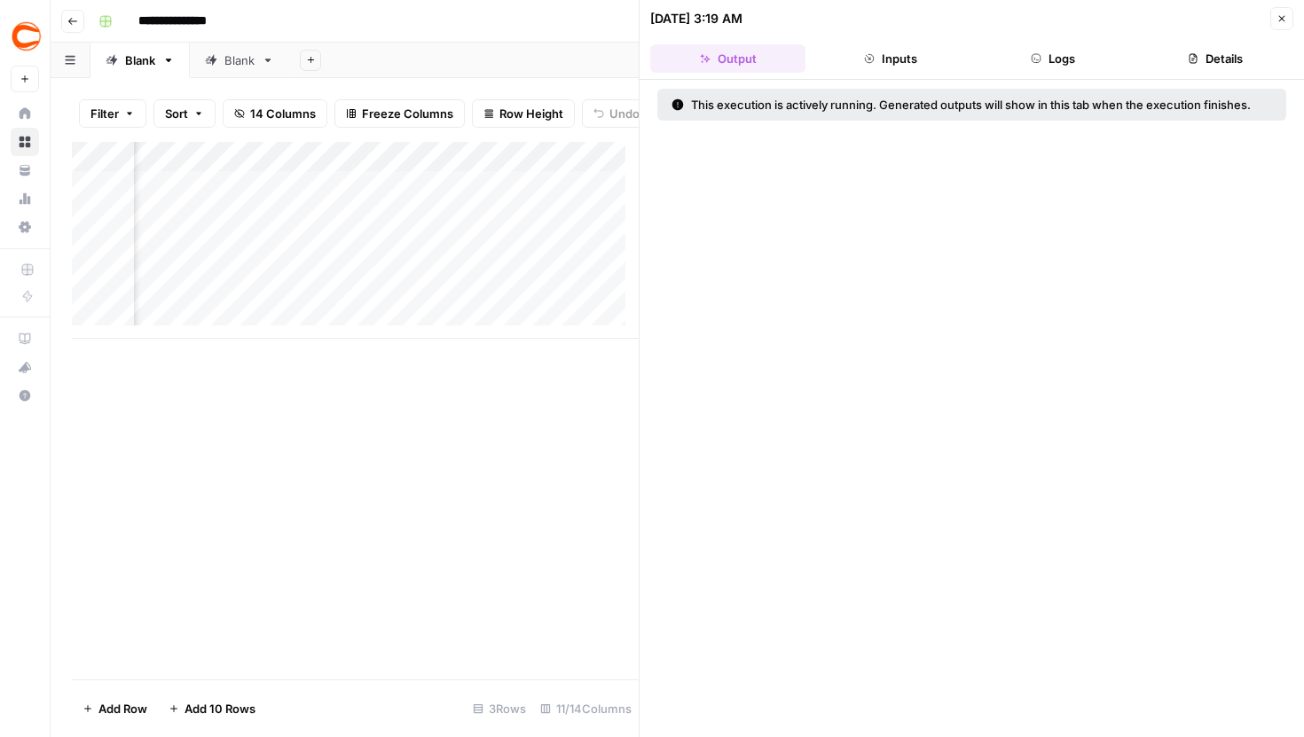
click at [434, 167] on div "Add Column" at bounding box center [355, 240] width 567 height 197
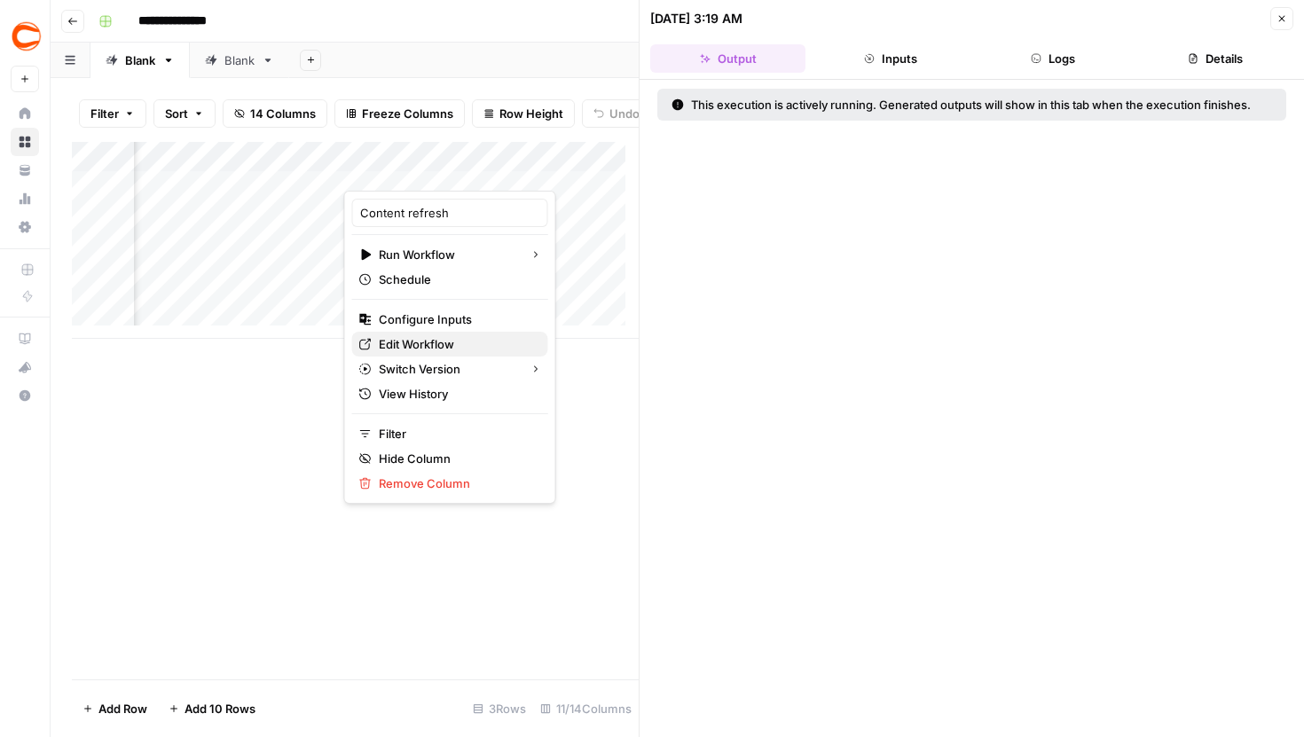
click at [433, 345] on span "Edit Workflow" at bounding box center [456, 344] width 155 height 18
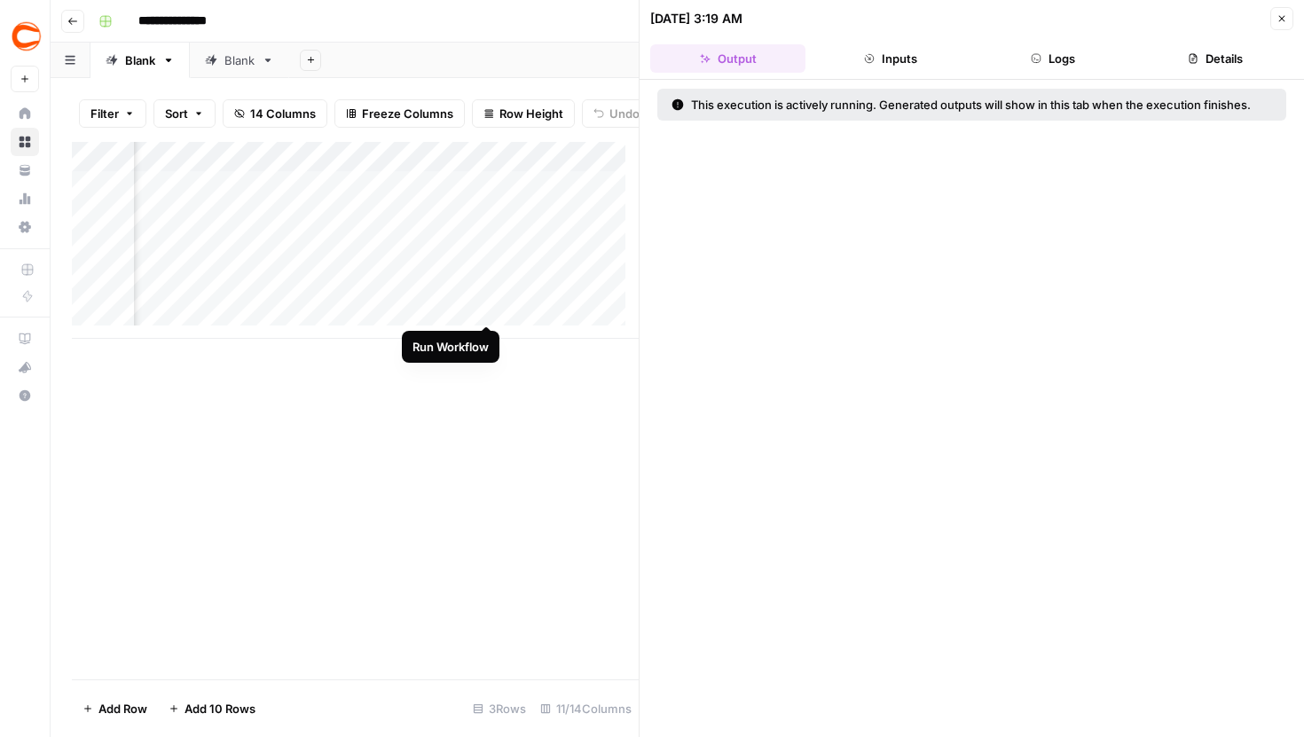
click at [483, 288] on div "Add Column" at bounding box center [355, 240] width 567 height 197
click at [1278, 19] on icon "button" at bounding box center [1282, 18] width 11 height 11
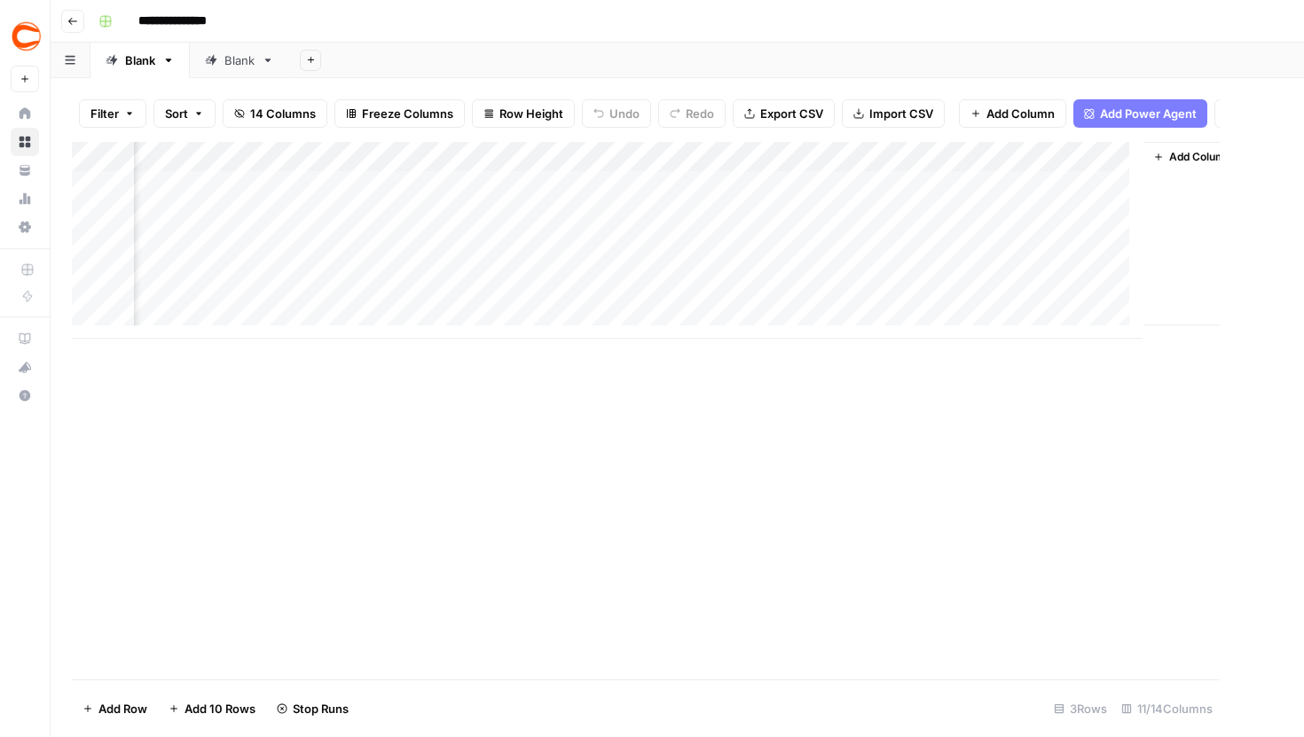
scroll to position [0, 1079]
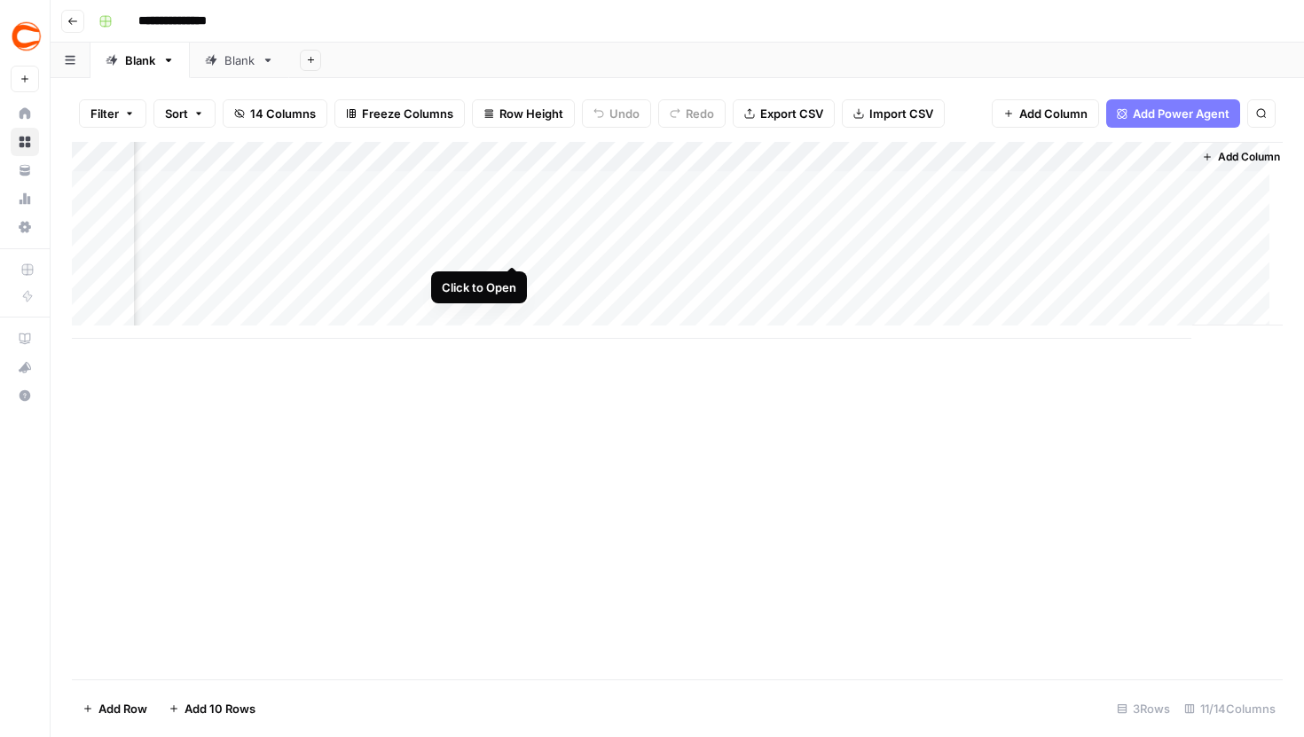
click at [514, 233] on div "Add Column" at bounding box center [677, 240] width 1211 height 197
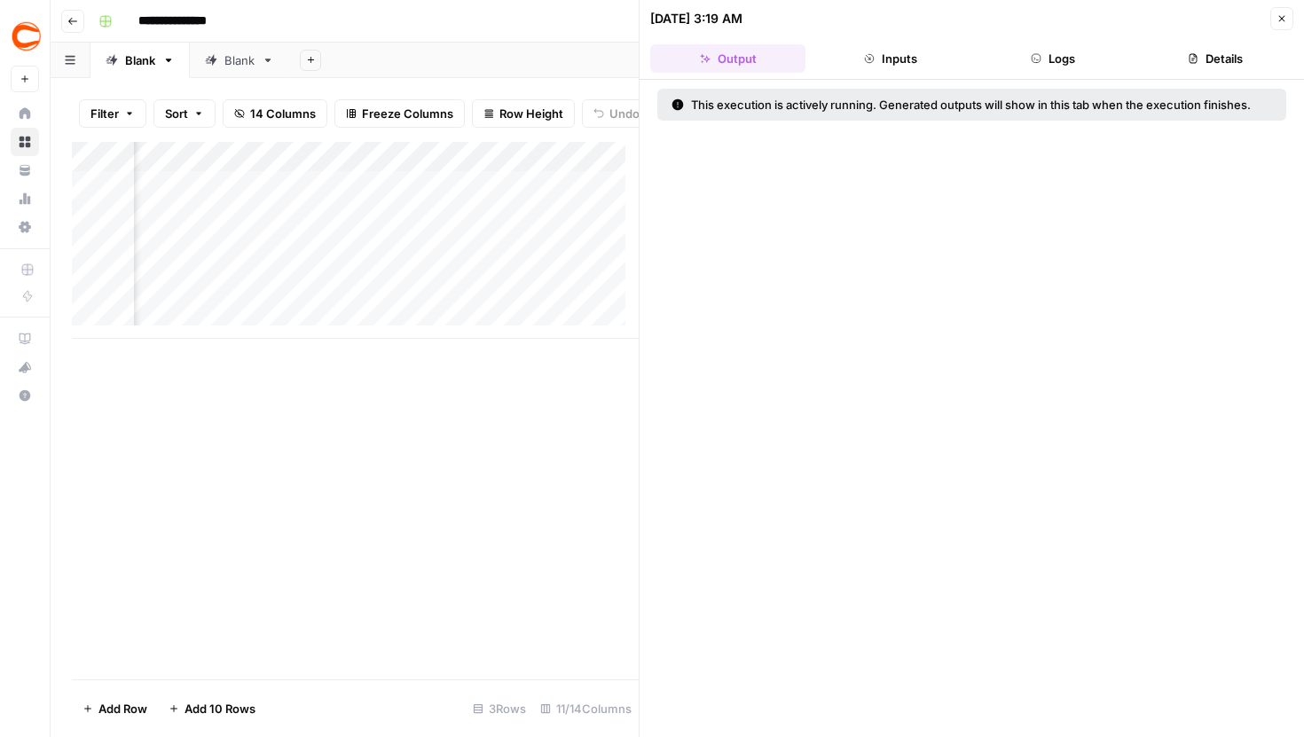
click at [1058, 59] on button "Logs" at bounding box center [1053, 58] width 155 height 28
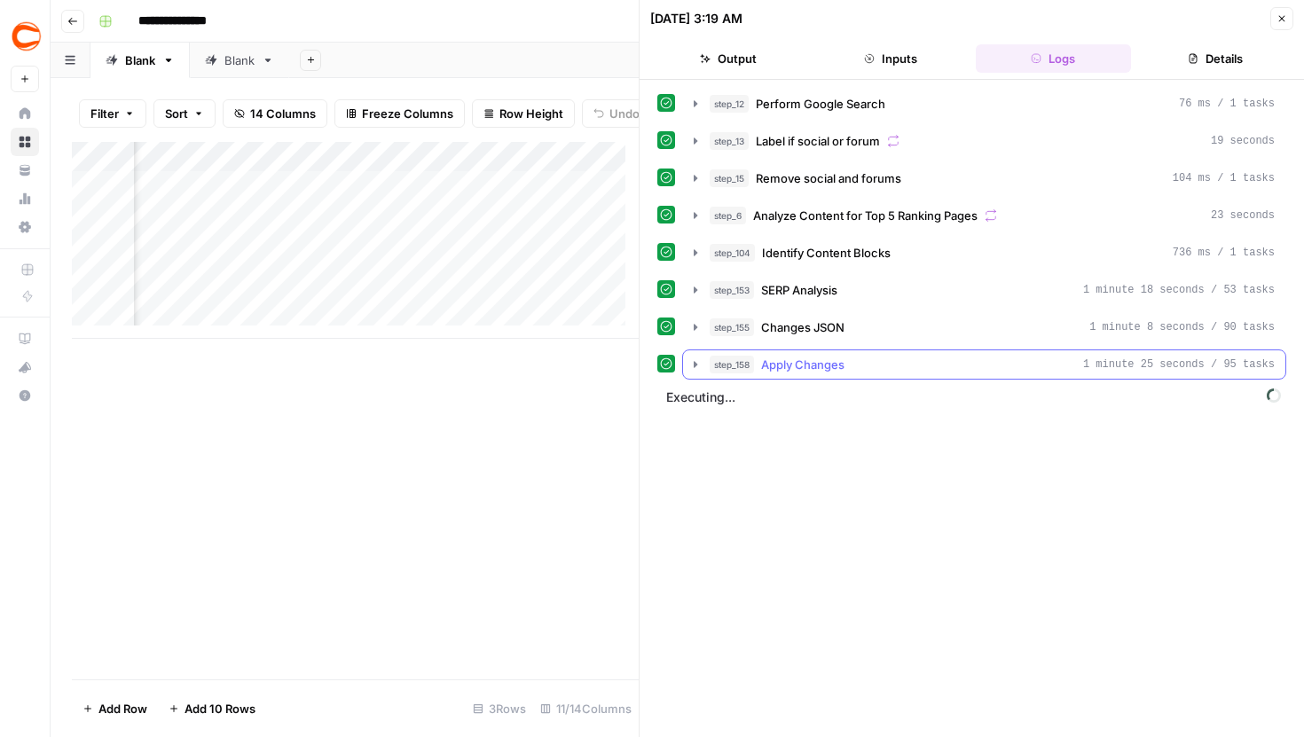
click at [689, 365] on icon "button" at bounding box center [695, 365] width 14 height 14
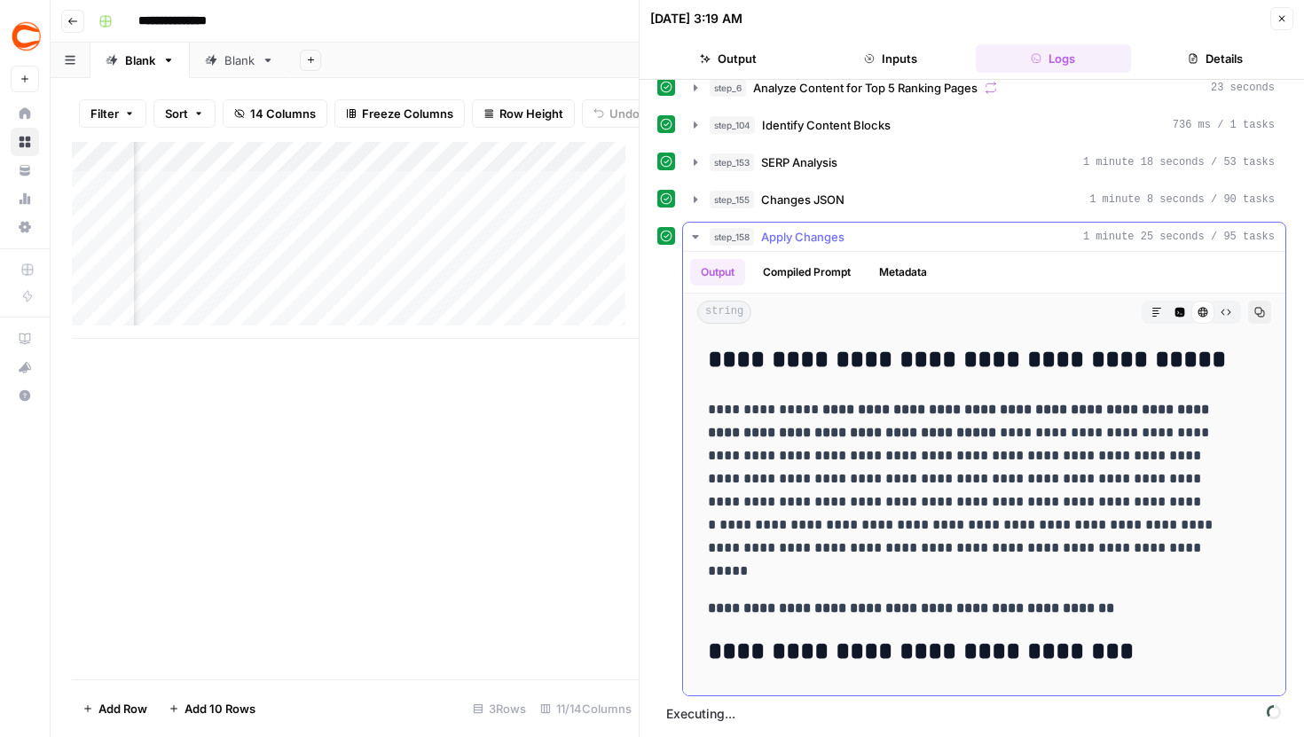
scroll to position [39, 0]
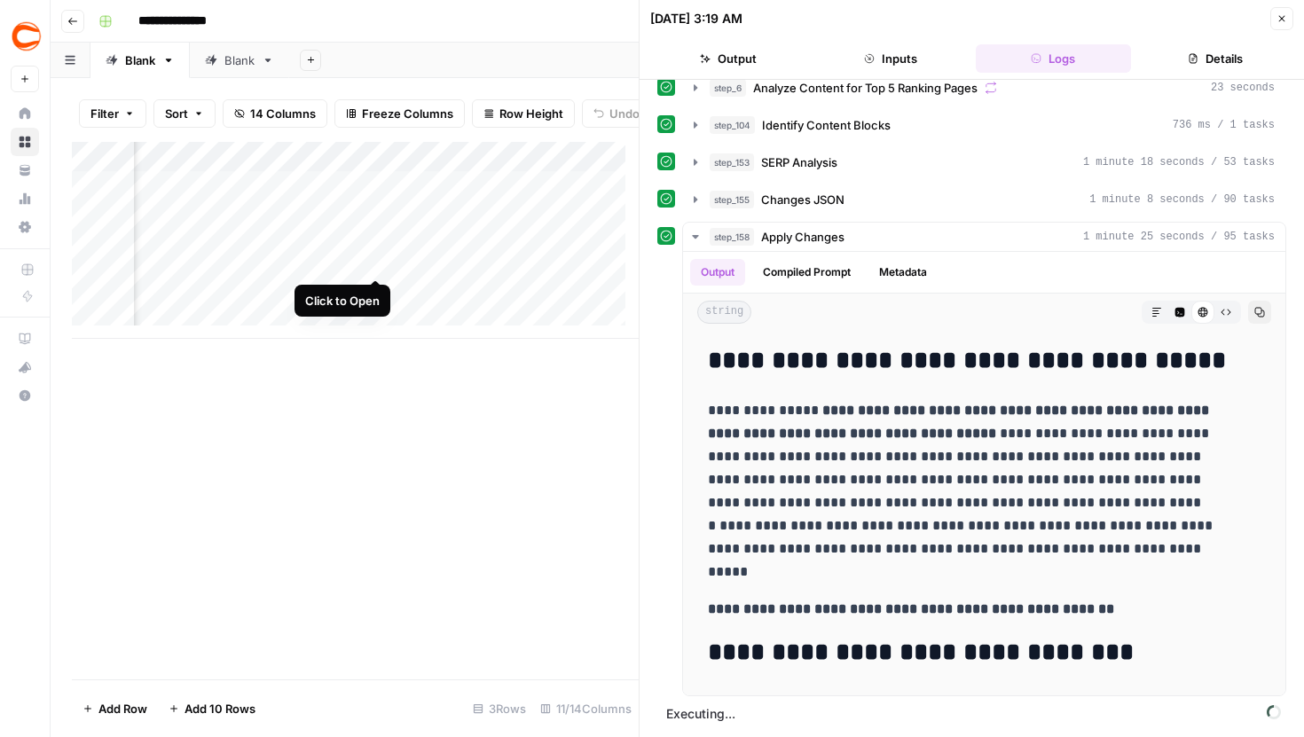
click at [373, 243] on div "Add Column" at bounding box center [355, 240] width 567 height 197
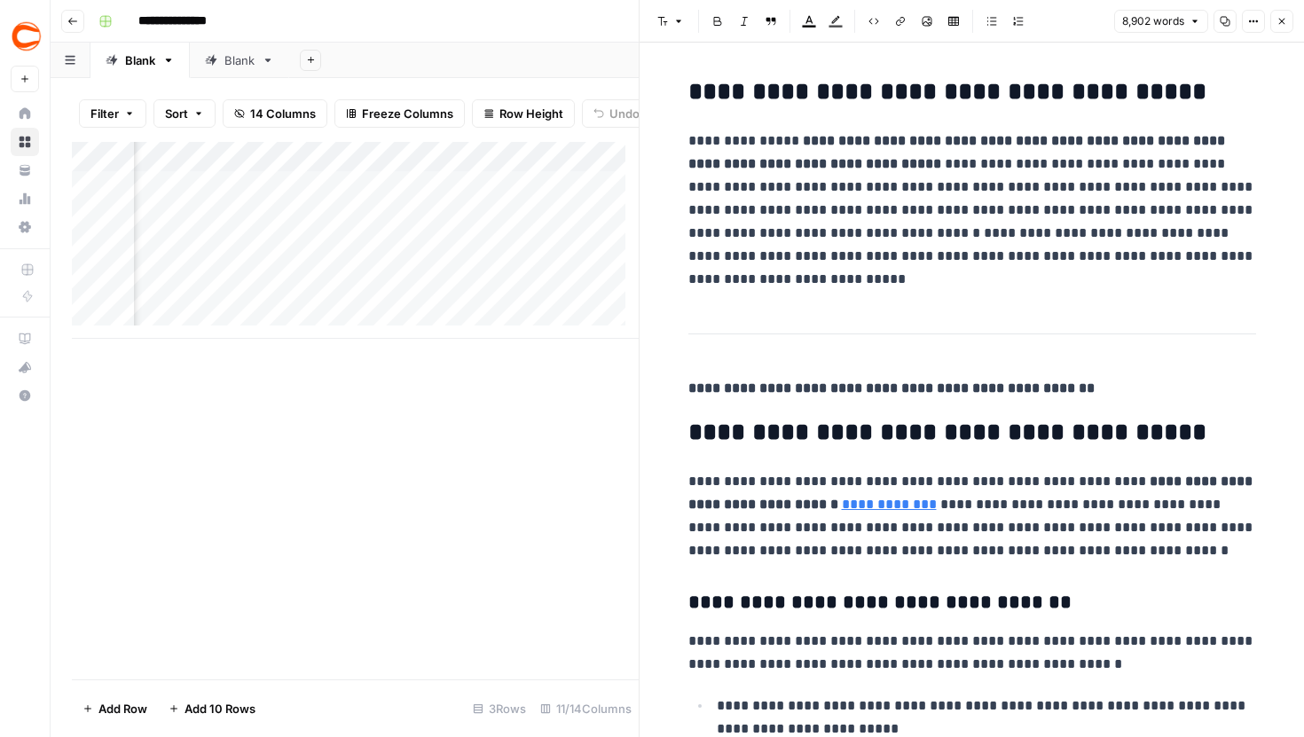
click at [1251, 22] on icon "button" at bounding box center [1253, 21] width 11 height 11
click at [1185, 184] on span "Code" at bounding box center [1200, 188] width 85 height 18
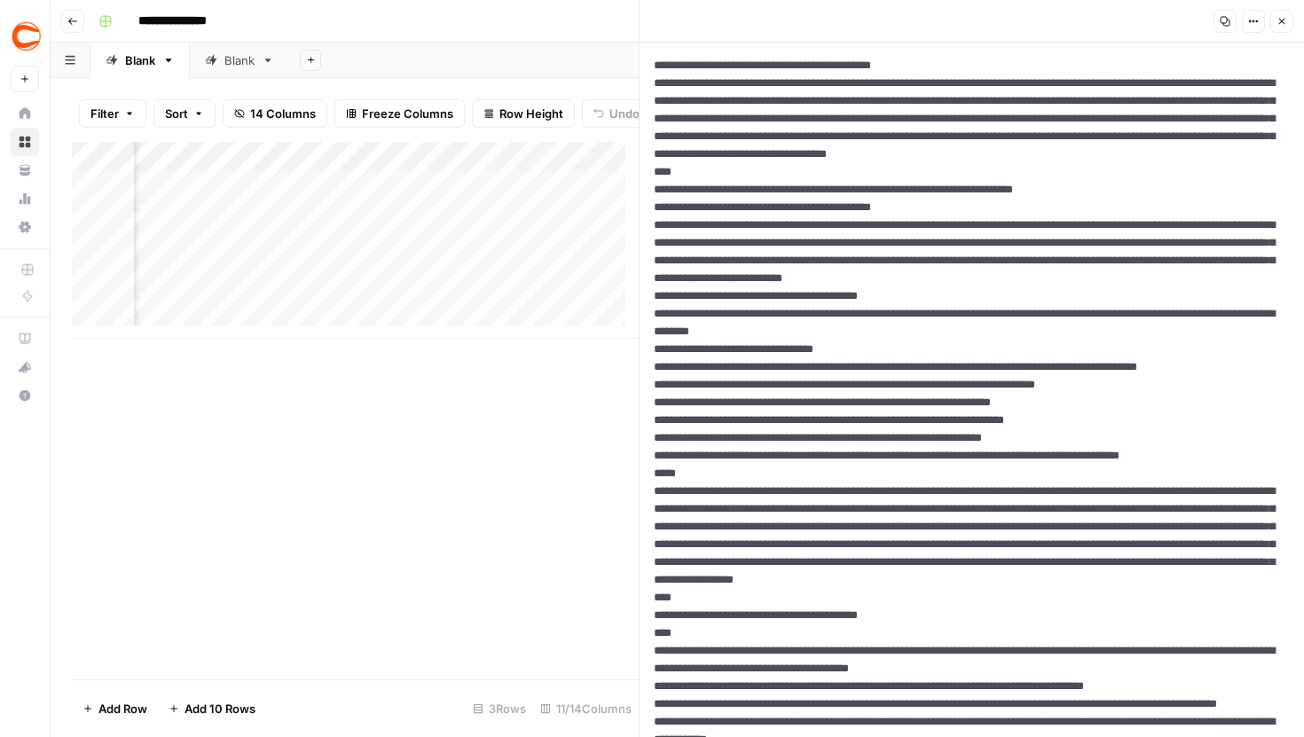
click at [1280, 20] on icon "button" at bounding box center [1282, 22] width 6 height 6
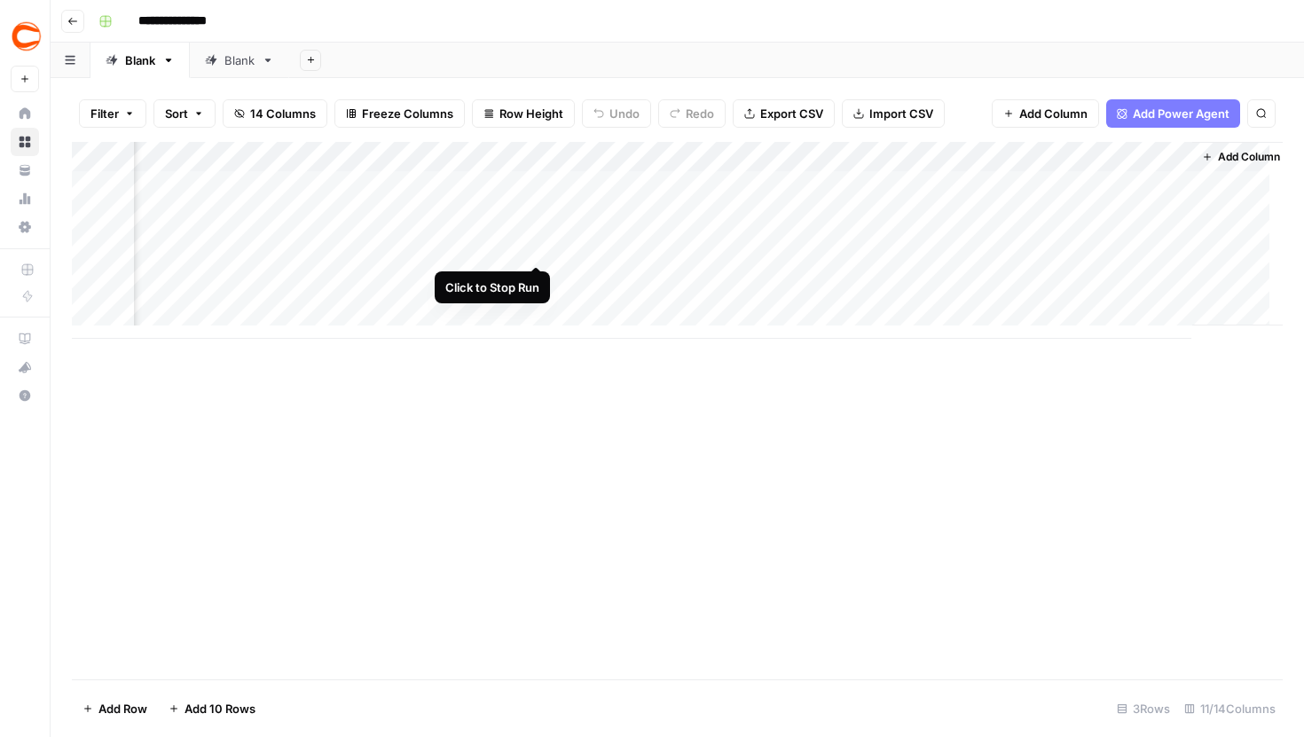
click at [515, 230] on div "Add Column" at bounding box center [677, 240] width 1211 height 197
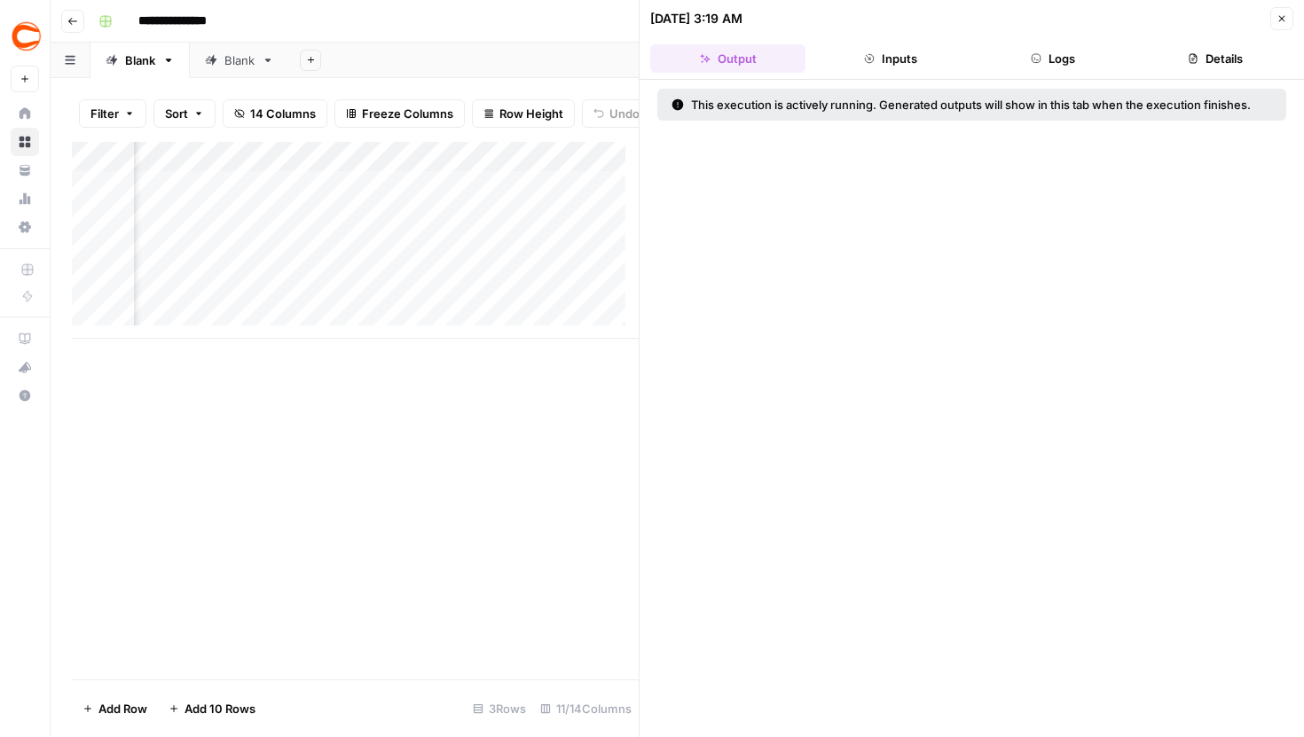
click at [1056, 67] on button "Logs" at bounding box center [1053, 58] width 155 height 28
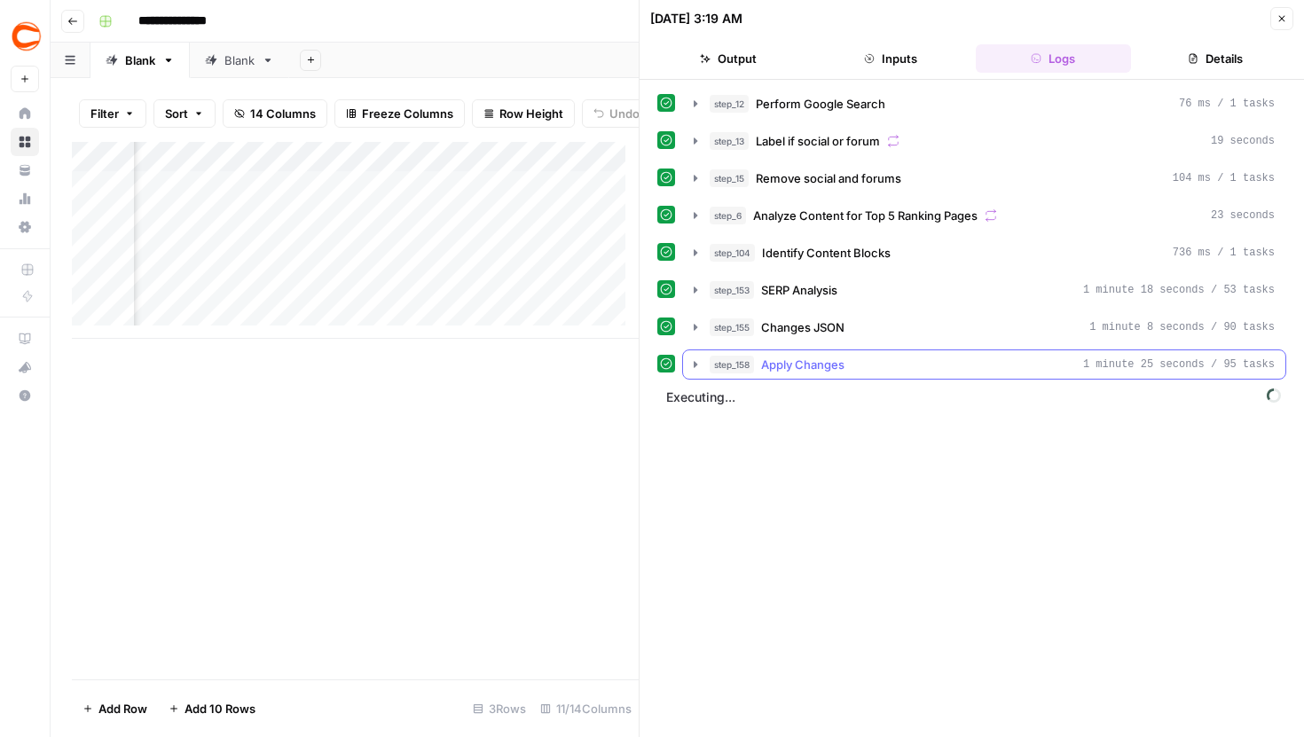
click at [700, 355] on button "step_158 Apply Changes 1 minute 25 seconds / 95 tasks" at bounding box center [984, 364] width 602 height 28
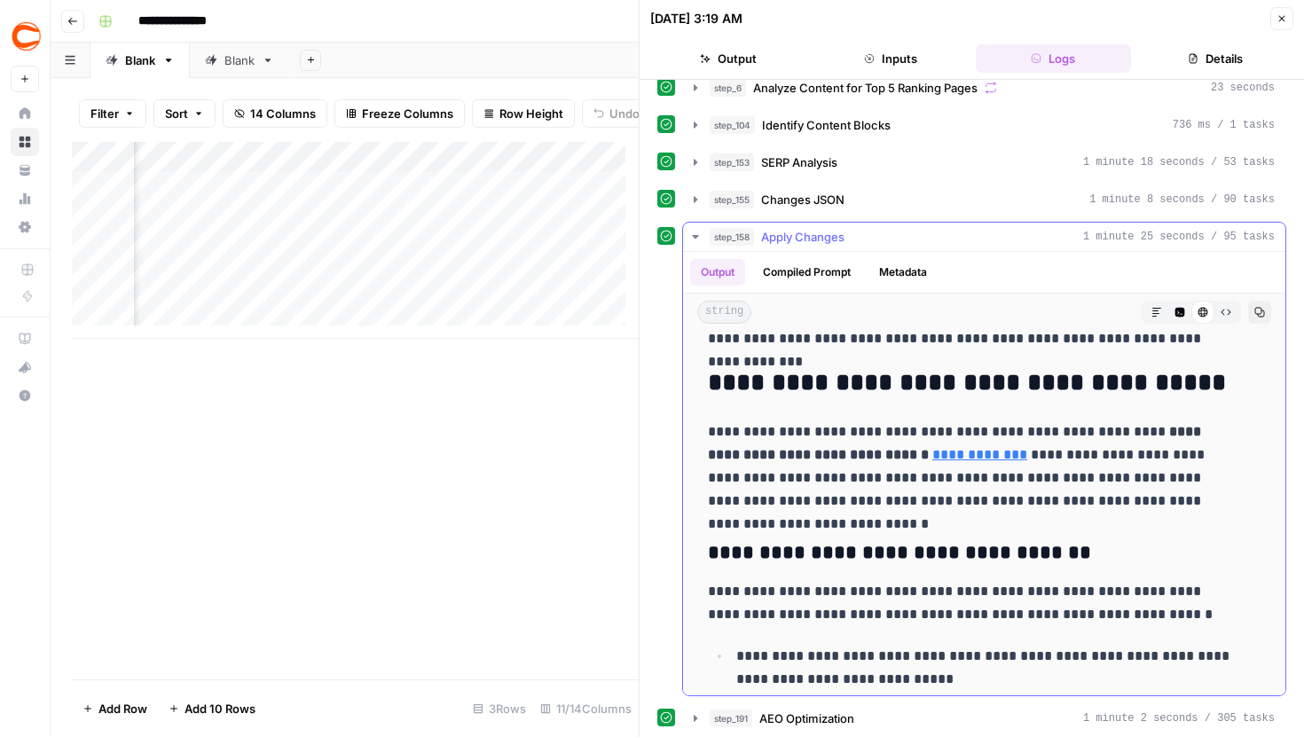
scroll to position [1010, 0]
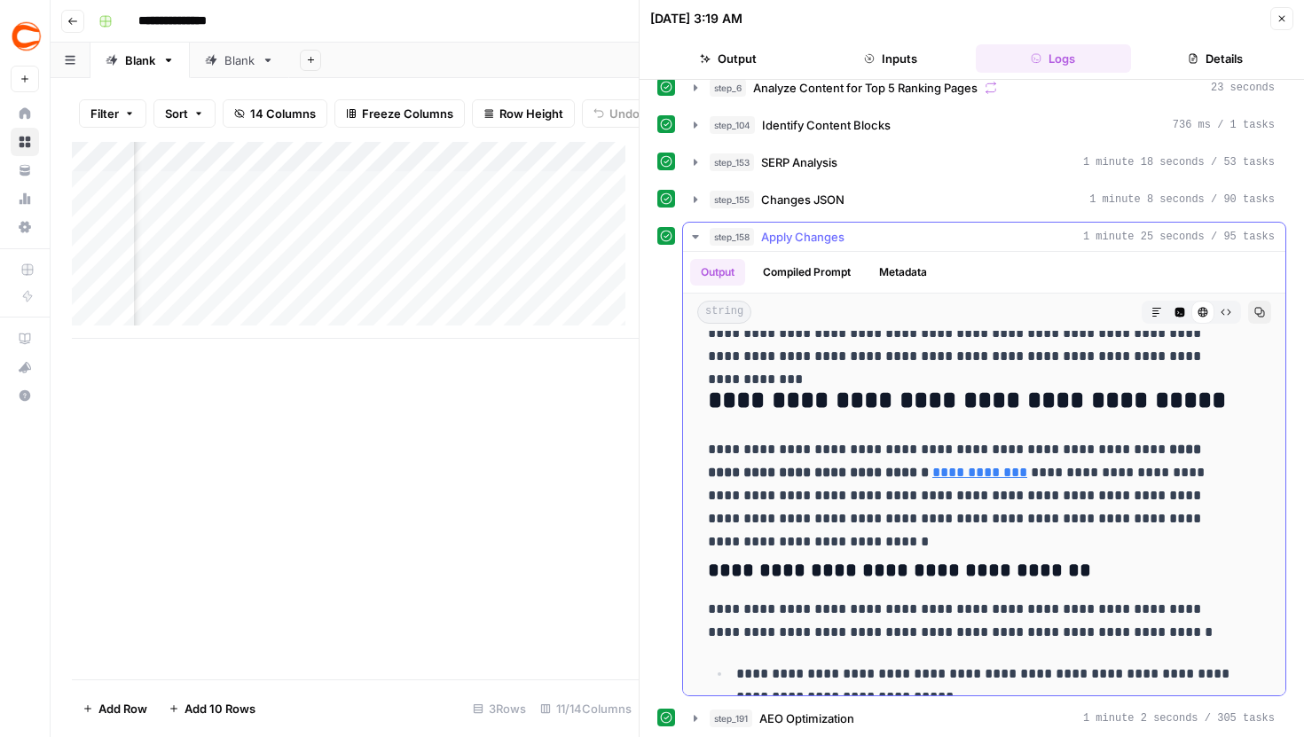
click at [696, 239] on icon "button" at bounding box center [695, 237] width 14 height 14
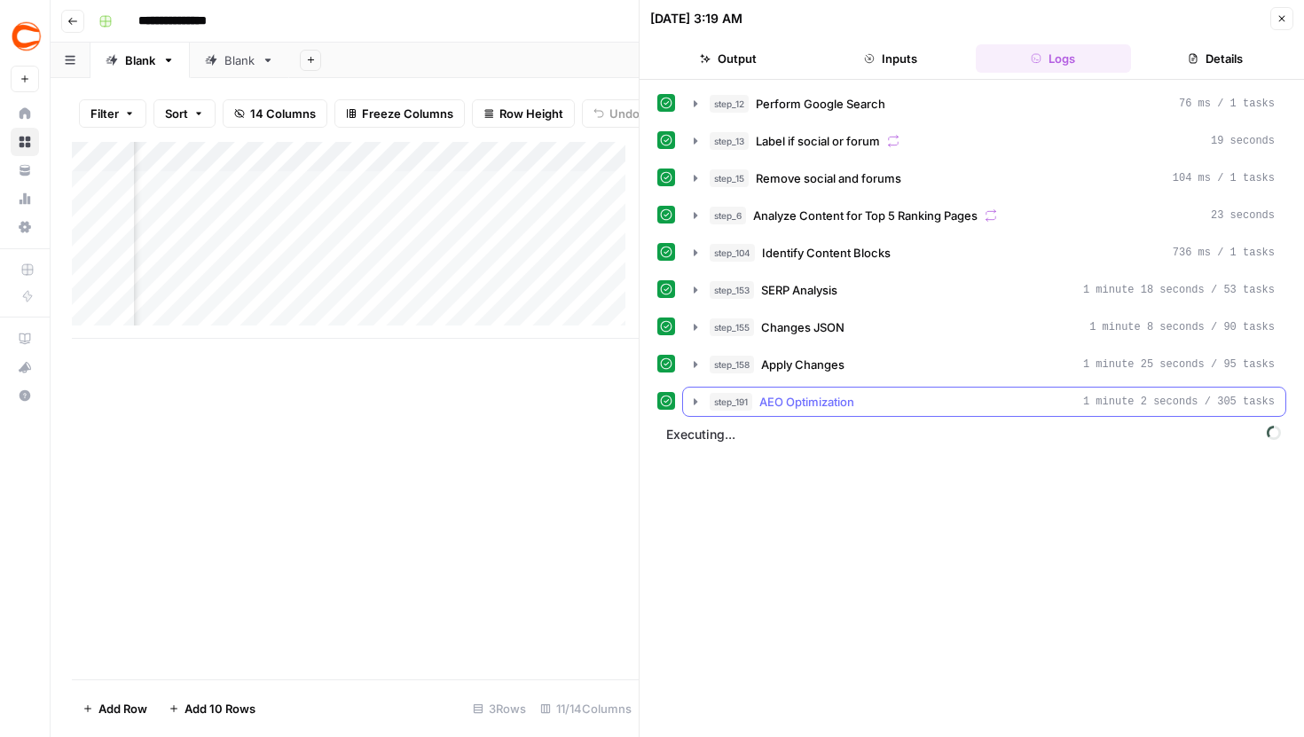
click at [700, 404] on icon "button" at bounding box center [695, 402] width 14 height 14
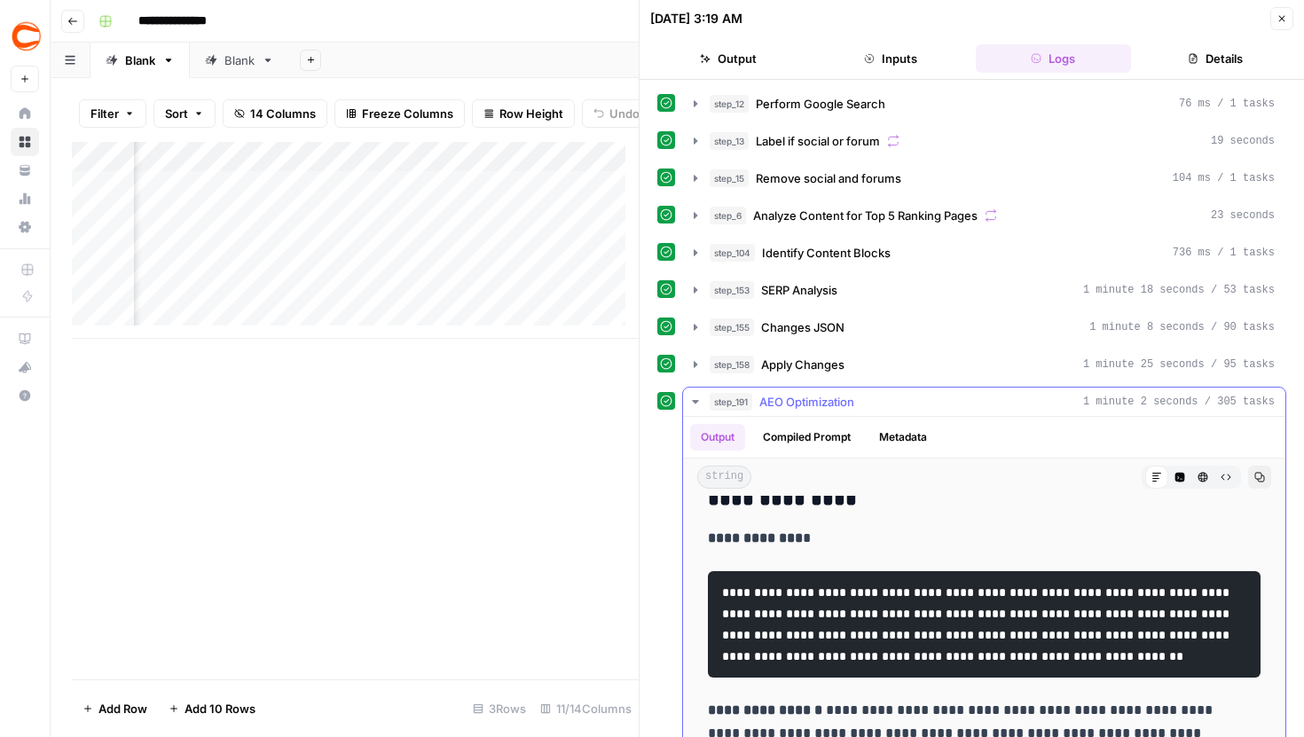
scroll to position [90, 0]
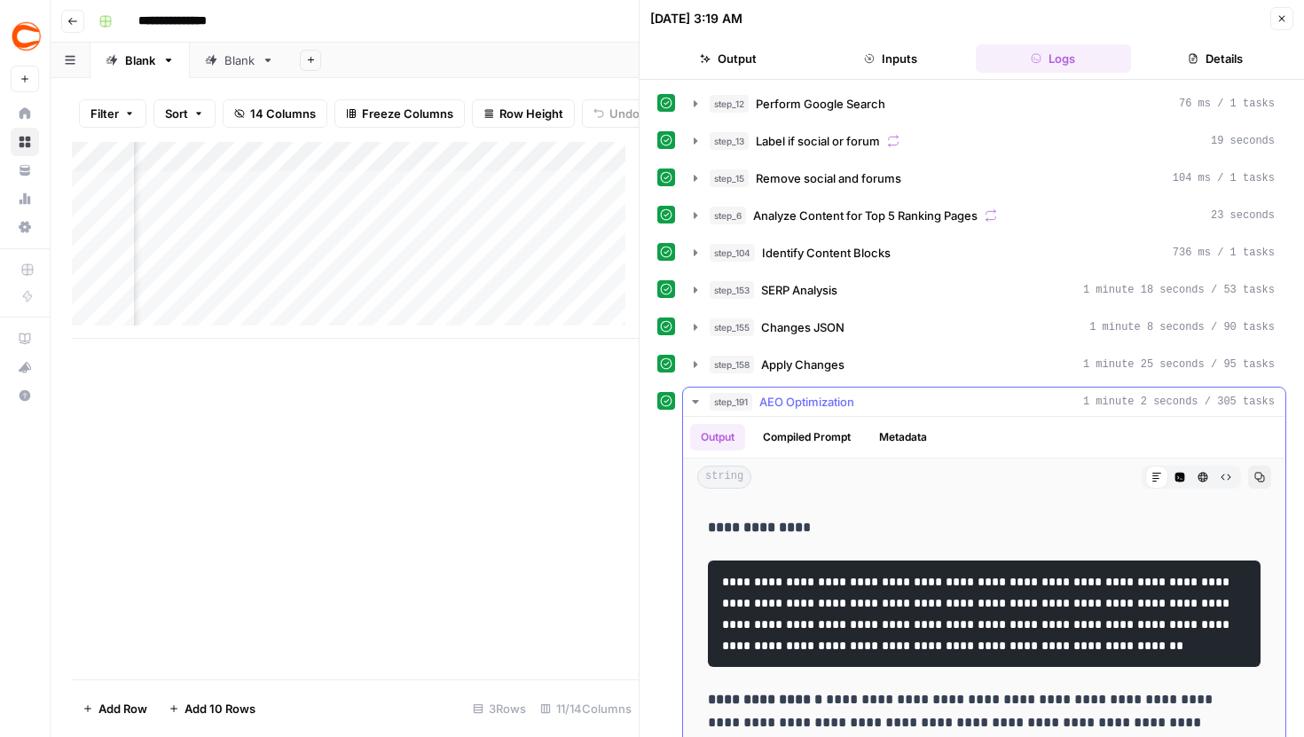
click at [700, 399] on icon "button" at bounding box center [695, 402] width 14 height 14
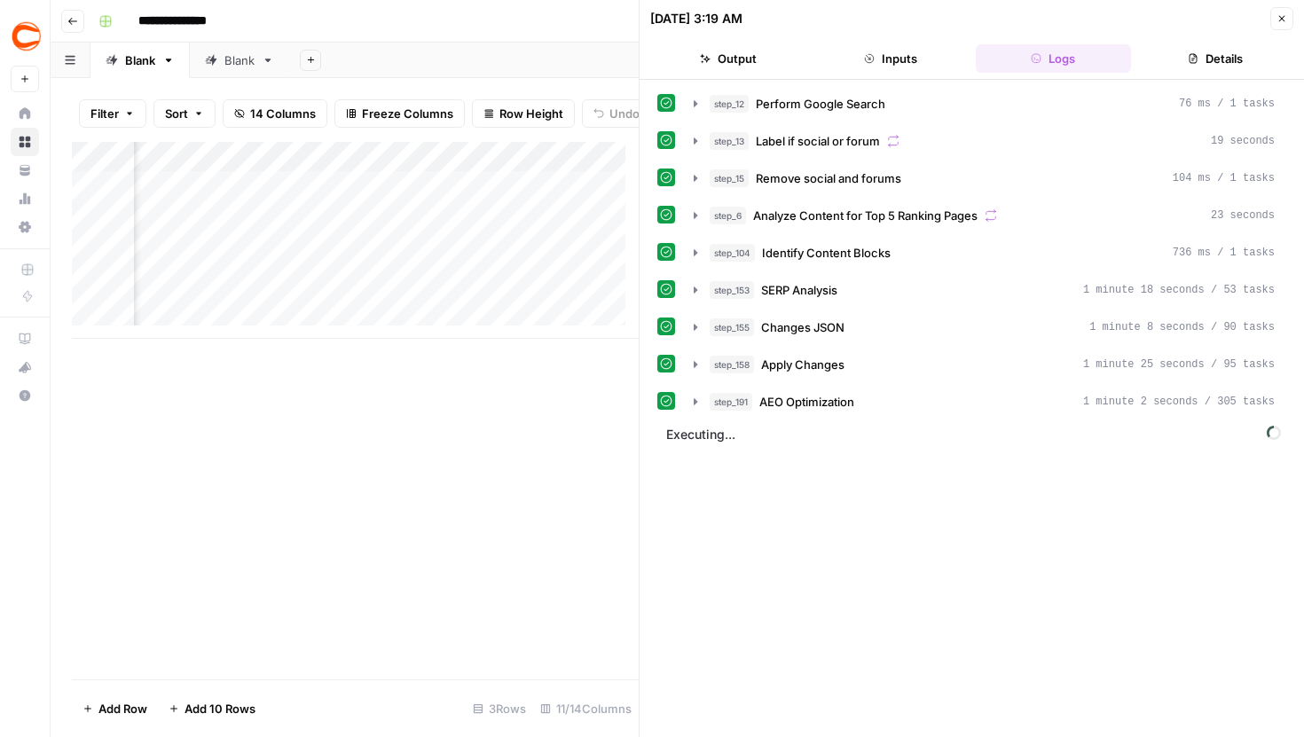
click at [1270, 23] on button "Close" at bounding box center [1281, 18] width 23 height 23
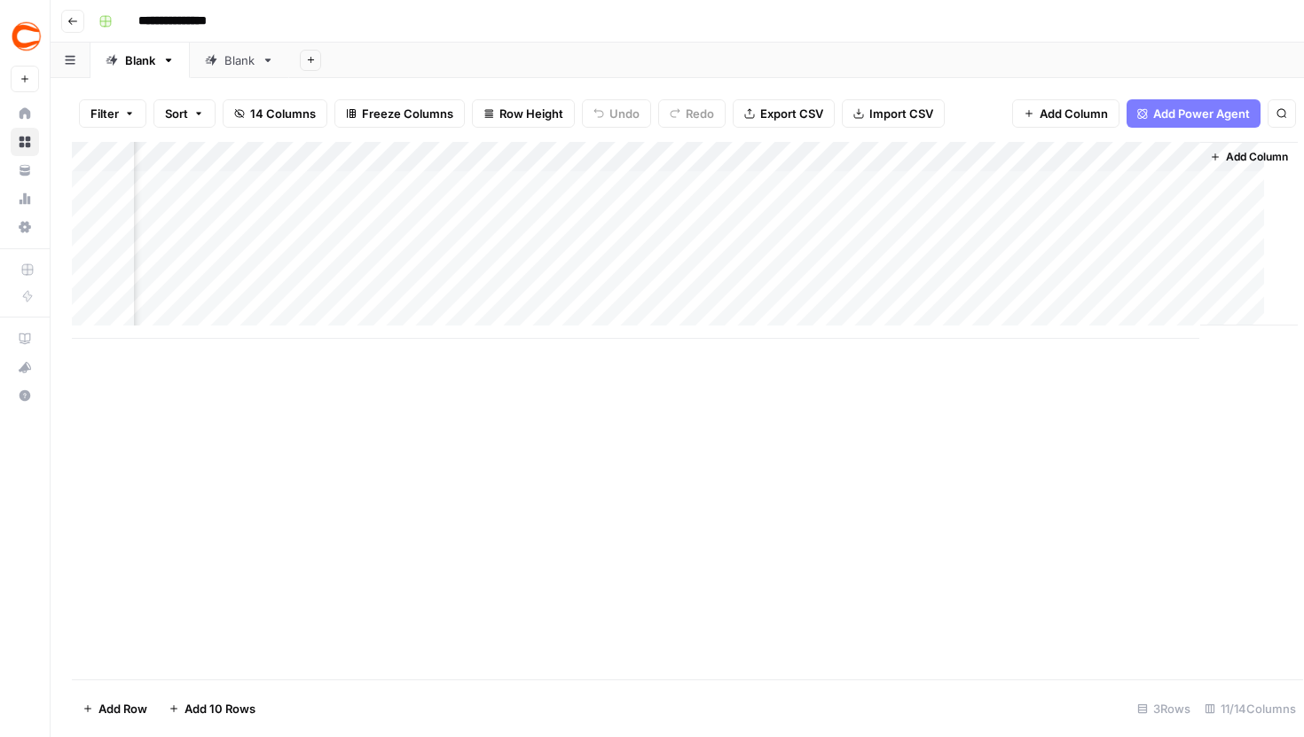
scroll to position [0, 1079]
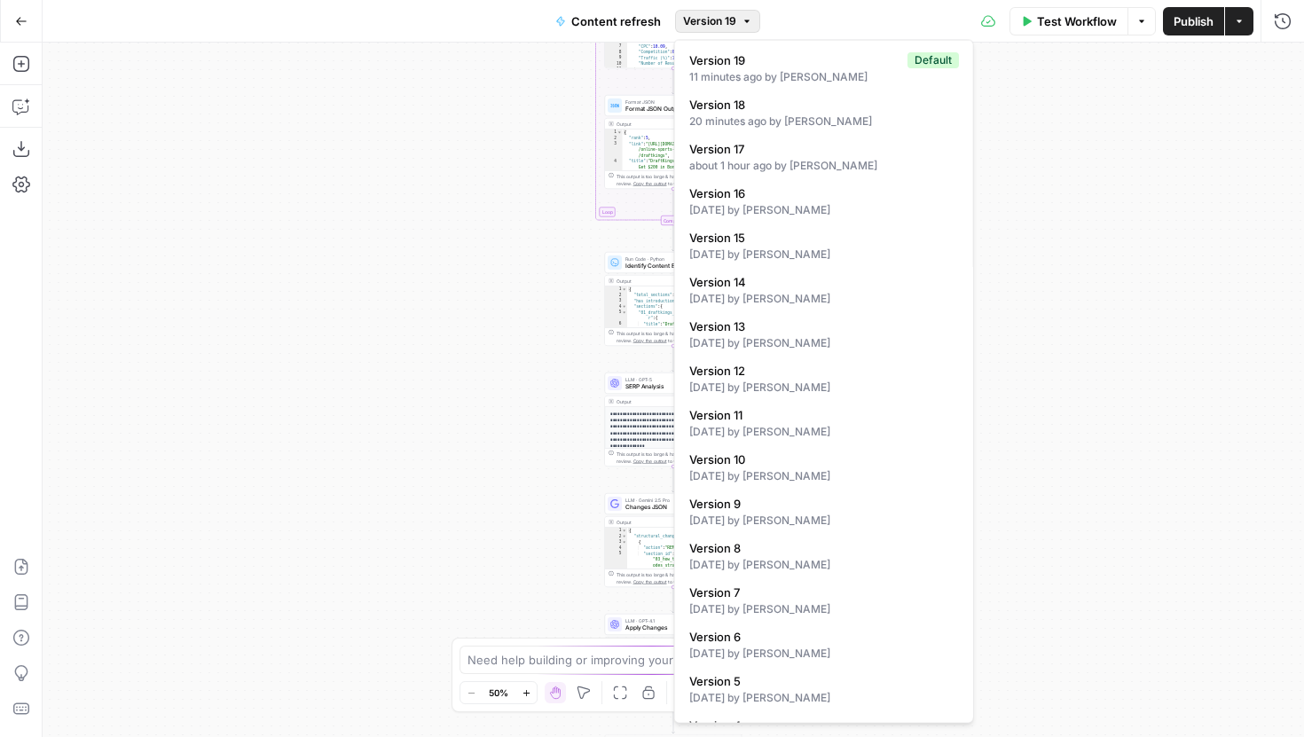
click at [699, 10] on button "Version 19" at bounding box center [717, 21] width 85 height 23
click at [861, 601] on div "[DATE] by [PERSON_NAME]" at bounding box center [824, 609] width 270 height 16
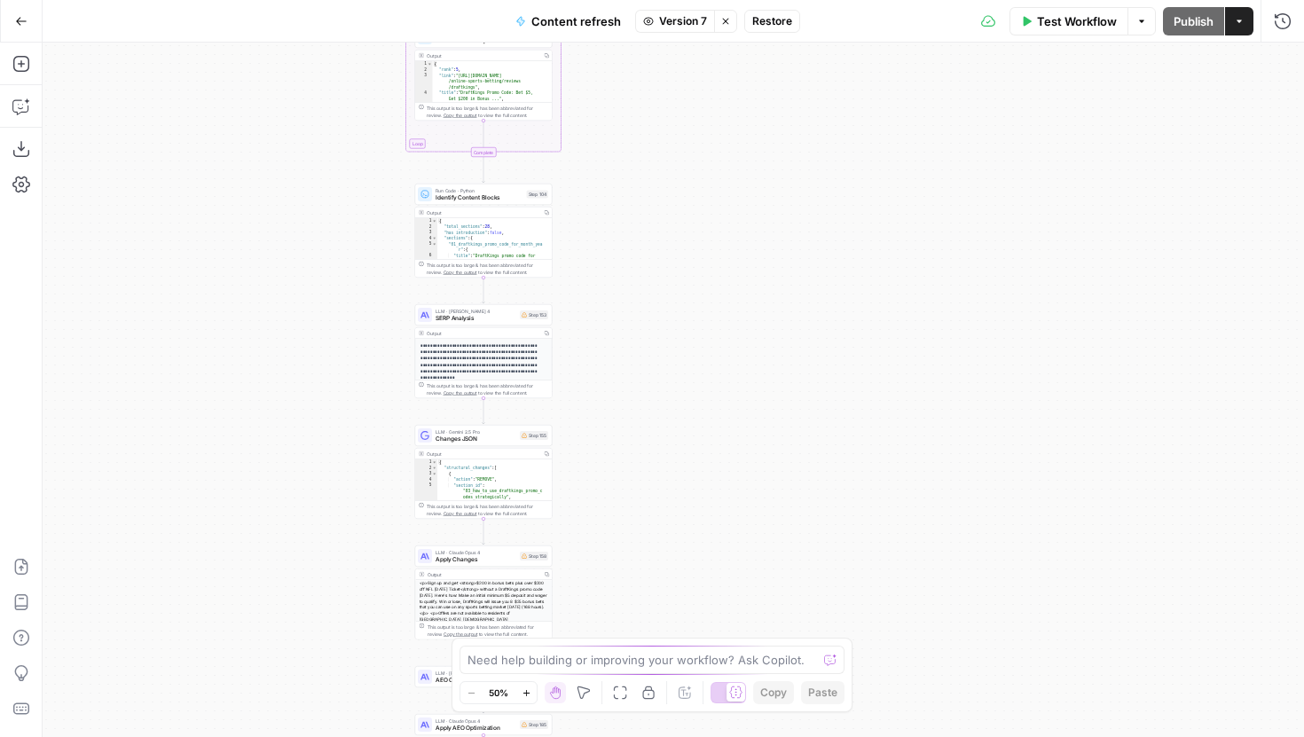
drag, startPoint x: 812, startPoint y: 245, endPoint x: 617, endPoint y: 176, distance: 207.1
click at [617, 176] on div "true false false true false true Workflow Set Inputs Inputs Google Search Perfo…" at bounding box center [674, 390] width 1262 height 695
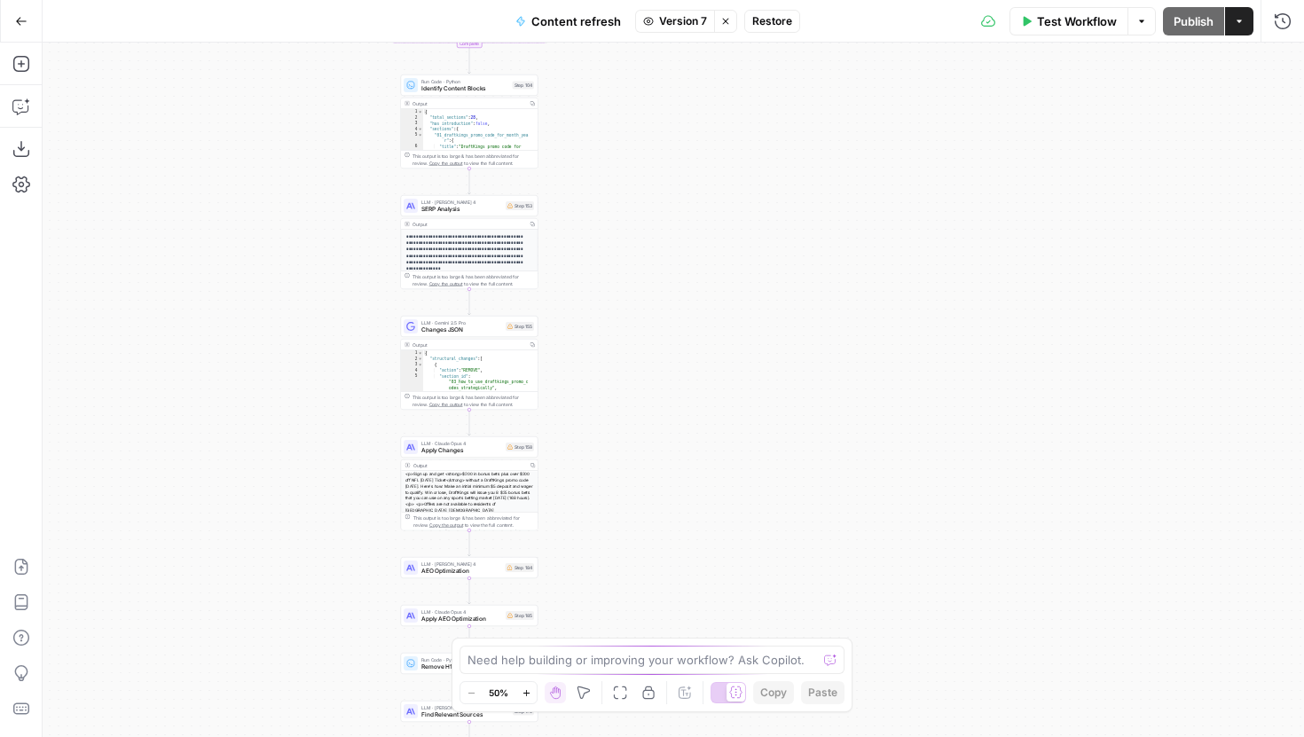
drag, startPoint x: 600, startPoint y: 463, endPoint x: 591, endPoint y: 350, distance: 113.0
click at [591, 351] on div "true false false true false true Workflow Set Inputs Inputs Google Search Perfo…" at bounding box center [674, 390] width 1262 height 695
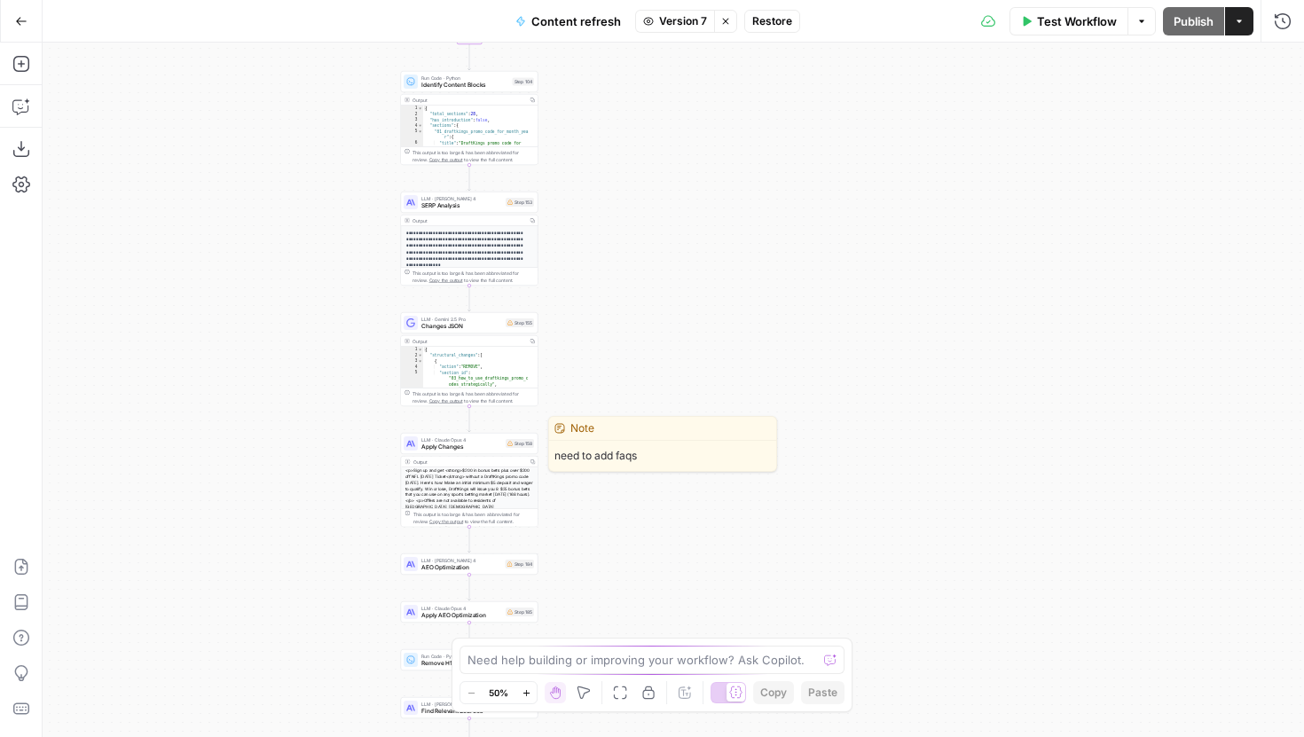
click at [495, 444] on span "Apply Changes" at bounding box center [461, 447] width 81 height 9
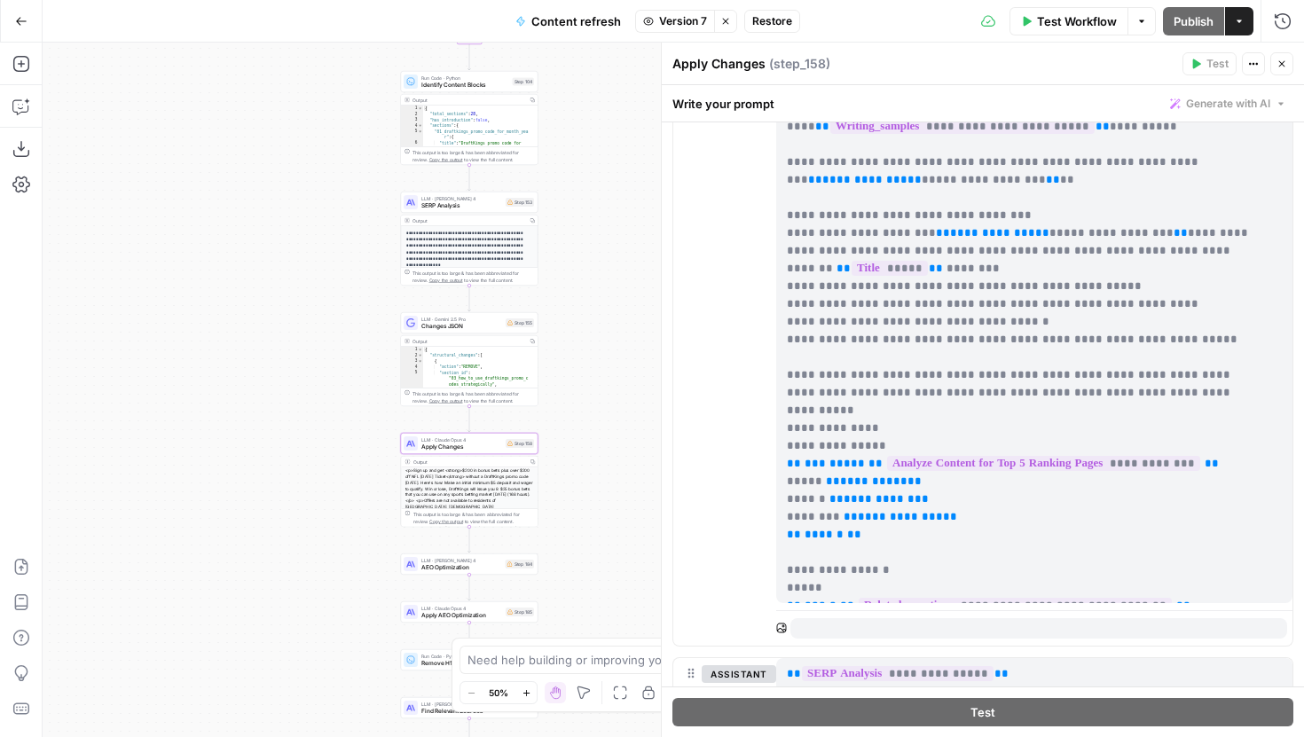
scroll to position [490, 0]
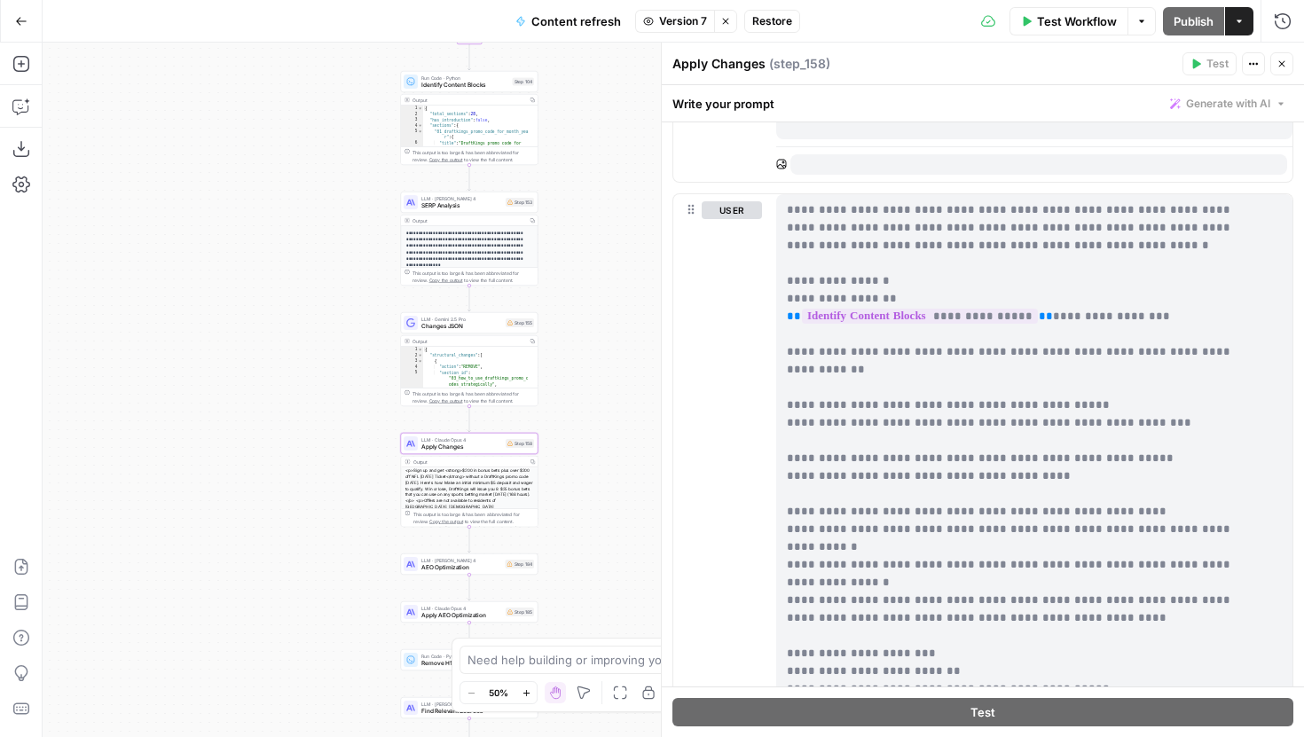
scroll to position [1073, 0]
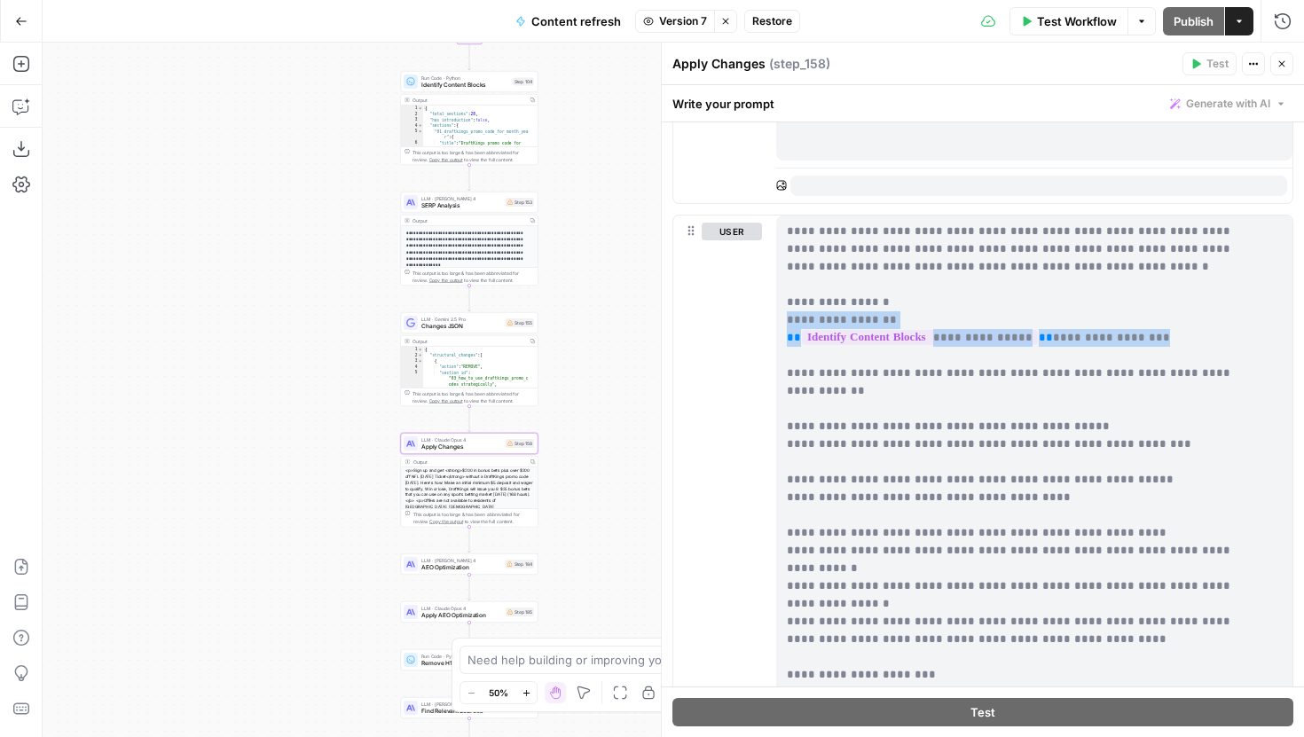
drag, startPoint x: 1152, startPoint y: 338, endPoint x: 782, endPoint y: 319, distance: 370.4
click at [782, 319] on div "**********" at bounding box center [1027, 577] width 503 height 723
copy p "**********"
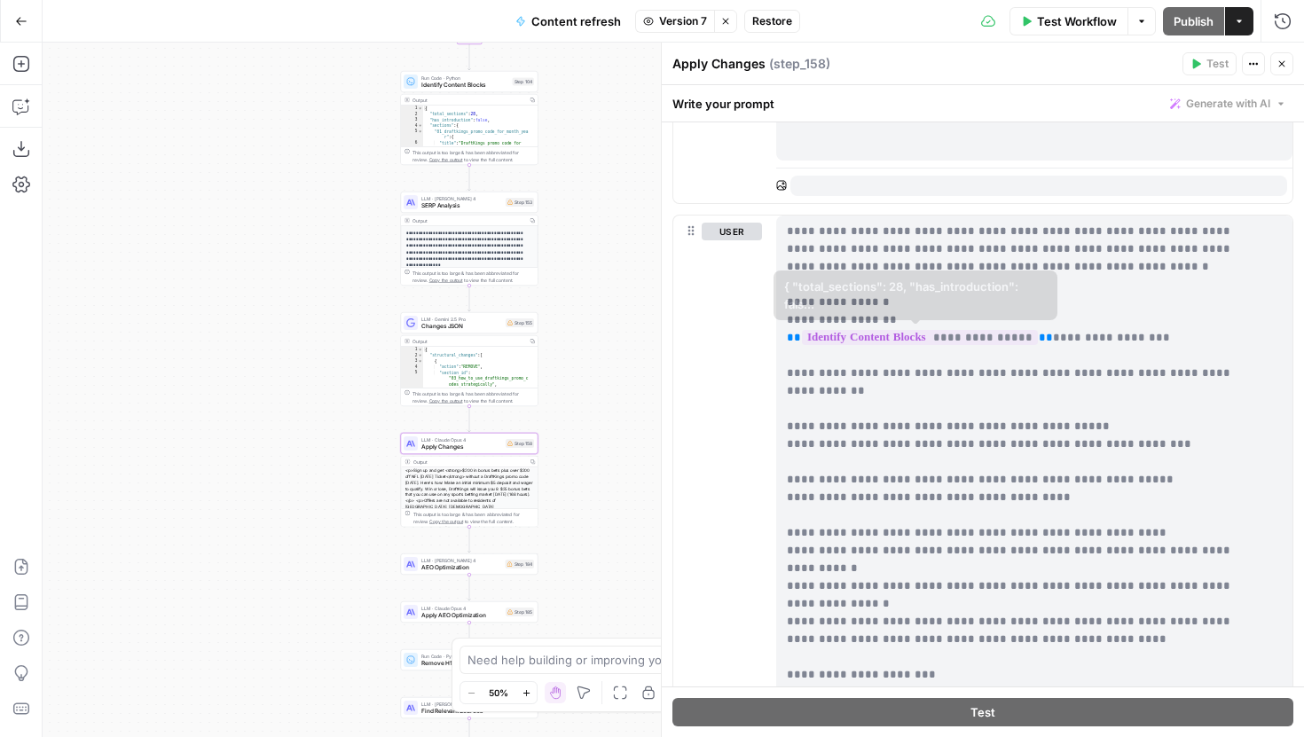
click at [948, 356] on p "**********" at bounding box center [1021, 649] width 468 height 852
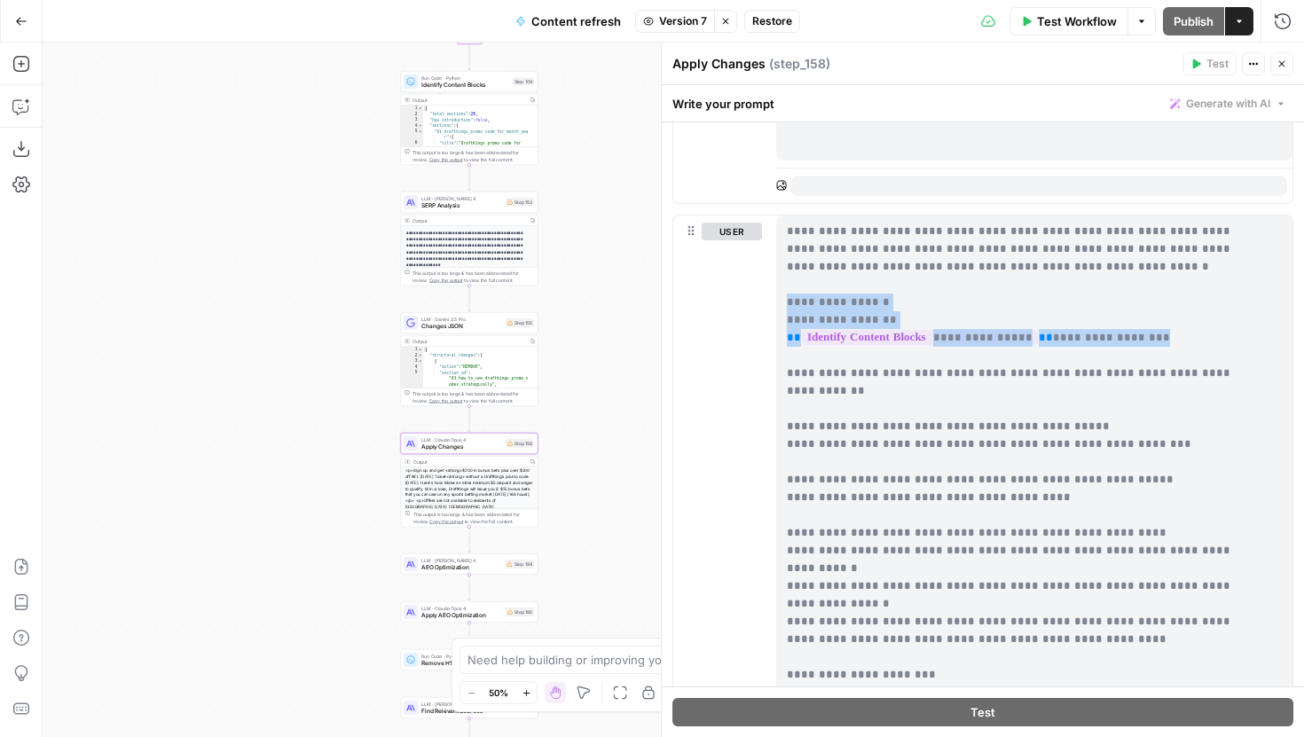
drag, startPoint x: 1153, startPoint y: 335, endPoint x: 774, endPoint y: 302, distance: 380.3
click at [774, 302] on div "**********" at bounding box center [982, 598] width 619 height 765
copy p "**********"
click at [719, 17] on button "Stop viewing" at bounding box center [725, 21] width 23 height 23
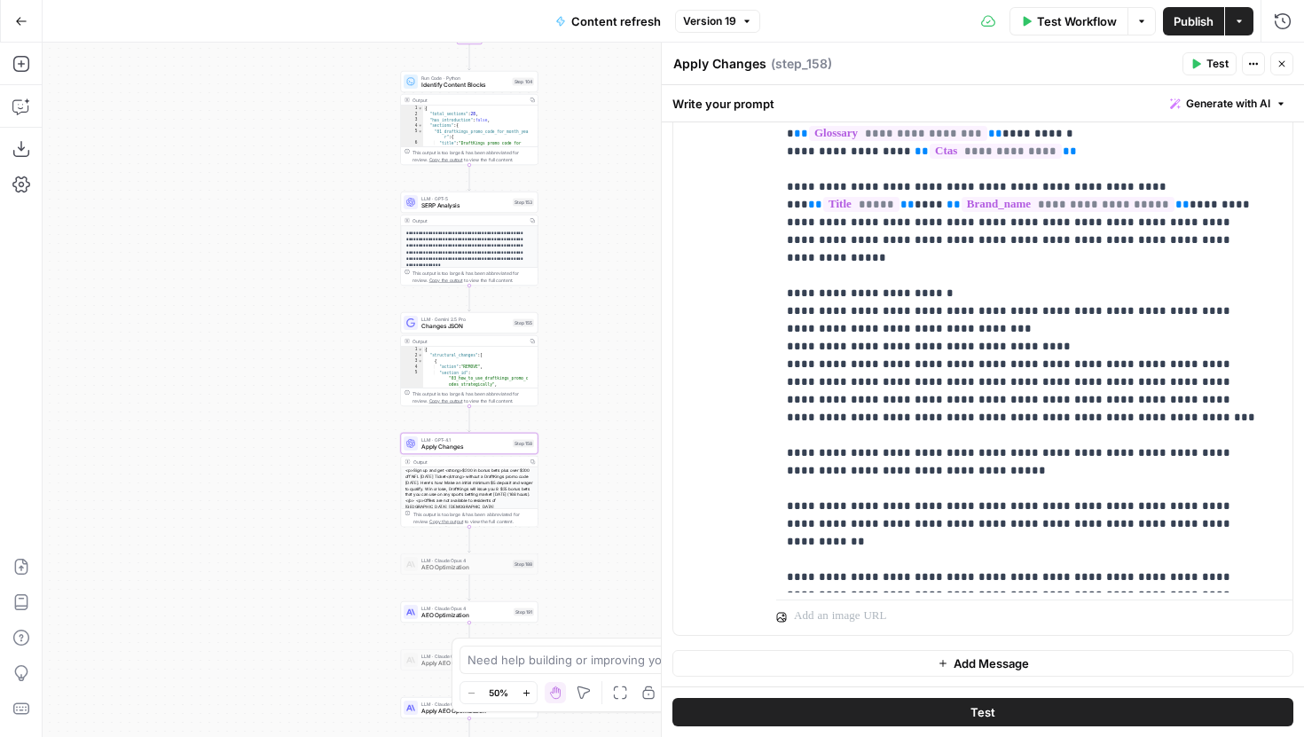
scroll to position [90, 0]
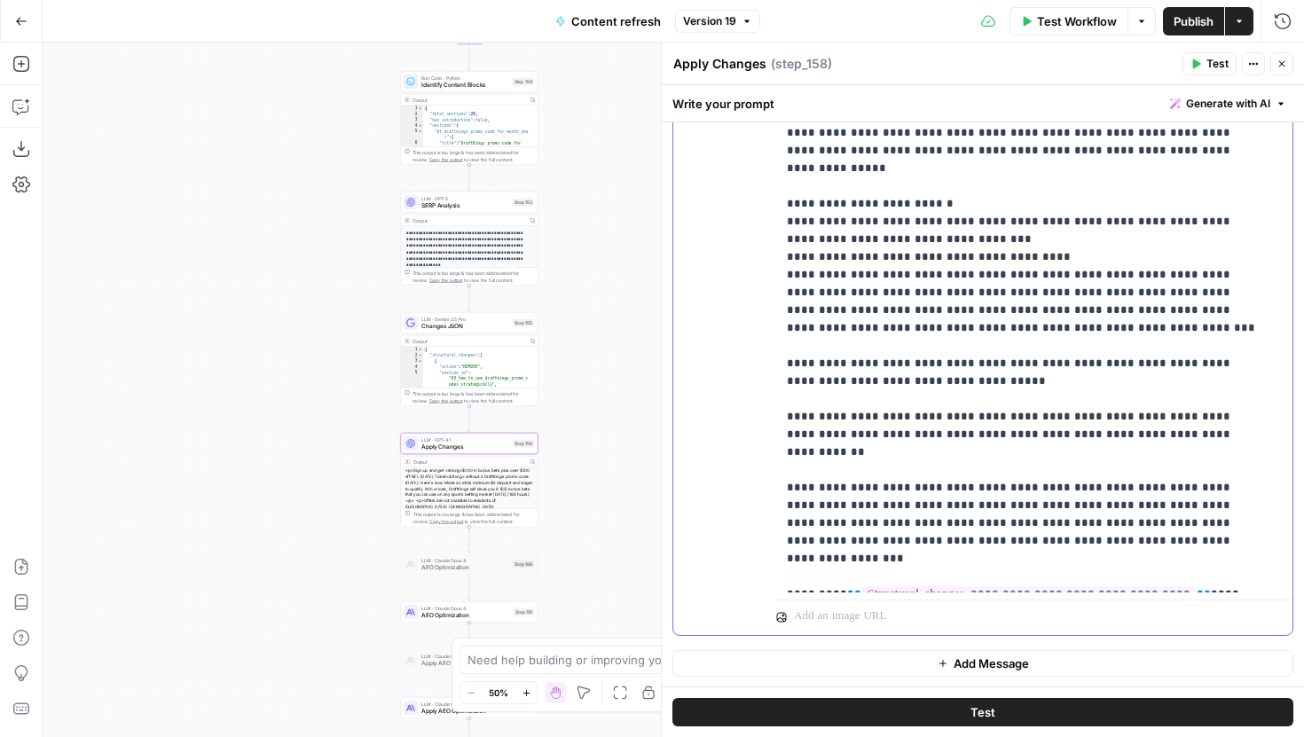
drag, startPoint x: 1160, startPoint y: 586, endPoint x: 781, endPoint y: 577, distance: 378.9
click at [781, 577] on div "**********" at bounding box center [1027, 231] width 503 height 723
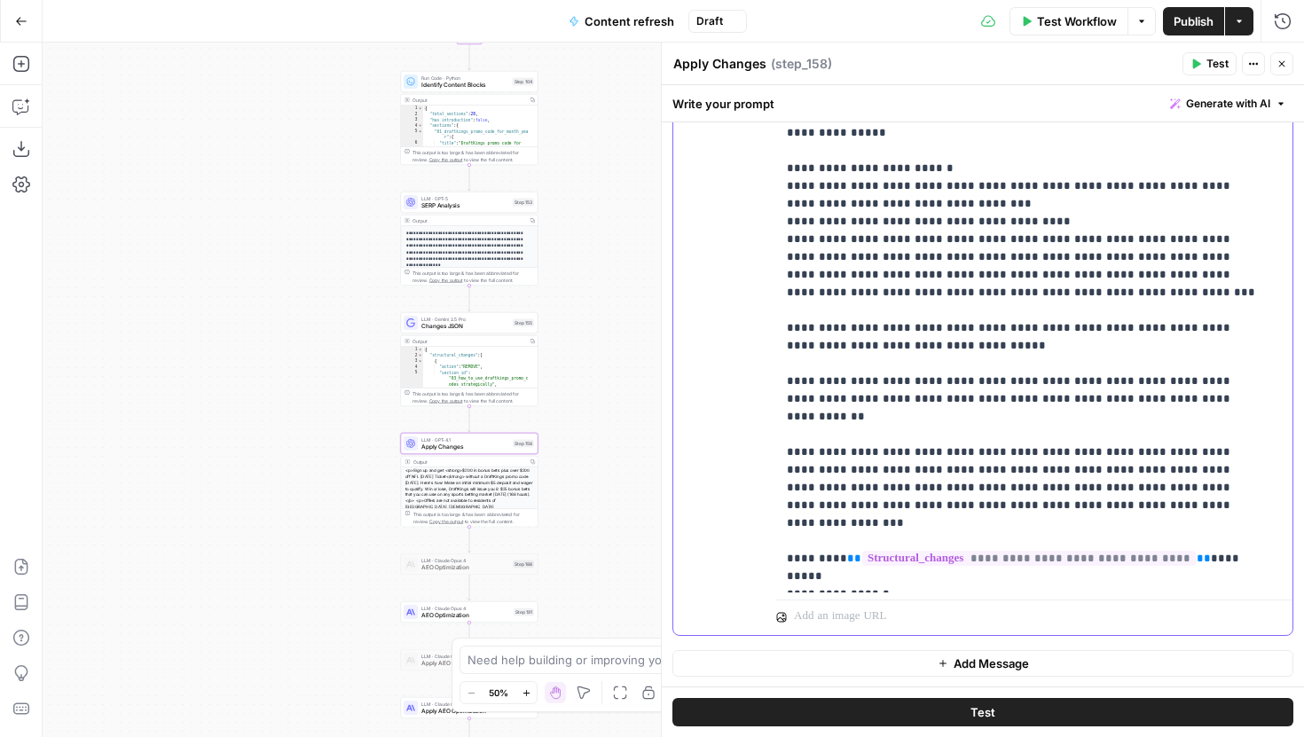
click at [786, 508] on div "**********" at bounding box center [1027, 231] width 503 height 723
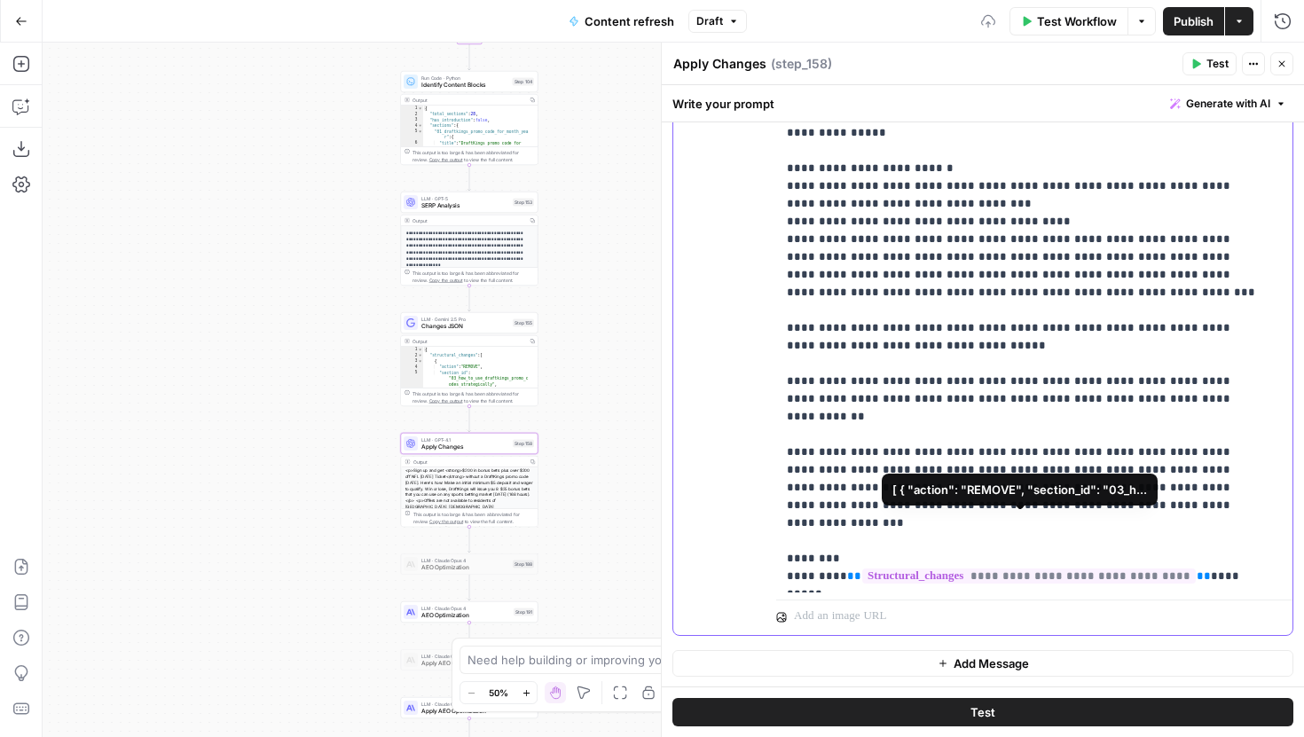
scroll to position [143, 0]
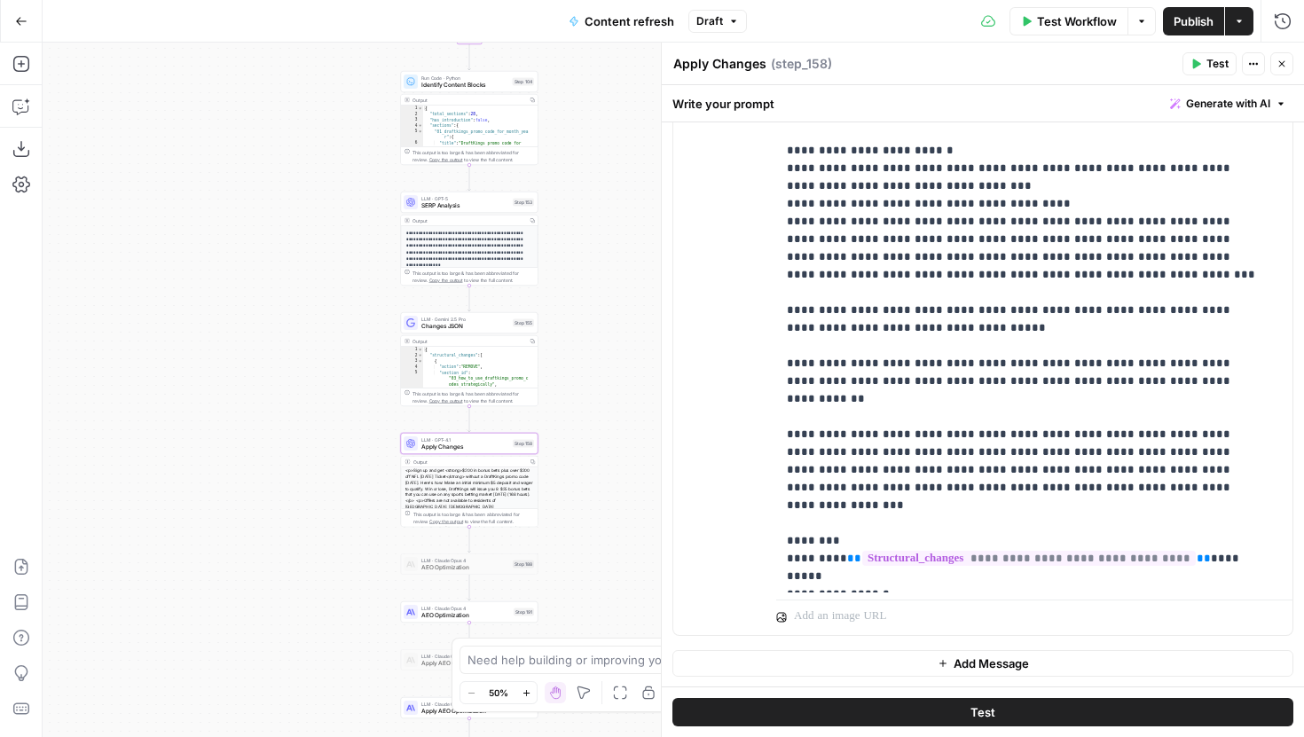
click at [1177, 12] on span "Publish" at bounding box center [1194, 21] width 40 height 18
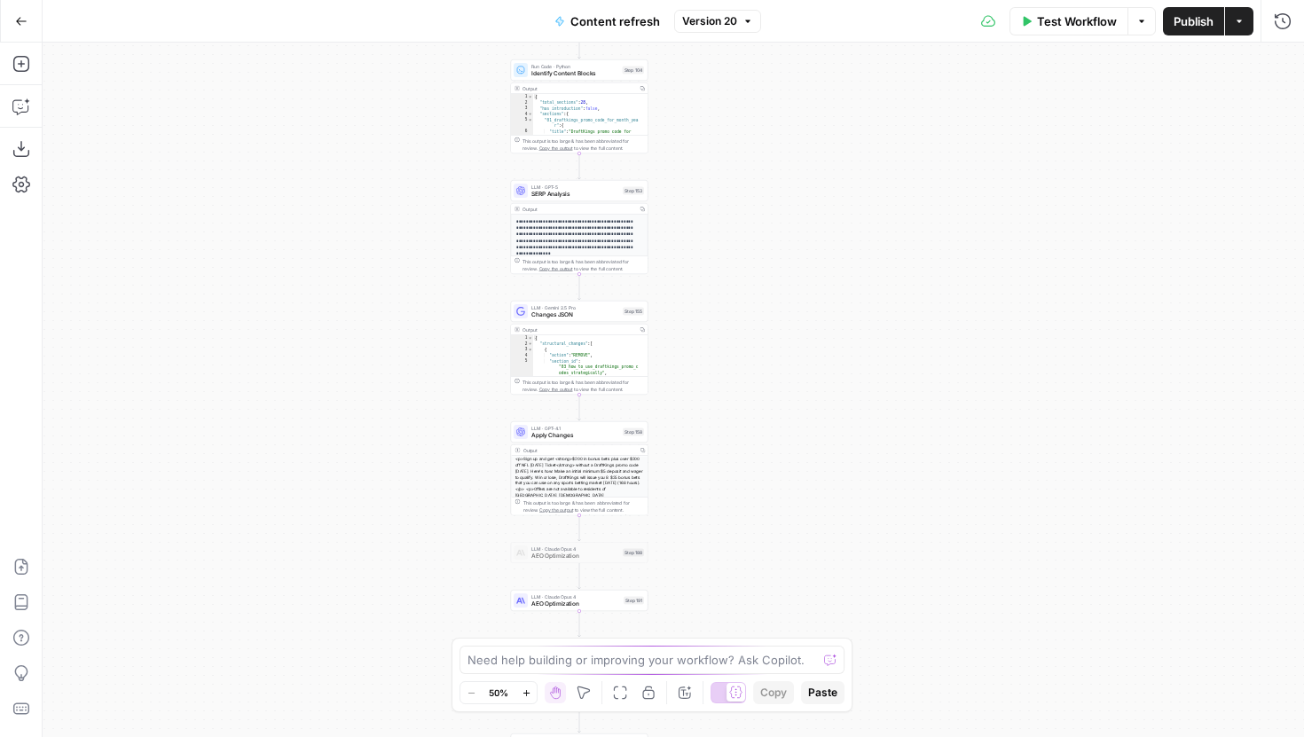
drag, startPoint x: 503, startPoint y: 504, endPoint x: 409, endPoint y: 311, distance: 214.3
click at [409, 311] on div "true false true false true false Workflow Set Inputs Inputs Google Search Perfo…" at bounding box center [674, 390] width 1262 height 695
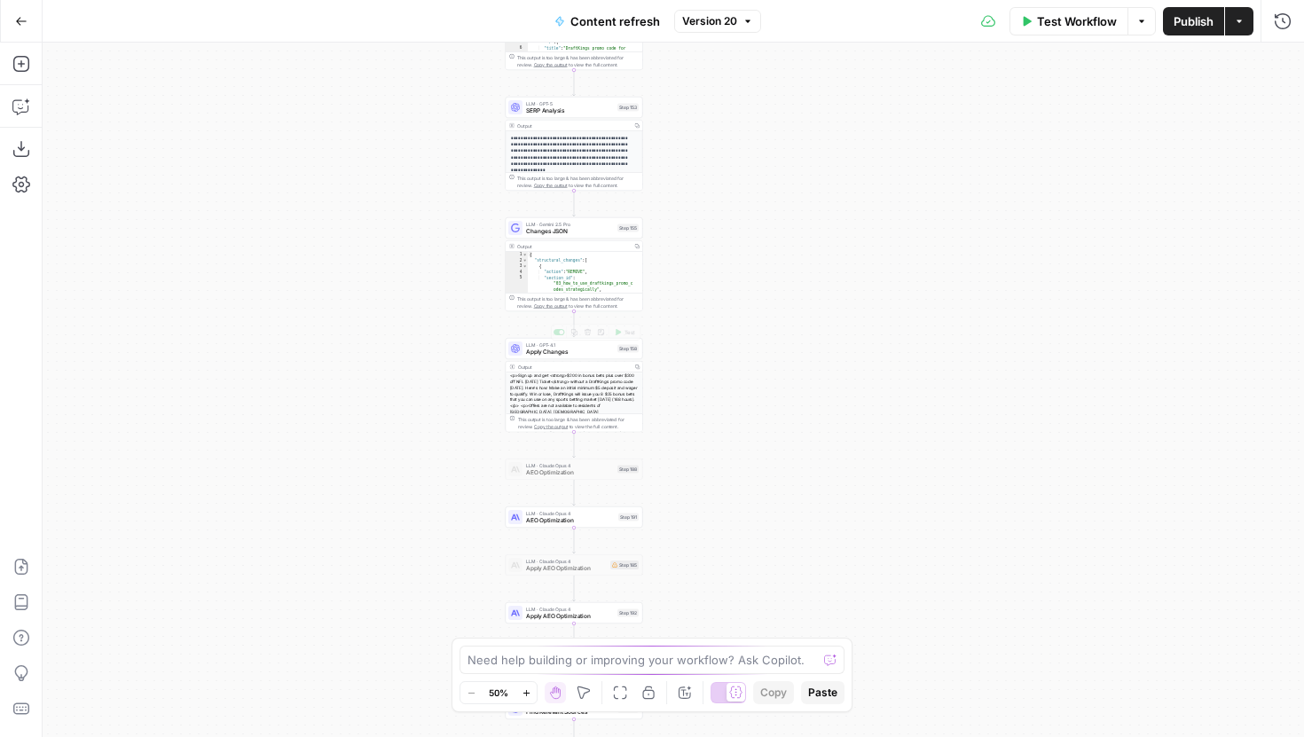
drag, startPoint x: 468, startPoint y: 380, endPoint x: 407, endPoint y: 284, distance: 113.2
click at [407, 284] on div "true false true false true false Workflow Set Inputs Inputs Google Search Perfo…" at bounding box center [674, 390] width 1262 height 695
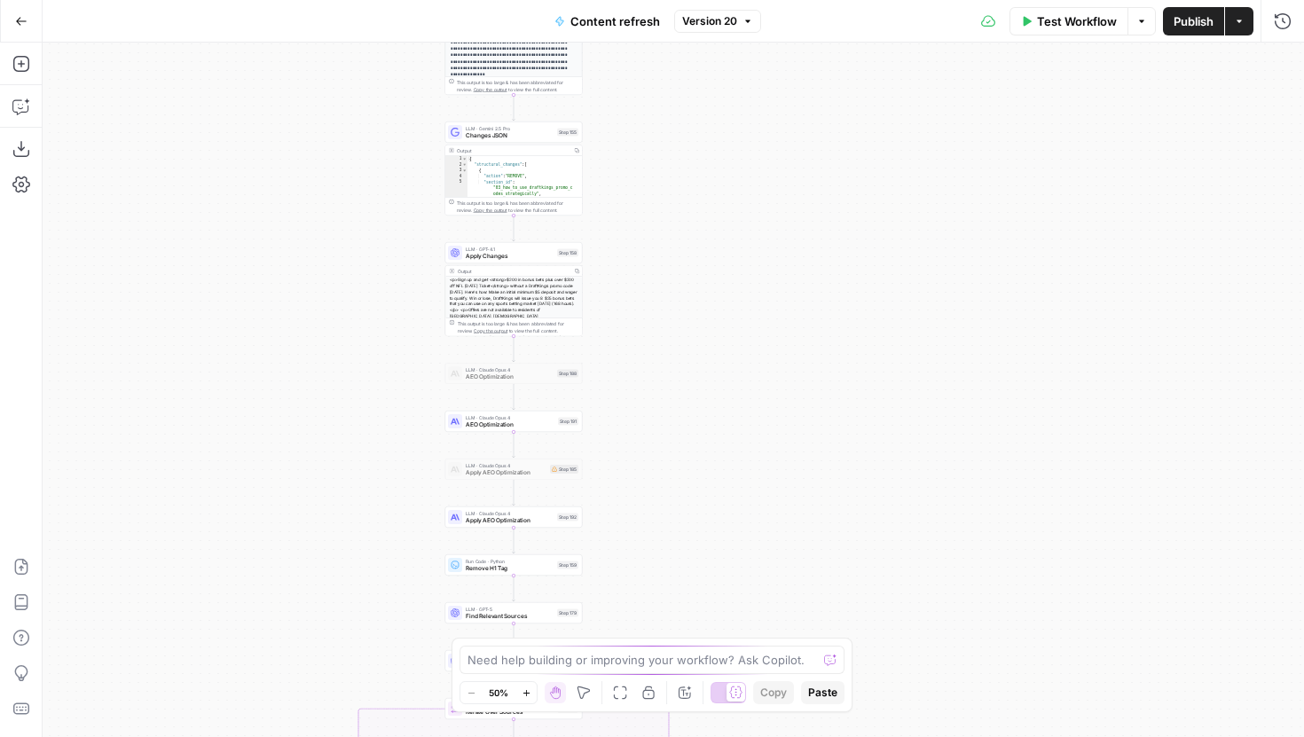
click at [499, 254] on span "Apply Changes" at bounding box center [510, 256] width 88 height 9
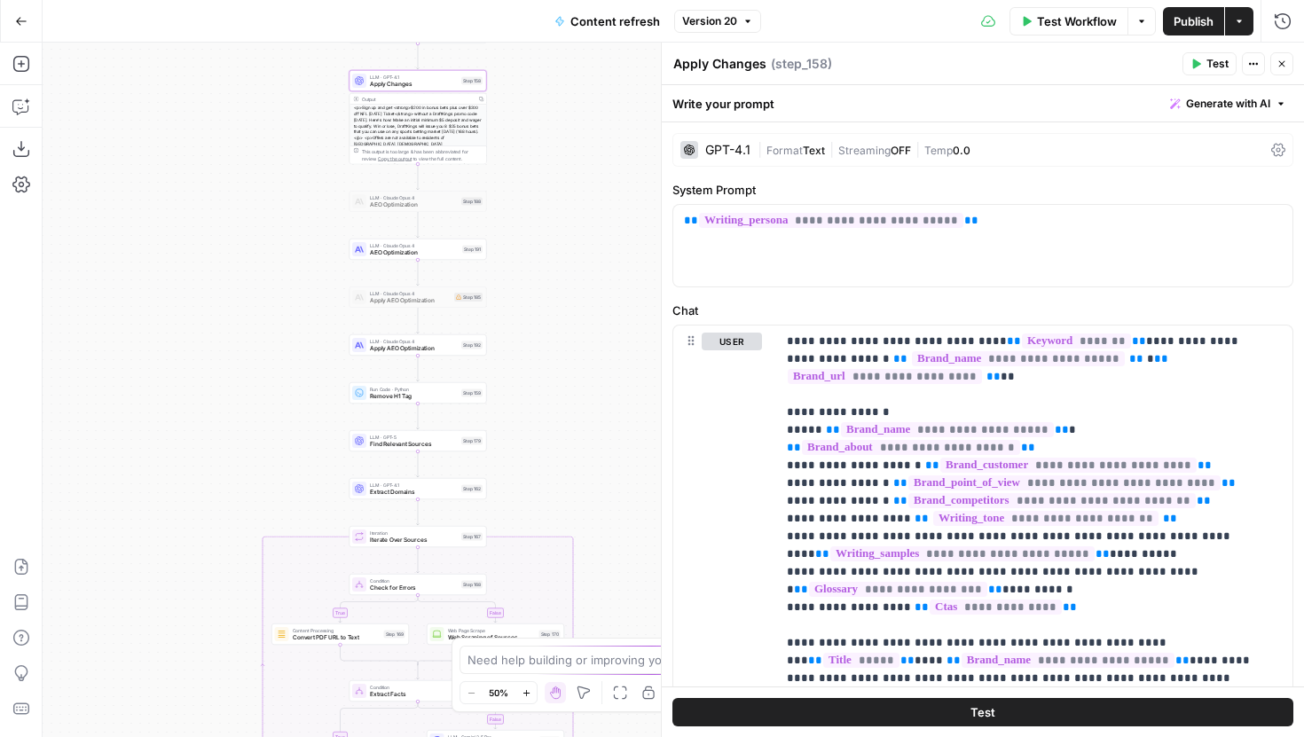
drag, startPoint x: 614, startPoint y: 430, endPoint x: 507, endPoint y: 226, distance: 230.1
click at [508, 230] on div "true false false true false true Workflow Set Inputs Inputs Google Search Perfo…" at bounding box center [674, 390] width 1262 height 695
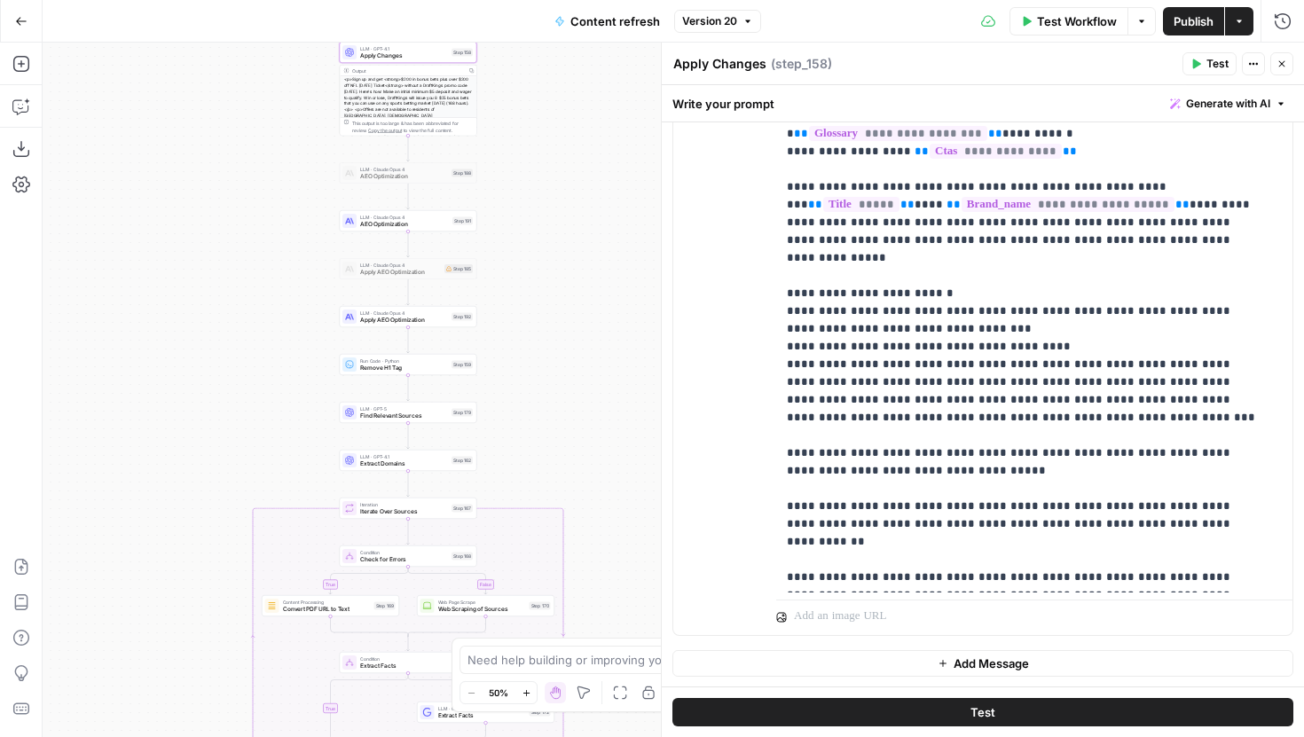
scroll to position [143, 0]
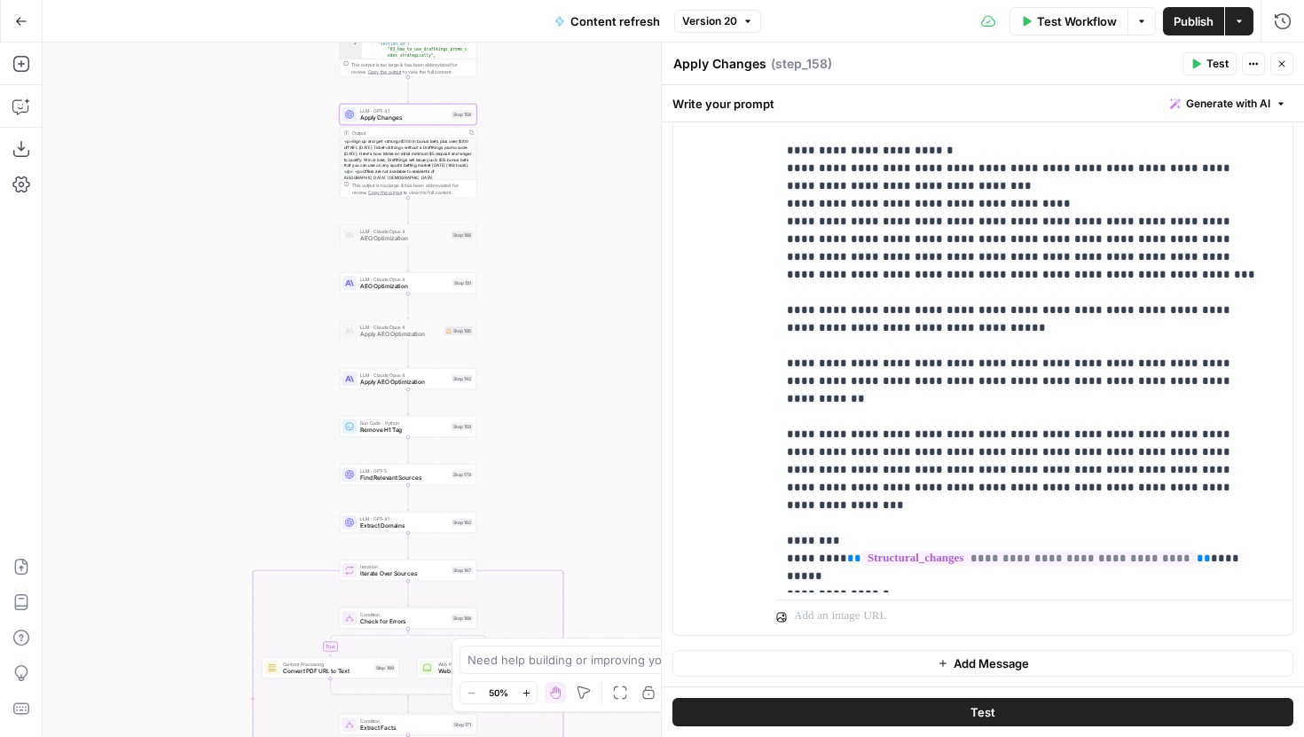
drag, startPoint x: 532, startPoint y: 97, endPoint x: 526, endPoint y: 235, distance: 138.5
click at [526, 235] on div "true false false true false true Workflow Set Inputs Inputs Google Search Perfo…" at bounding box center [674, 390] width 1262 height 695
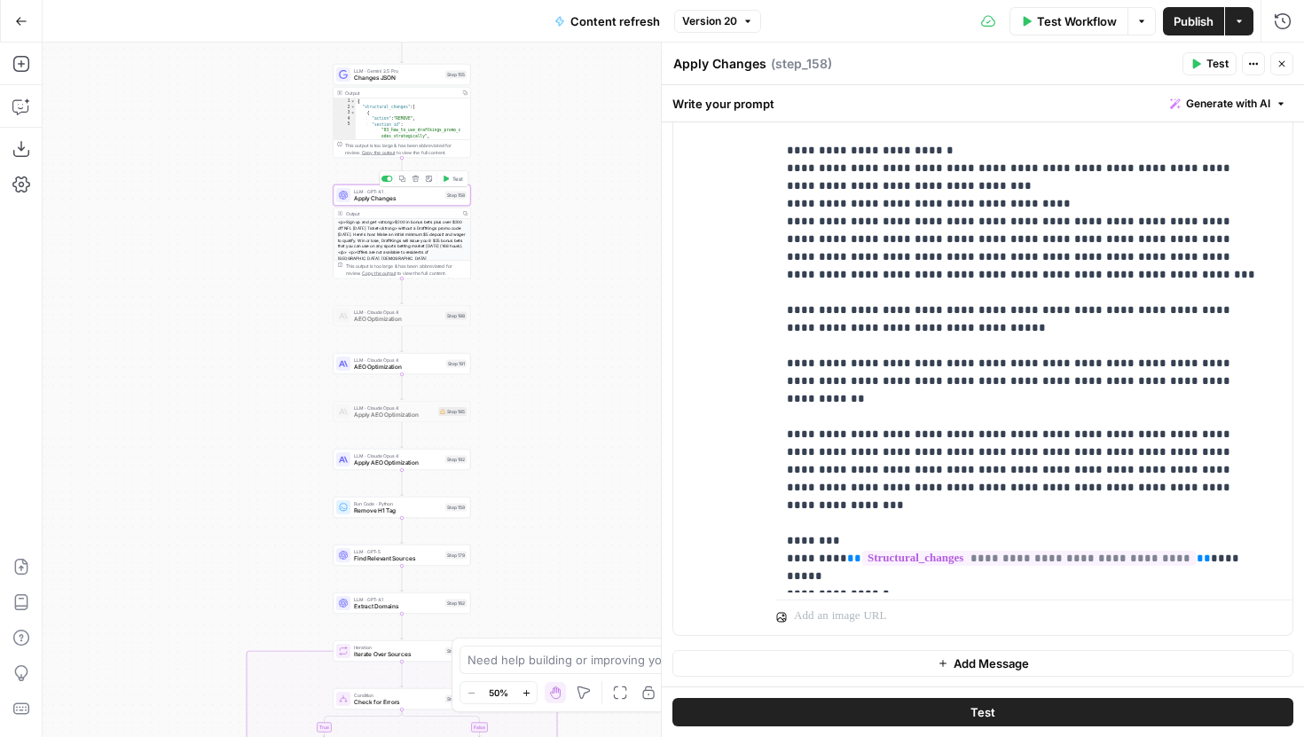
click at [405, 200] on span "Apply Changes" at bounding box center [398, 198] width 88 height 9
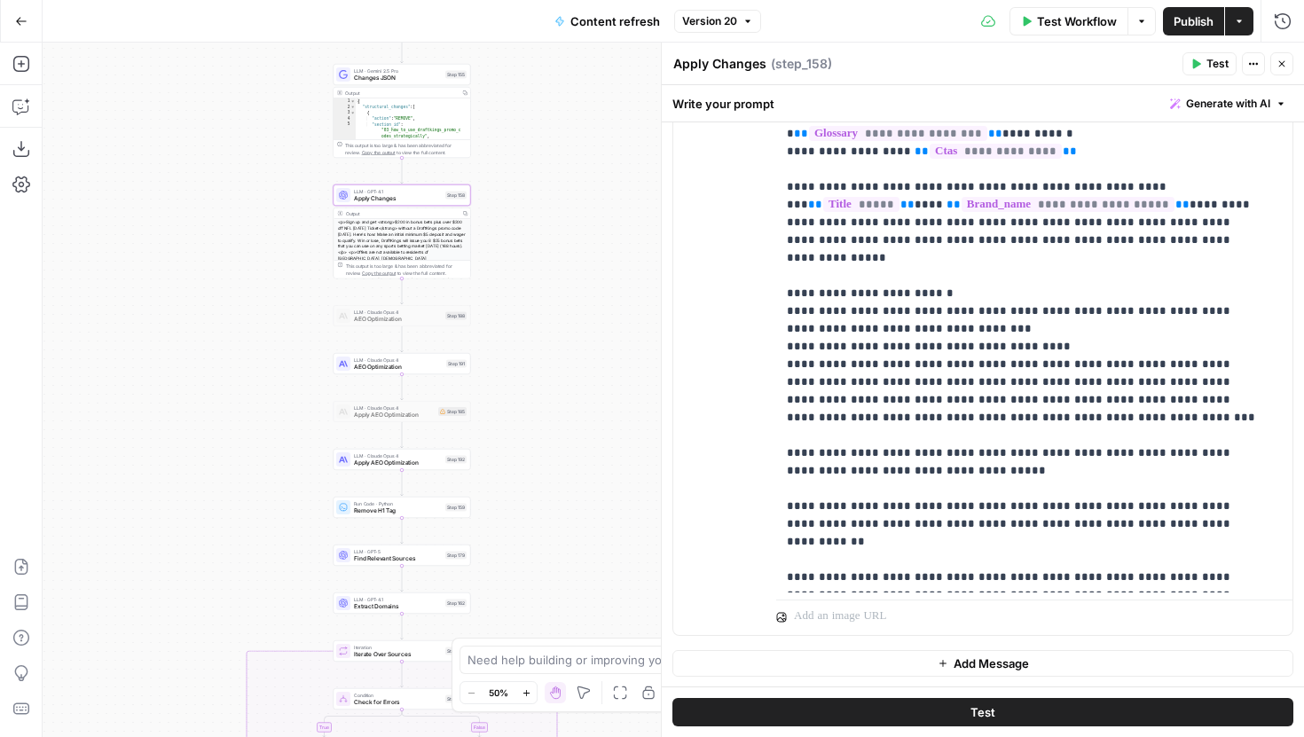
scroll to position [0, 0]
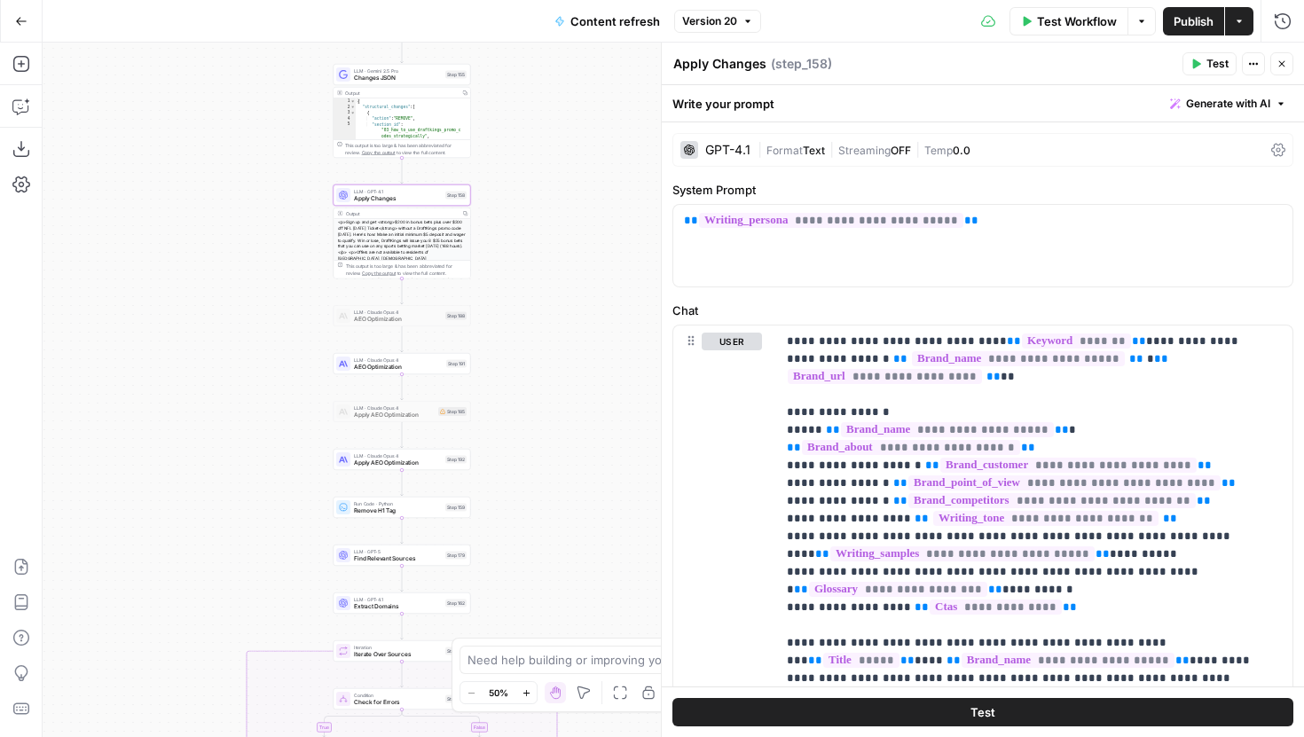
click at [743, 151] on div "GPT-4.1" at bounding box center [727, 150] width 45 height 12
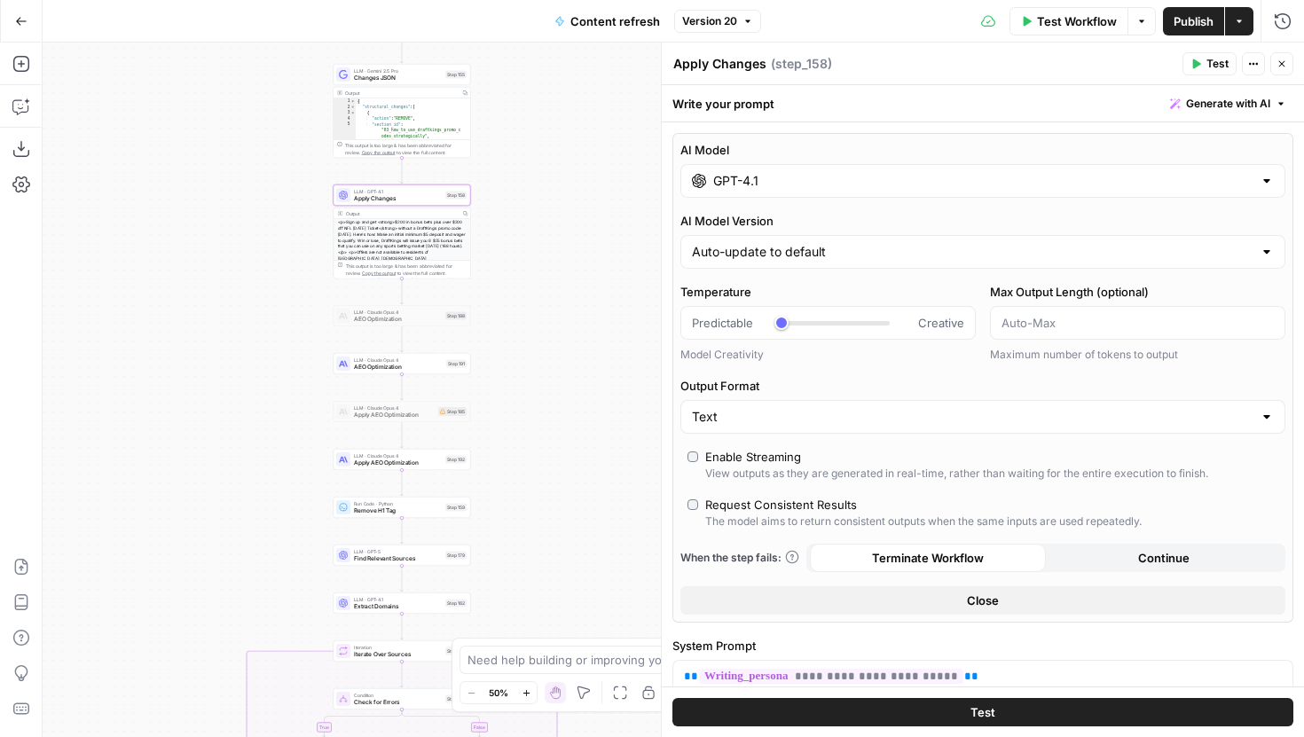
click at [810, 192] on div "GPT-4.1" at bounding box center [982, 181] width 605 height 34
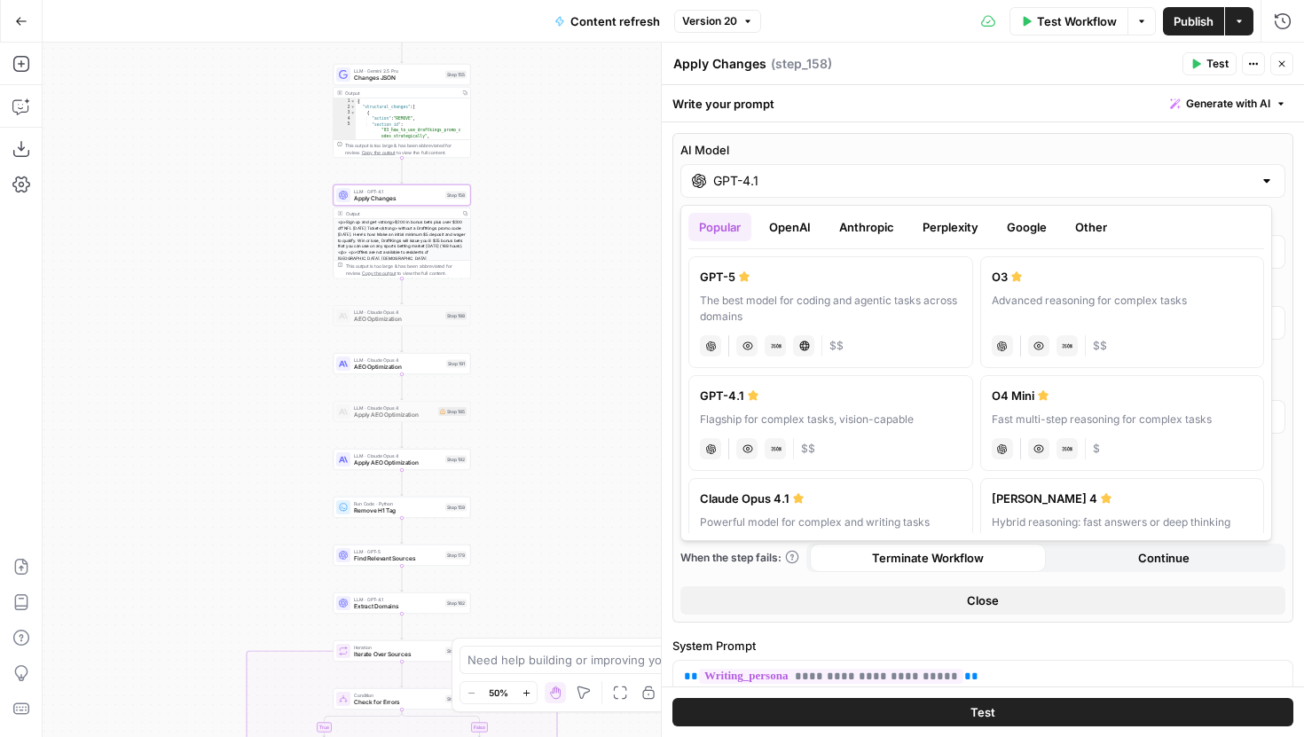
click at [851, 225] on button "Anthropic" at bounding box center [867, 227] width 76 height 28
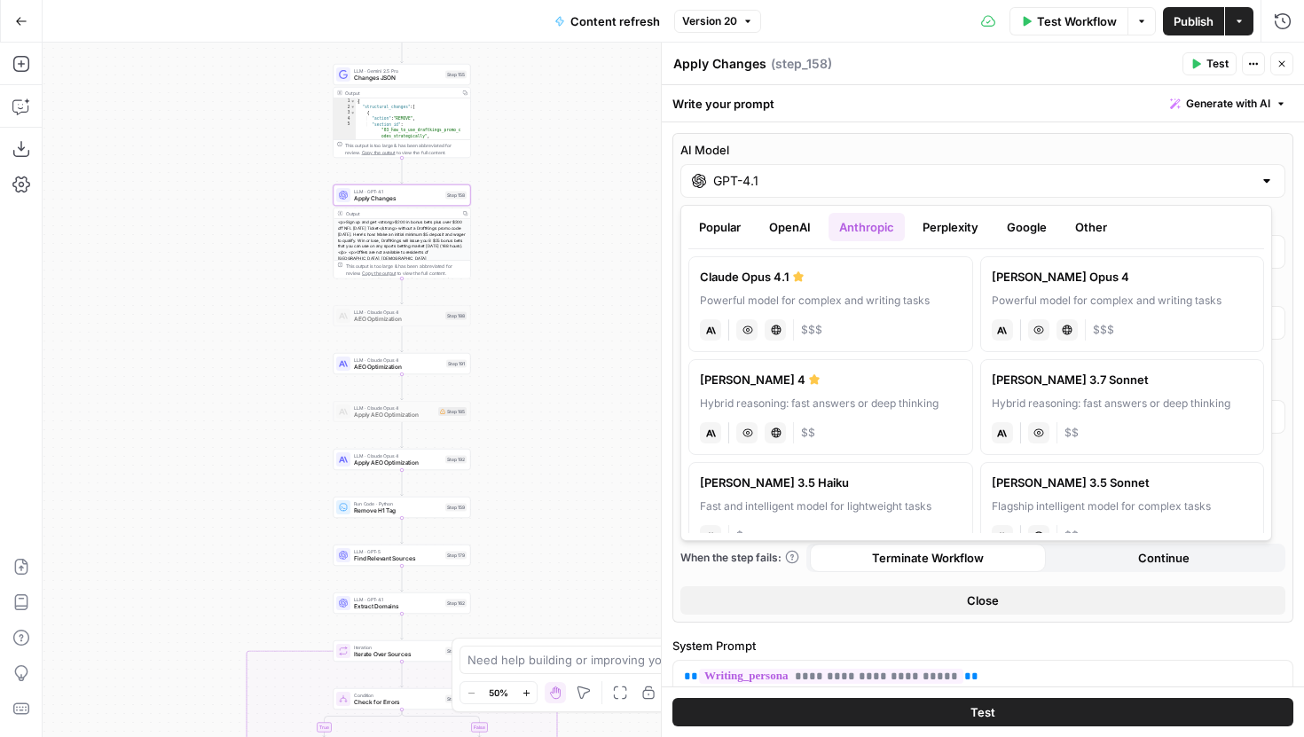
click at [912, 307] on div "Powerful model for complex and writing tasks" at bounding box center [831, 301] width 262 height 16
type input "Claude Opus 4.1"
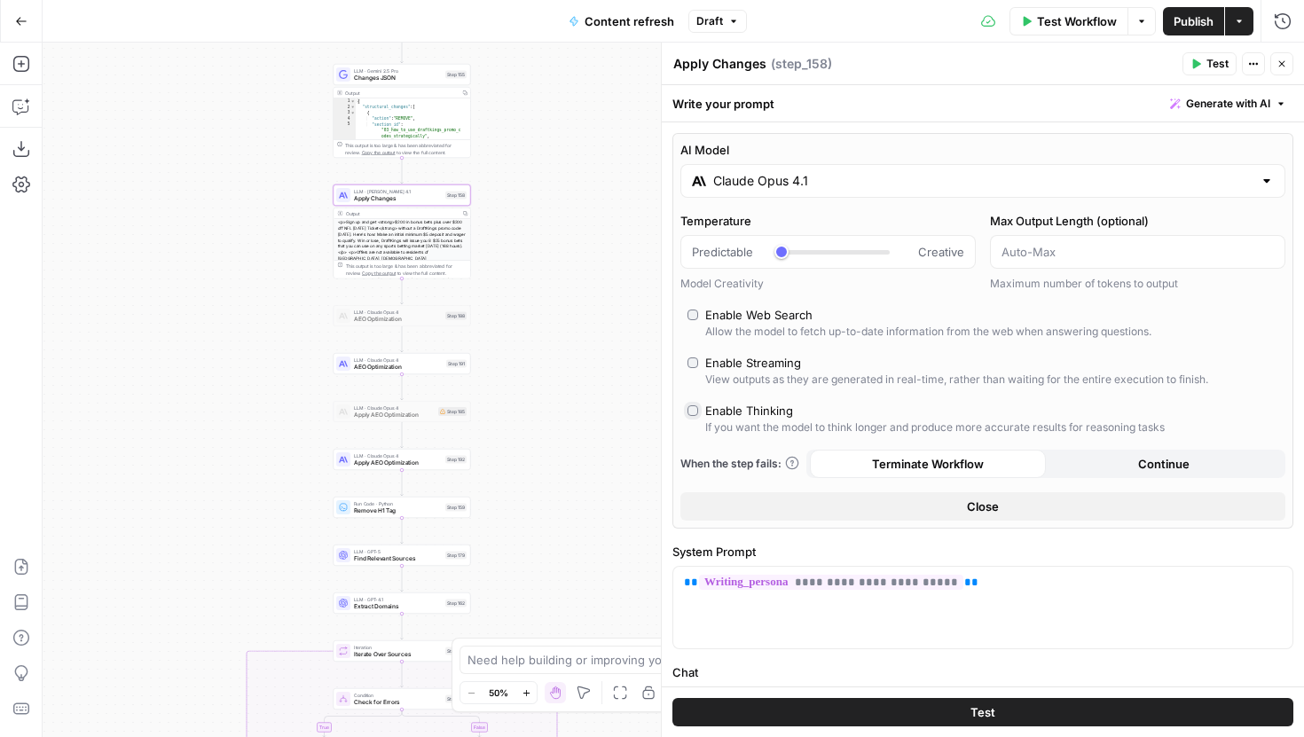
type input "*"
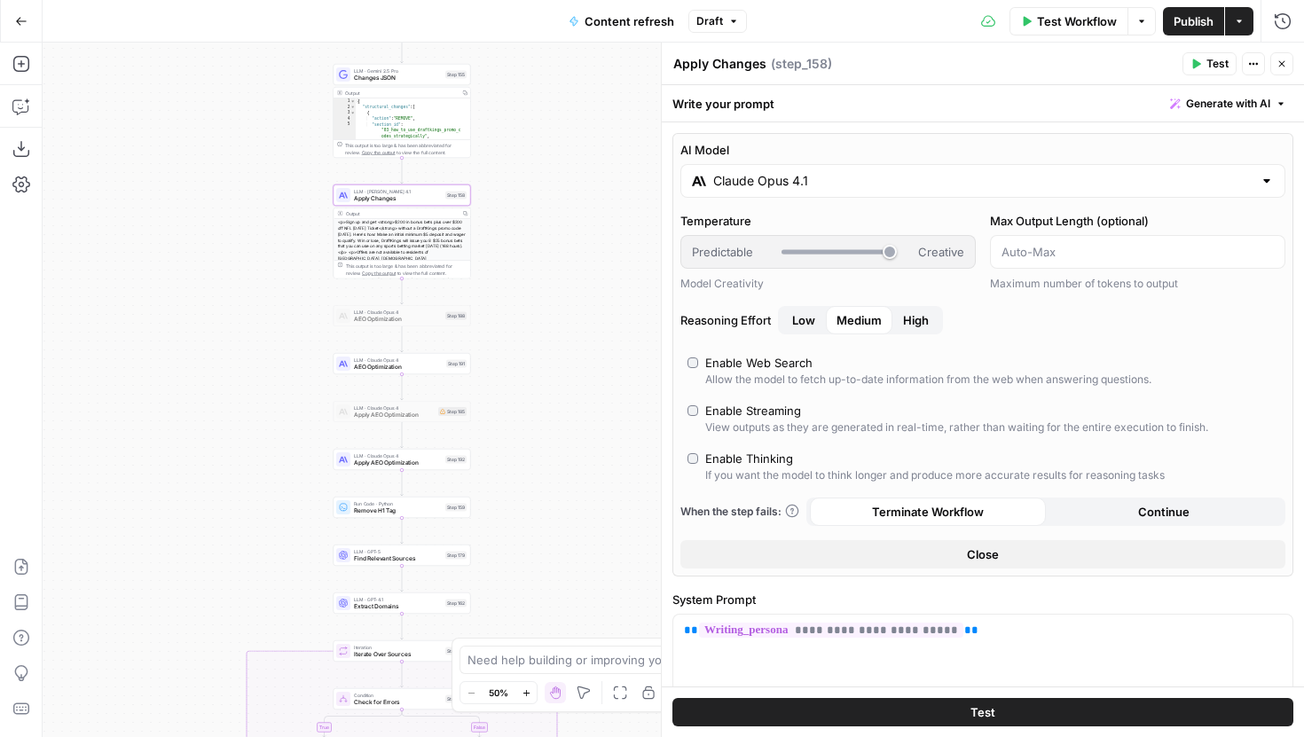
click at [1196, 26] on span "Publish" at bounding box center [1194, 21] width 40 height 18
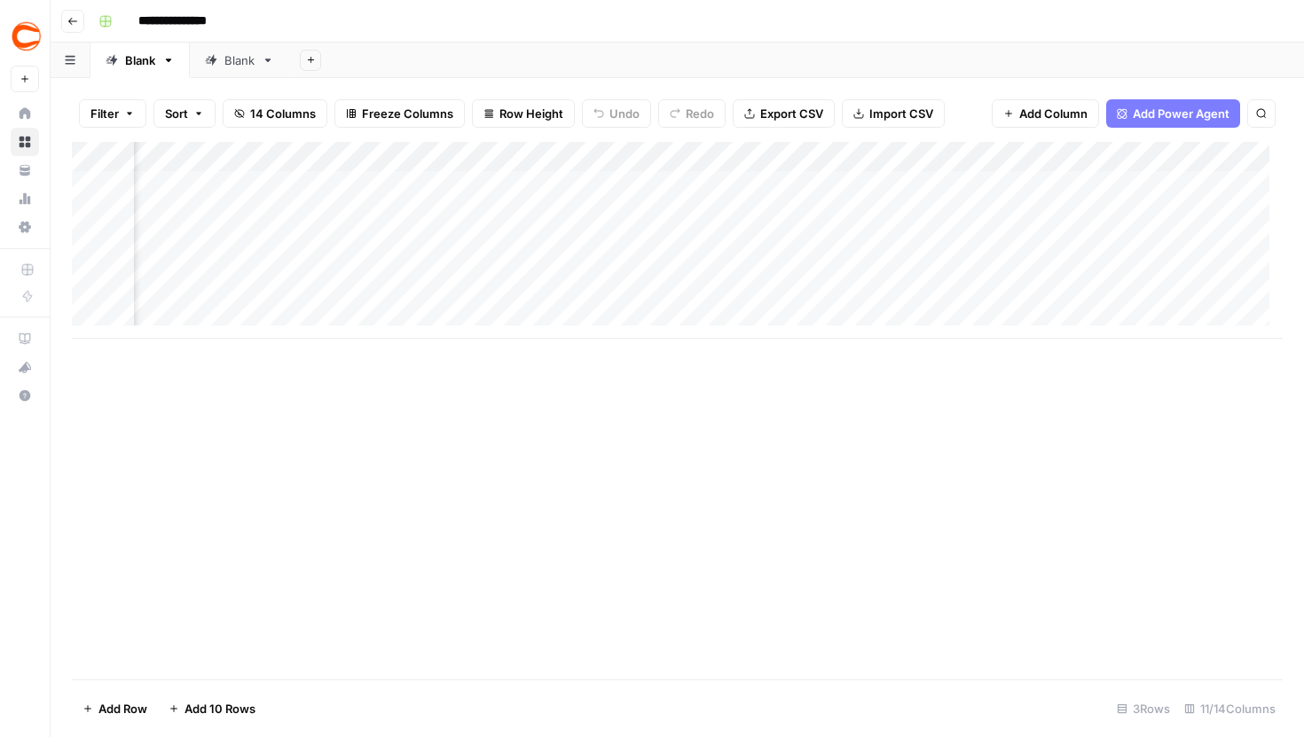
scroll to position [0, 1079]
click at [670, 226] on div "Add Column" at bounding box center [677, 240] width 1211 height 197
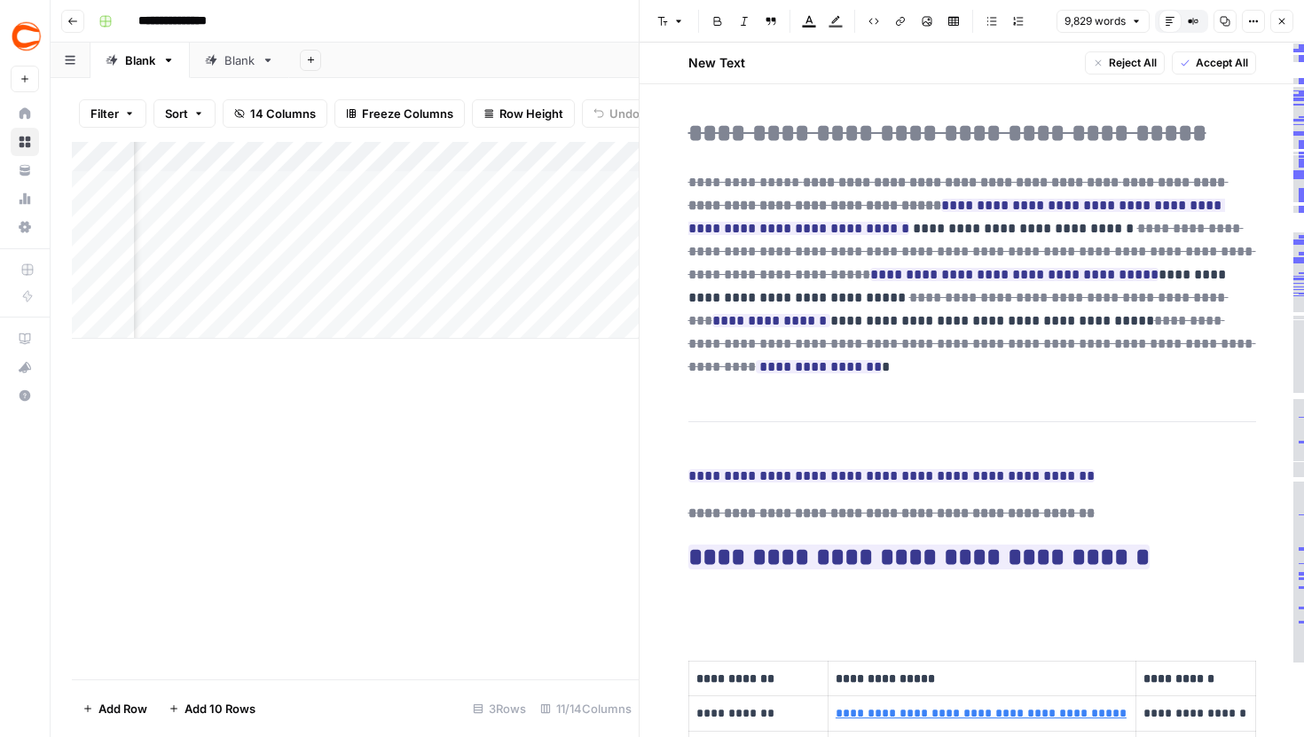
click at [1200, 20] on button "Compare Old vs New Content" at bounding box center [1193, 21] width 23 height 23
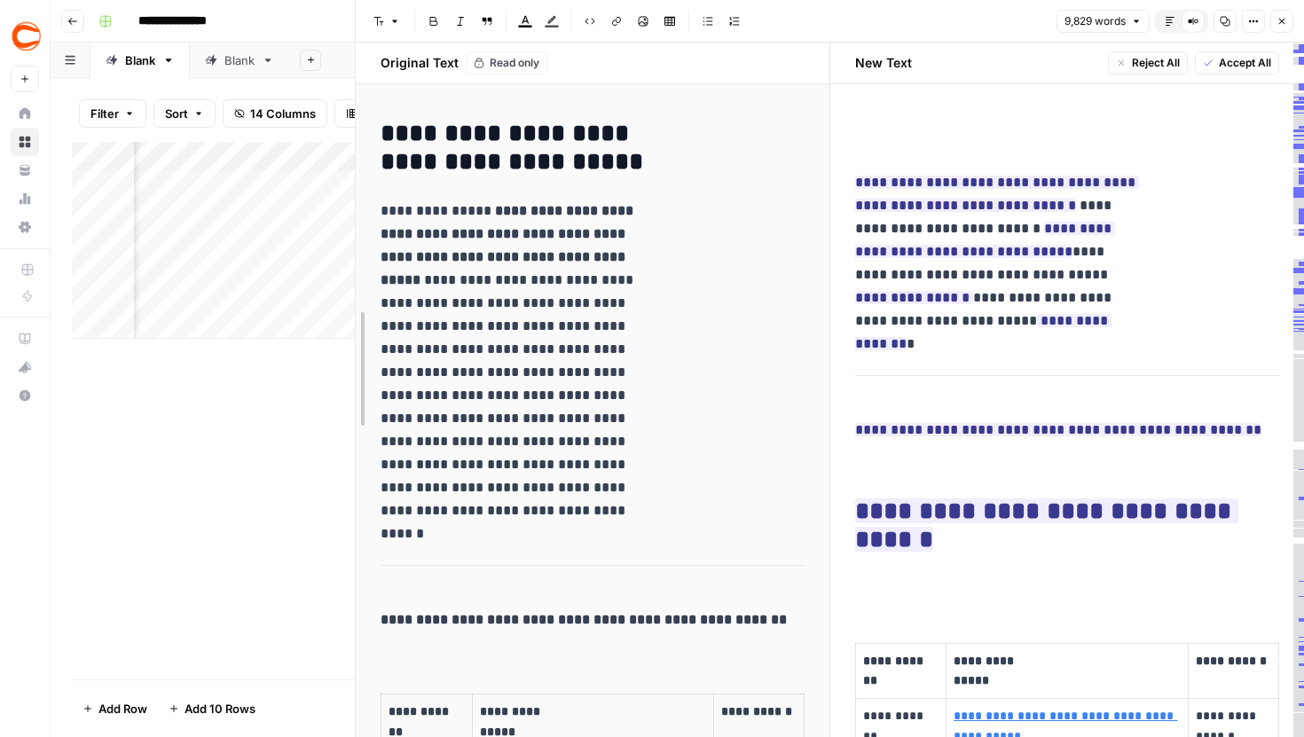
click at [328, 117] on body "**********" at bounding box center [652, 368] width 1304 height 737
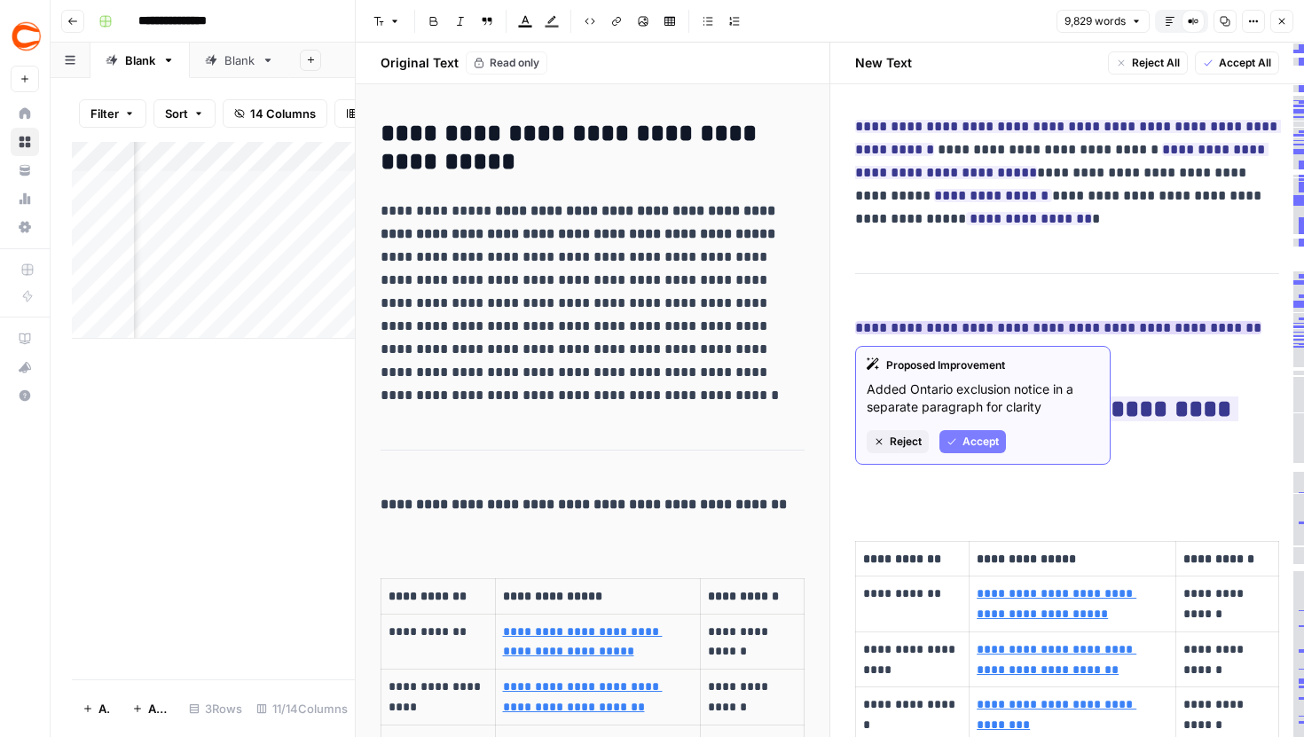
scroll to position [0, 0]
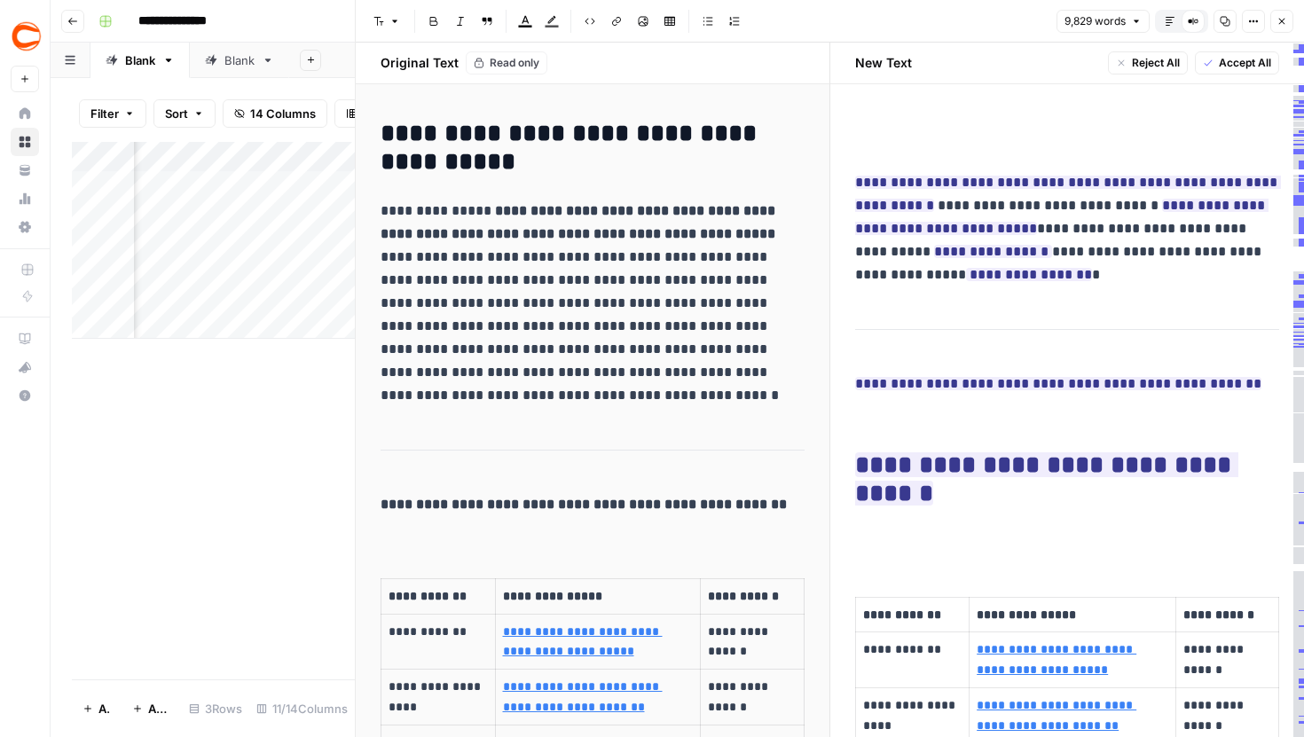
click at [1285, 25] on icon "button" at bounding box center [1282, 21] width 11 height 11
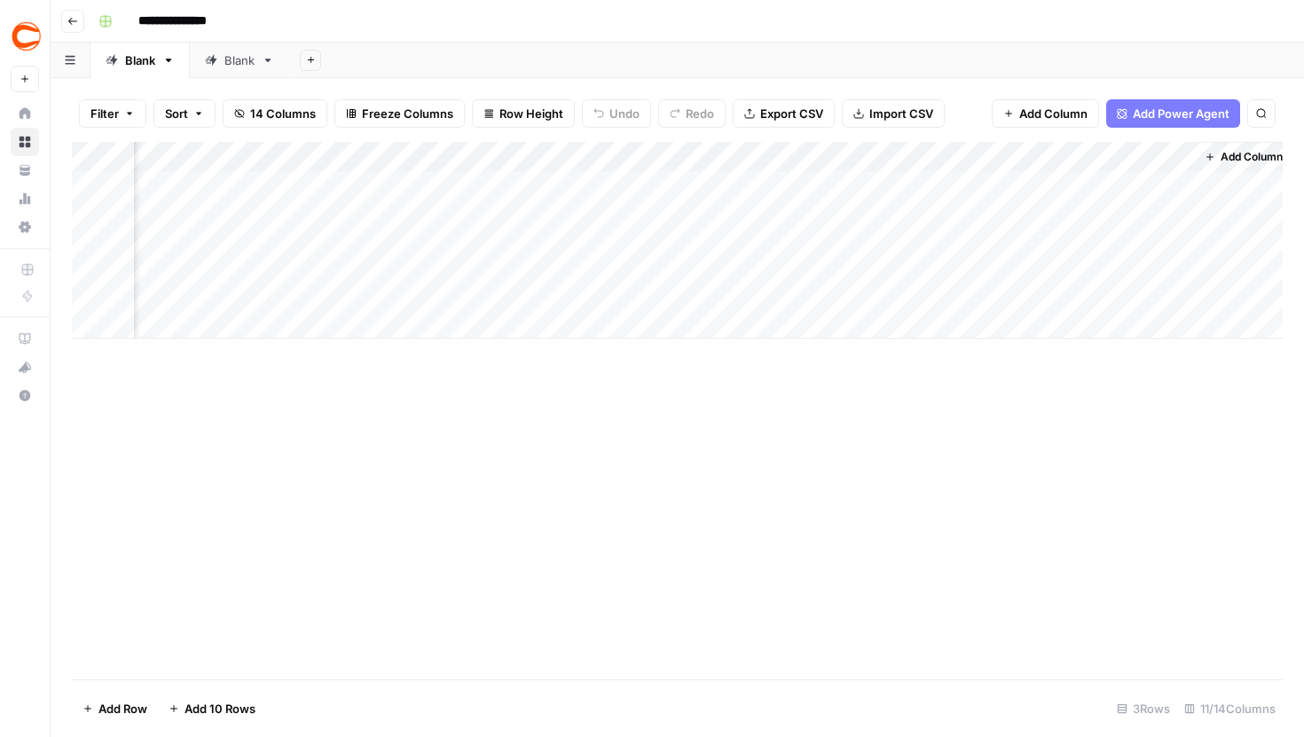
scroll to position [0, 1065]
click at [498, 161] on div "Add Column" at bounding box center [677, 240] width 1211 height 197
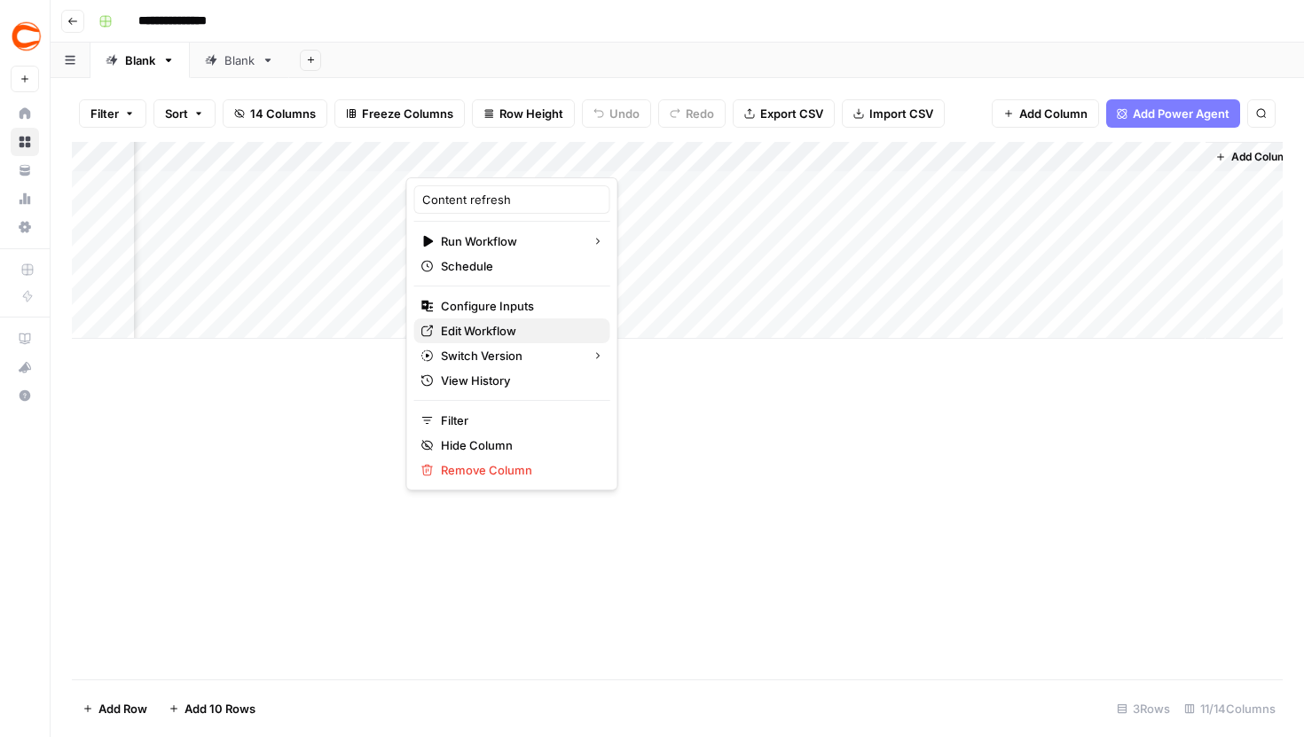
click at [475, 334] on span "Edit Workflow" at bounding box center [518, 331] width 155 height 18
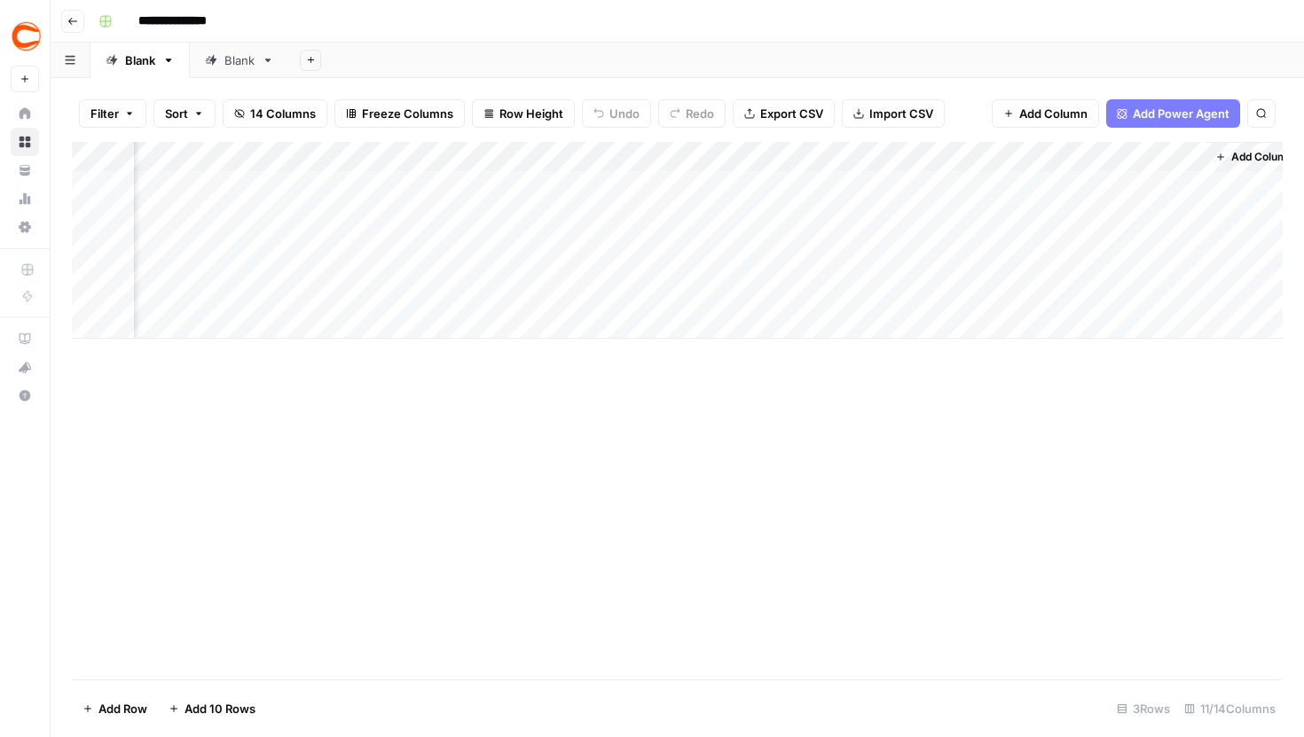
click at [480, 159] on div "Add Column" at bounding box center [677, 240] width 1211 height 197
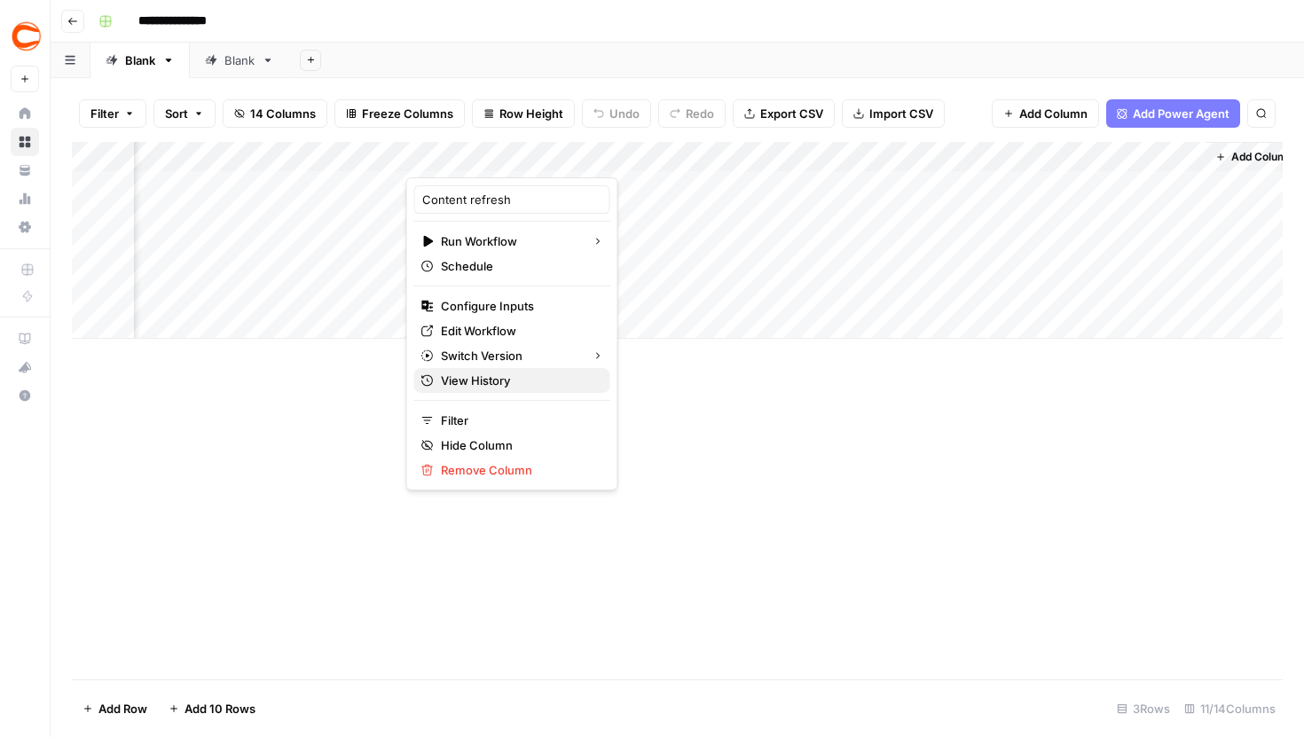
click at [499, 377] on span "View History" at bounding box center [518, 381] width 155 height 18
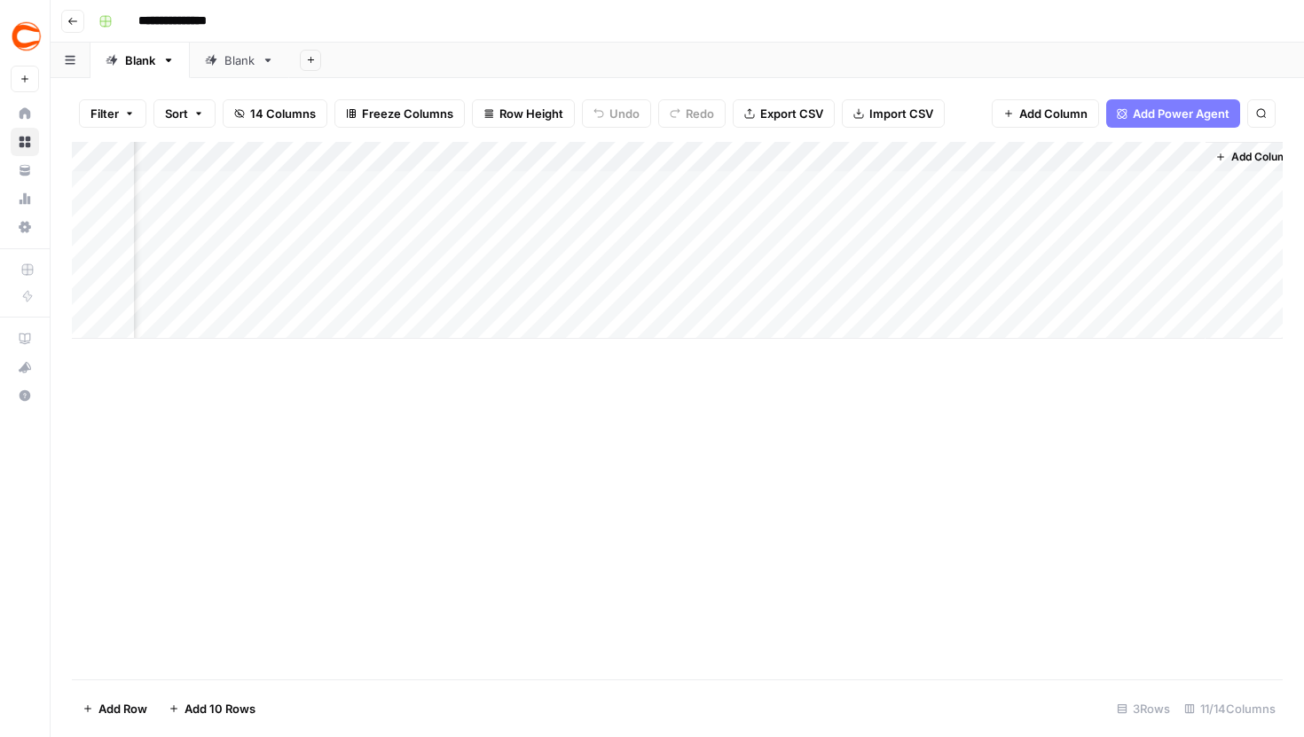
click at [687, 226] on div "Add Column" at bounding box center [677, 240] width 1211 height 197
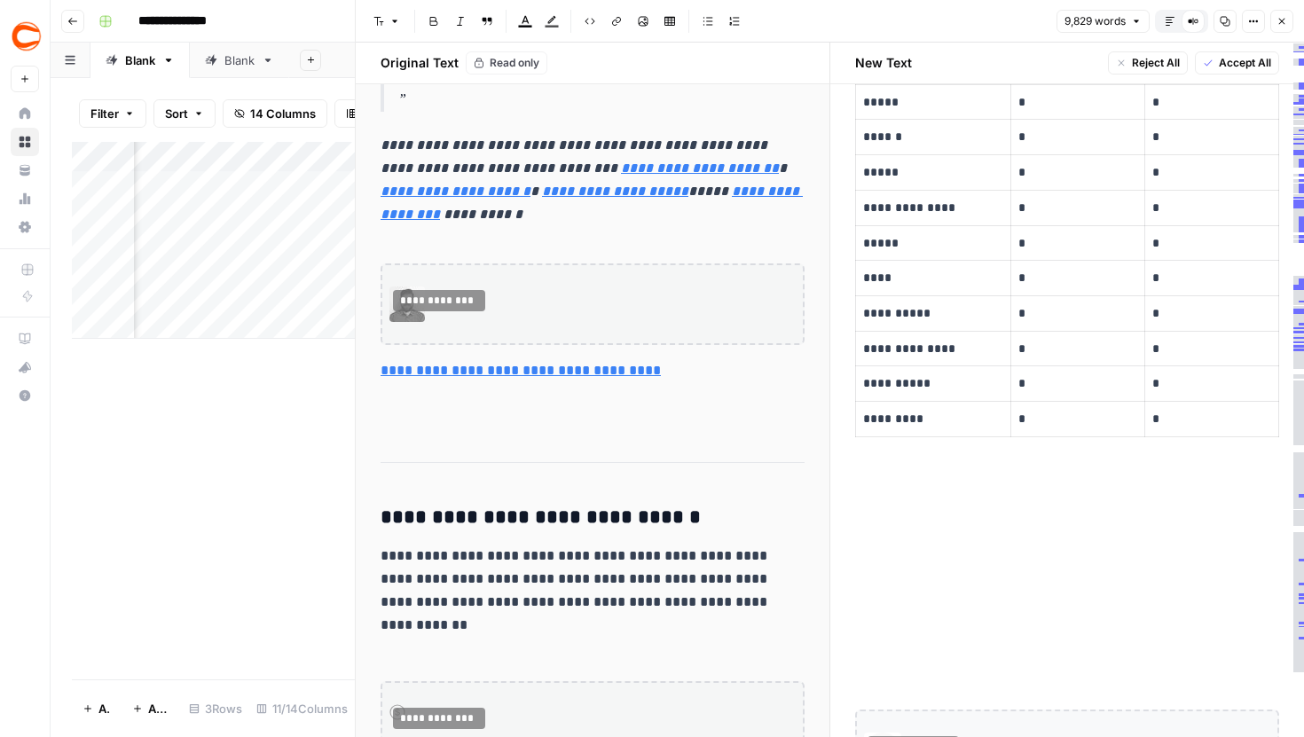
scroll to position [26016, 0]
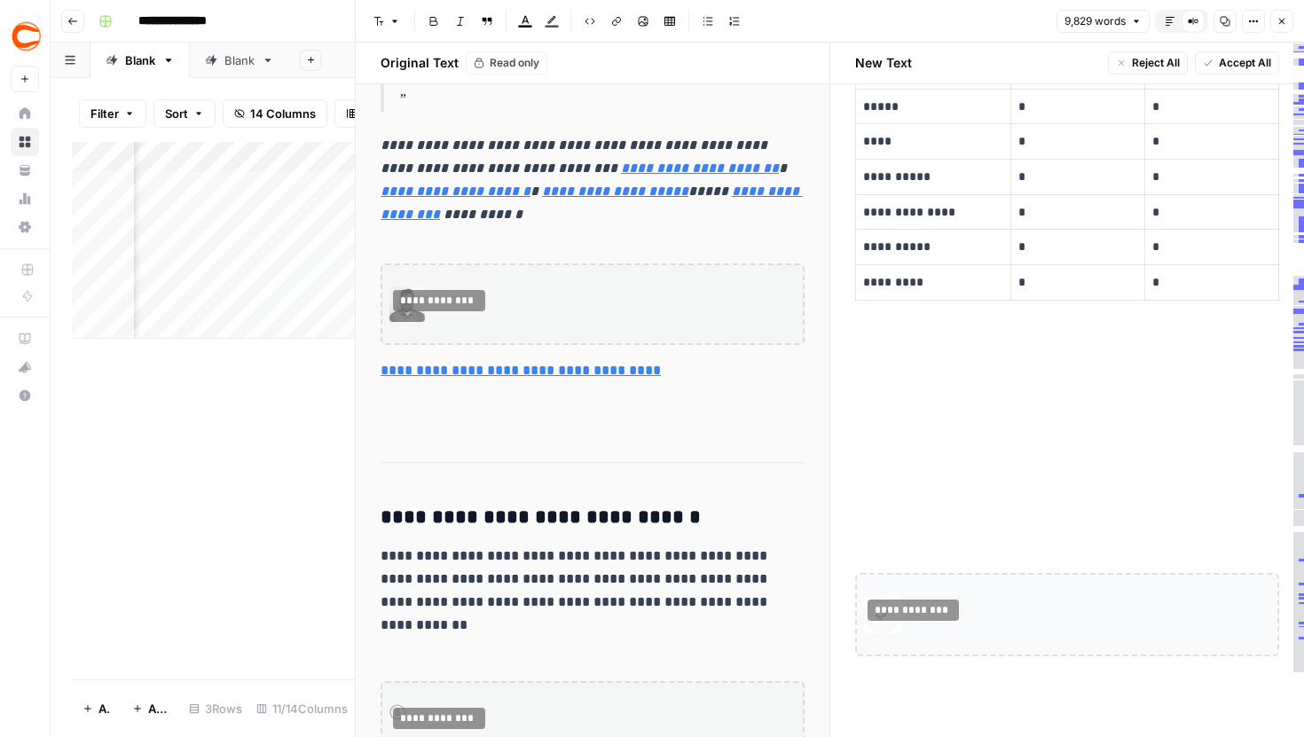
click at [1279, 27] on button "Close" at bounding box center [1281, 21] width 23 height 23
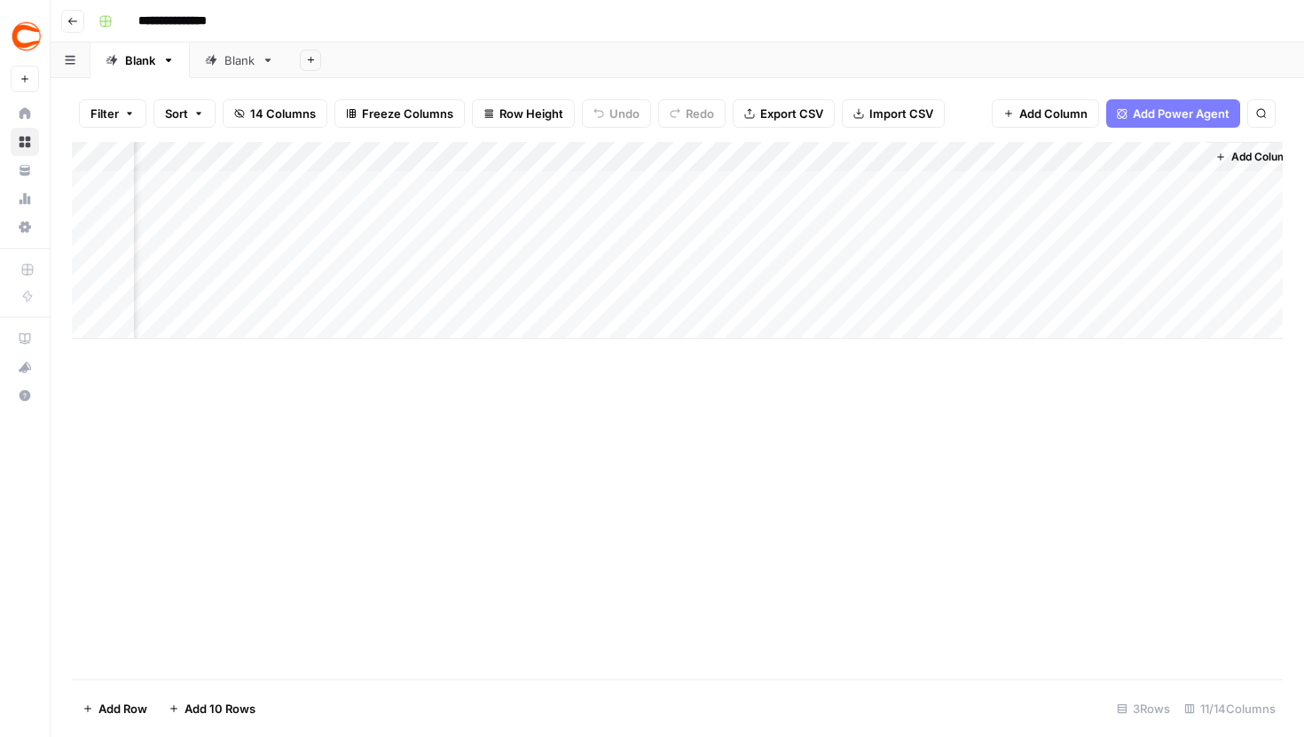
click at [524, 231] on div "Add Column" at bounding box center [677, 240] width 1211 height 197
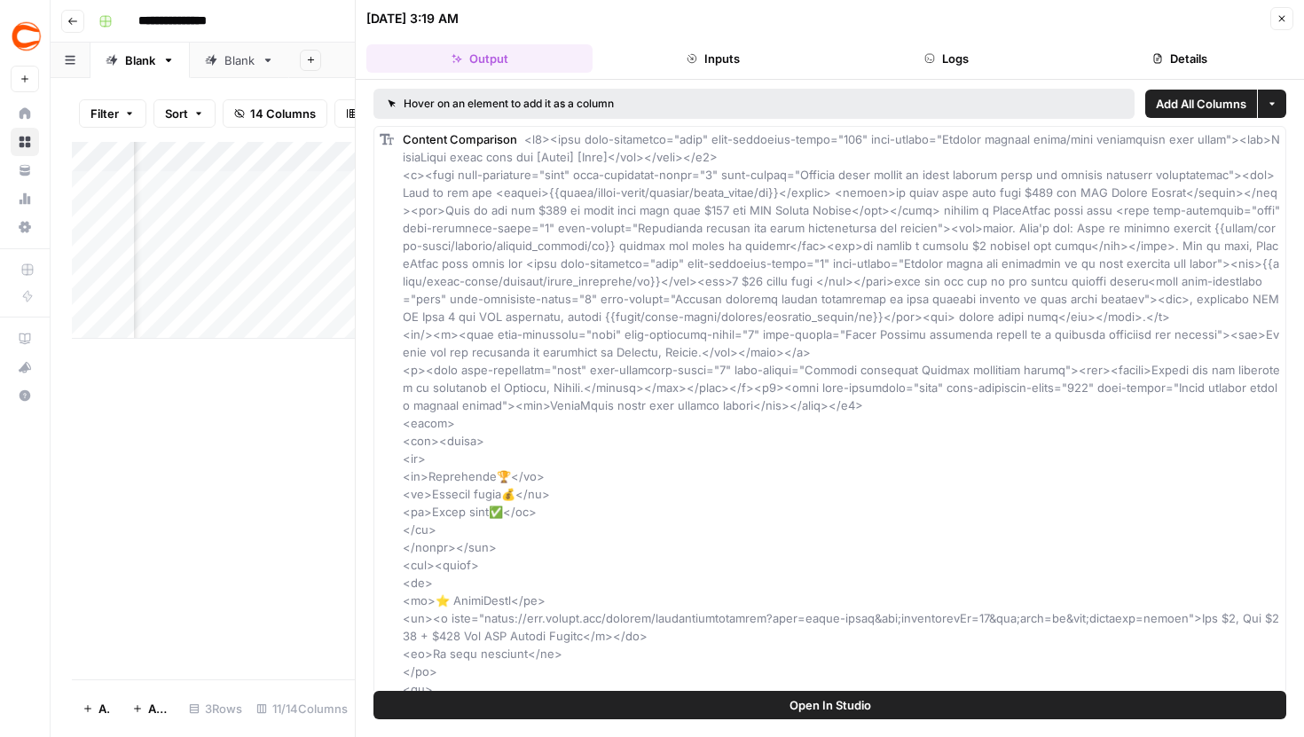
click at [927, 45] on button "Logs" at bounding box center [947, 58] width 226 height 28
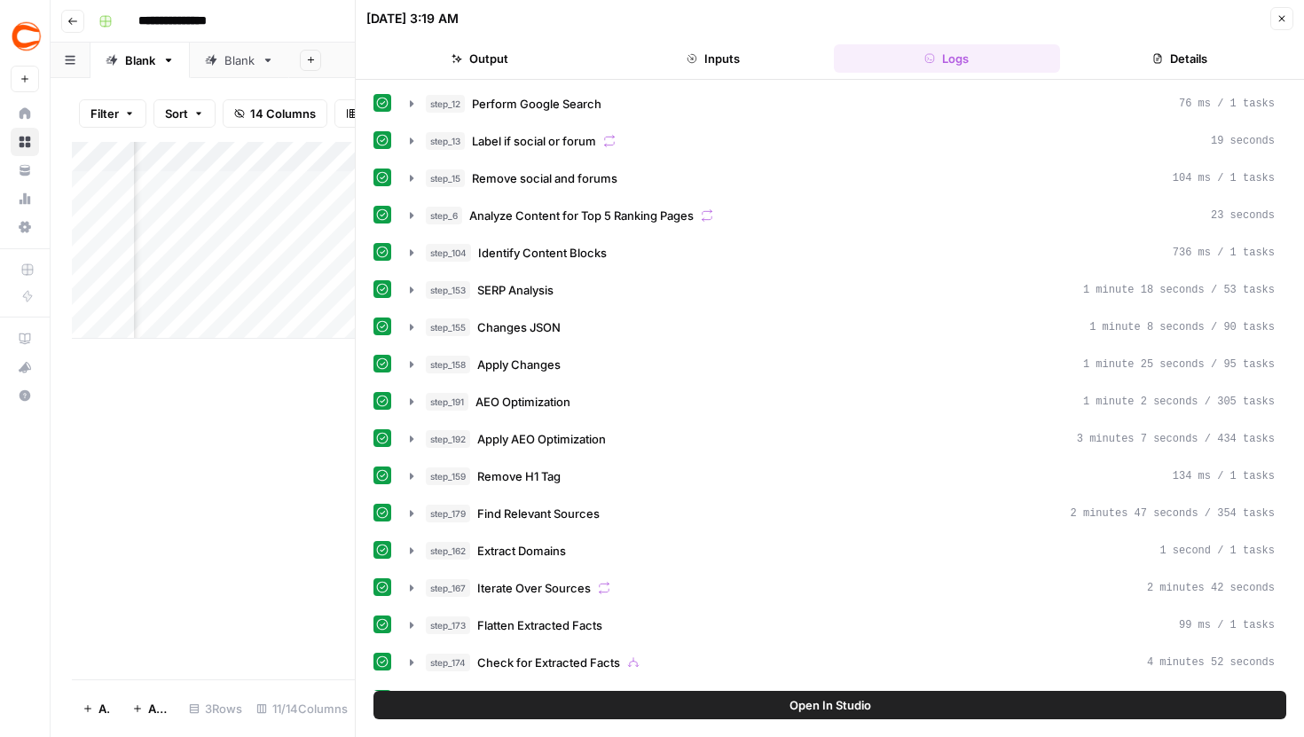
click at [405, 373] on button "step_158 Apply Changes 1 minute 25 seconds / 95 tasks" at bounding box center [842, 364] width 886 height 28
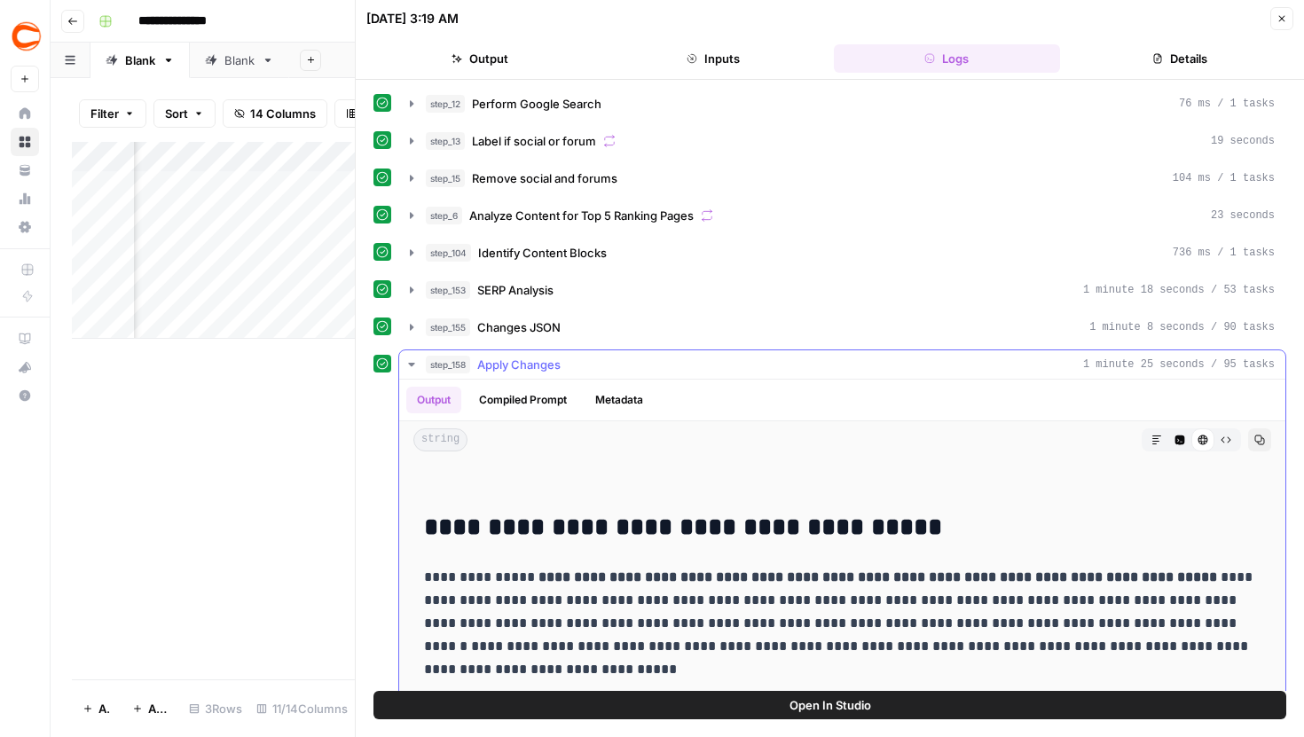
click at [1161, 436] on icon "button" at bounding box center [1157, 440] width 11 height 11
click at [409, 358] on icon "button" at bounding box center [412, 365] width 14 height 14
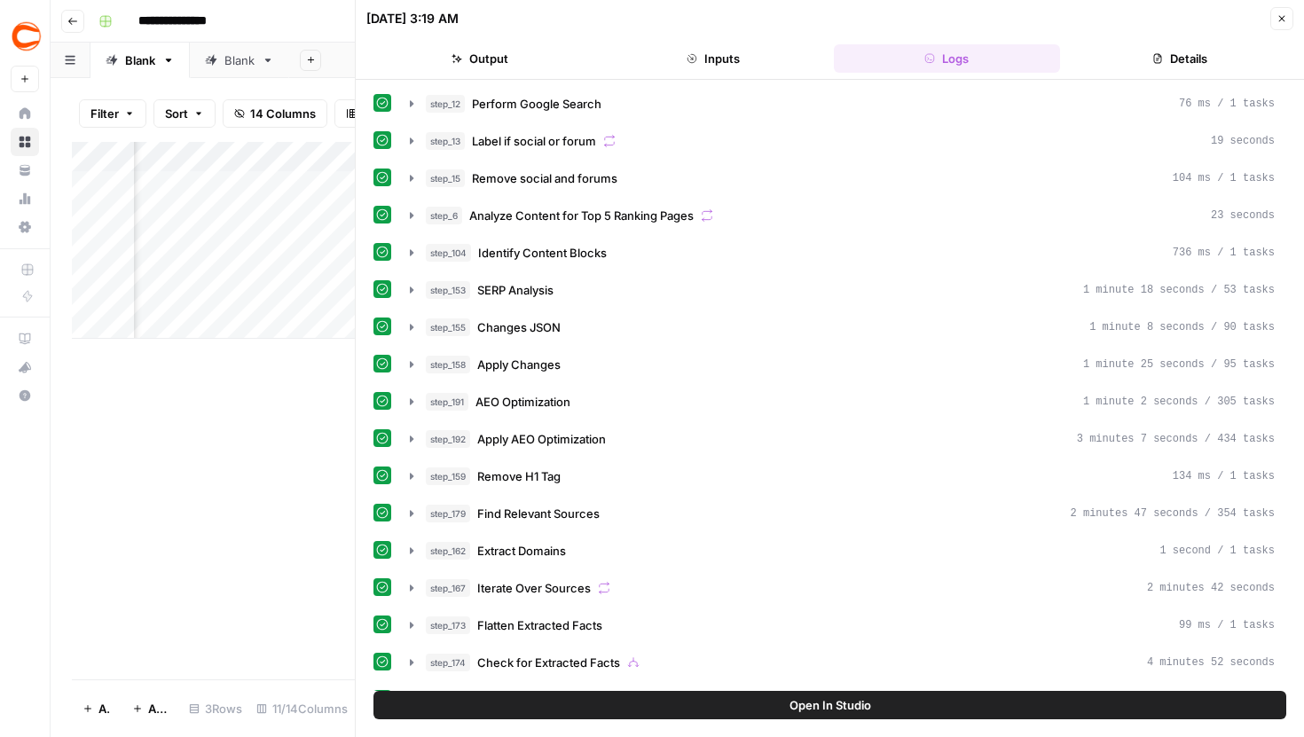
click at [1288, 26] on button "Close" at bounding box center [1281, 18] width 23 height 23
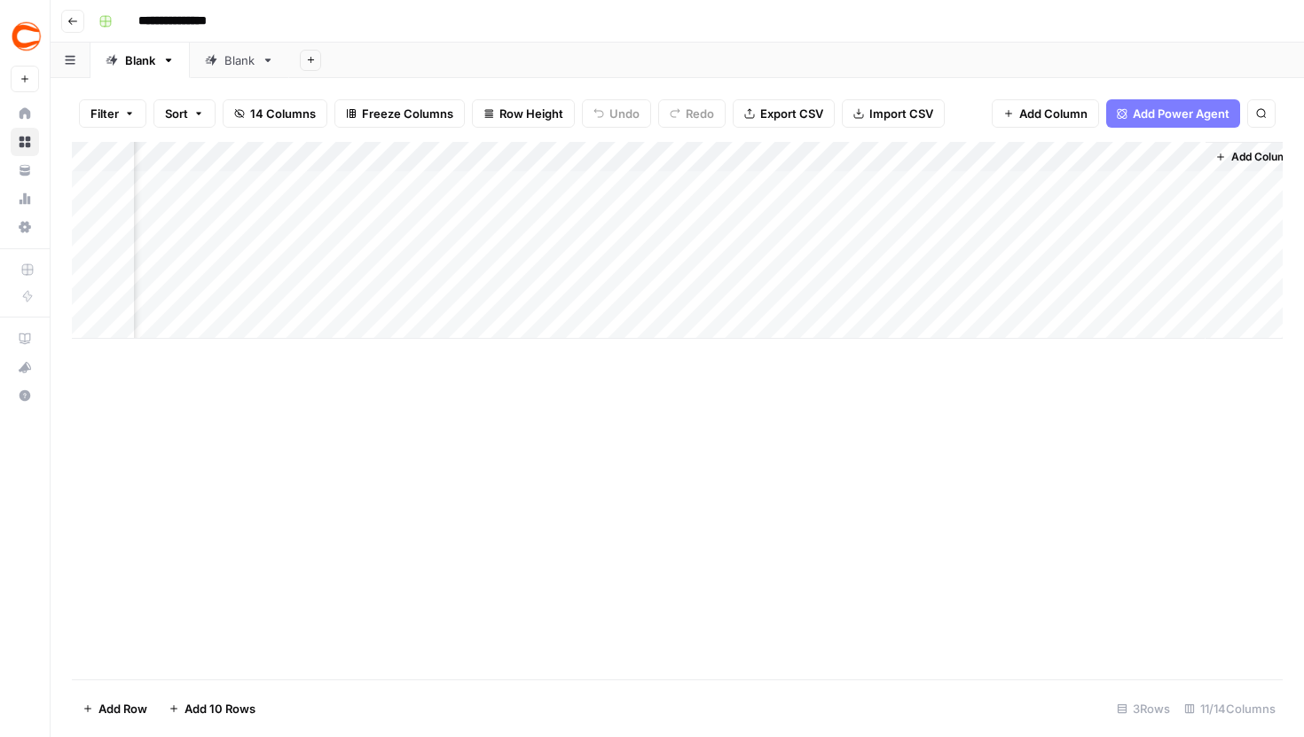
click at [460, 157] on div "Add Column" at bounding box center [677, 240] width 1211 height 197
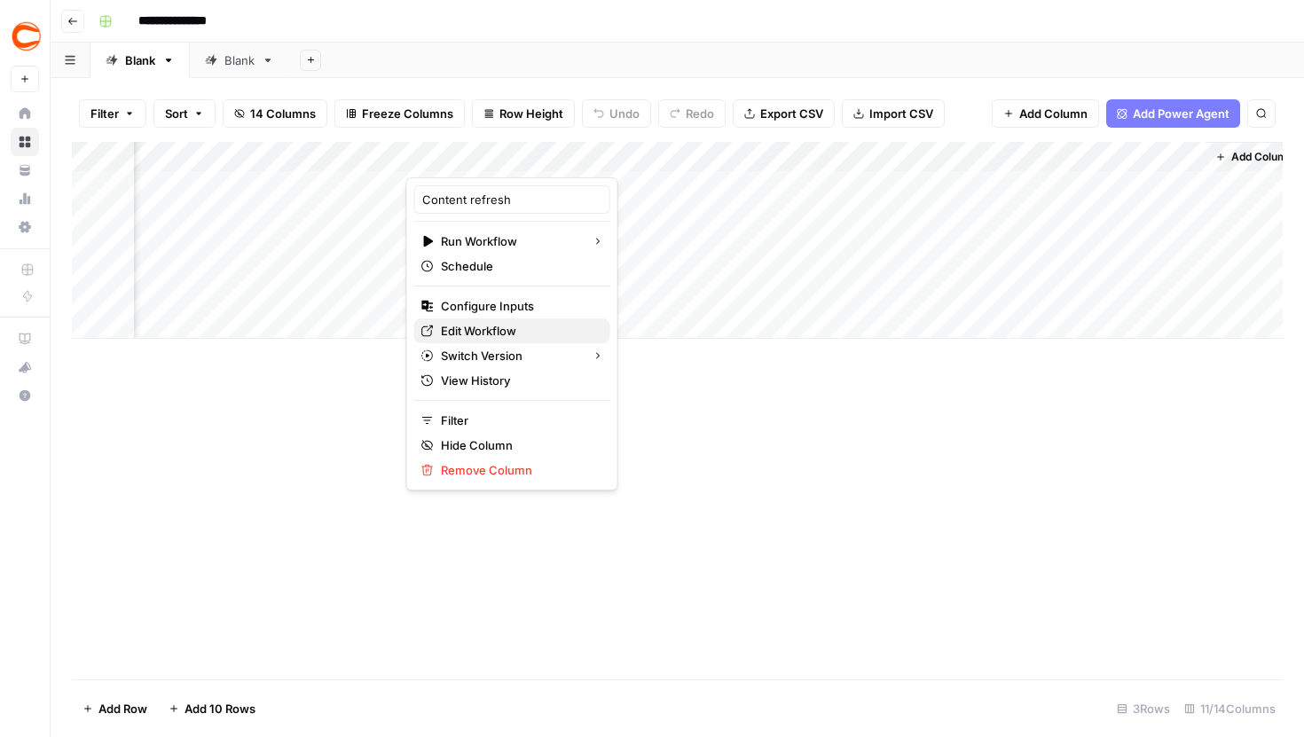
click at [478, 335] on span "Edit Workflow" at bounding box center [518, 331] width 155 height 18
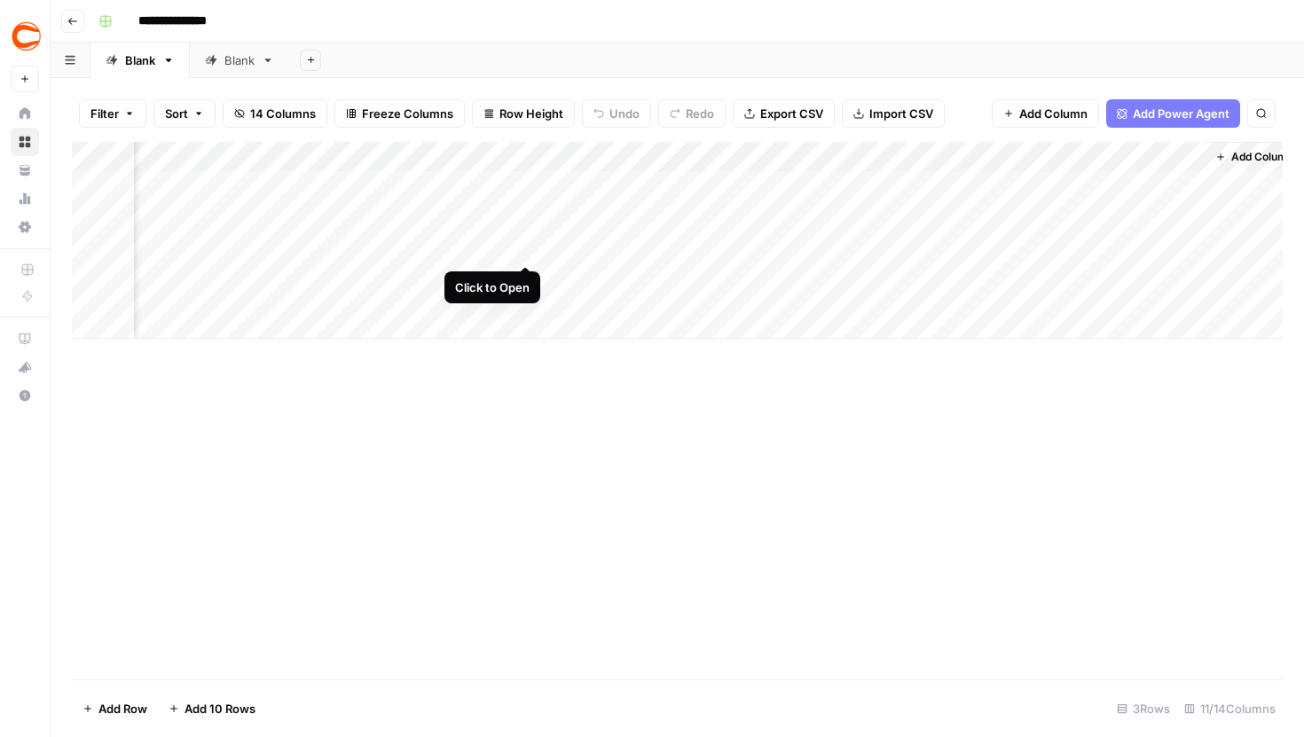
click at [523, 231] on div "Add Column" at bounding box center [677, 240] width 1211 height 197
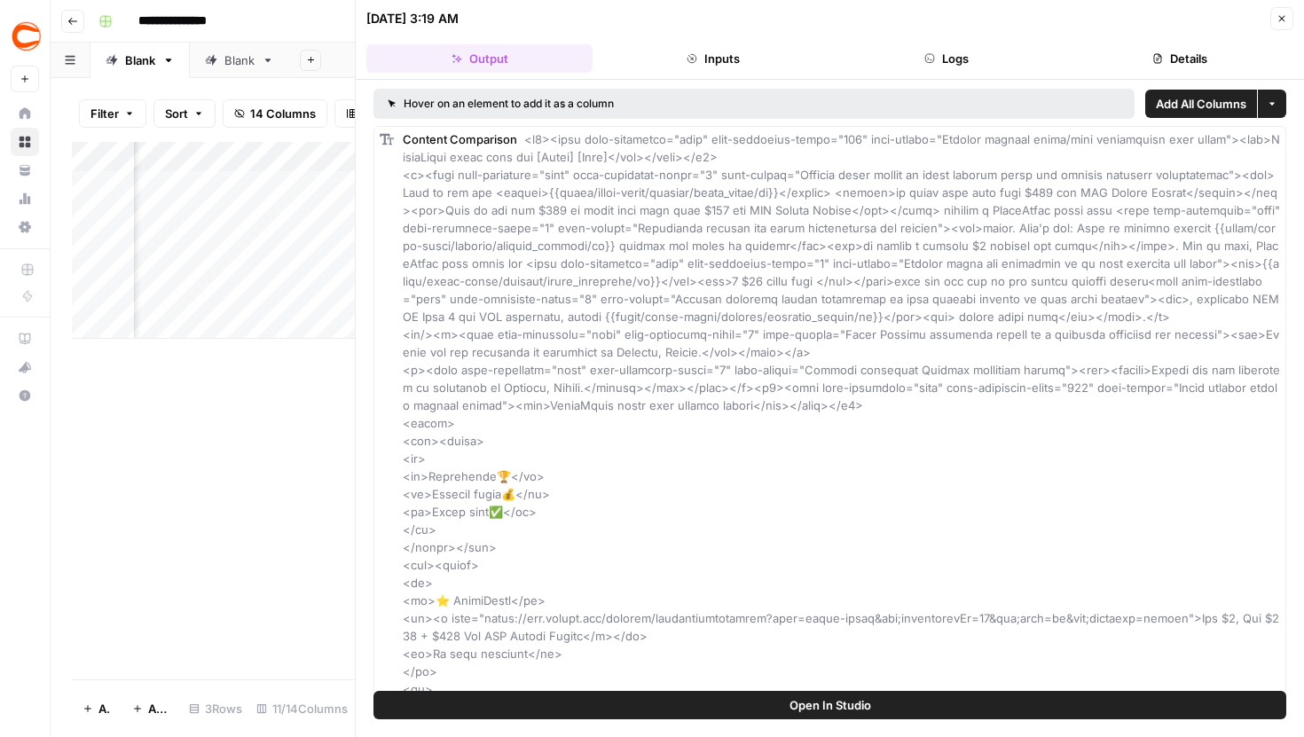
click at [900, 59] on button "Logs" at bounding box center [947, 58] width 226 height 28
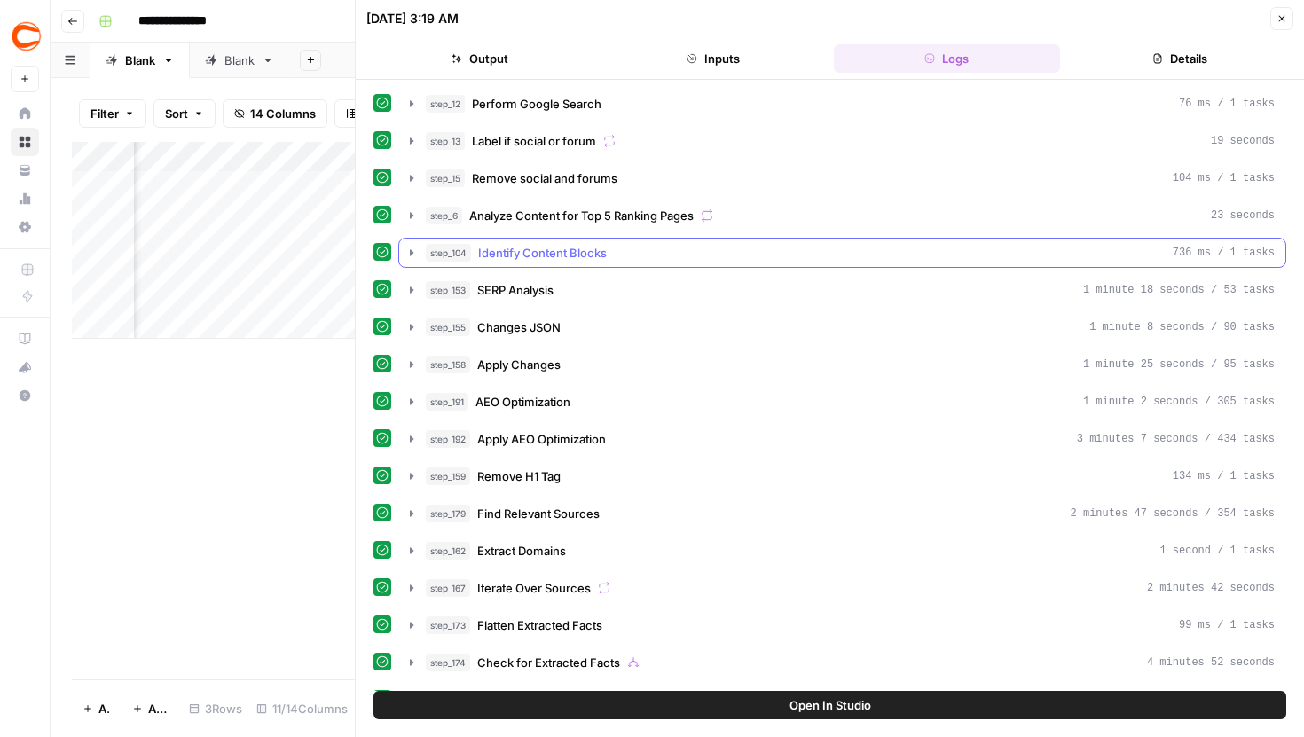
click at [410, 255] on icon "button" at bounding box center [412, 252] width 4 height 6
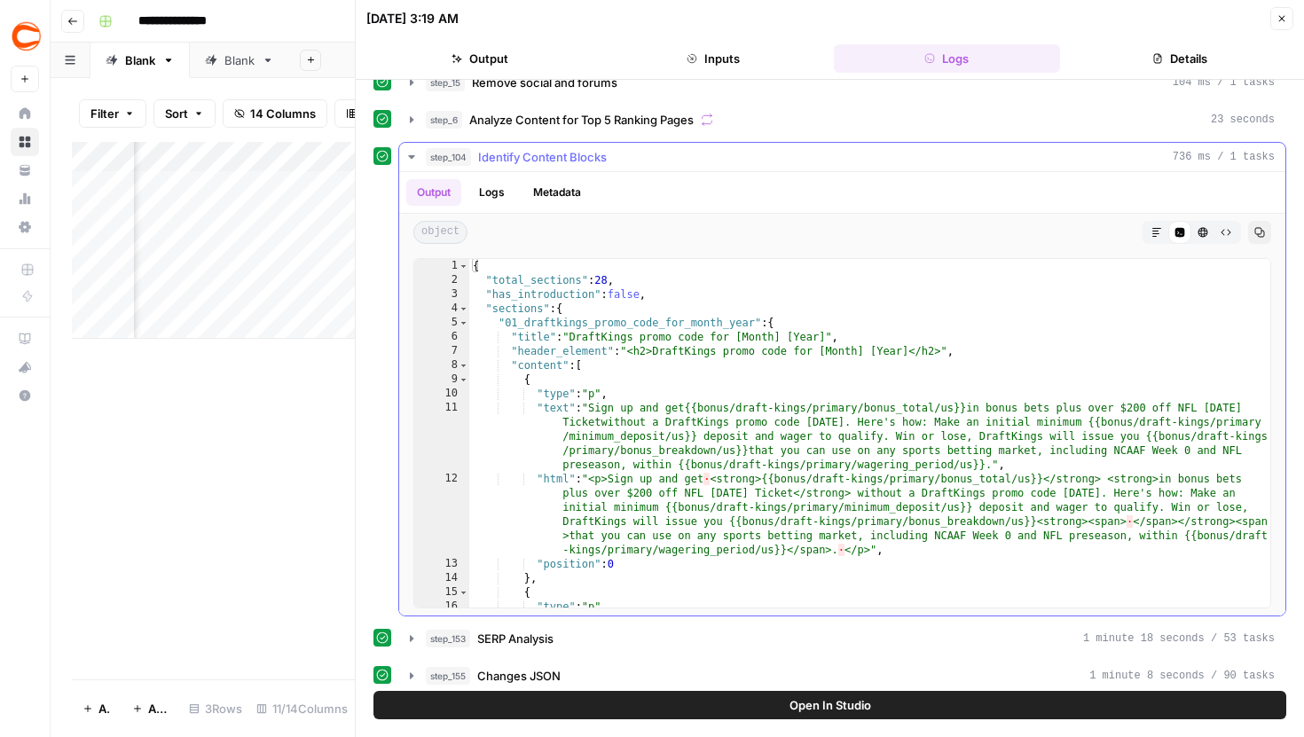
scroll to position [97, 0]
click at [1156, 236] on icon "button" at bounding box center [1157, 231] width 11 height 11
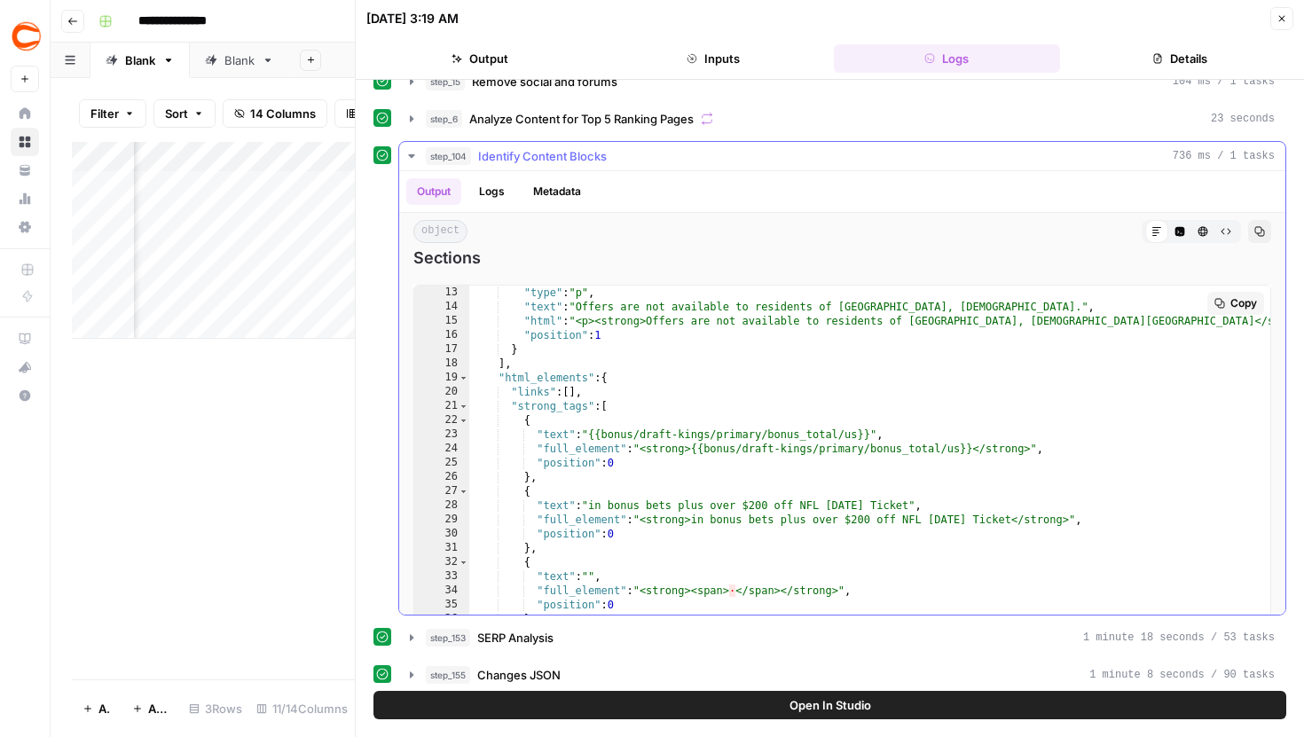
scroll to position [77, 0]
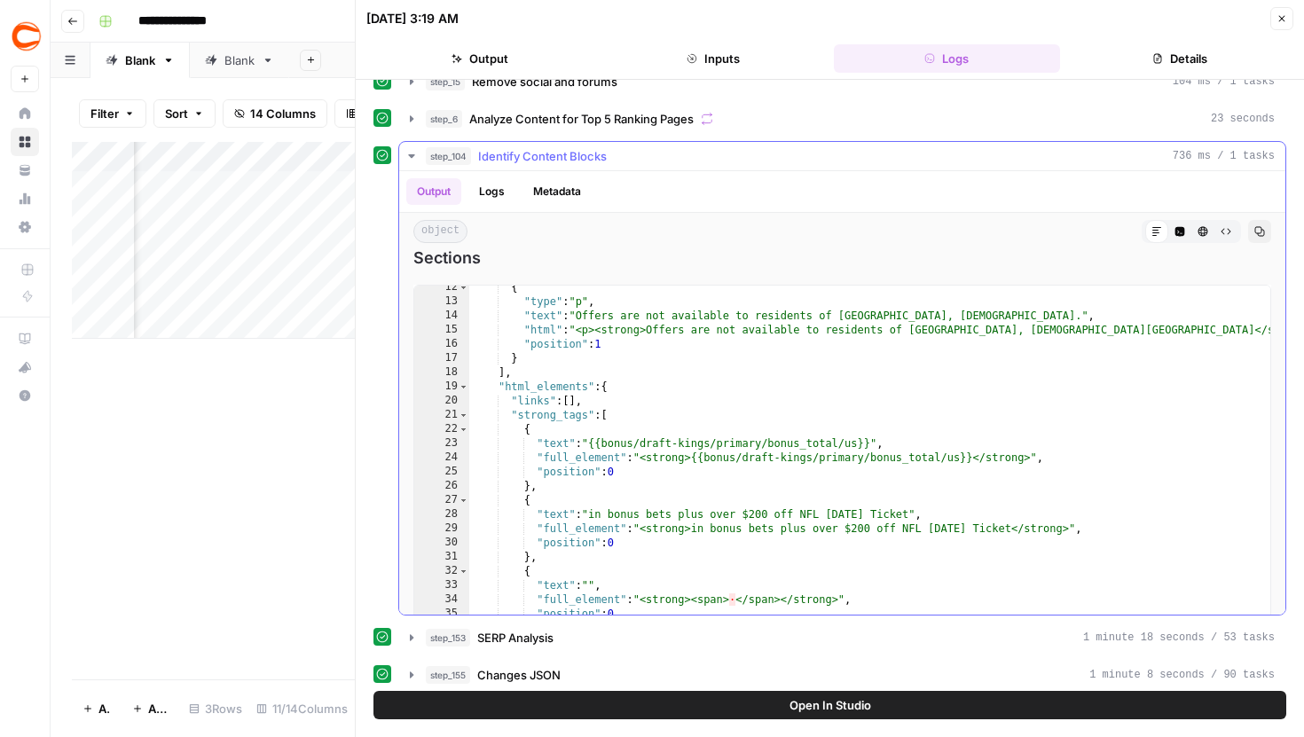
click at [1184, 229] on icon "button" at bounding box center [1180, 232] width 10 height 10
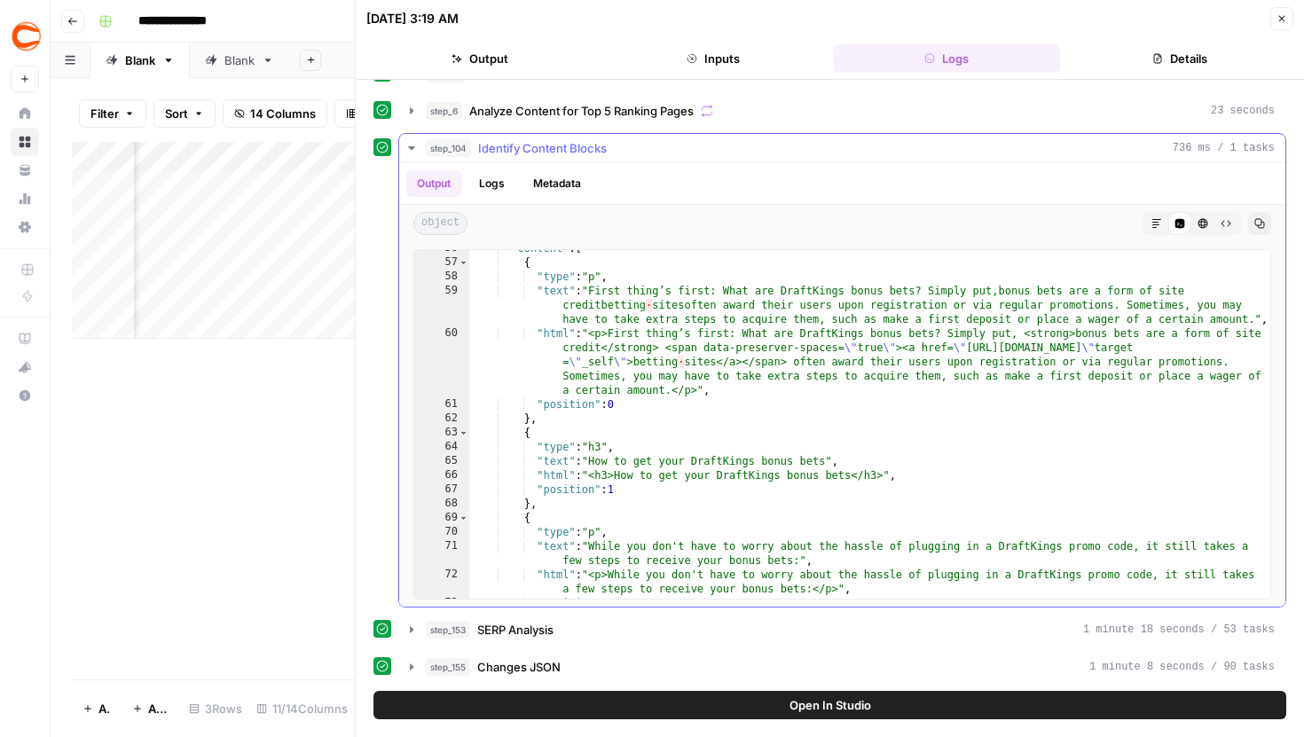
scroll to position [243, 0]
type textarea "**"
click at [995, 414] on div ""content" : [ { "type" : "p" , "text" : "First thing’s first: What are DraftKin…" at bounding box center [869, 430] width 801 height 377
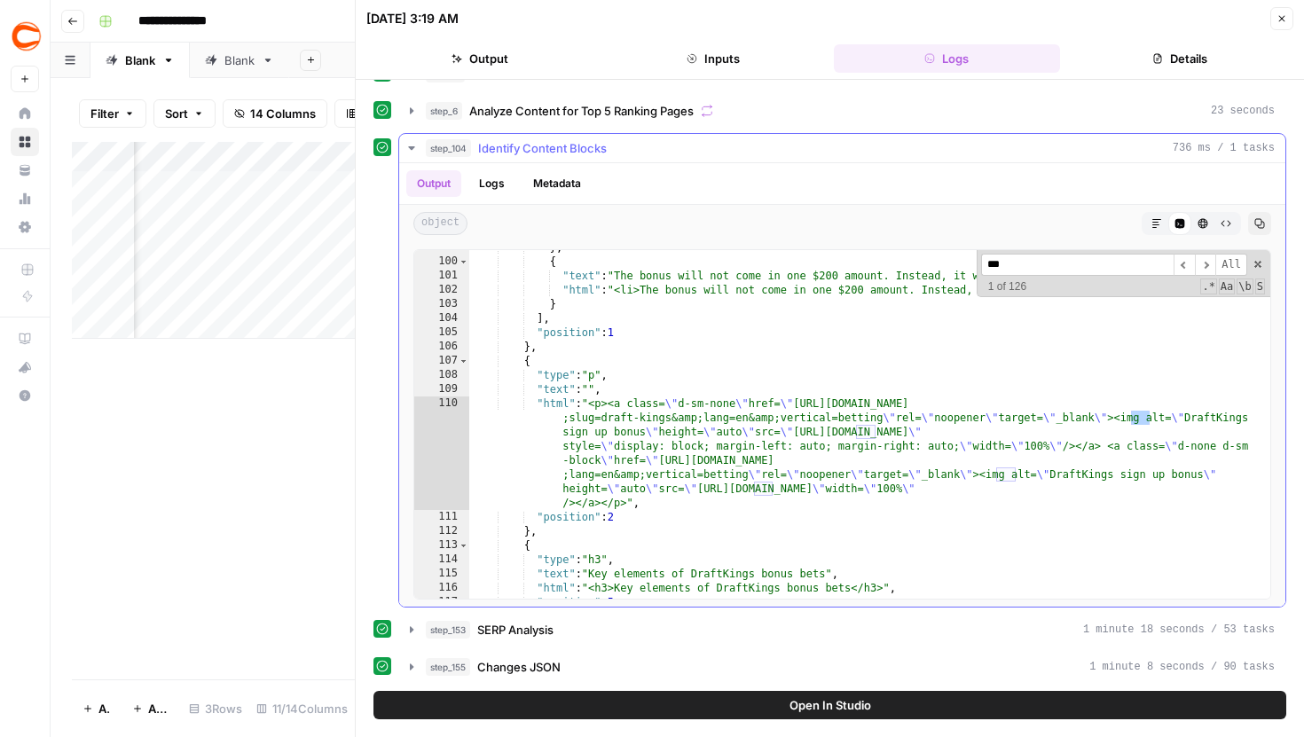
scroll to position [473, 0]
type input "***"
click at [1200, 265] on span "​" at bounding box center [1205, 265] width 21 height 22
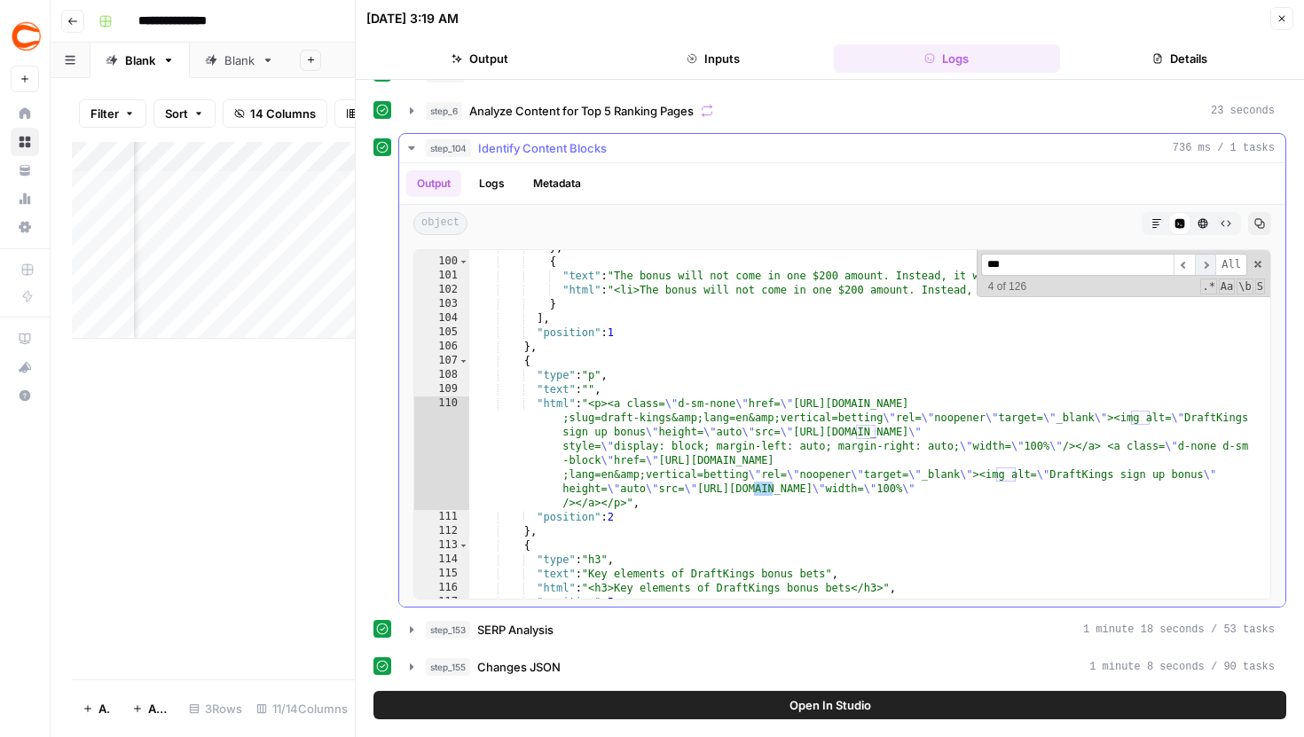
click at [1200, 265] on span "​" at bounding box center [1205, 265] width 21 height 22
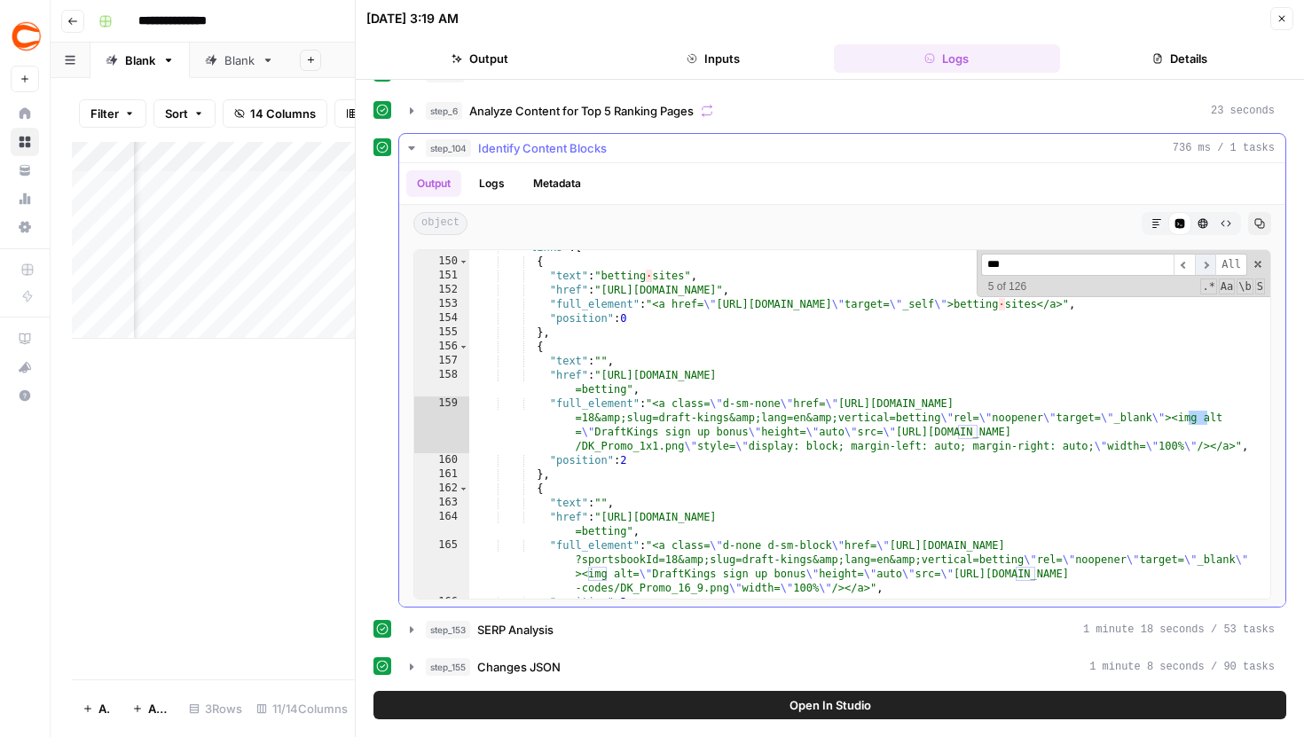
click at [1200, 265] on span "​" at bounding box center [1205, 265] width 21 height 22
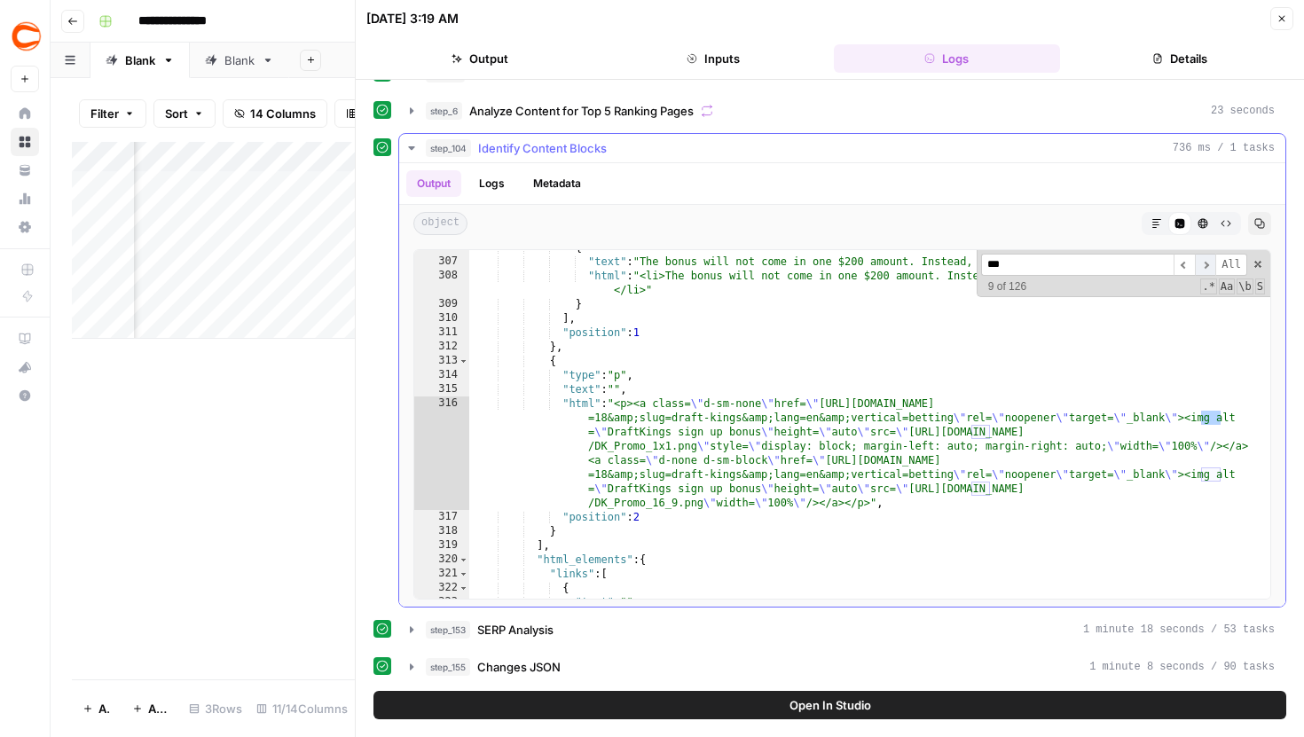
scroll to position [1519, 0]
click at [1200, 265] on span "​" at bounding box center [1205, 265] width 21 height 22
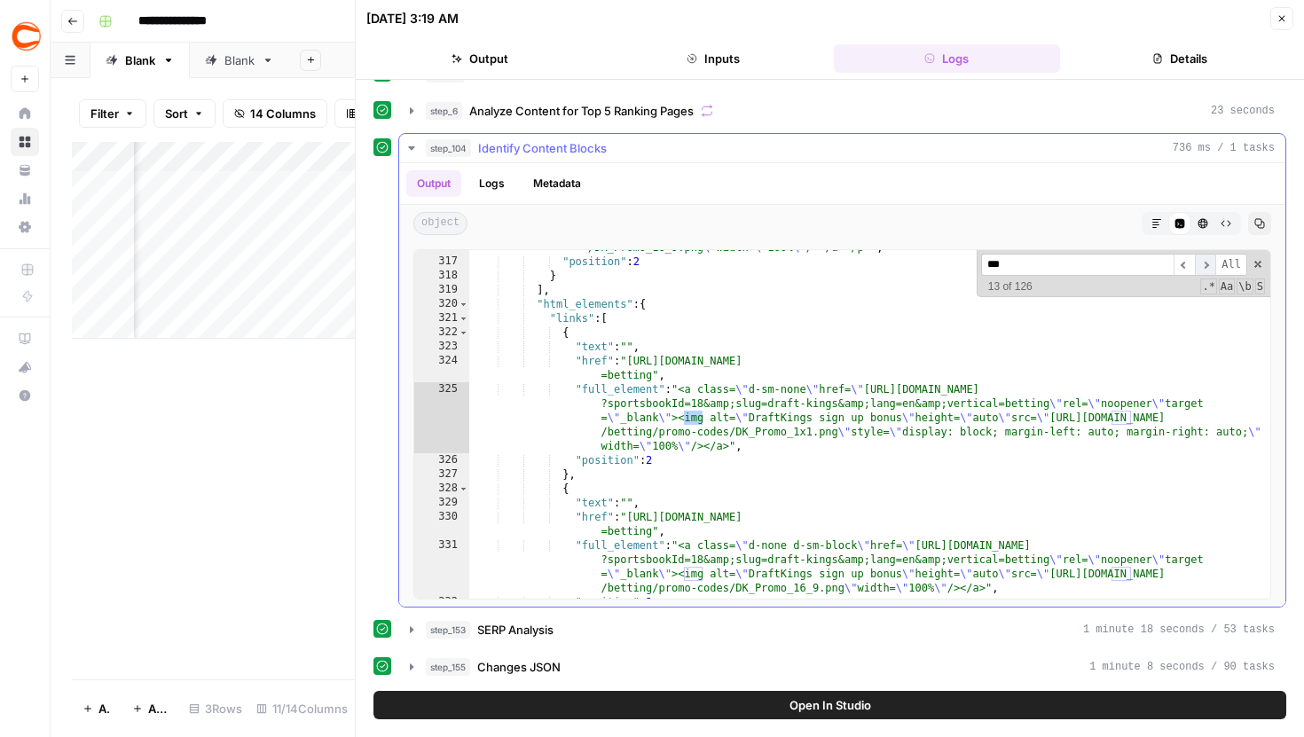
scroll to position [1587, 0]
click at [1200, 265] on span "​" at bounding box center [1205, 265] width 21 height 22
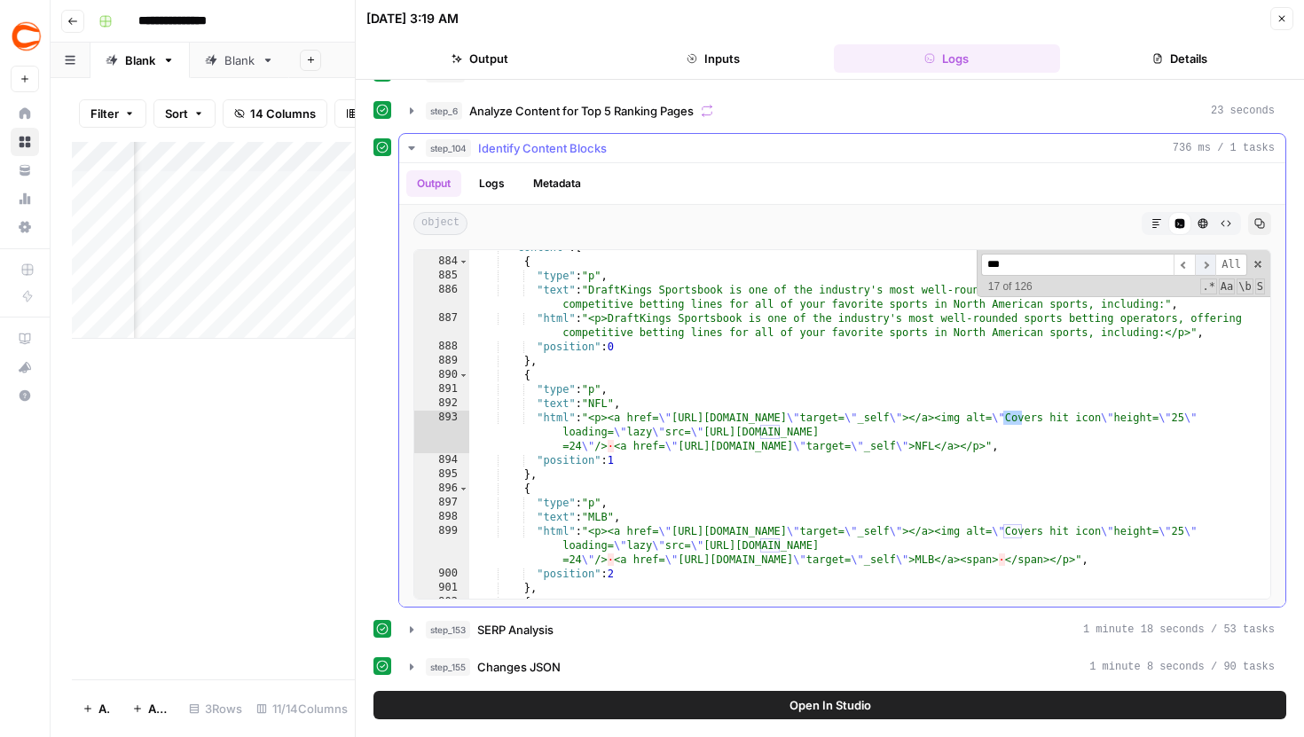
scroll to position [4375, 0]
click at [1200, 265] on span "​" at bounding box center [1205, 265] width 21 height 22
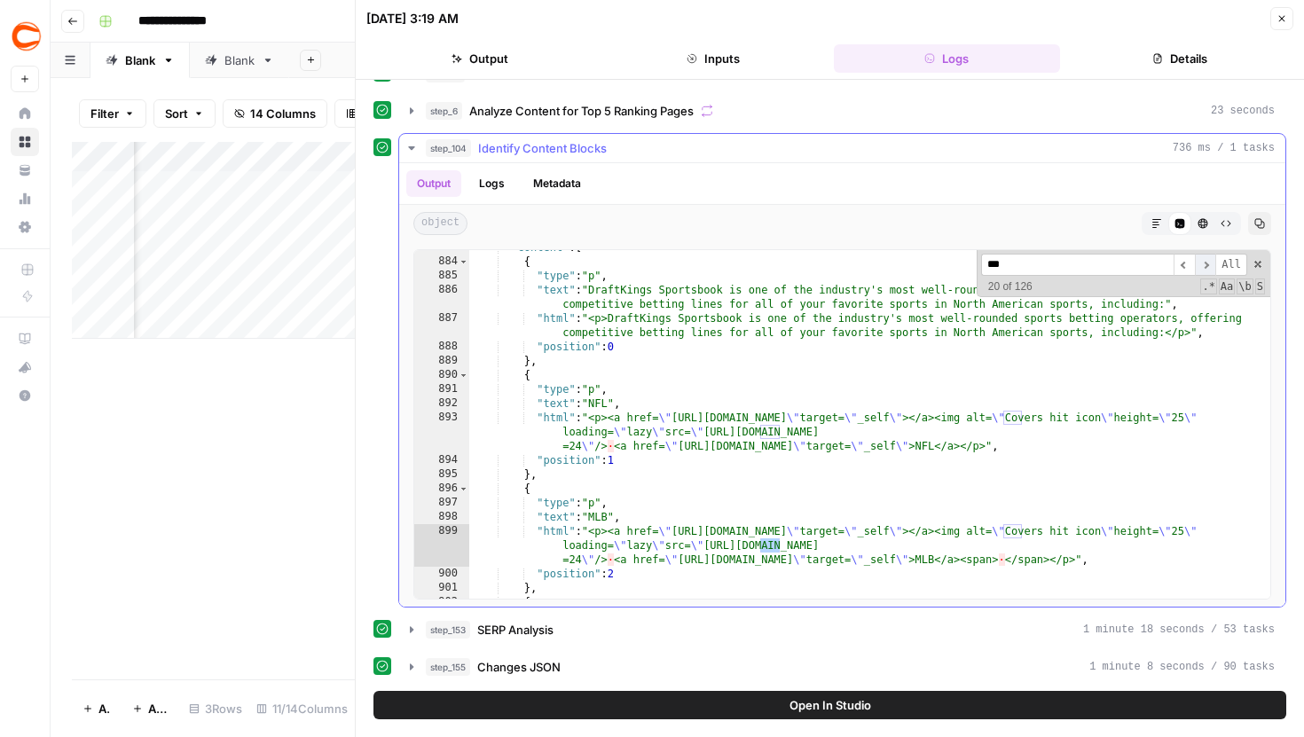
click at [1200, 265] on span "​" at bounding box center [1205, 265] width 21 height 22
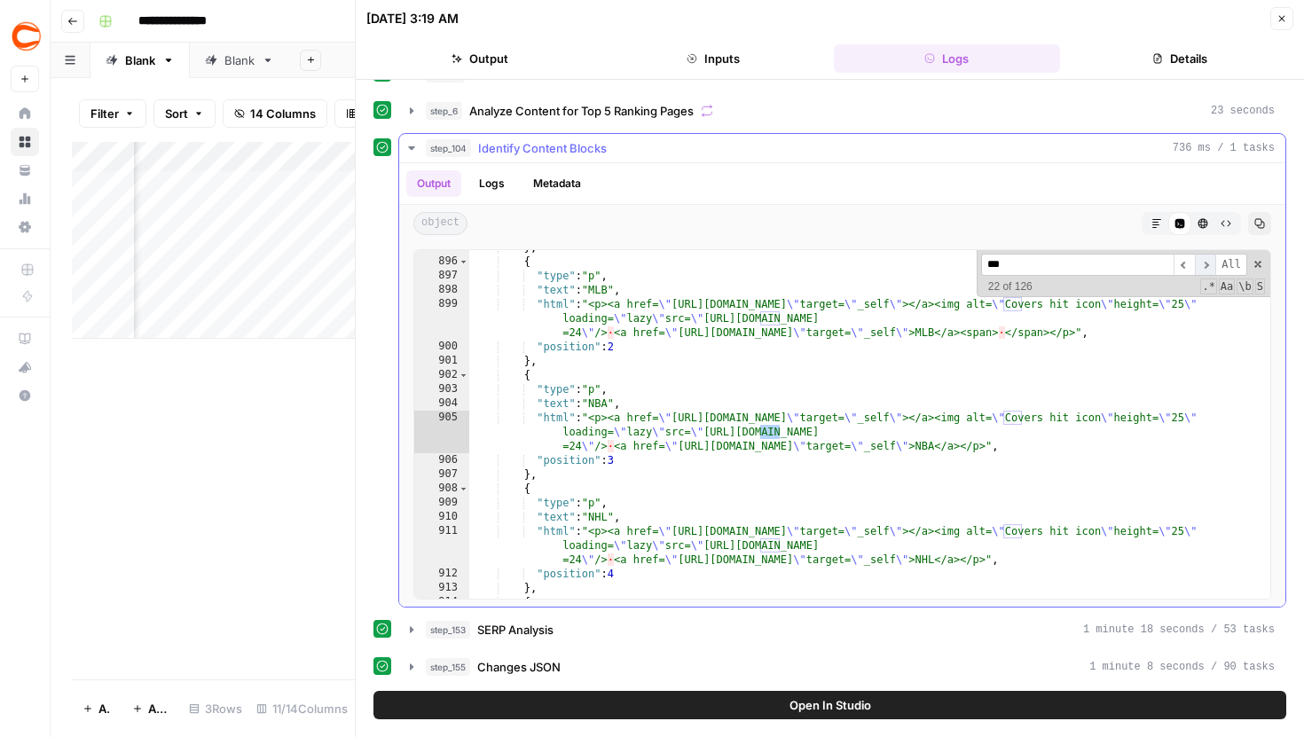
click at [1200, 265] on span "​" at bounding box center [1205, 265] width 21 height 22
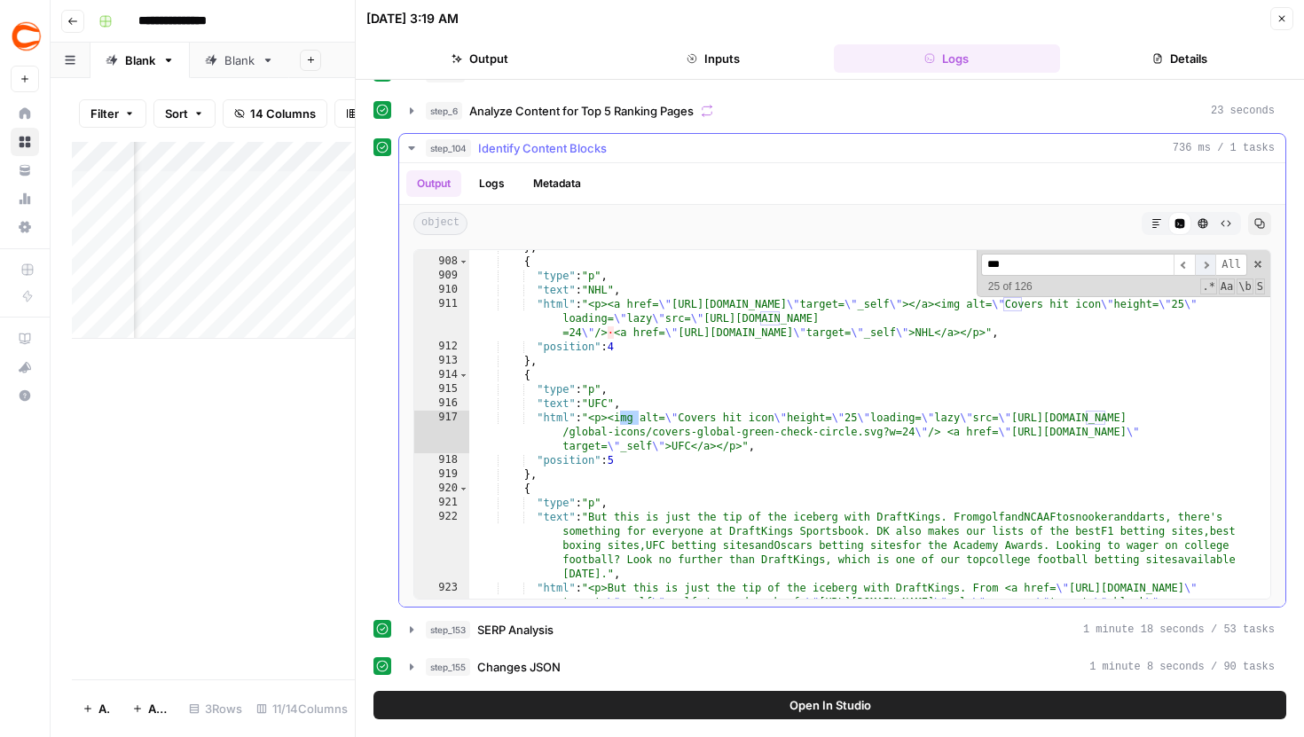
click at [1200, 265] on span "​" at bounding box center [1205, 265] width 21 height 22
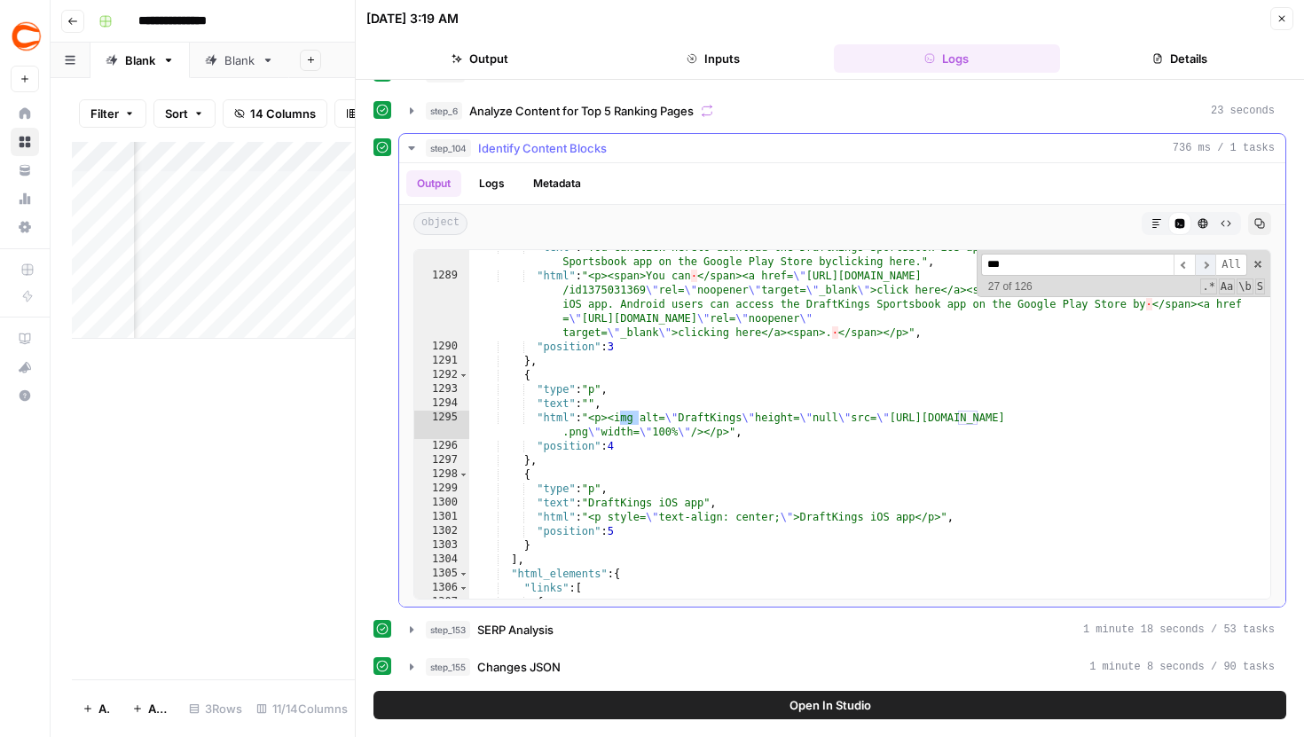
click at [1200, 265] on span "​" at bounding box center [1205, 265] width 21 height 22
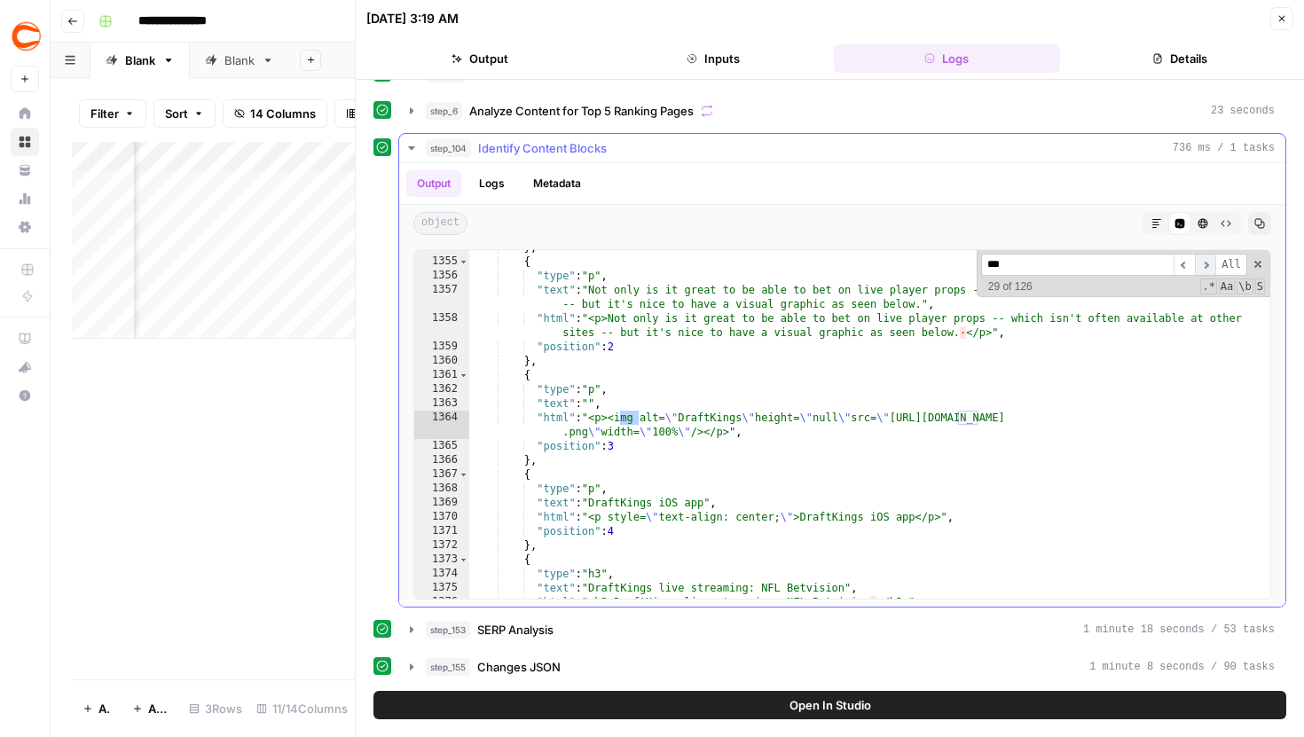
scroll to position [6513, 0]
click at [1200, 265] on span "​" at bounding box center [1205, 265] width 21 height 22
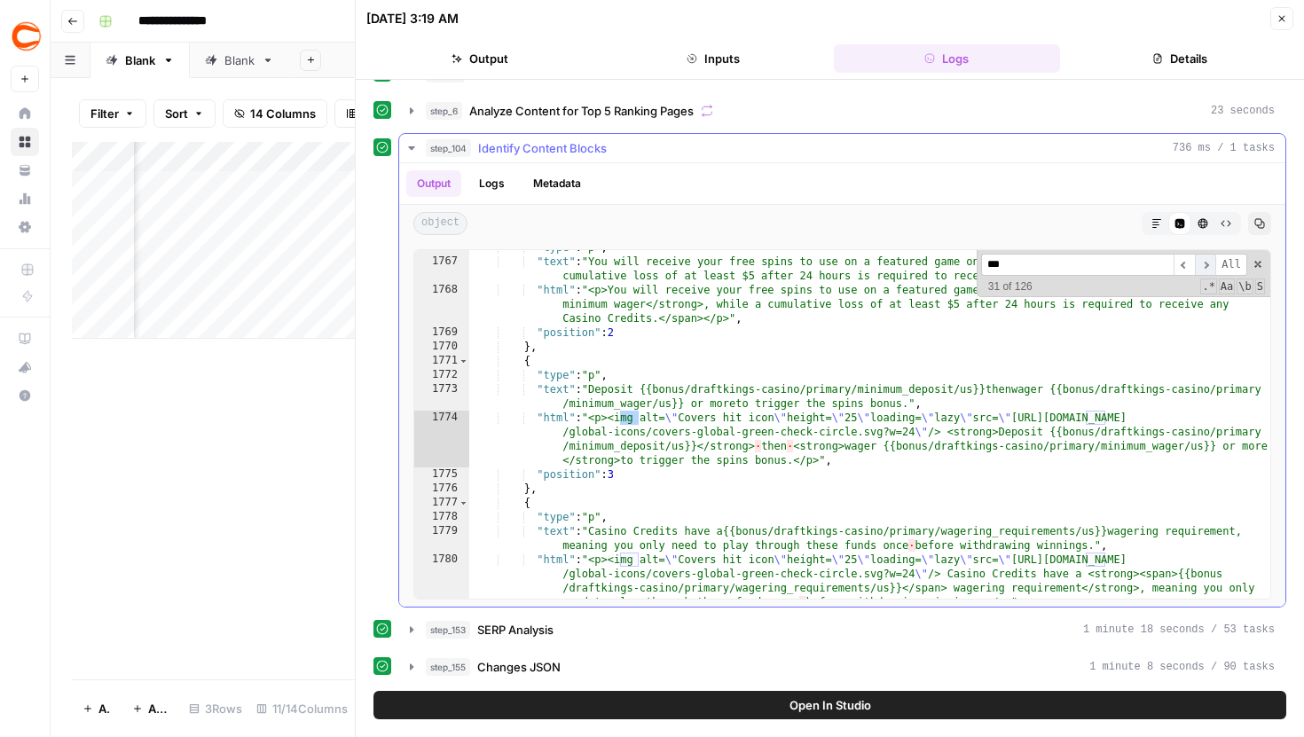
click at [1200, 265] on span "​" at bounding box center [1205, 265] width 21 height 22
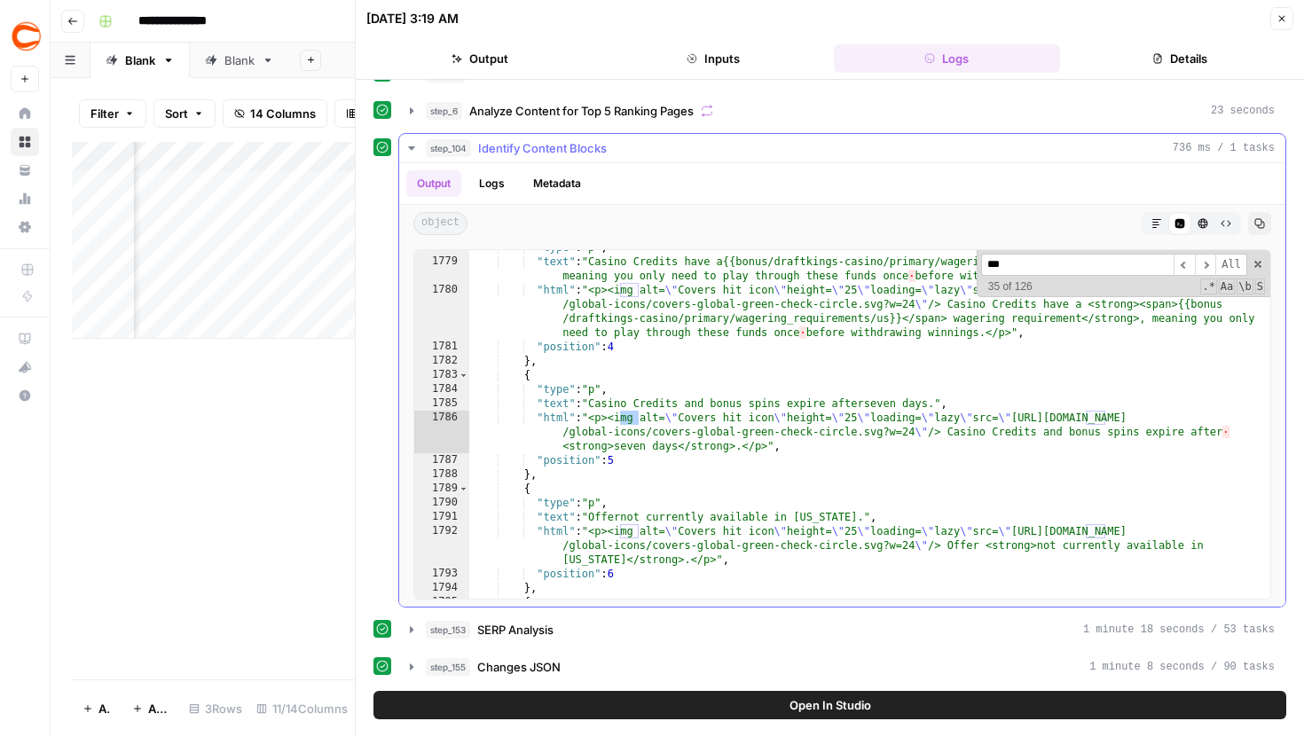
click at [411, 148] on icon "button" at bounding box center [411, 148] width 6 height 4
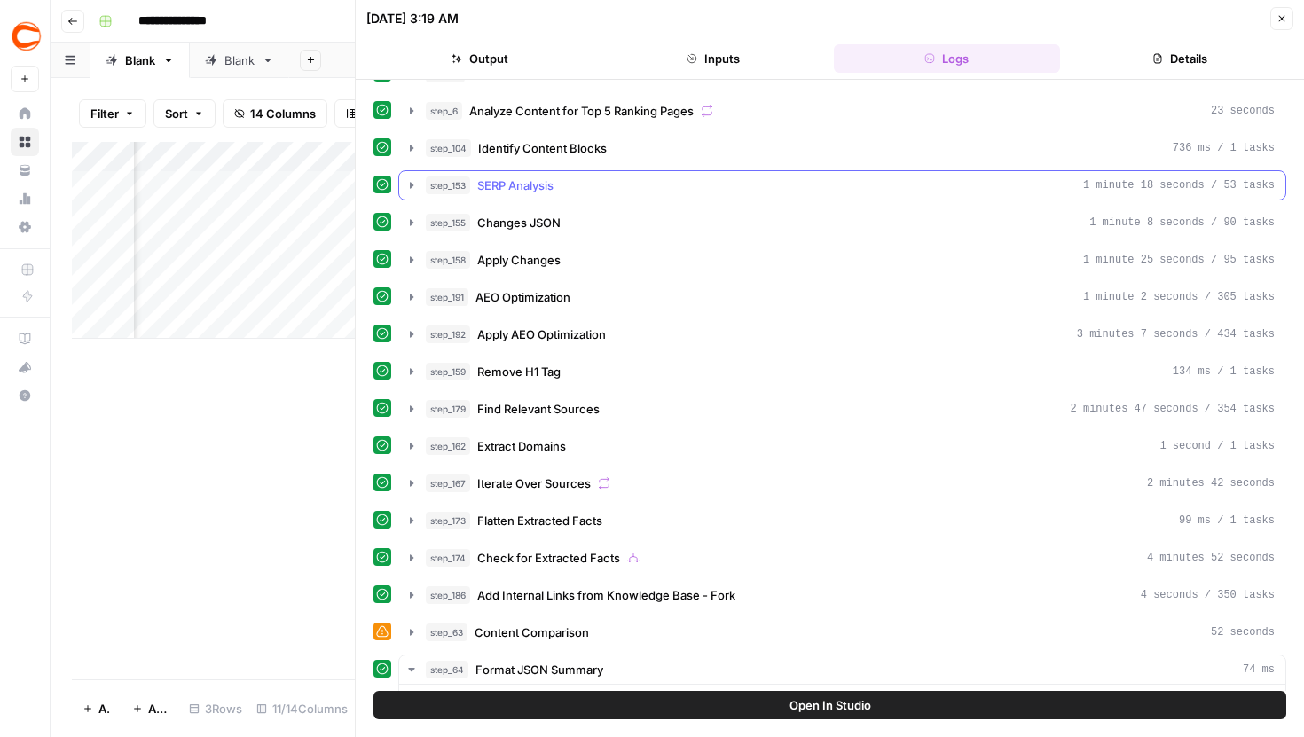
click at [407, 181] on icon "button" at bounding box center [412, 185] width 14 height 14
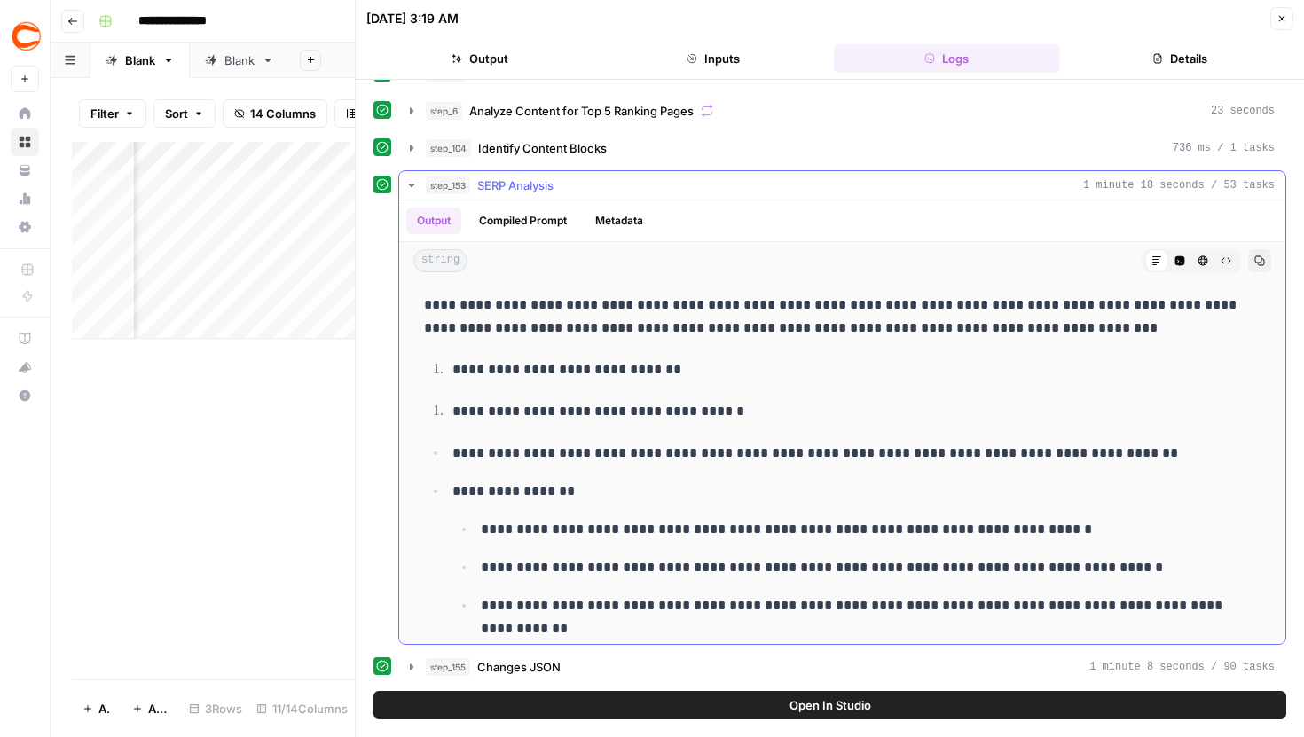
click at [413, 185] on icon "button" at bounding box center [411, 186] width 6 height 4
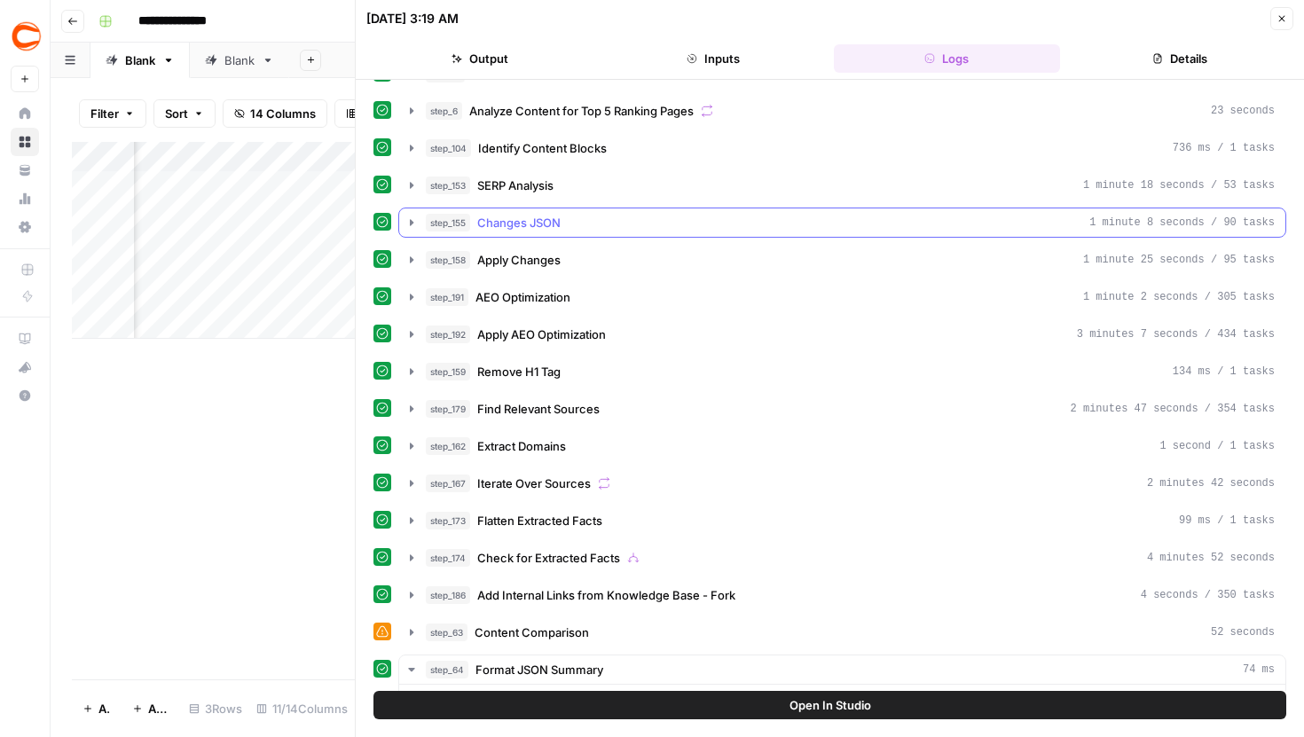
click at [413, 216] on icon "button" at bounding box center [412, 223] width 14 height 14
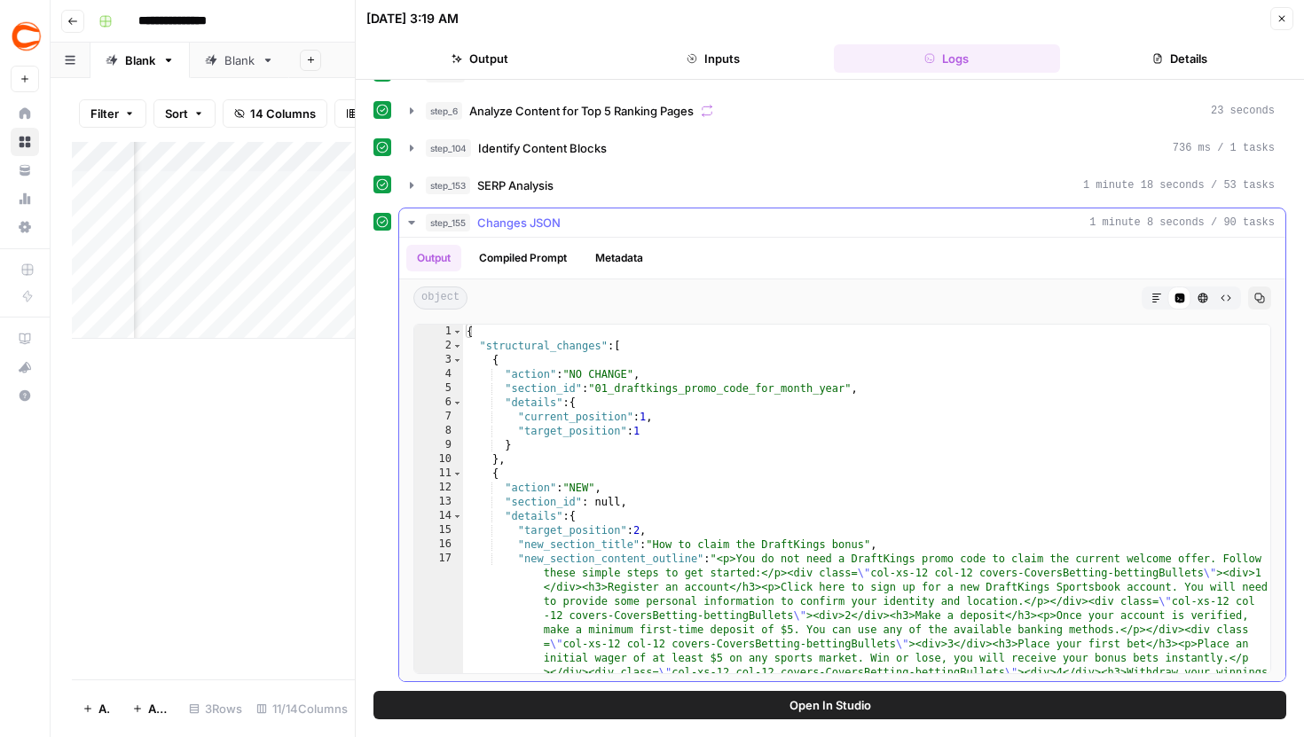
click at [410, 216] on icon "button" at bounding box center [412, 223] width 14 height 14
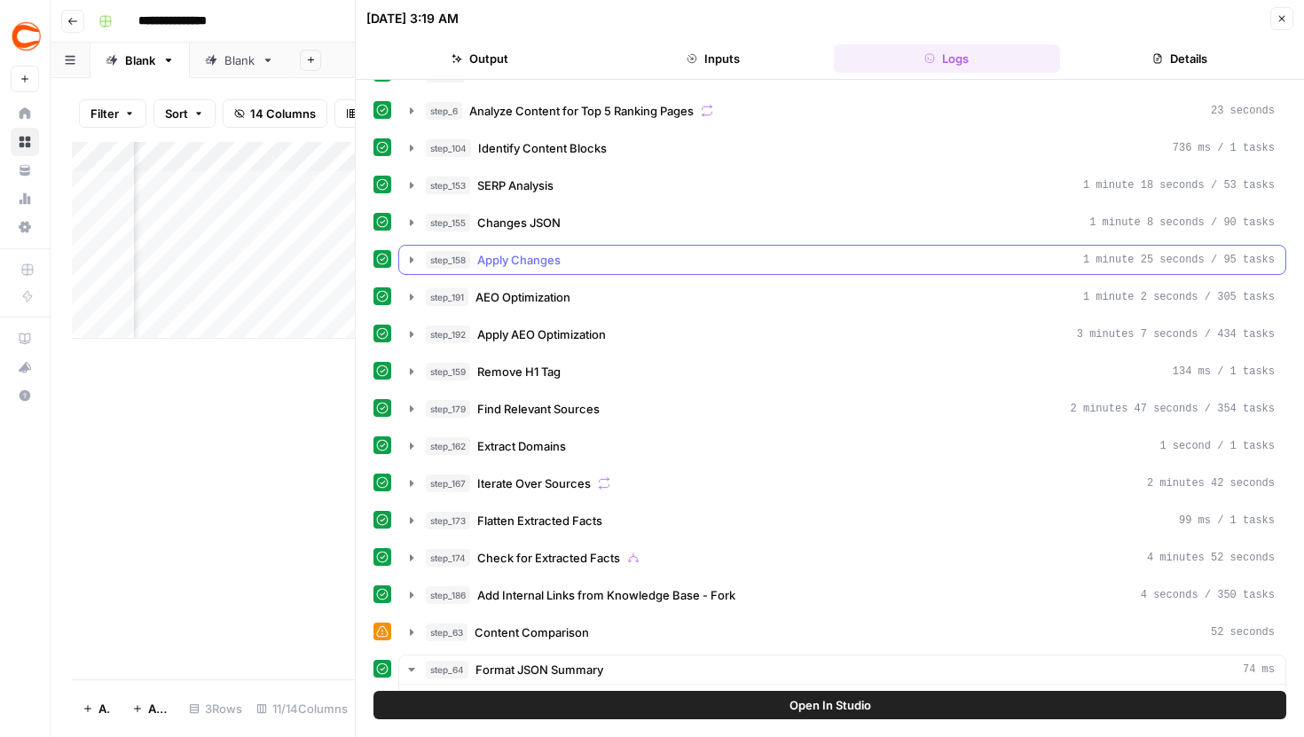
click at [411, 253] on icon "button" at bounding box center [412, 260] width 14 height 14
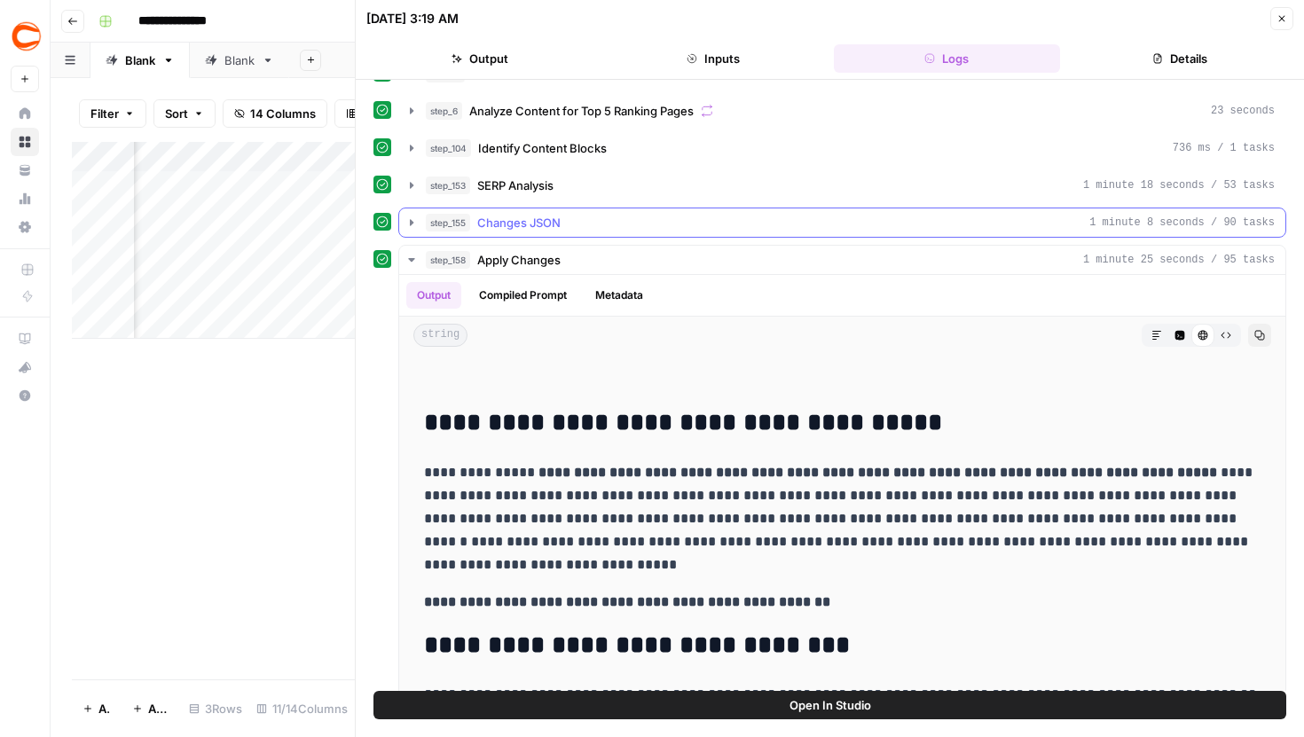
click at [418, 219] on button "step_155 Changes JSON 1 minute 8 seconds / 90 tasks" at bounding box center [842, 222] width 886 height 28
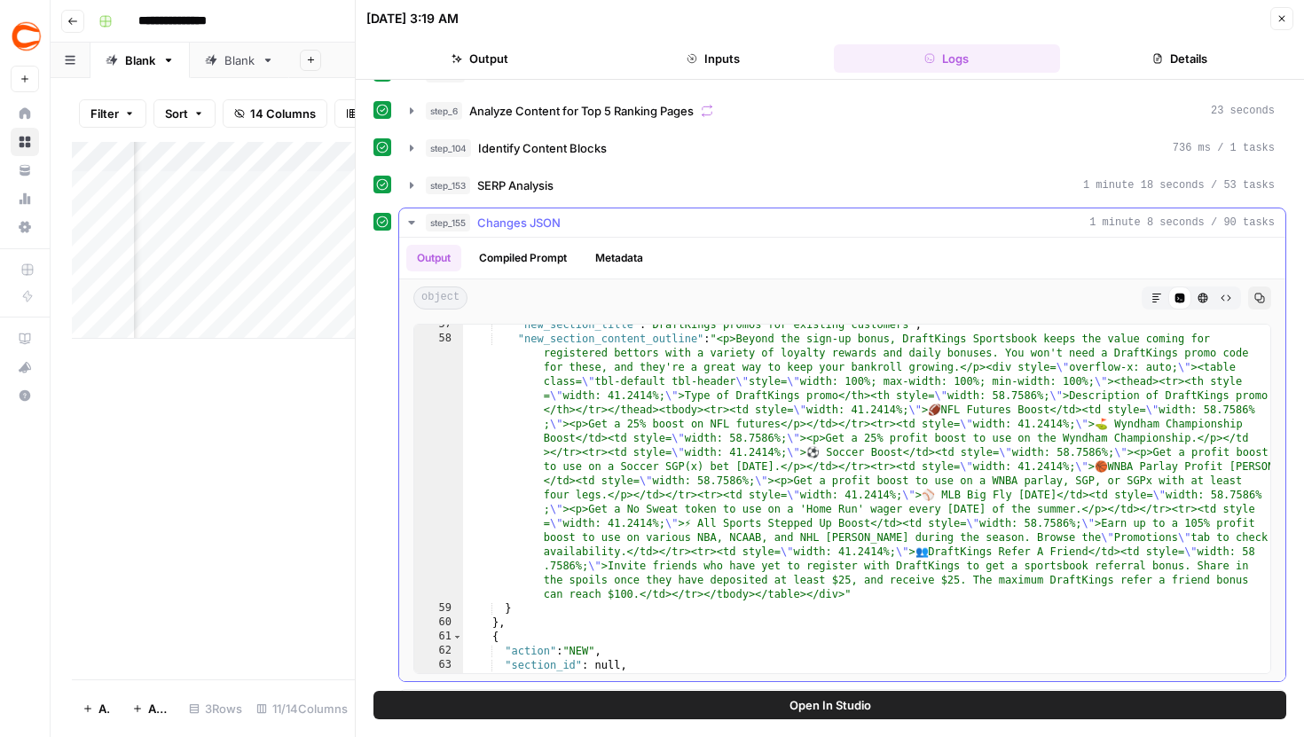
scroll to position [949, 0]
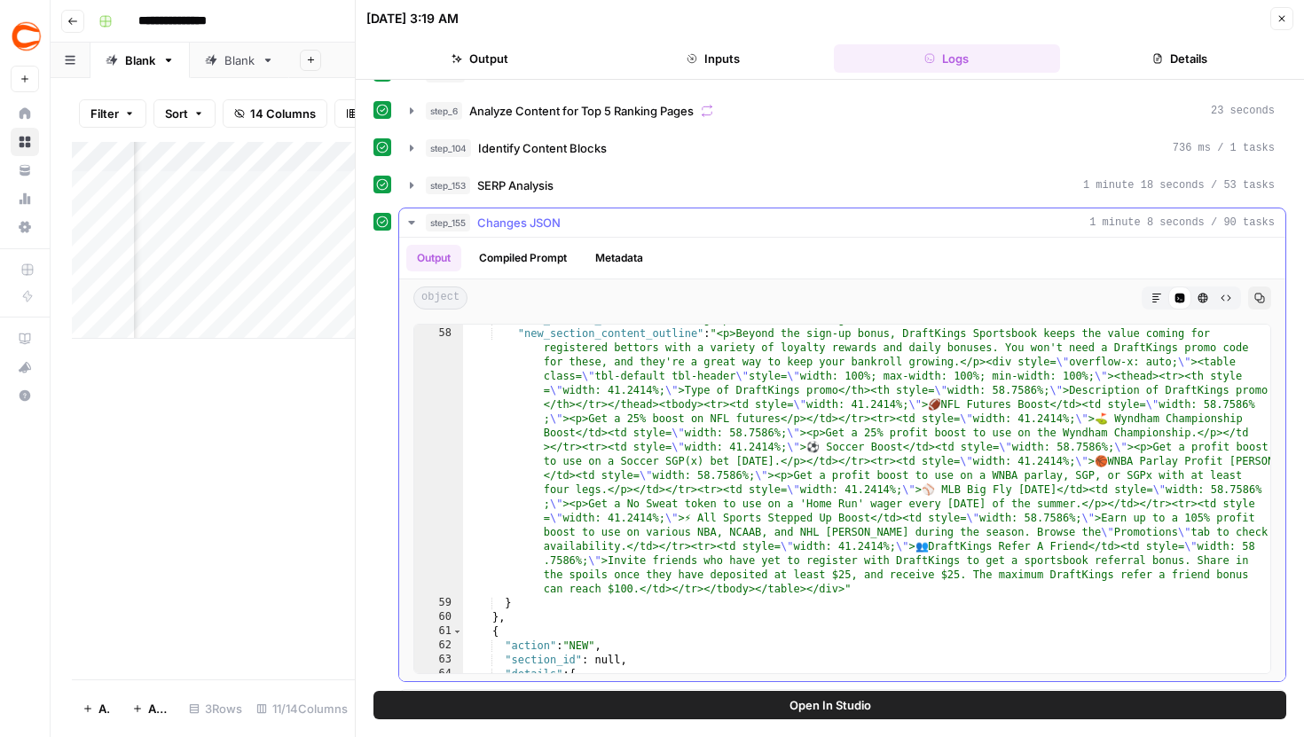
click at [407, 221] on icon "button" at bounding box center [412, 223] width 14 height 14
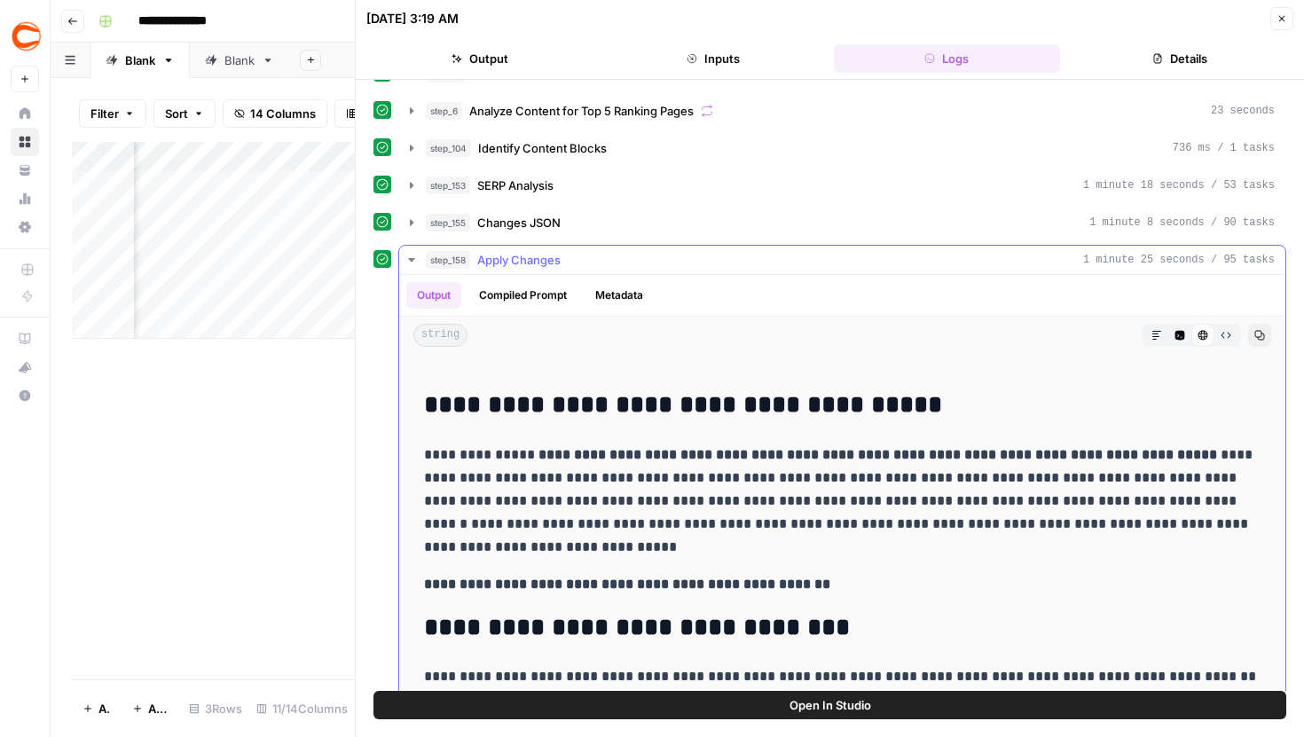
scroll to position [20, 0]
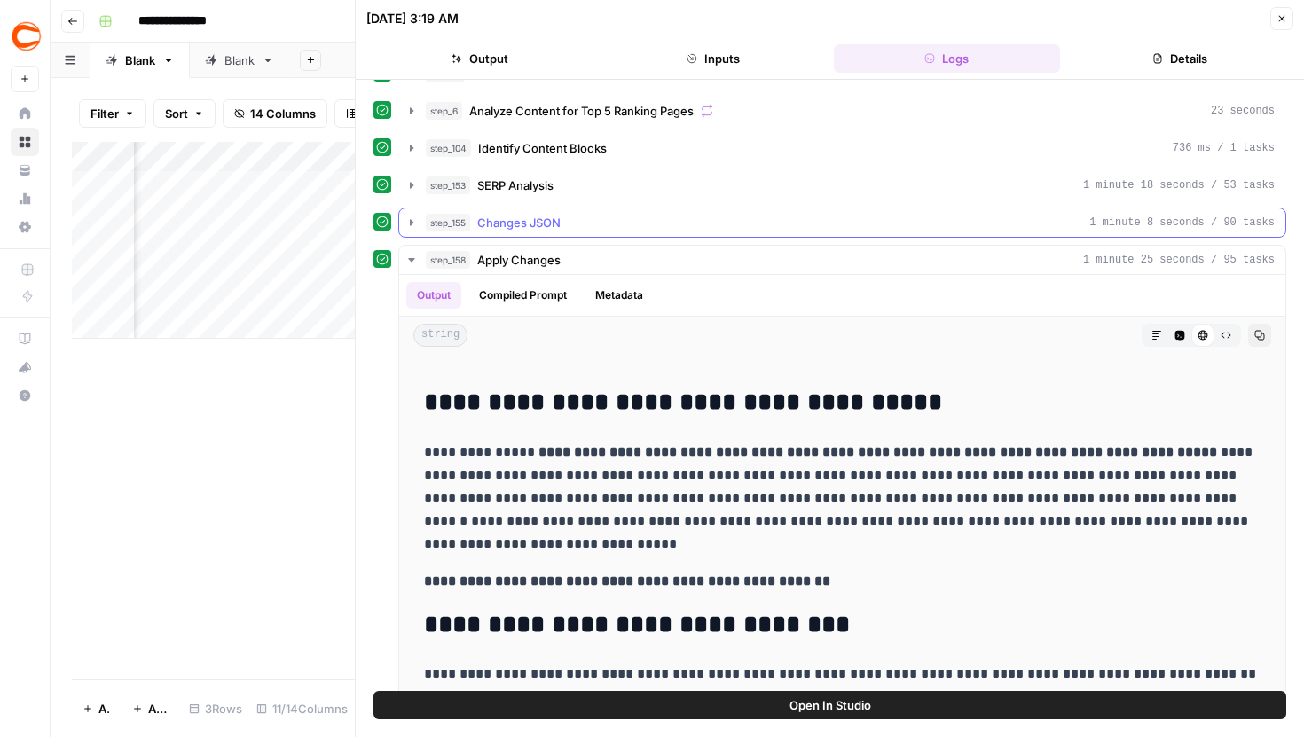
click at [412, 229] on icon "button" at bounding box center [412, 223] width 14 height 14
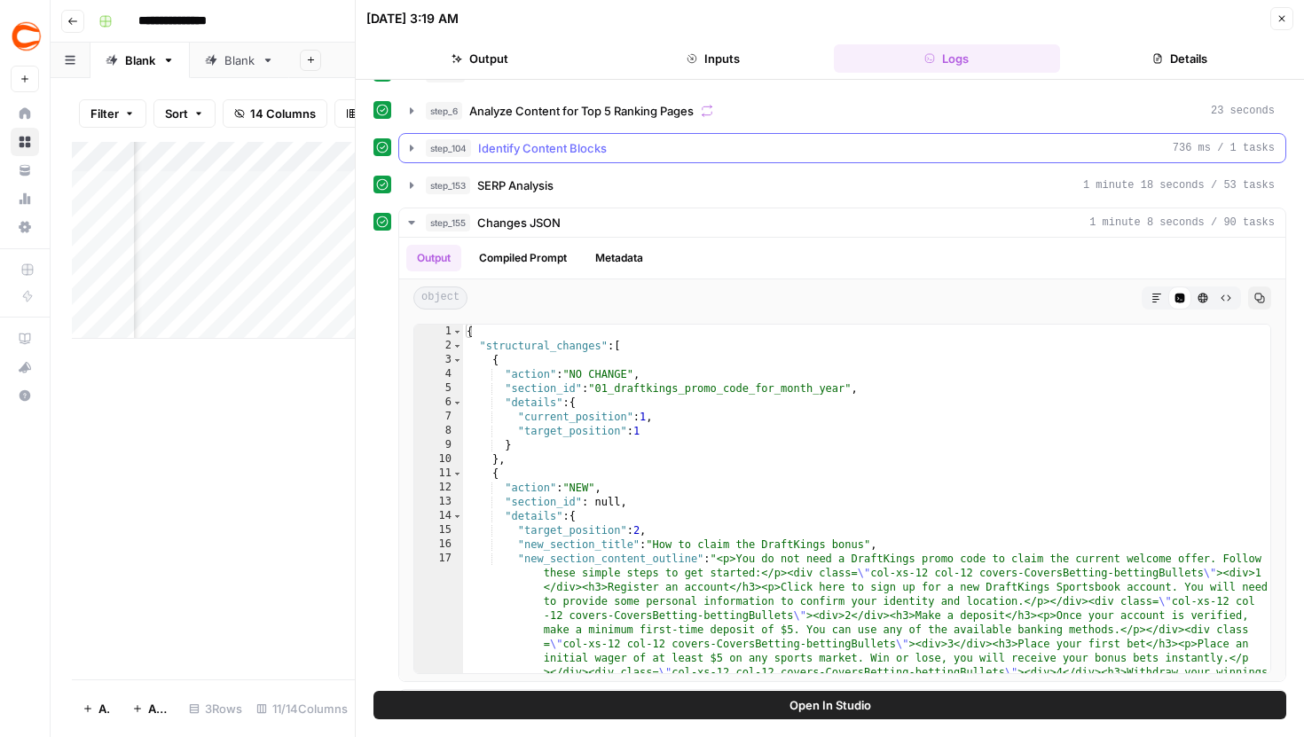
click at [410, 153] on icon "button" at bounding box center [412, 148] width 14 height 14
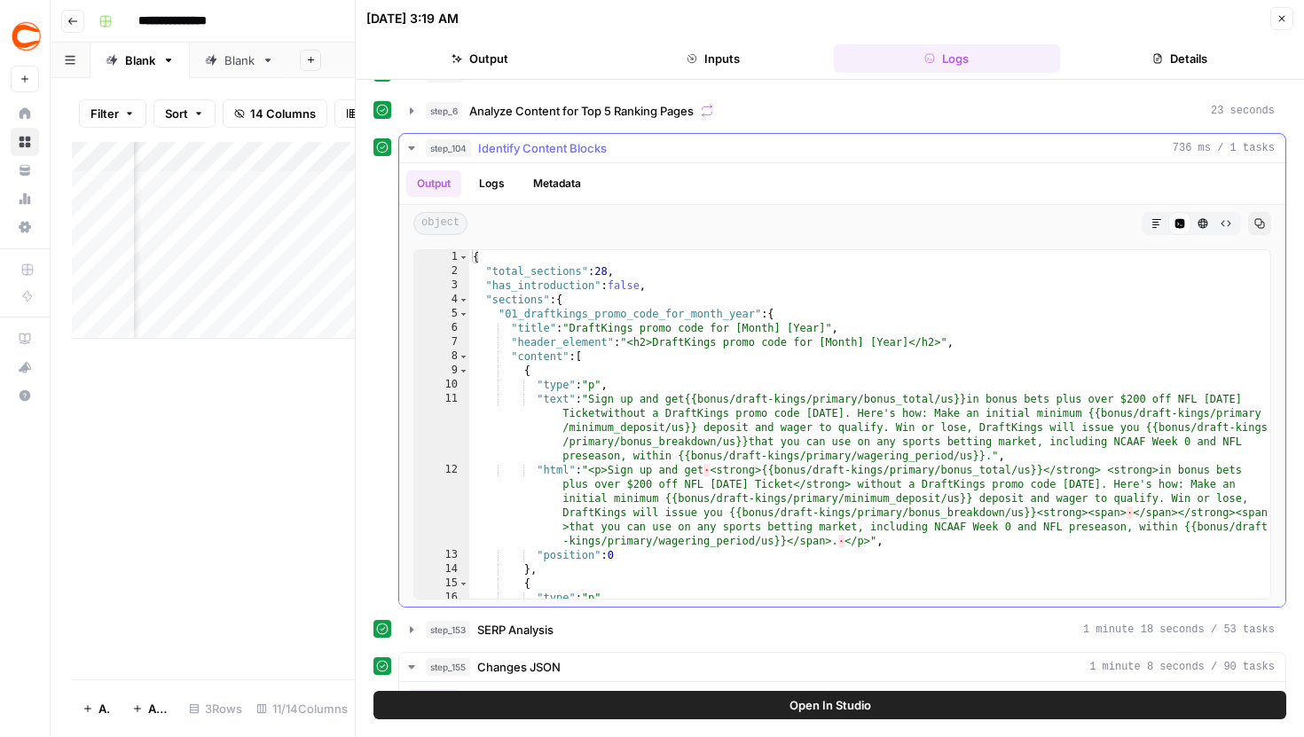
click at [410, 152] on icon "button" at bounding box center [412, 148] width 14 height 14
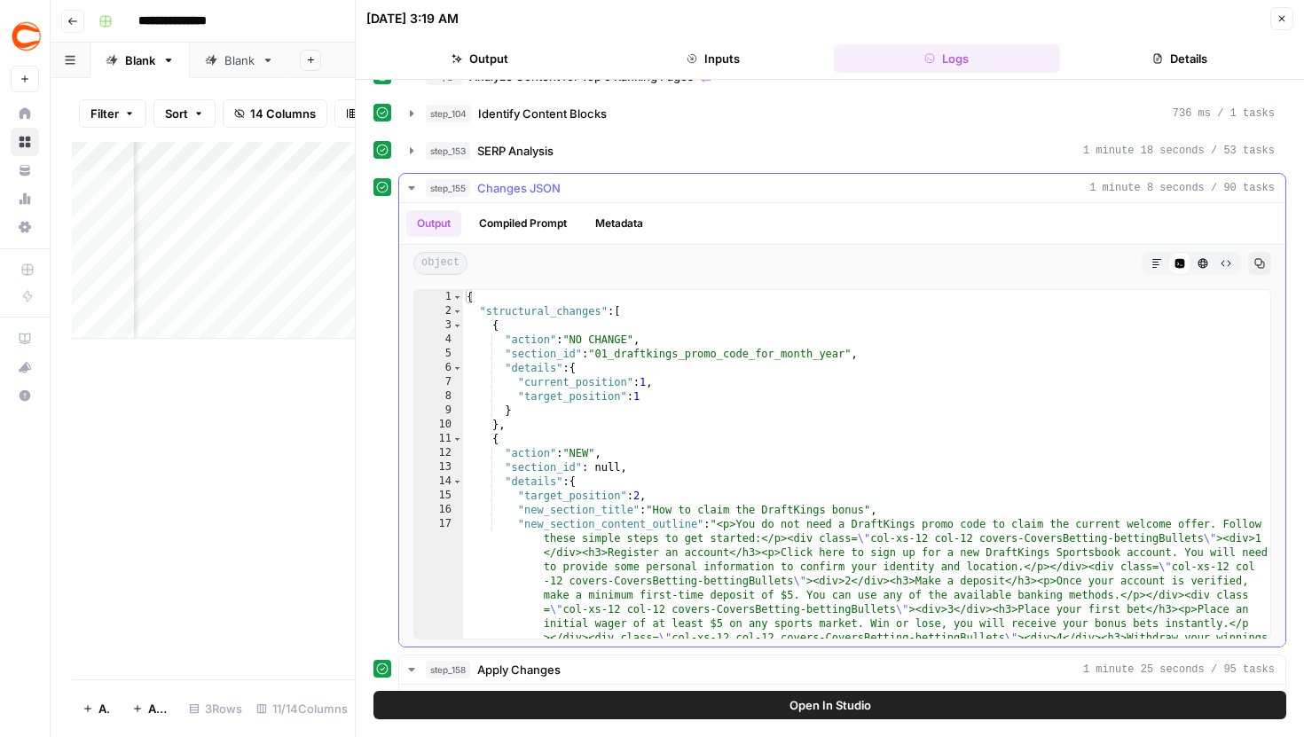
scroll to position [92, 0]
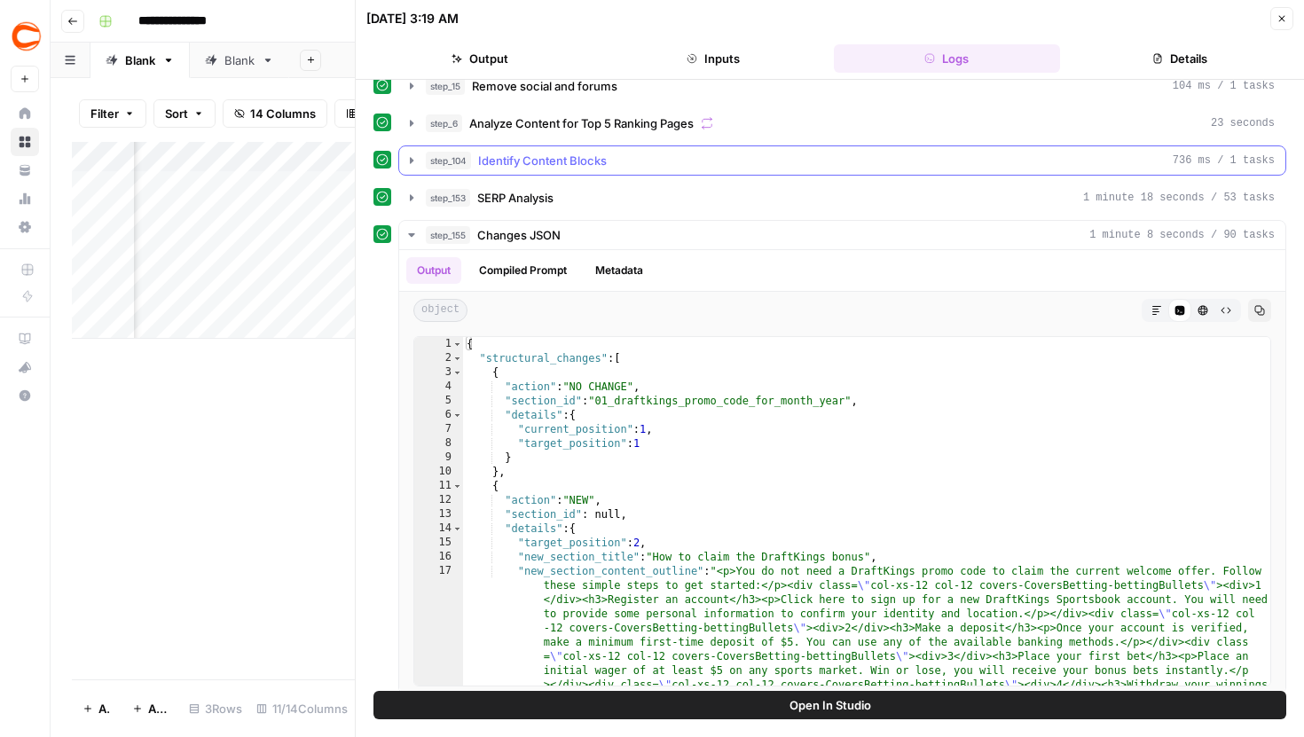
click at [410, 167] on icon "button" at bounding box center [412, 160] width 14 height 14
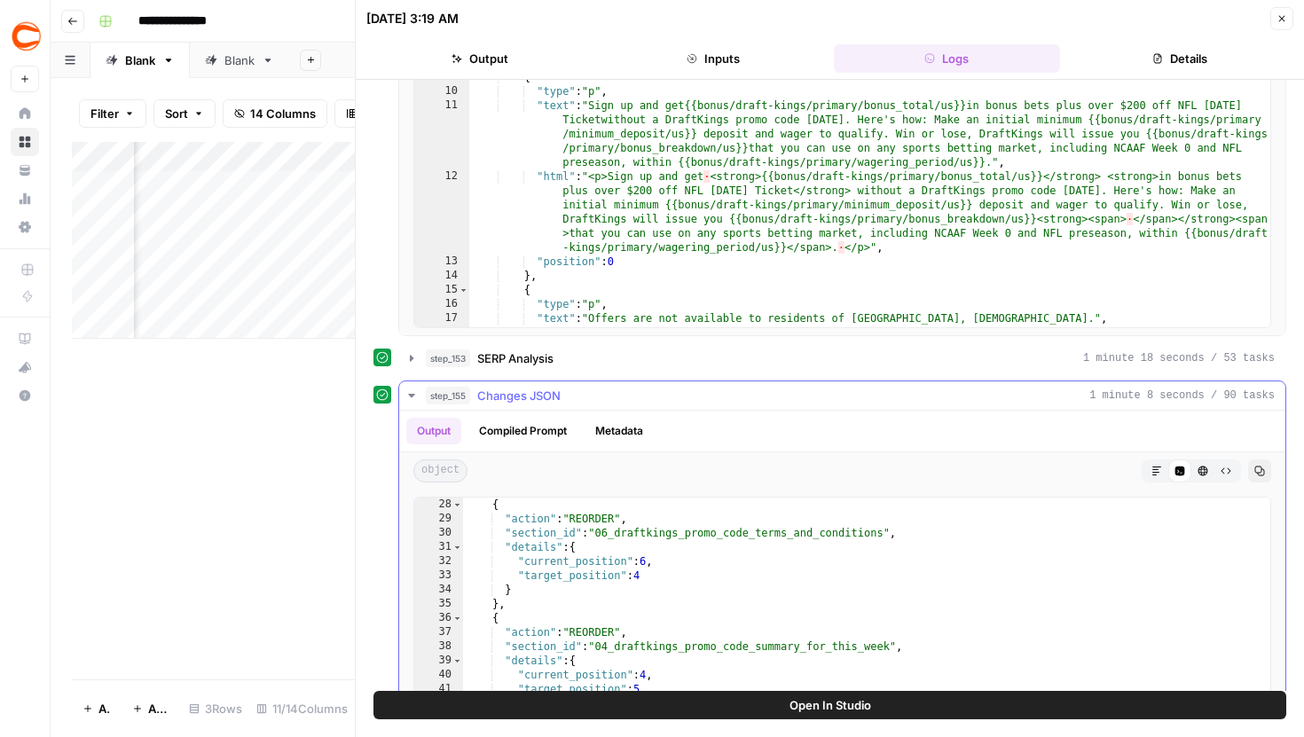
scroll to position [524, 0]
click at [411, 397] on icon "button" at bounding box center [411, 396] width 6 height 4
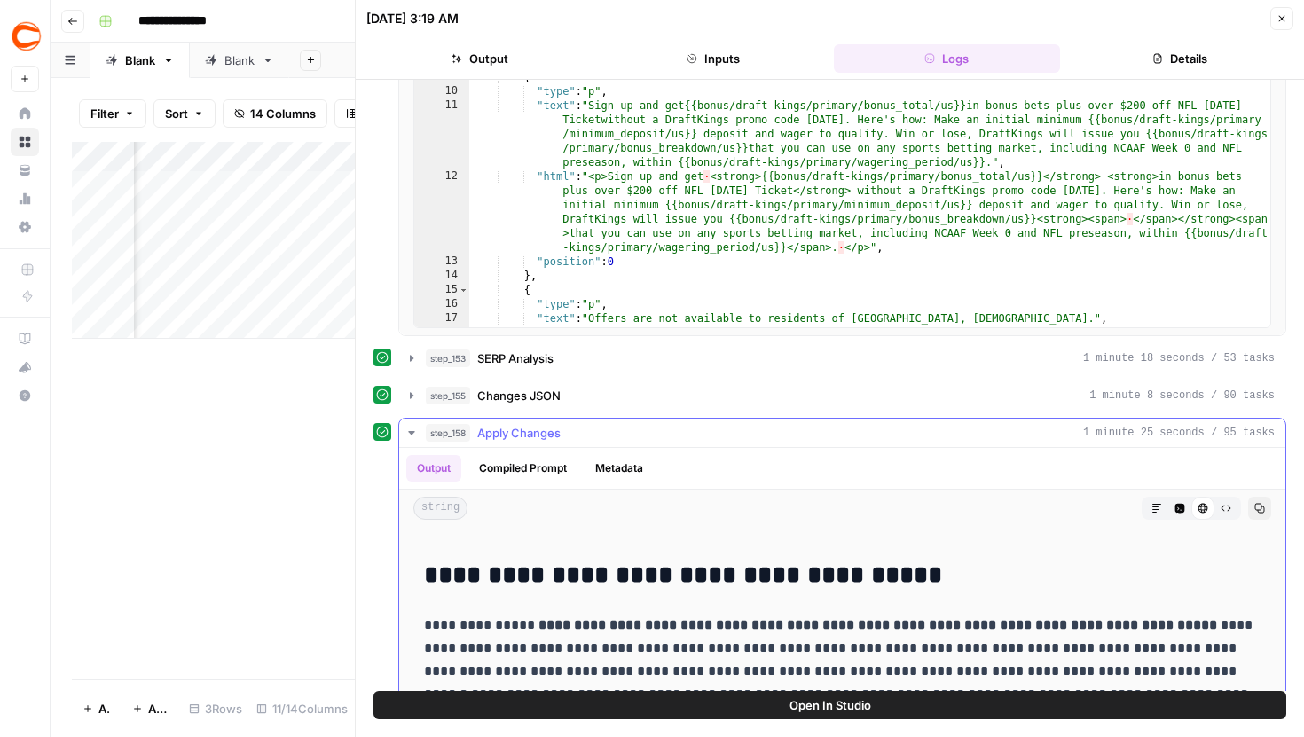
scroll to position [172, 0]
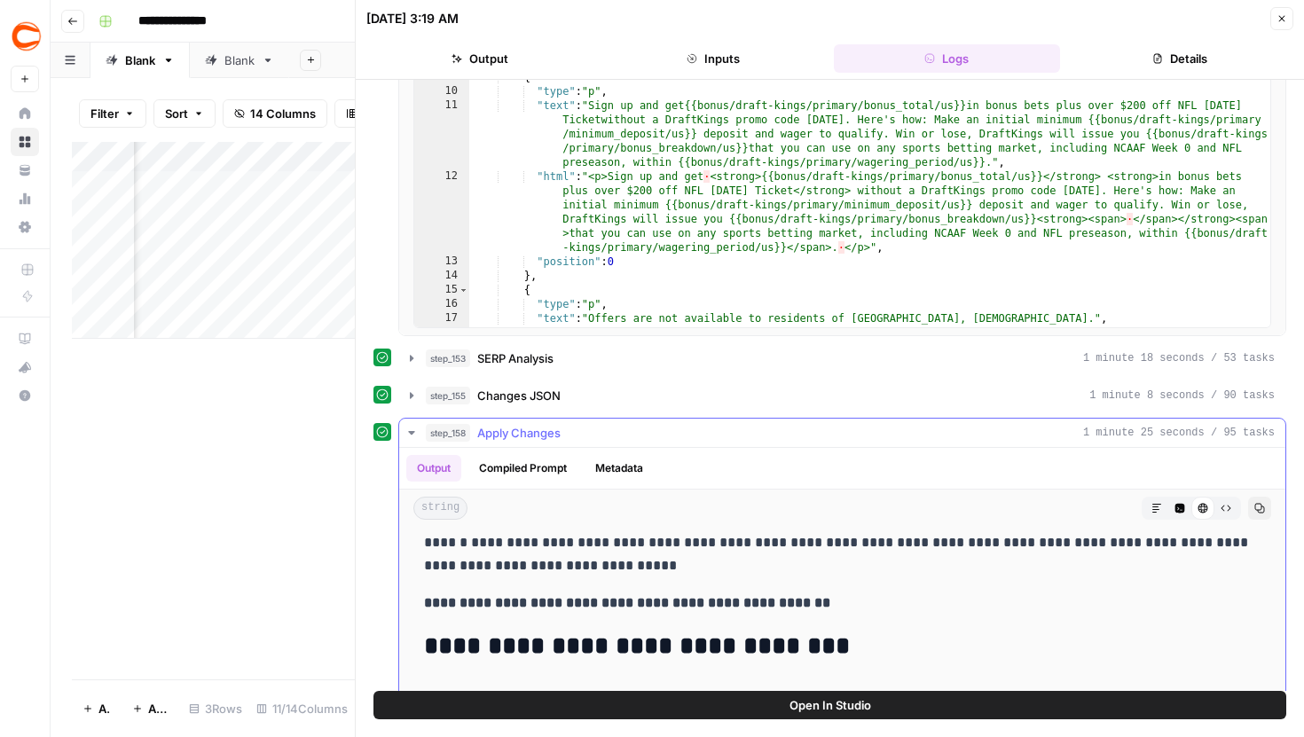
click at [409, 428] on icon "button" at bounding box center [412, 433] width 14 height 14
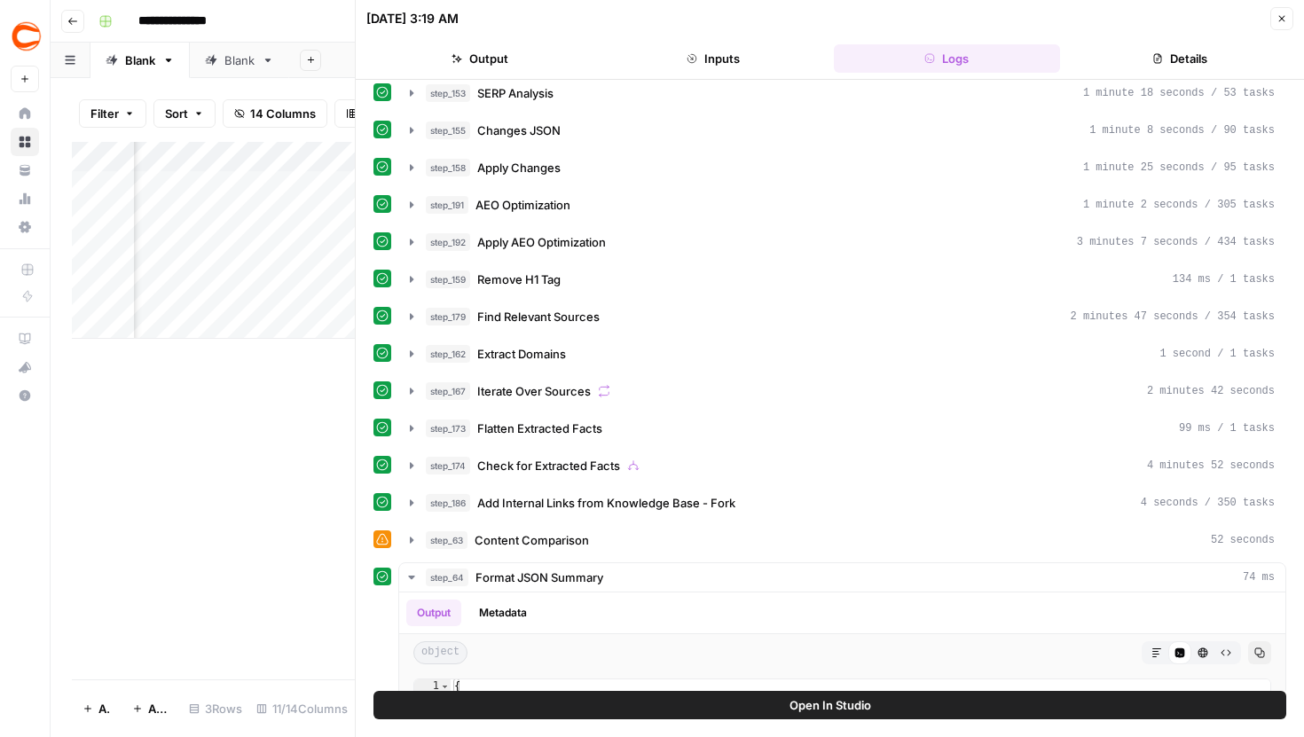
scroll to position [996, 0]
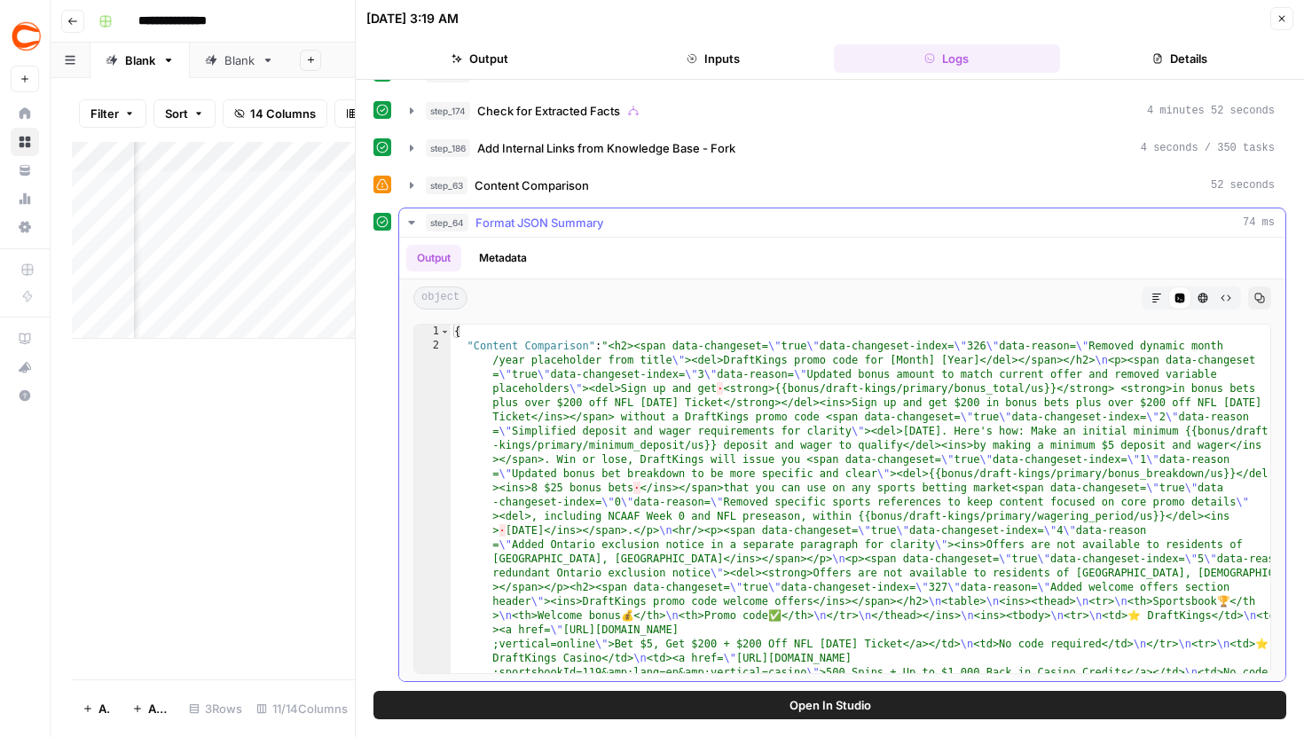
click at [1164, 301] on button "Markdown" at bounding box center [1156, 298] width 23 height 23
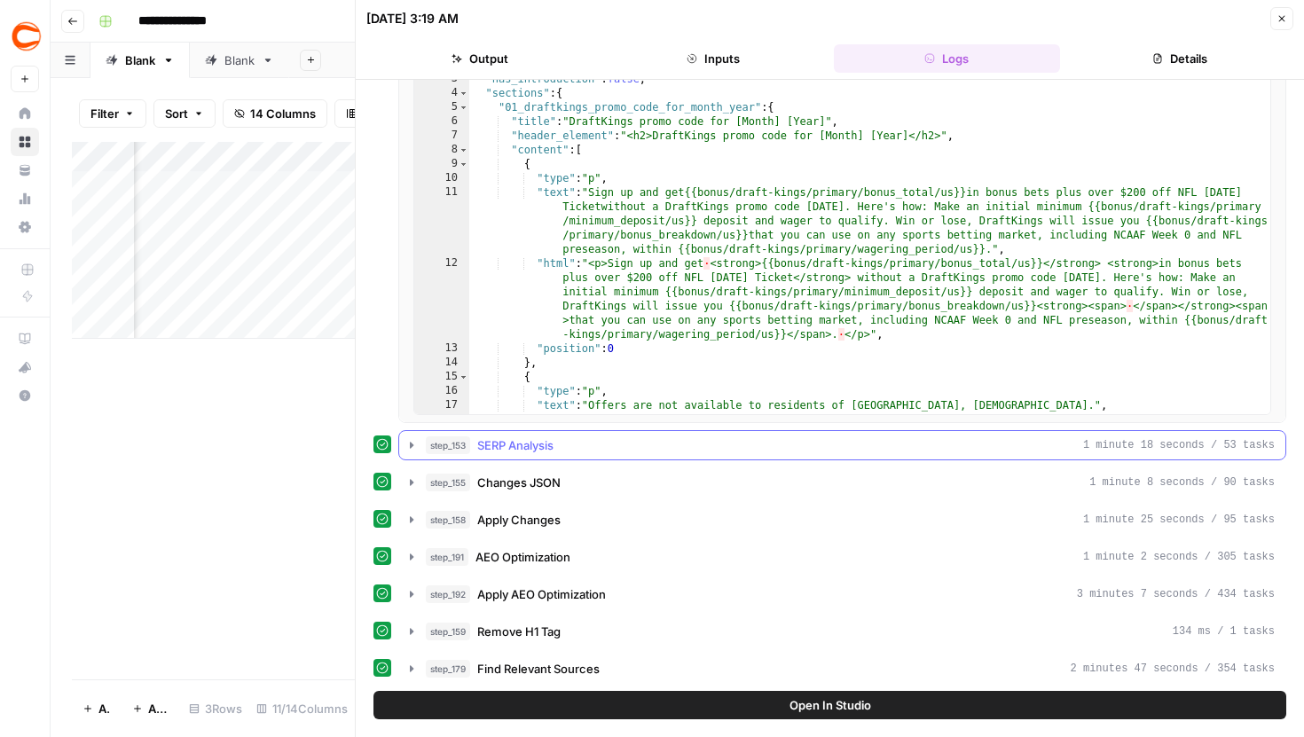
scroll to position [192, 0]
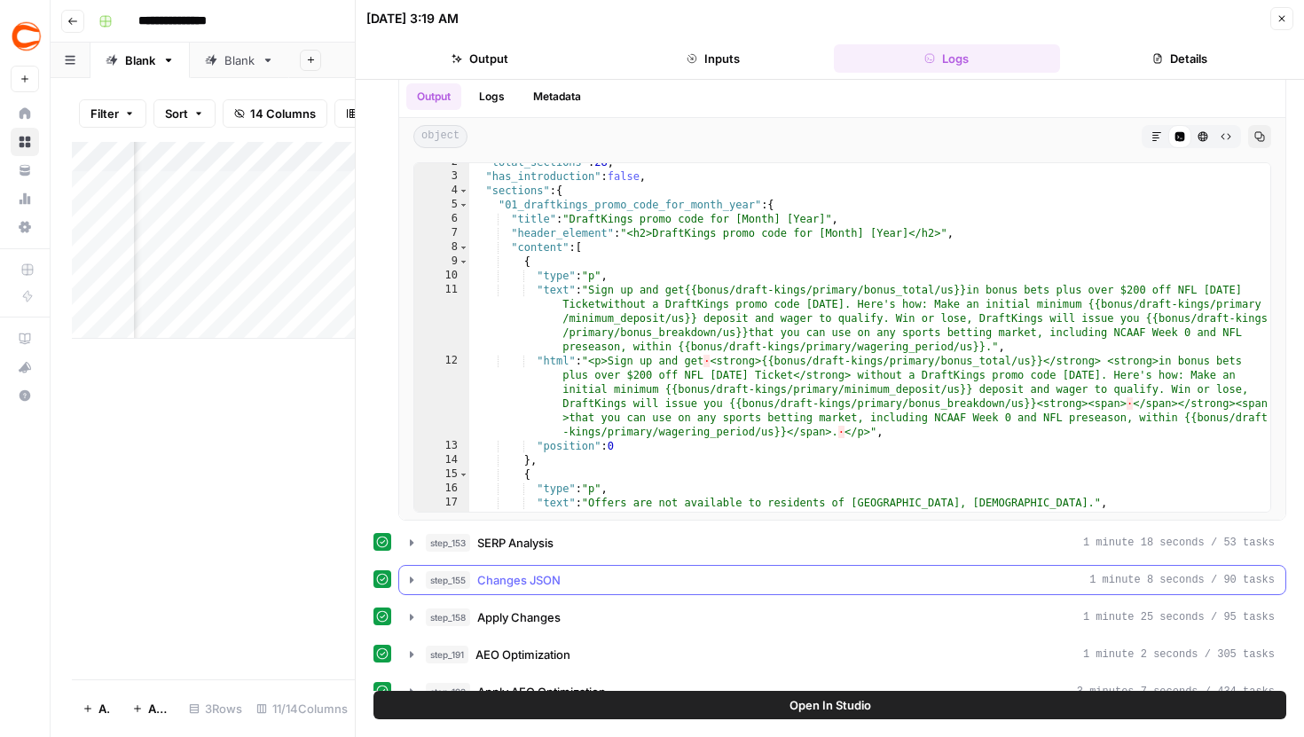
click at [410, 582] on icon "button" at bounding box center [412, 580] width 14 height 14
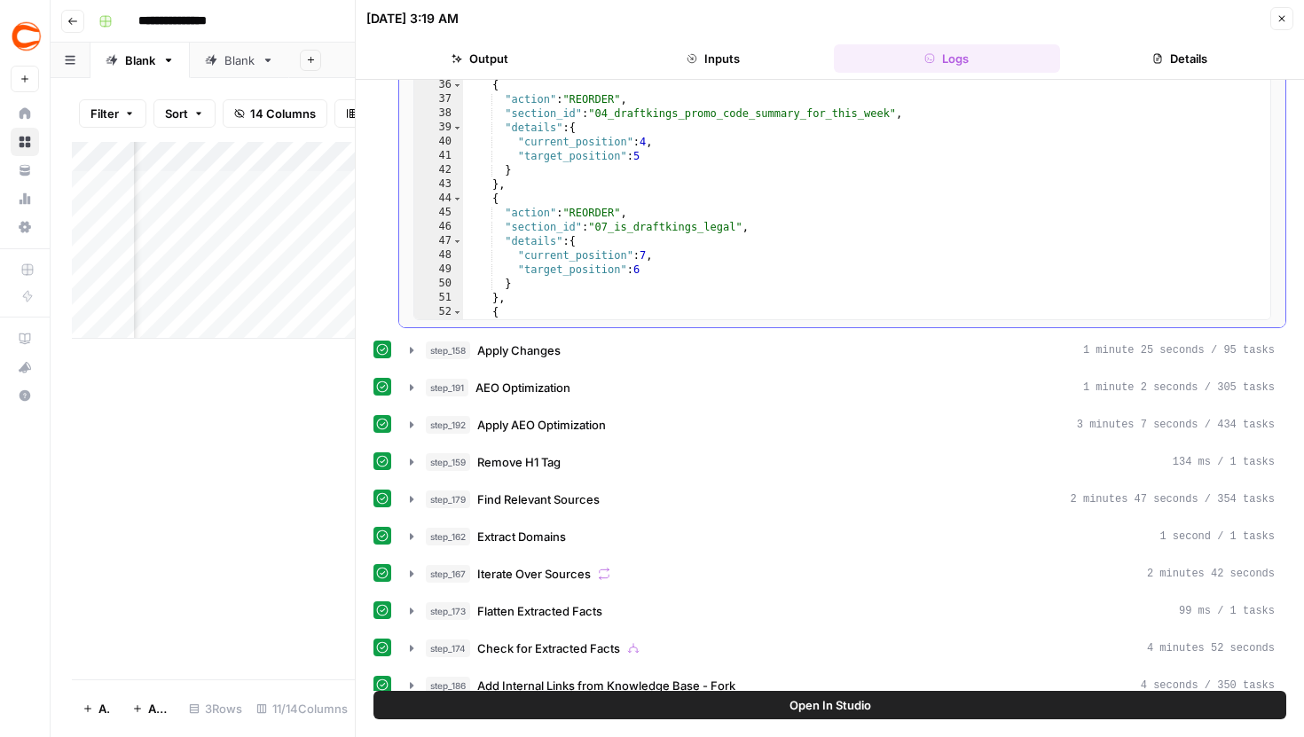
scroll to position [877, 0]
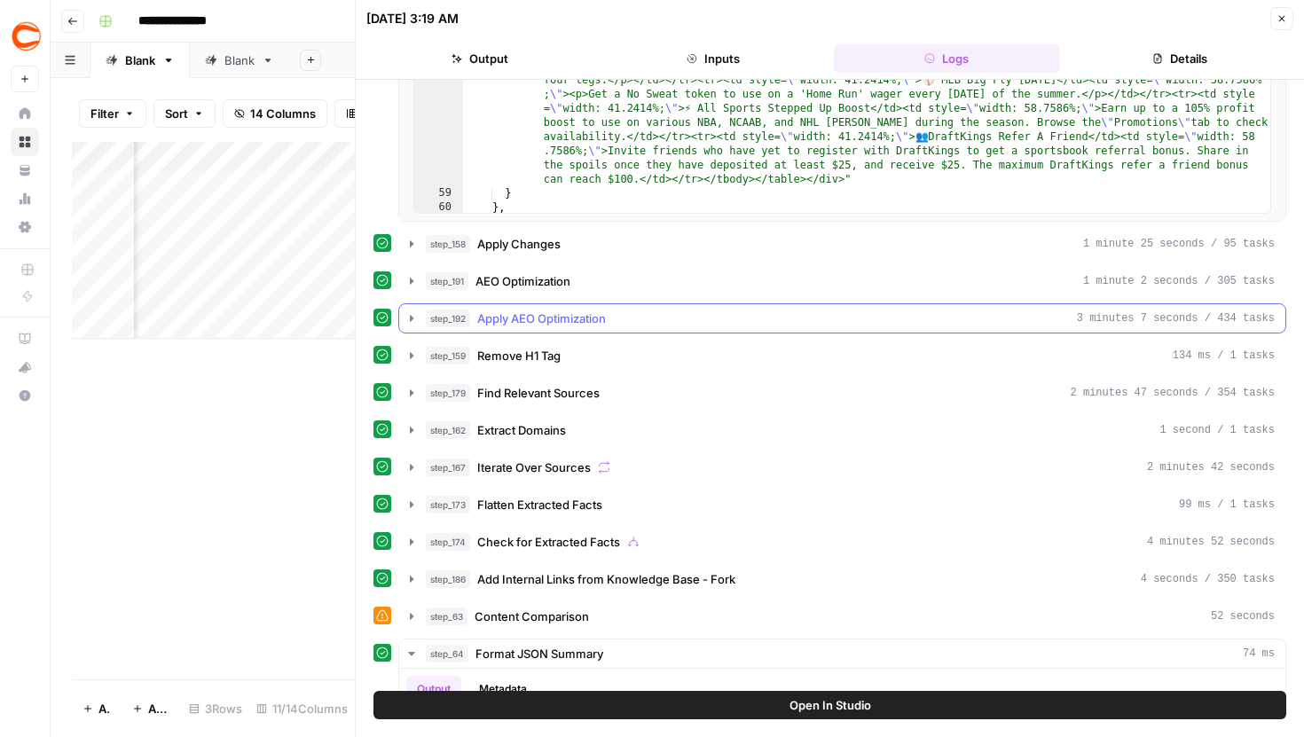
click at [410, 315] on icon "button" at bounding box center [412, 318] width 14 height 14
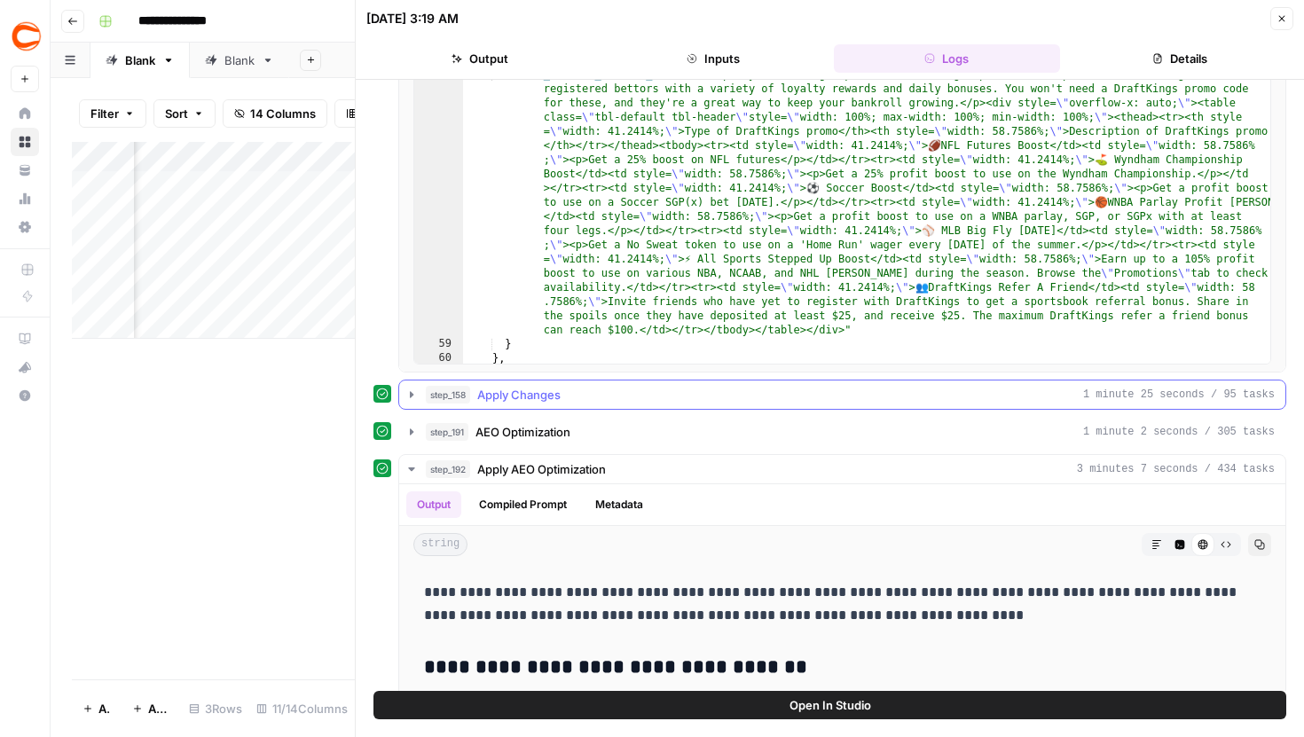
click at [409, 397] on icon "button" at bounding box center [412, 395] width 14 height 14
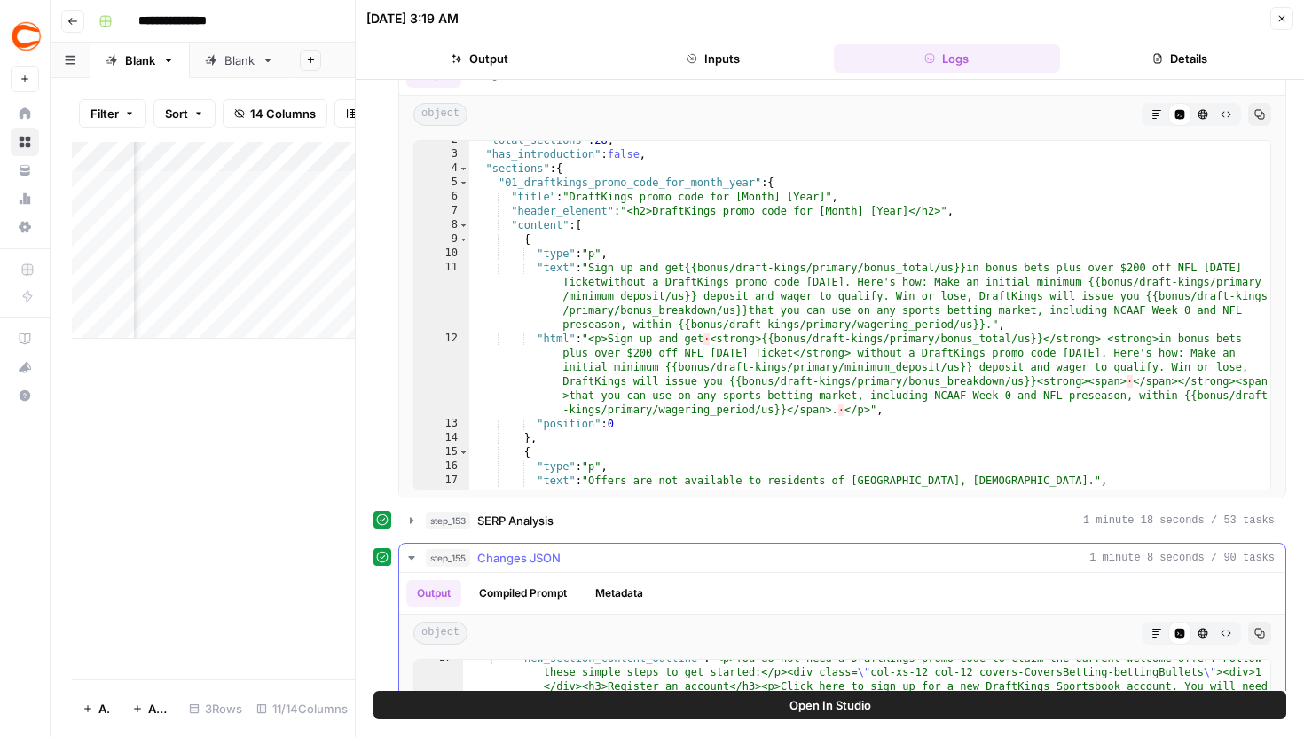
click at [412, 561] on icon "button" at bounding box center [412, 558] width 14 height 14
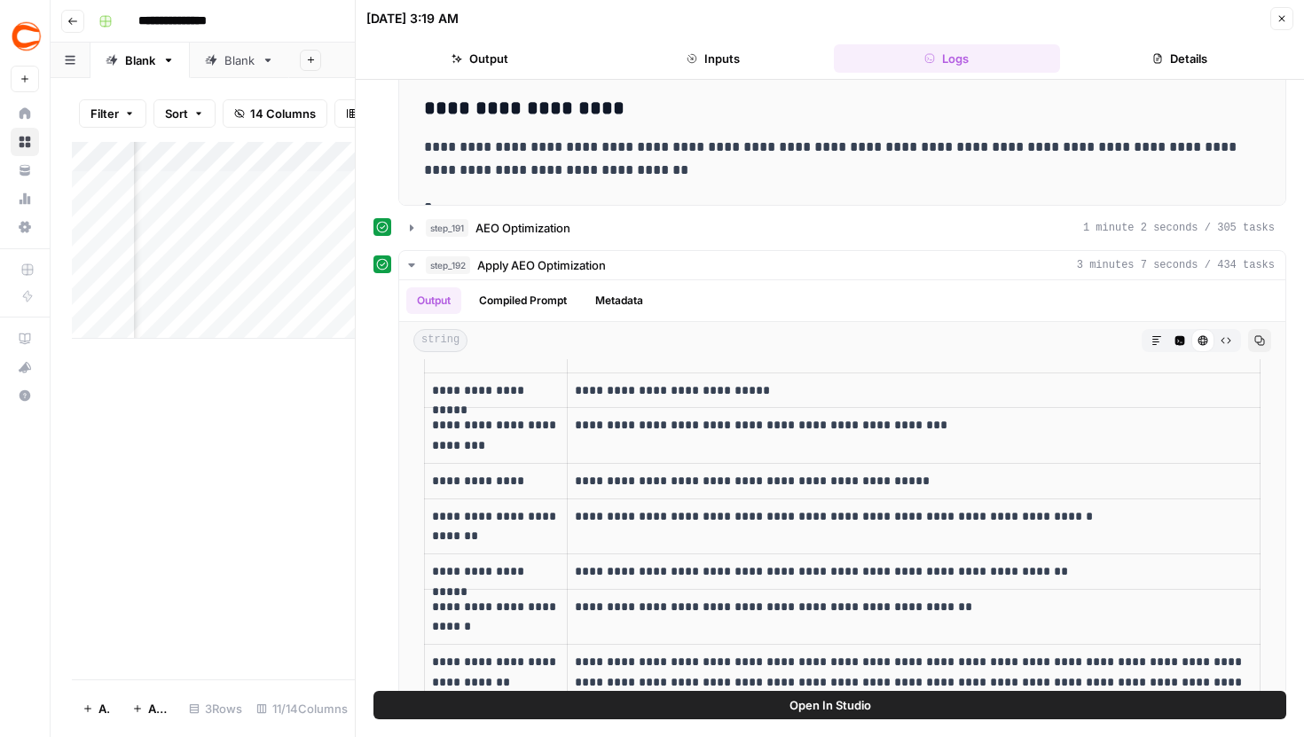
click at [288, 236] on div "Add Column" at bounding box center [213, 240] width 283 height 197
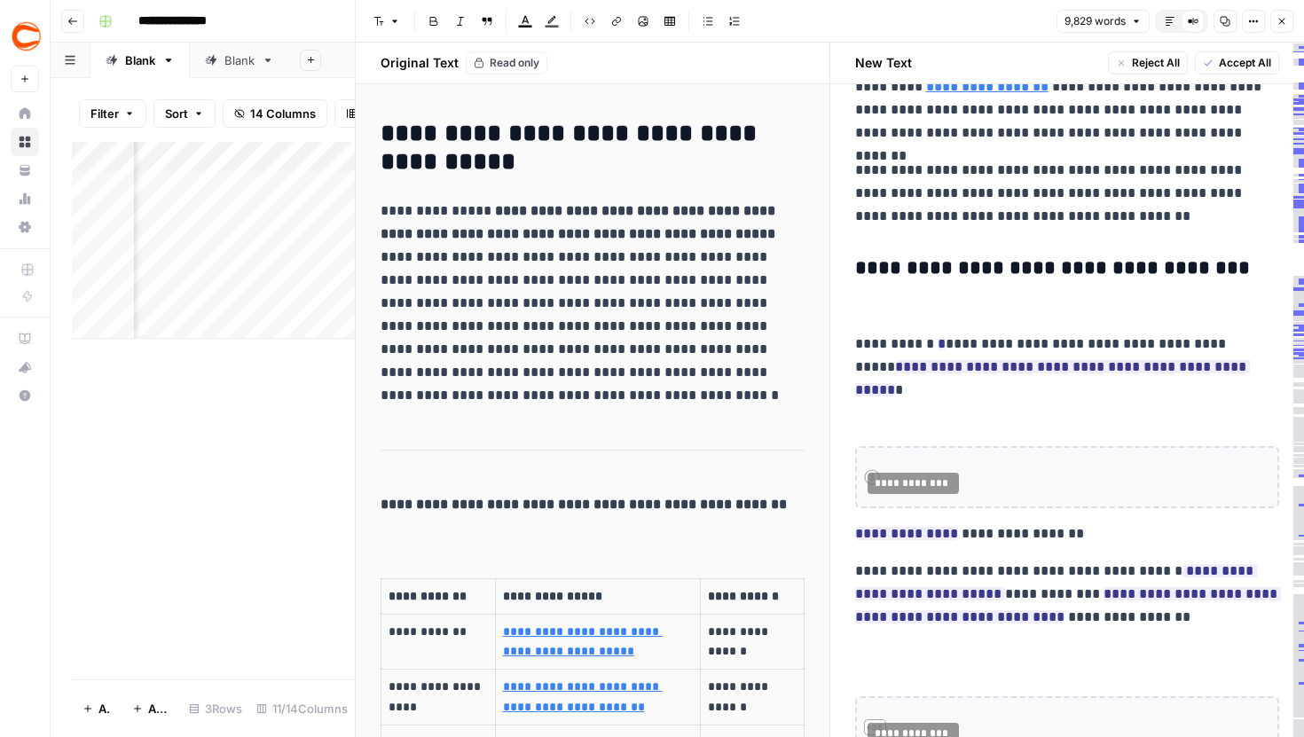
scroll to position [2808, 0]
click at [1283, 25] on icon "button" at bounding box center [1282, 21] width 11 height 11
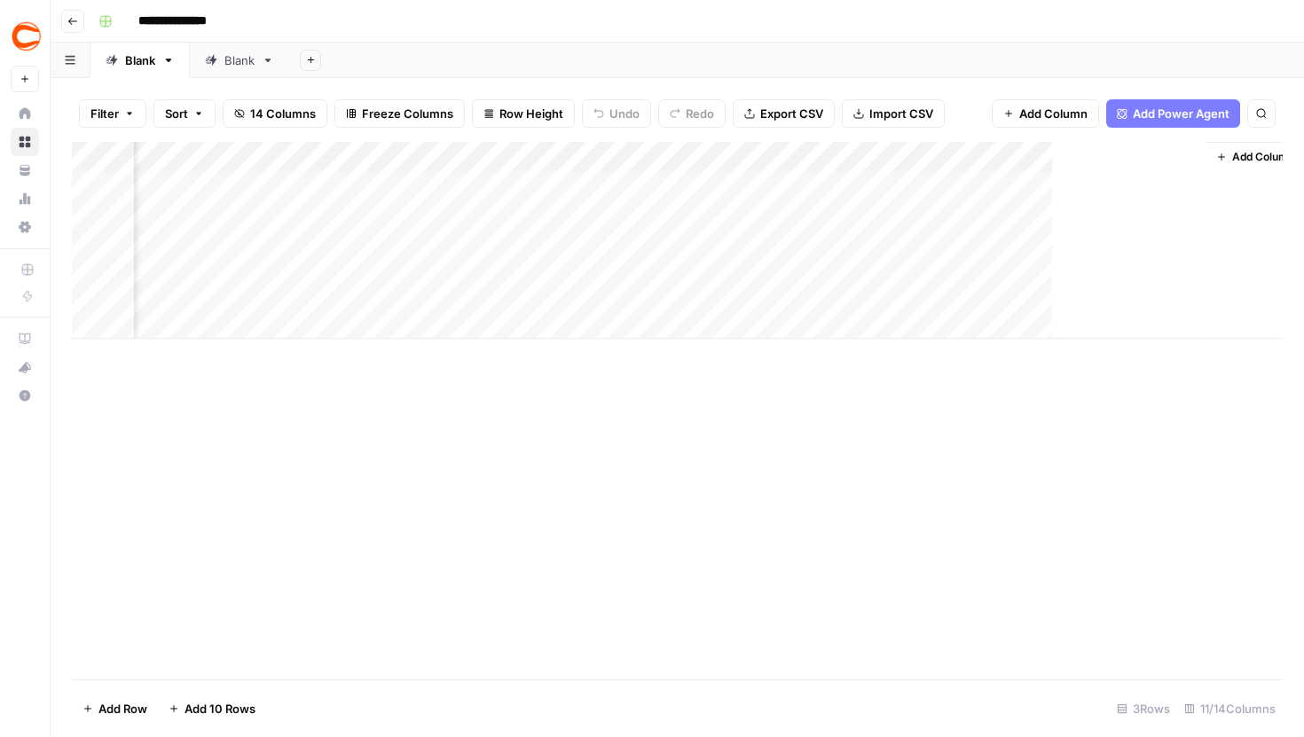
scroll to position [0, 1065]
click at [529, 229] on div "Add Column" at bounding box center [677, 240] width 1211 height 197
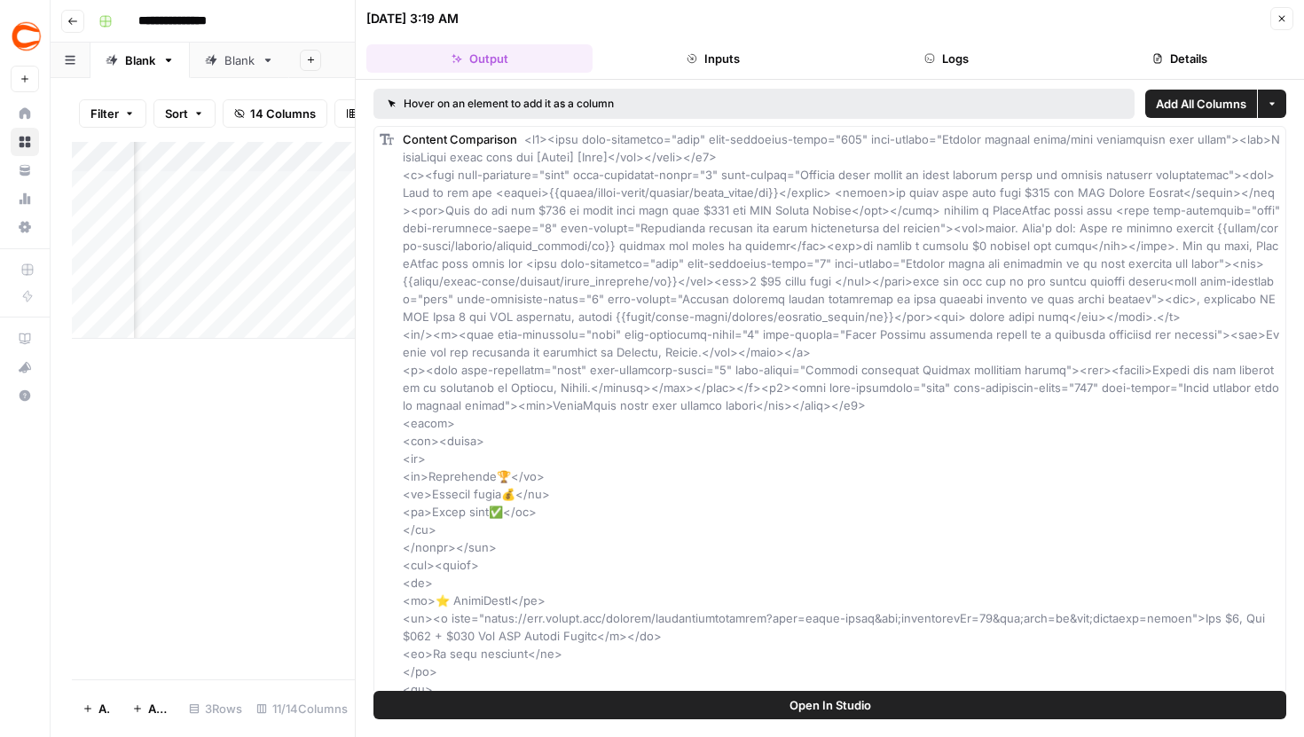
click at [920, 66] on button "Logs" at bounding box center [947, 58] width 226 height 28
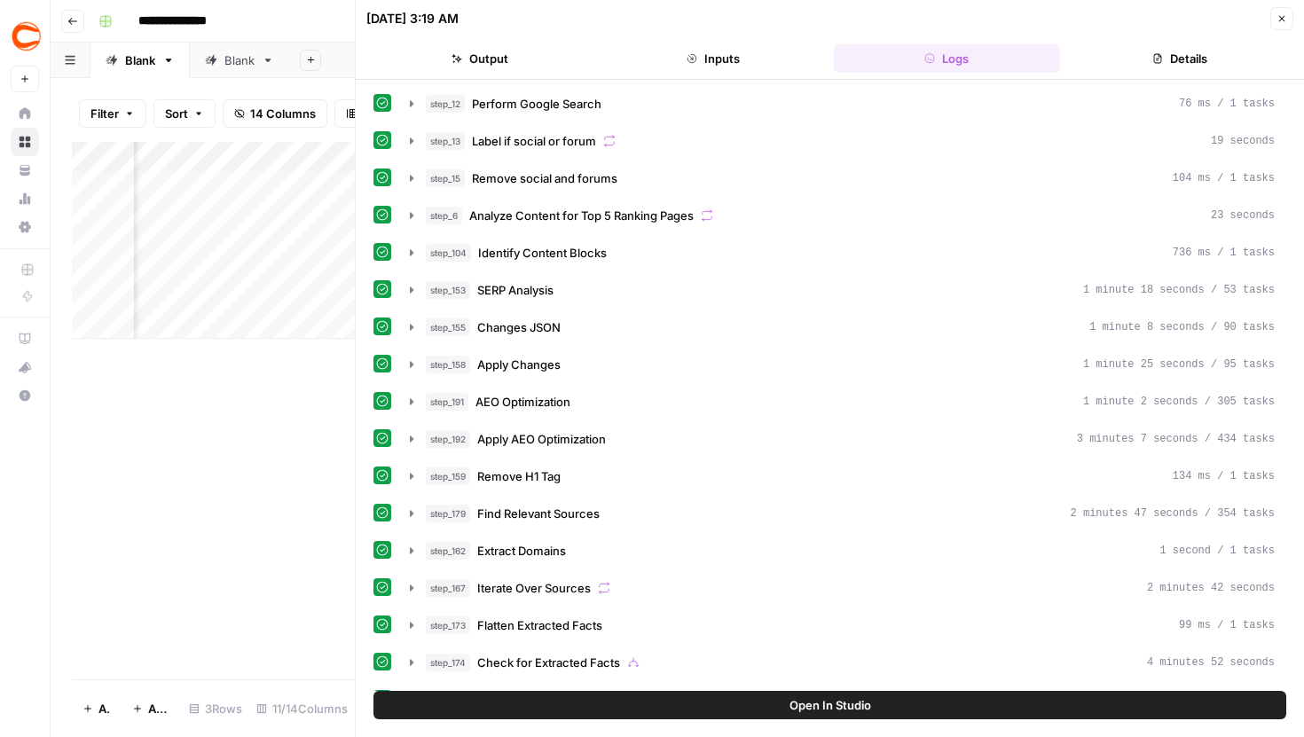
click at [413, 251] on icon "button" at bounding box center [412, 253] width 14 height 14
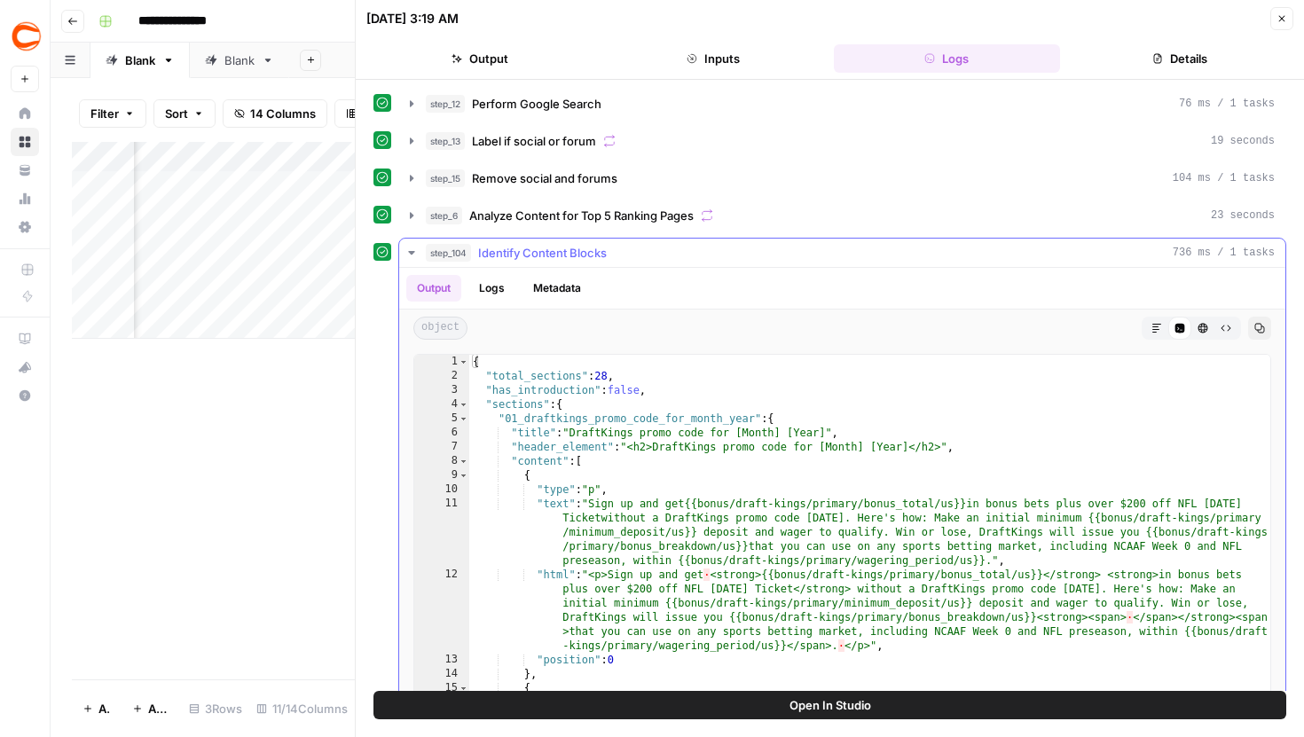
type textarea "**********"
click at [692, 380] on div "{ "total_sections" : 28 , "has_introduction" : false , "sections" : { "01_draft…" at bounding box center [869, 543] width 801 height 377
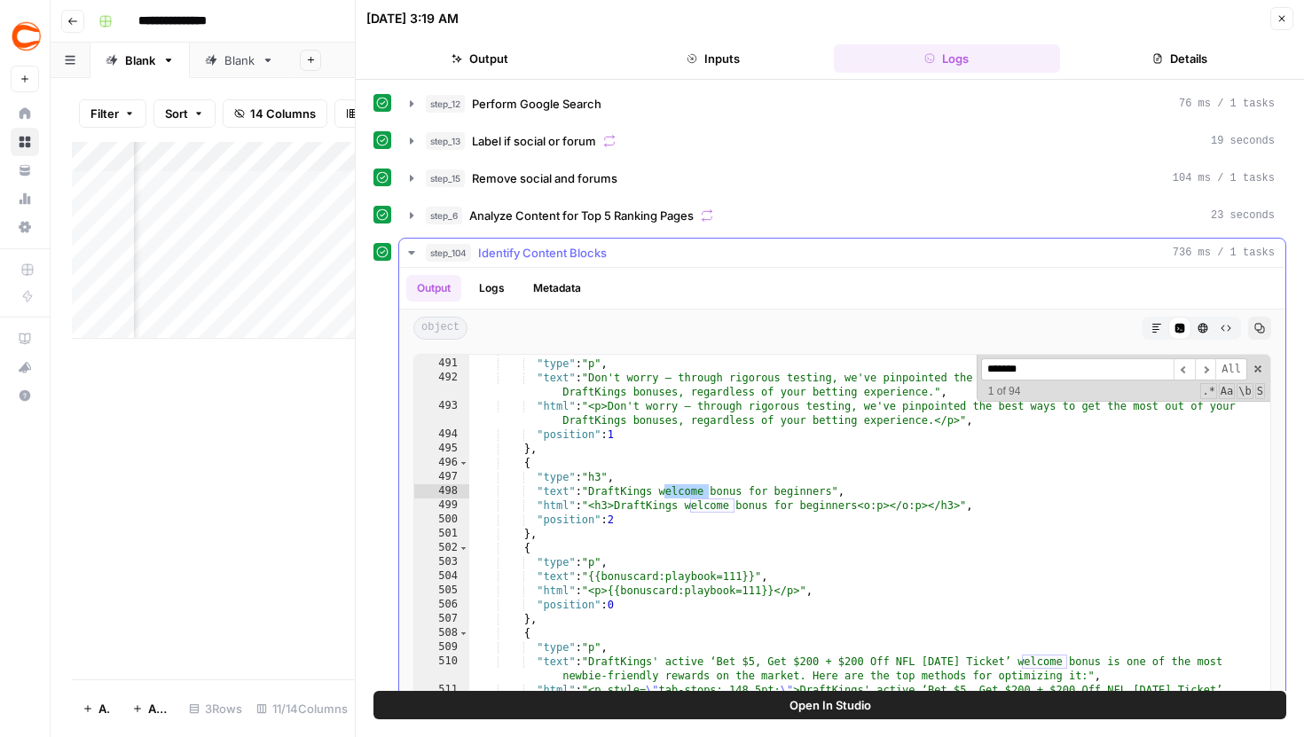
scroll to position [2464, 0]
type input "**********"
click at [1209, 374] on span "​" at bounding box center [1205, 369] width 21 height 22
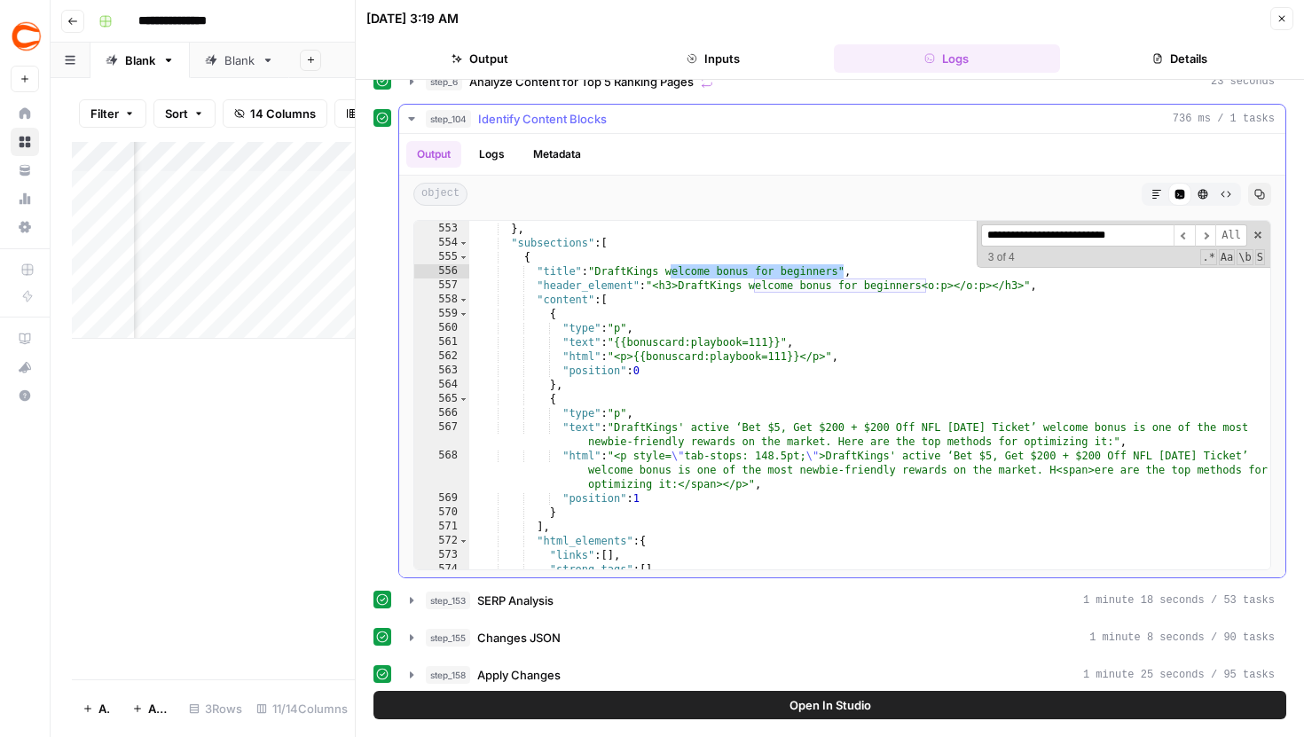
scroll to position [2747, 0]
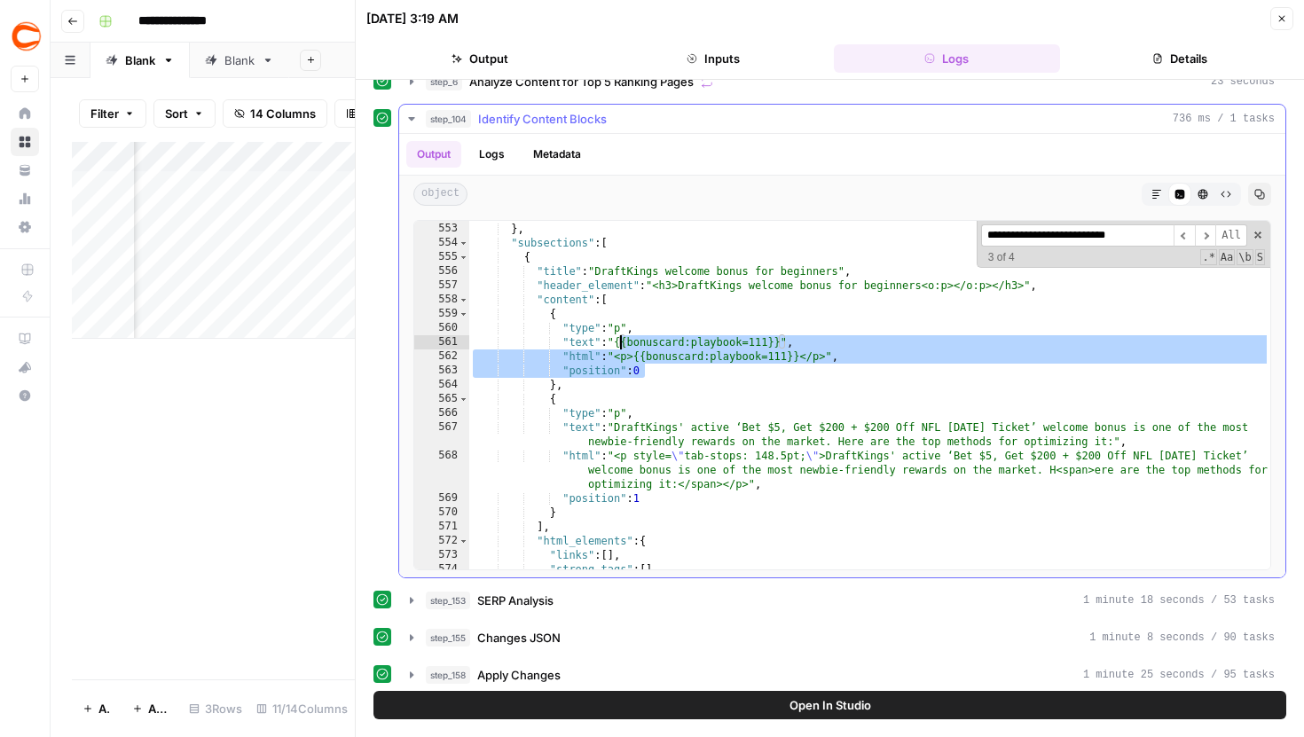
drag, startPoint x: 666, startPoint y: 370, endPoint x: 617, endPoint y: 343, distance: 55.6
click at [617, 343] on div ""figures" : [ ] } , "subsections" : [ { "title" : "DraftKings welcome bonus for…" at bounding box center [869, 396] width 801 height 377
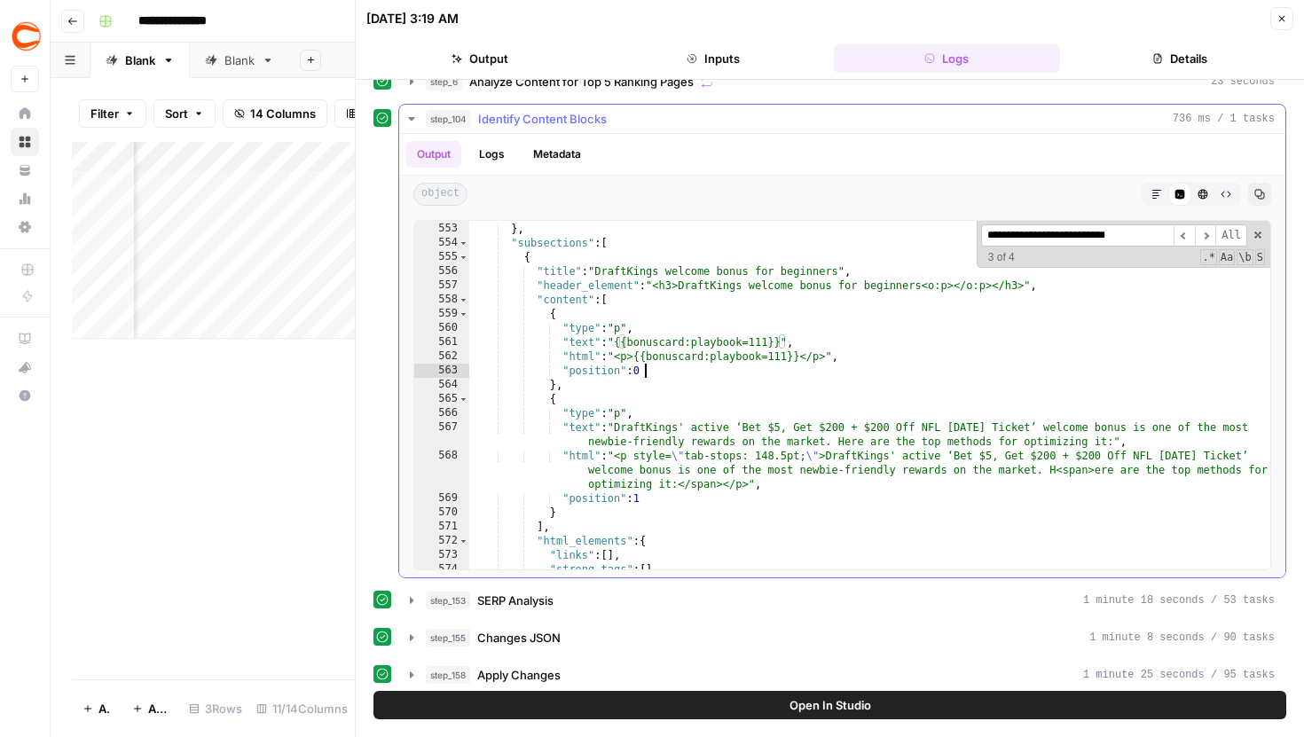
click at [666, 373] on div ""figures" : [ ] } , "subsections" : [ { "title" : "DraftKings welcome bonus for…" at bounding box center [869, 396] width 801 height 377
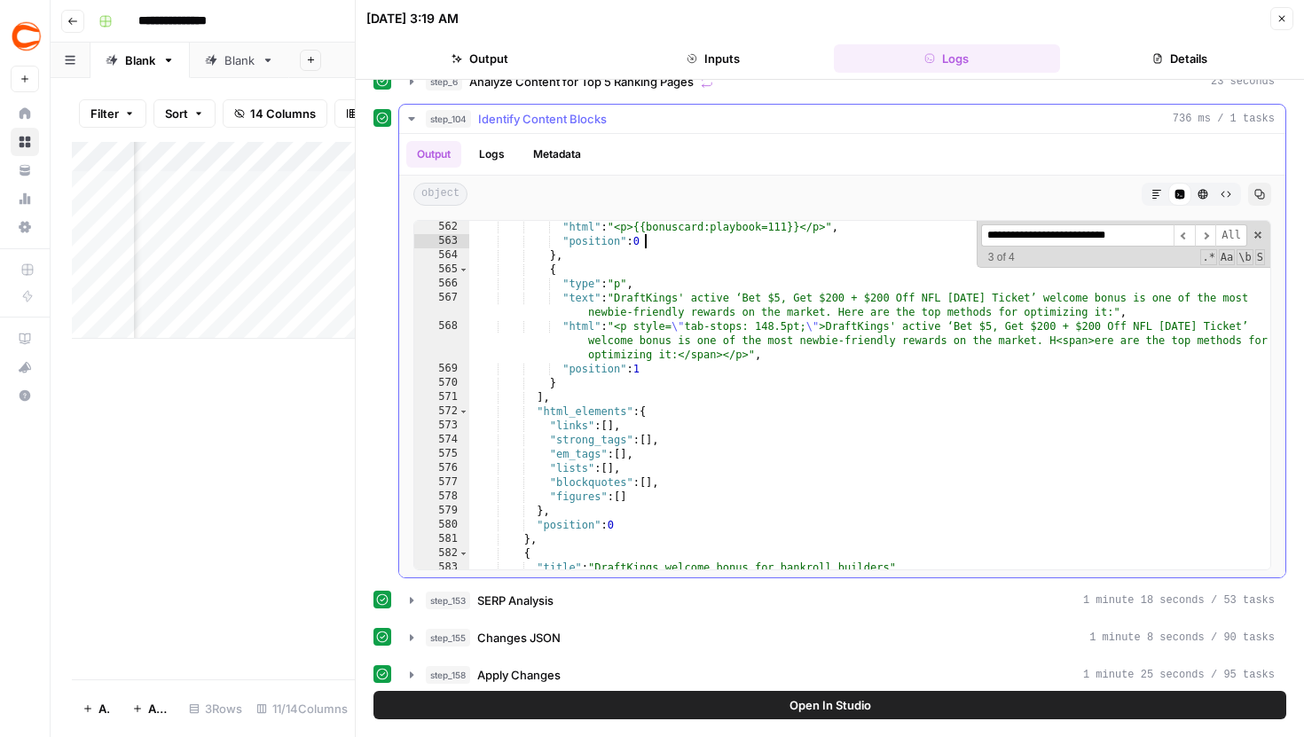
scroll to position [2779, 0]
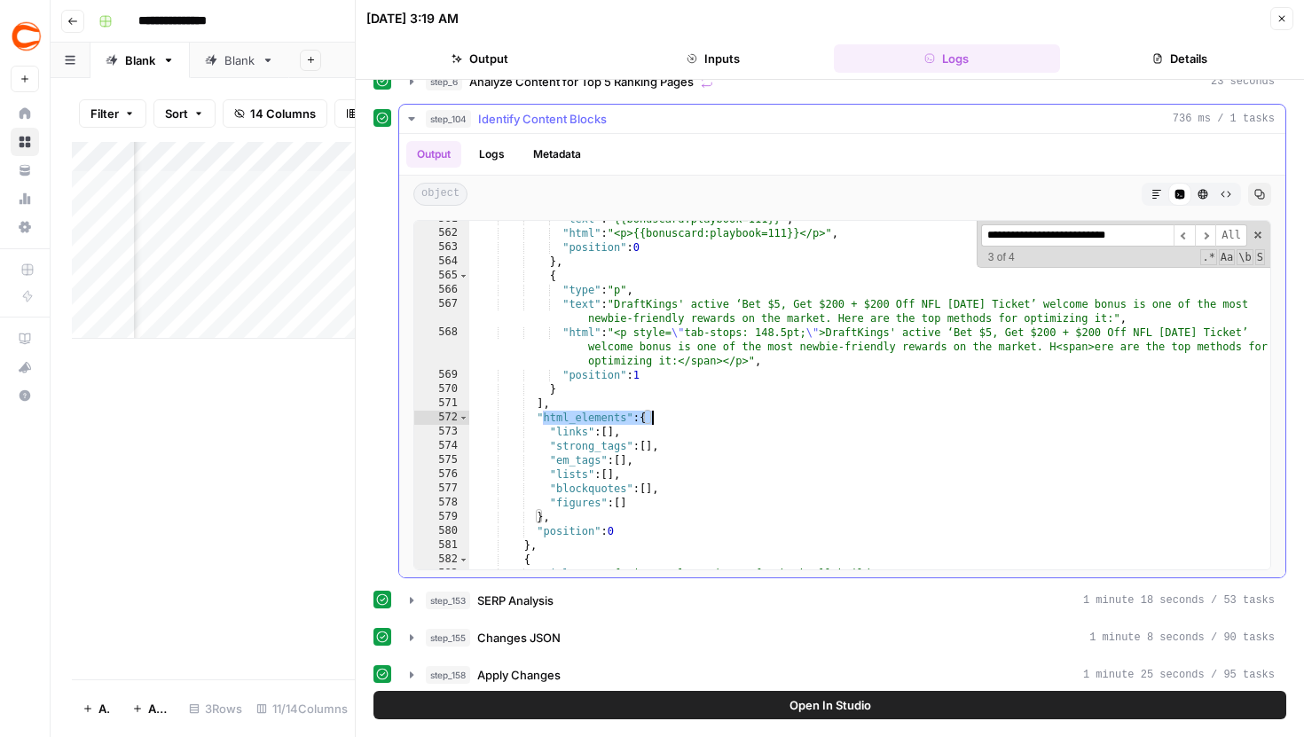
drag, startPoint x: 543, startPoint y: 420, endPoint x: 664, endPoint y: 425, distance: 120.8
click at [665, 425] on div ""text" : "{{bonuscard:playbook=111}}" , "html" : "<p>{{bonuscard:playbook=111}}…" at bounding box center [869, 400] width 801 height 377
click at [686, 438] on div ""text" : "{{bonuscard:playbook=111}}" , "html" : "<p>{{bonuscard:playbook=111}}…" at bounding box center [869, 400] width 801 height 377
type textarea "**********"
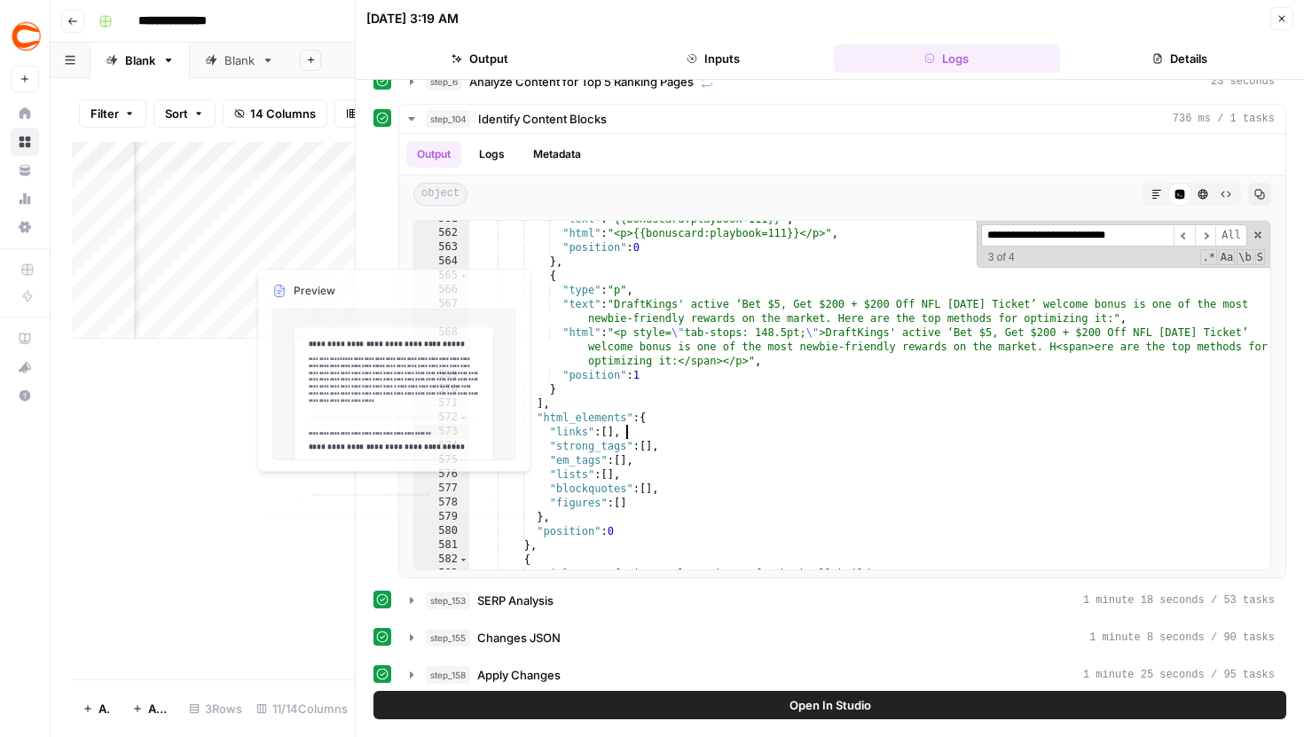
scroll to position [0, 922]
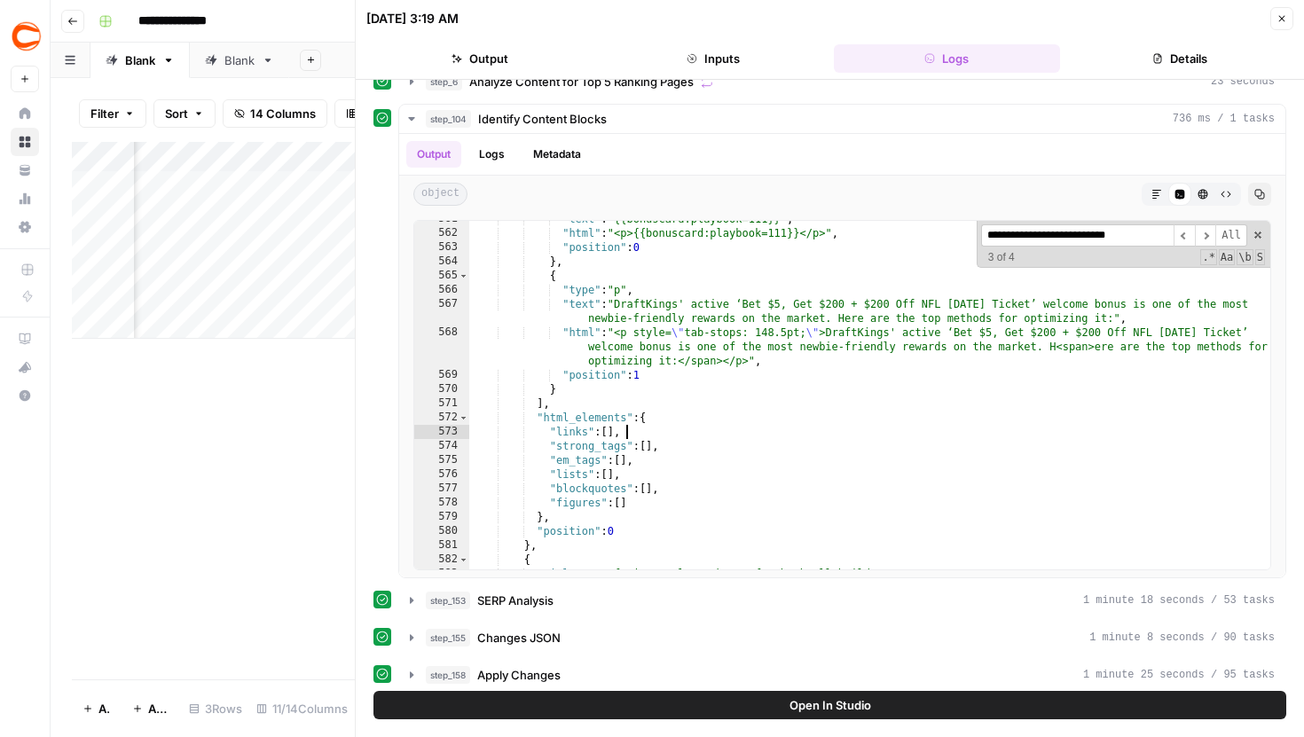
click at [1272, 20] on button "Close" at bounding box center [1281, 18] width 23 height 23
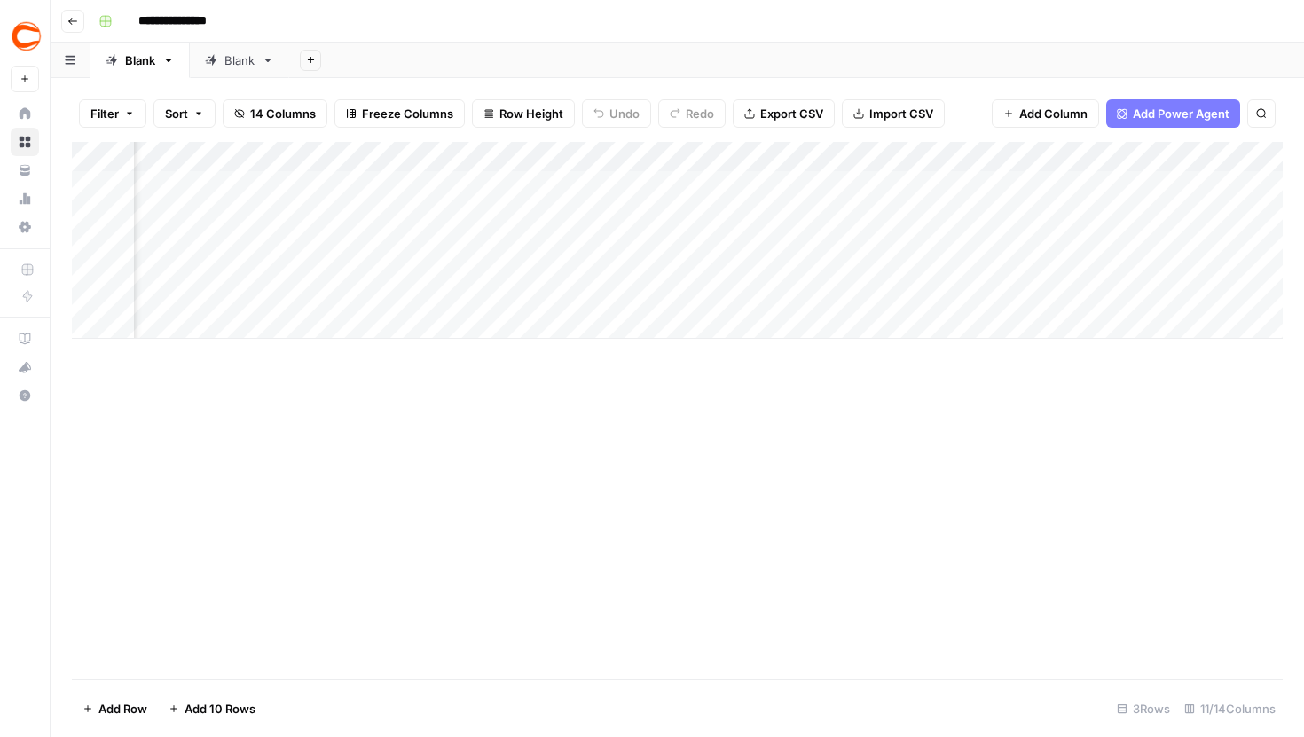
scroll to position [0, 609]
click at [845, 232] on div "Add Column" at bounding box center [677, 240] width 1211 height 197
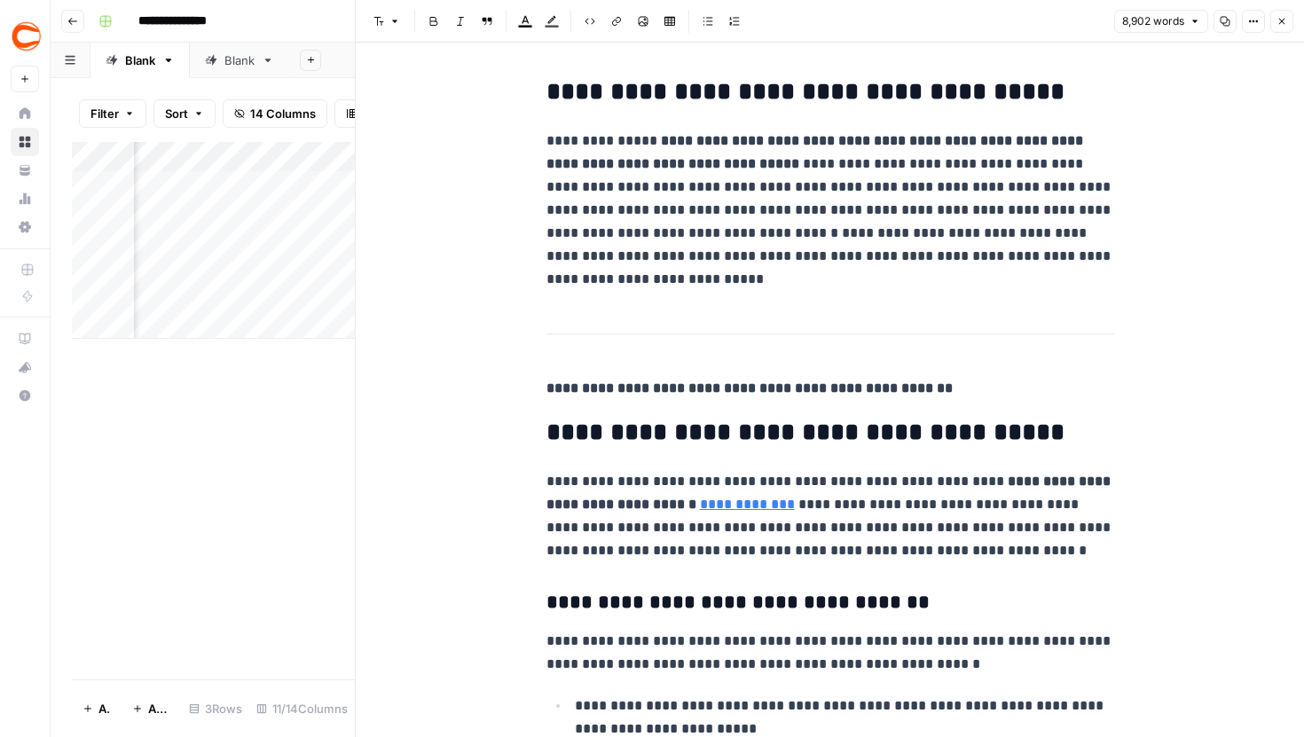
click at [1246, 20] on button "Options" at bounding box center [1253, 21] width 23 height 23
click at [1187, 187] on span "Code" at bounding box center [1200, 188] width 85 height 18
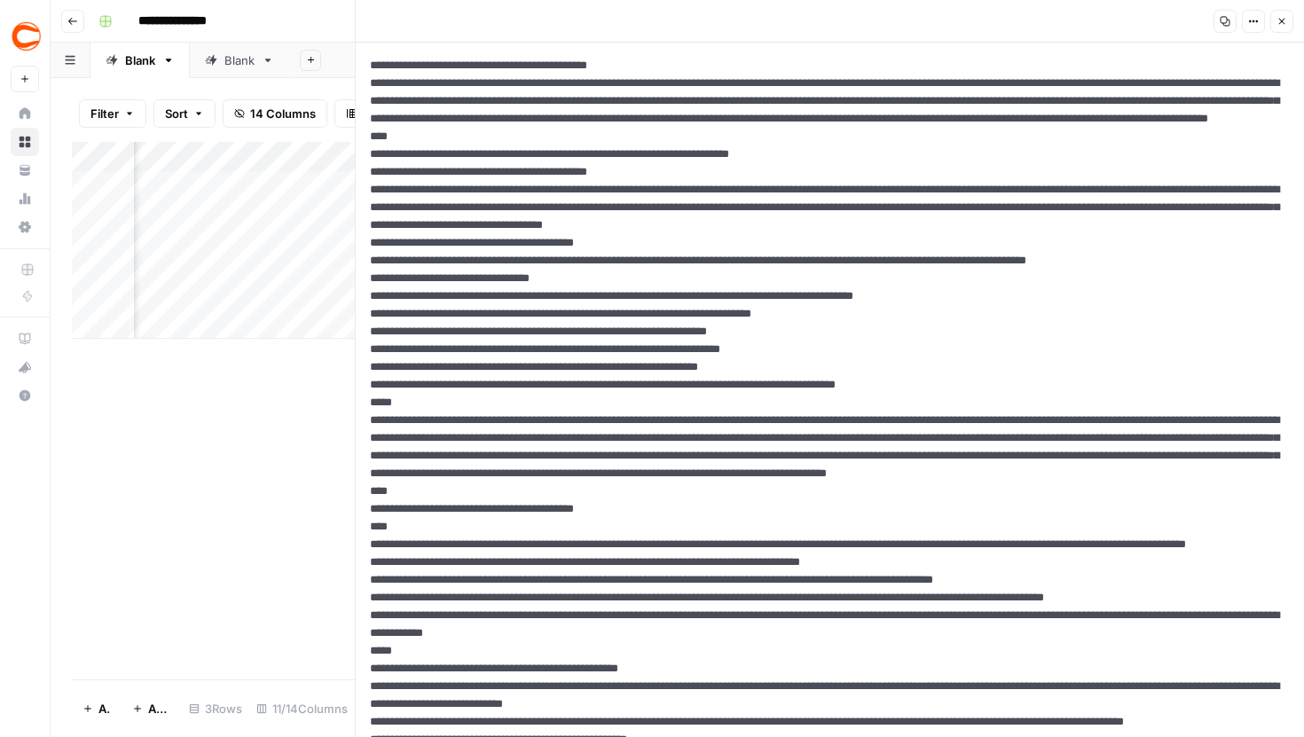
click at [1286, 26] on icon "button" at bounding box center [1282, 21] width 11 height 11
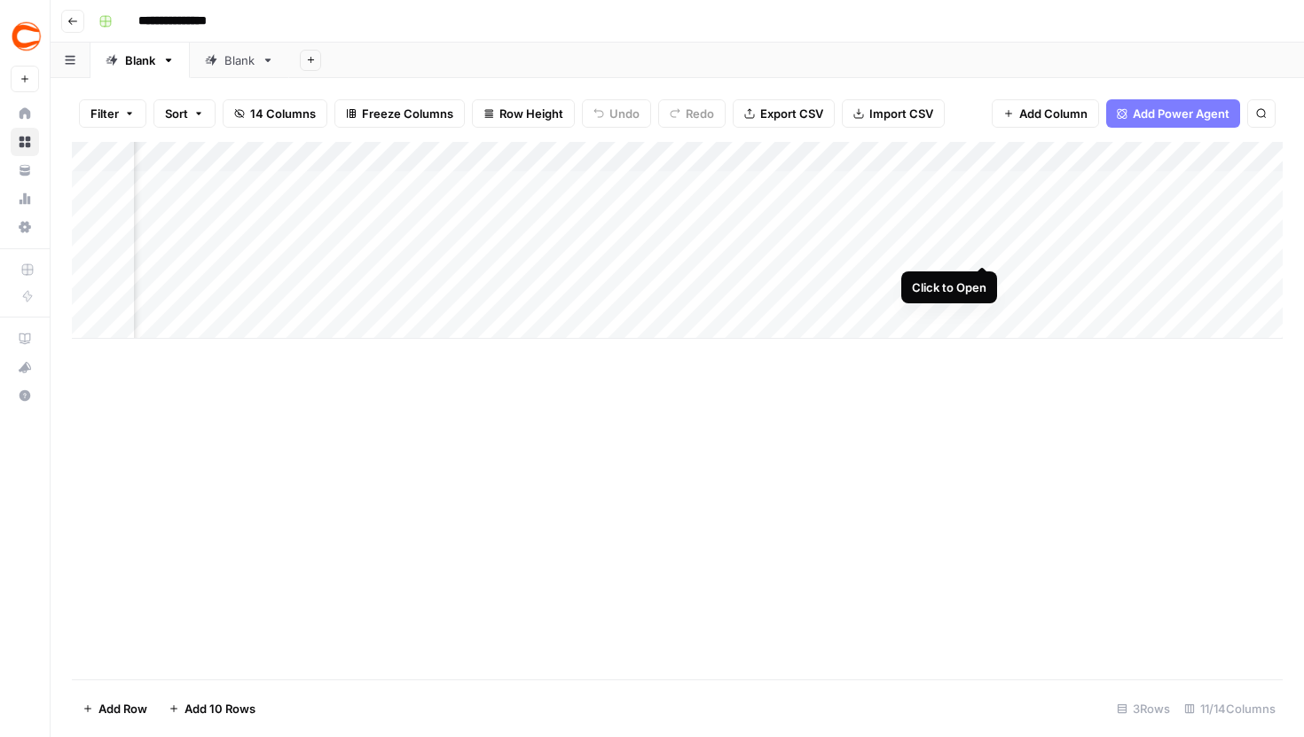
click at [987, 234] on div "Add Column" at bounding box center [677, 240] width 1211 height 197
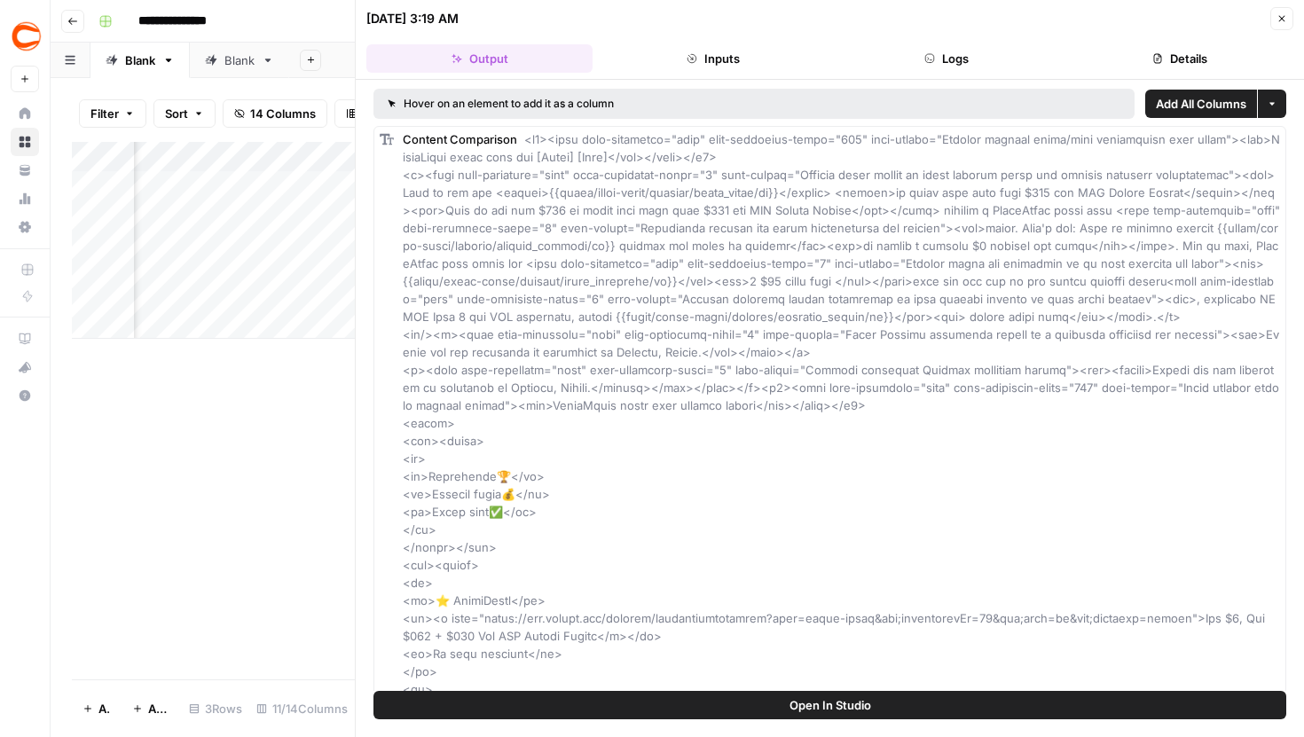
click at [912, 54] on button "Logs" at bounding box center [947, 58] width 226 height 28
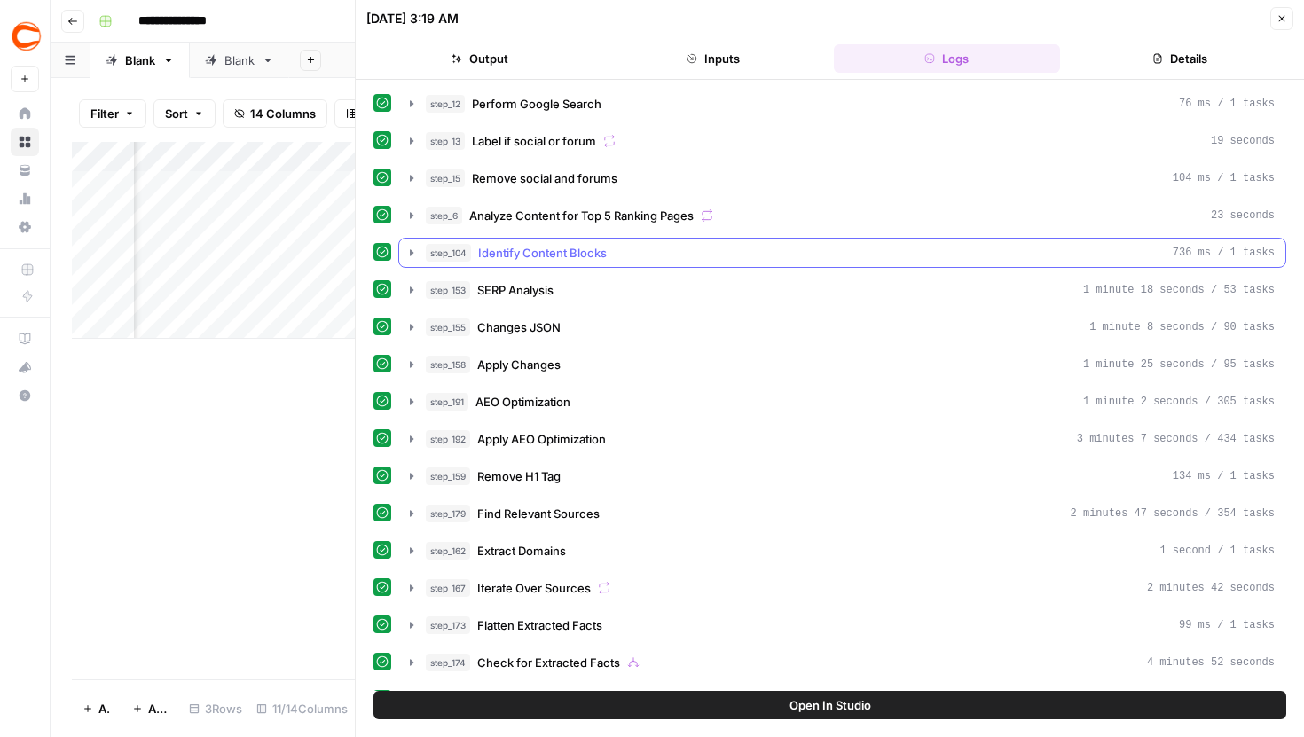
click at [411, 248] on icon "button" at bounding box center [412, 253] width 14 height 14
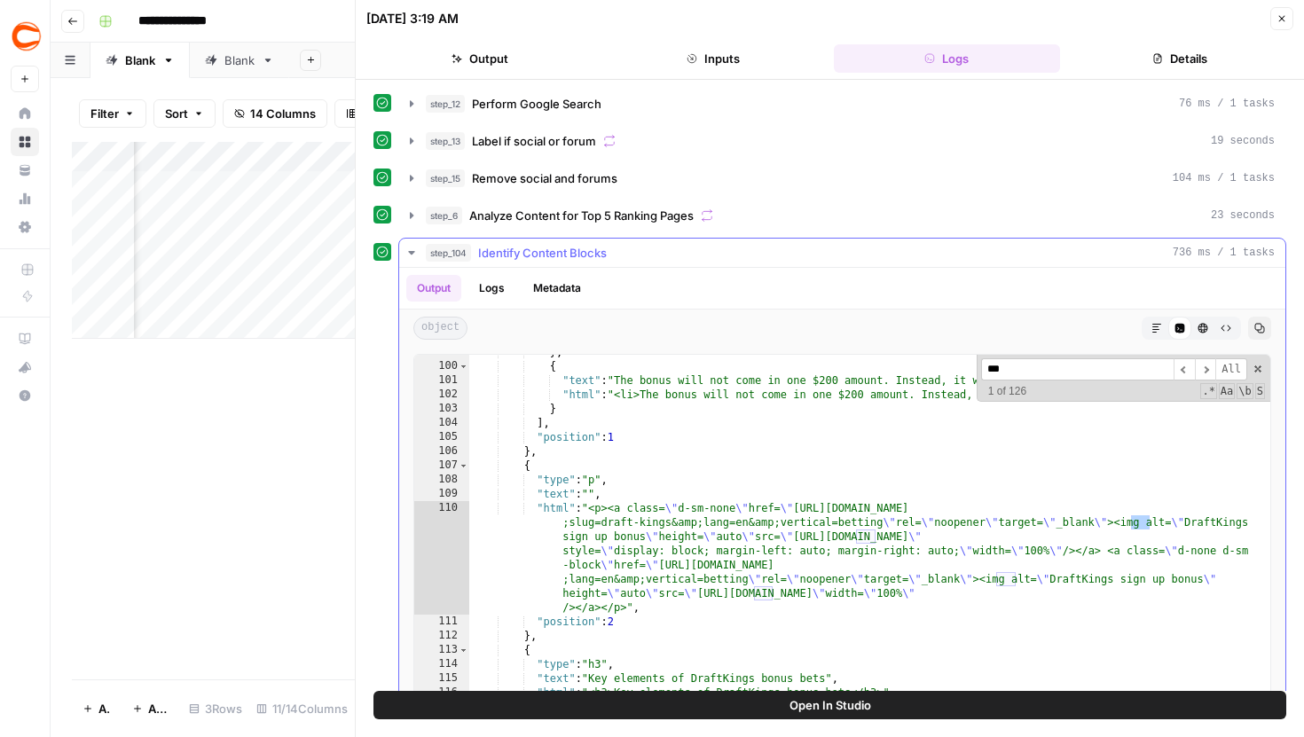
scroll to position [473, 0]
type input "*******"
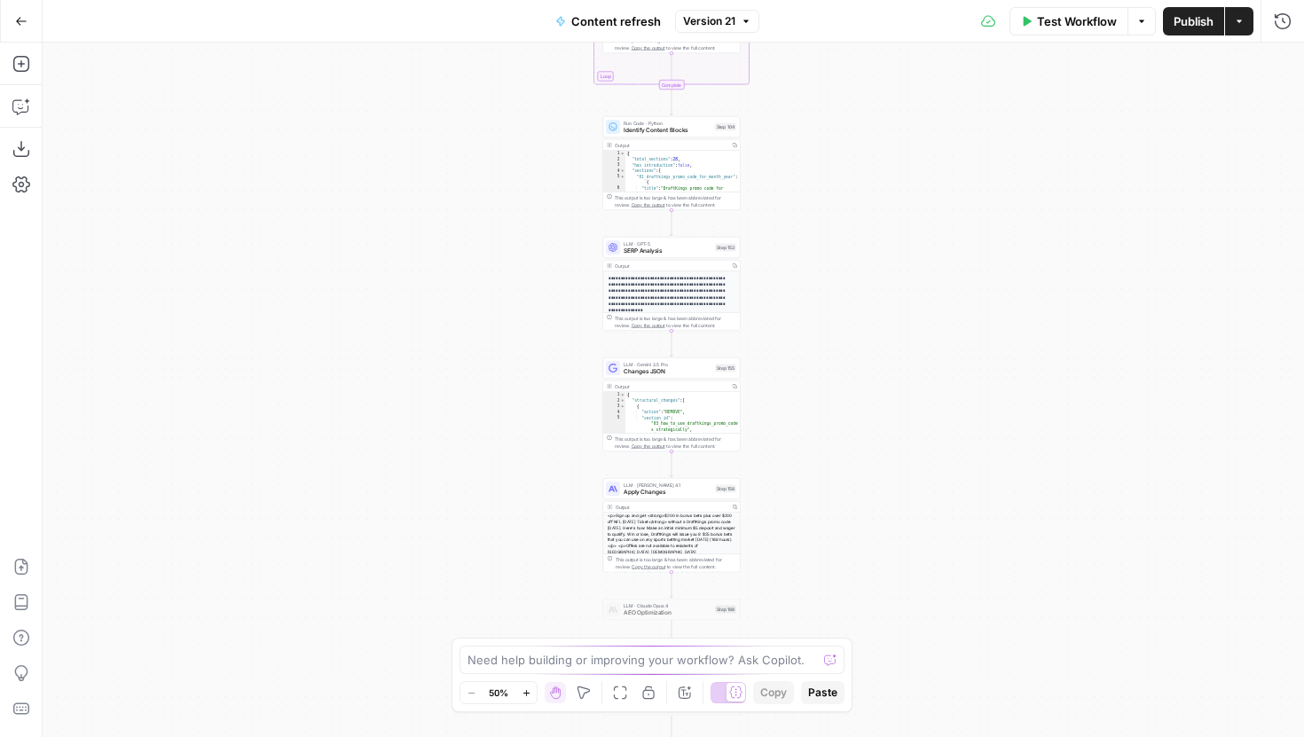
drag, startPoint x: 815, startPoint y: 477, endPoint x: 787, endPoint y: 234, distance: 244.7
click at [790, 232] on div "true false true false true false Workflow Set Inputs Inputs Google Search Perfo…" at bounding box center [674, 390] width 1262 height 695
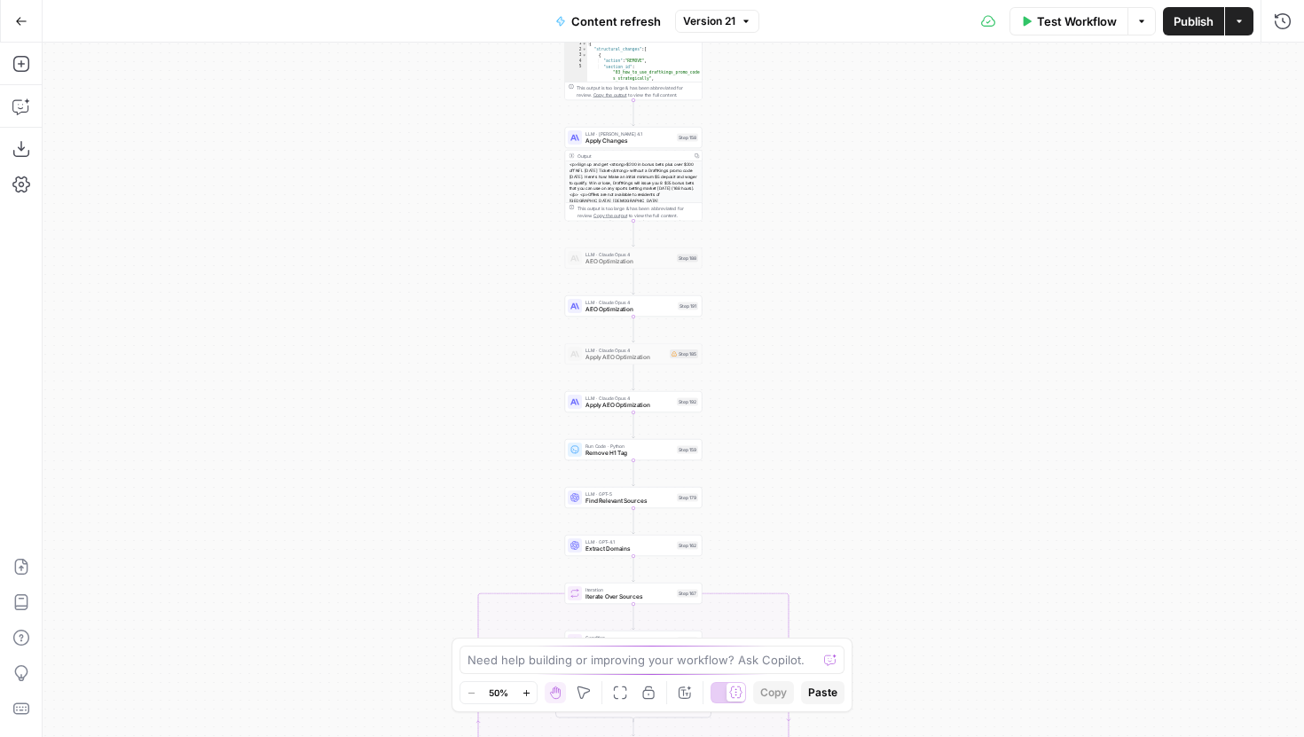
drag, startPoint x: 798, startPoint y: 478, endPoint x: 776, endPoint y: 227, distance: 252.0
click at [777, 224] on div "true false true false true false Workflow Set Inputs Inputs Google Search Perfo…" at bounding box center [674, 390] width 1262 height 695
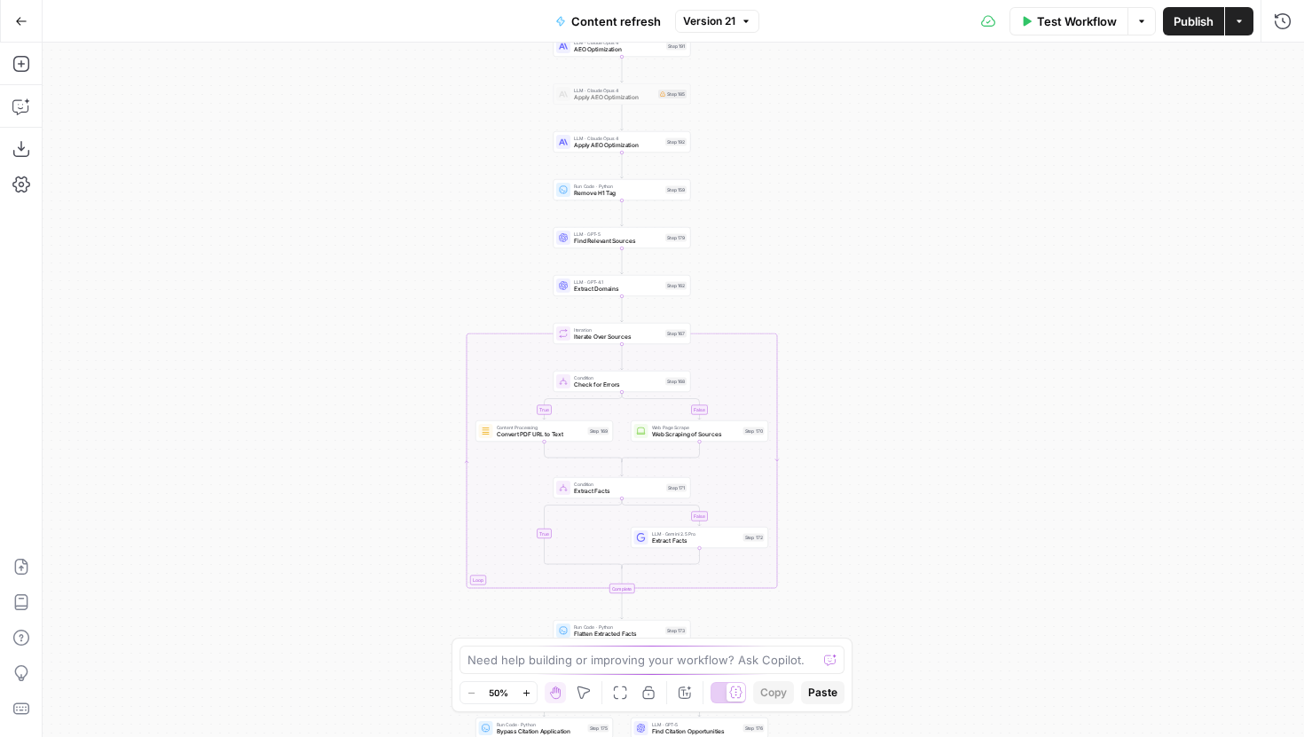
drag, startPoint x: 763, startPoint y: 441, endPoint x: 758, endPoint y: 221, distance: 220.1
click at [758, 221] on div "true false true false true false Workflow Set Inputs Inputs Google Search Perfo…" at bounding box center [674, 390] width 1262 height 695
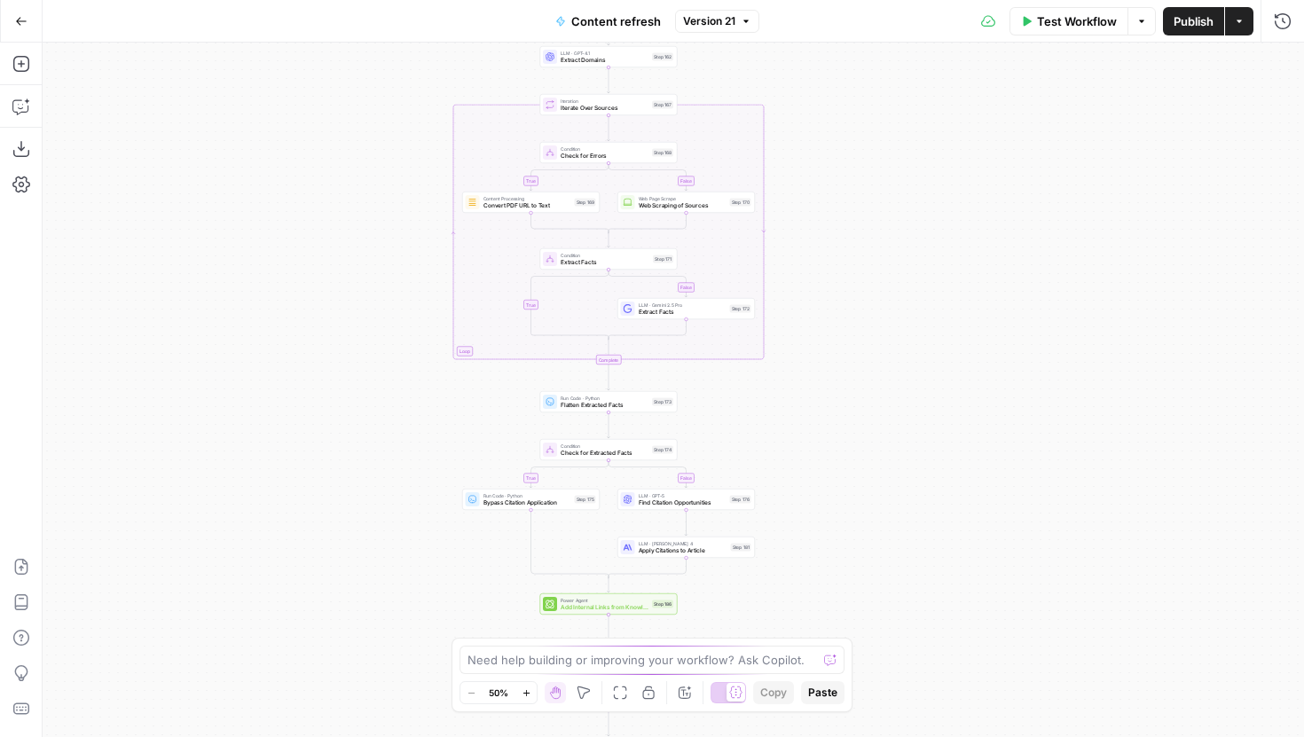
drag, startPoint x: 854, startPoint y: 491, endPoint x: 817, endPoint y: 181, distance: 311.8
click at [818, 181] on div "true false true false true false Workflow Set Inputs Inputs Google Search Perfo…" at bounding box center [674, 390] width 1262 height 695
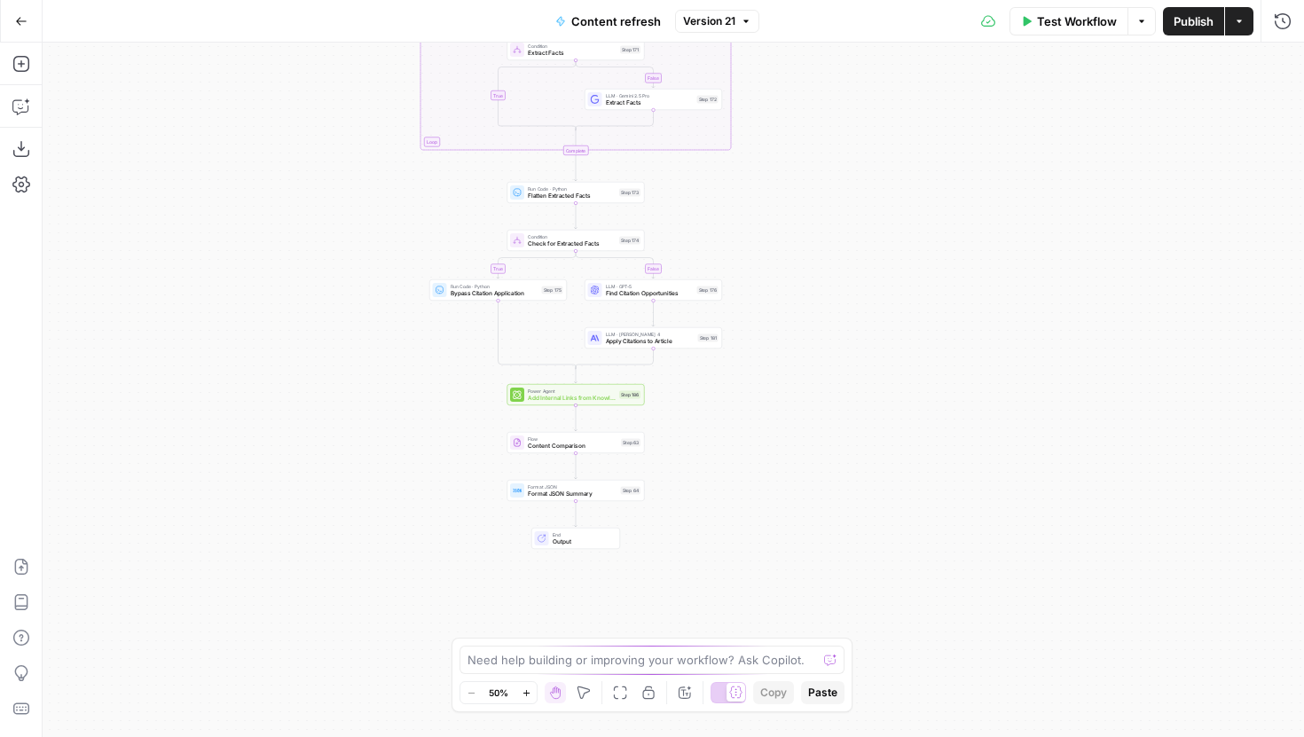
drag, startPoint x: 784, startPoint y: 420, endPoint x: 773, endPoint y: 316, distance: 104.4
click at [773, 316] on div "true false true false true false Workflow Set Inputs Inputs Google Search Perfo…" at bounding box center [674, 390] width 1262 height 695
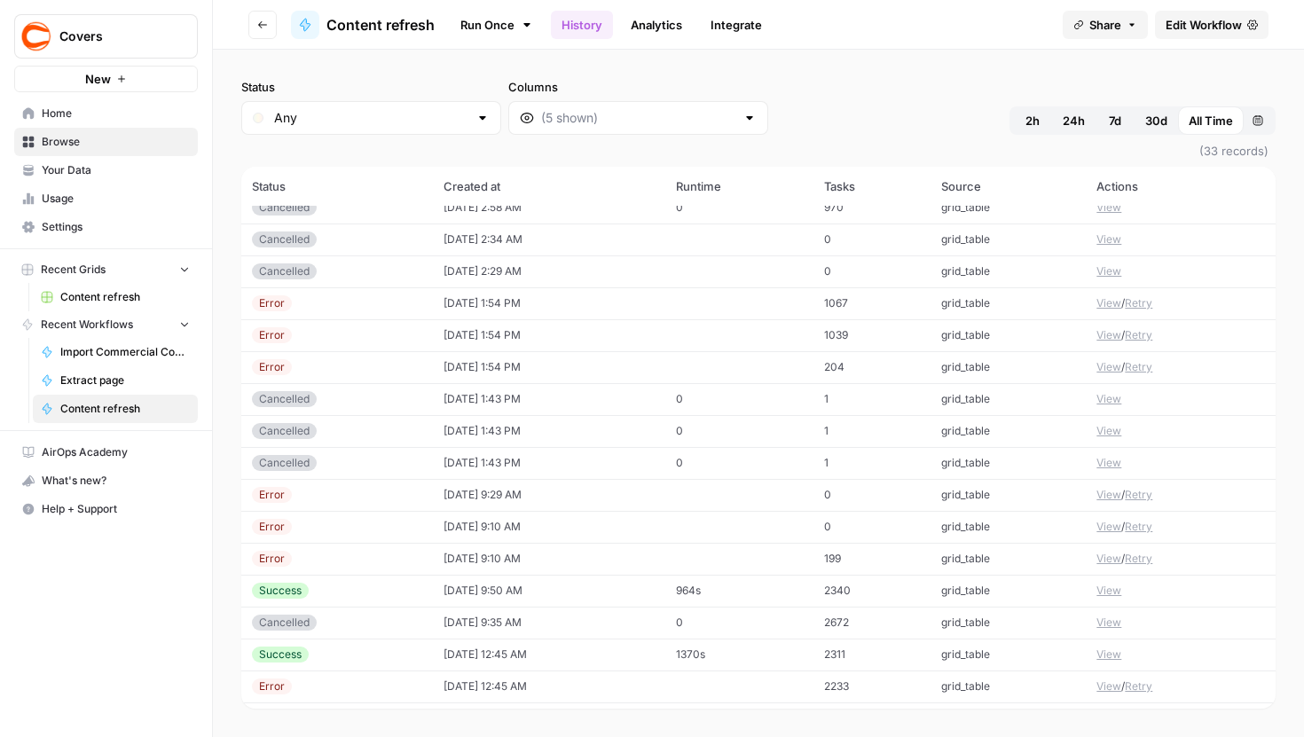
scroll to position [208, 0]
click at [1108, 592] on button "View" at bounding box center [1109, 589] width 25 height 16
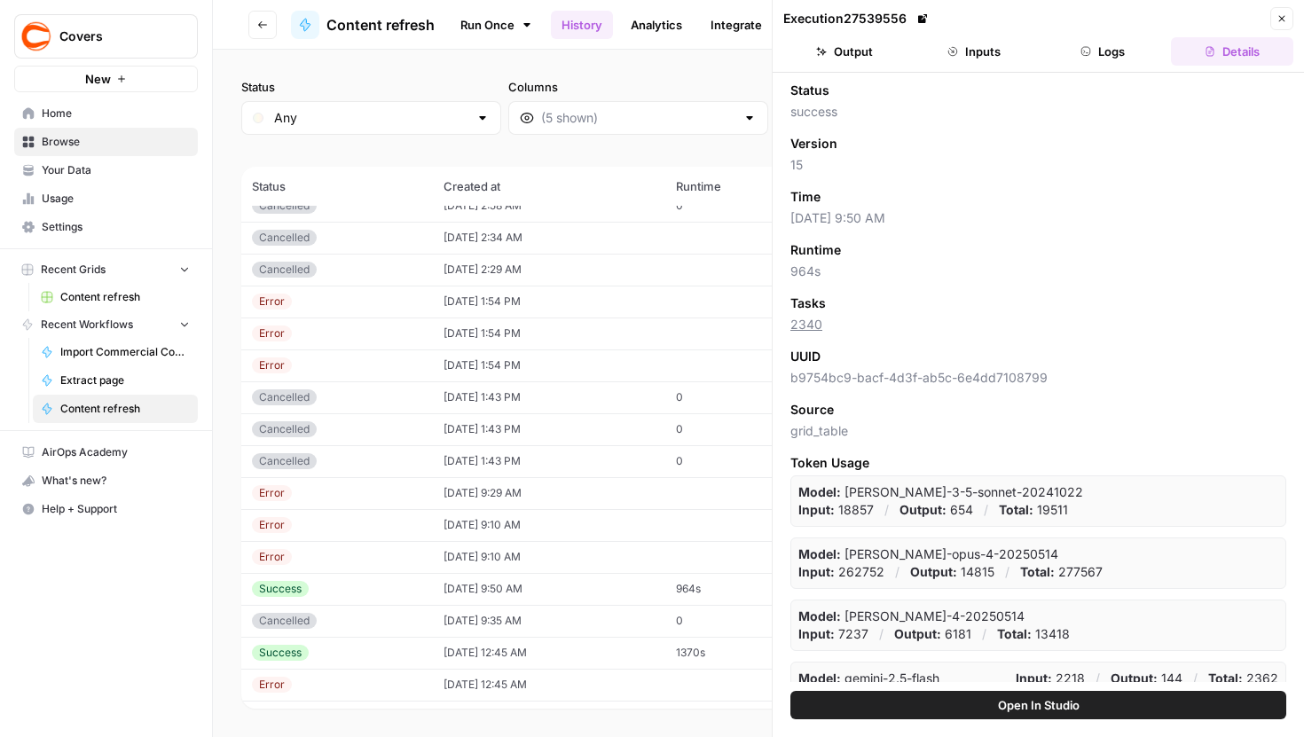
click at [1094, 54] on button "Logs" at bounding box center [1103, 51] width 122 height 28
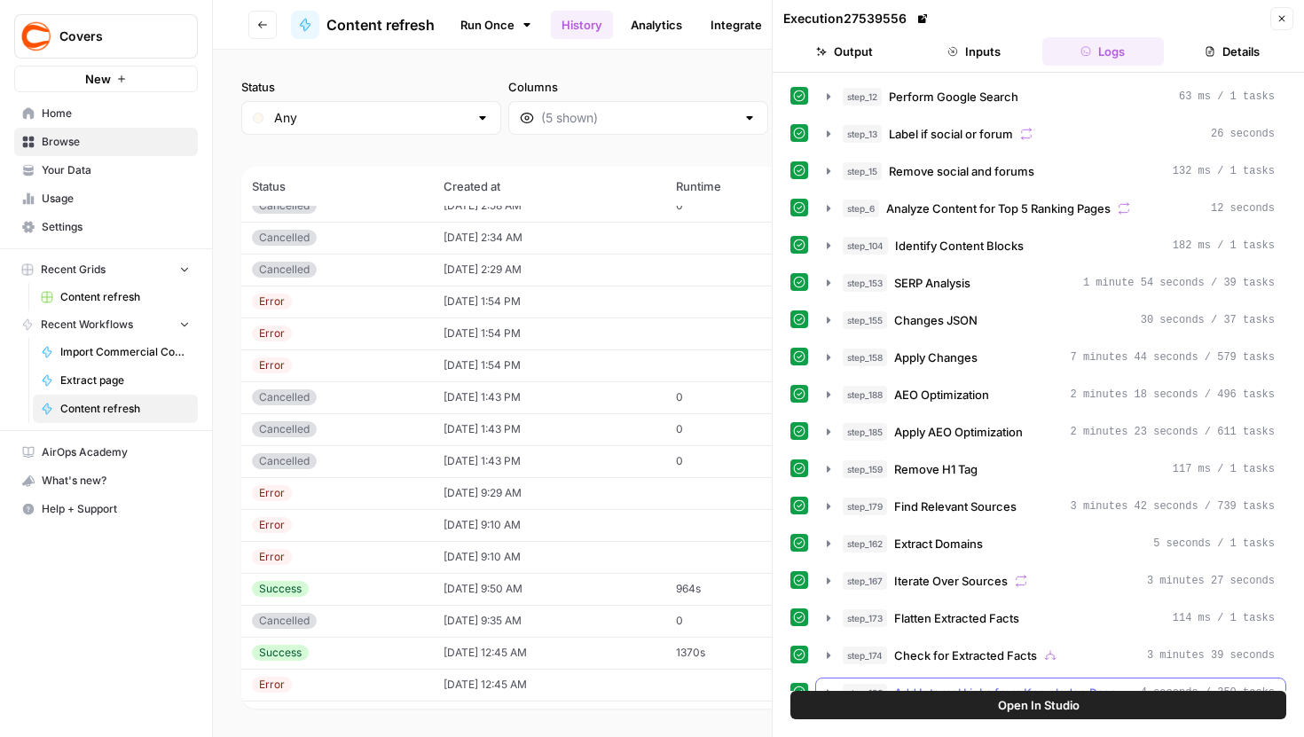
scroll to position [545, 0]
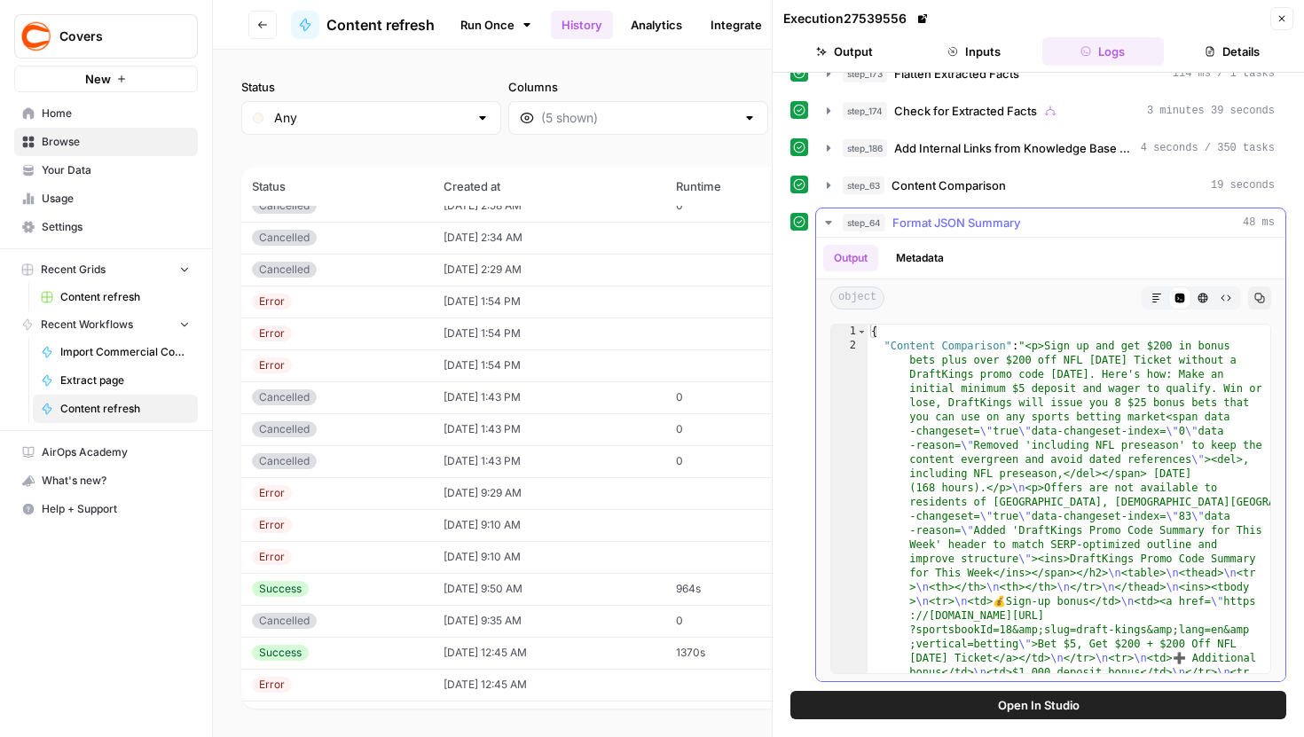
click at [1152, 304] on button "Markdown" at bounding box center [1156, 298] width 23 height 23
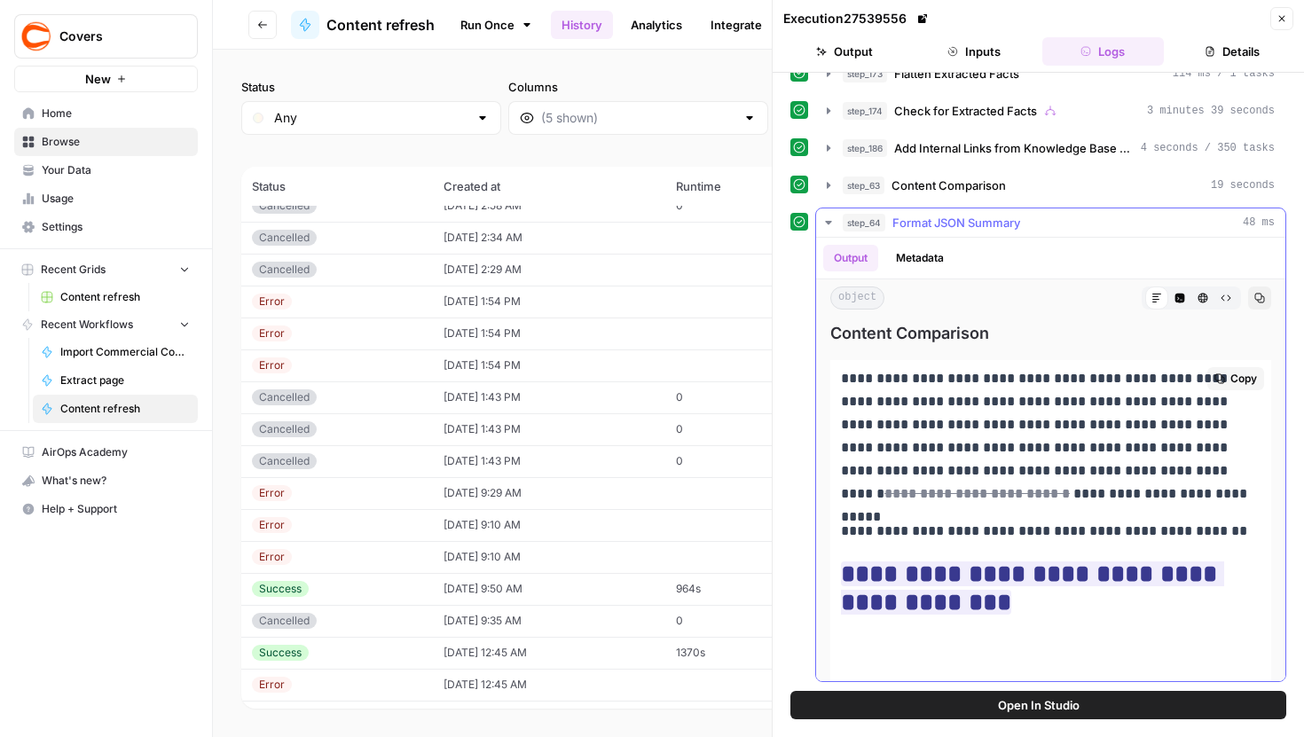
scroll to position [0, 0]
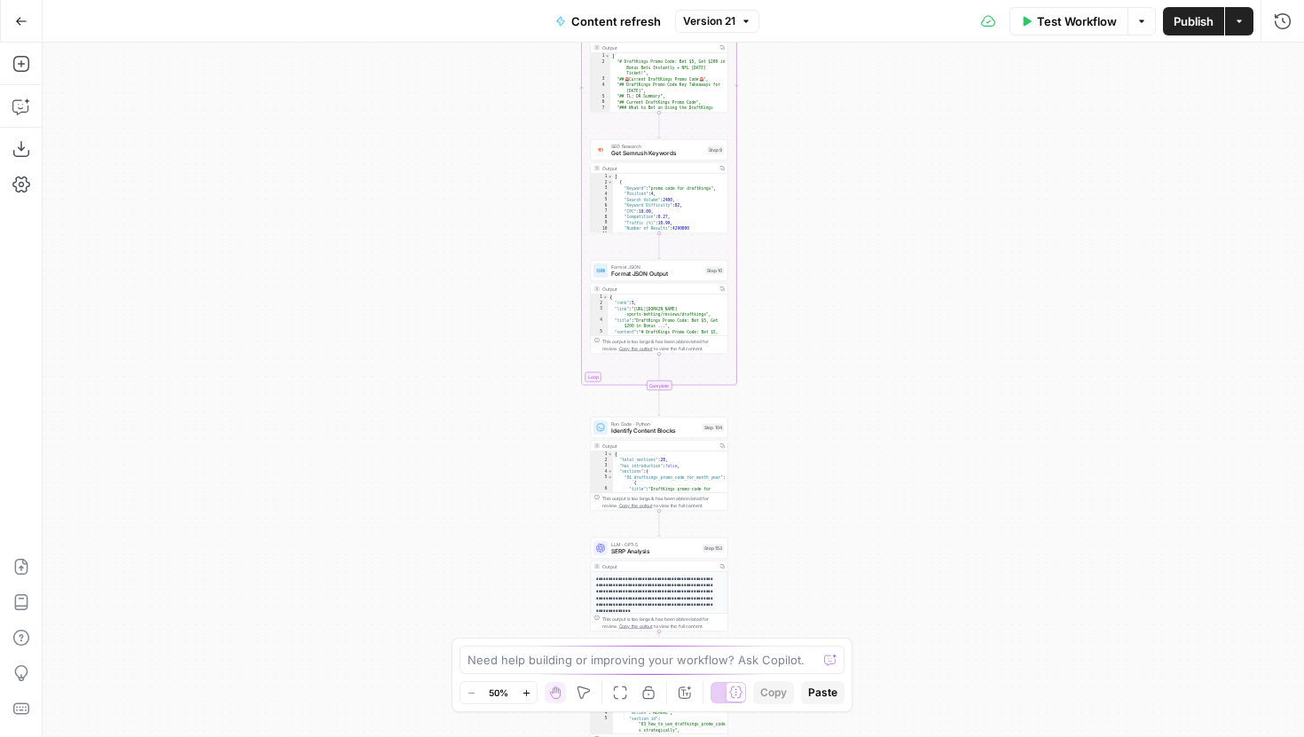
drag, startPoint x: 874, startPoint y: 203, endPoint x: 840, endPoint y: 490, distance: 288.5
click at [844, 484] on div "true false true false true false Workflow Set Inputs Inputs Google Search Perfo…" at bounding box center [674, 390] width 1262 height 695
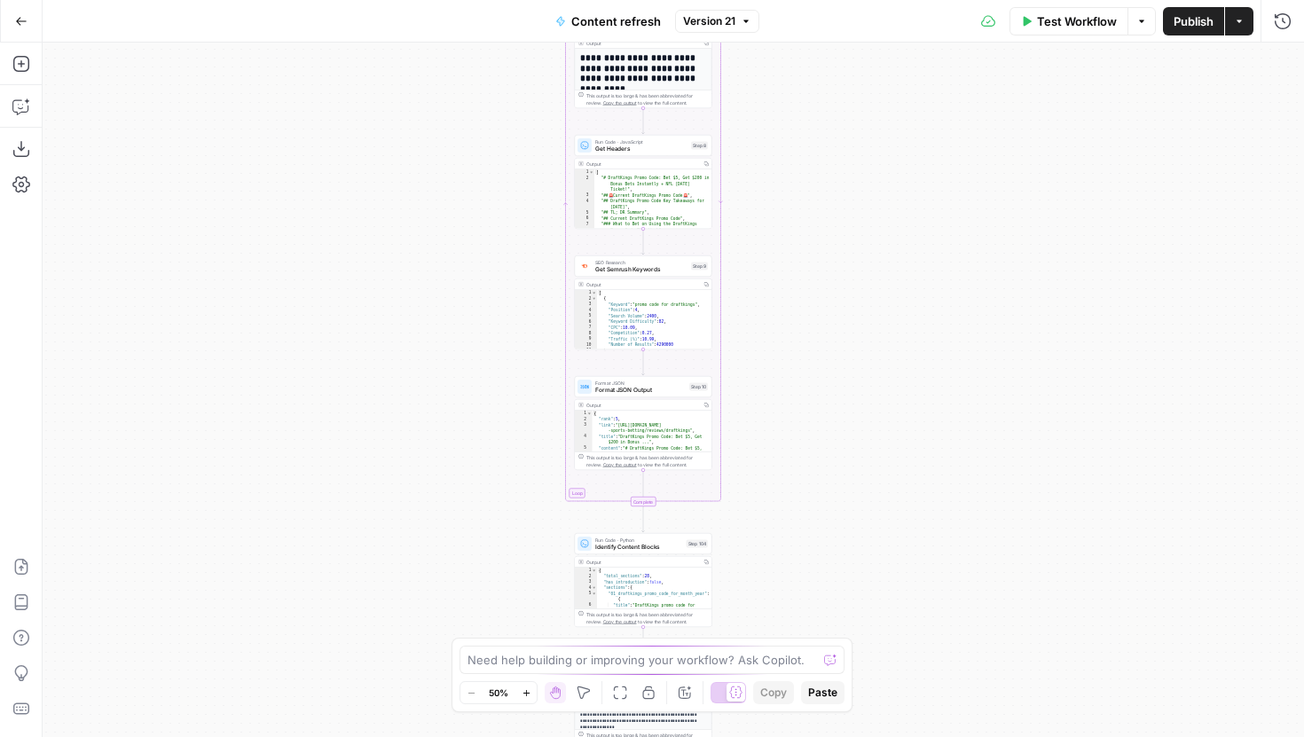
drag, startPoint x: 814, startPoint y: 170, endPoint x: 810, endPoint y: 656, distance: 486.2
click at [810, 656] on body "Covers New Home Browse Your Data Usage Settings Recent Grids Content refresh Re…" at bounding box center [652, 368] width 1304 height 737
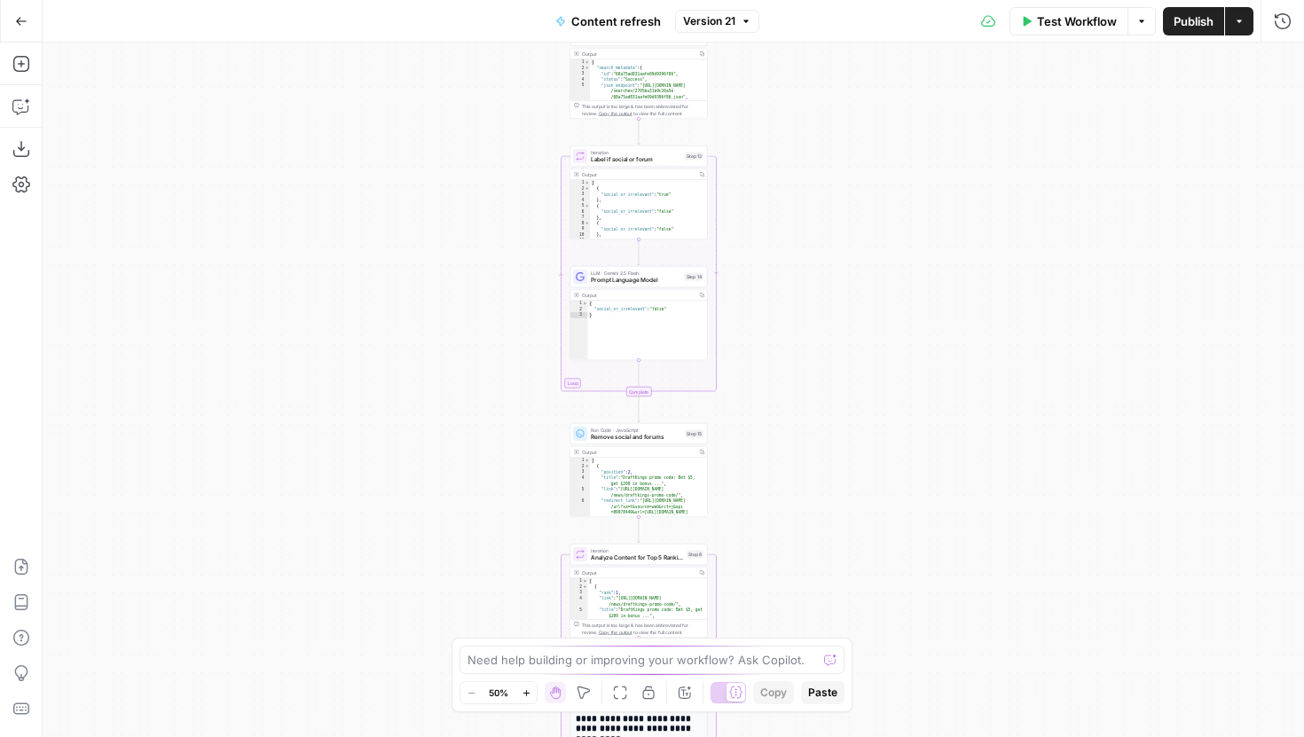
drag, startPoint x: 806, startPoint y: 208, endPoint x: 792, endPoint y: 513, distance: 305.5
click at [793, 506] on div "true false true false true false Workflow Set Inputs Inputs Google Search Perfo…" at bounding box center [674, 390] width 1262 height 695
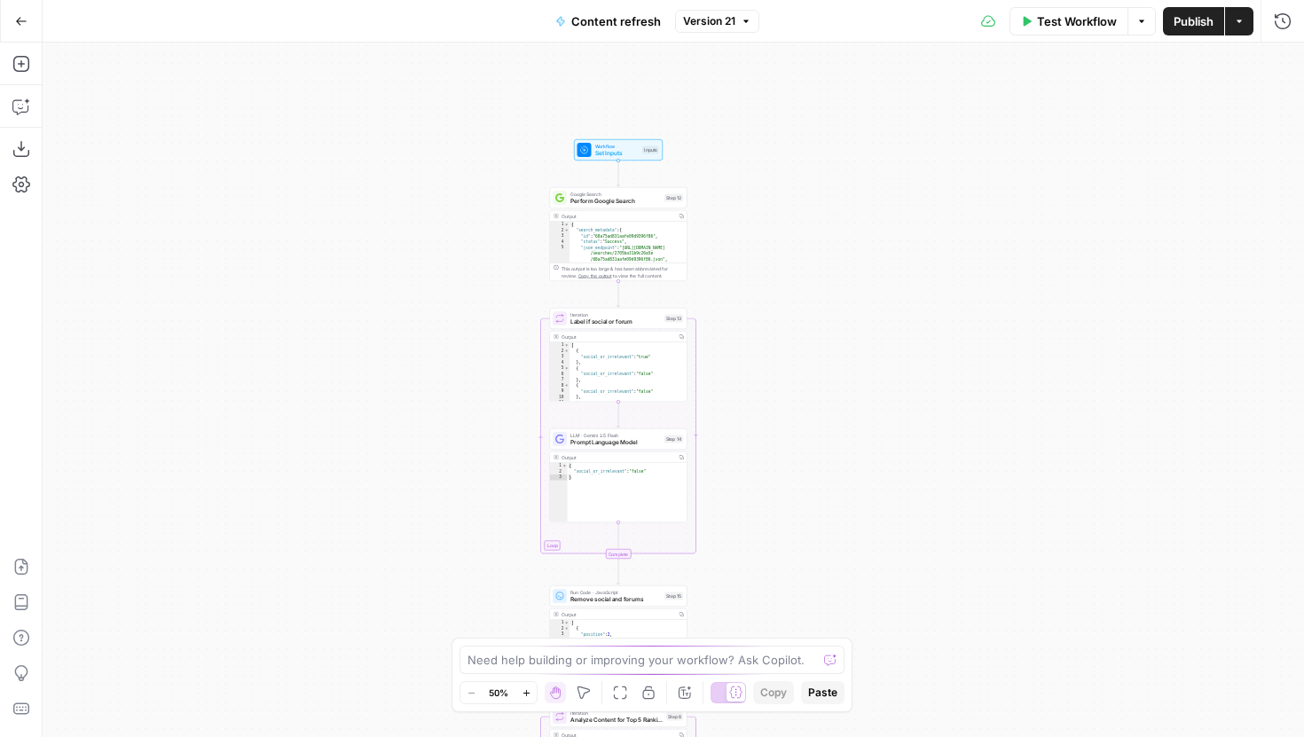
drag, startPoint x: 807, startPoint y: 259, endPoint x: 743, endPoint y: 208, distance: 82.0
click at [744, 208] on div "true false true false true false Workflow Set Inputs Inputs Google Search Perfo…" at bounding box center [674, 390] width 1262 height 695
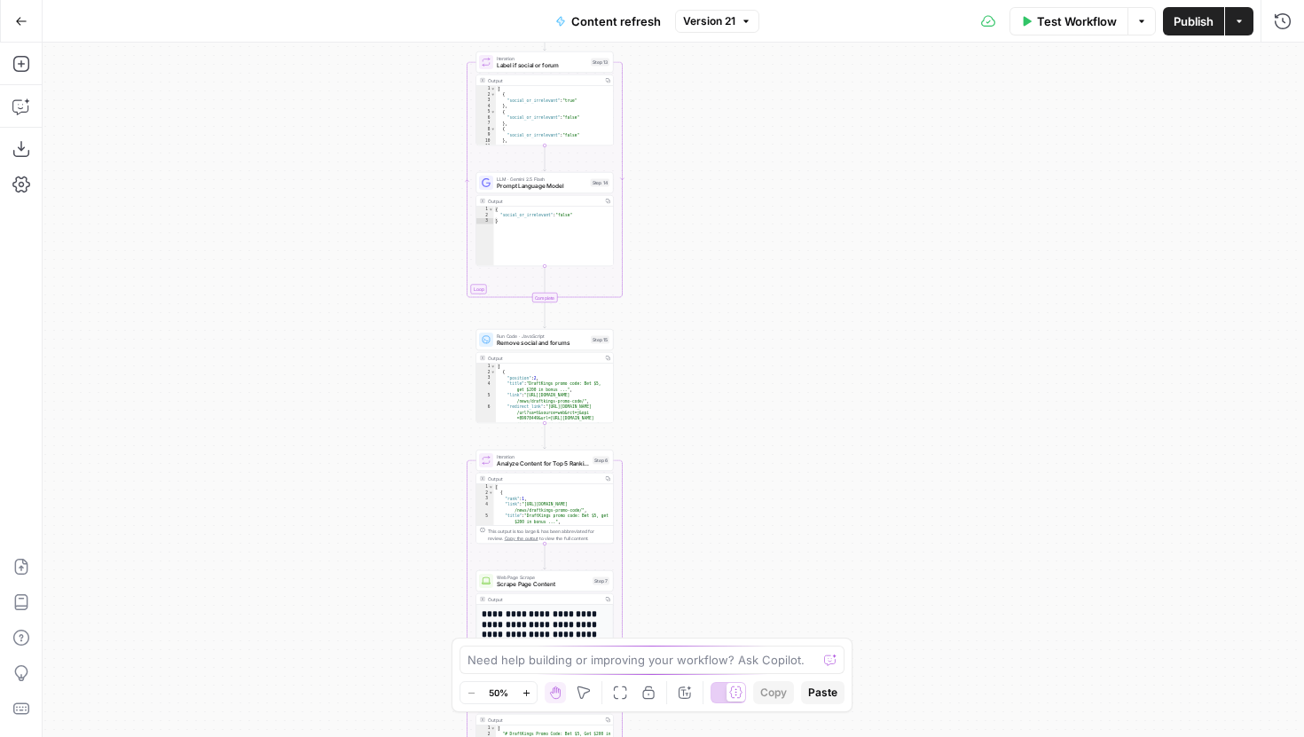
drag, startPoint x: 704, startPoint y: 503, endPoint x: 680, endPoint y: 321, distance: 183.4
click at [680, 321] on div "true false true false true false Workflow Set Inputs Inputs Google Search Perfo…" at bounding box center [674, 390] width 1262 height 695
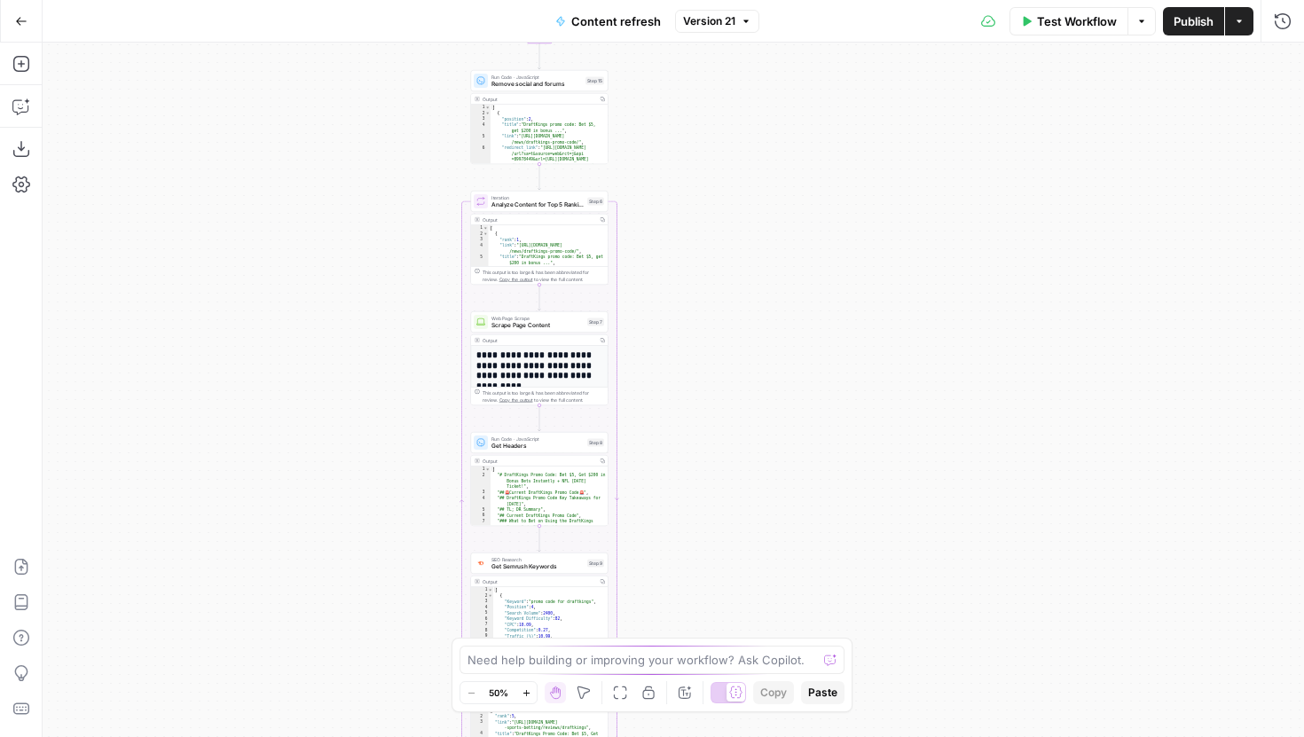
drag, startPoint x: 704, startPoint y: 495, endPoint x: 704, endPoint y: 247, distance: 248.4
click at [704, 247] on div "true false true false true false Workflow Set Inputs Inputs Google Search Perfo…" at bounding box center [674, 390] width 1262 height 695
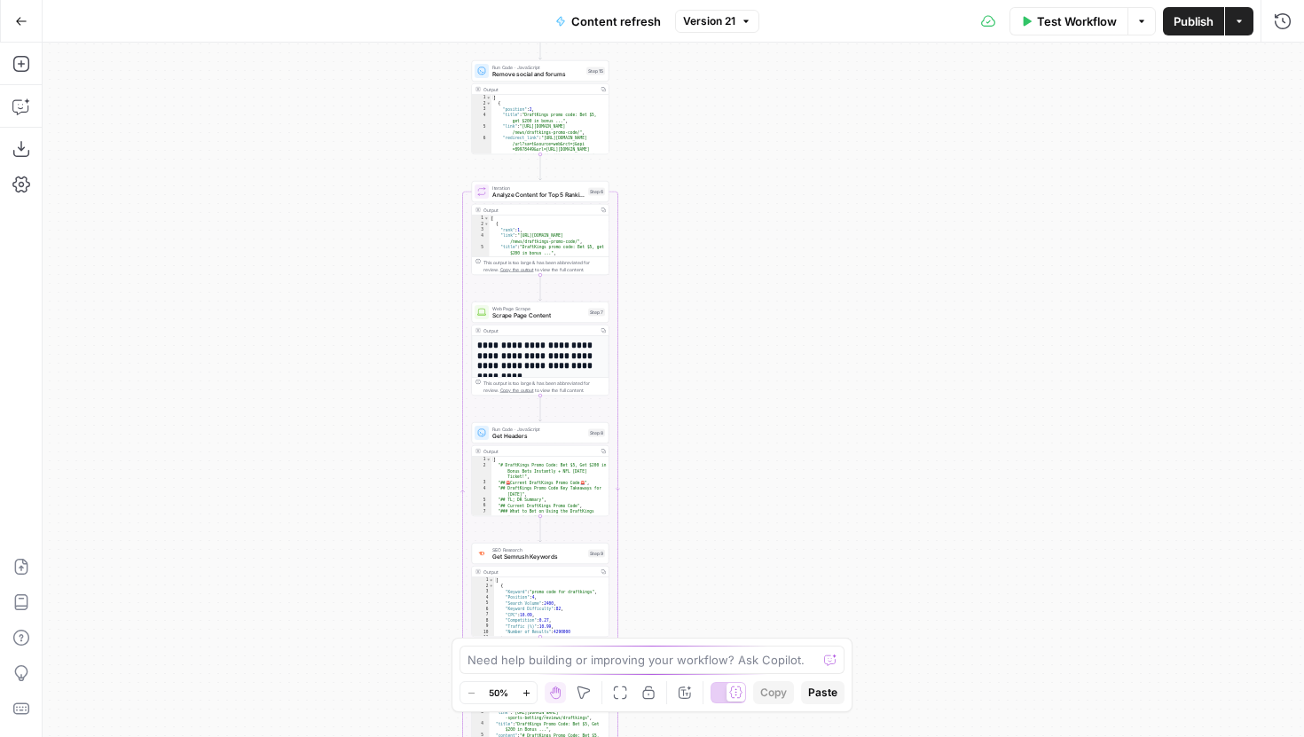
drag, startPoint x: 703, startPoint y: 514, endPoint x: 695, endPoint y: 281, distance: 232.6
click at [695, 279] on div "true false true false true false Workflow Set Inputs Inputs Google Search Perfo…" at bounding box center [674, 390] width 1262 height 695
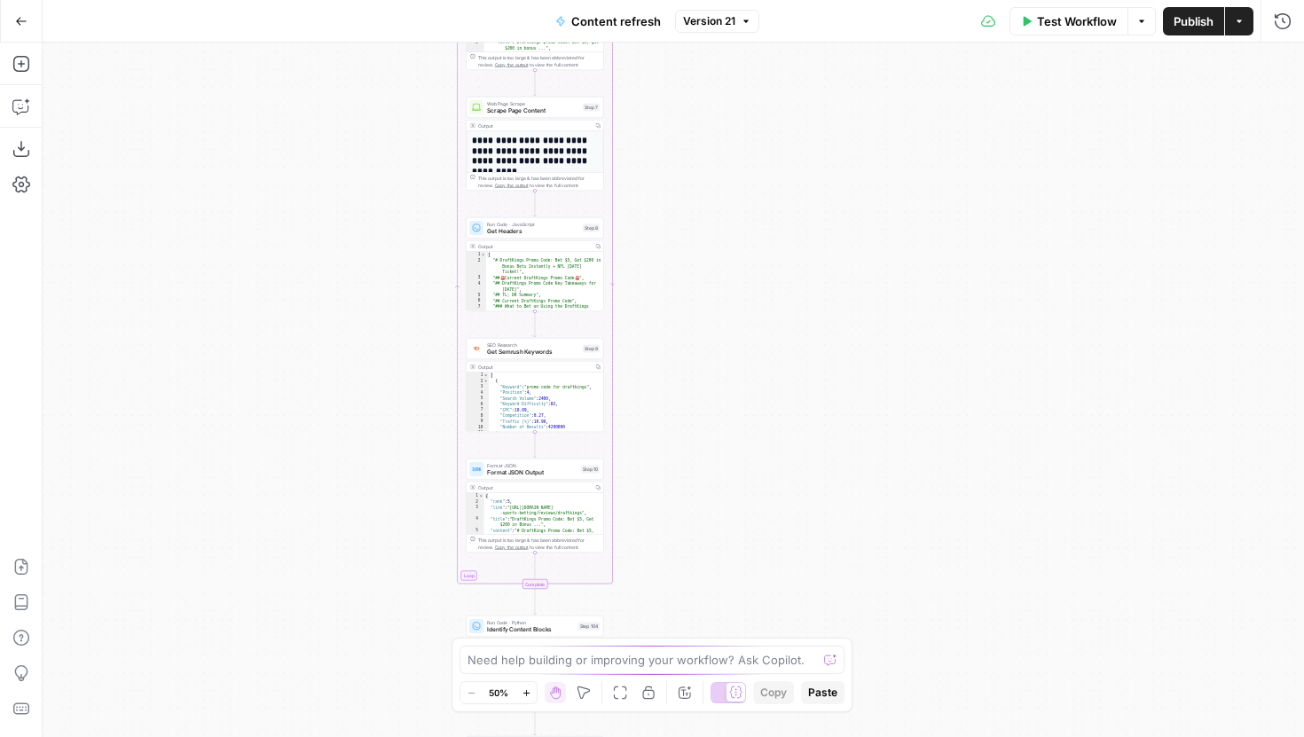
drag, startPoint x: 711, startPoint y: 238, endPoint x: 751, endPoint y: 87, distance: 155.8
click at [751, 91] on div "true false true false true false Workflow Set Inputs Inputs Google Search Perfo…" at bounding box center [674, 390] width 1262 height 695
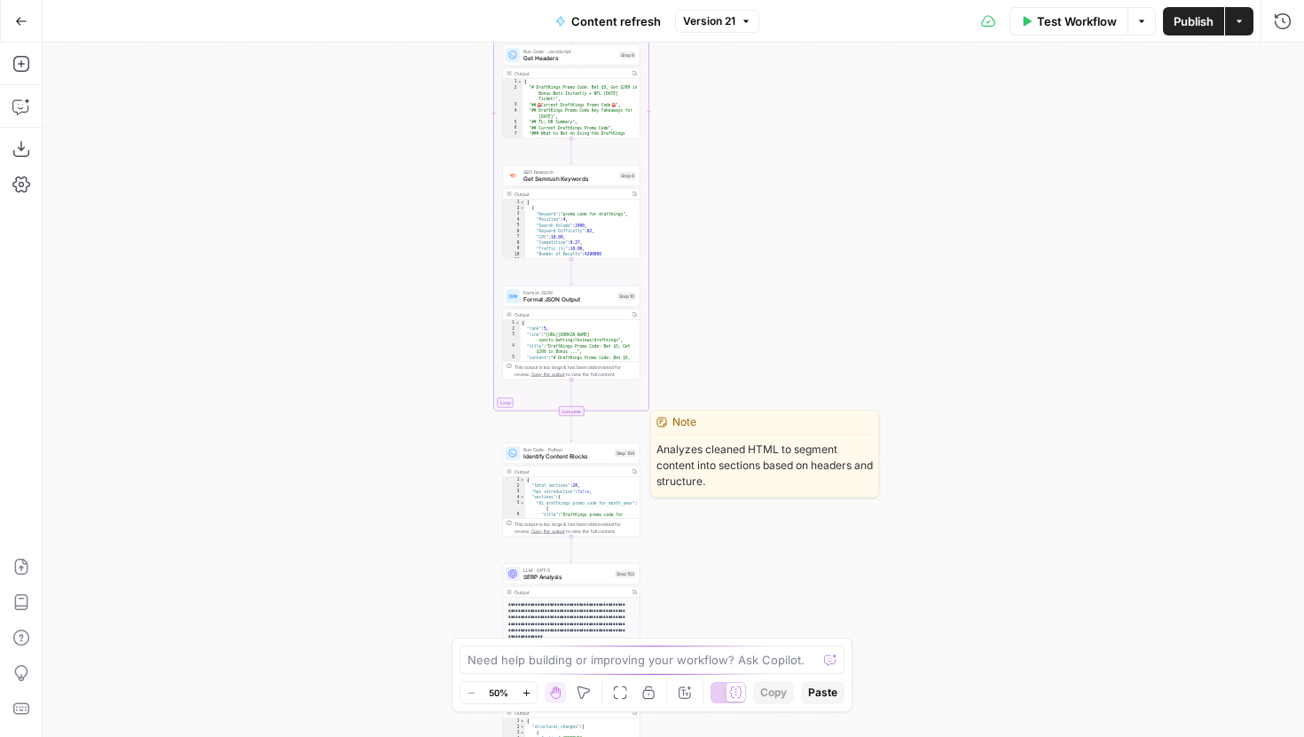
click at [609, 461] on div "Run Code · Python Identify Content Blocks Step 104 Copy step Delete step Edit N…" at bounding box center [572, 453] width 138 height 21
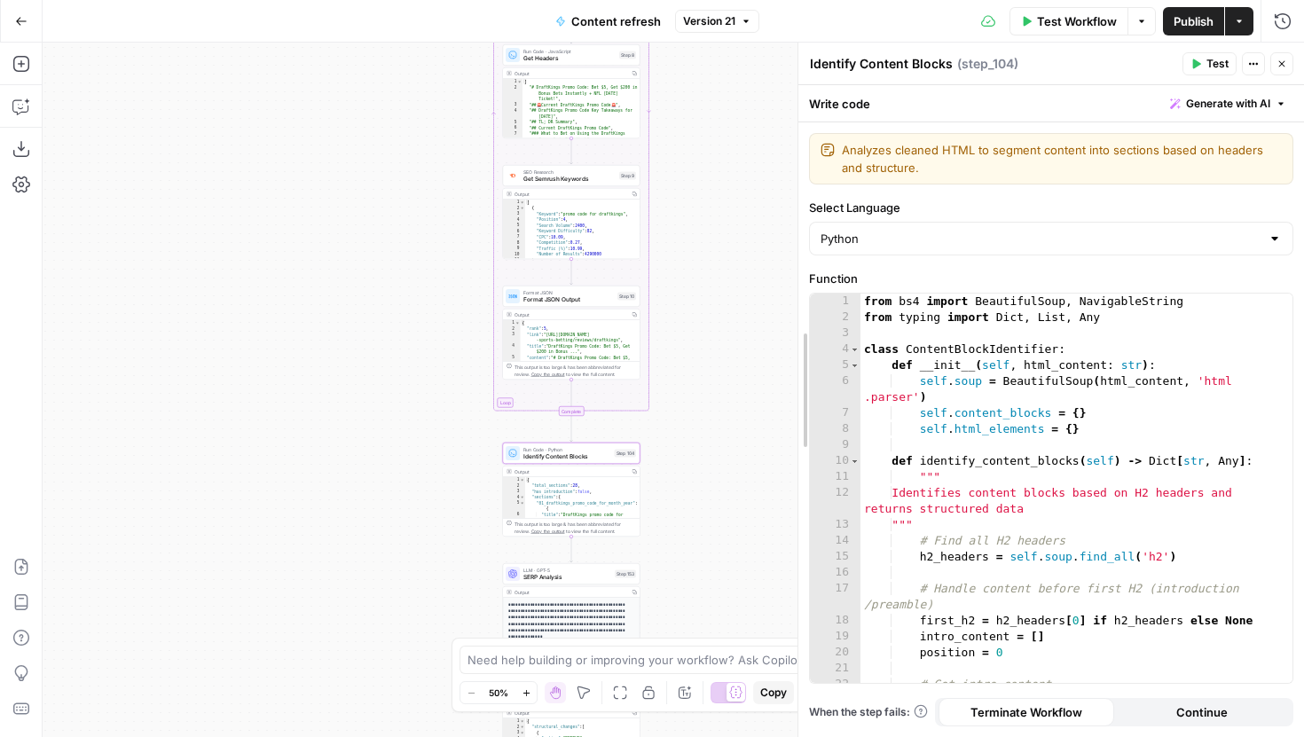
drag, startPoint x: 805, startPoint y: 385, endPoint x: 442, endPoint y: 395, distance: 363.0
click at [442, 395] on body "Covers New Home Browse Your Data Usage Settings Recent Grids Content refresh Re…" at bounding box center [652, 368] width 1304 height 737
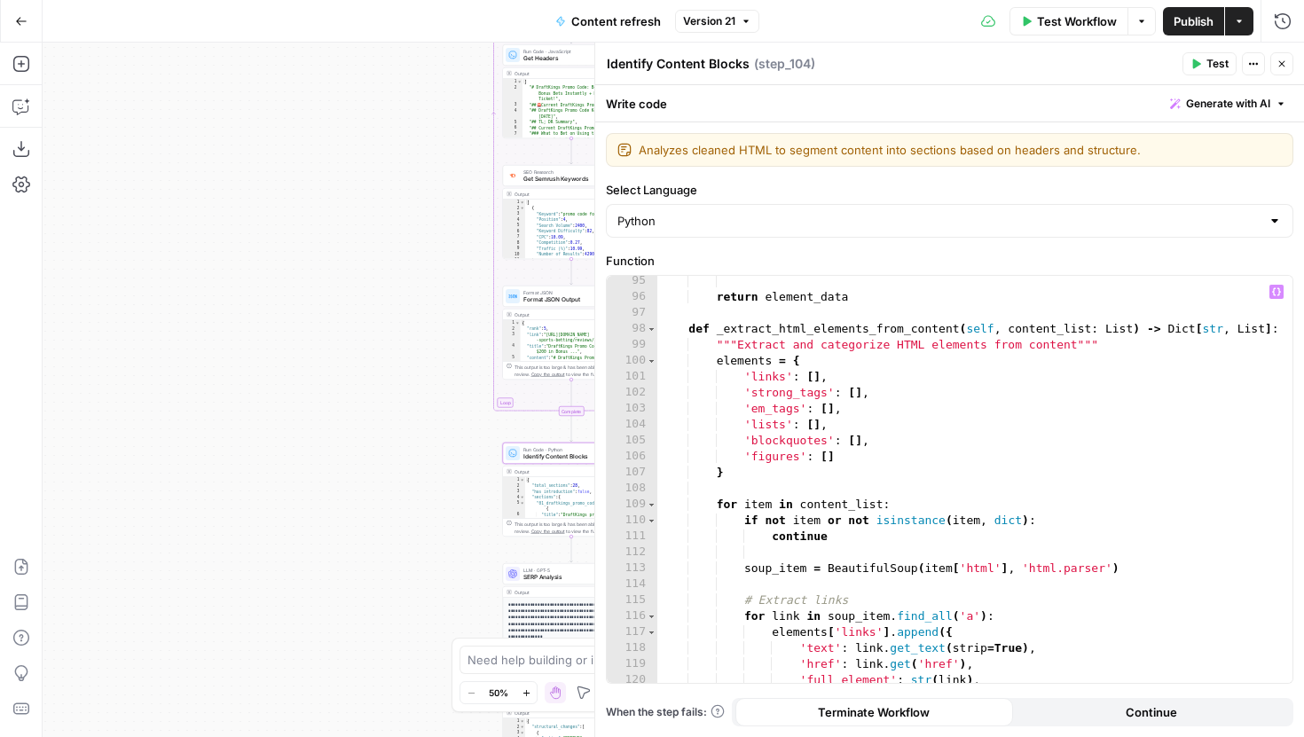
scroll to position [1534, 0]
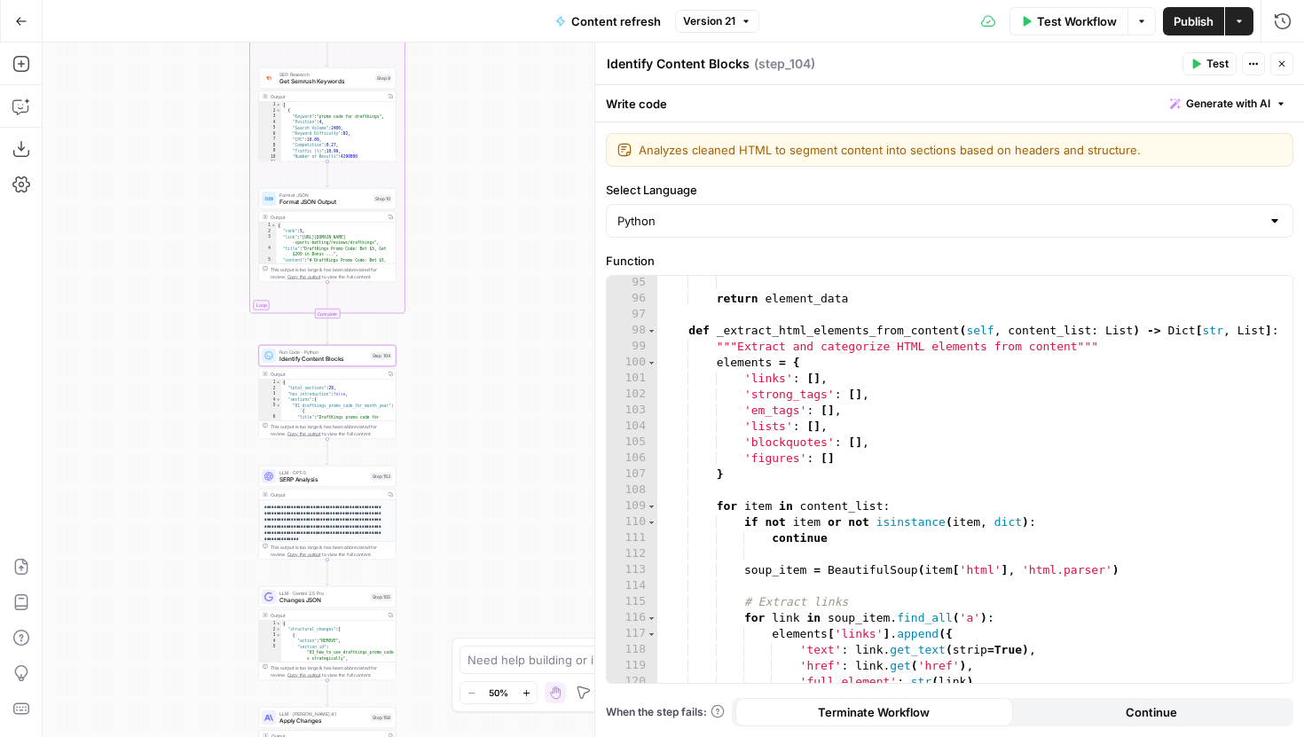
drag, startPoint x: 421, startPoint y: 398, endPoint x: 176, endPoint y: 300, distance: 263.9
click at [176, 300] on div "true false false true false true Workflow Set Inputs Inputs Google Search Perfo…" at bounding box center [674, 390] width 1262 height 695
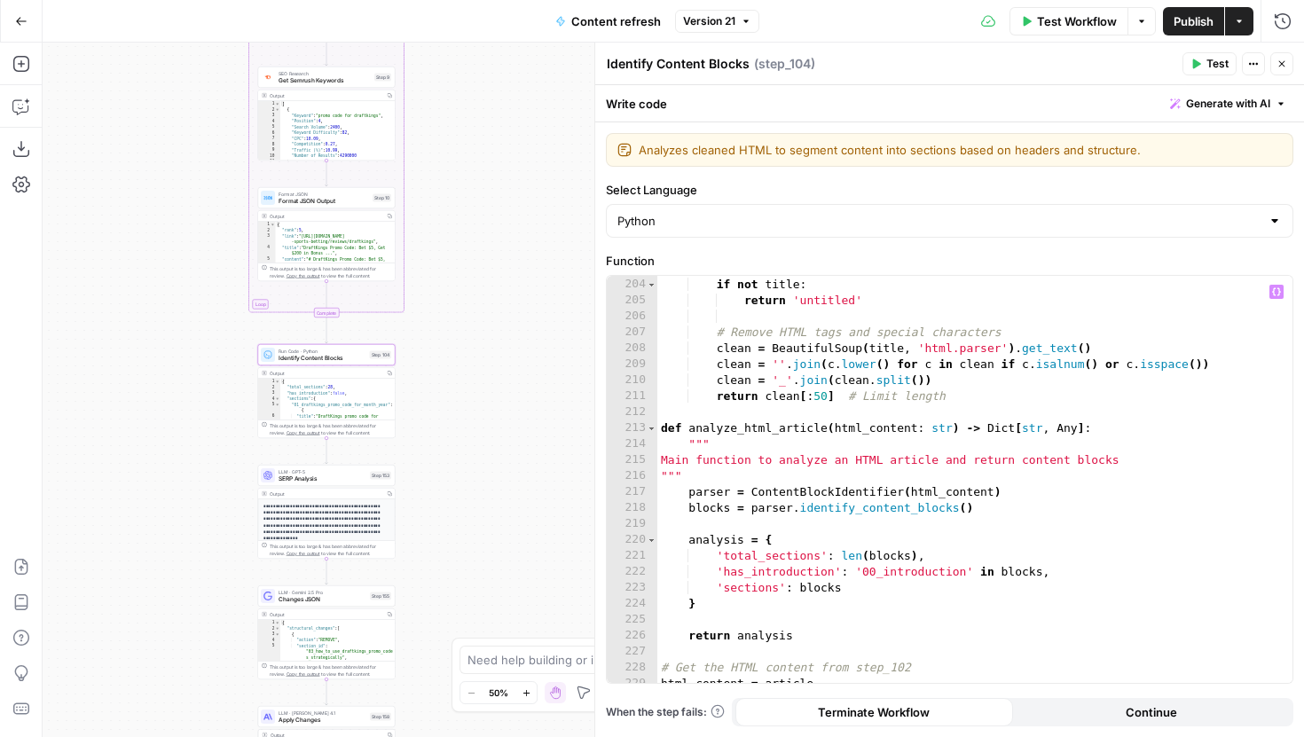
scroll to position [3305, 0]
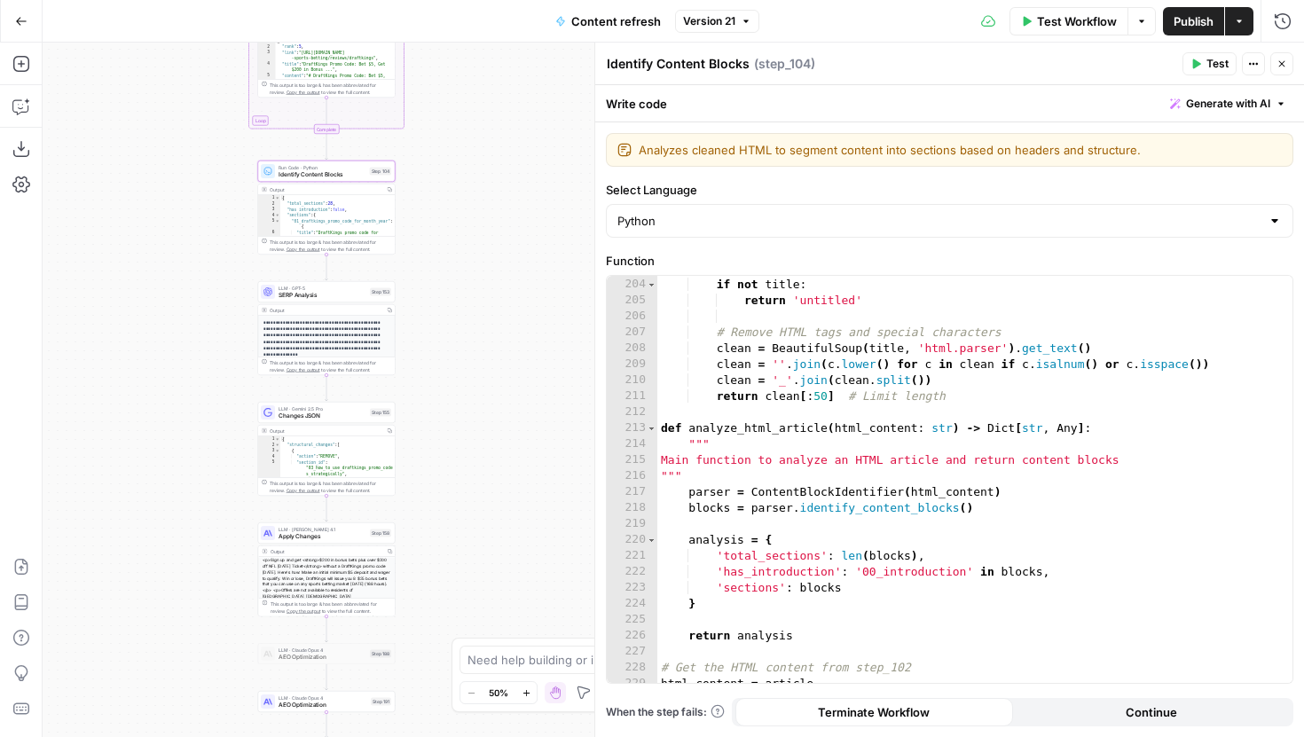
drag, startPoint x: 447, startPoint y: 444, endPoint x: 447, endPoint y: 258, distance: 185.4
click at [447, 258] on div "true false false true false true Workflow Set Inputs Inputs Google Search Perfo…" at bounding box center [674, 390] width 1262 height 695
click at [371, 413] on div "Step 155" at bounding box center [380, 411] width 21 height 8
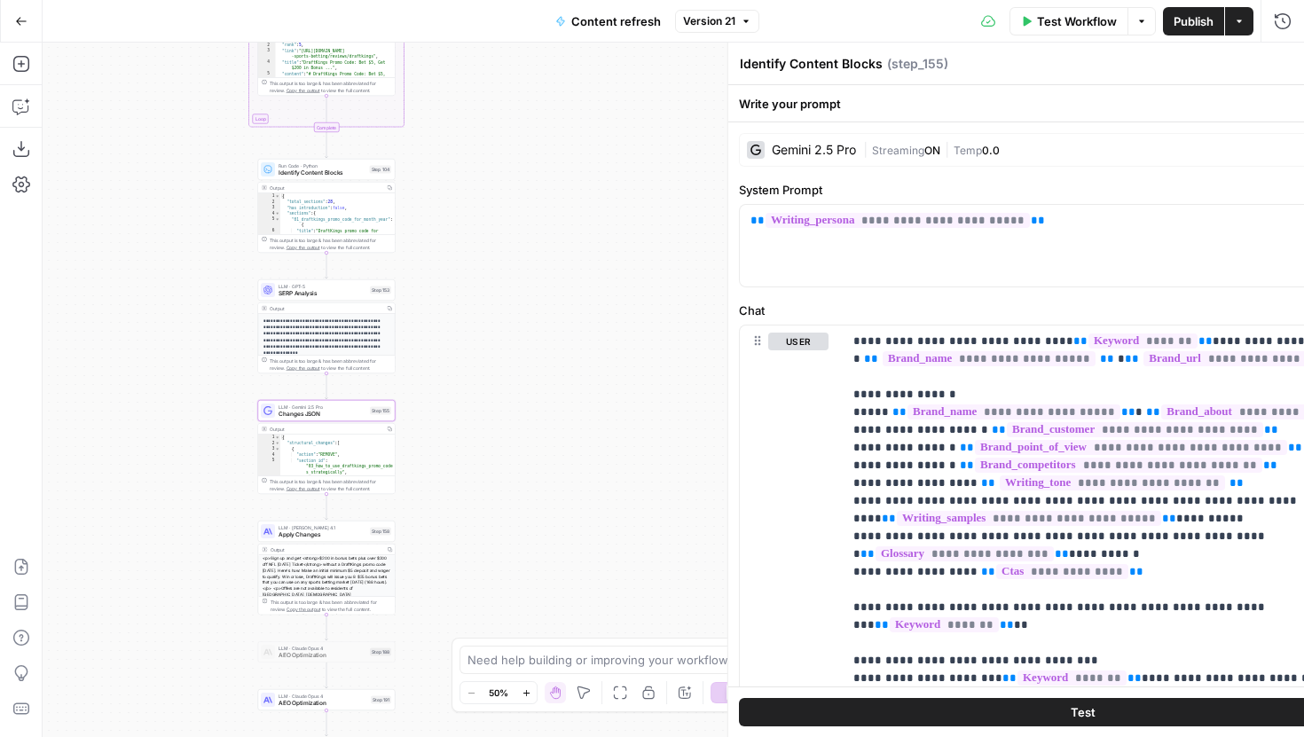
type textarea "Changes JSON"
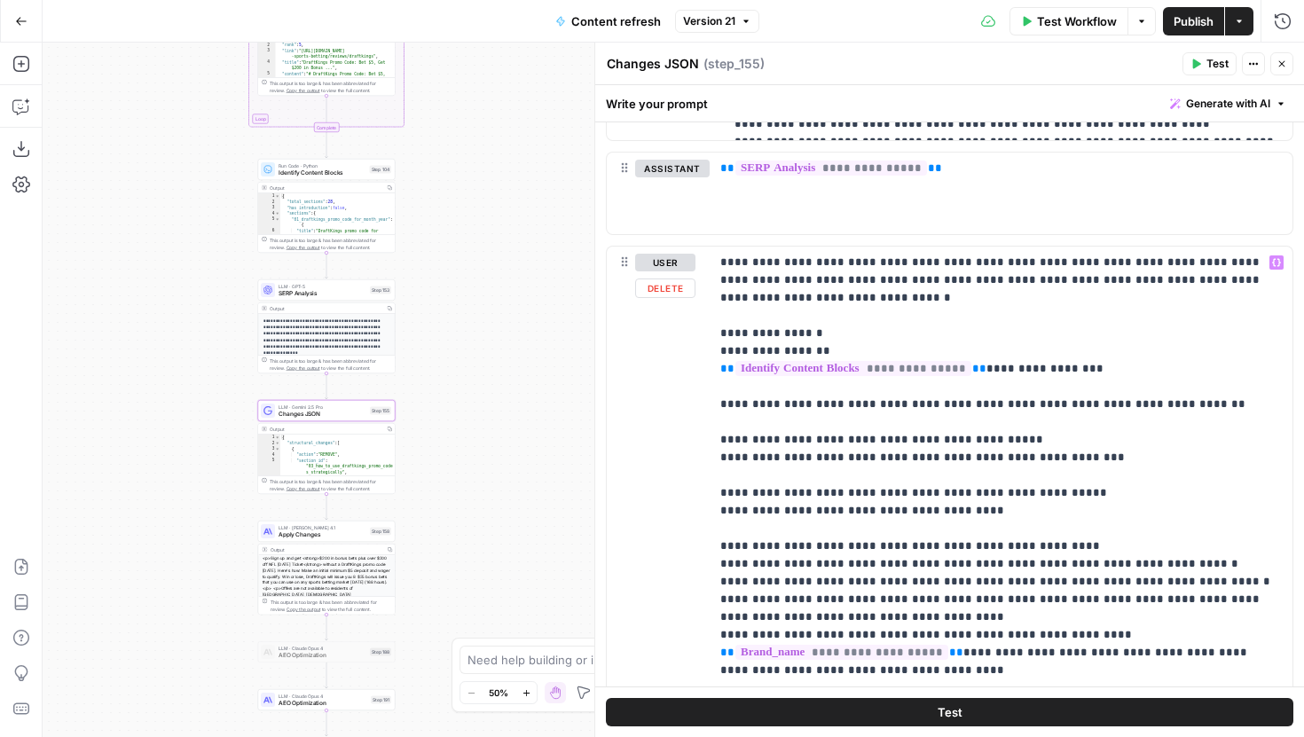
scroll to position [908, 0]
drag, startPoint x: 421, startPoint y: 180, endPoint x: 416, endPoint y: 310, distance: 129.6
click at [416, 310] on div "true false false true false true Workflow Set Inputs Inputs Google Search Perfo…" at bounding box center [674, 390] width 1262 height 695
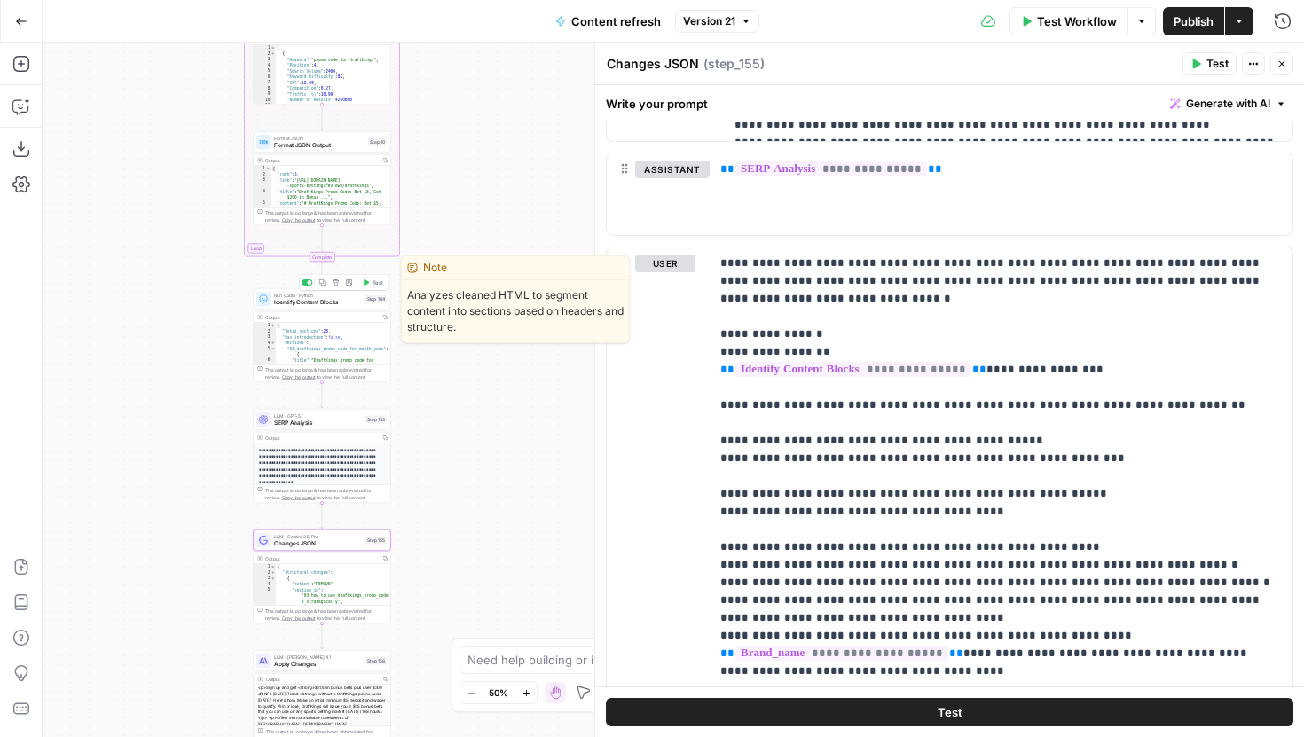
click at [347, 300] on span "Identify Content Blocks" at bounding box center [318, 302] width 88 height 9
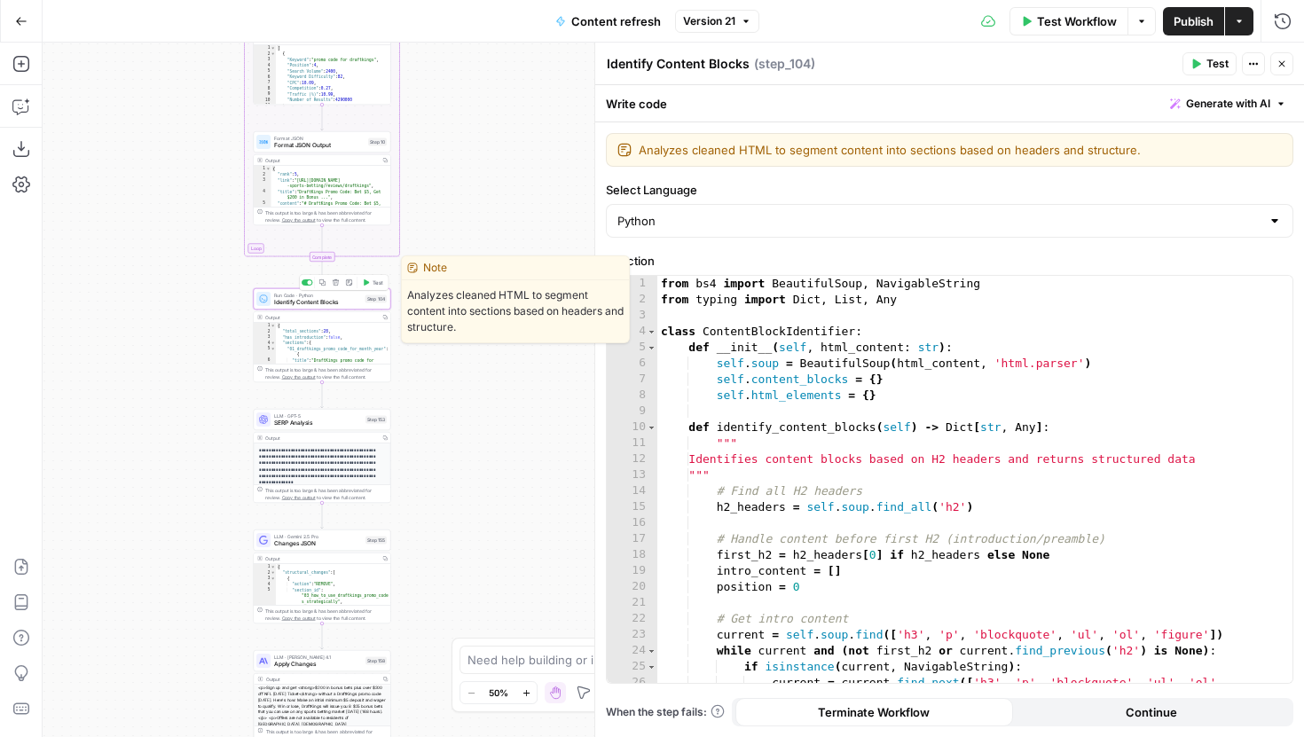
click at [346, 299] on span "Identify Content Blocks" at bounding box center [318, 302] width 88 height 9
click at [789, 397] on div "from bs4 import BeautifulSoup , NavigableString from typing import Dict , List …" at bounding box center [974, 503] width 635 height 455
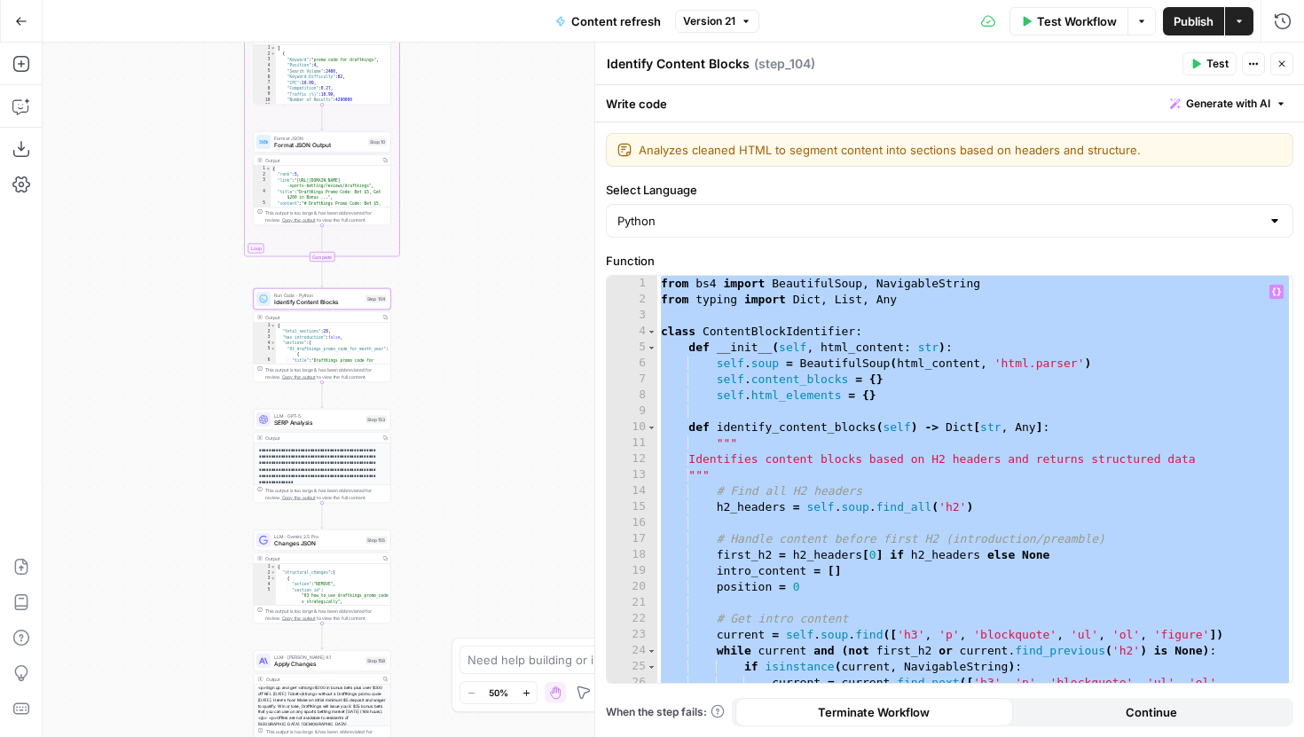
click at [782, 402] on div "from bs4 import BeautifulSoup , NavigableString from typing import Dict , List …" at bounding box center [974, 503] width 635 height 455
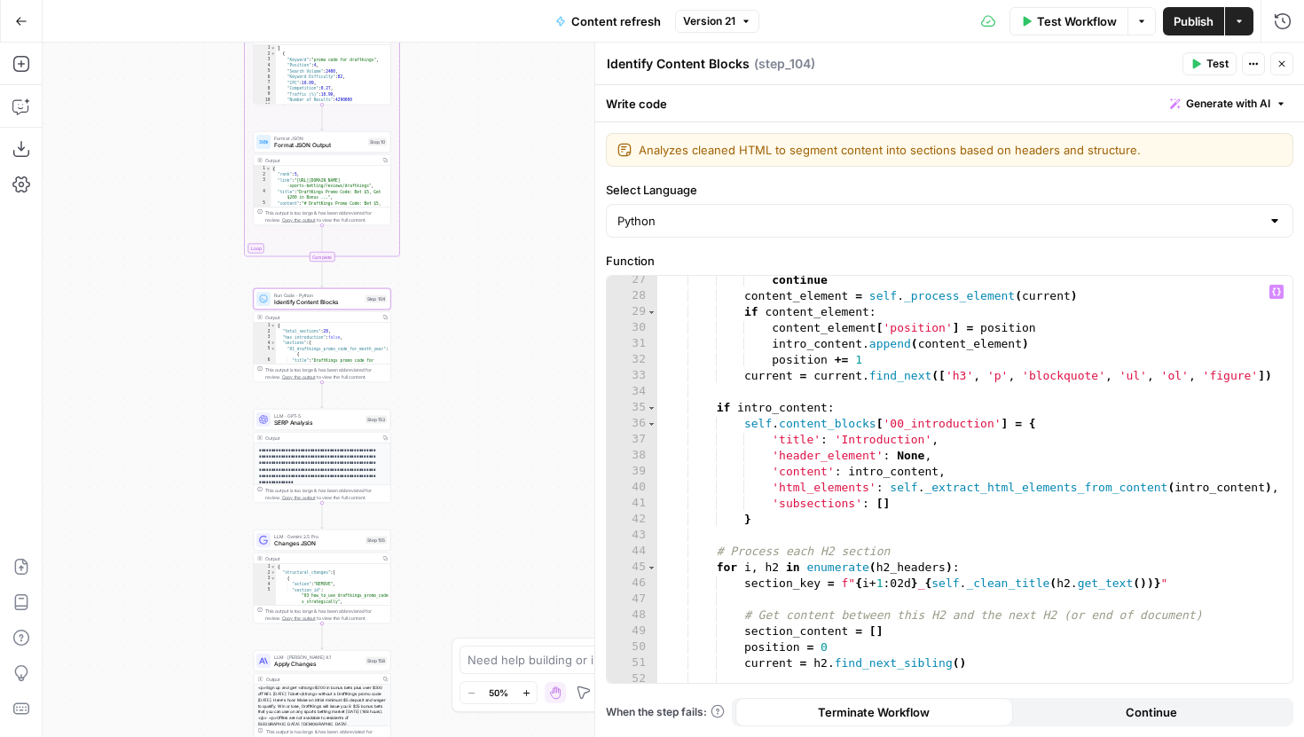
scroll to position [447, 0]
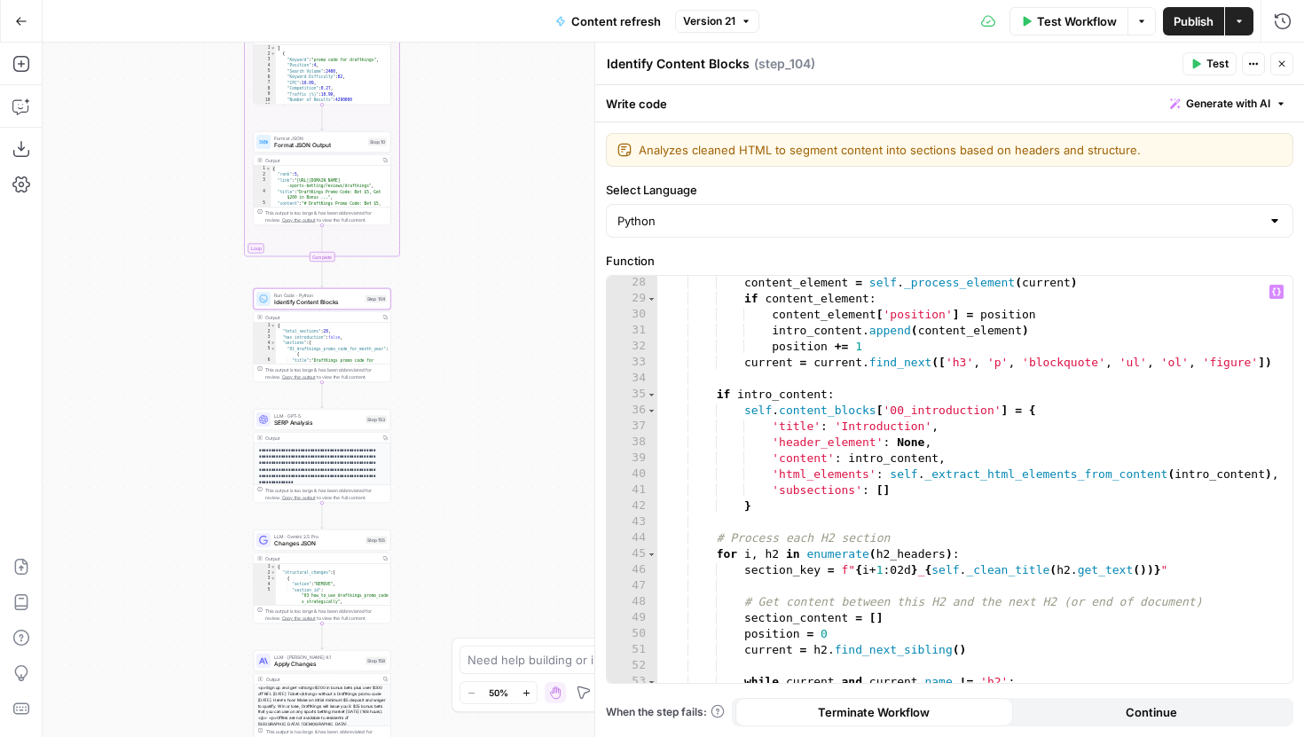
click at [894, 450] on div "content_element = self . _process_element ( current ) if content_element : cont…" at bounding box center [974, 494] width 635 height 439
type textarea "**********"
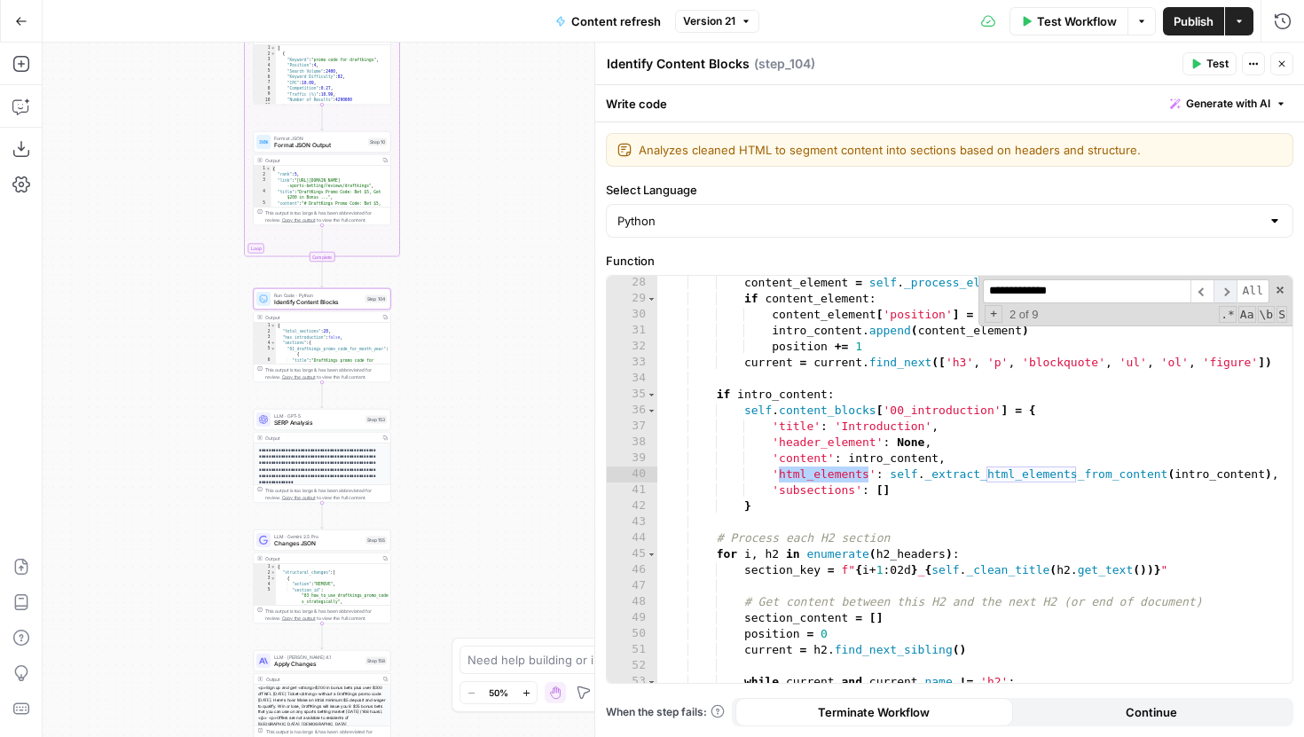
type input "**********"
click at [1221, 289] on span "​" at bounding box center [1225, 291] width 23 height 24
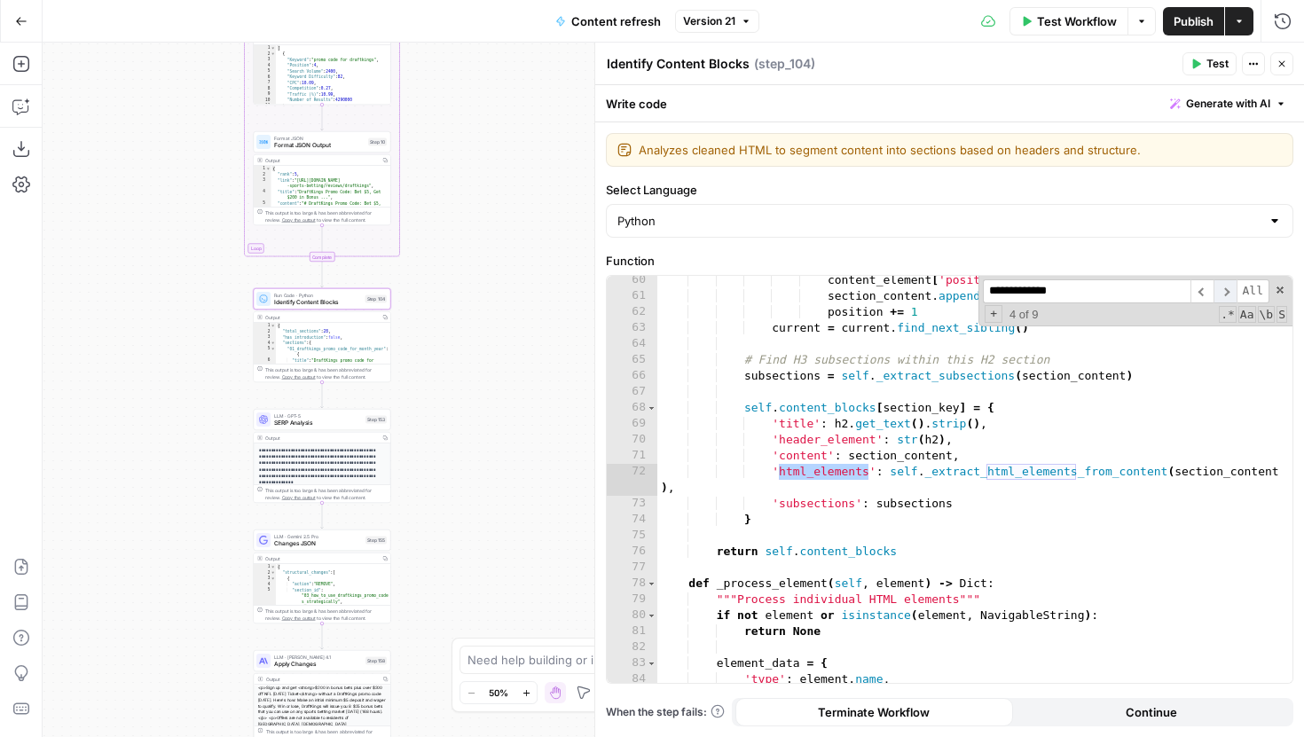
click at [1221, 289] on span "​" at bounding box center [1225, 291] width 23 height 24
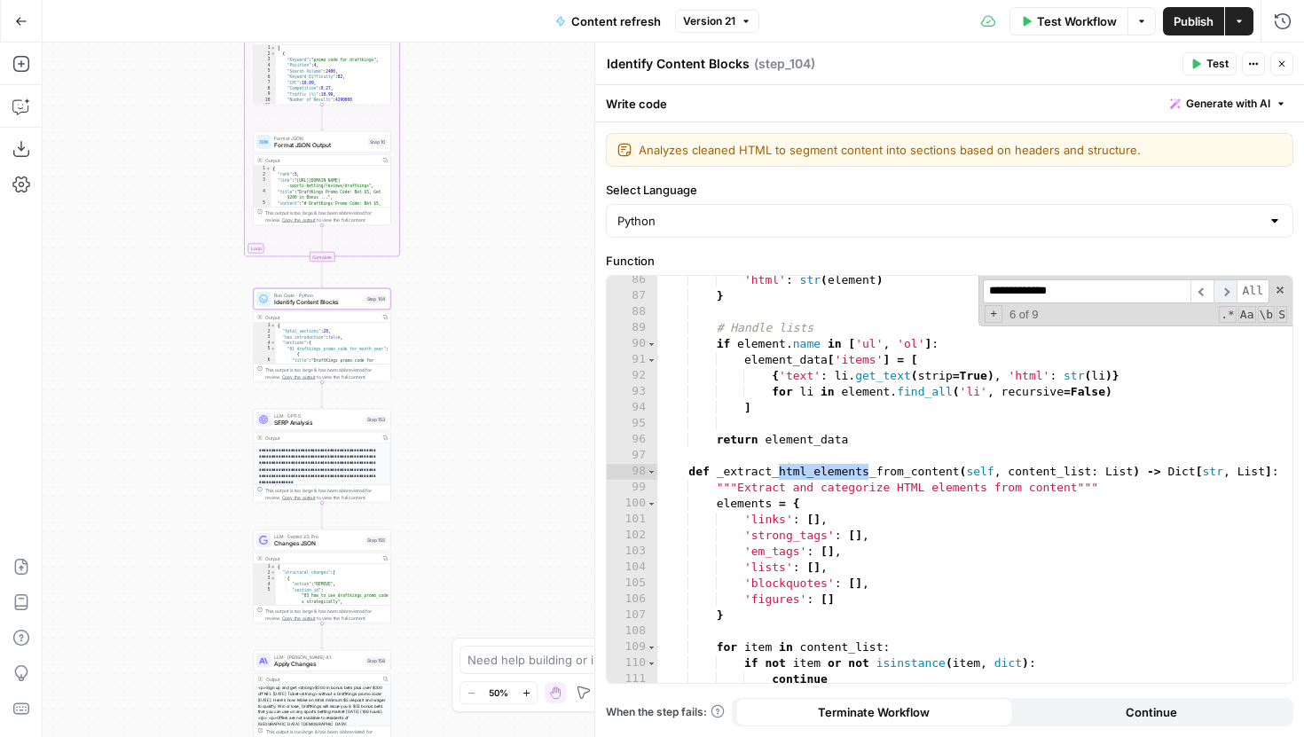
click at [1221, 289] on span "​" at bounding box center [1225, 291] width 23 height 24
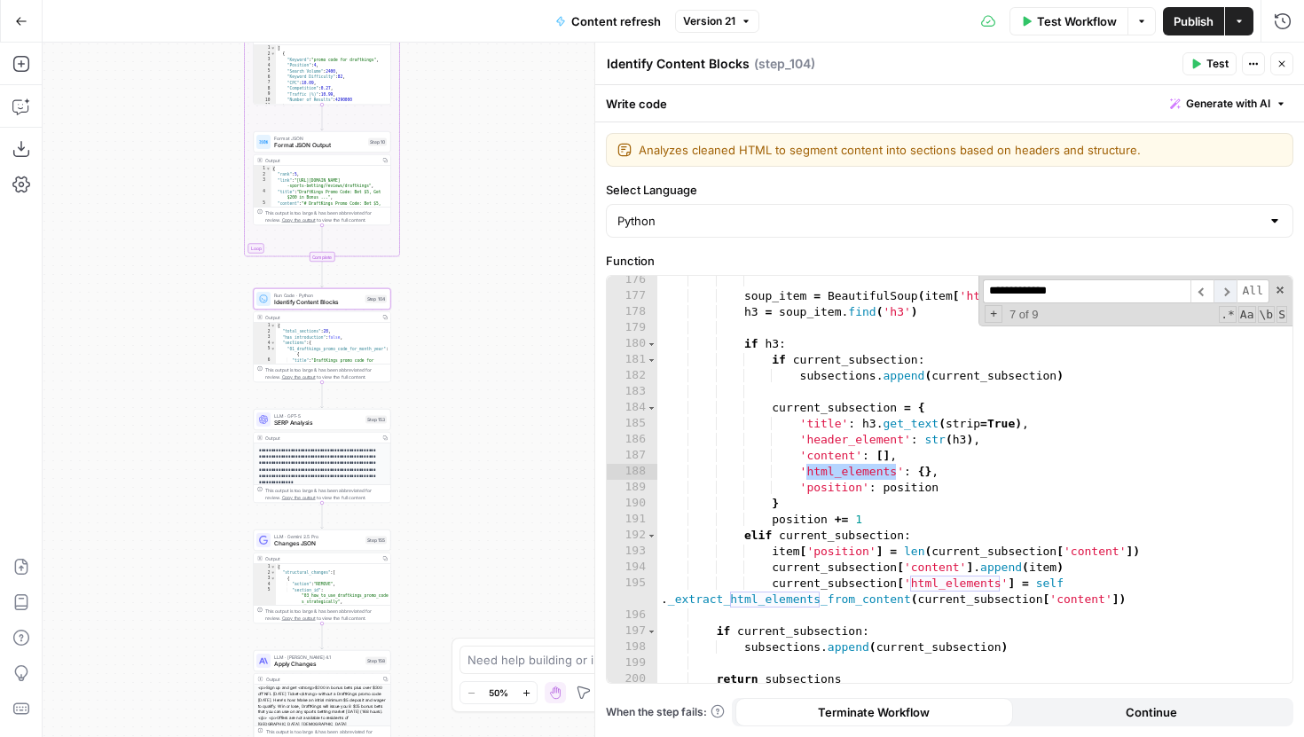
click at [1221, 289] on span "​" at bounding box center [1225, 291] width 23 height 24
click at [891, 404] on div "soup_item = BeautifulSoup ( item [ 'html' ] , 'html.parser' ) h3 = soup_item . …" at bounding box center [974, 491] width 635 height 439
type textarea "**********"
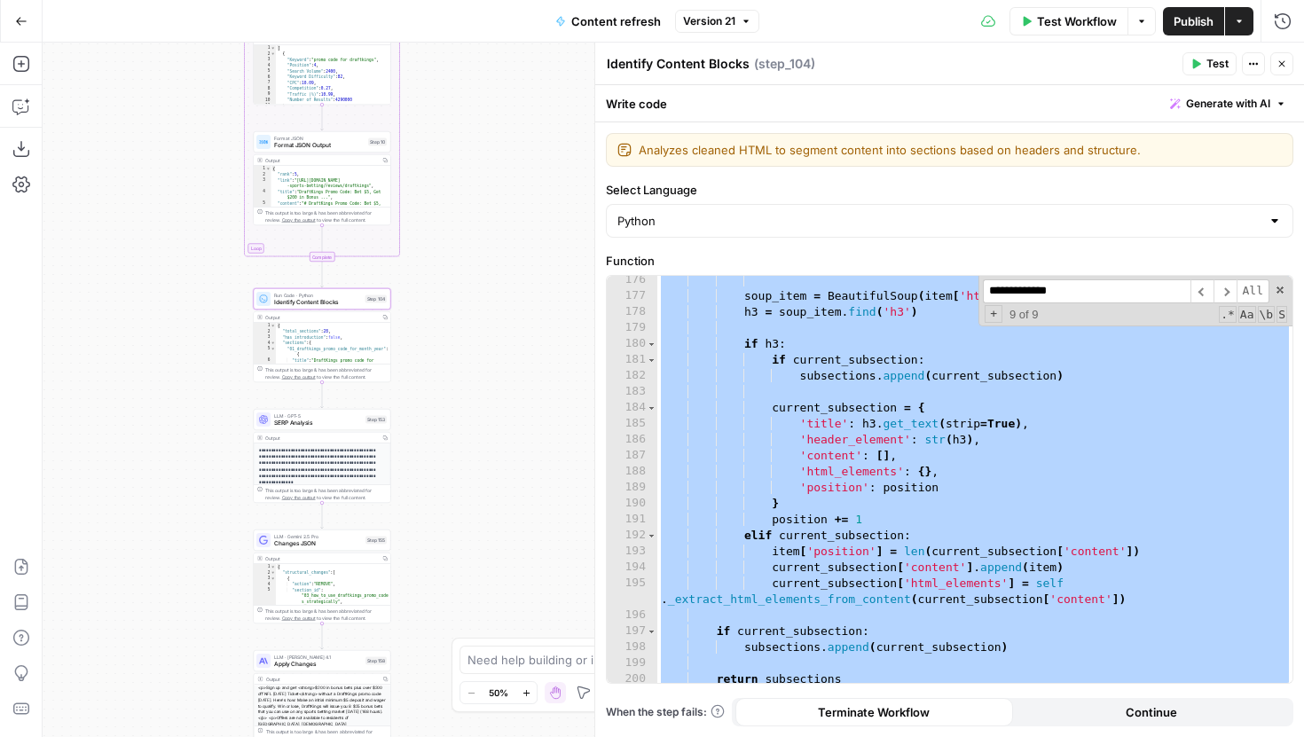
click at [874, 326] on div "soup_item = BeautifulSoup ( item [ 'html' ] , 'html.parser' ) h3 = soup_item . …" at bounding box center [974, 491] width 635 height 439
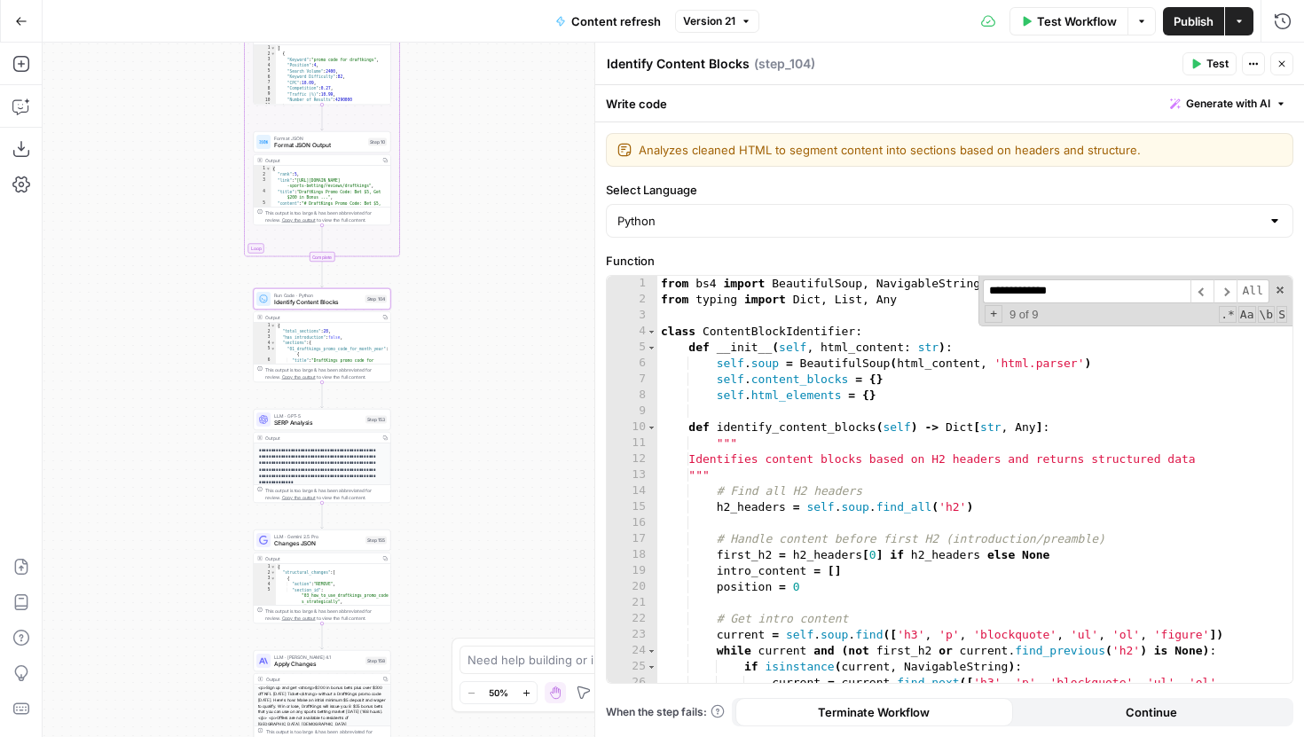
scroll to position [0, 0]
click at [1280, 292] on span at bounding box center [1280, 290] width 12 height 12
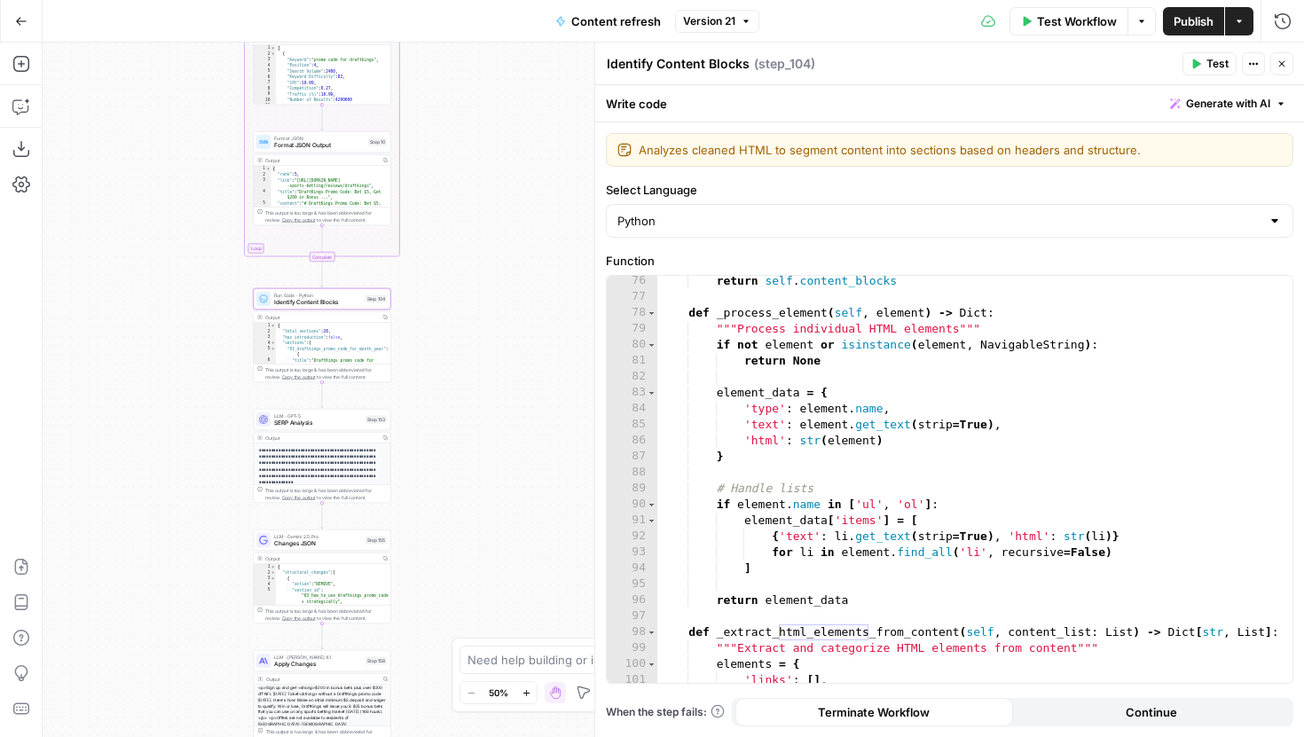
scroll to position [1233, 0]
click at [718, 379] on div "return self . content_blocks def _process_element ( self , element ) -> Dict : …" at bounding box center [974, 491] width 635 height 439
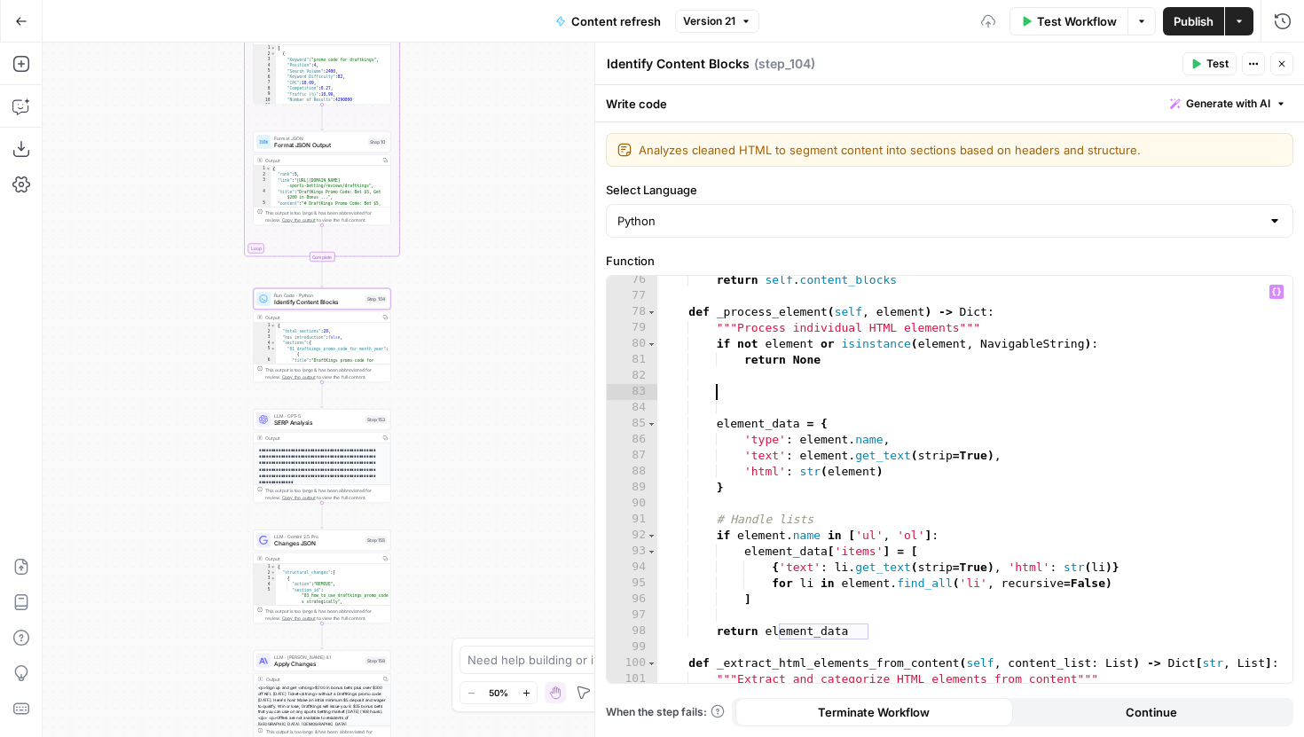
scroll to position [0, 4]
paste textarea "**********"
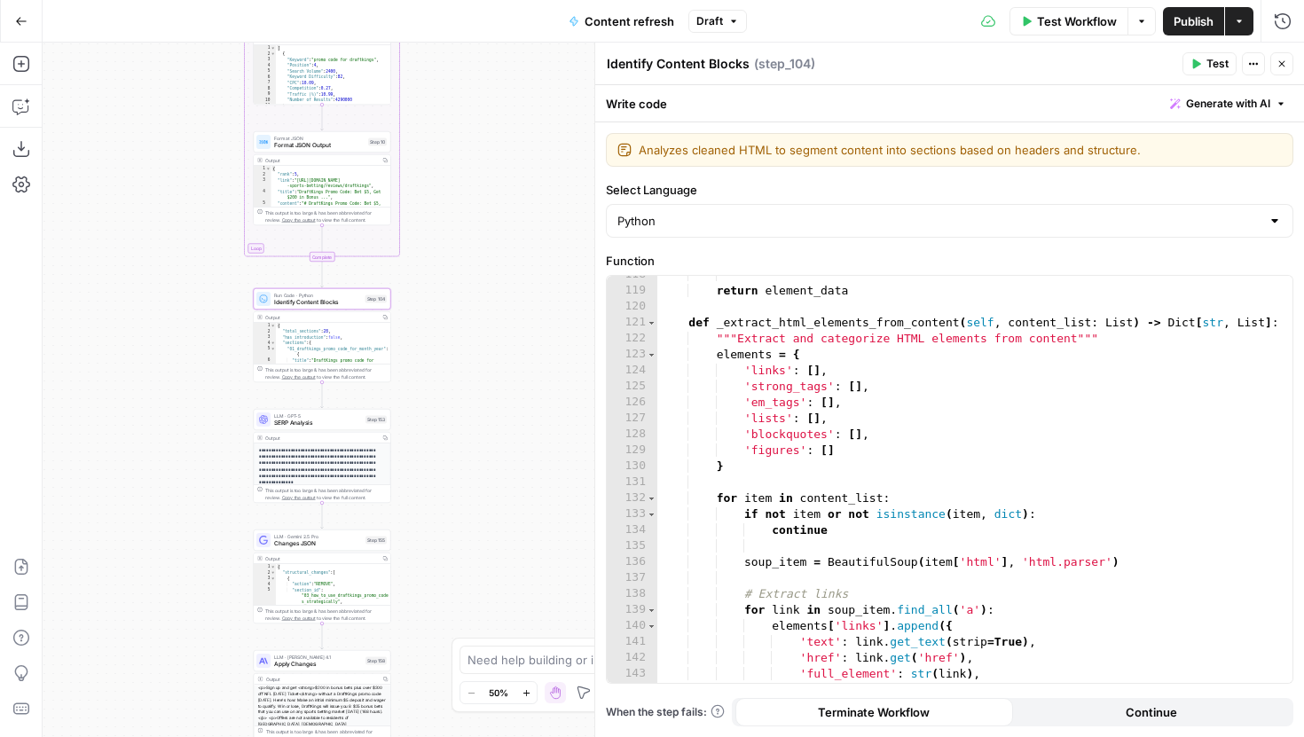
scroll to position [1911, 0]
click at [688, 325] on div "return element_data def _extract_html_elements_from_content ( self , content_li…" at bounding box center [974, 484] width 635 height 439
type textarea "**********"
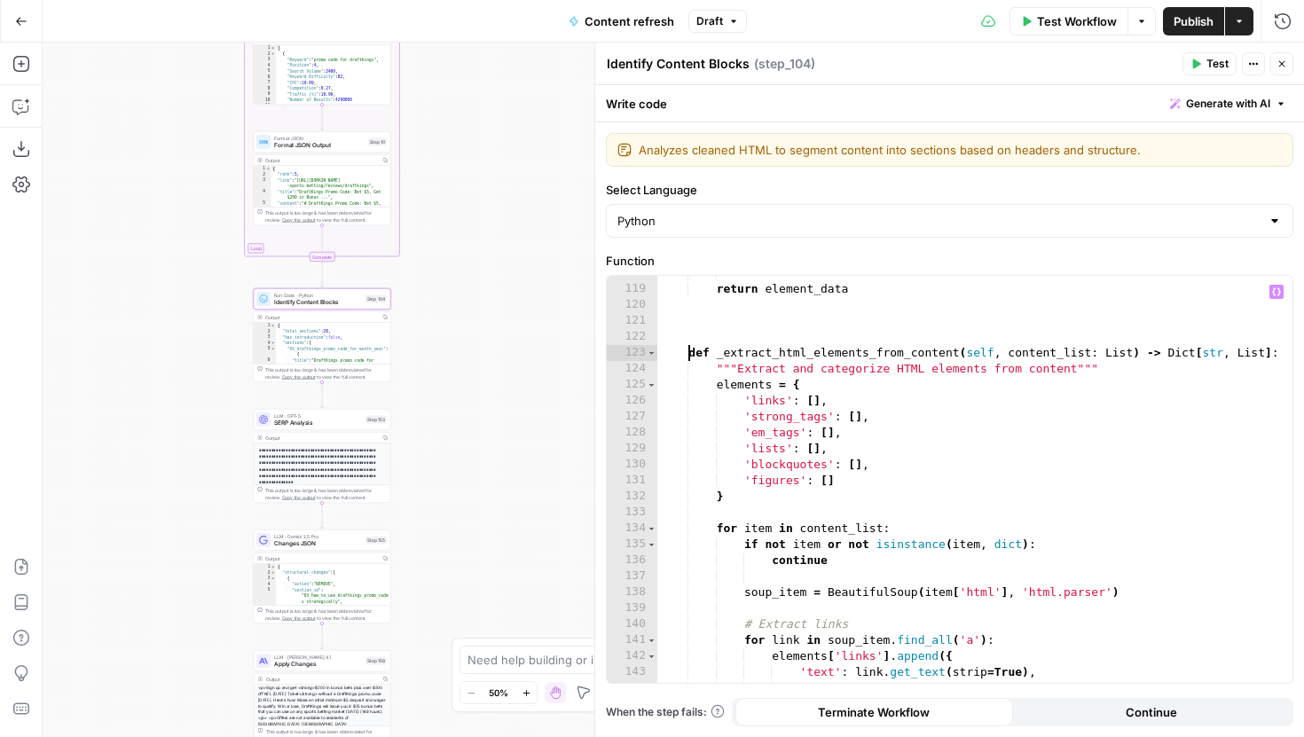
scroll to position [0, 1]
paste textarea "**********"
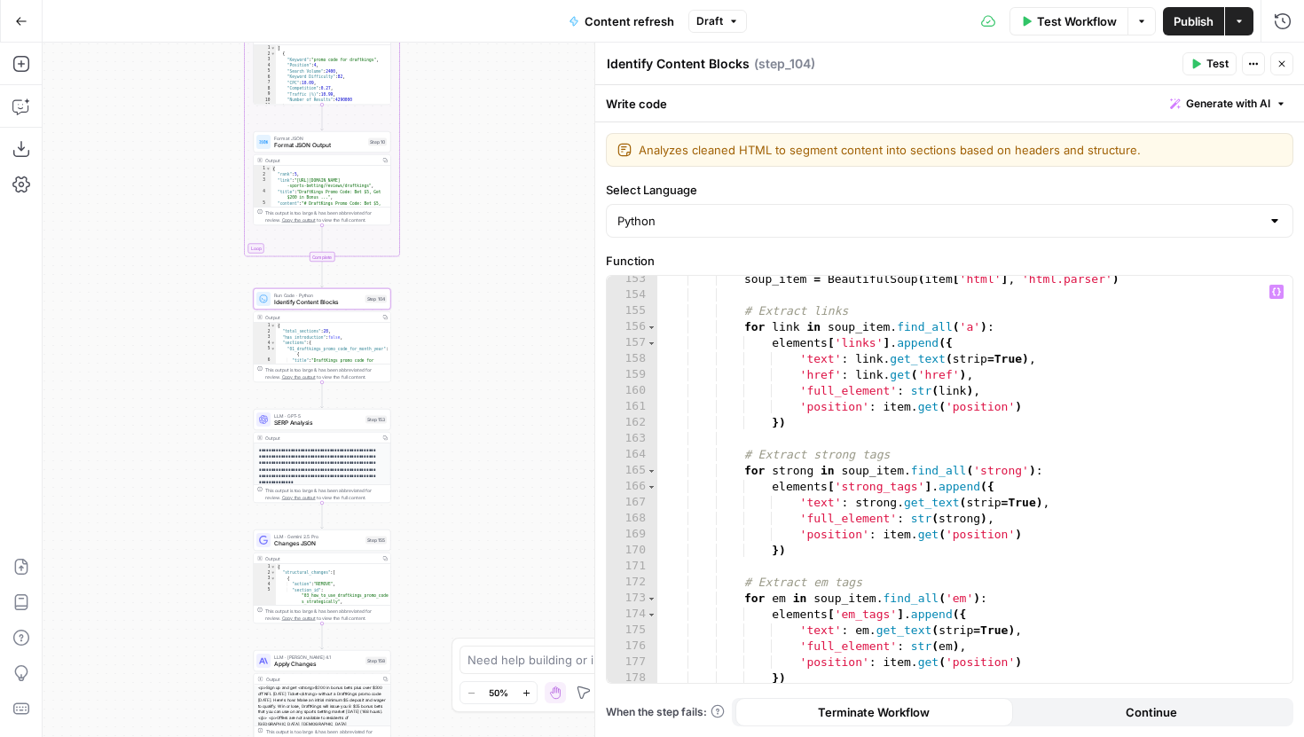
scroll to position [2453, 0]
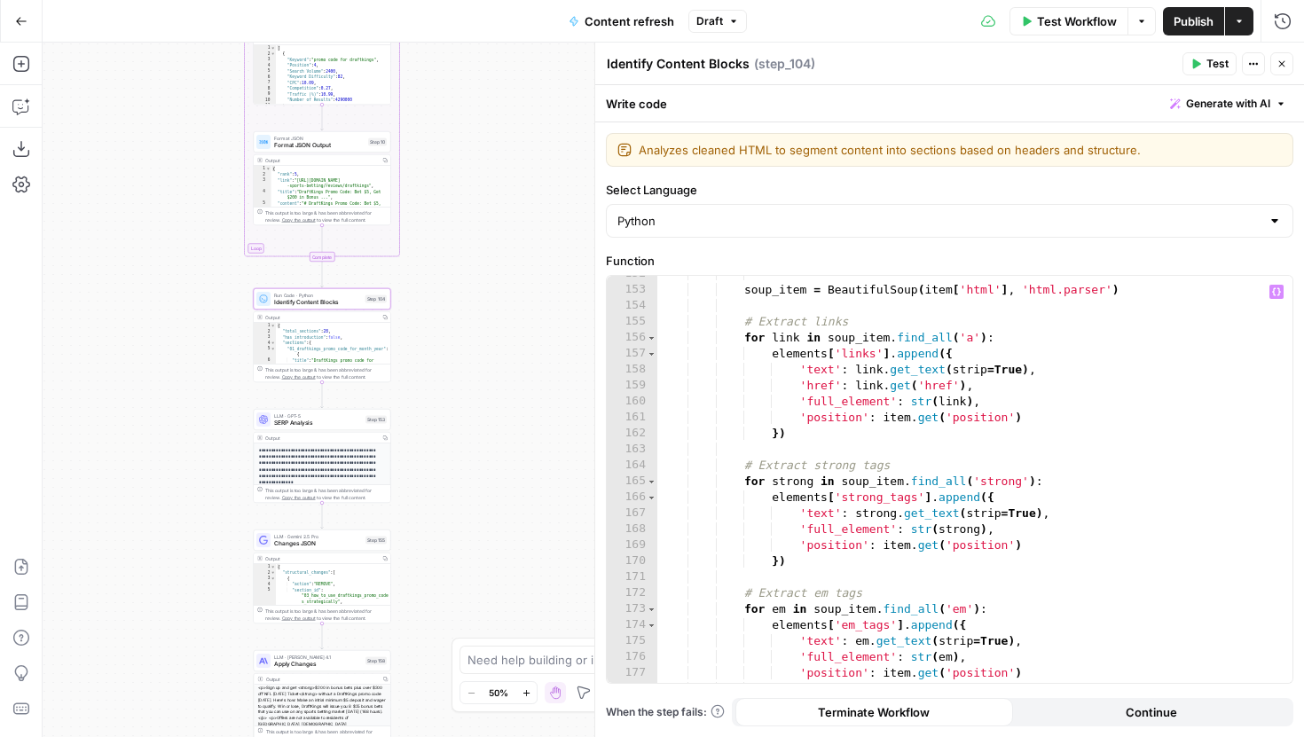
type textarea "**********"
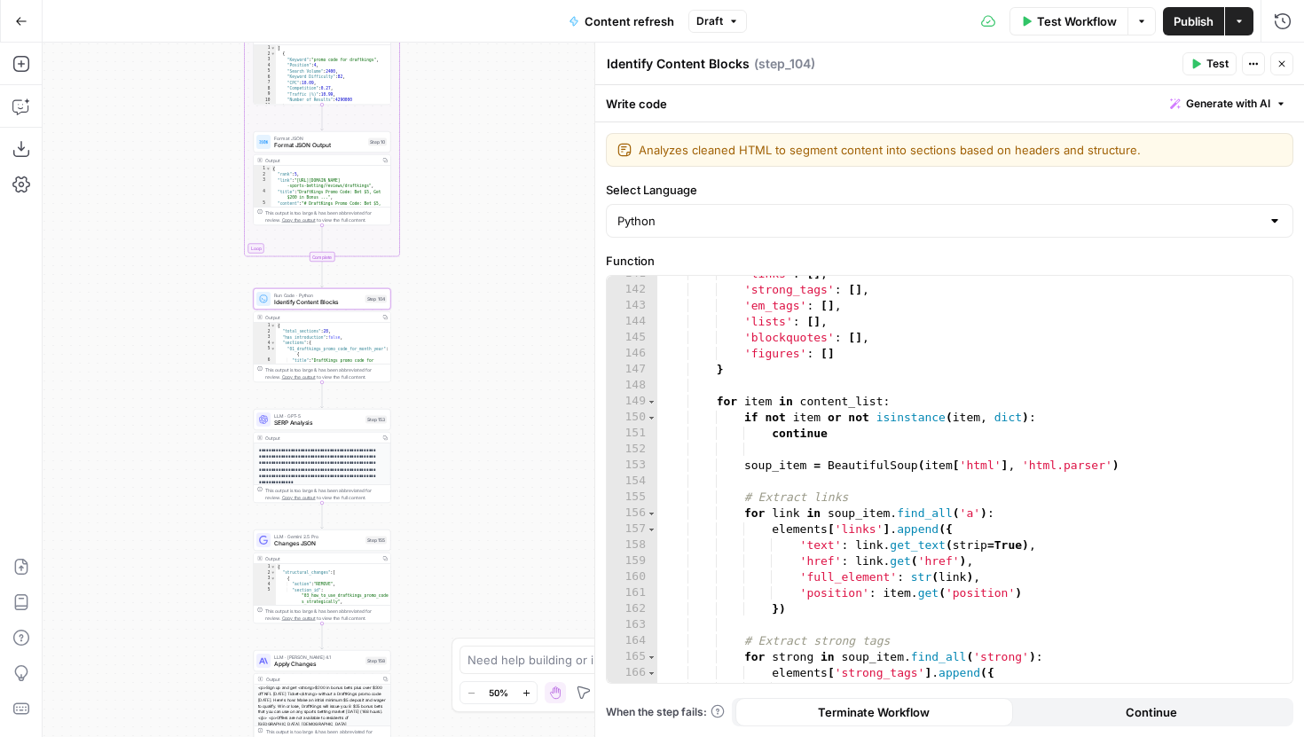
scroll to position [2277, 0]
click at [849, 444] on div "'links' : [ ] , 'strong_tags' : [ ] , 'em_tags' : [ ] , 'lists' : [ ] , 'blockq…" at bounding box center [974, 485] width 635 height 439
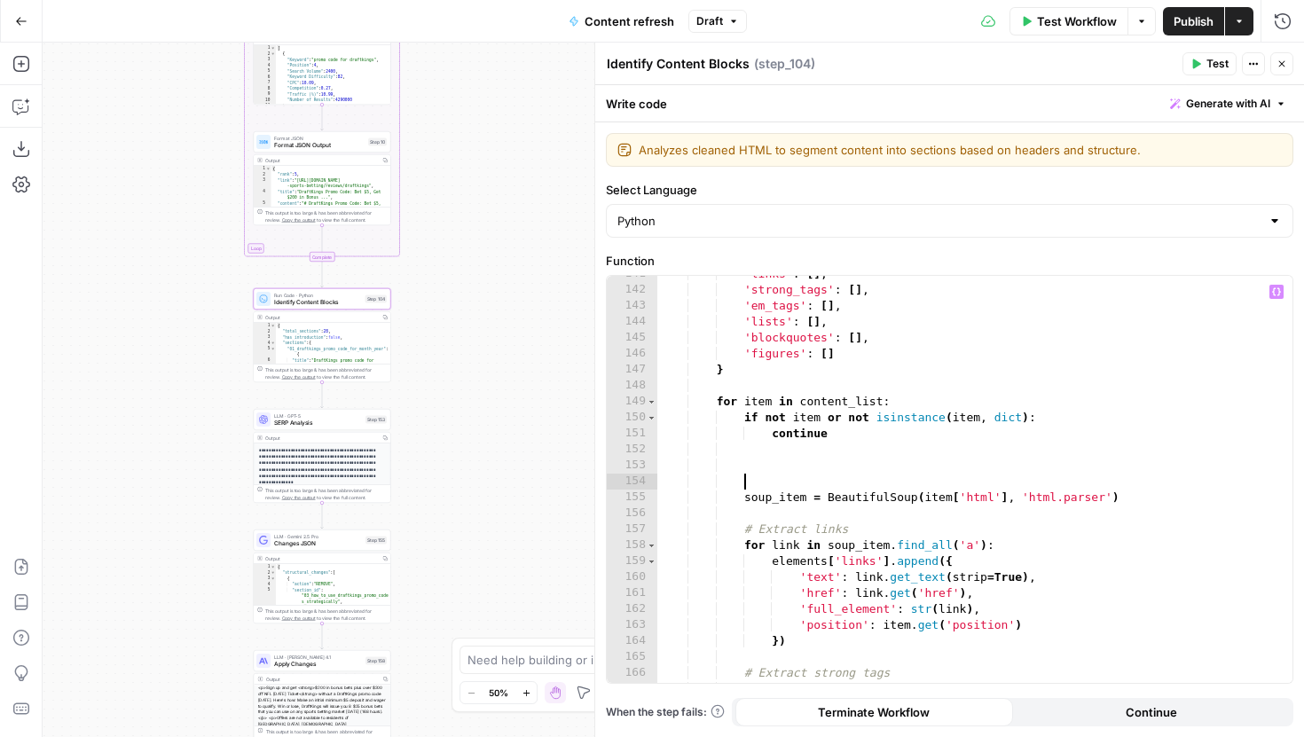
scroll to position [0, 5]
paste textarea "**"
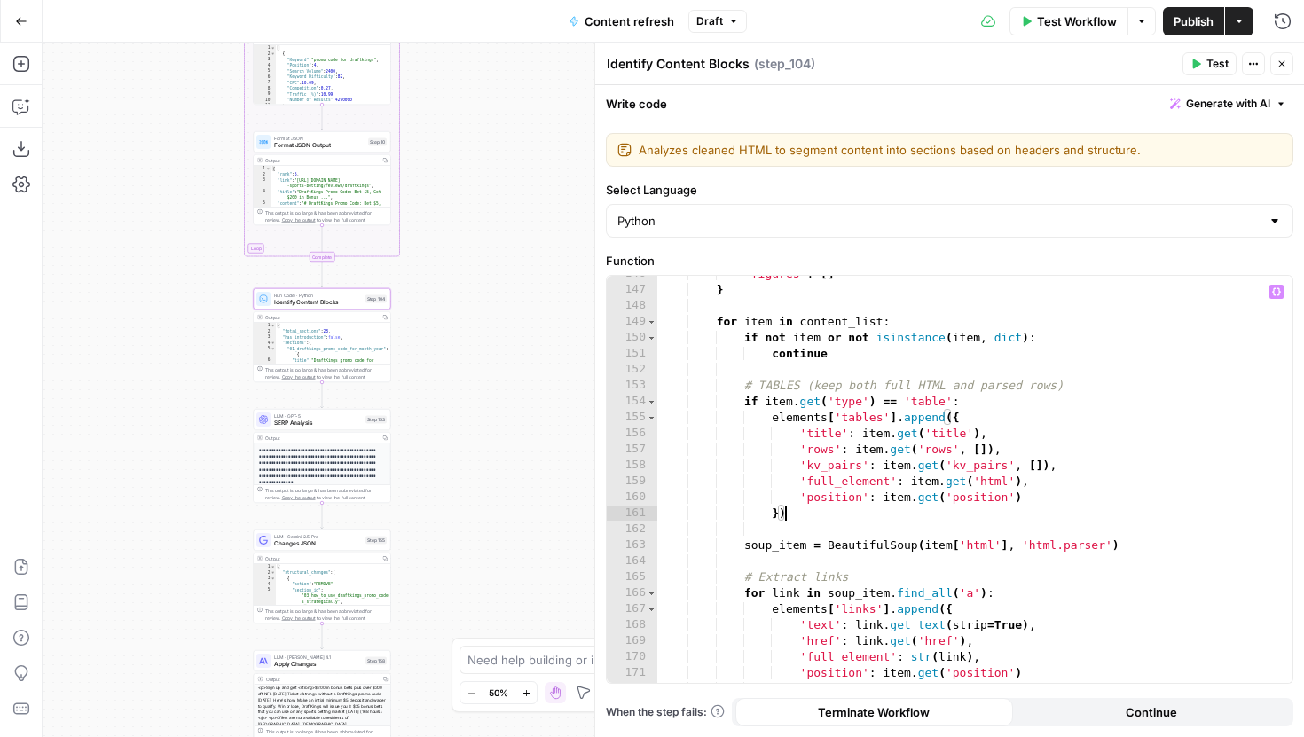
scroll to position [2371, 0]
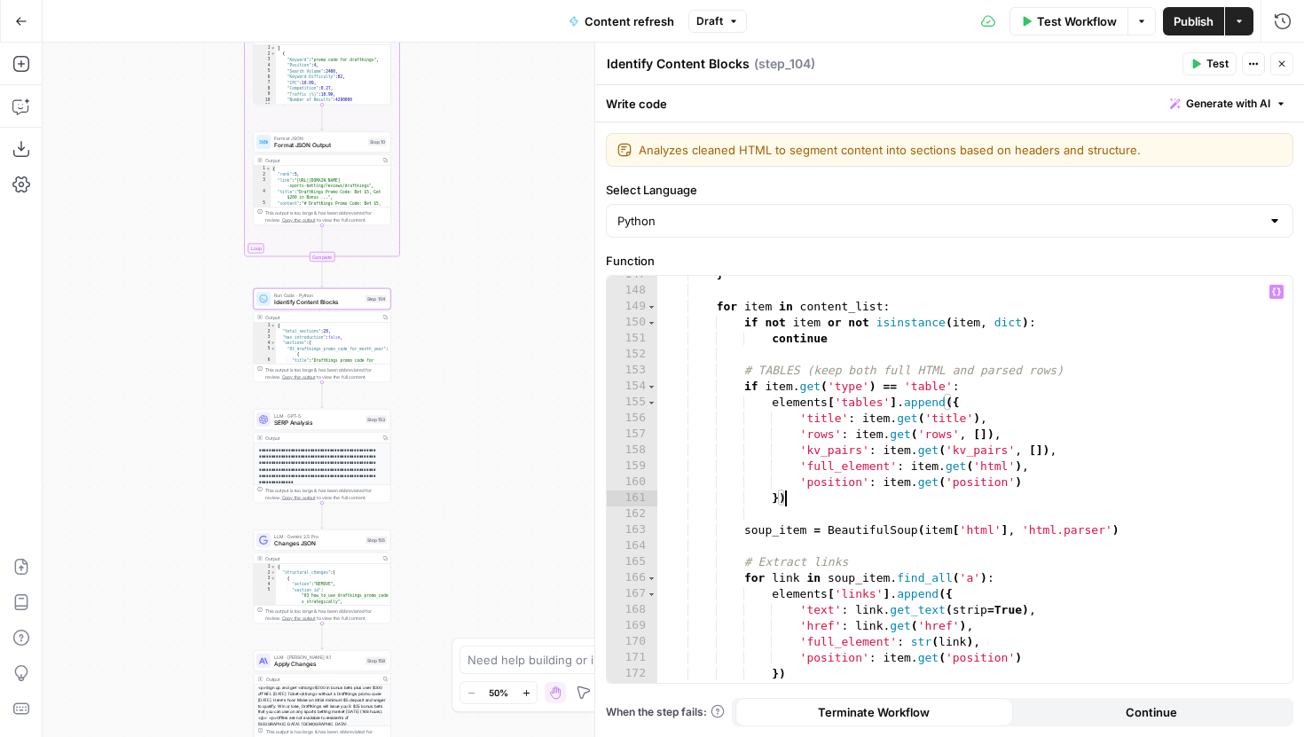
type textarea "**"
click at [1199, 67] on icon "button" at bounding box center [1196, 64] width 11 height 11
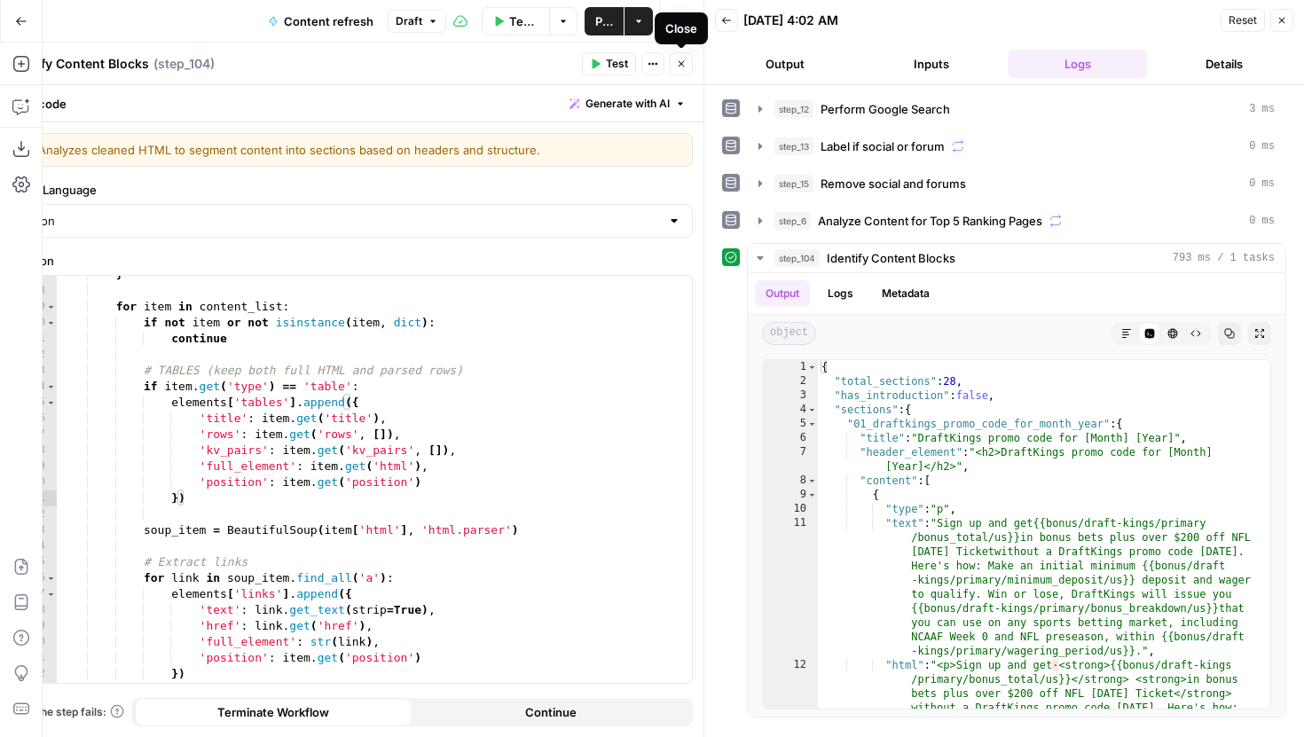
click at [679, 57] on button "Close" at bounding box center [681, 63] width 23 height 23
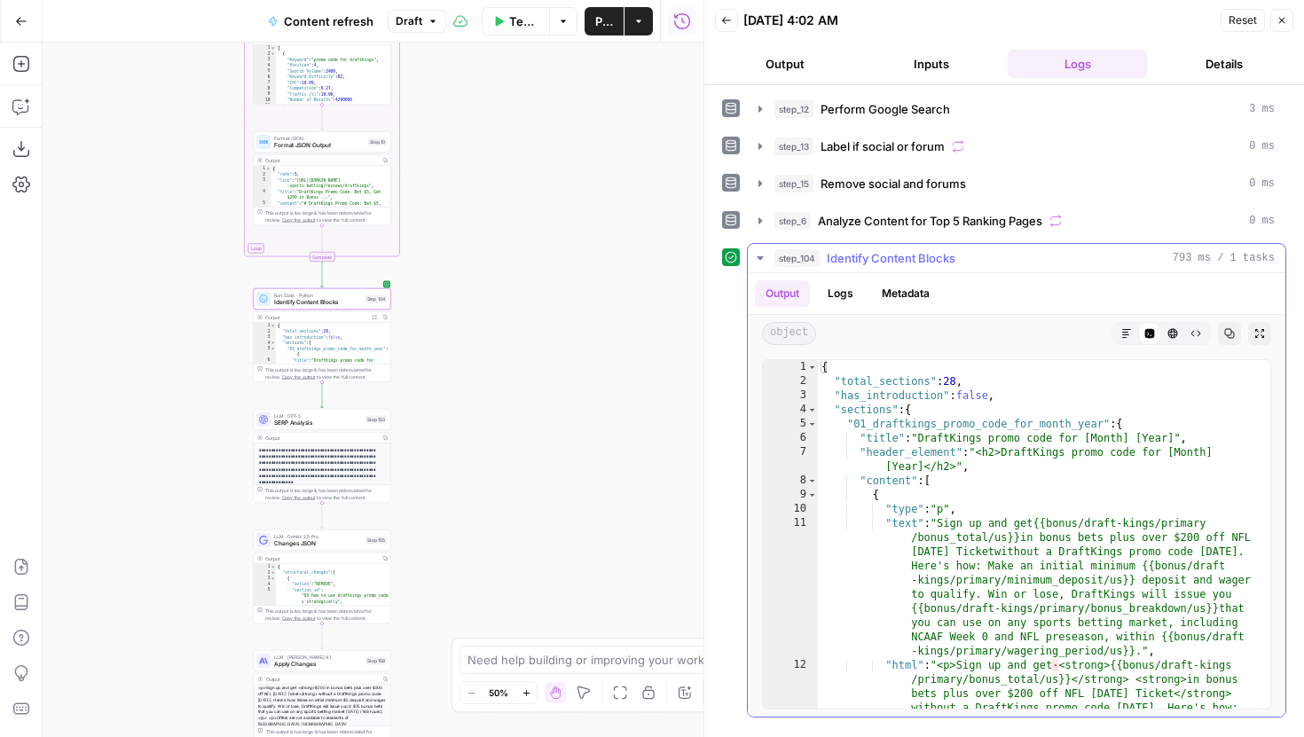
type textarea "**********"
click at [995, 508] on div "{ "total_sections" : 28 , "has_introduction" : false , "sections" : { "01_draft…" at bounding box center [1037, 626] width 439 height 533
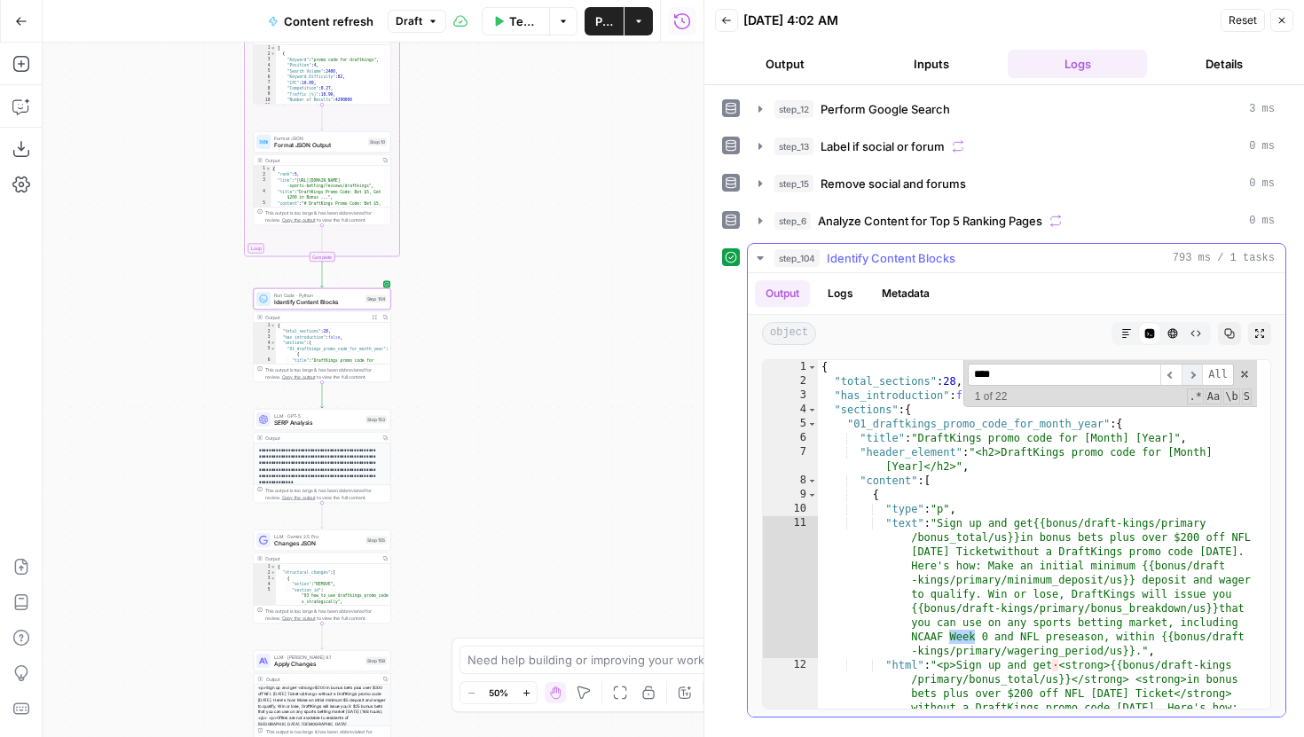
type input "****"
click at [1191, 372] on span "​" at bounding box center [1192, 375] width 21 height 22
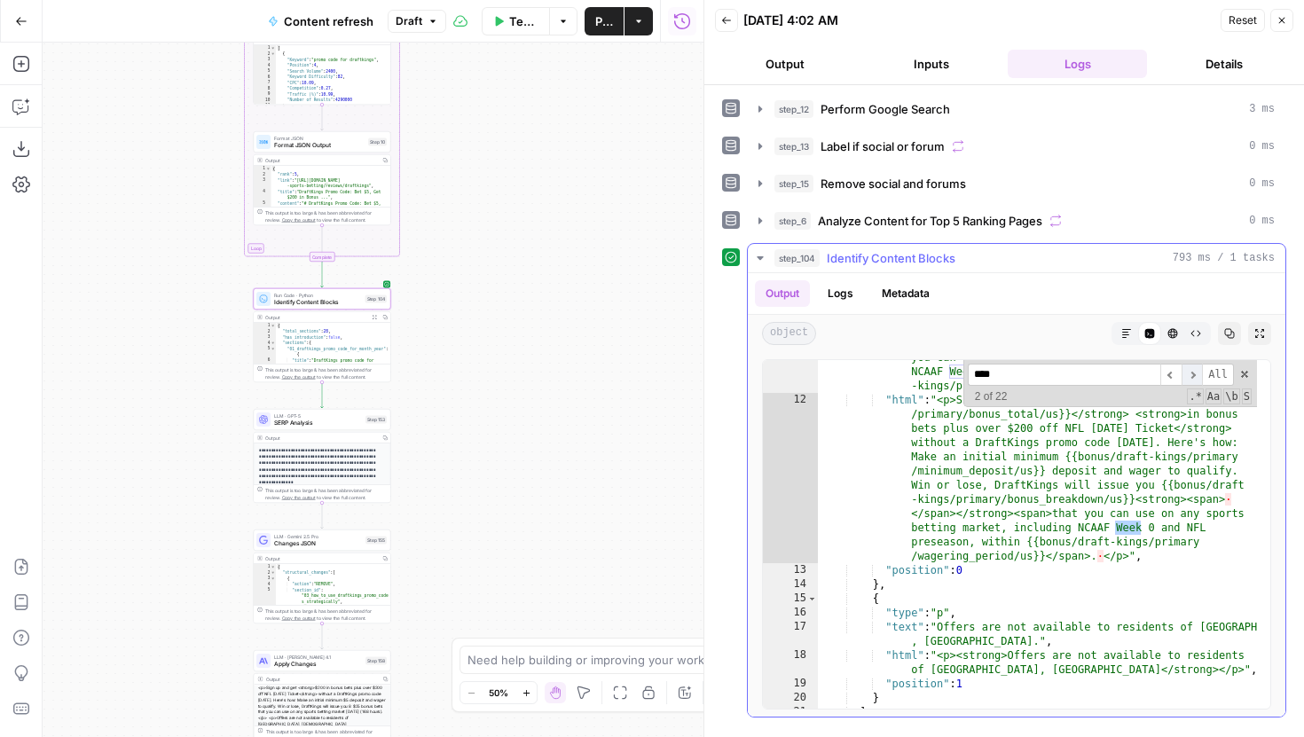
click at [1191, 372] on span "​" at bounding box center [1192, 375] width 21 height 22
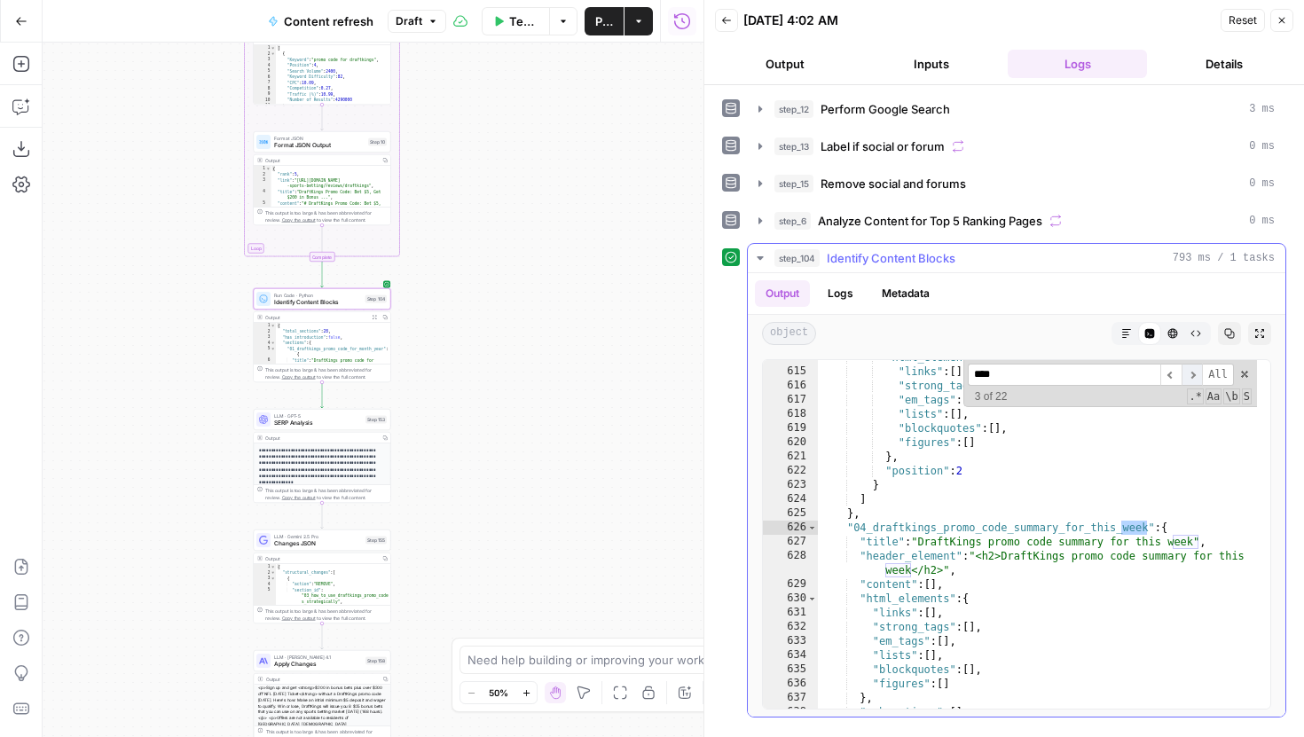
click at [1191, 372] on span "​" at bounding box center [1192, 375] width 21 height 22
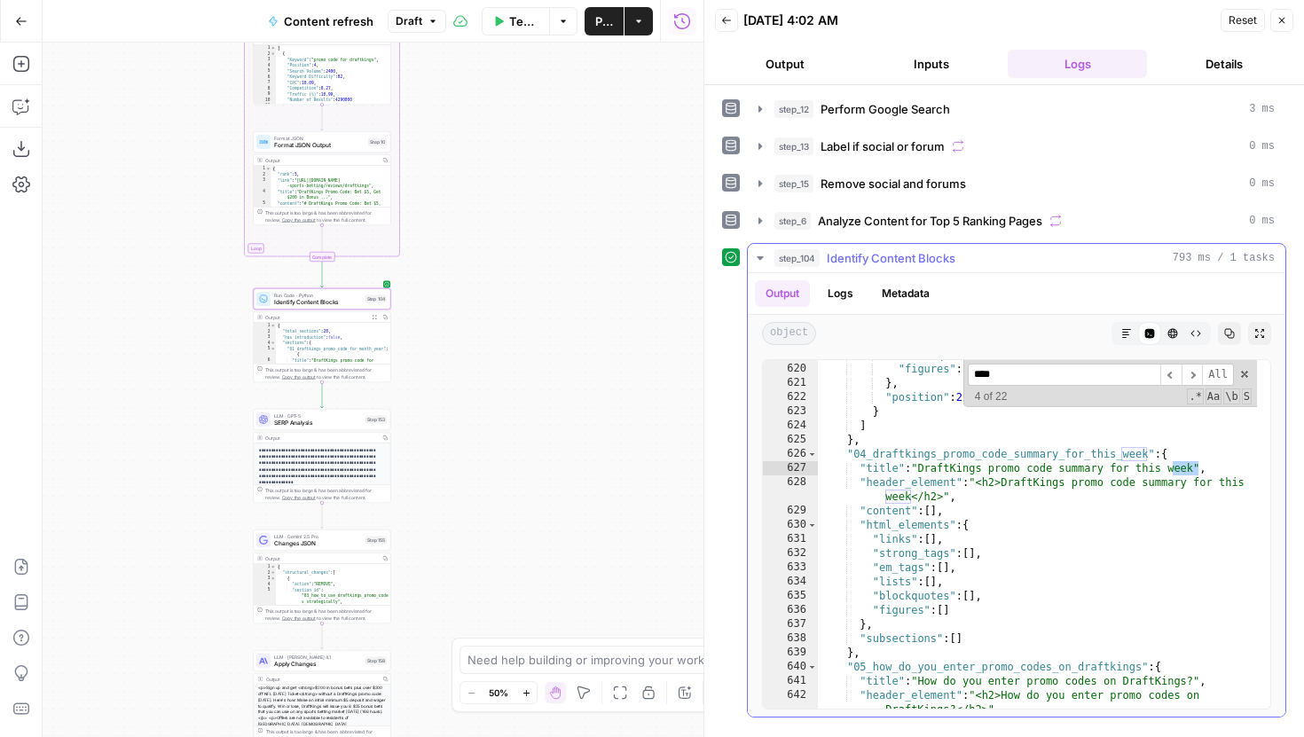
scroll to position [3172, 0]
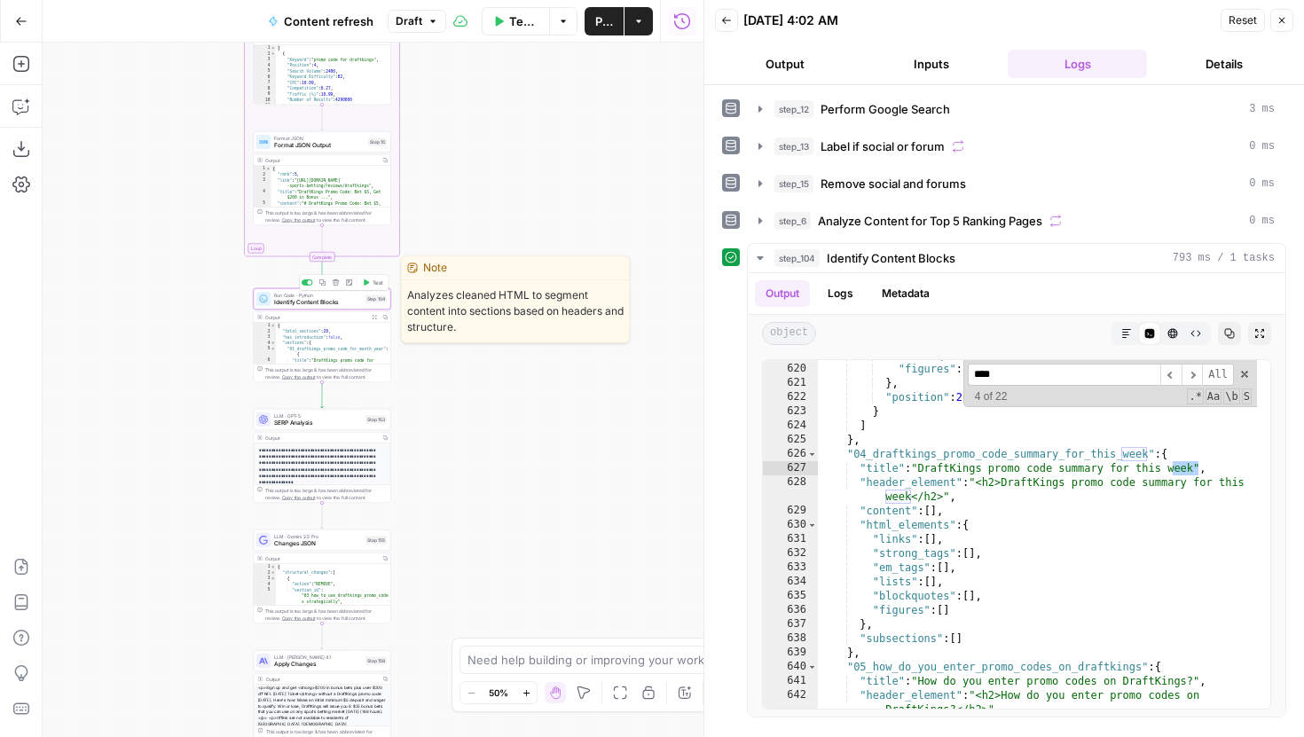
click at [290, 306] on span "Identify Content Blocks" at bounding box center [318, 302] width 88 height 9
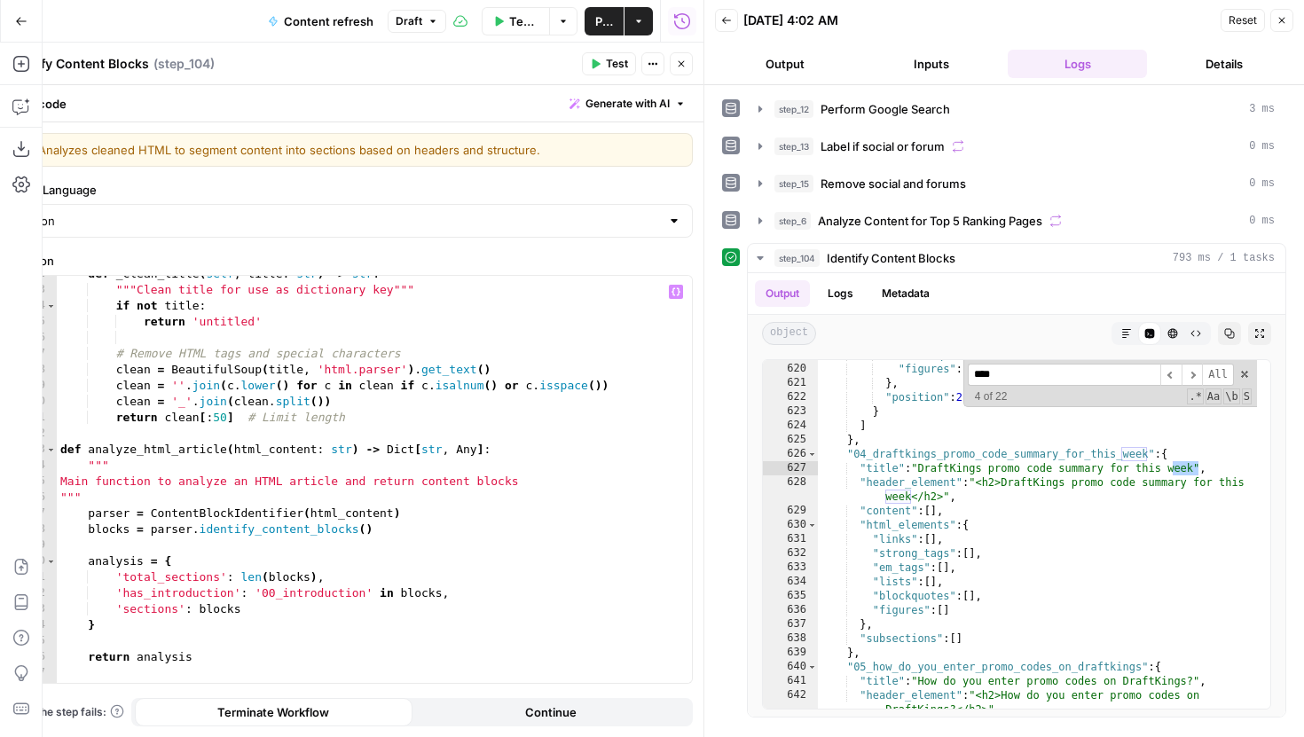
scroll to position [4208, 0]
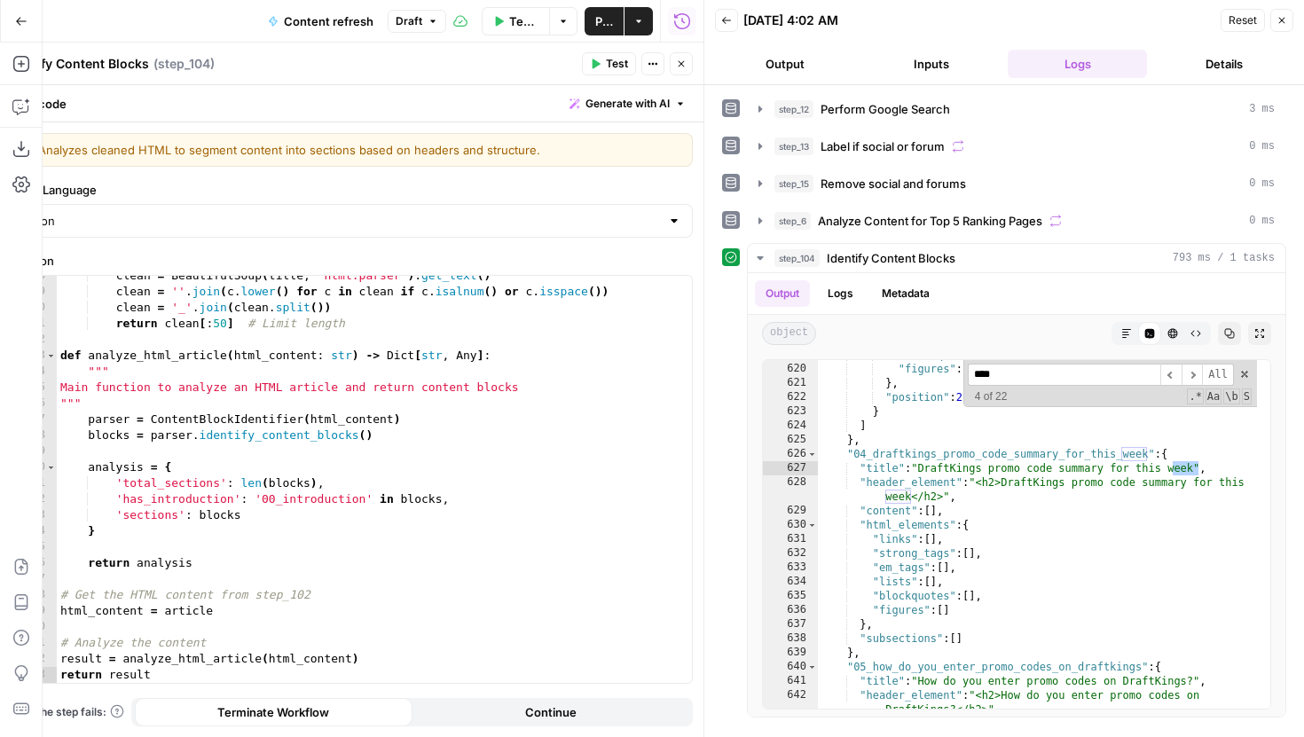
click at [1280, 20] on icon "button" at bounding box center [1282, 20] width 11 height 11
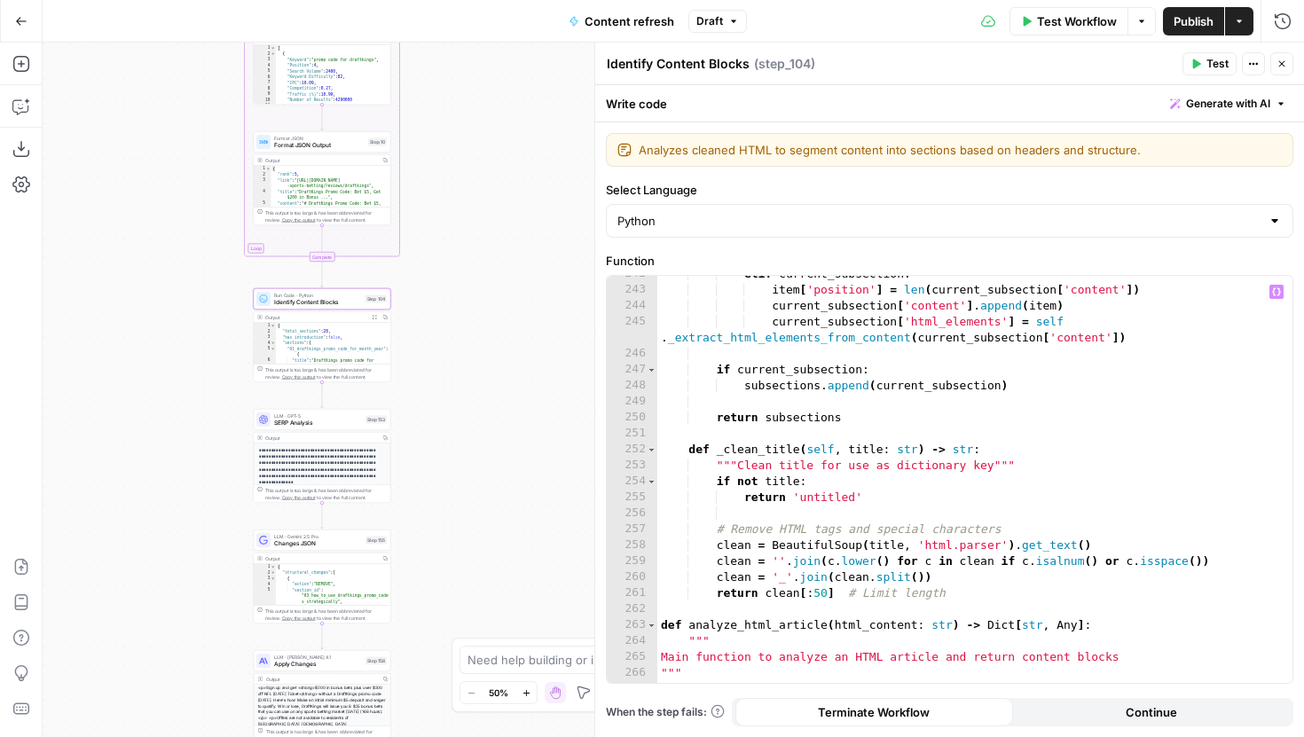
scroll to position [3927, 0]
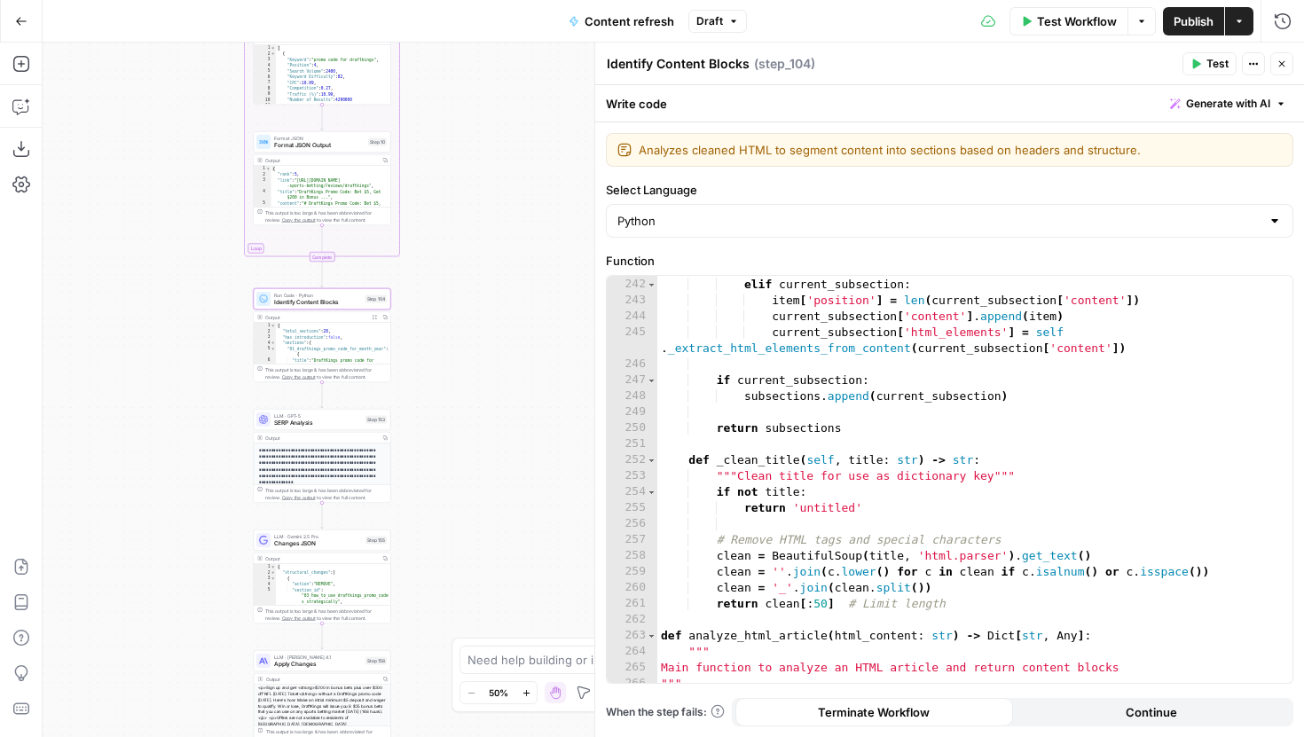
click at [690, 447] on div "position += 1 elif current_subsection : item [ 'position' ] = len ( current_sub…" at bounding box center [968, 480] width 622 height 439
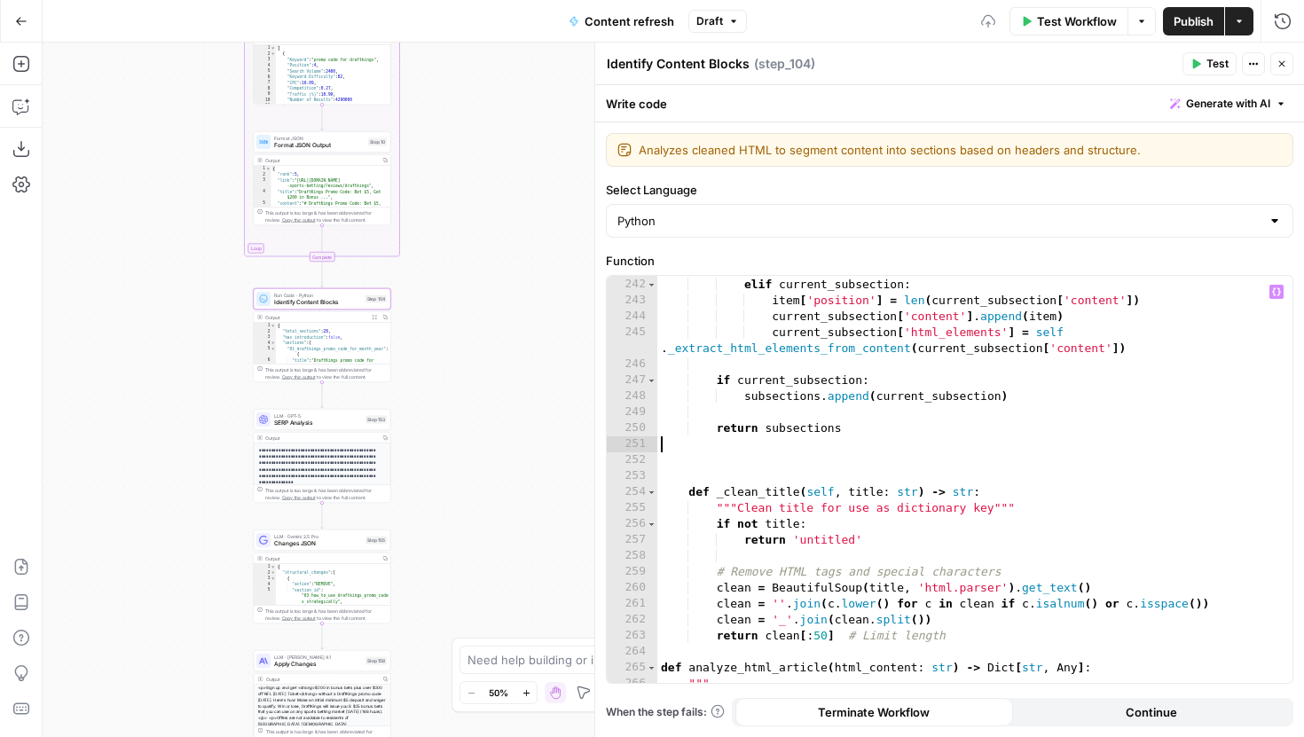
click at [703, 446] on div "position += 1 elif current_subsection : item [ 'position' ] = len ( current_sub…" at bounding box center [968, 480] width 622 height 439
click at [702, 454] on div "position += 1 elif current_subsection : item [ 'position' ] = len ( current_sub…" at bounding box center [968, 480] width 622 height 439
paste textarea "**********"
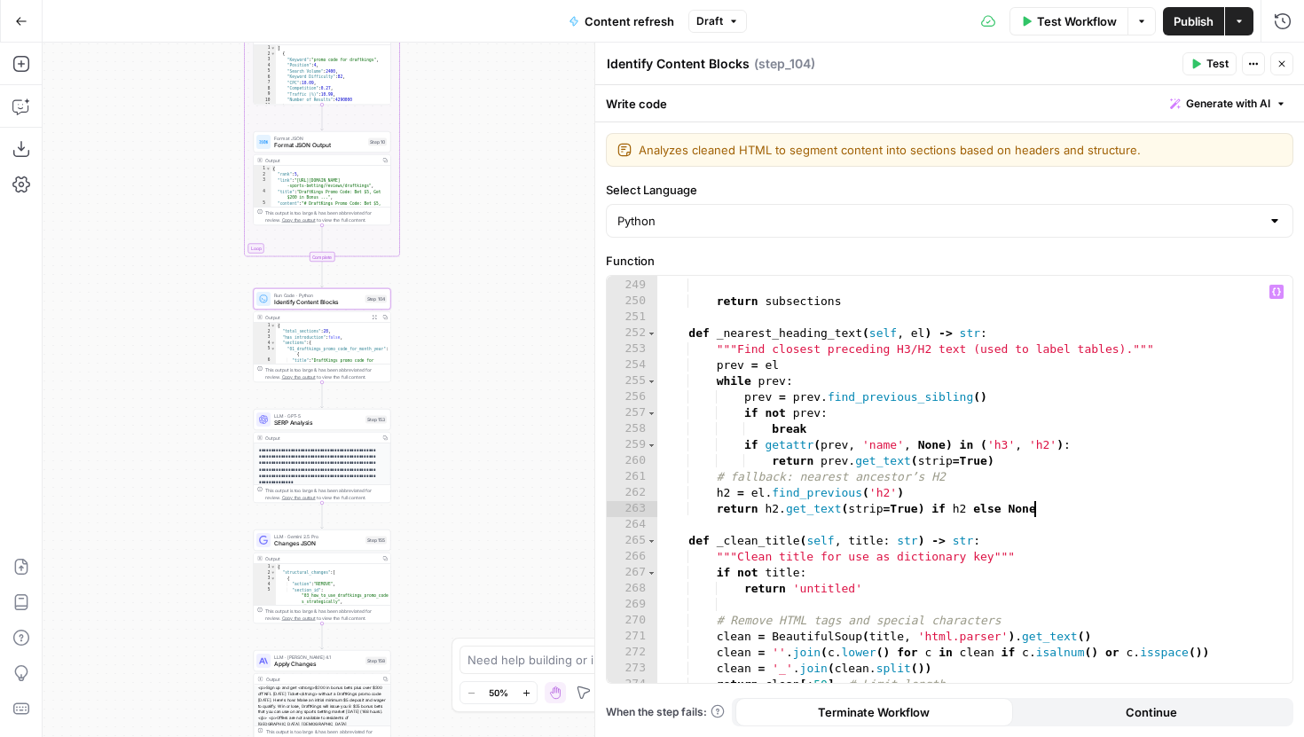
scroll to position [4070, 0]
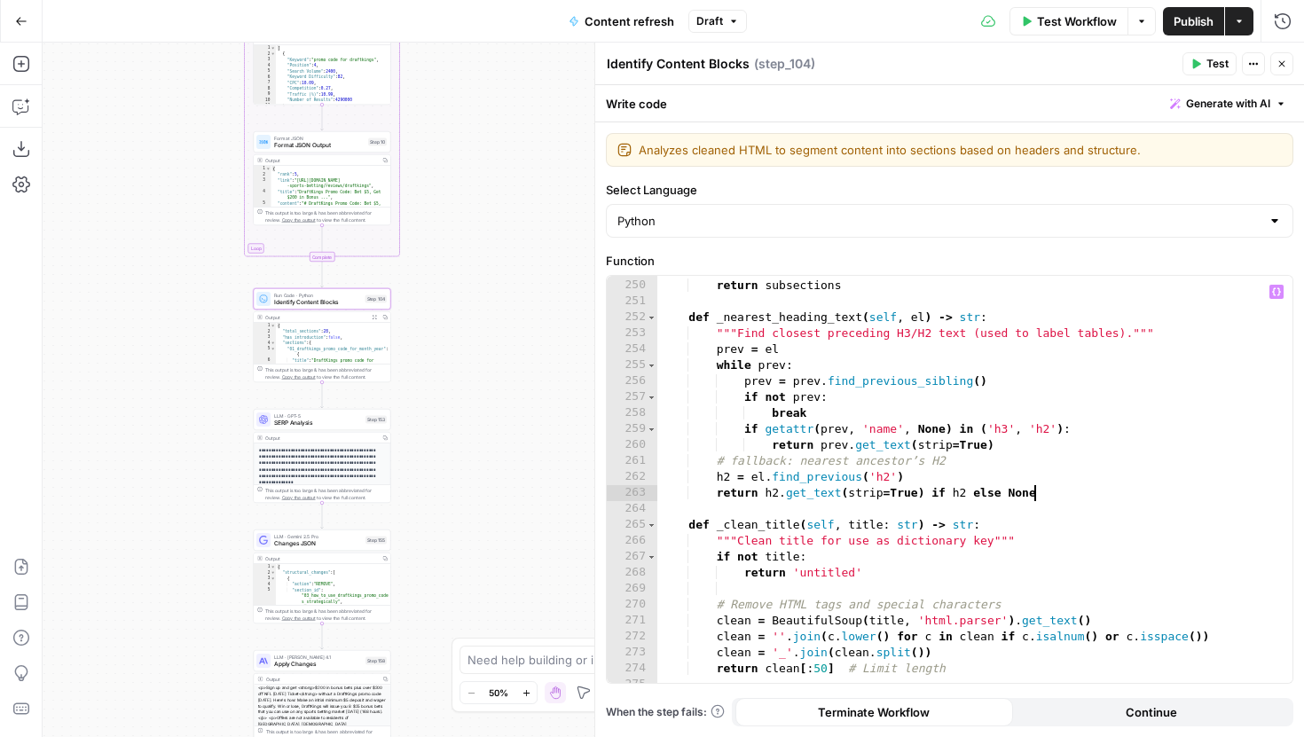
type textarea "**********"
click at [1203, 66] on button "Test" at bounding box center [1210, 63] width 54 height 23
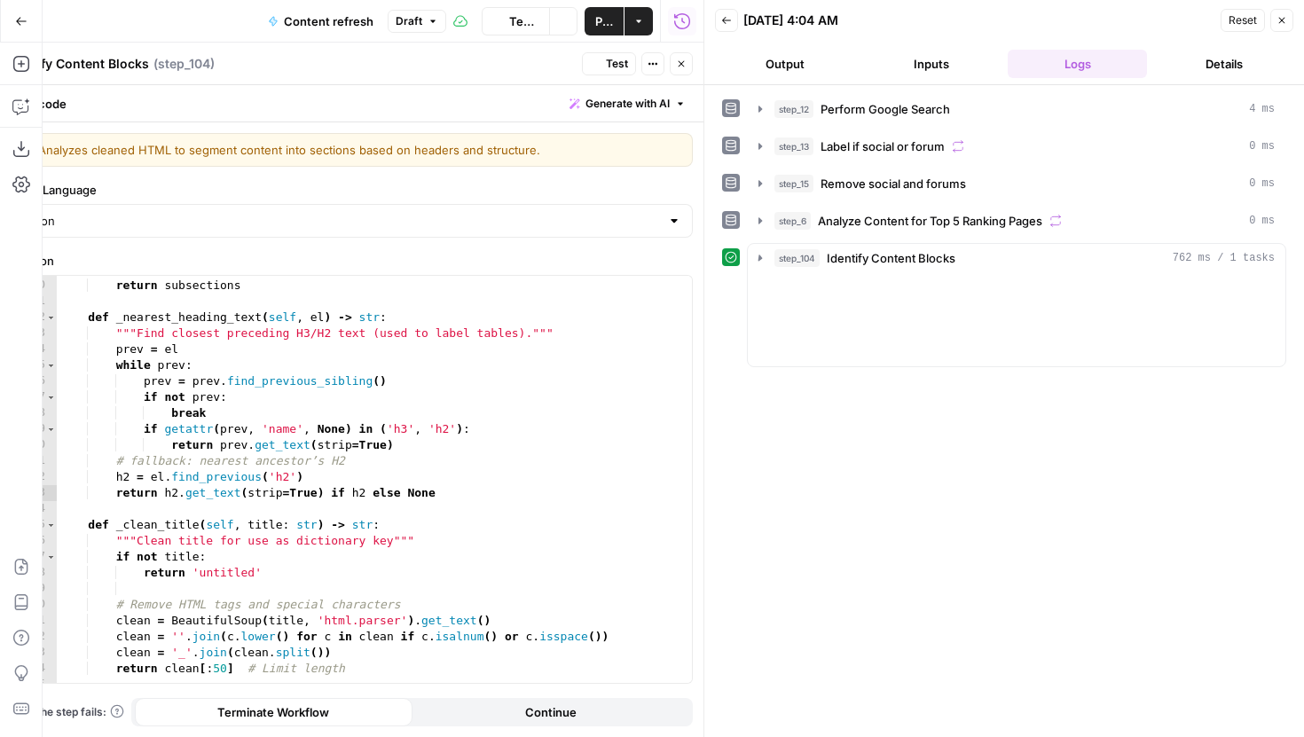
click at [680, 61] on icon "button" at bounding box center [681, 64] width 11 height 11
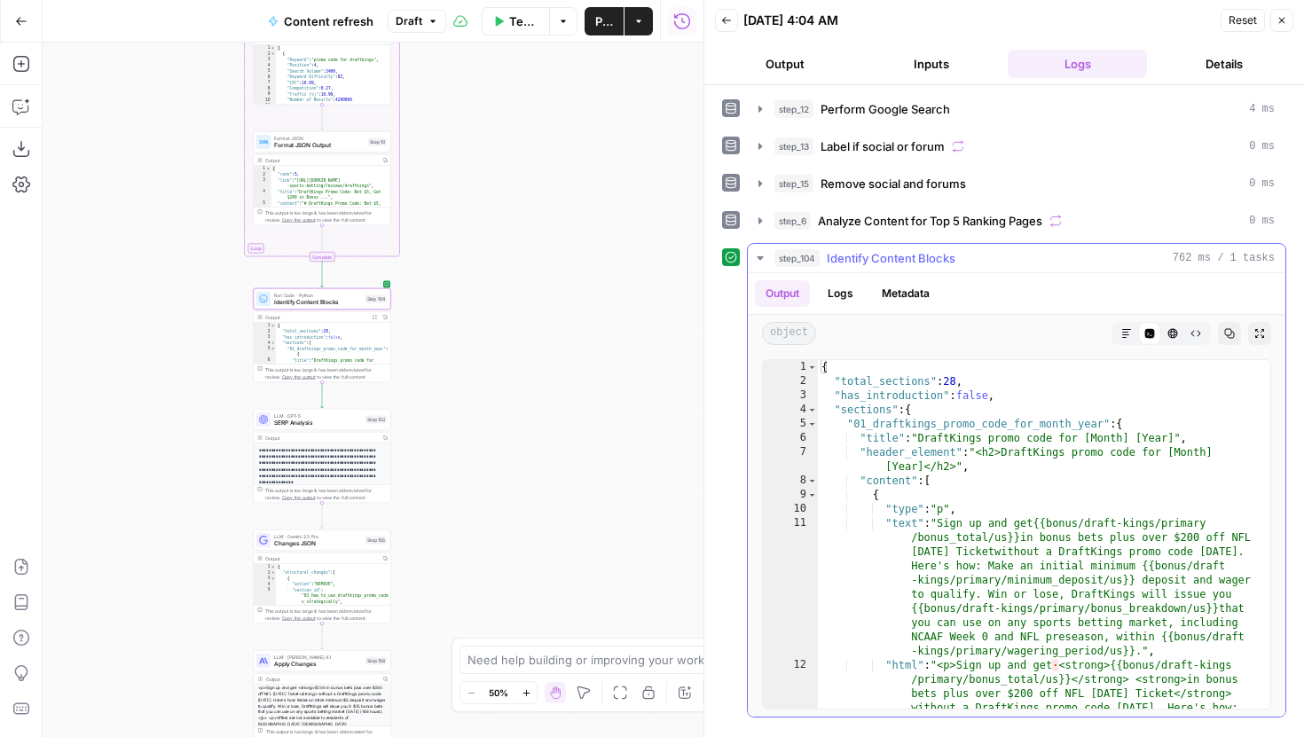
type textarea "**********"
click at [1025, 408] on div "{ "total_sections" : 28 , "has_introduction" : false , "sections" : { "01_draft…" at bounding box center [1037, 626] width 439 height 533
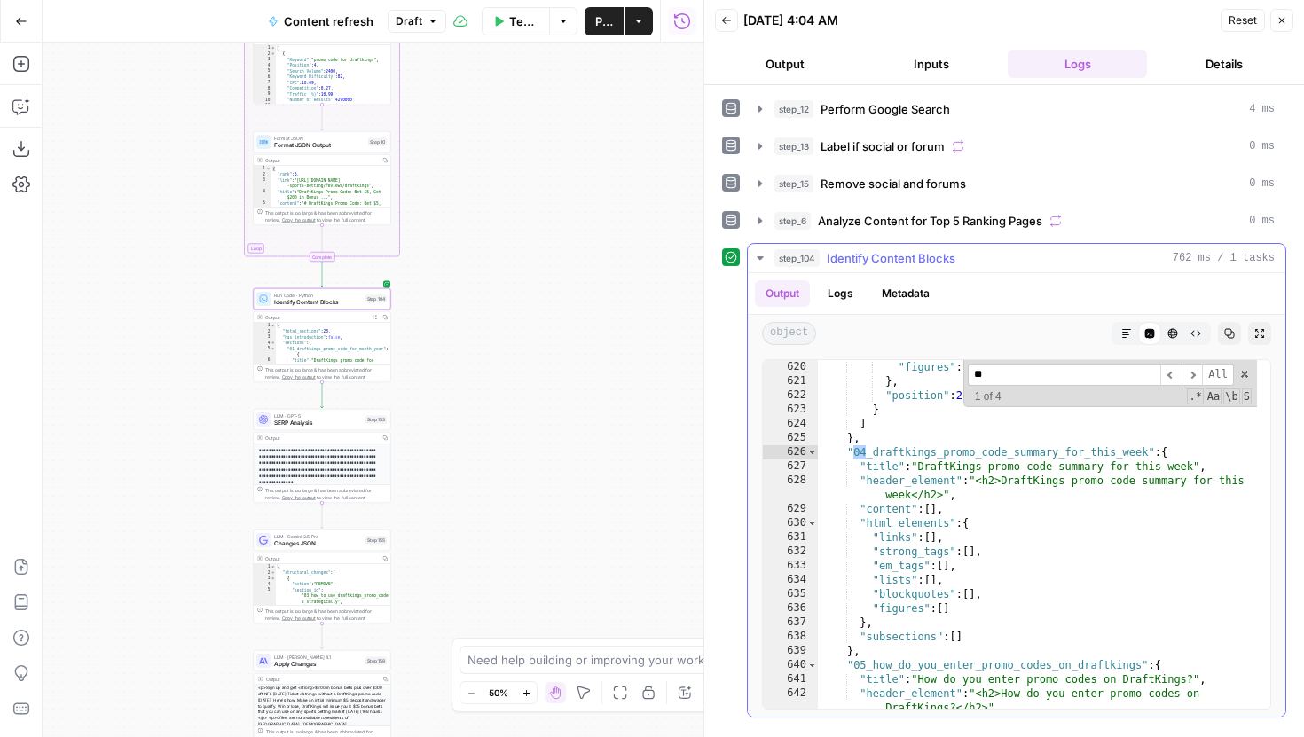
scroll to position [3171, 0]
type input "**"
click at [1241, 372] on span at bounding box center [1244, 374] width 12 height 12
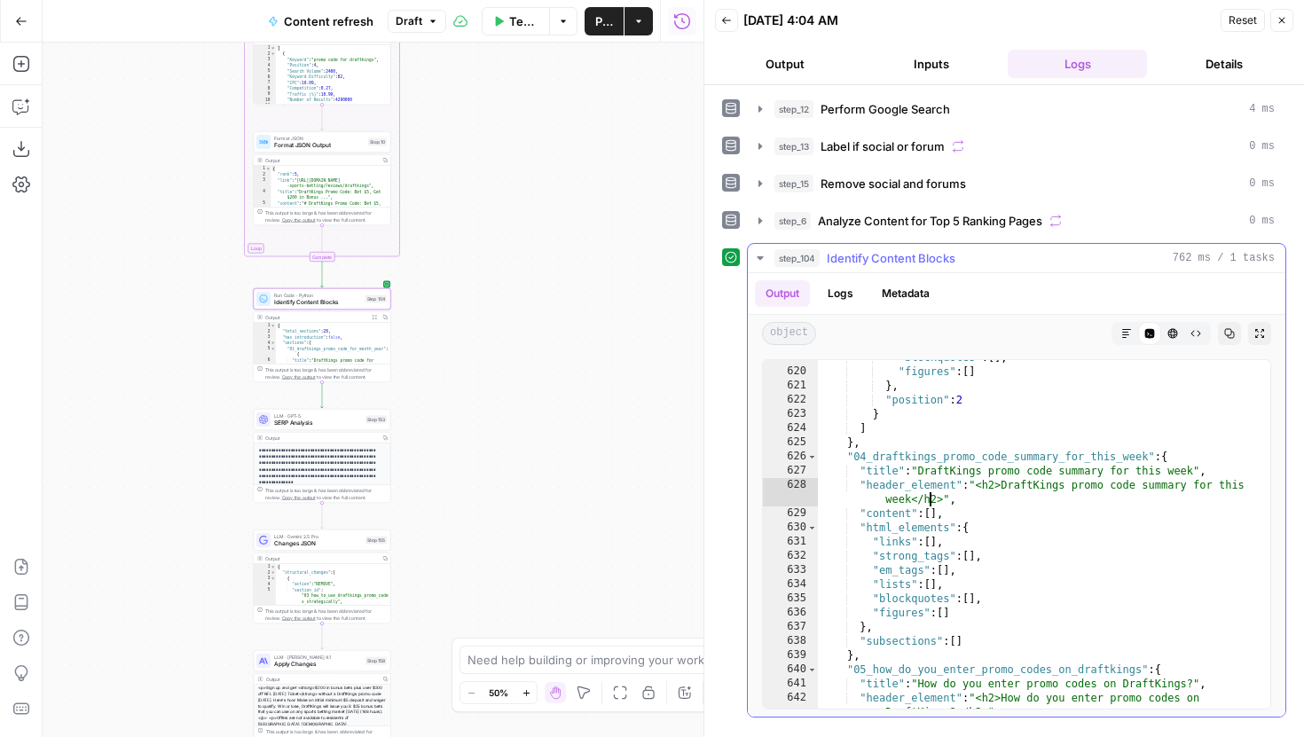
click at [928, 502] on div ""blockquotes" : [ ] , "figures" : [ ] } , "position" : 2 } ] } , "04_draftkings…" at bounding box center [1037, 545] width 439 height 391
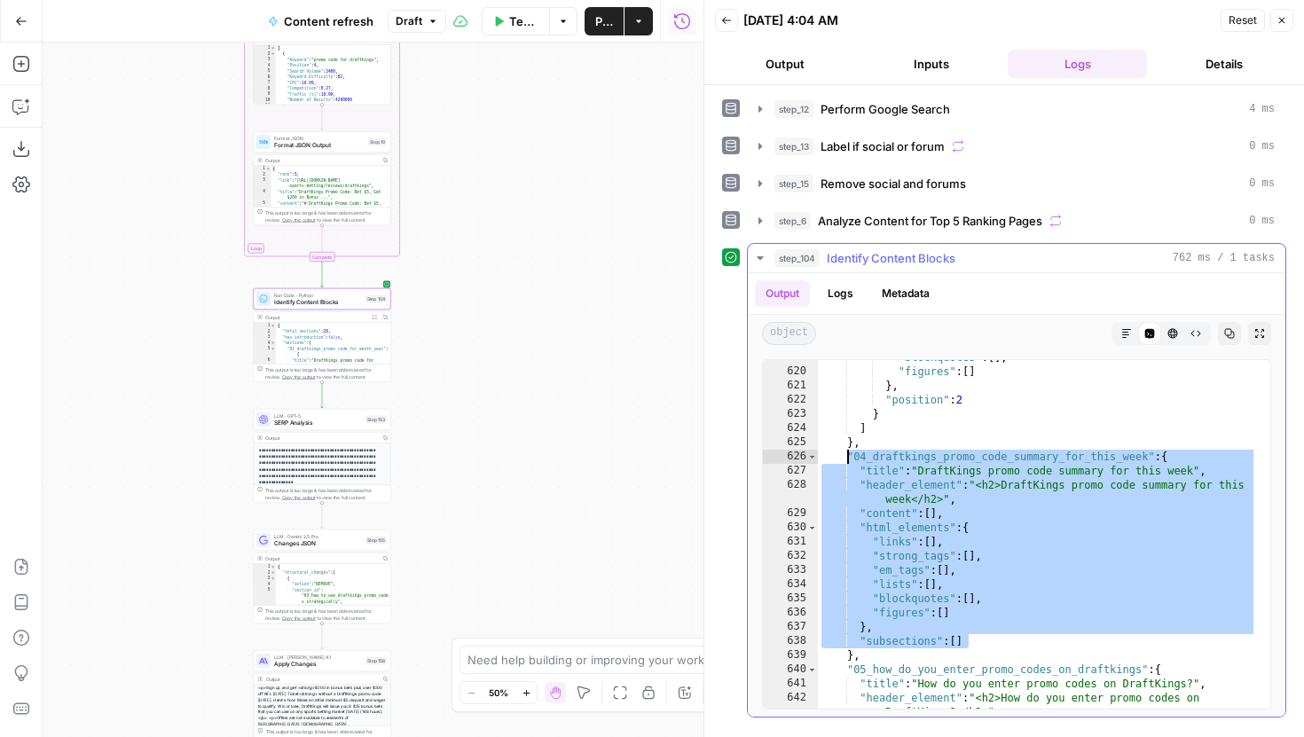
drag, startPoint x: 995, startPoint y: 646, endPoint x: 846, endPoint y: 457, distance: 240.7
click at [846, 457] on div ""blockquotes" : [ ] , "figures" : [ ] } , "position" : 2 } ] } , "04_draftkings…" at bounding box center [1037, 545] width 439 height 391
type textarea "**********"
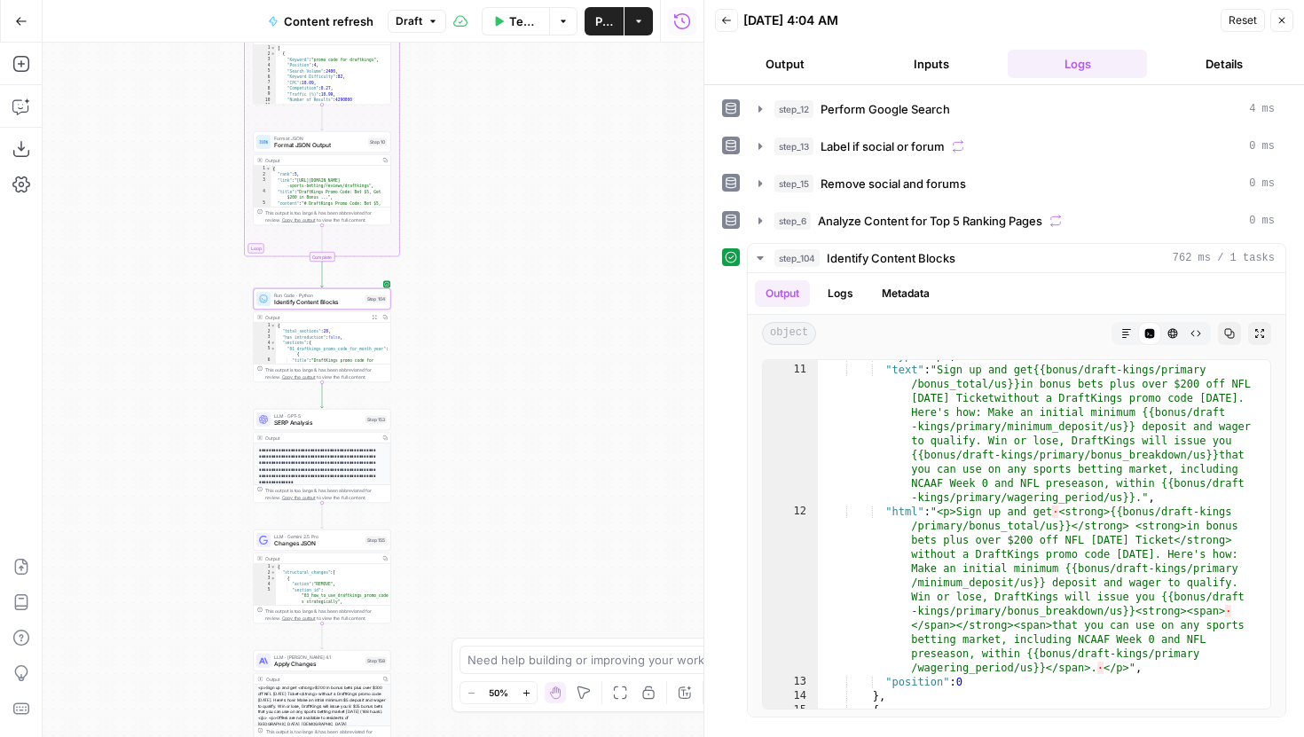
scroll to position [0, 0]
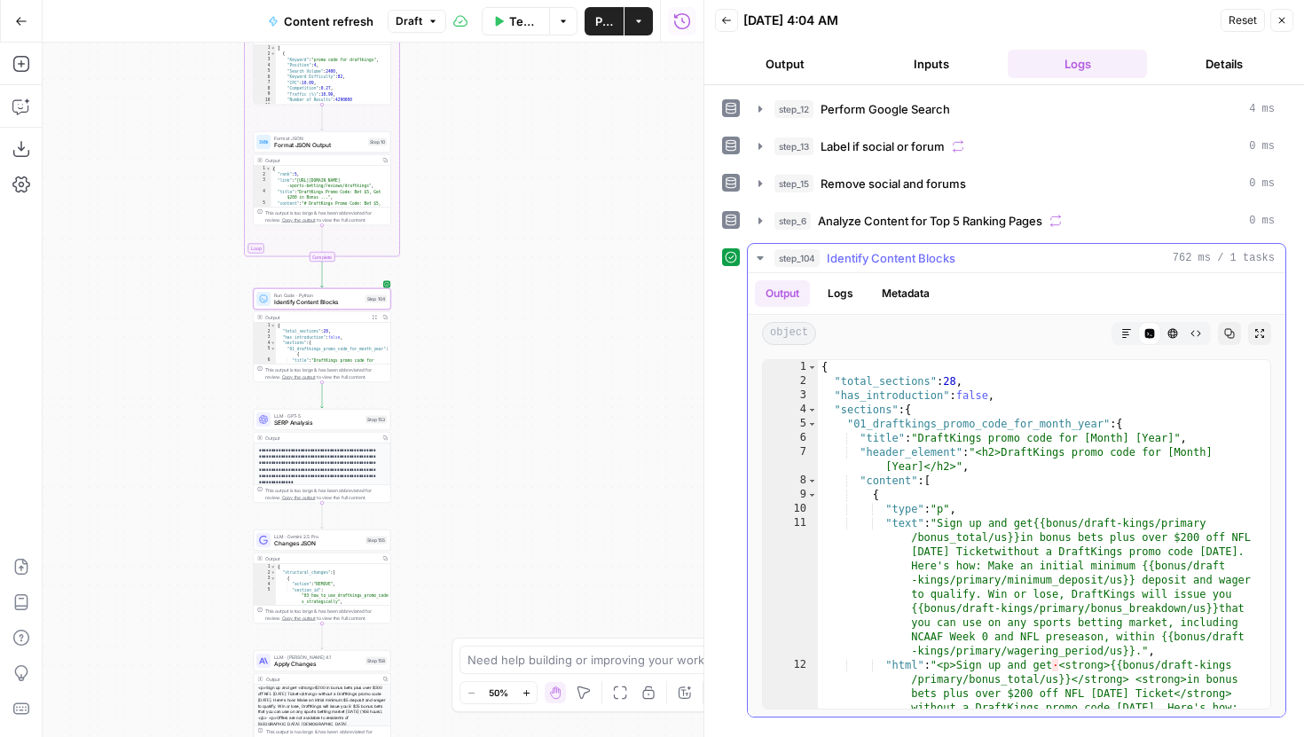
click at [765, 253] on icon "button" at bounding box center [760, 258] width 14 height 14
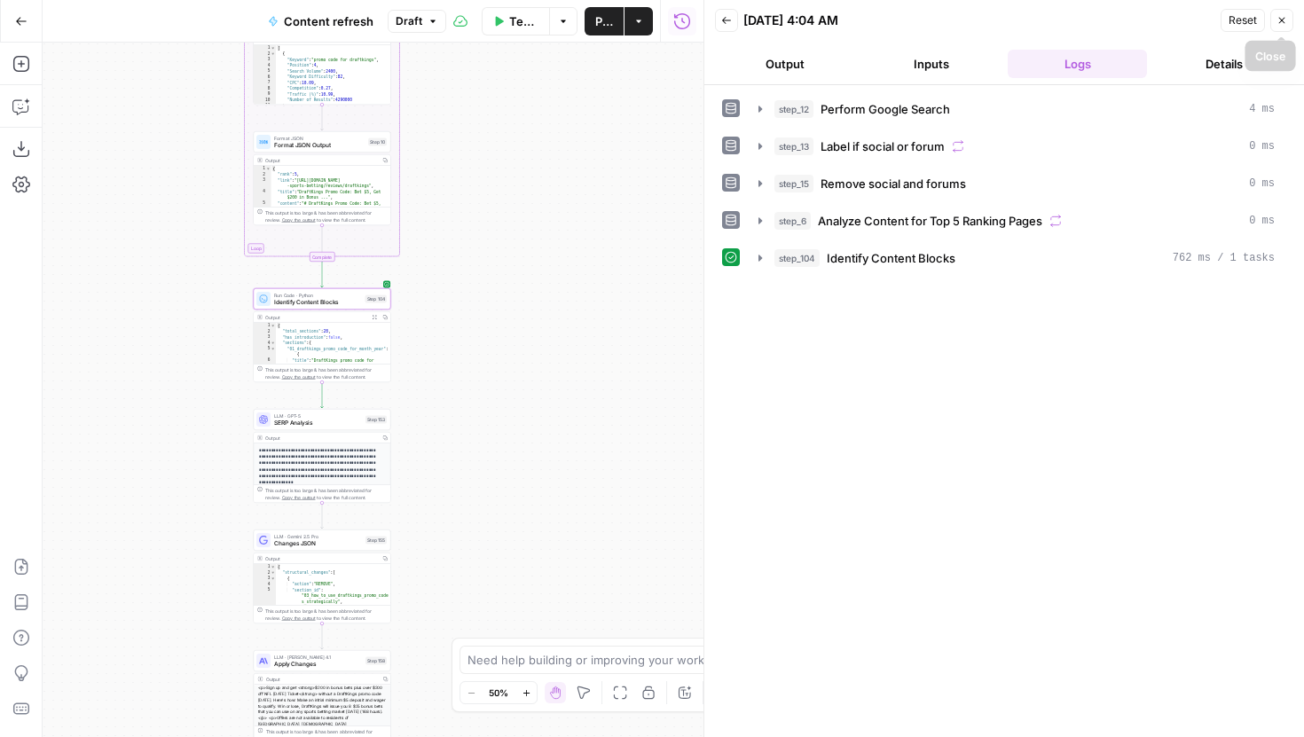
click at [1277, 27] on button "Close" at bounding box center [1281, 20] width 23 height 23
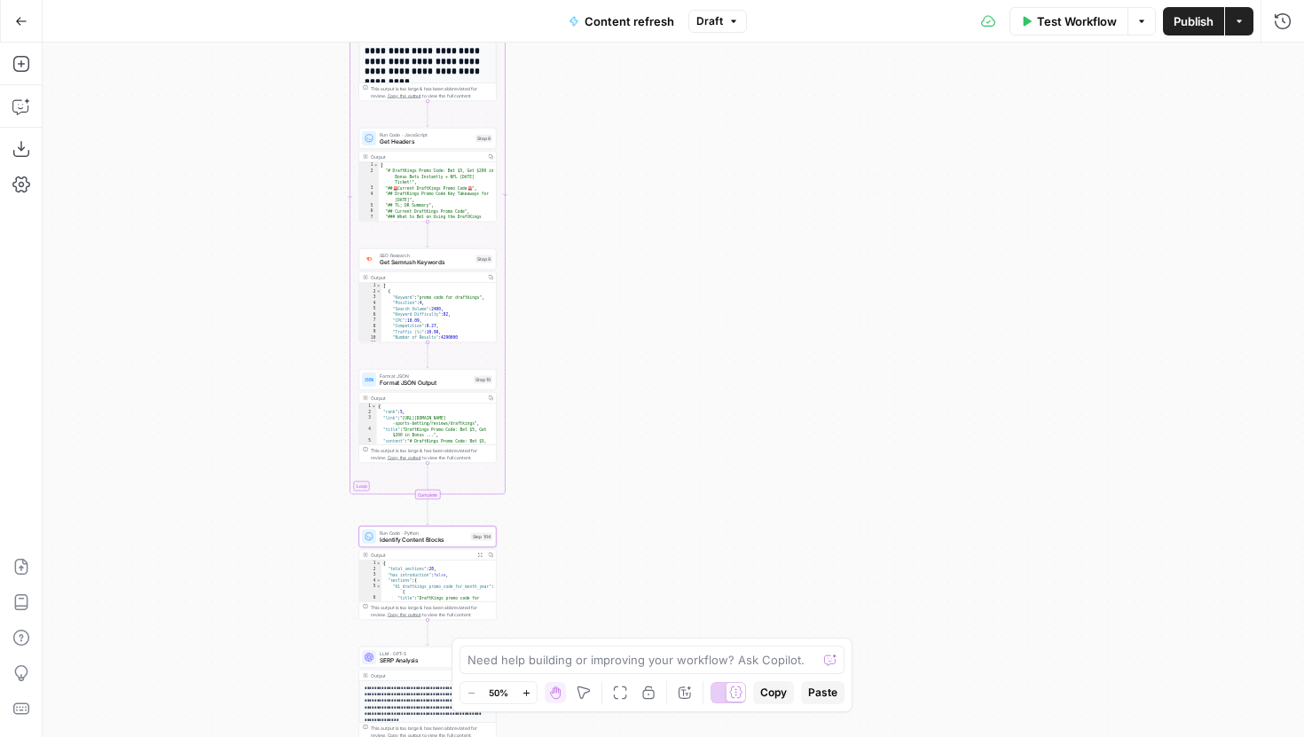
drag, startPoint x: 727, startPoint y: 226, endPoint x: 843, endPoint y: 501, distance: 298.6
click at [844, 501] on div "true false false true false true Workflow Set Inputs Inputs Google Search Perfo…" at bounding box center [674, 390] width 1262 height 695
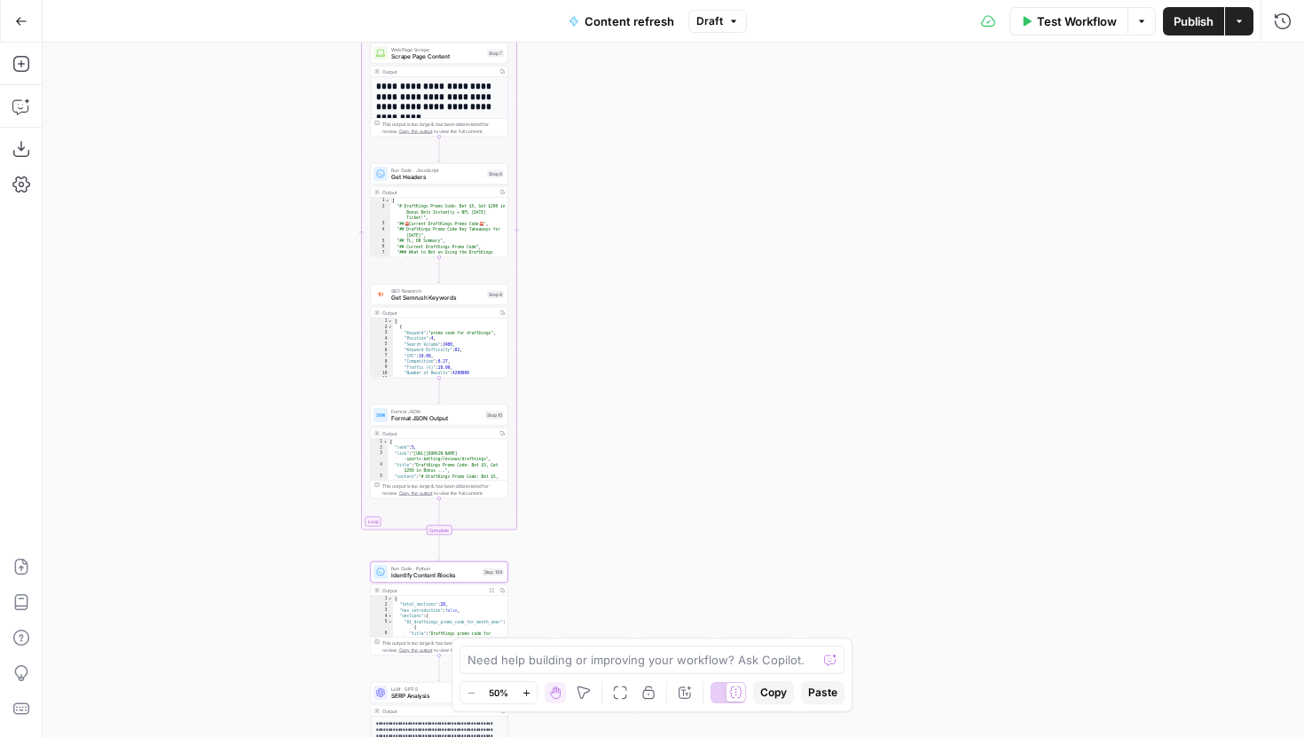
drag, startPoint x: 814, startPoint y: 431, endPoint x: 812, endPoint y: 617, distance: 185.4
click at [812, 614] on div "true false false true false true Workflow Set Inputs Inputs Google Search Perfo…" at bounding box center [674, 390] width 1262 height 695
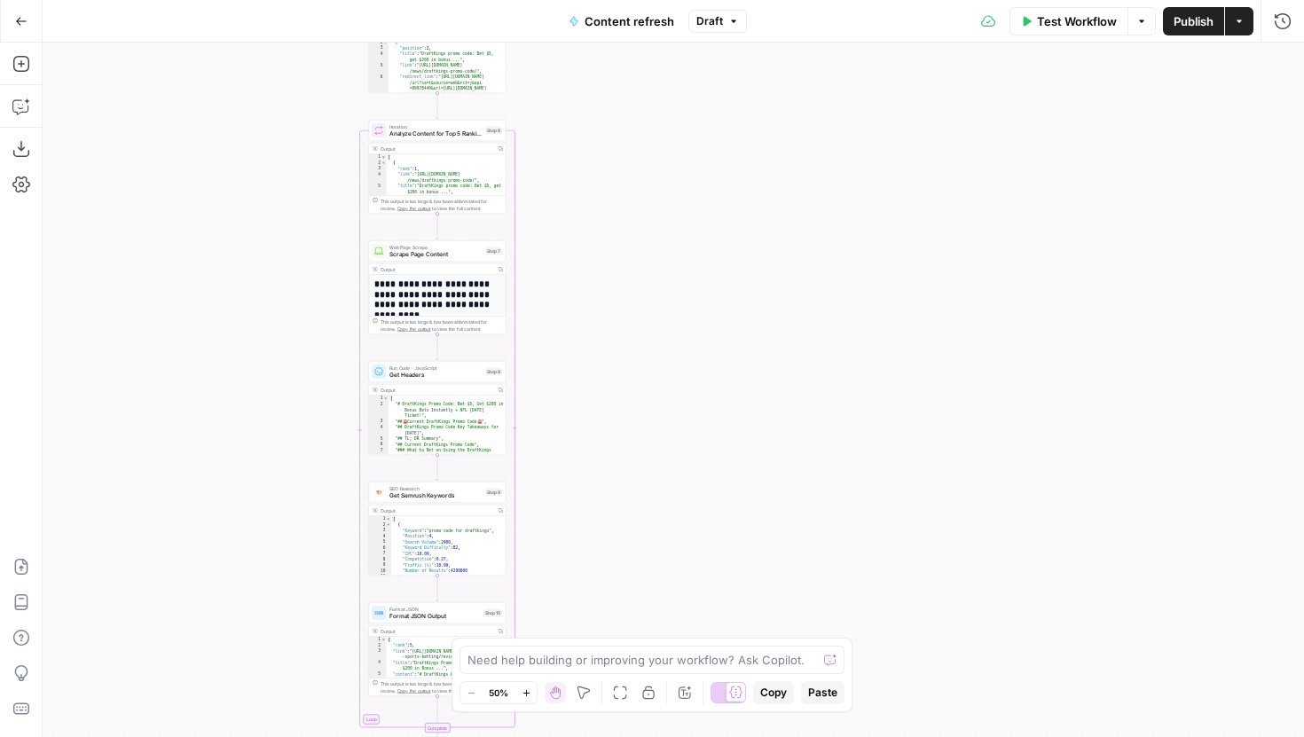
drag, startPoint x: 785, startPoint y: 294, endPoint x: 772, endPoint y: -21, distance: 315.2
click at [772, 0] on html "Covers New Home Browse Your Data Usage Settings Recent Grids Content refresh Re…" at bounding box center [652, 368] width 1304 height 737
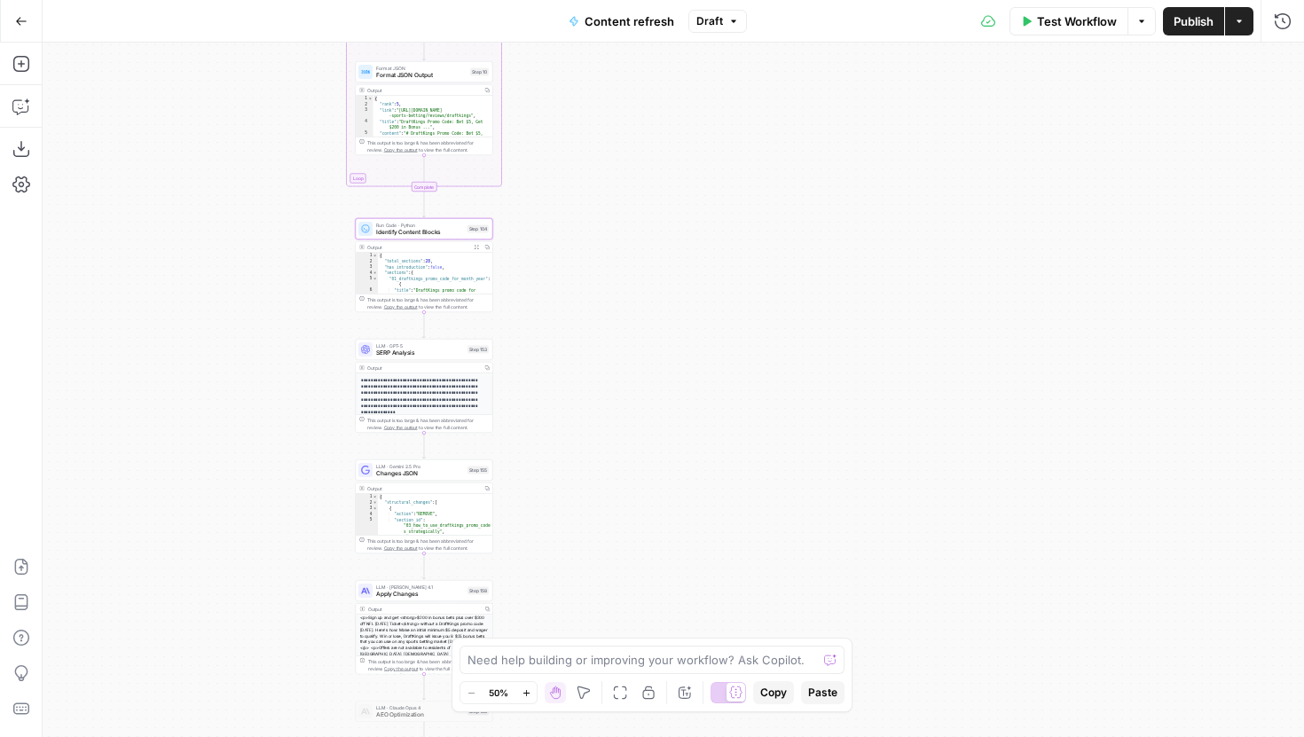
drag, startPoint x: 647, startPoint y: 501, endPoint x: 647, endPoint y: 252, distance: 249.3
click at [647, 252] on div "true false false true false true Workflow Set Inputs Inputs Google Search Perfo…" at bounding box center [674, 390] width 1262 height 695
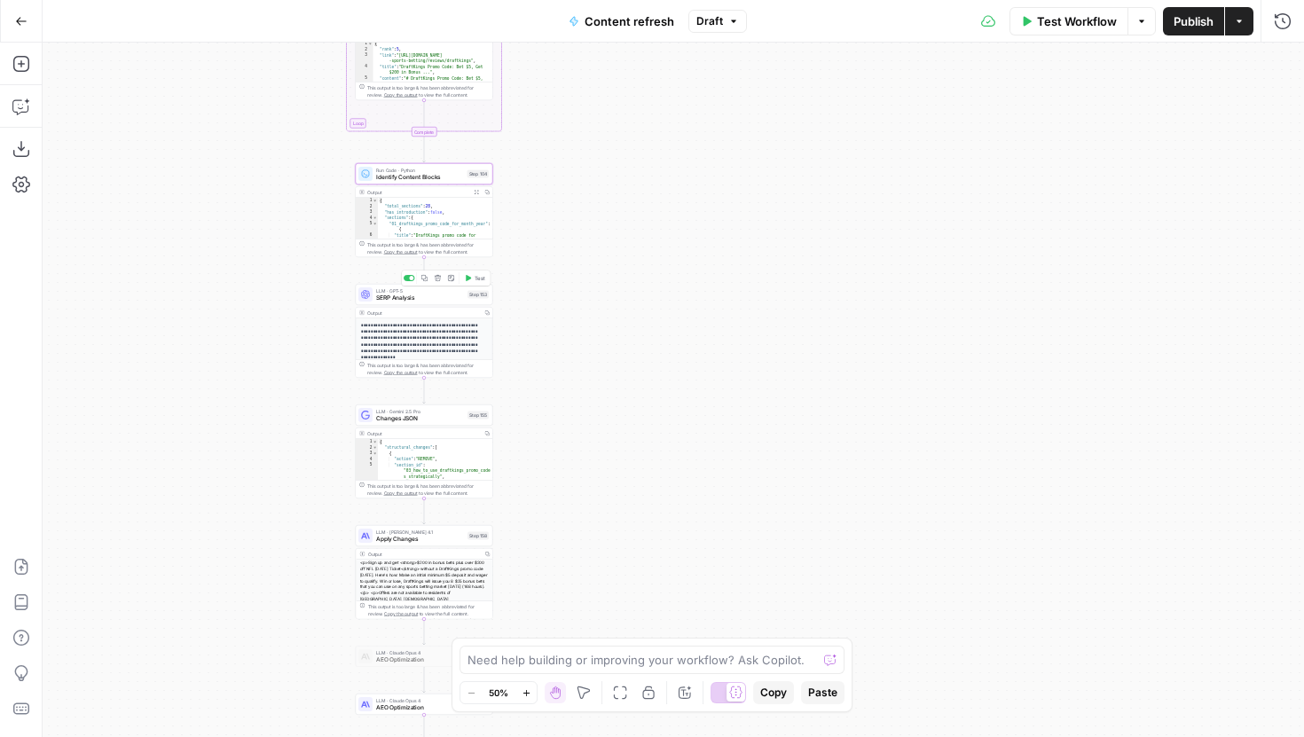
click at [434, 299] on span "SERP Analysis" at bounding box center [420, 298] width 88 height 9
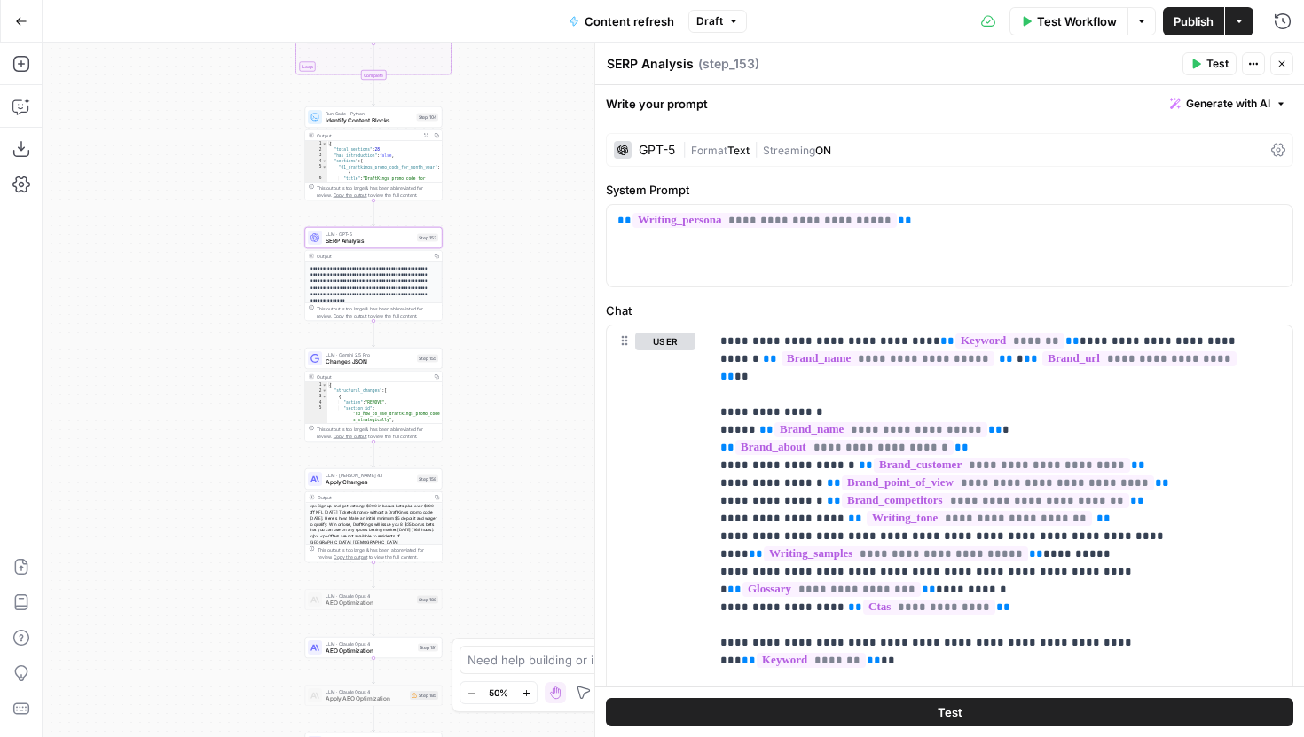
drag, startPoint x: 306, startPoint y: 381, endPoint x: 240, endPoint y: 318, distance: 91.6
click at [240, 318] on div "true false false true false true Workflow Set Inputs Inputs Google Search Perfo…" at bounding box center [674, 390] width 1262 height 695
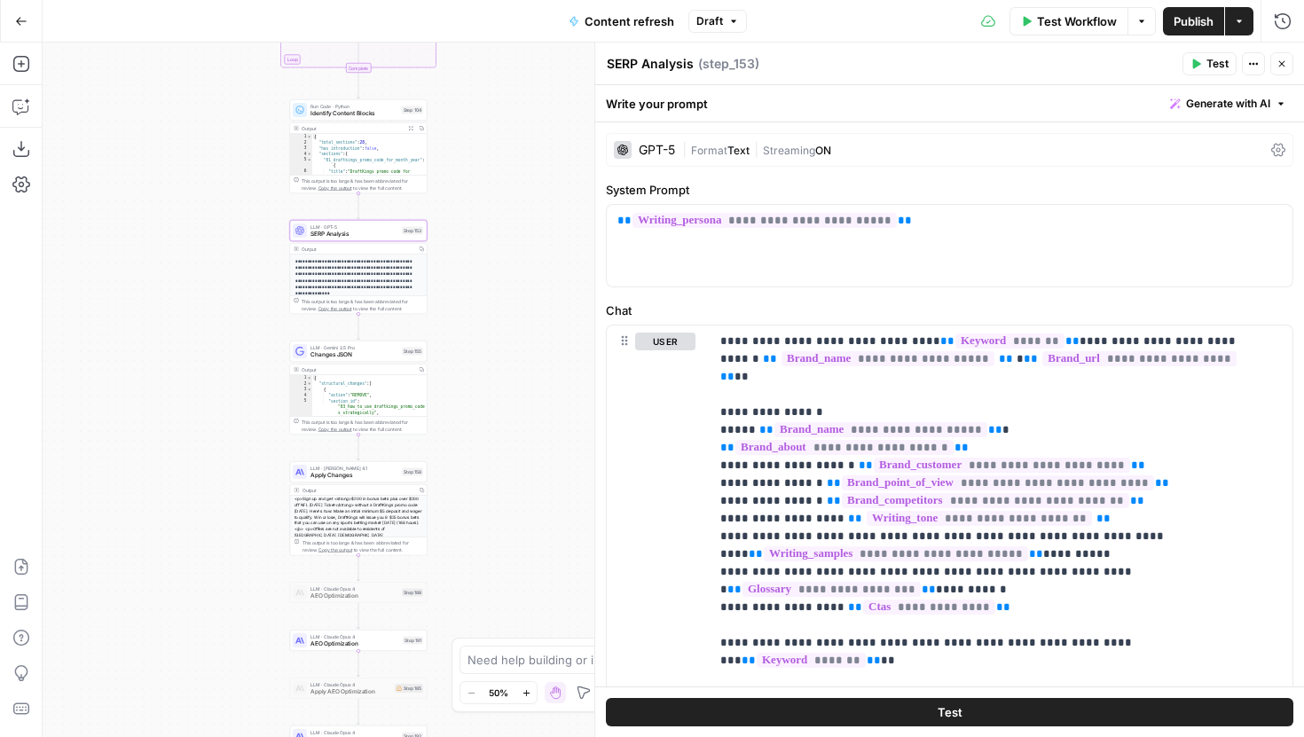
click at [371, 111] on span "Identify Content Blocks" at bounding box center [355, 113] width 88 height 9
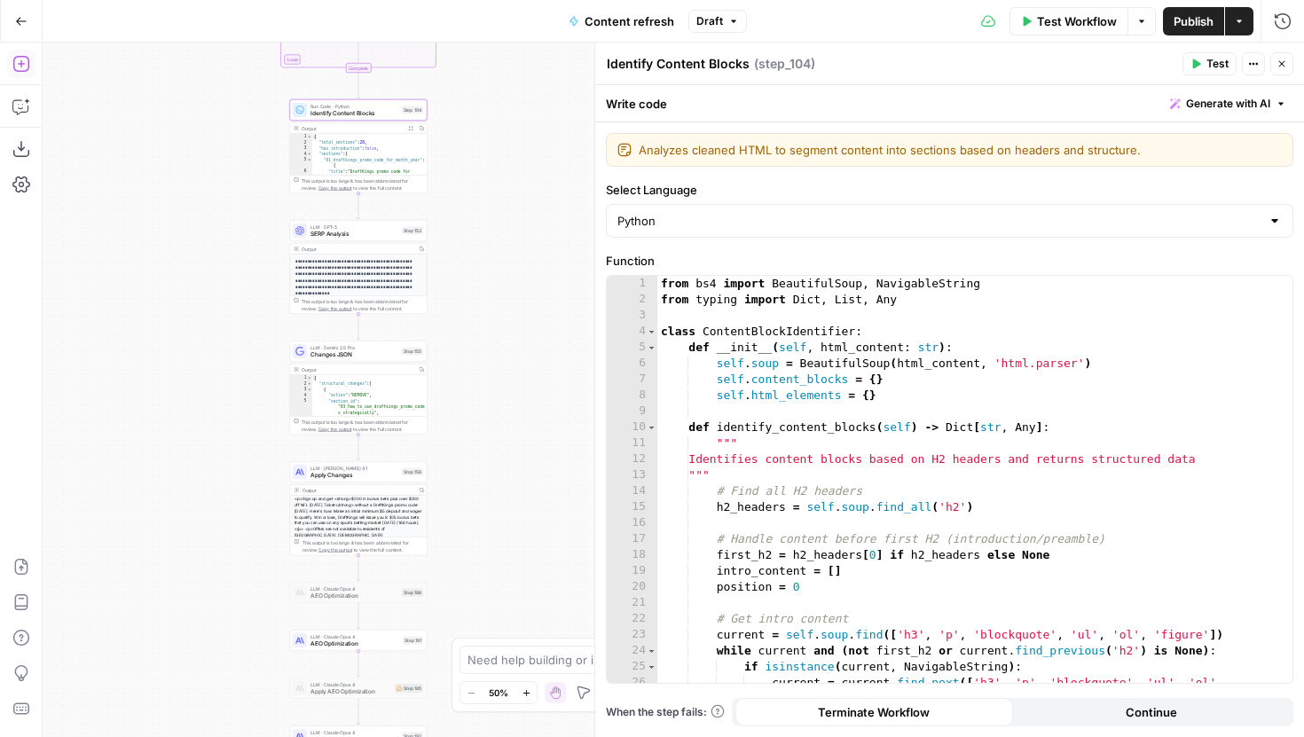
click at [19, 59] on icon "button" at bounding box center [21, 64] width 18 height 18
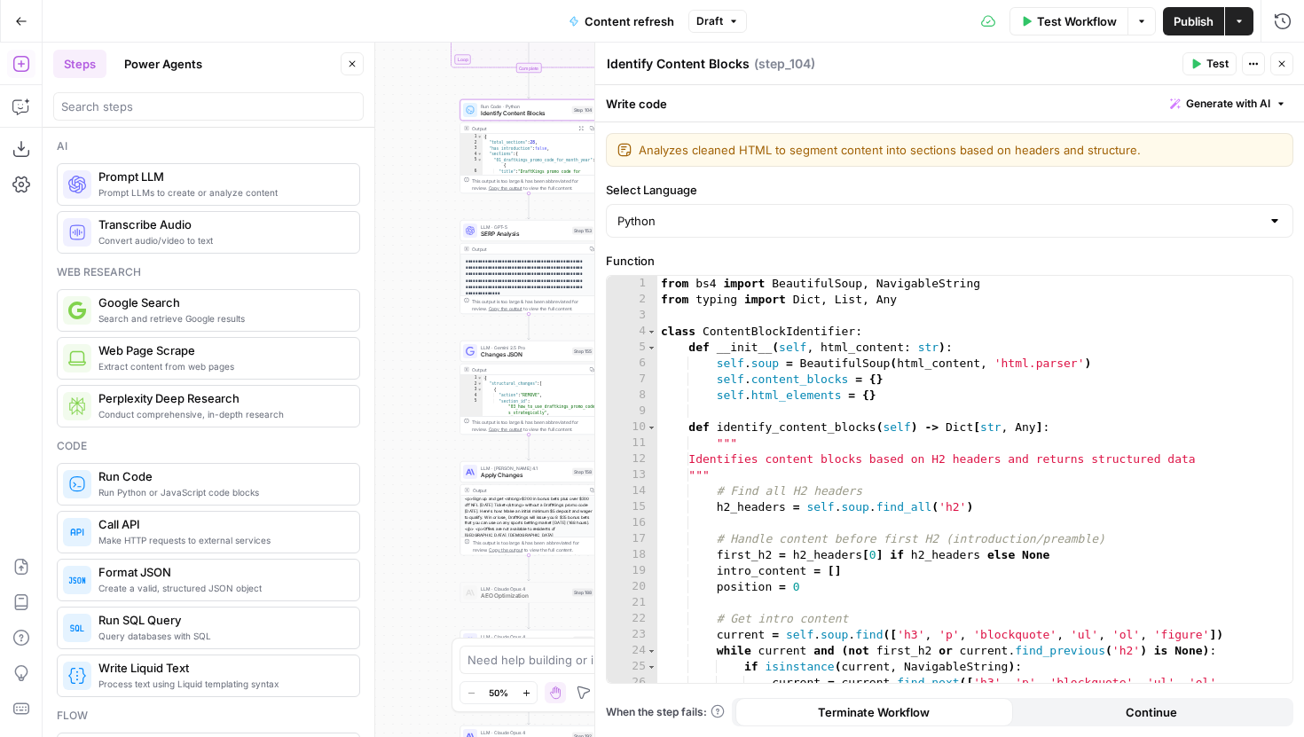
click at [344, 65] on button "Close" at bounding box center [352, 63] width 23 height 23
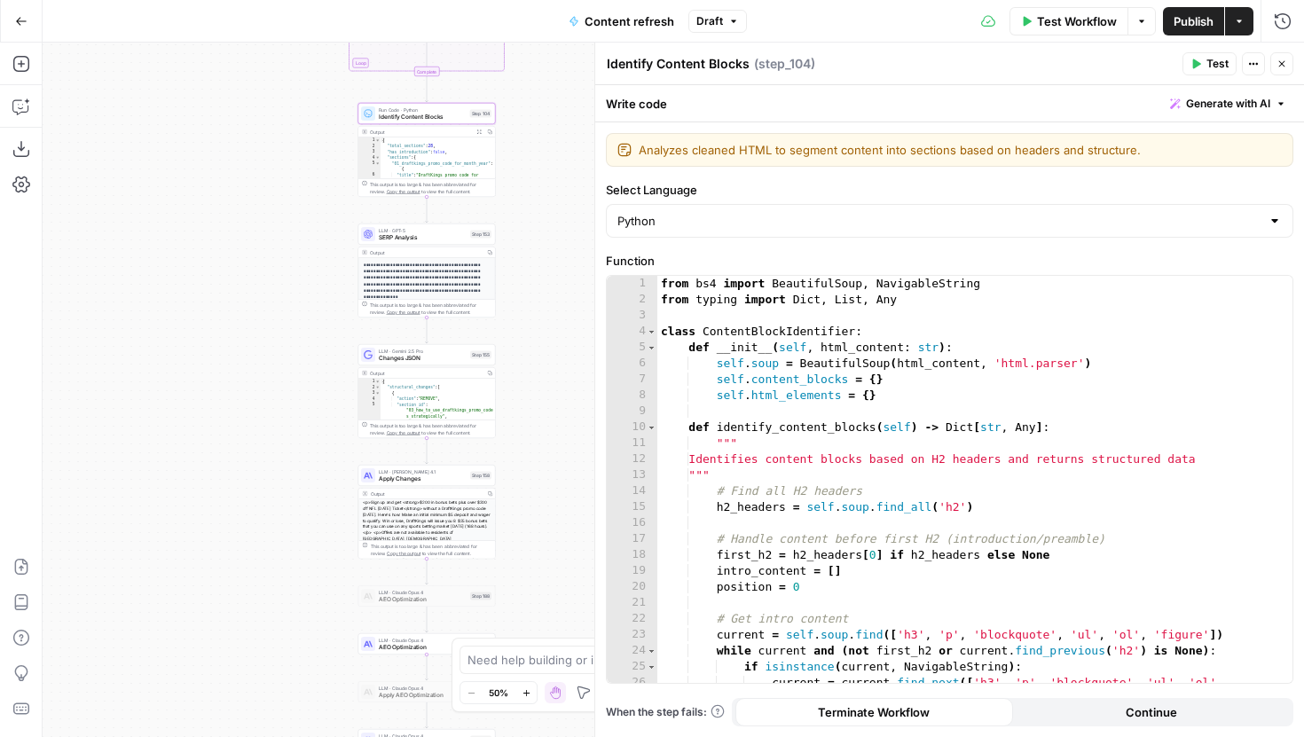
drag, startPoint x: 215, startPoint y: 163, endPoint x: 106, endPoint y: 168, distance: 109.2
click at [106, 168] on div "true false false true false true Workflow Set Inputs Inputs Google Search Perfo…" at bounding box center [674, 390] width 1262 height 695
click at [20, 116] on button "Copilot" at bounding box center [21, 106] width 28 height 28
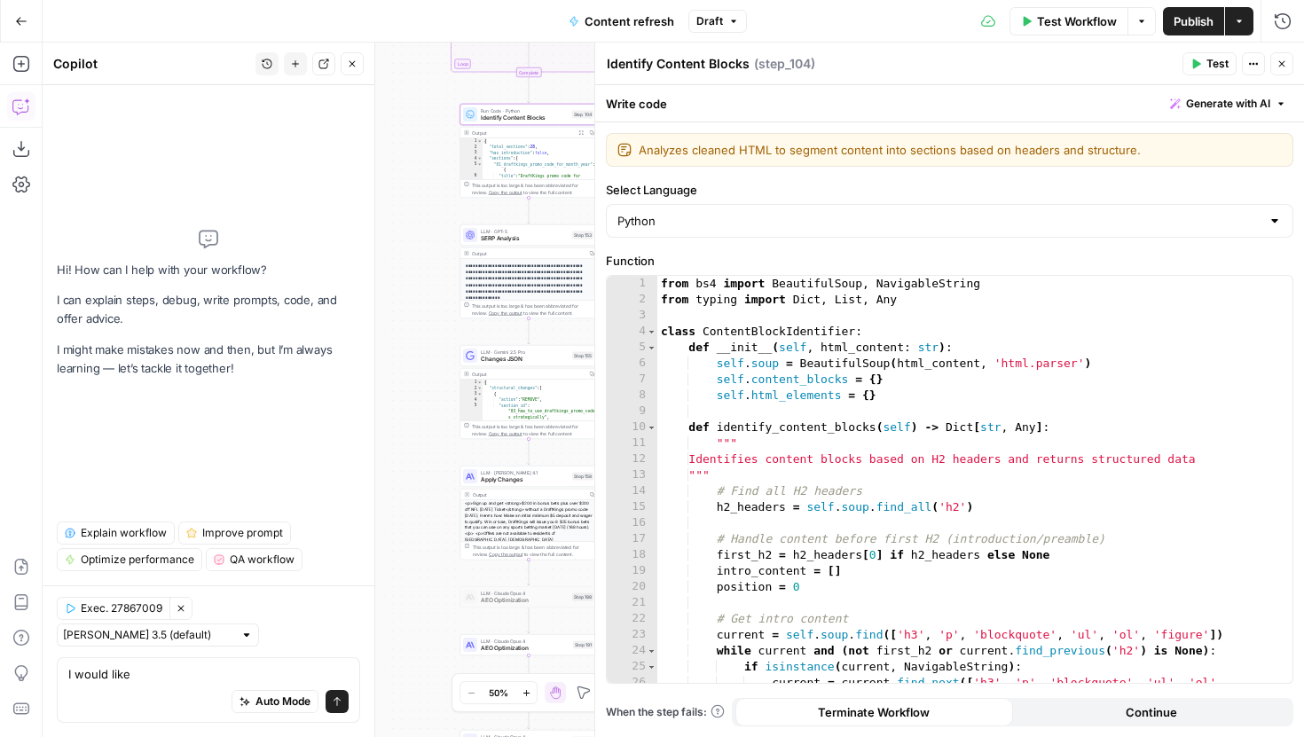
click at [1282, 67] on icon "button" at bounding box center [1282, 64] width 11 height 11
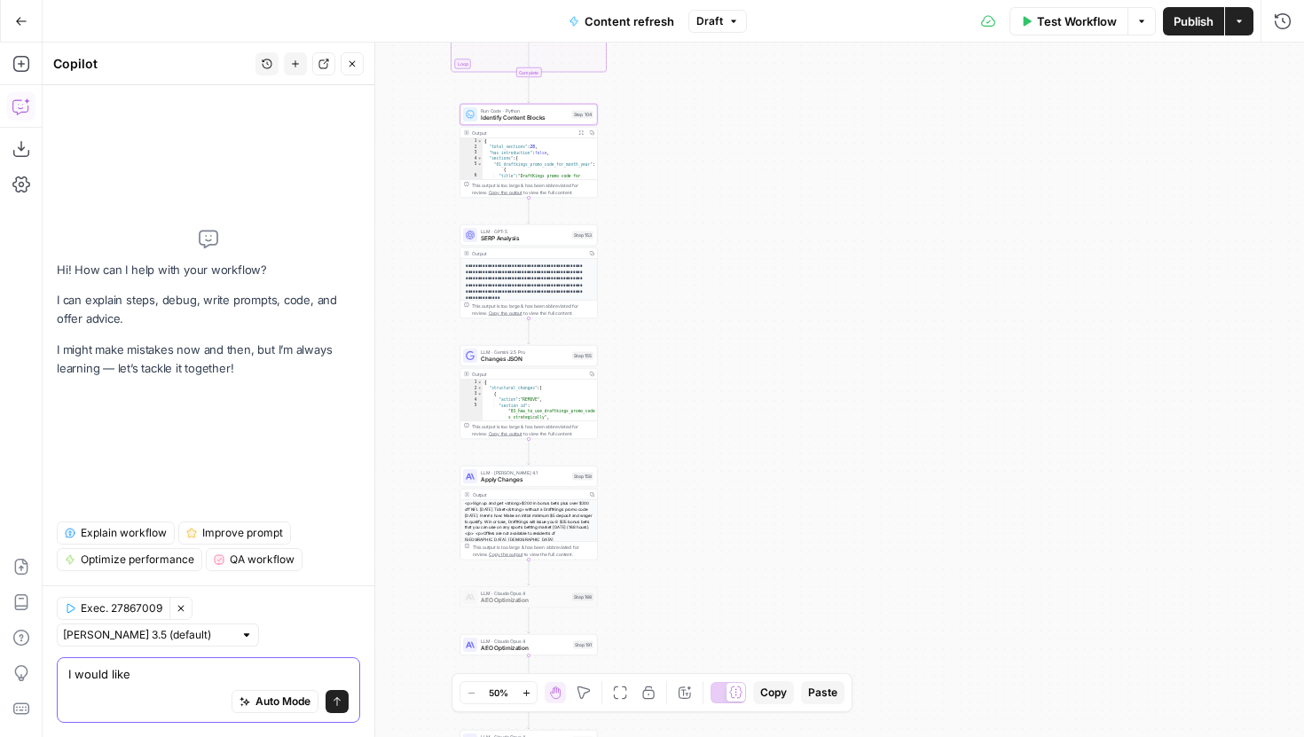
click at [233, 675] on textarea "I would like" at bounding box center [208, 674] width 280 height 18
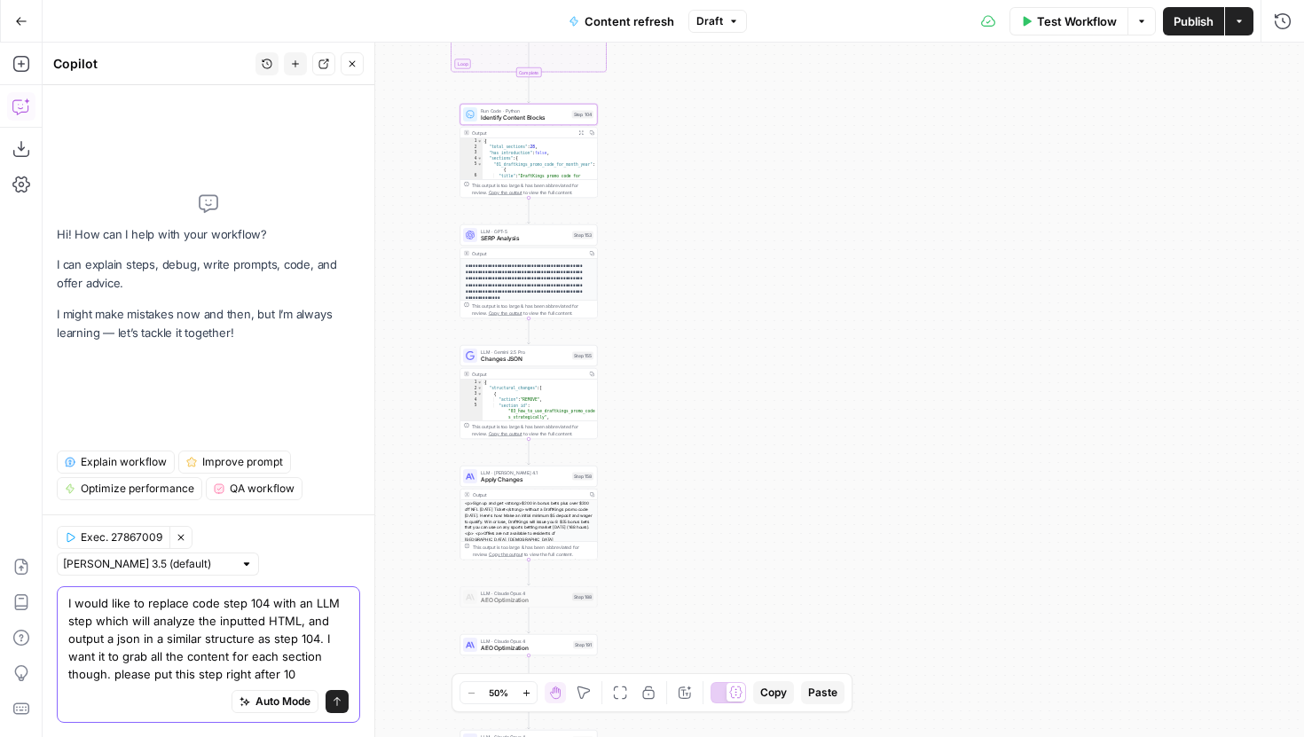
type textarea "I would like to replace code step 104 with an LLM step which will analyze the i…"
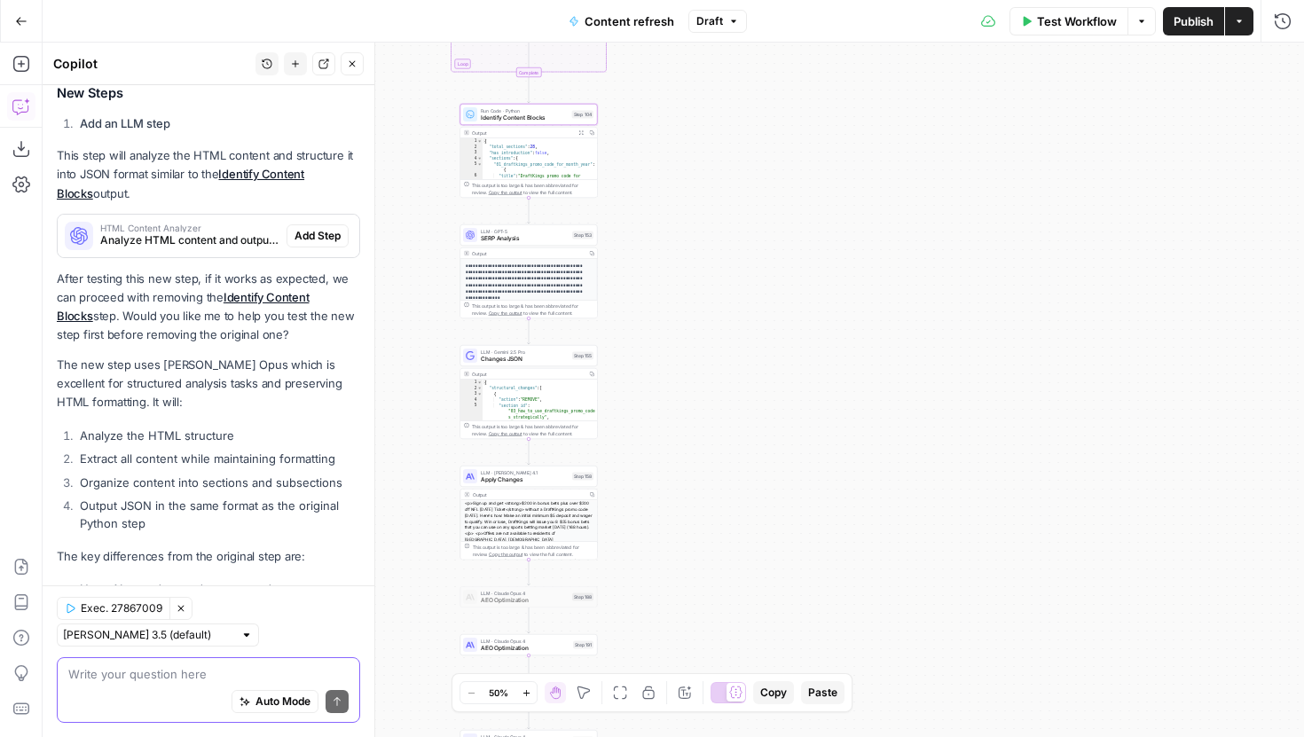
scroll to position [354, 0]
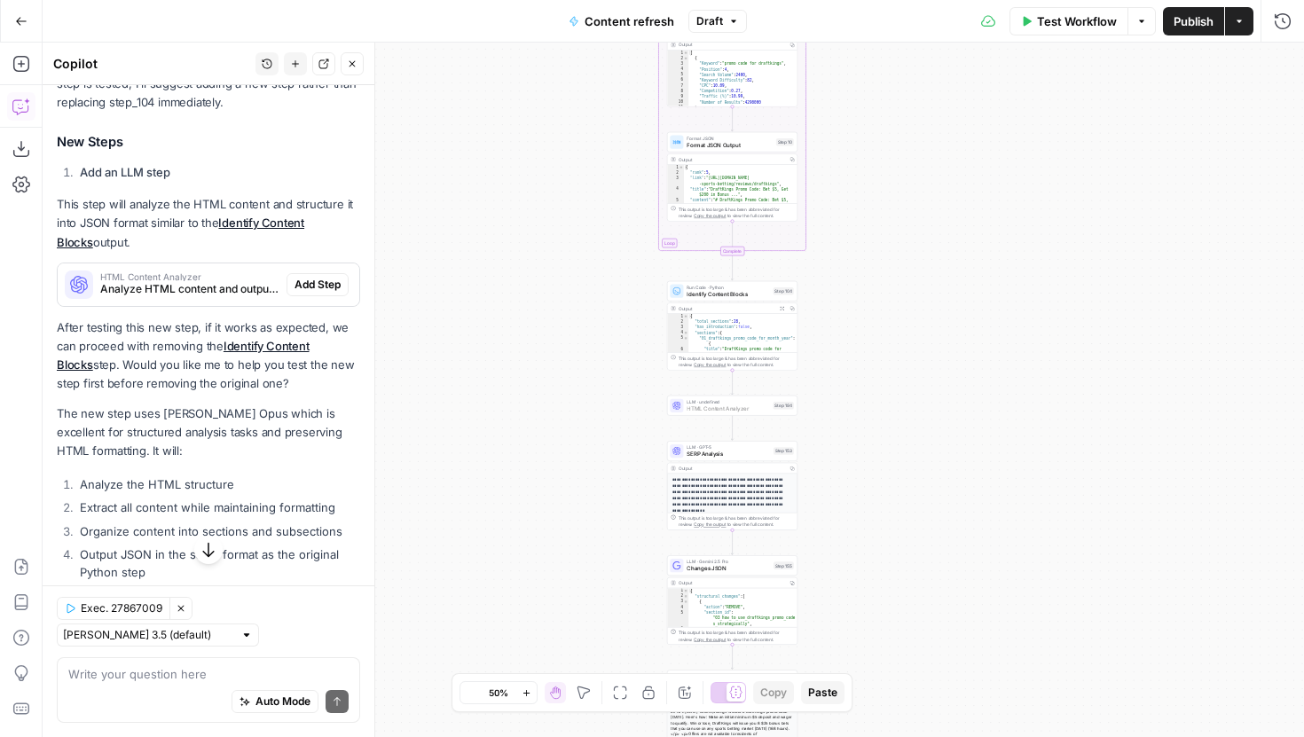
click at [304, 273] on button "Add Step" at bounding box center [318, 284] width 62 height 23
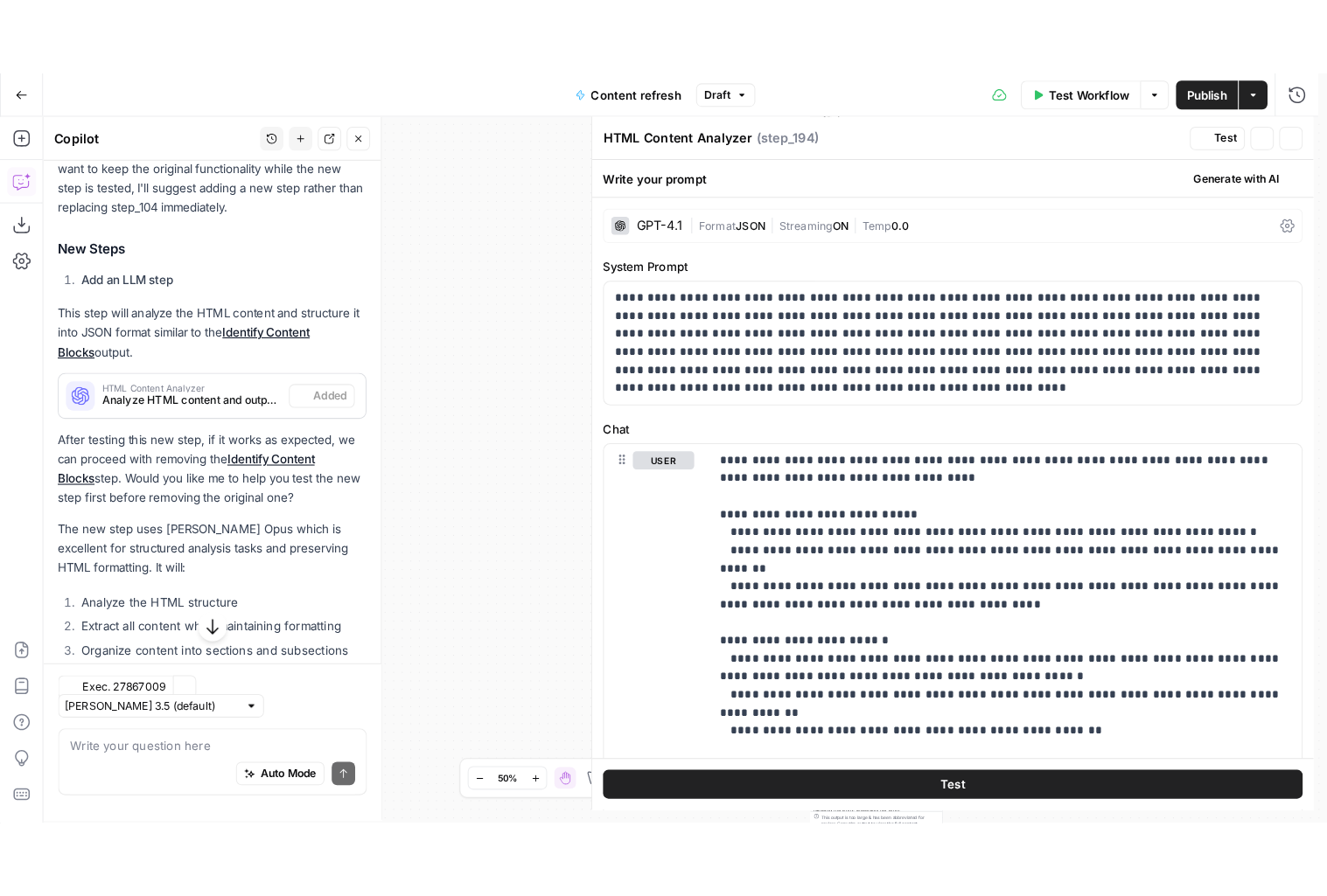
scroll to position [377, 0]
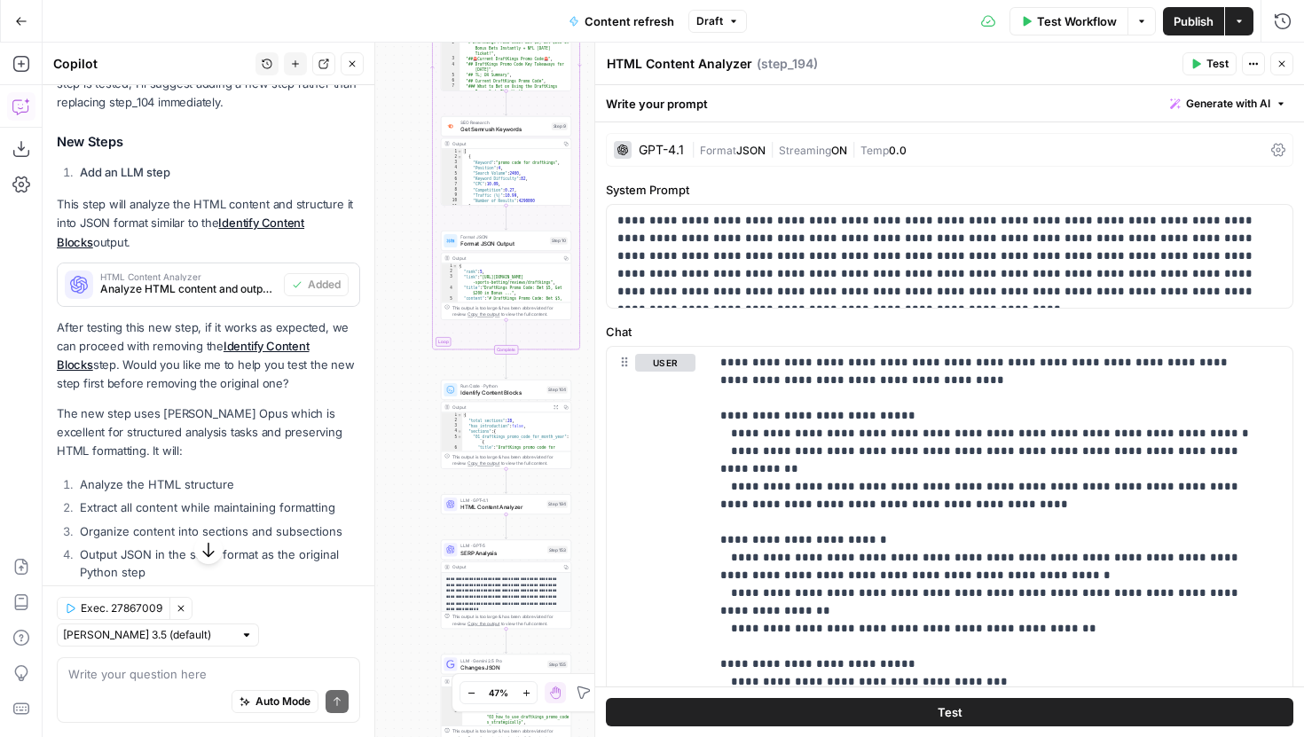
click at [352, 64] on icon "button" at bounding box center [352, 64] width 11 height 11
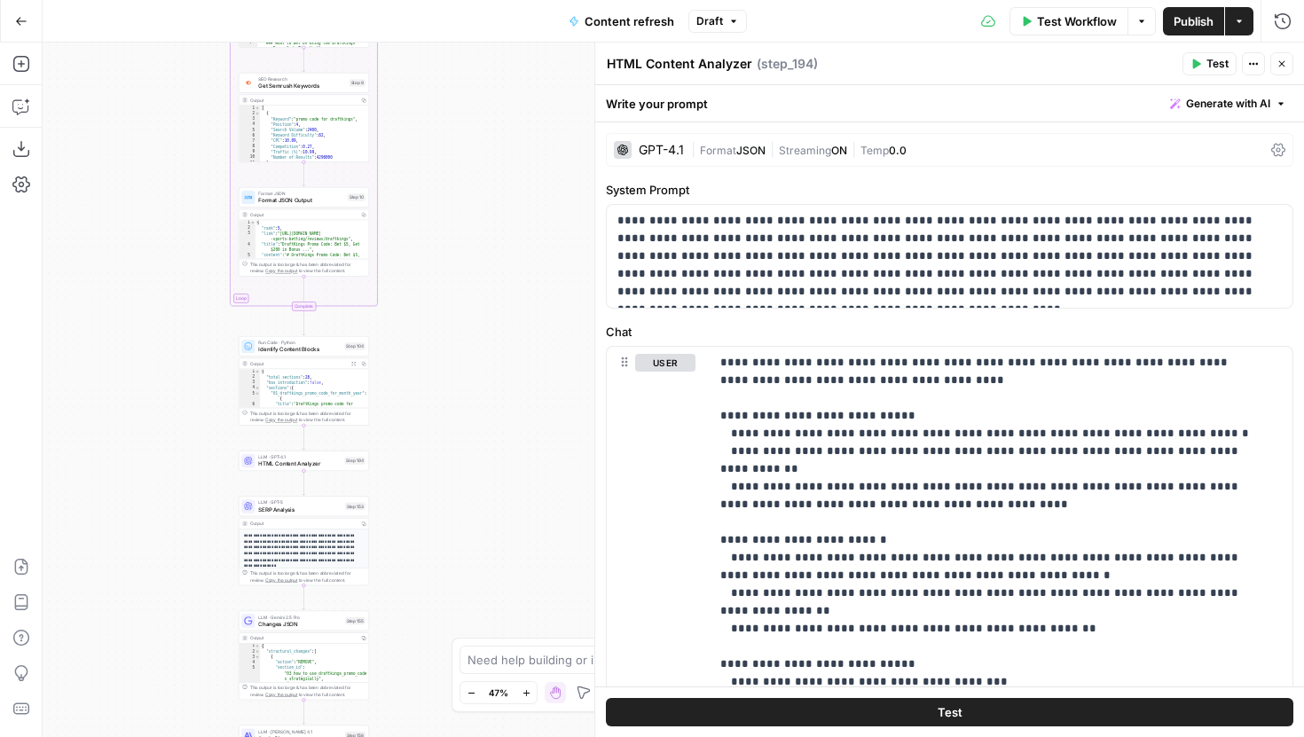
drag, startPoint x: 361, startPoint y: 245, endPoint x: 151, endPoint y: 198, distance: 215.4
click at [151, 198] on div "true false false true false true Workflow Set Inputs Inputs Google Search Perfo…" at bounding box center [674, 390] width 1262 height 695
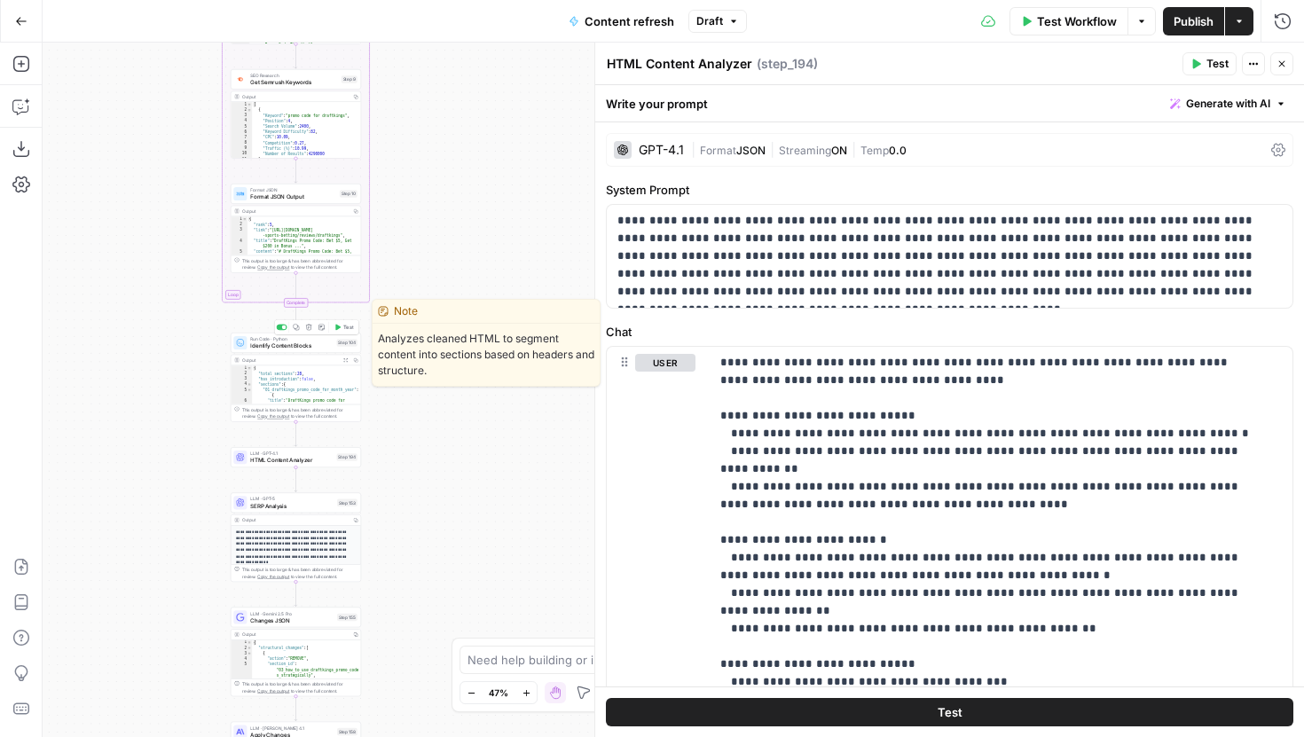
click at [284, 329] on div at bounding box center [282, 328] width 11 height 6
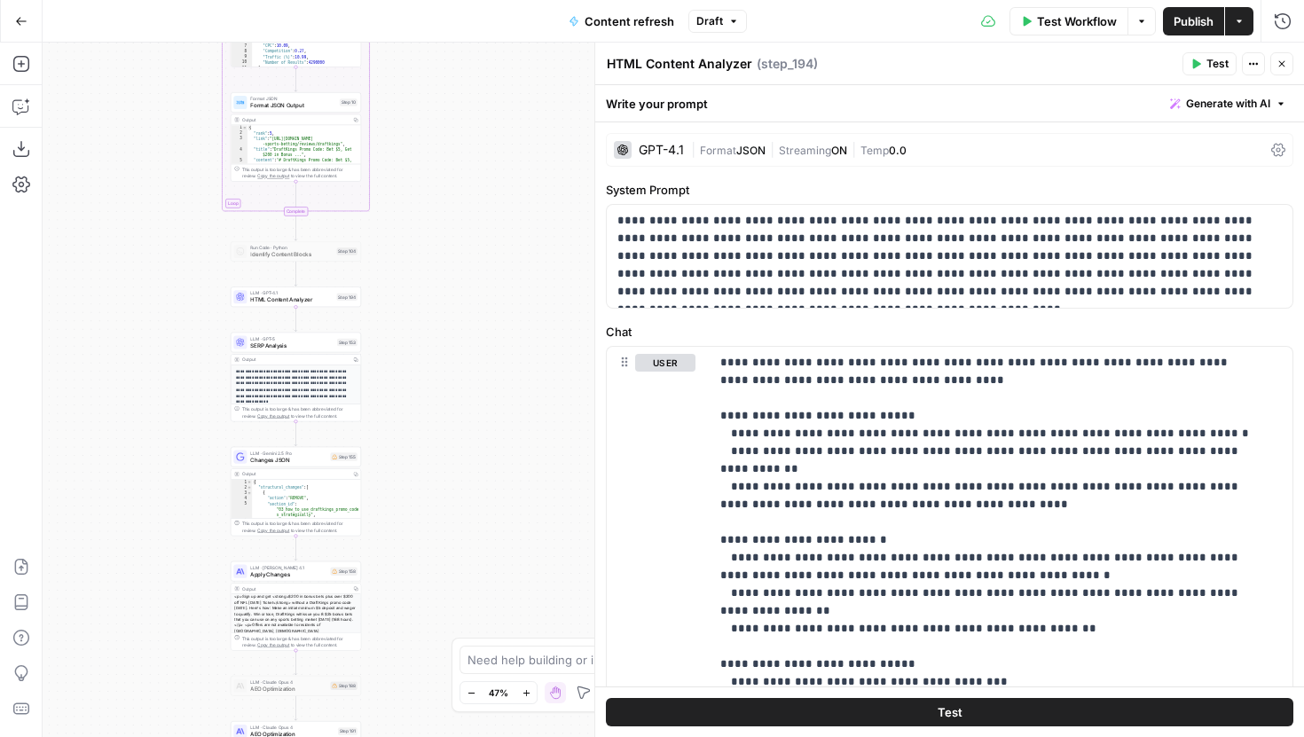
drag, startPoint x: 387, startPoint y: 529, endPoint x: 384, endPoint y: 425, distance: 103.8
click at [384, 425] on div "true false false true false true Workflow Set Inputs Inputs Google Search Perfo…" at bounding box center [674, 390] width 1262 height 695
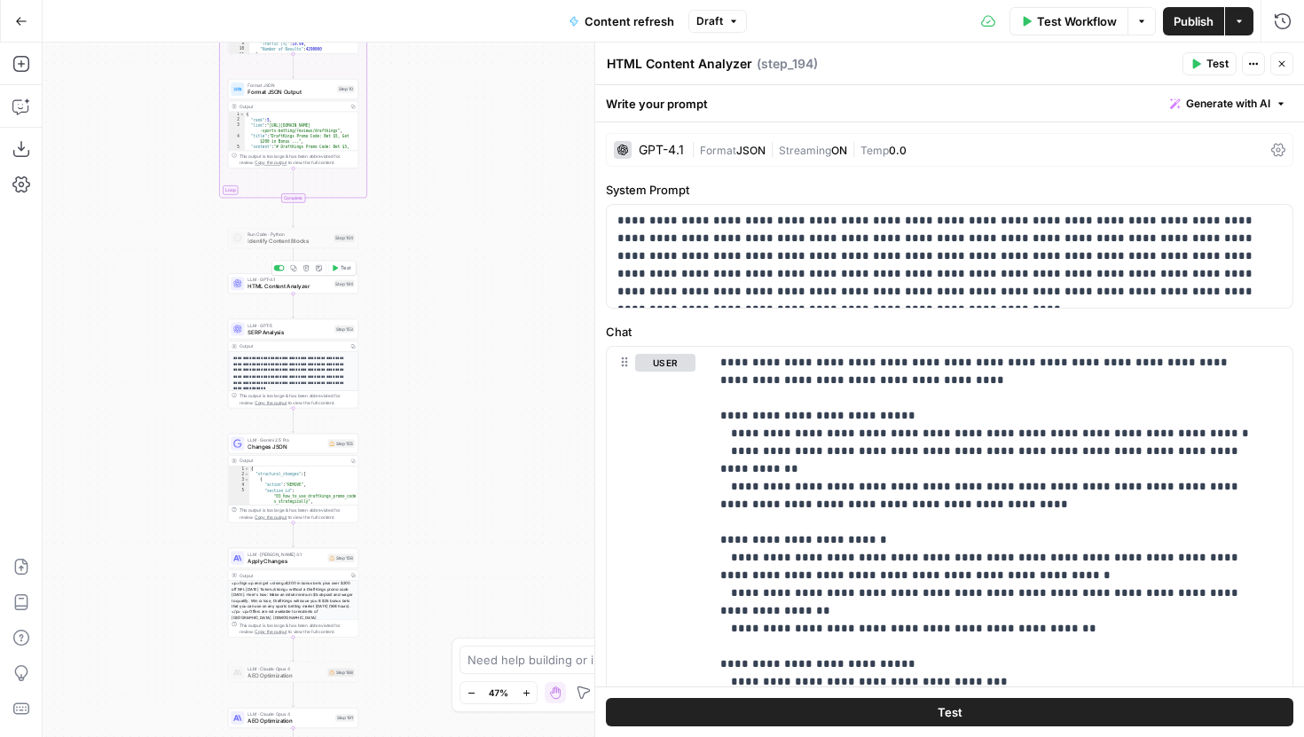
click at [339, 263] on button "Test" at bounding box center [341, 268] width 26 height 11
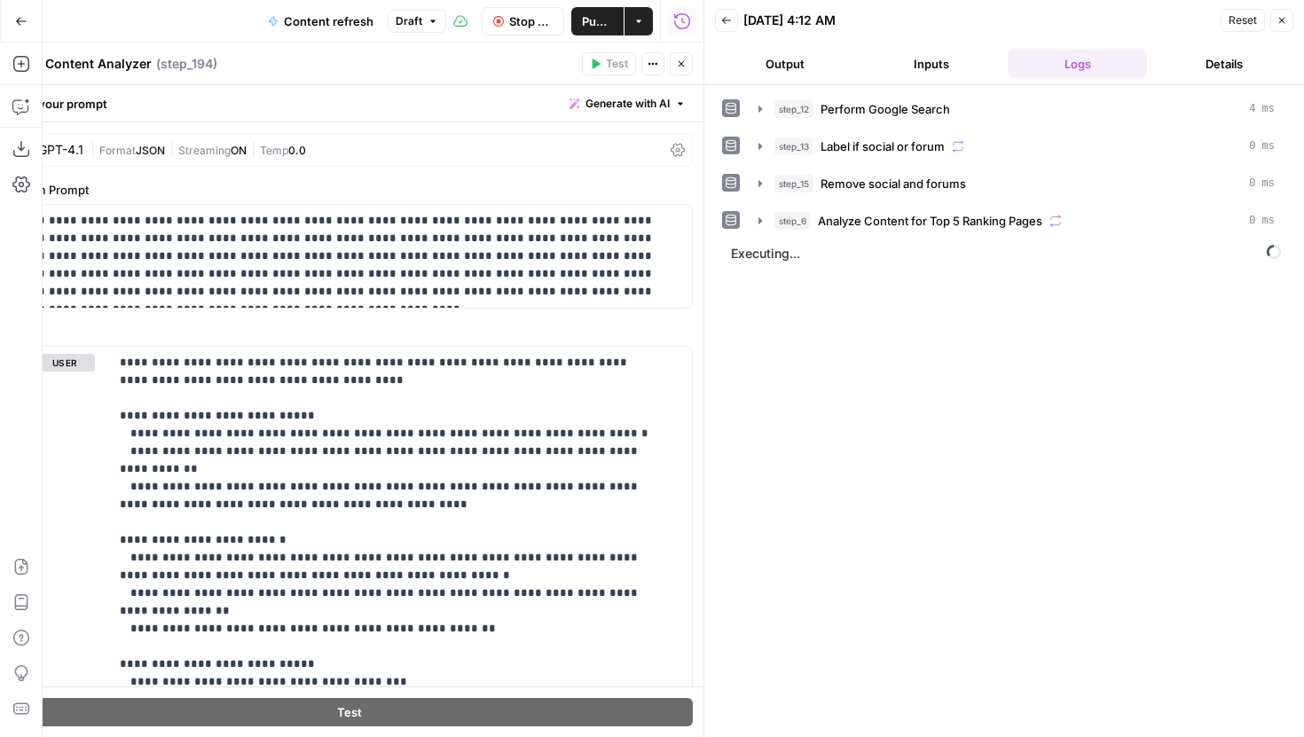
click at [686, 71] on button "Close" at bounding box center [681, 63] width 23 height 23
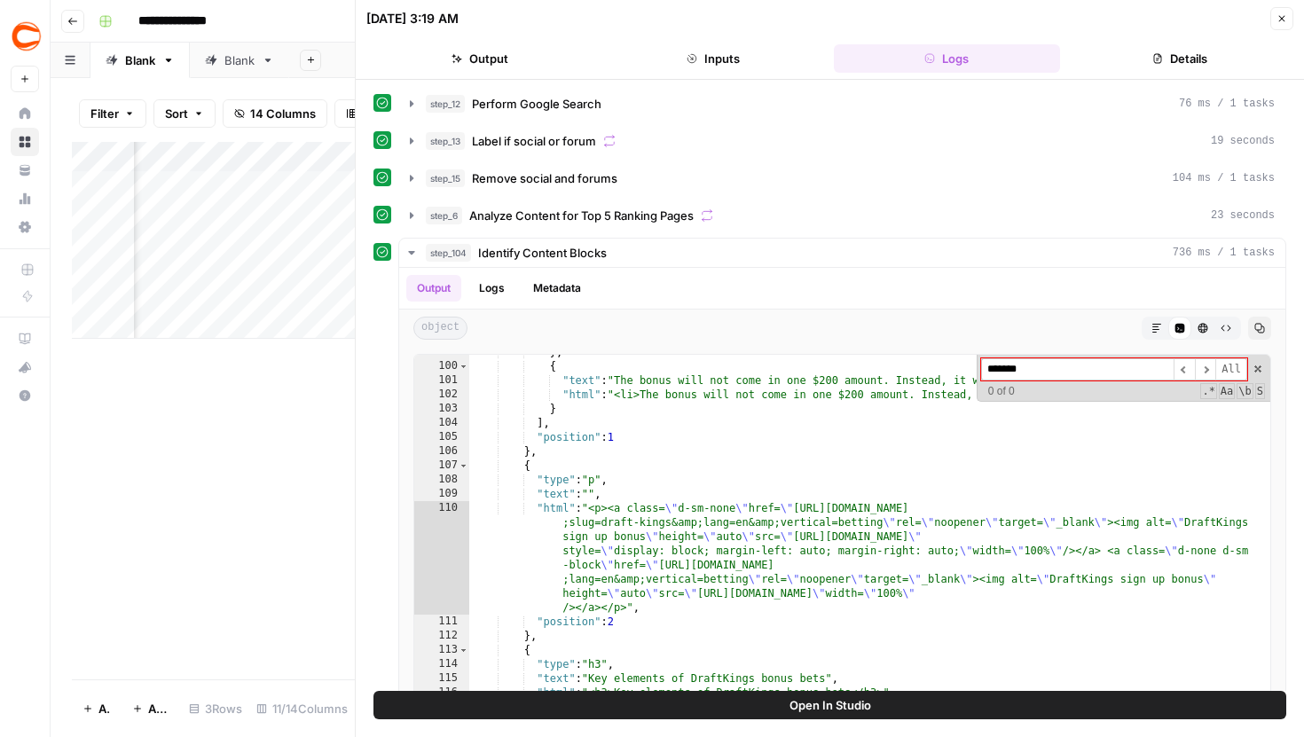
scroll to position [473, 0]
click at [1255, 366] on span at bounding box center [1258, 369] width 12 height 12
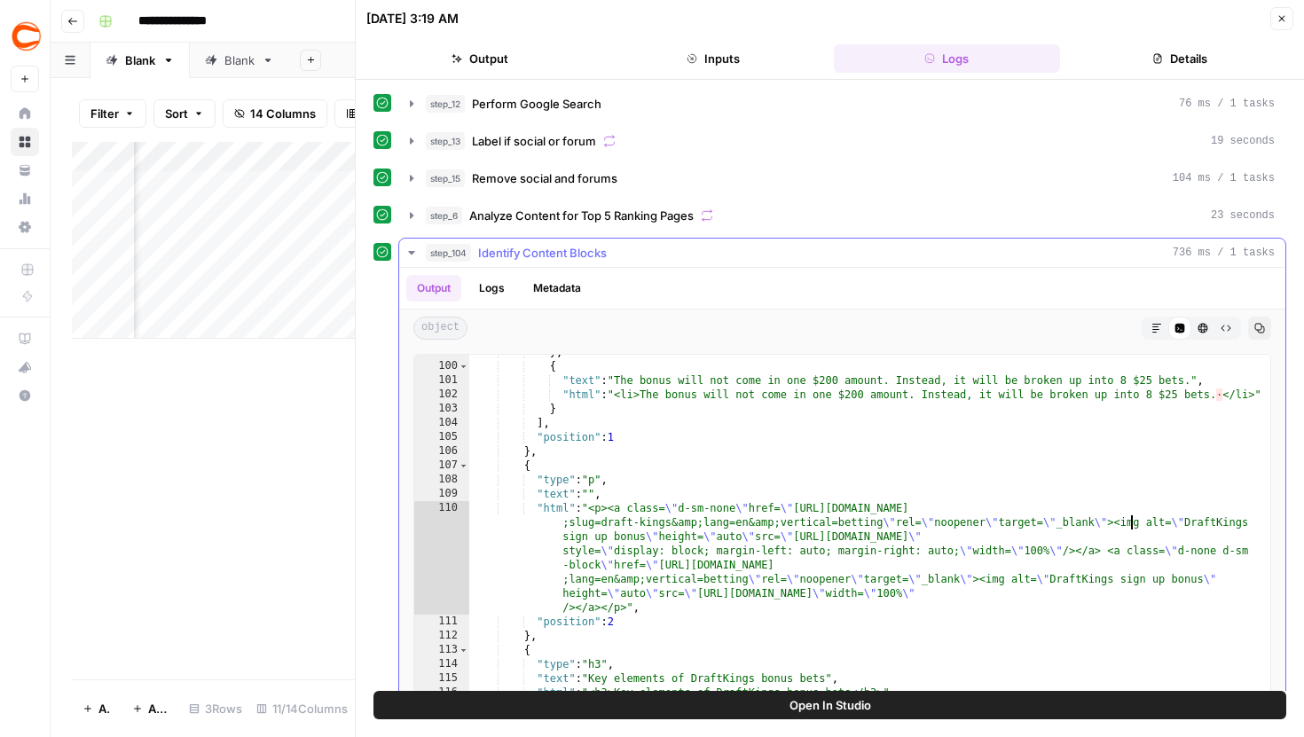
click at [1032, 448] on div "} , { "text" : "The bonus will not come in one $200 amount. Instead, it will be…" at bounding box center [869, 533] width 801 height 377
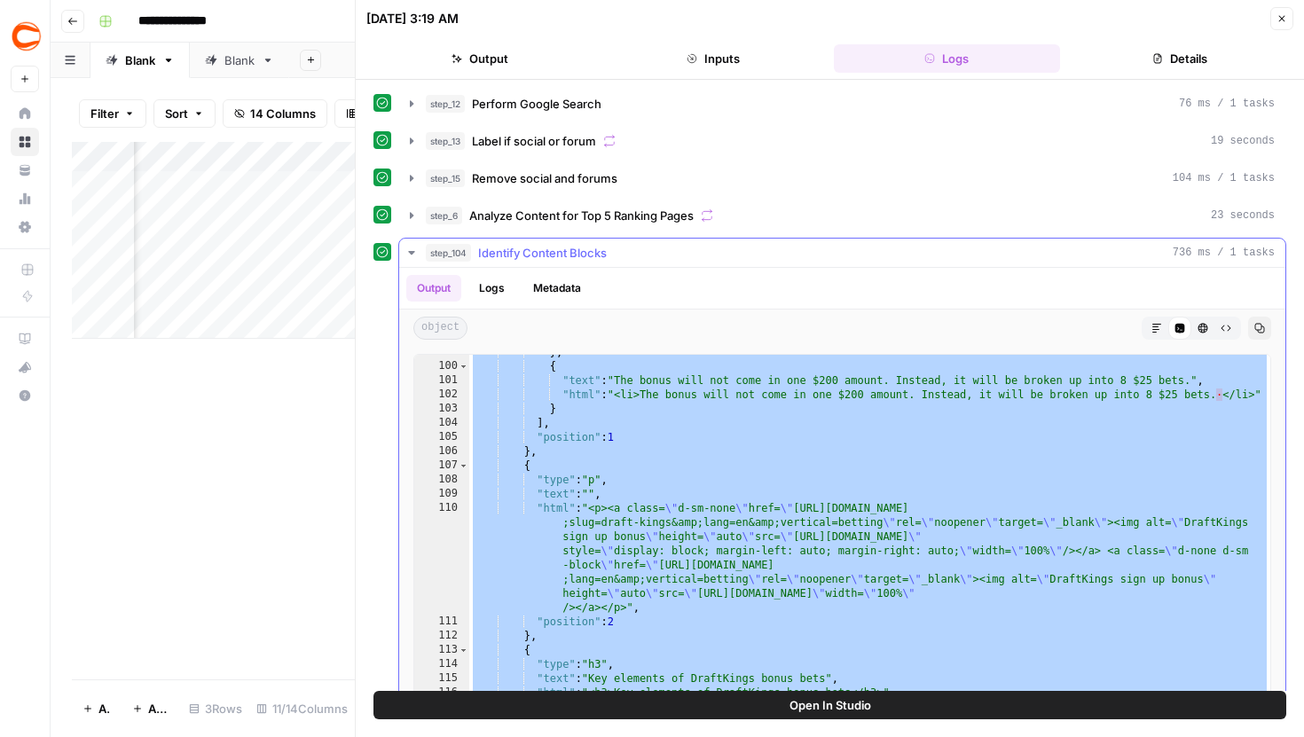
click at [665, 270] on div "Output Logs Metadata" at bounding box center [842, 288] width 886 height 41
click at [644, 444] on div "} , { "text" : "The bonus will not come in one $200 amount. Instead, it will be…" at bounding box center [869, 533] width 801 height 377
type textarea "**"
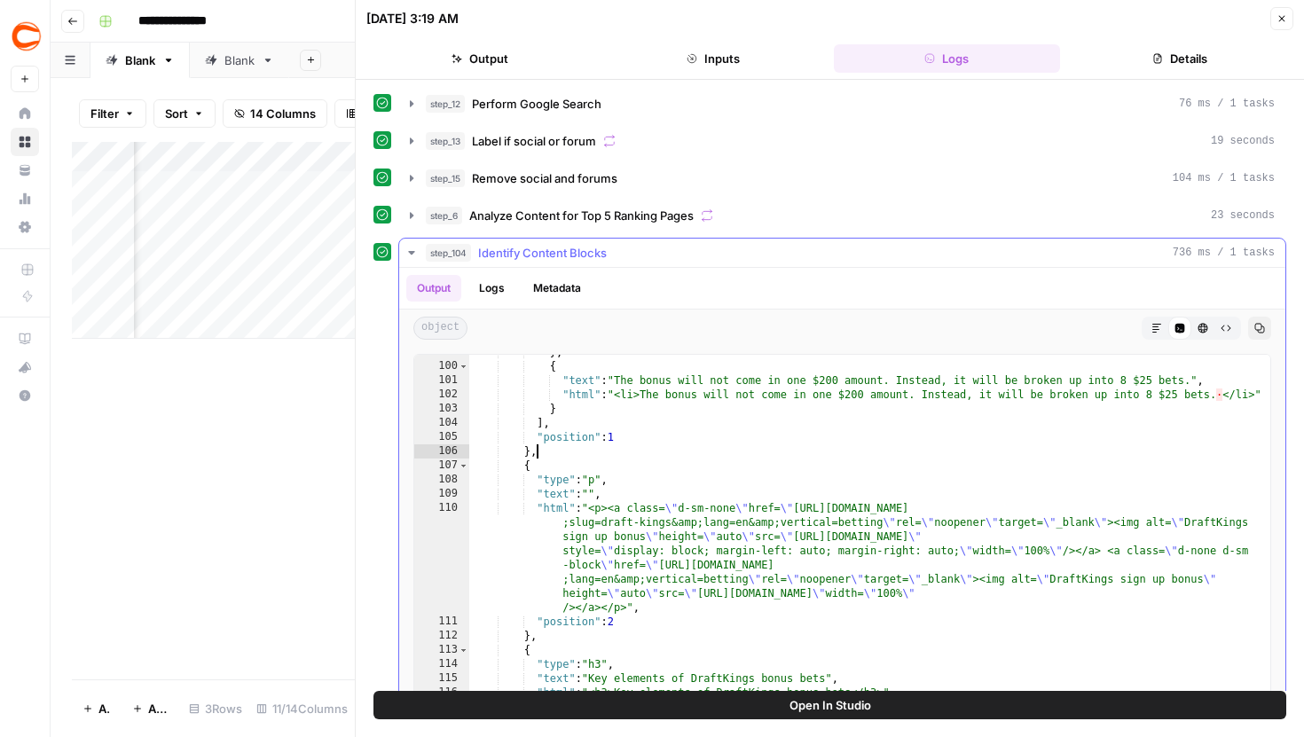
click at [413, 252] on icon "button" at bounding box center [411, 253] width 6 height 4
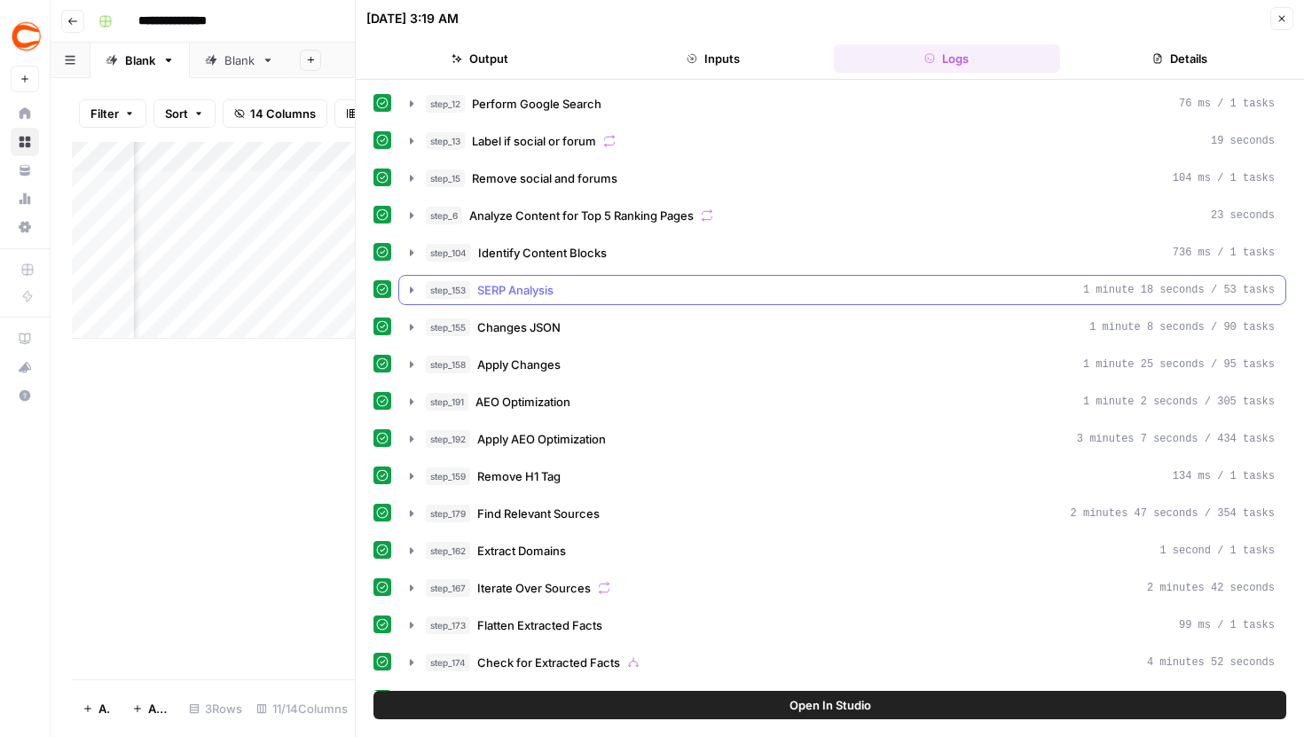
click at [409, 287] on icon "button" at bounding box center [412, 290] width 14 height 14
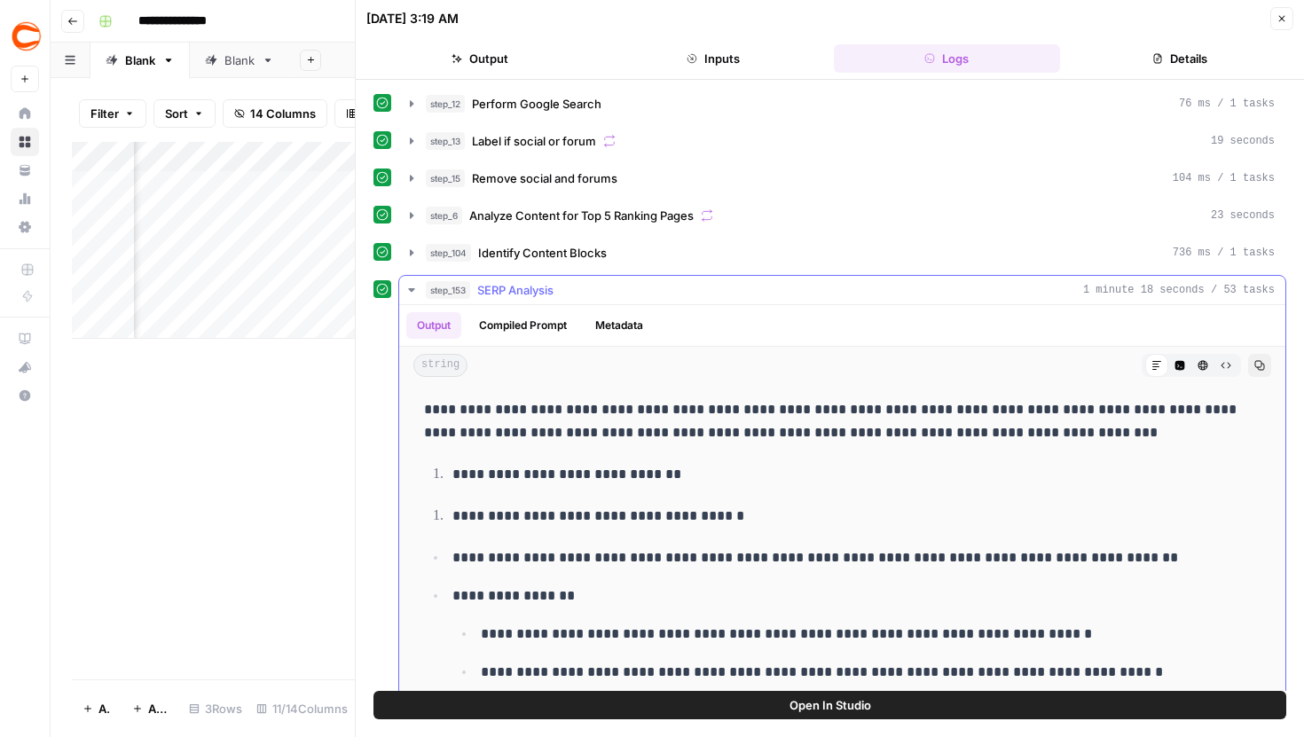
click at [416, 286] on icon "button" at bounding box center [412, 290] width 14 height 14
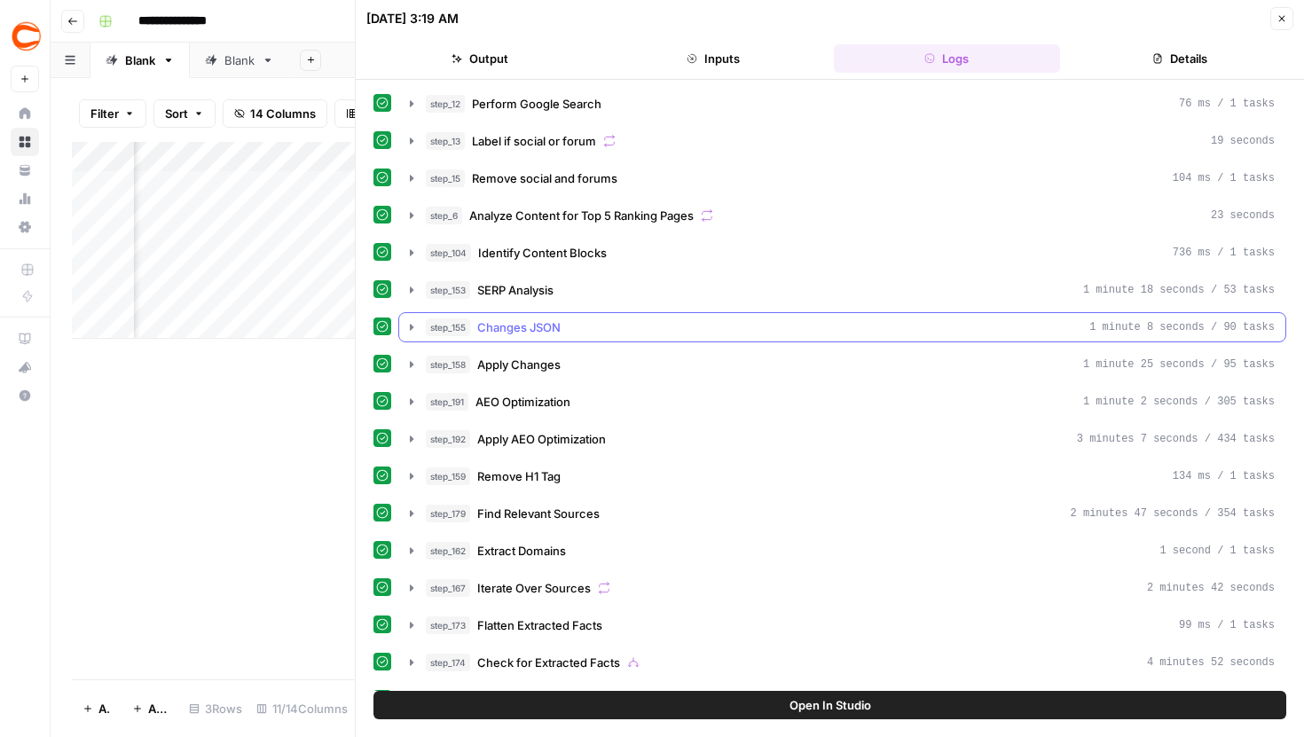
click at [413, 336] on button "step_155 Changes JSON 1 minute 8 seconds / 90 tasks" at bounding box center [842, 327] width 886 height 28
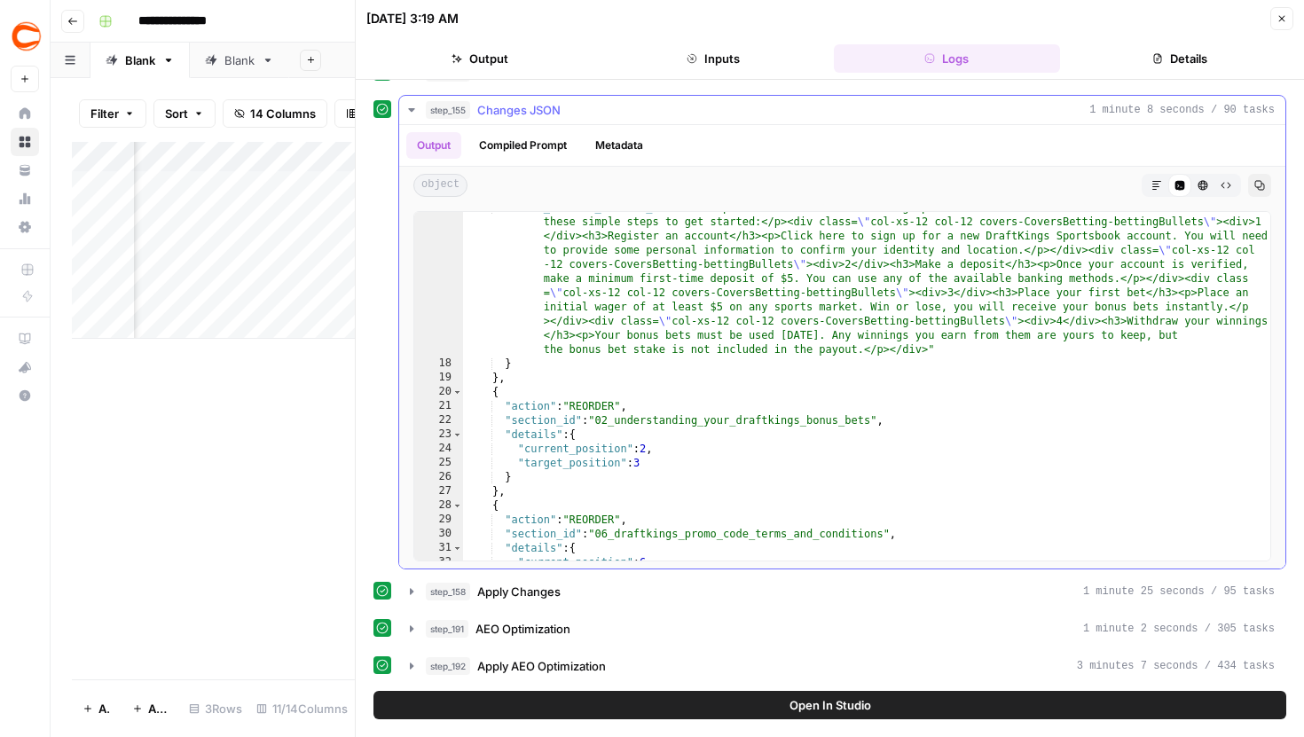
scroll to position [239, 0]
click at [416, 591] on icon "button" at bounding box center [412, 592] width 14 height 14
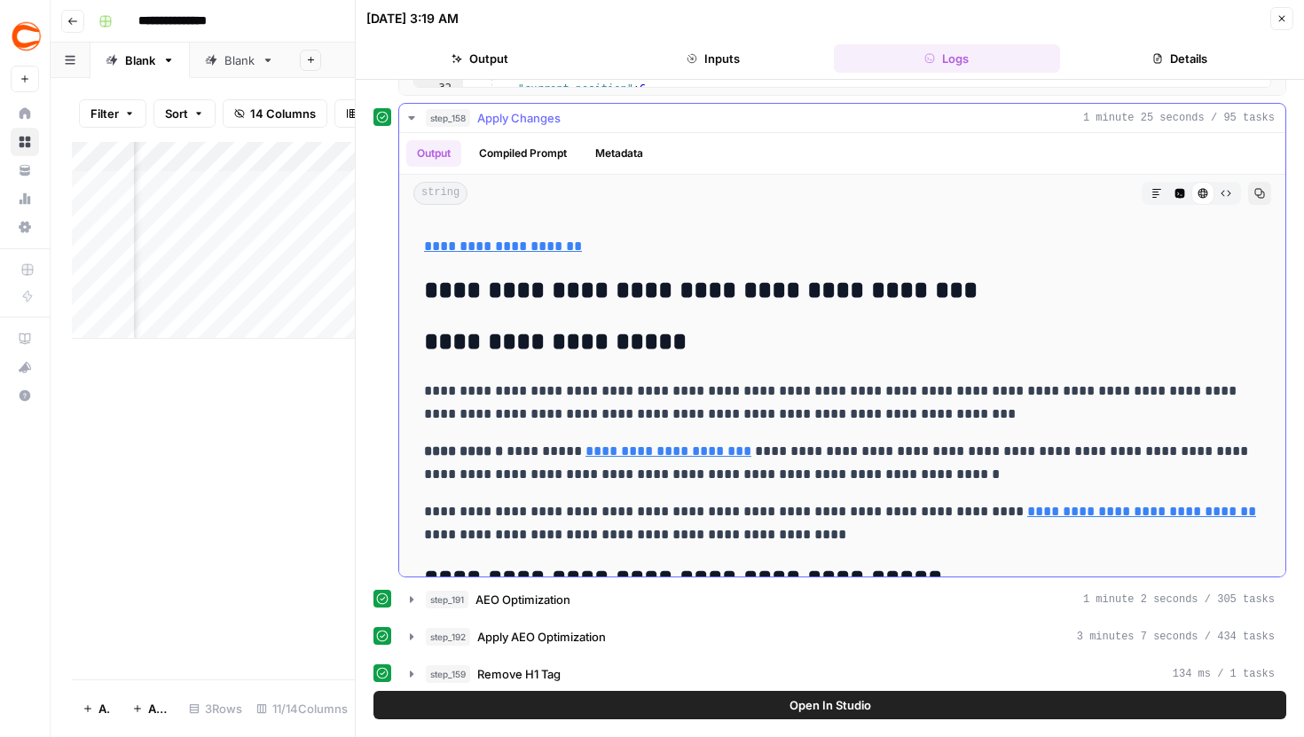
scroll to position [3613, 0]
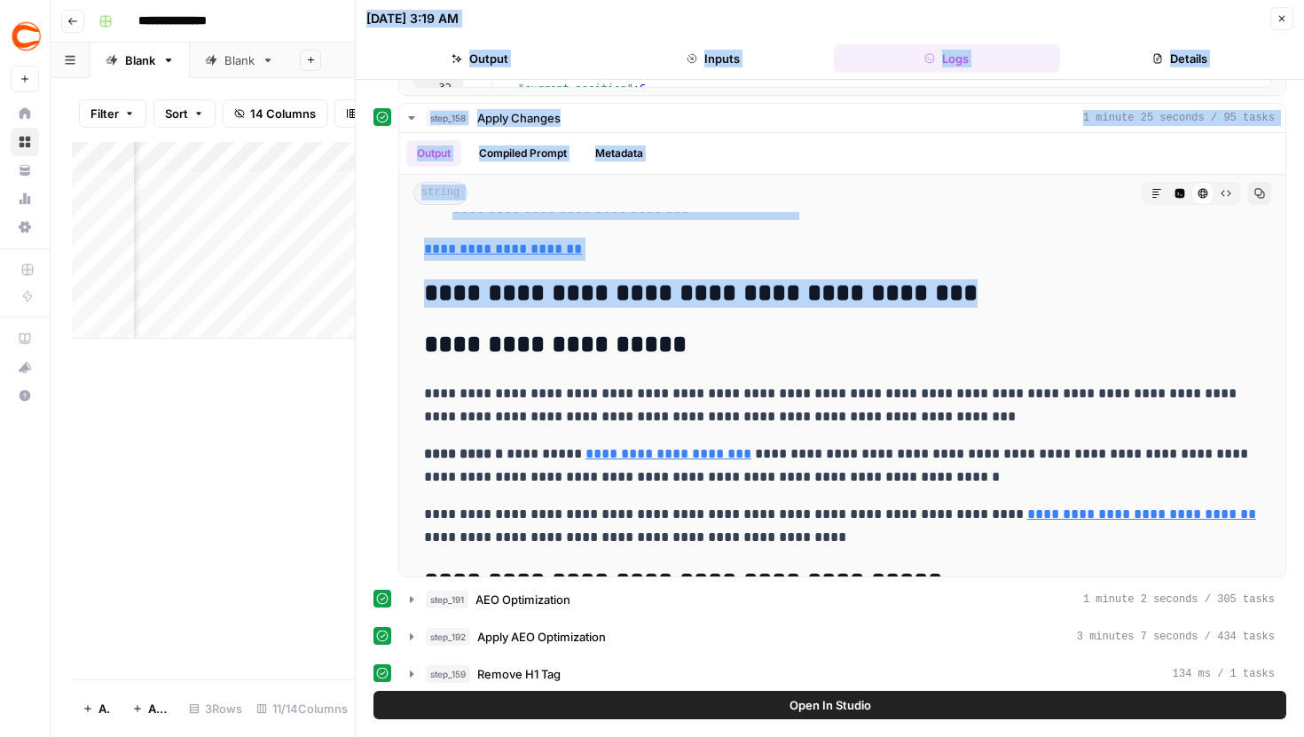
drag, startPoint x: 975, startPoint y: 287, endPoint x: 354, endPoint y: 305, distance: 621.3
click at [355, 305] on div "[DATE] 3:19 AM Close Output Inputs Logs Details step_12 Perform Google Search 7…" at bounding box center [829, 368] width 949 height 737
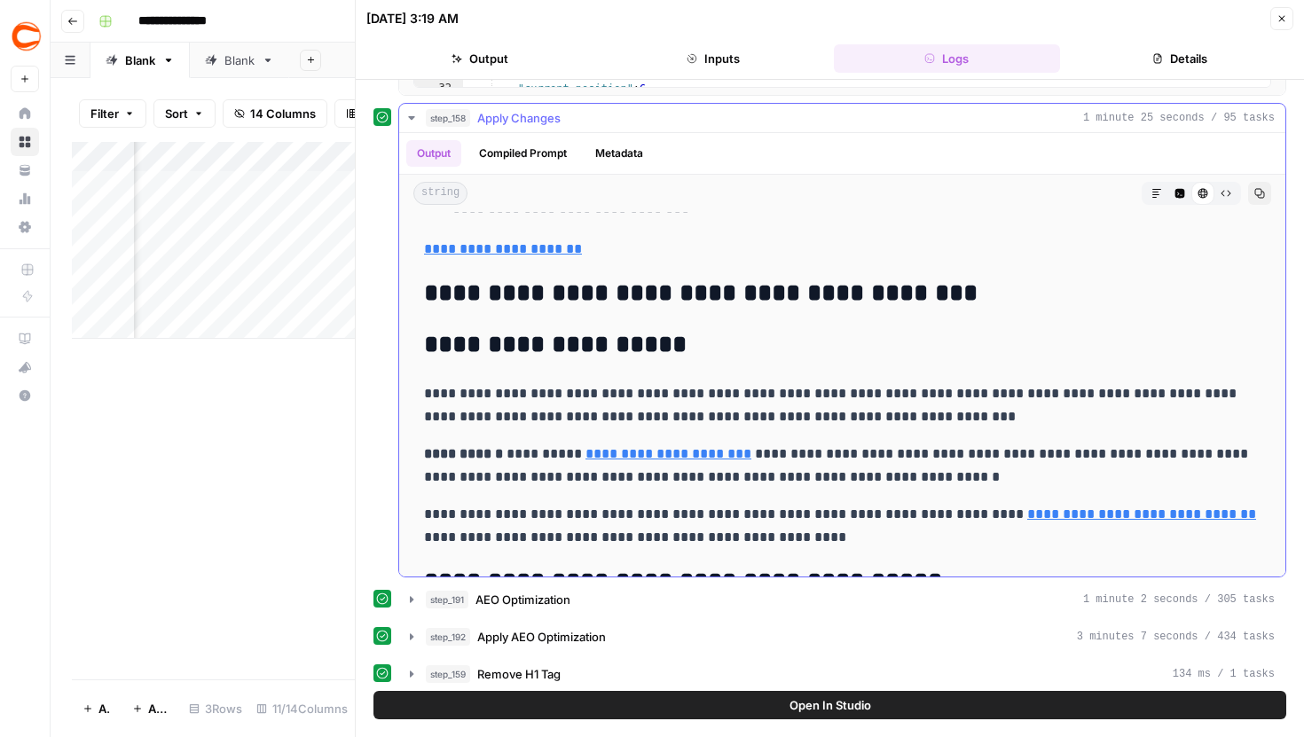
click at [949, 290] on h2 "**********" at bounding box center [842, 293] width 837 height 28
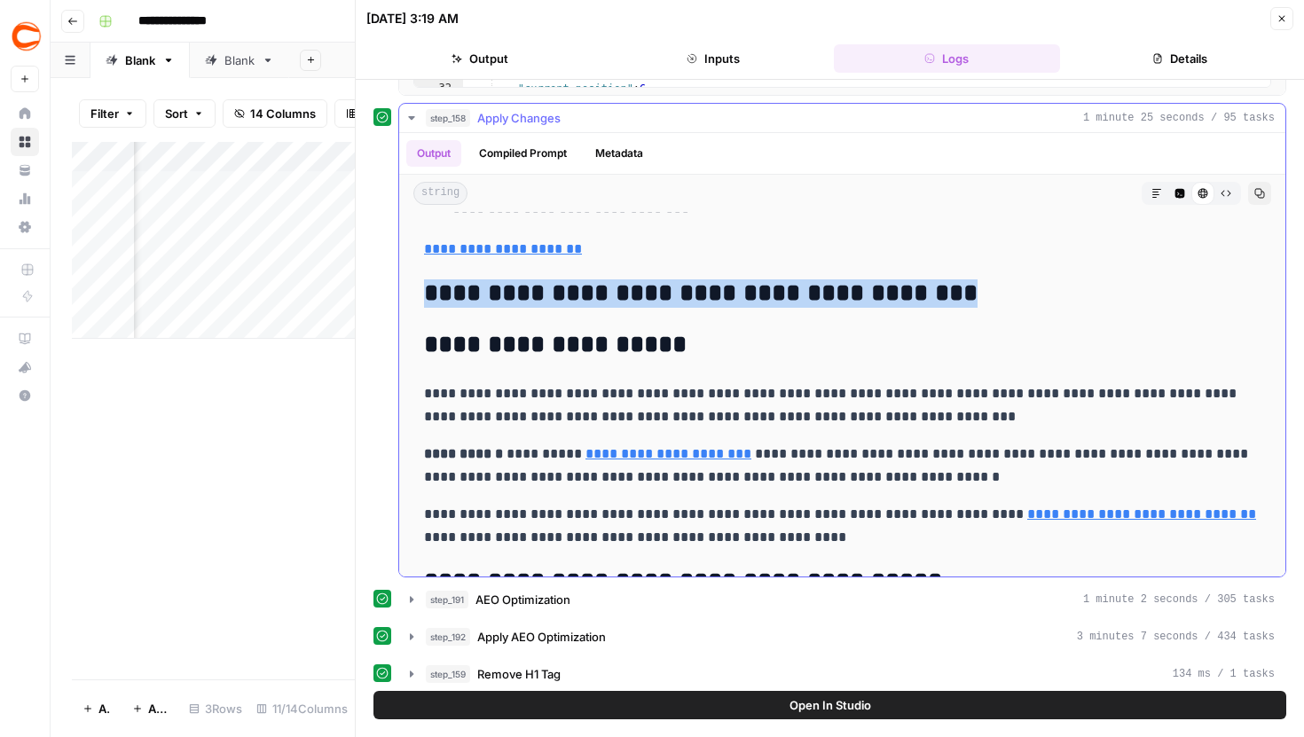
drag, startPoint x: 963, startPoint y: 290, endPoint x: 428, endPoint y: 298, distance: 535.9
click at [428, 298] on h2 "**********" at bounding box center [842, 293] width 837 height 28
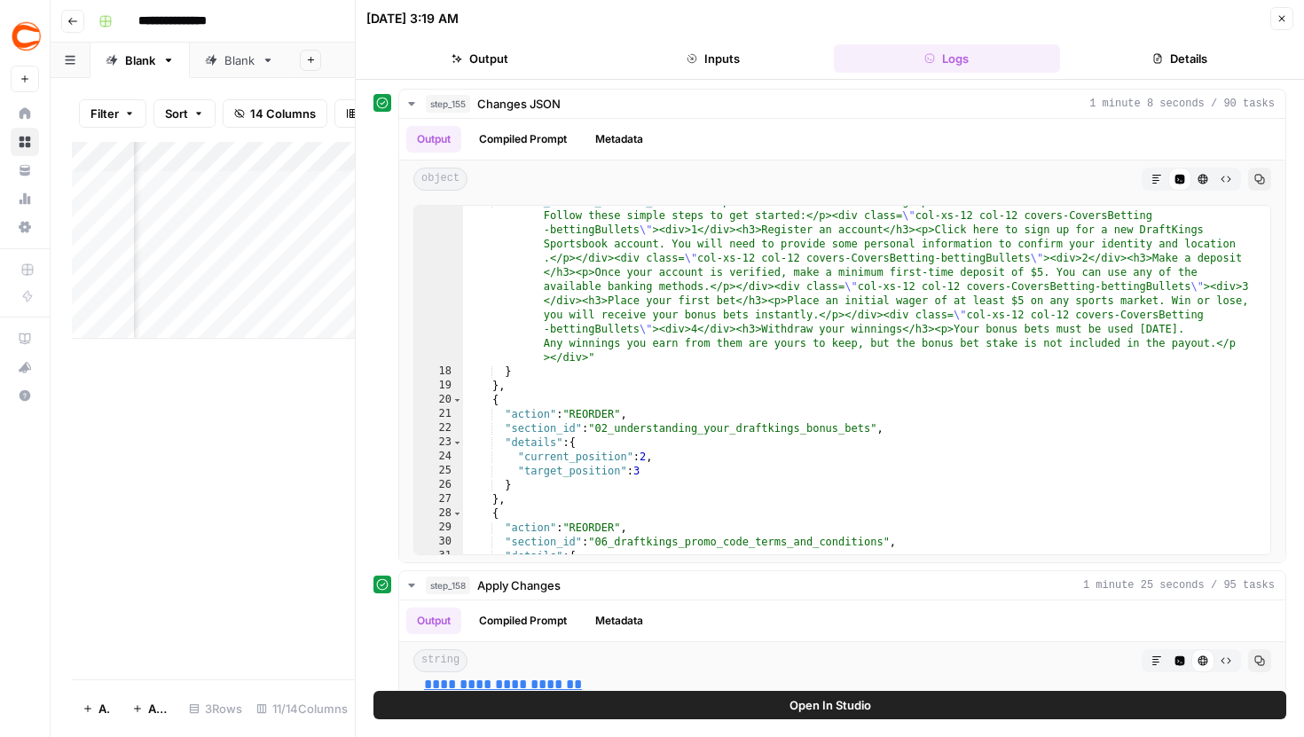
scroll to position [219, 0]
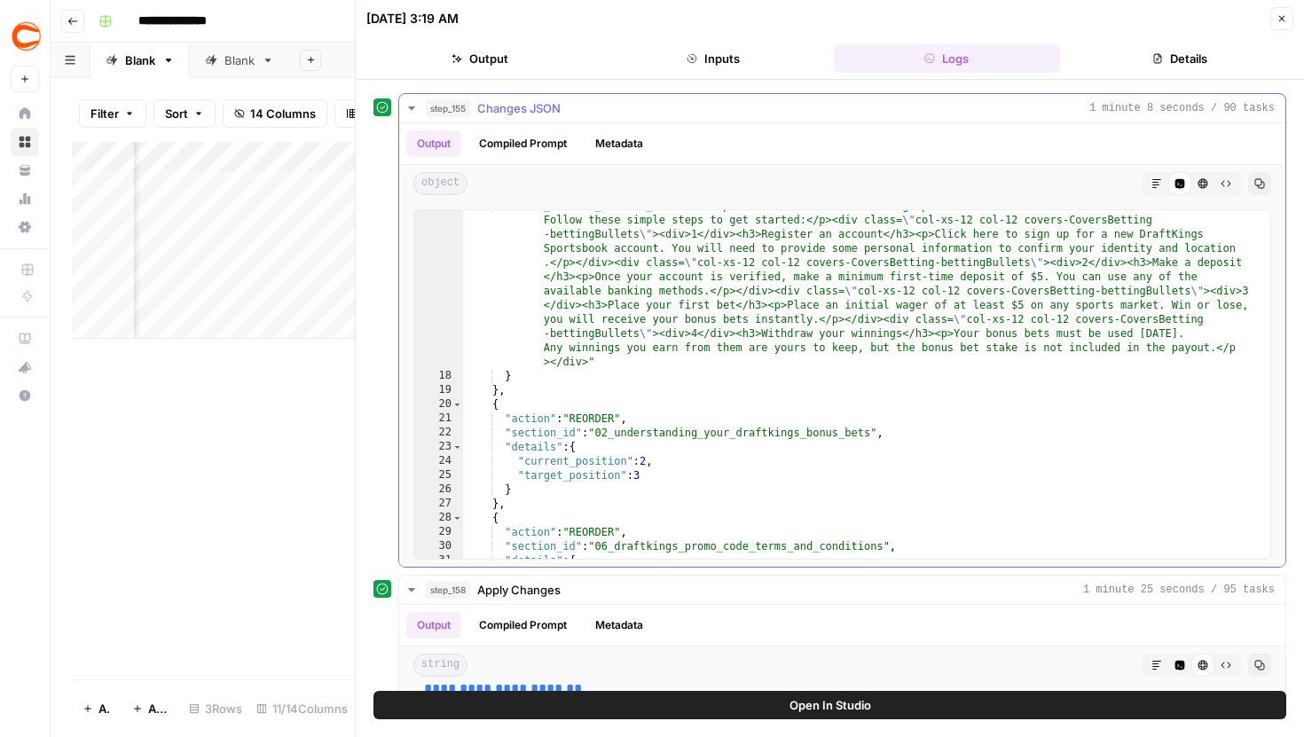
click at [615, 326] on div ""new_section_content_outline" : "<p>You do not need a DraftKings promo code to …" at bounding box center [866, 465] width 807 height 533
type input "*"
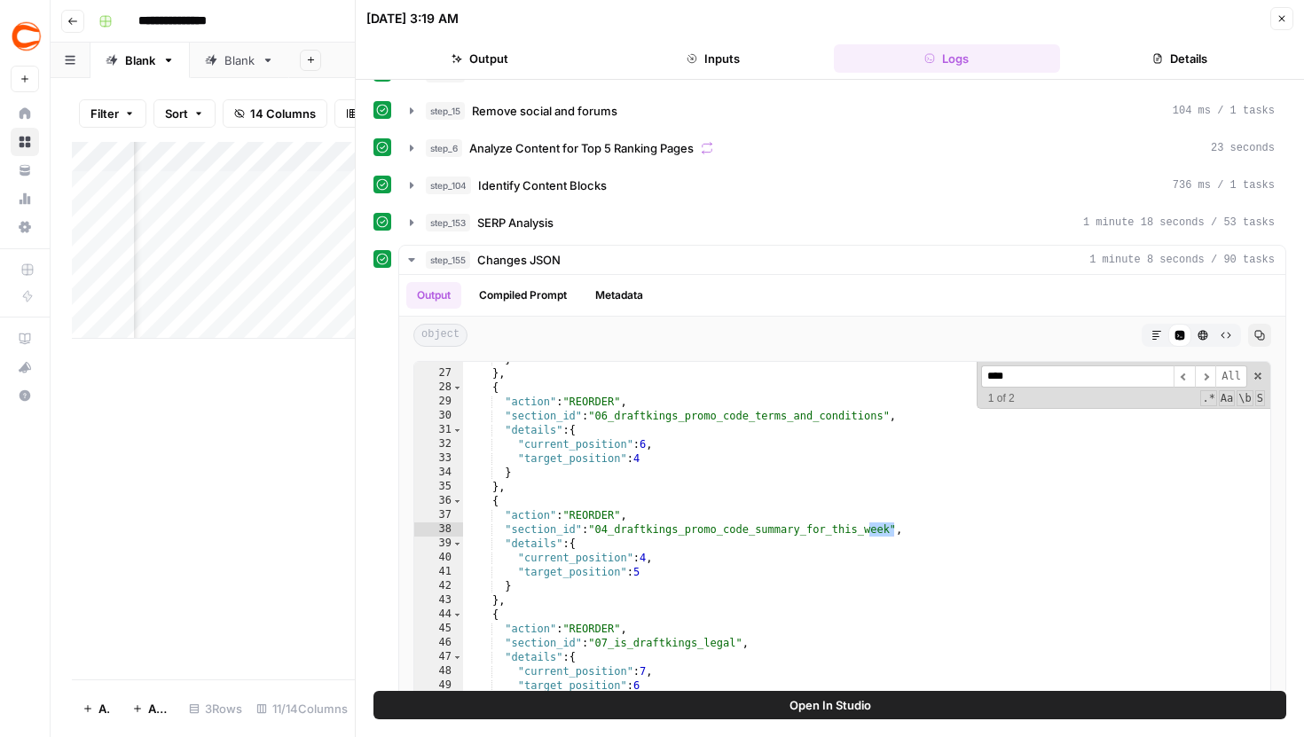
scroll to position [28, 0]
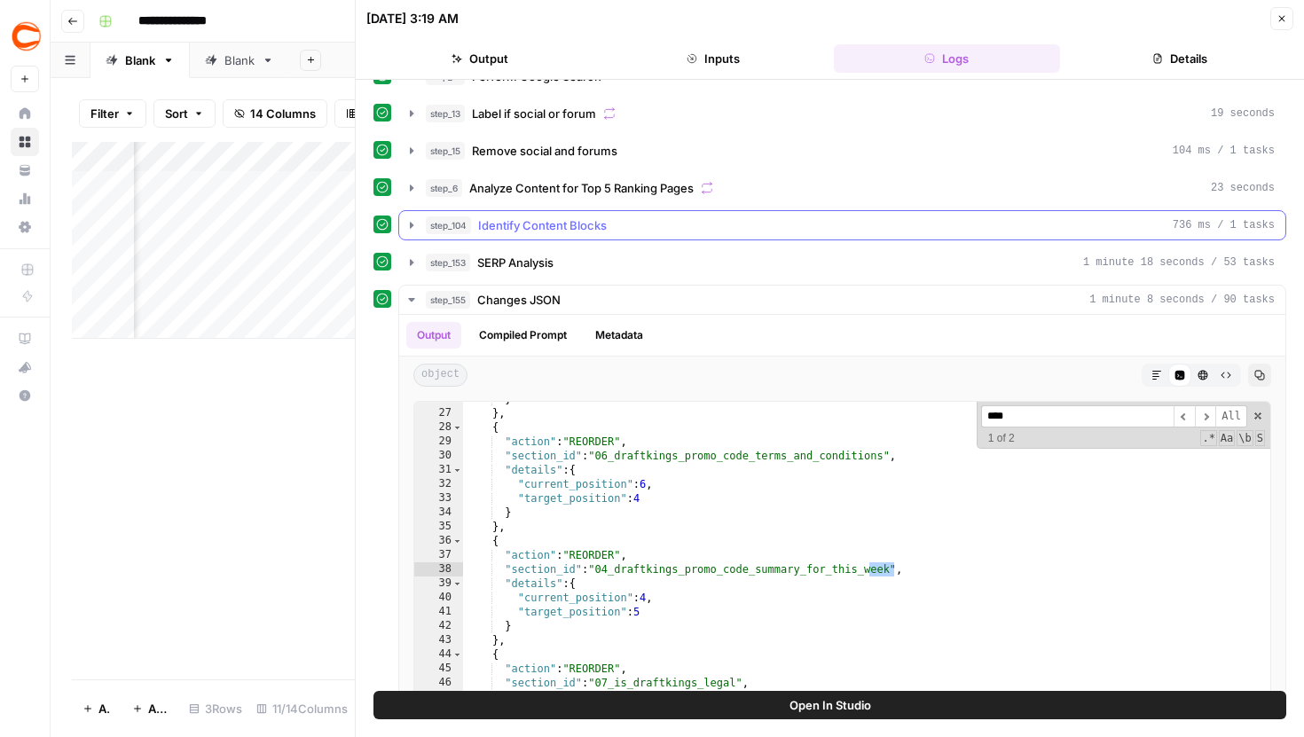
type input "****"
click at [411, 227] on icon "button" at bounding box center [412, 225] width 4 height 6
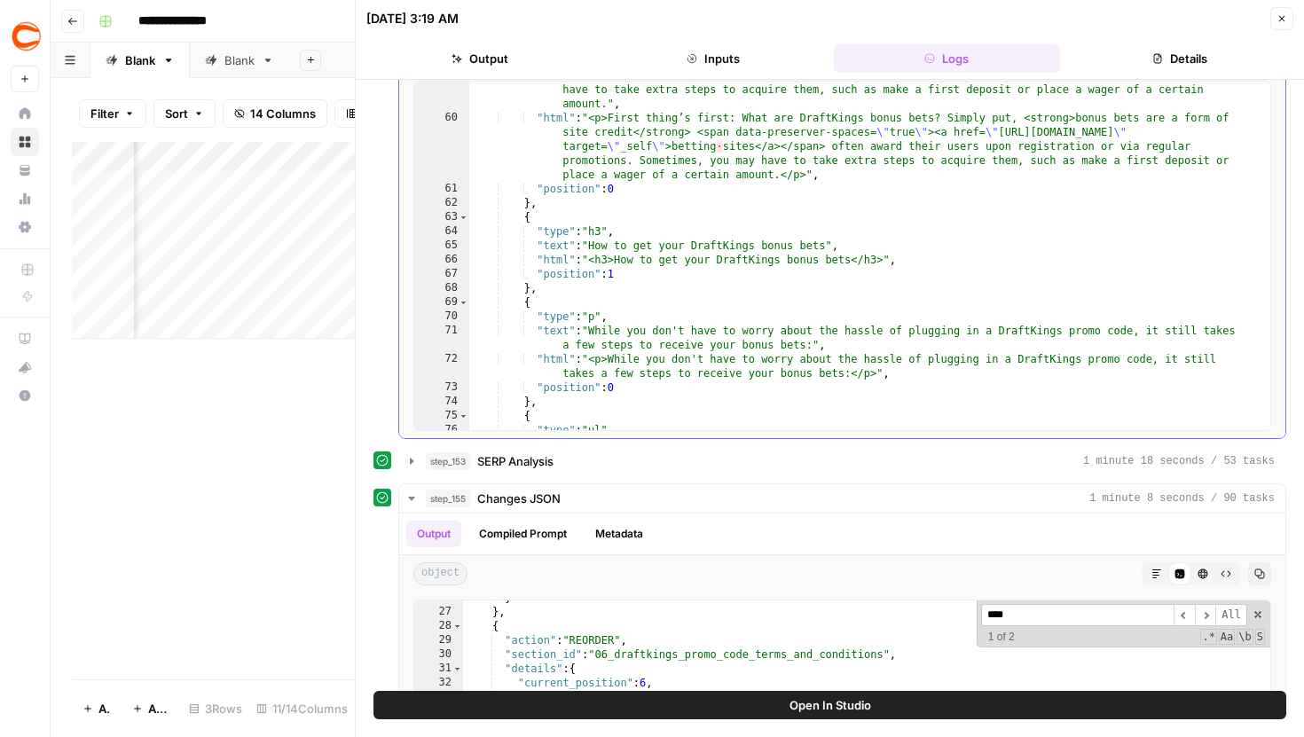
scroll to position [256, 0]
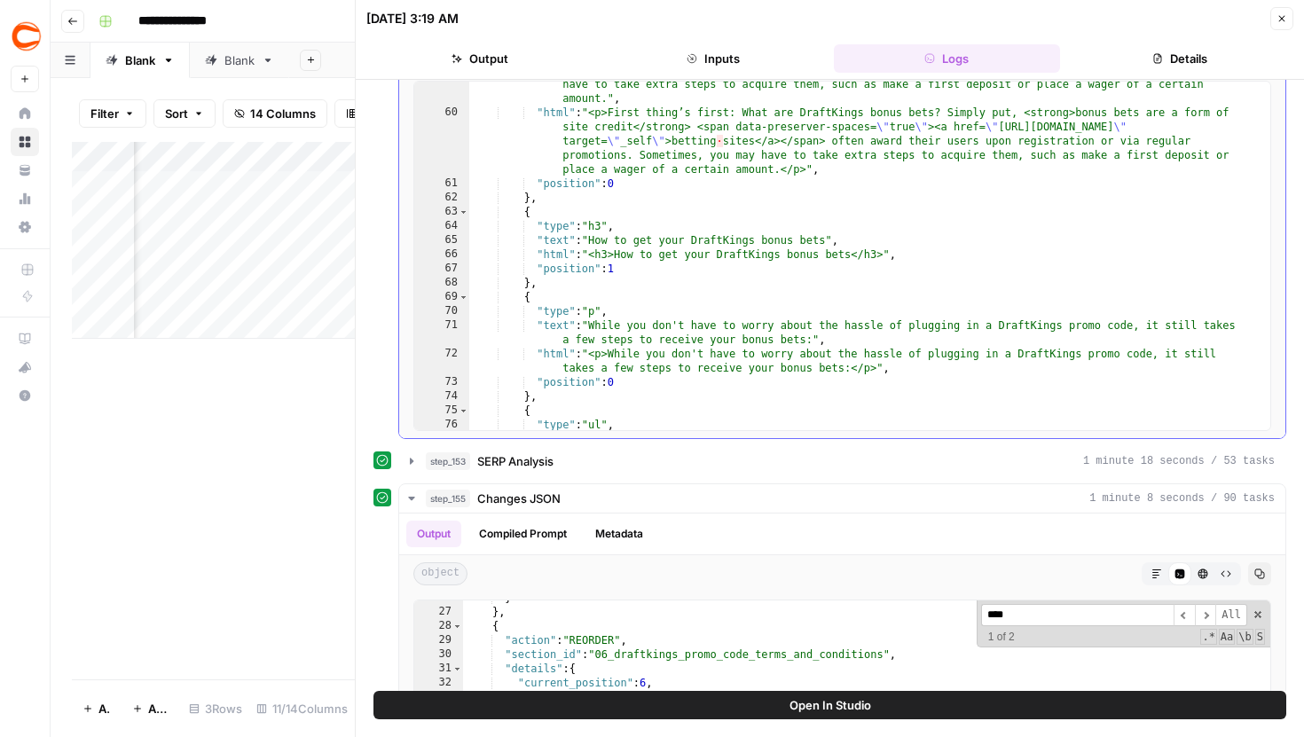
type textarea "*"
click at [672, 296] on div ""text" : "First thing’s first: What are DraftKings bonus bets? Simply put,bonus…" at bounding box center [863, 287] width 788 height 476
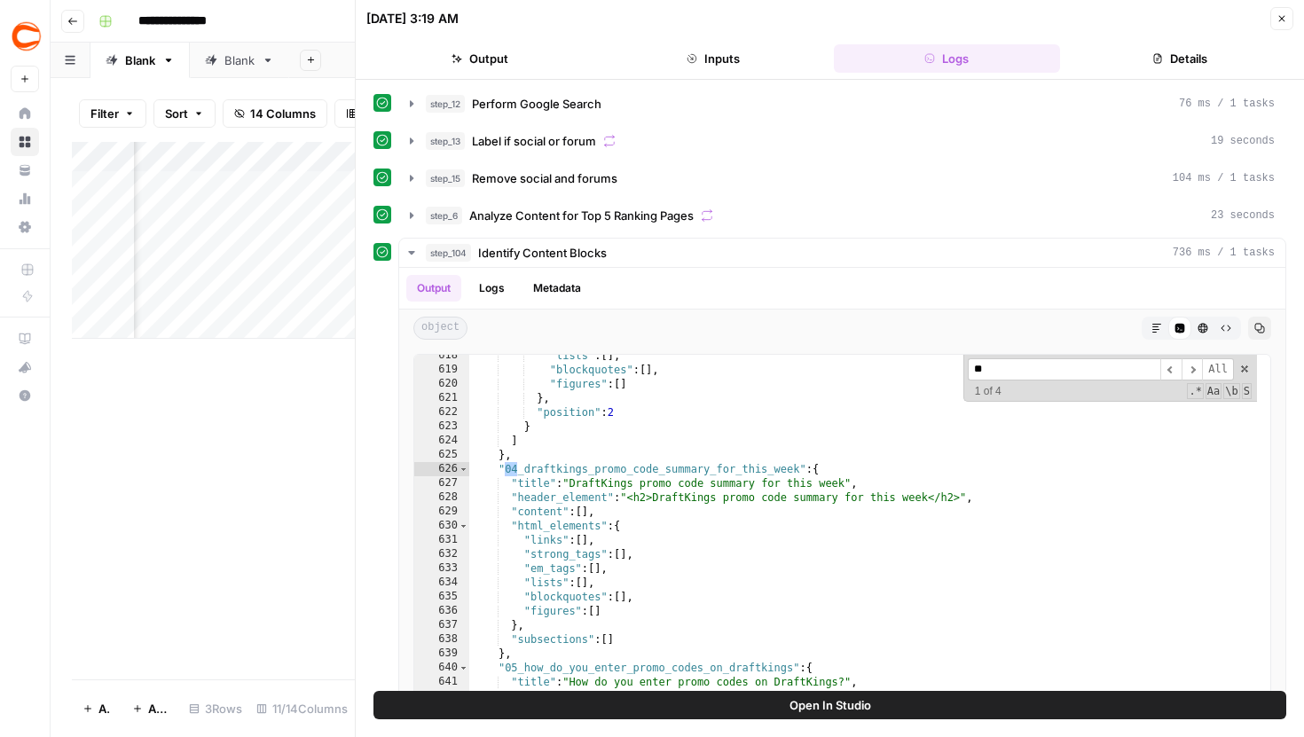
scroll to position [1, 0]
type input "**"
click at [691, 47] on button "Inputs" at bounding box center [713, 58] width 226 height 28
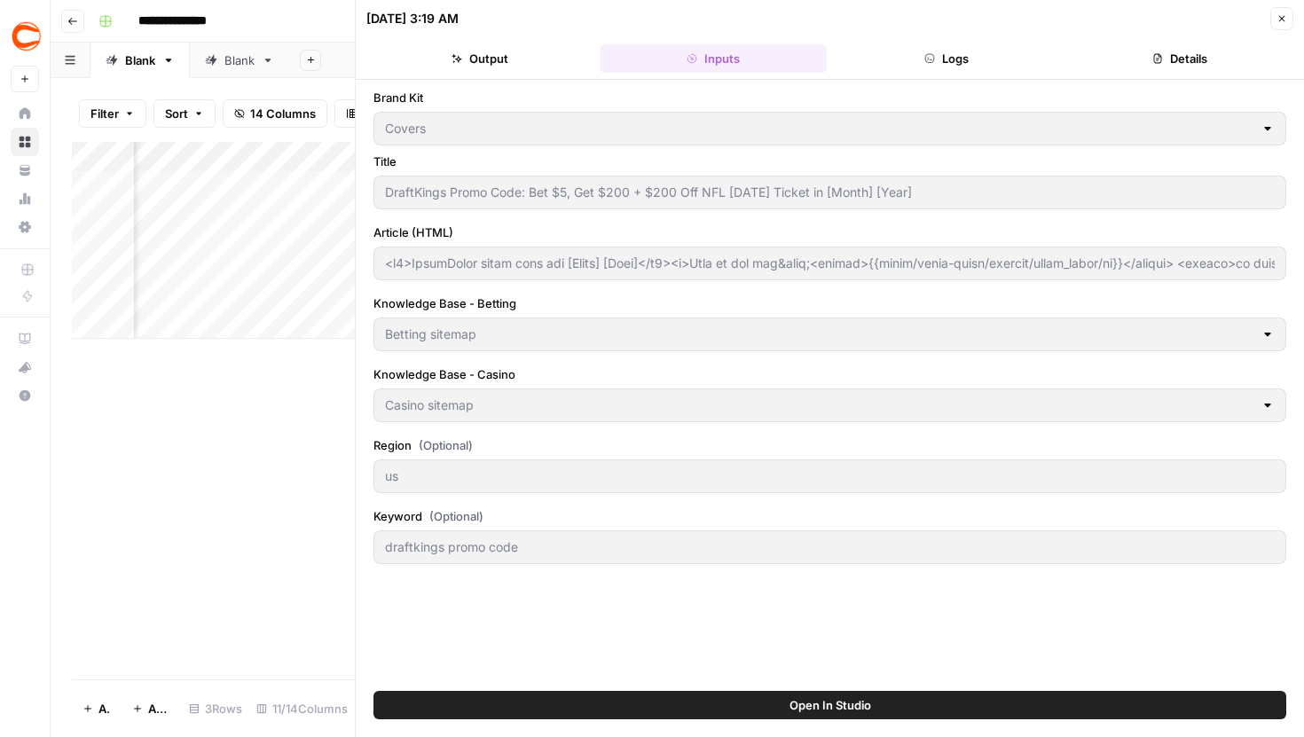
scroll to position [0, 0]
click at [883, 64] on button "Logs" at bounding box center [947, 58] width 226 height 28
